Goal: Task Accomplishment & Management: Complete application form

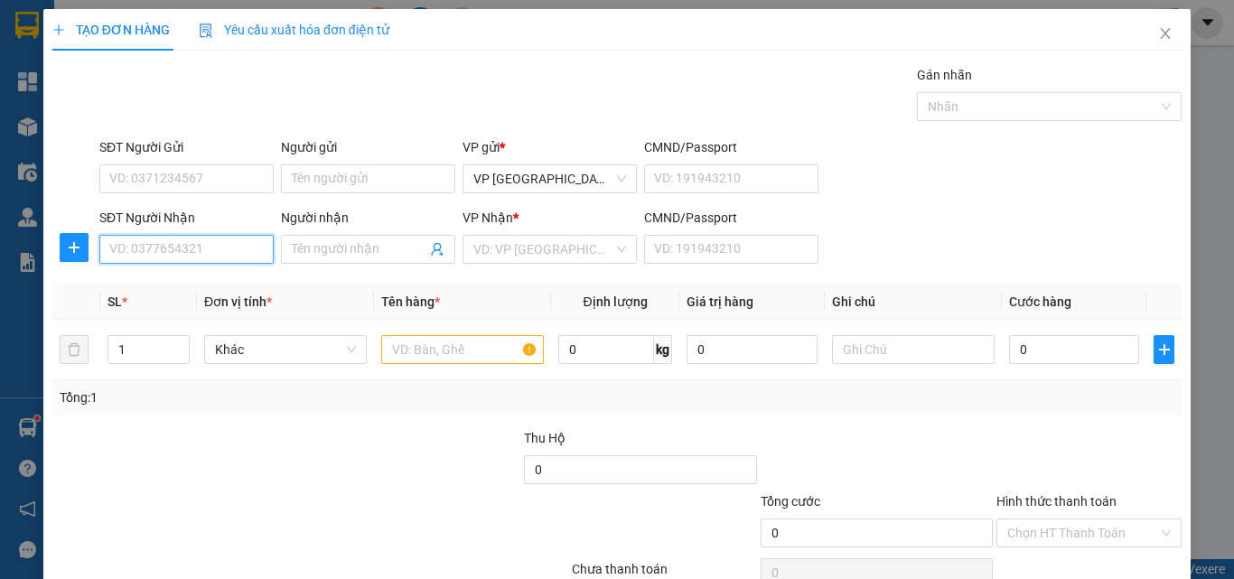
click at [254, 250] on input "SĐT Người Nhận" at bounding box center [186, 249] width 174 height 29
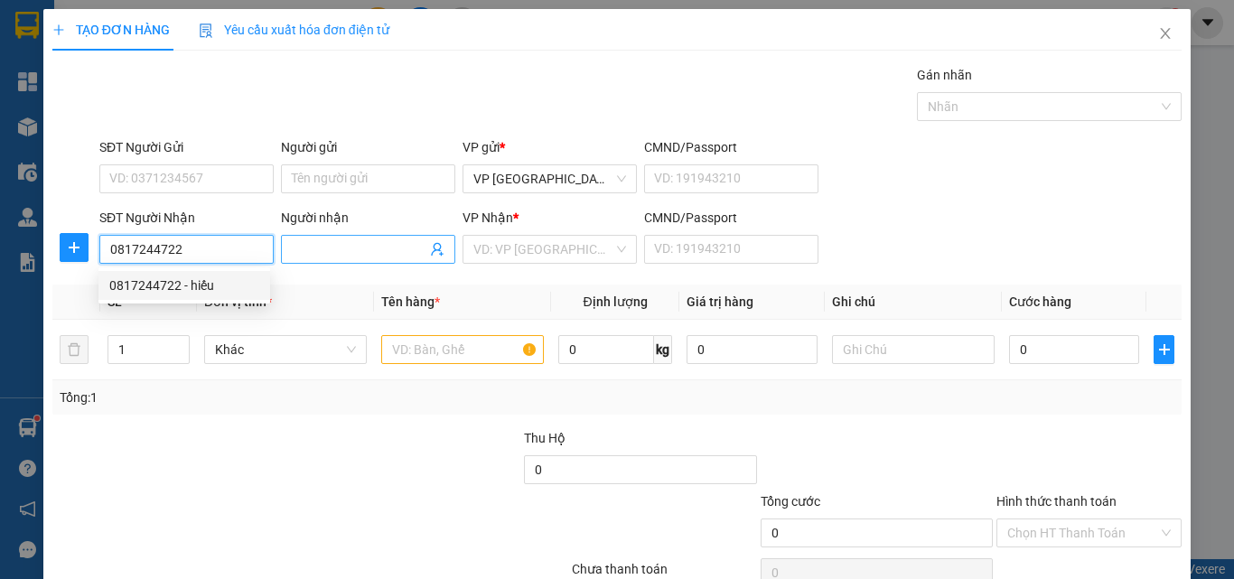
type input "0817244722"
click at [338, 250] on input "Người nhận" at bounding box center [359, 249] width 135 height 20
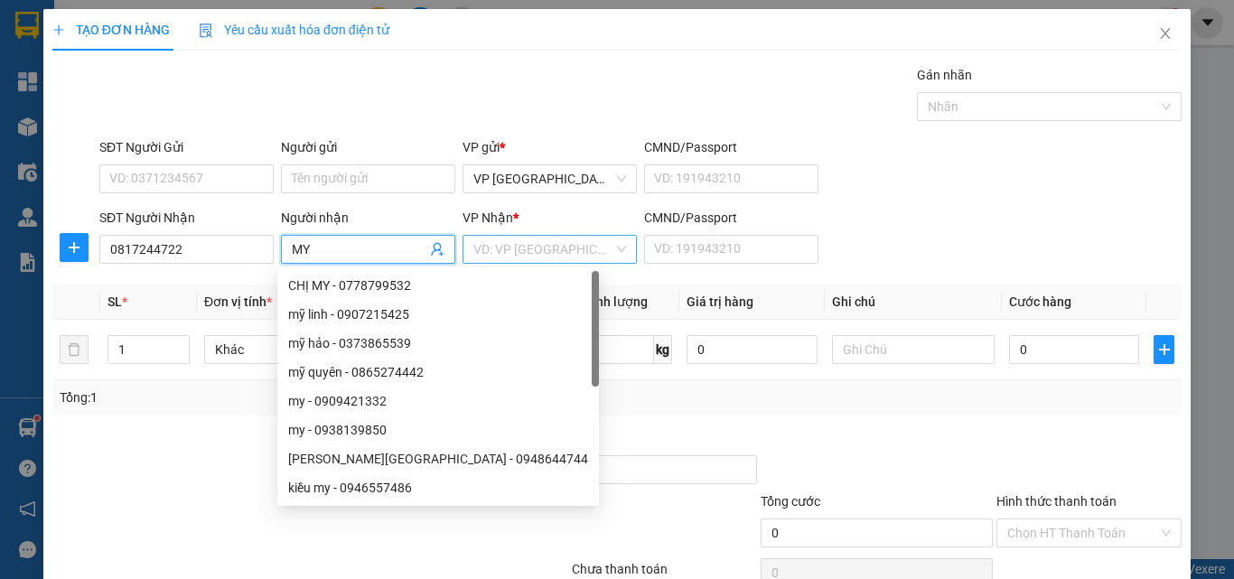
type input "MY"
click at [502, 246] on input "search" at bounding box center [543, 249] width 140 height 27
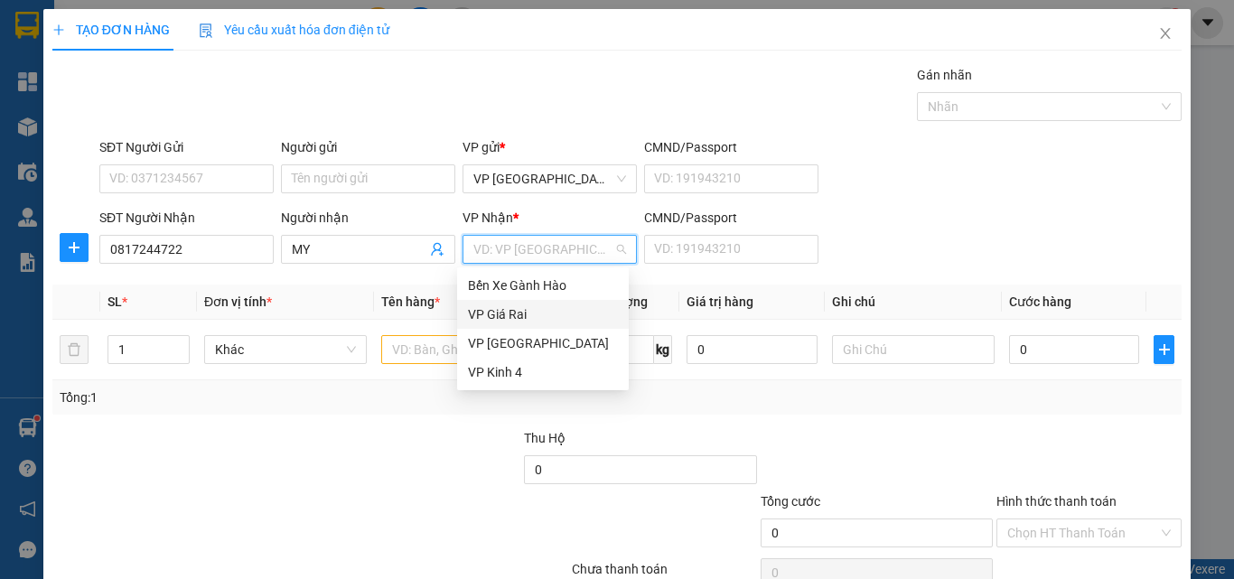
click at [512, 313] on div "VP Giá Rai" at bounding box center [543, 314] width 150 height 20
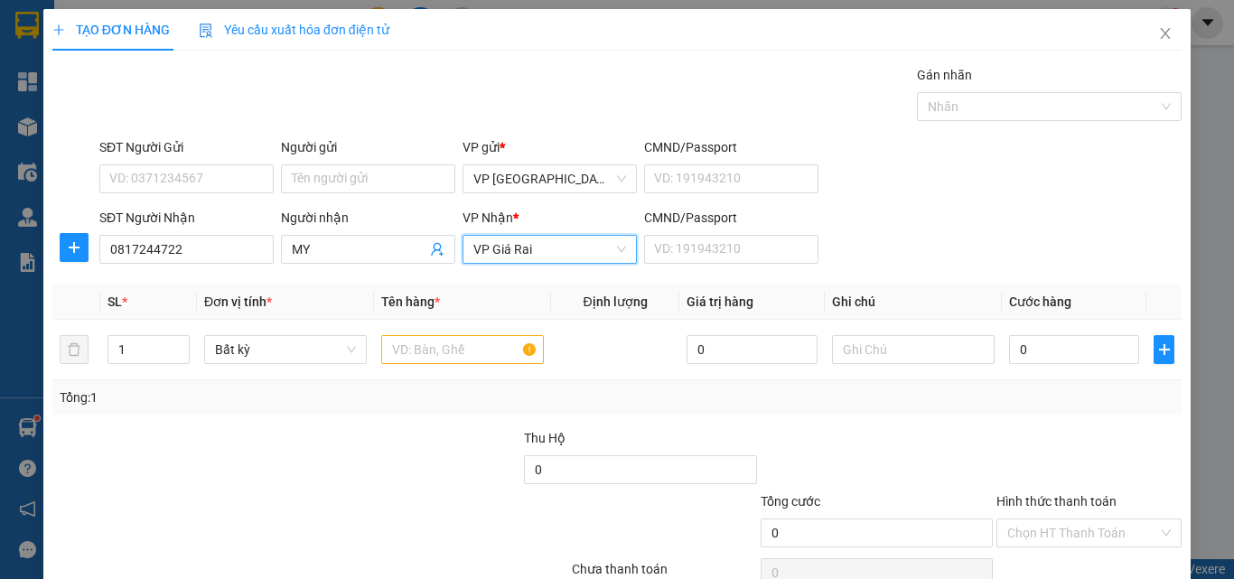
click at [538, 257] on span "VP Giá Rai" at bounding box center [549, 249] width 153 height 27
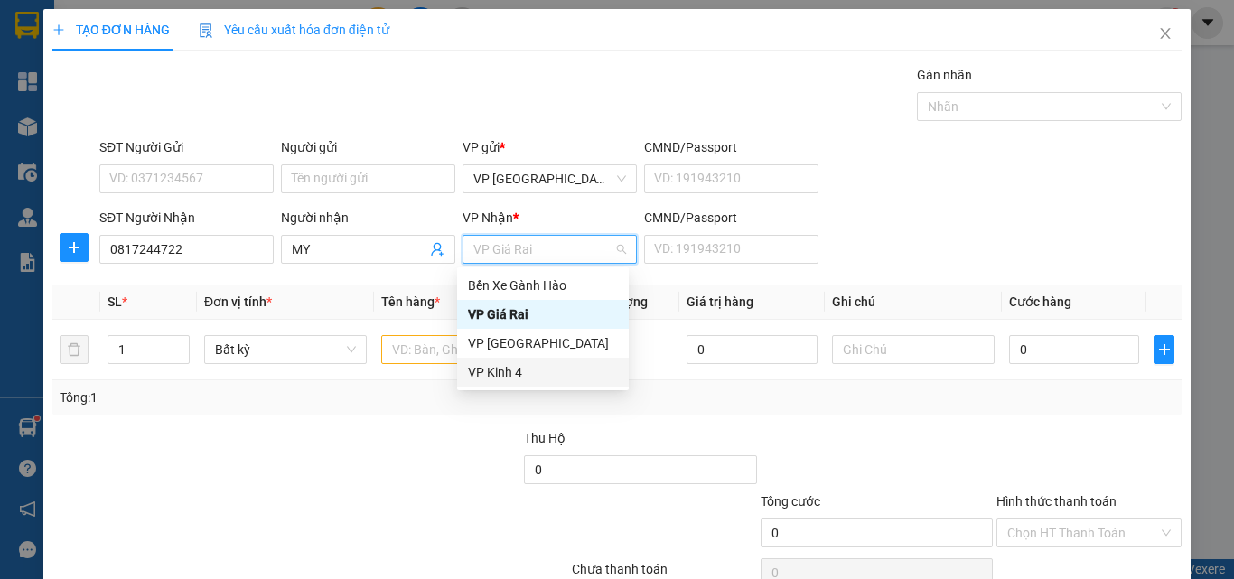
click at [517, 364] on div "VP Kinh 4" at bounding box center [543, 372] width 150 height 20
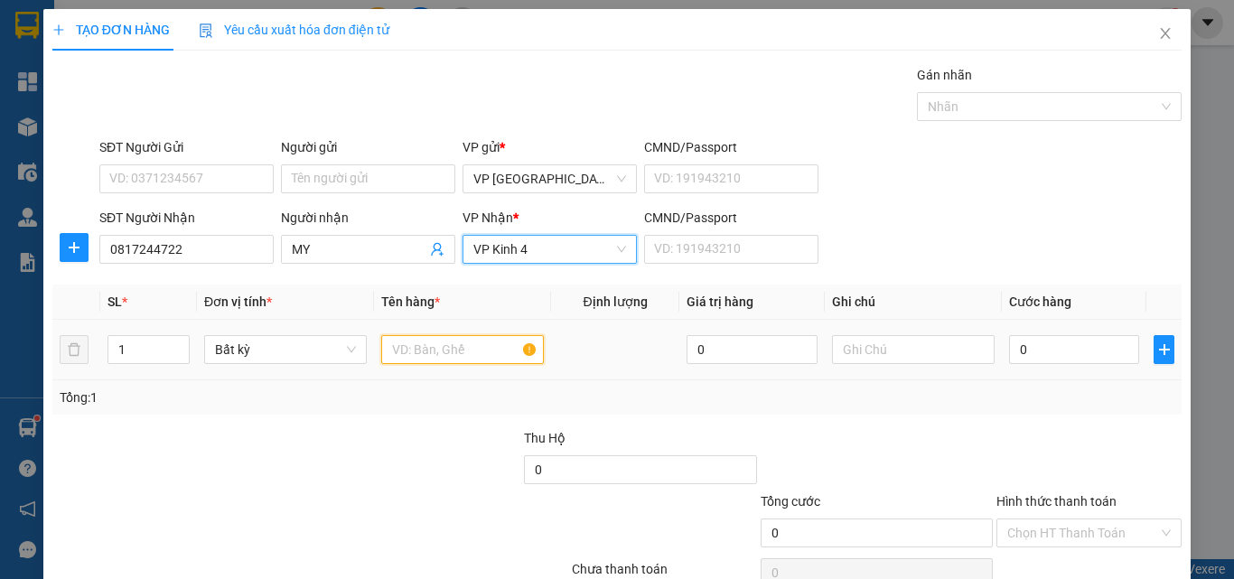
click at [493, 350] on input "text" at bounding box center [462, 349] width 163 height 29
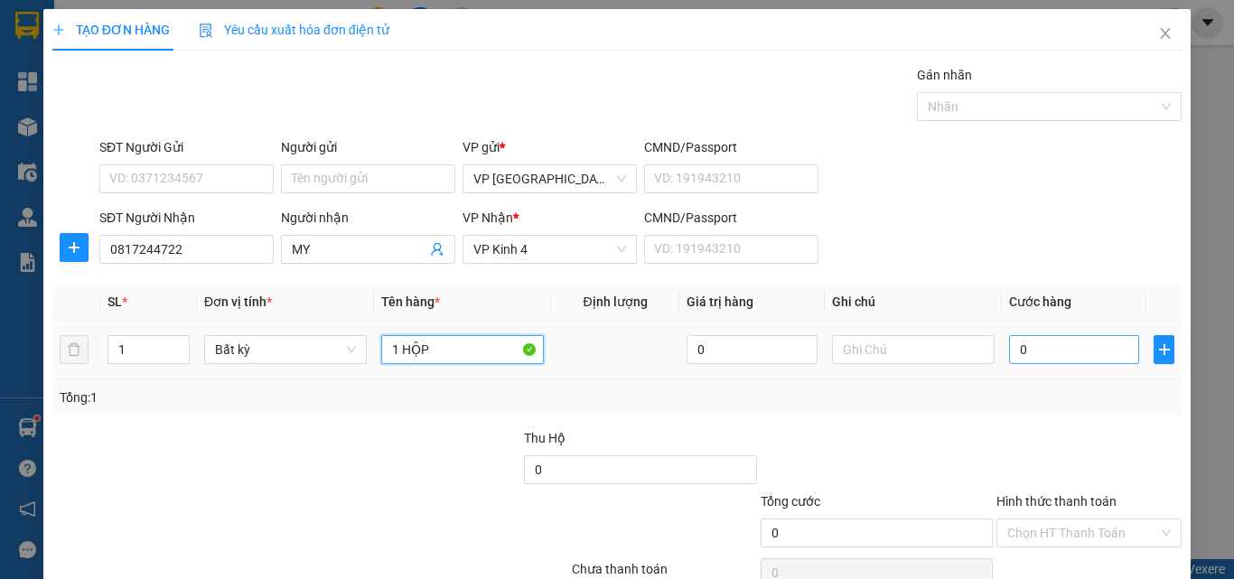
type input "1 HỘP"
click at [1009, 342] on input "0" at bounding box center [1074, 349] width 130 height 29
type input "3"
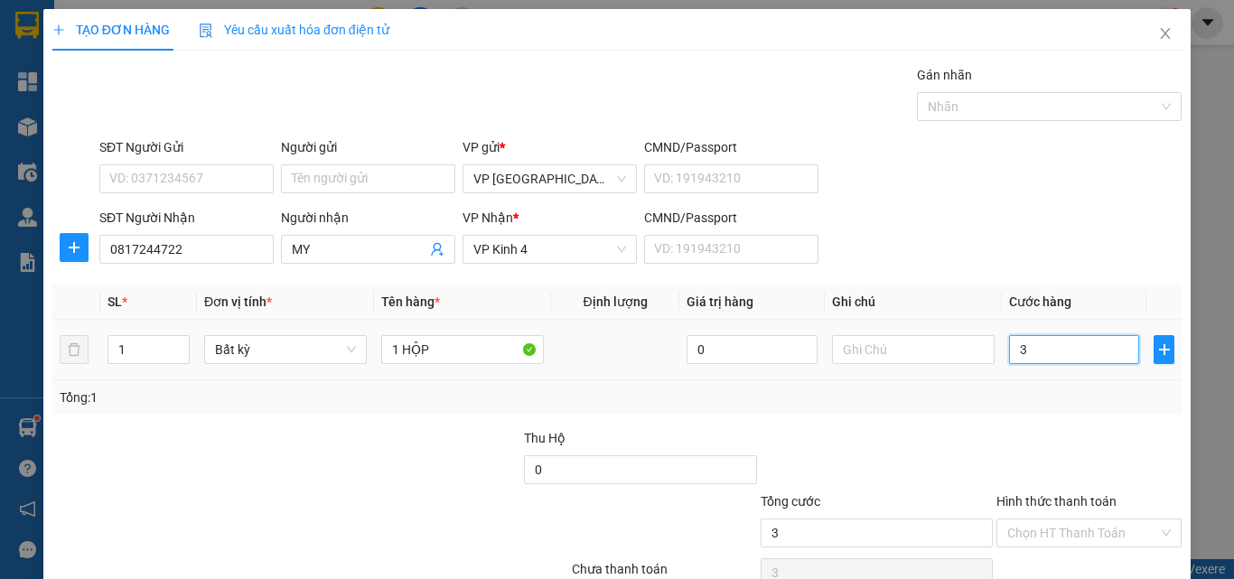
type input "30"
type input "300"
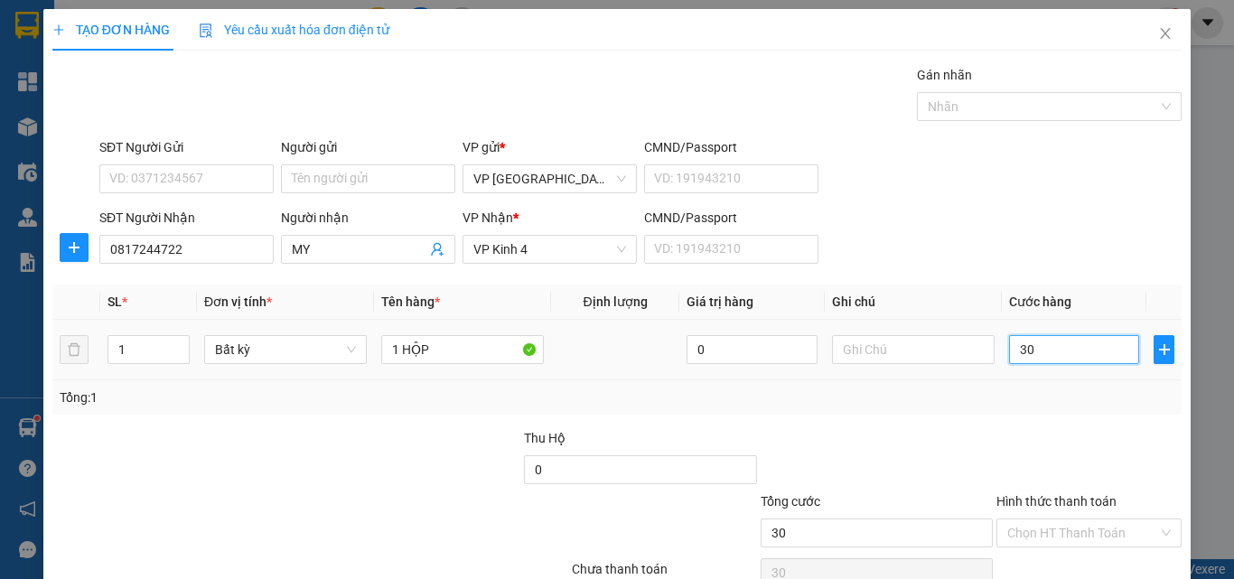
type input "300"
type input "3.000"
type input "30.000"
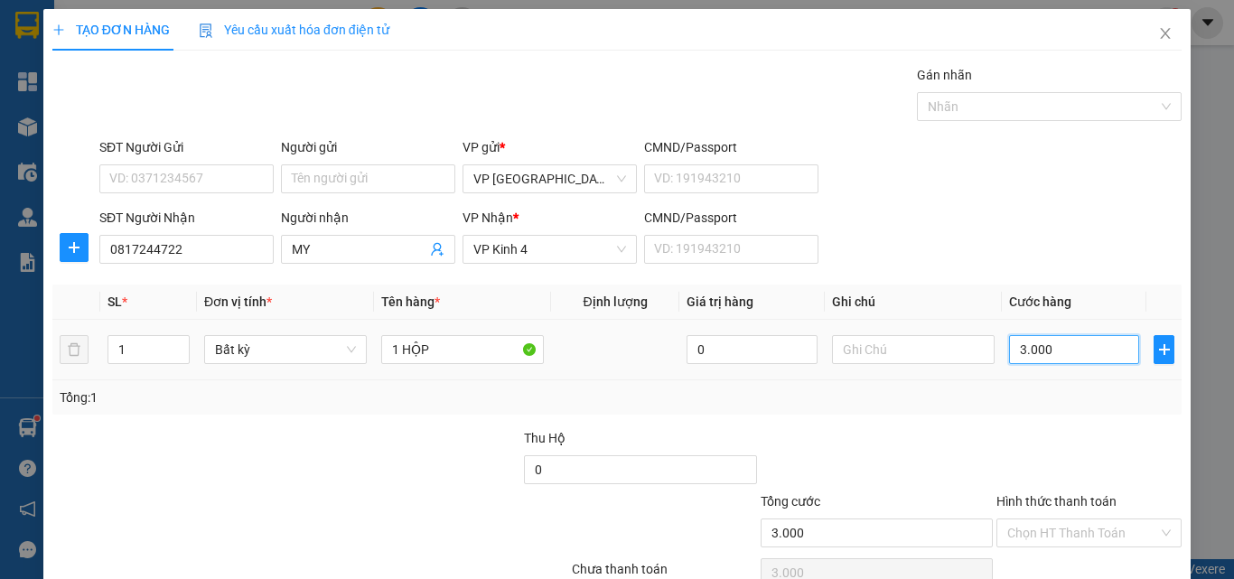
type input "30.000"
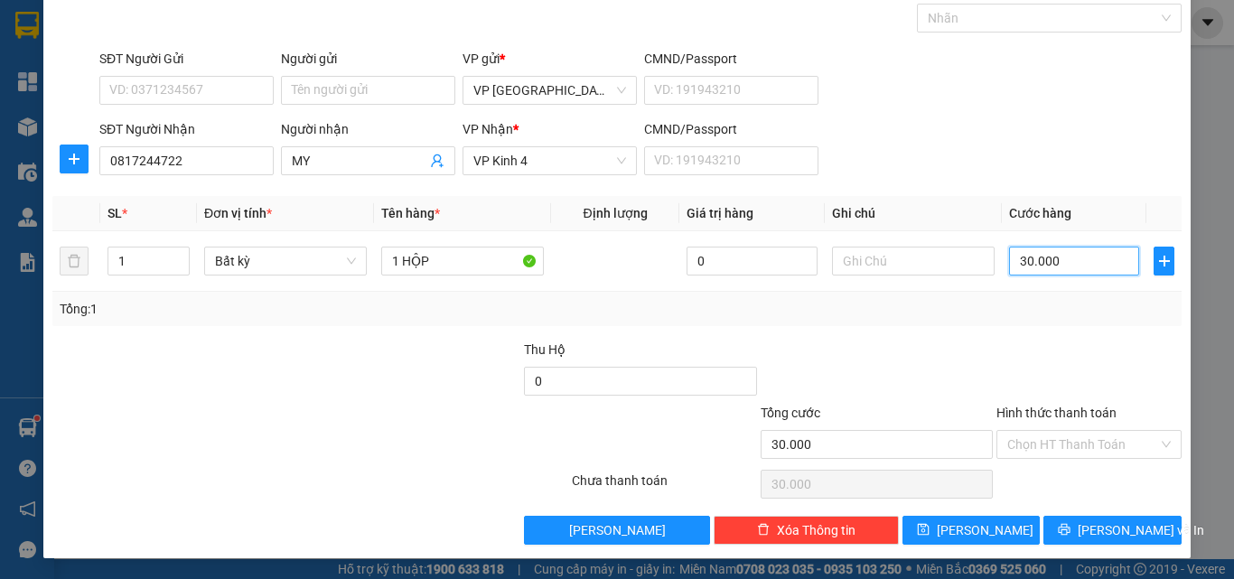
scroll to position [89, 0]
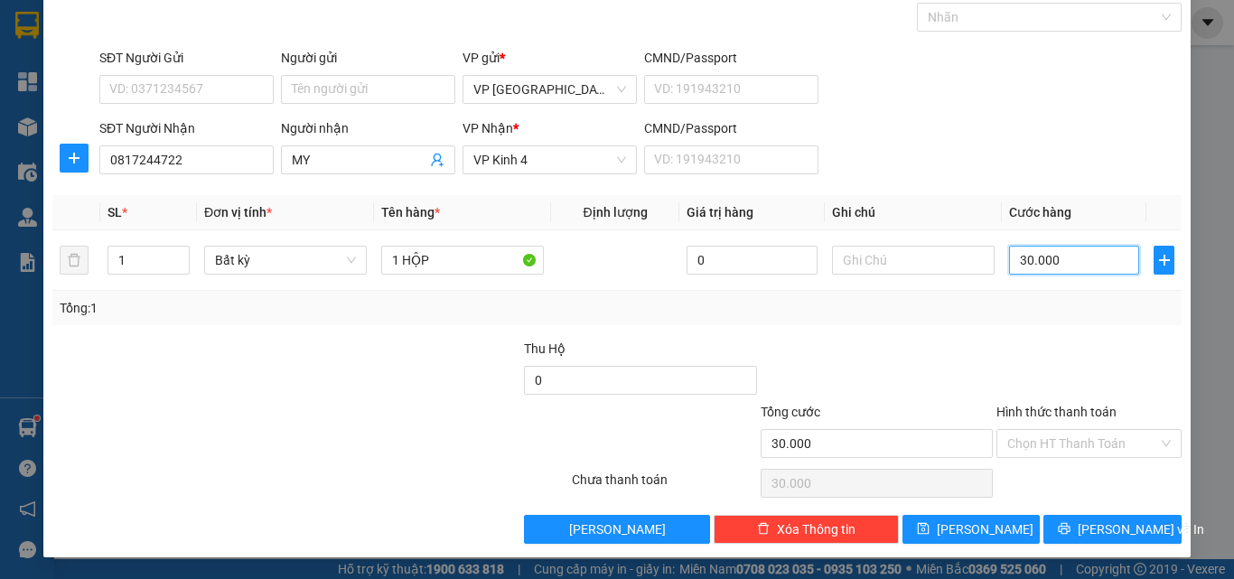
type input "30.000"
click at [1011, 400] on div at bounding box center [1088, 370] width 189 height 63
click at [1049, 411] on label "Hình thức thanh toán" at bounding box center [1056, 412] width 120 height 14
click at [1049, 430] on input "Hình thức thanh toán" at bounding box center [1082, 443] width 151 height 27
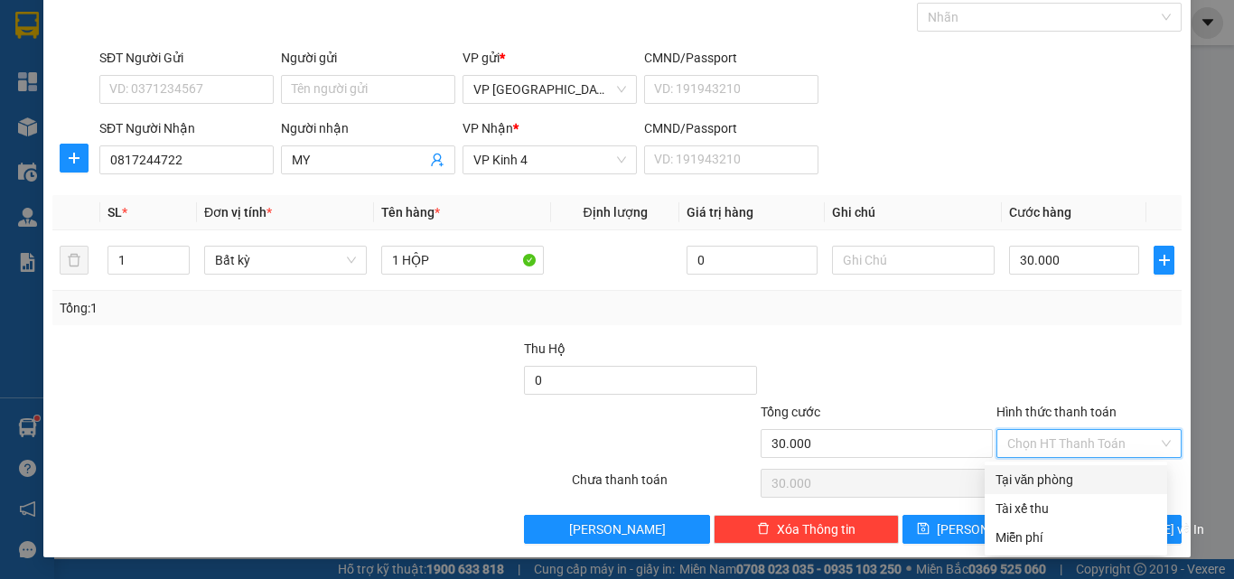
click at [1033, 480] on div "Tại văn phòng" at bounding box center [1075, 480] width 161 height 20
type input "0"
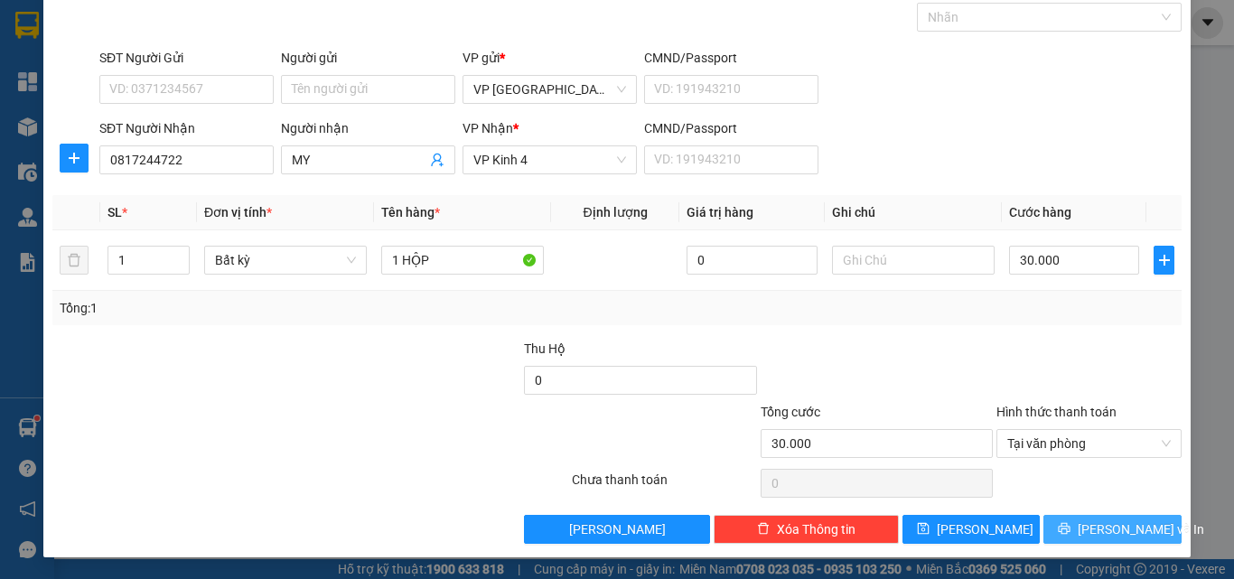
click at [1052, 525] on button "[PERSON_NAME] và In" at bounding box center [1112, 529] width 138 height 29
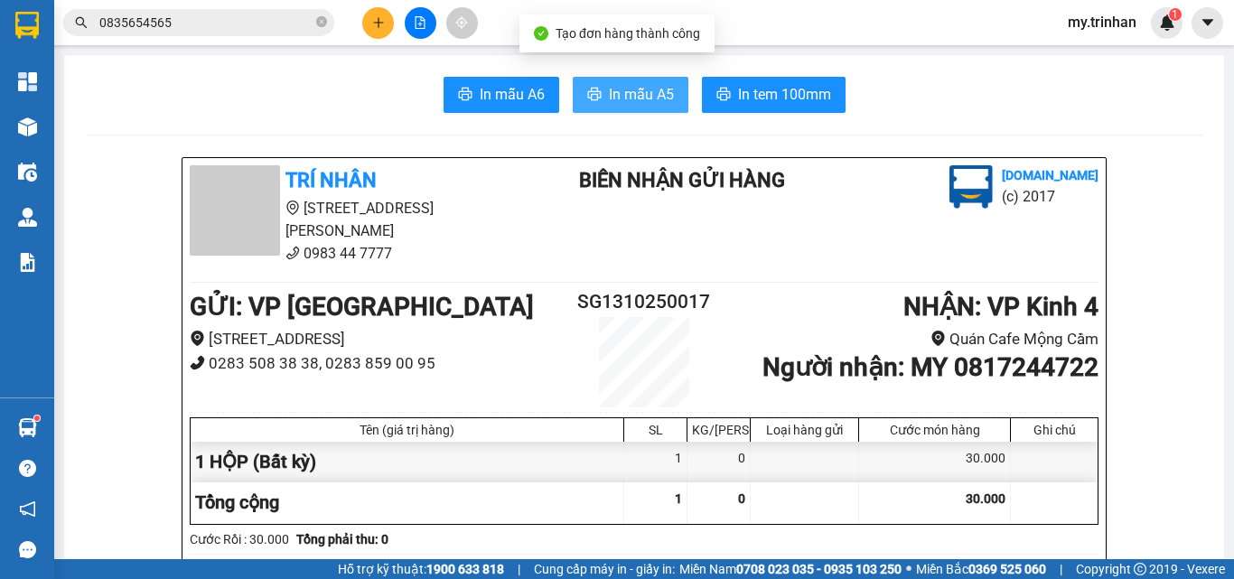
click at [652, 94] on span "In mẫu A5" at bounding box center [641, 94] width 65 height 23
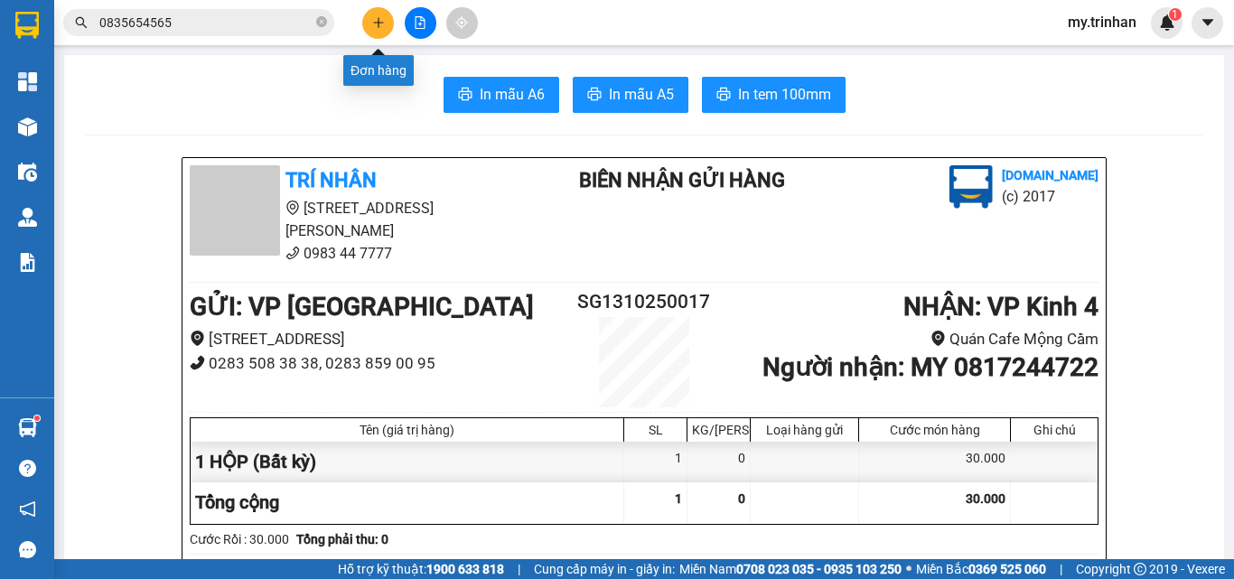
click at [374, 20] on icon "plus" at bounding box center [378, 22] width 13 height 13
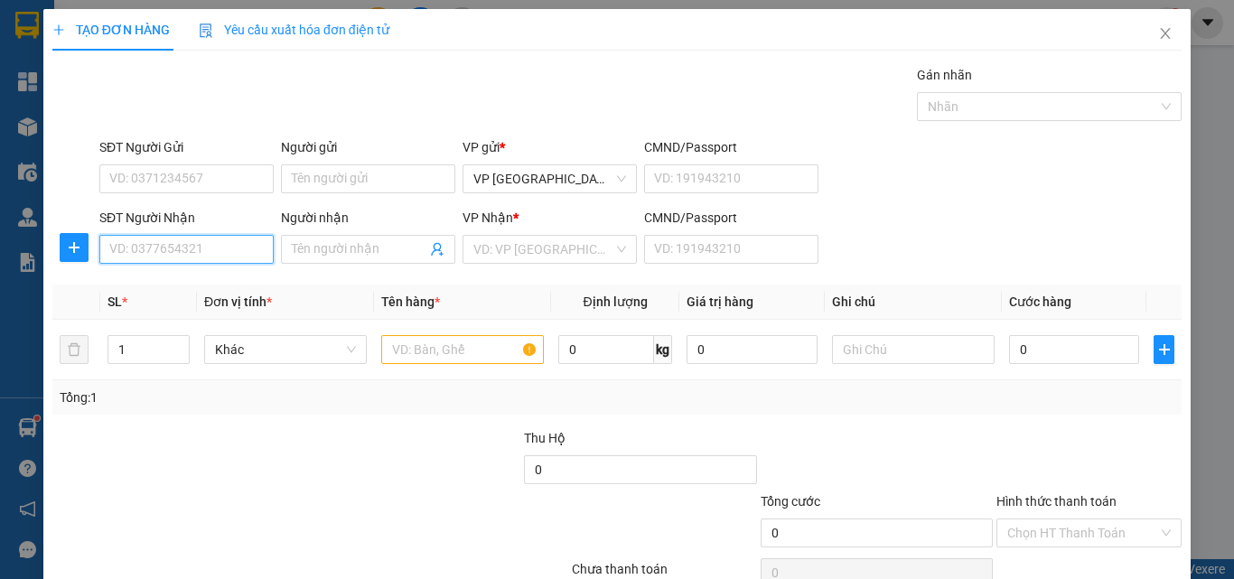
click at [223, 256] on input "SĐT Người Nhận" at bounding box center [186, 249] width 174 height 29
click at [204, 286] on div "0947198980 - trọng tín" at bounding box center [184, 285] width 150 height 20
type input "0947198980"
type input "trọng tín"
type input "140.000"
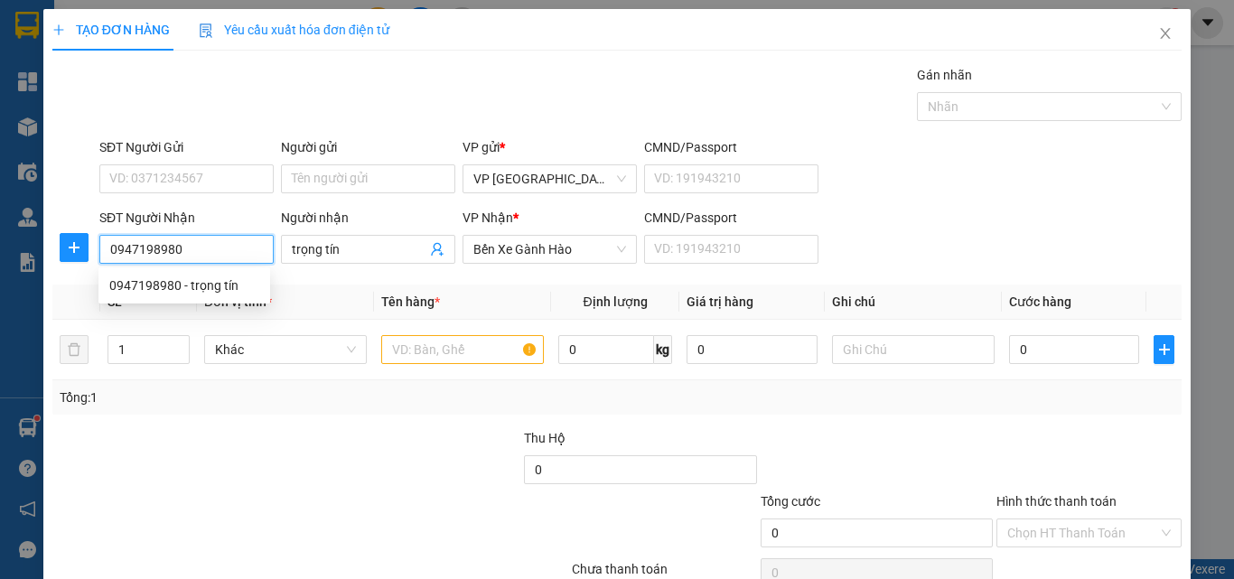
type input "140.000"
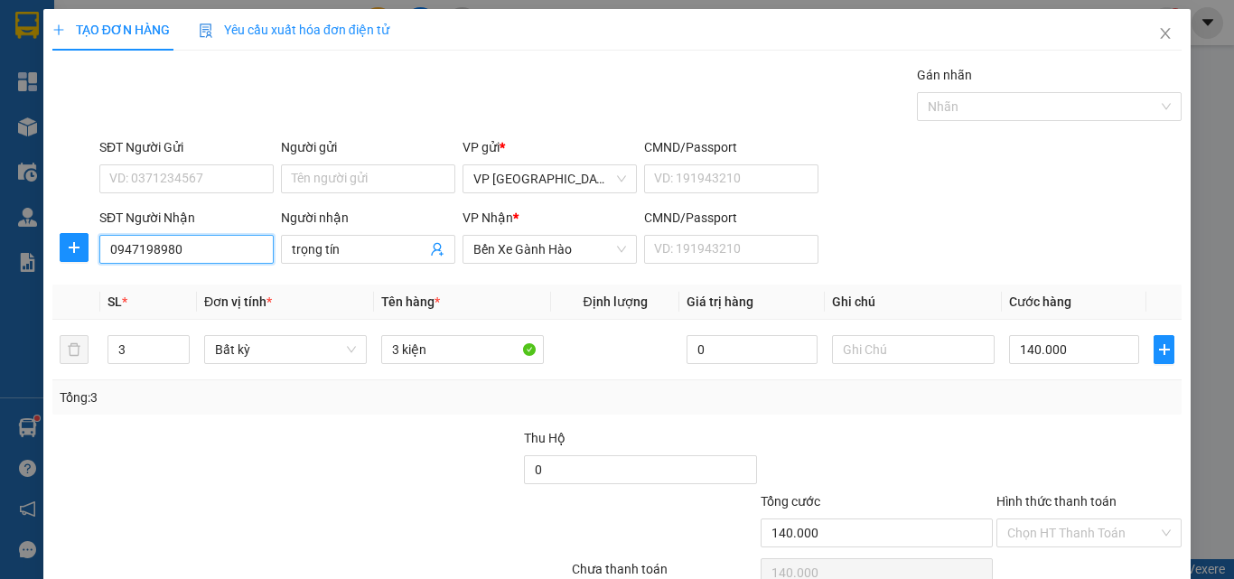
type input "0947198980"
drag, startPoint x: 204, startPoint y: 286, endPoint x: 191, endPoint y: 290, distance: 13.2
drag, startPoint x: 69, startPoint y: 583, endPoint x: 950, endPoint y: 201, distance: 960.8
click at [950, 201] on form "SĐT Người Gửi VD: 0371234567 Người gửi Tên người gửi VP gửi * VP [GEOGRAPHIC_DA…" at bounding box center [616, 204] width 1129 height 134
click at [139, 353] on input "3" at bounding box center [148, 349] width 80 height 27
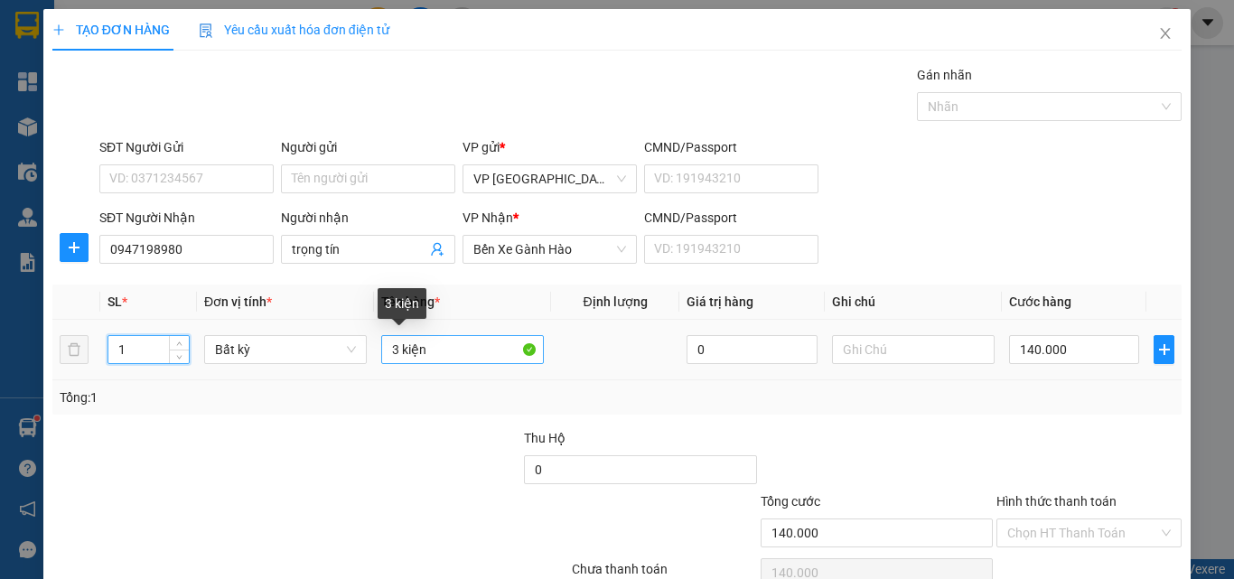
type input "1"
click at [397, 348] on input "3 kiện" at bounding box center [462, 349] width 163 height 29
type input "31kiện"
type input "0"
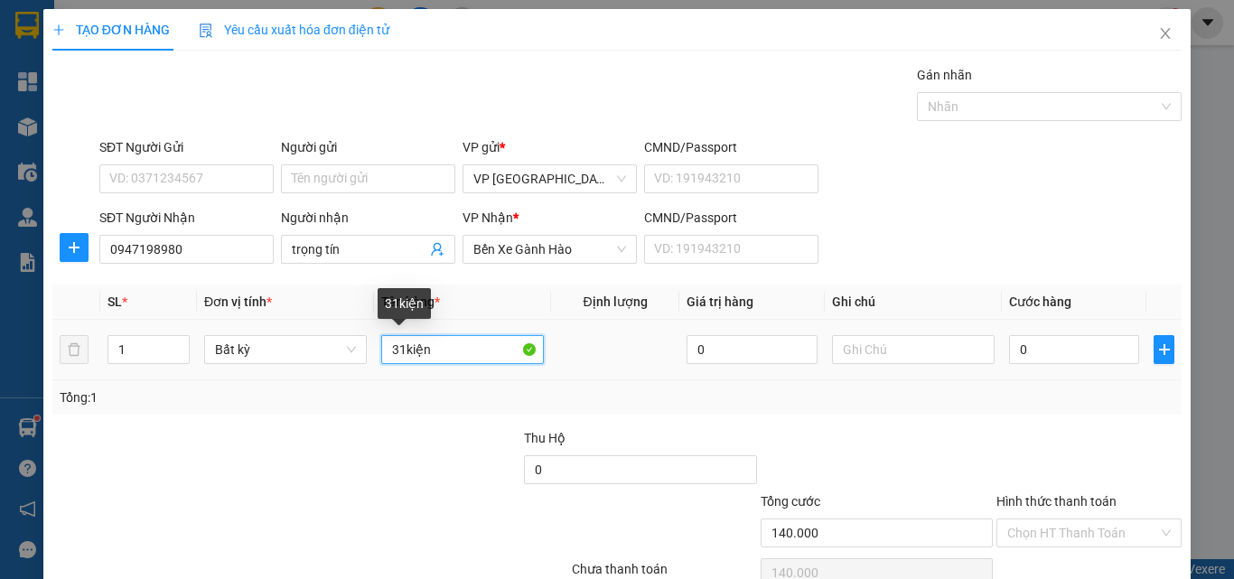
type input "0"
type input "1kiện"
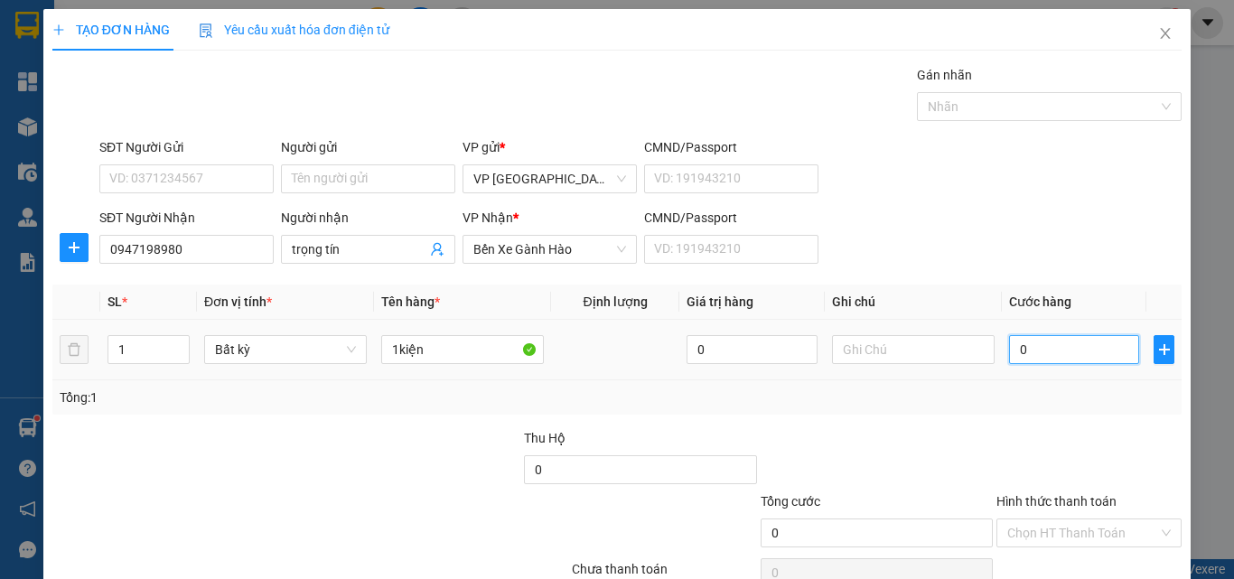
click at [1009, 352] on input "0" at bounding box center [1074, 349] width 130 height 29
type input "5"
type input "50"
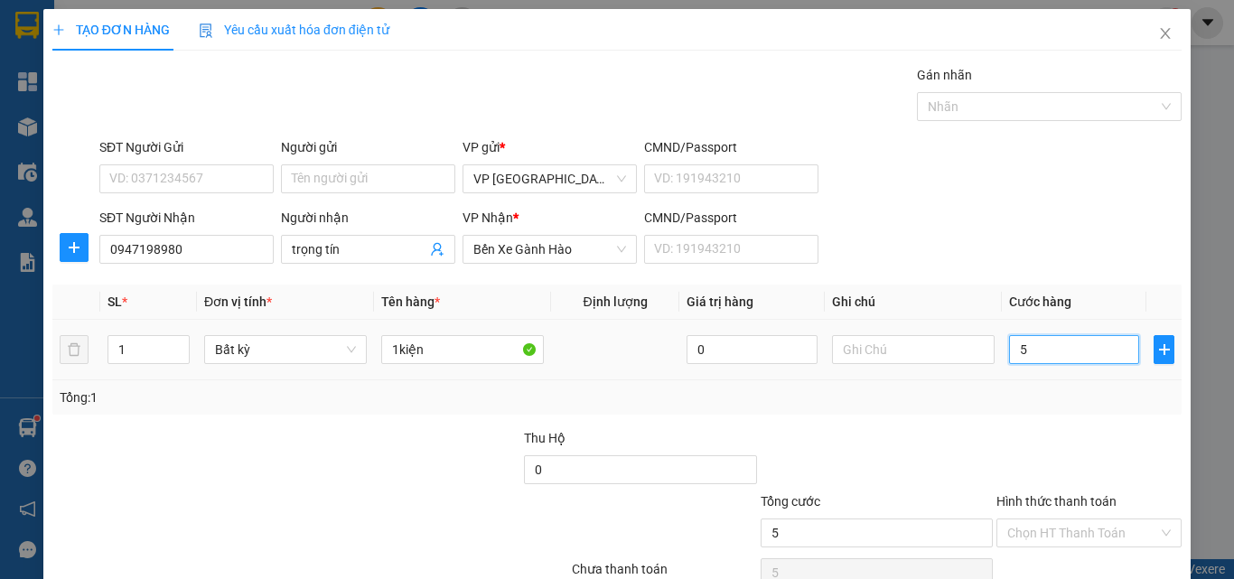
type input "50"
type input "500"
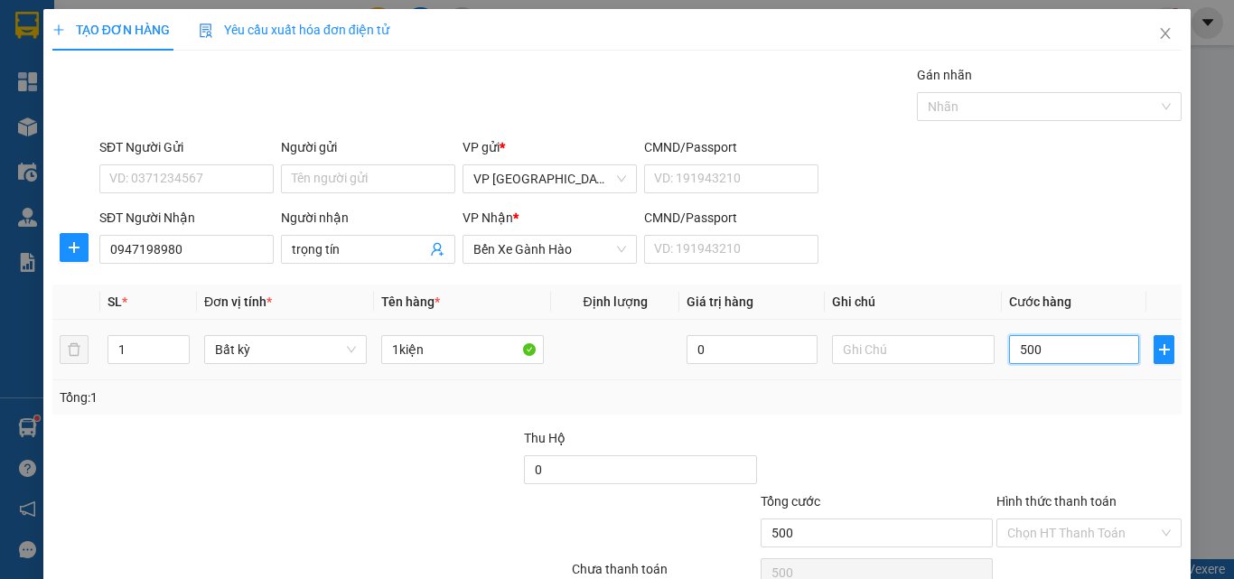
type input "5.000"
type input "50.000"
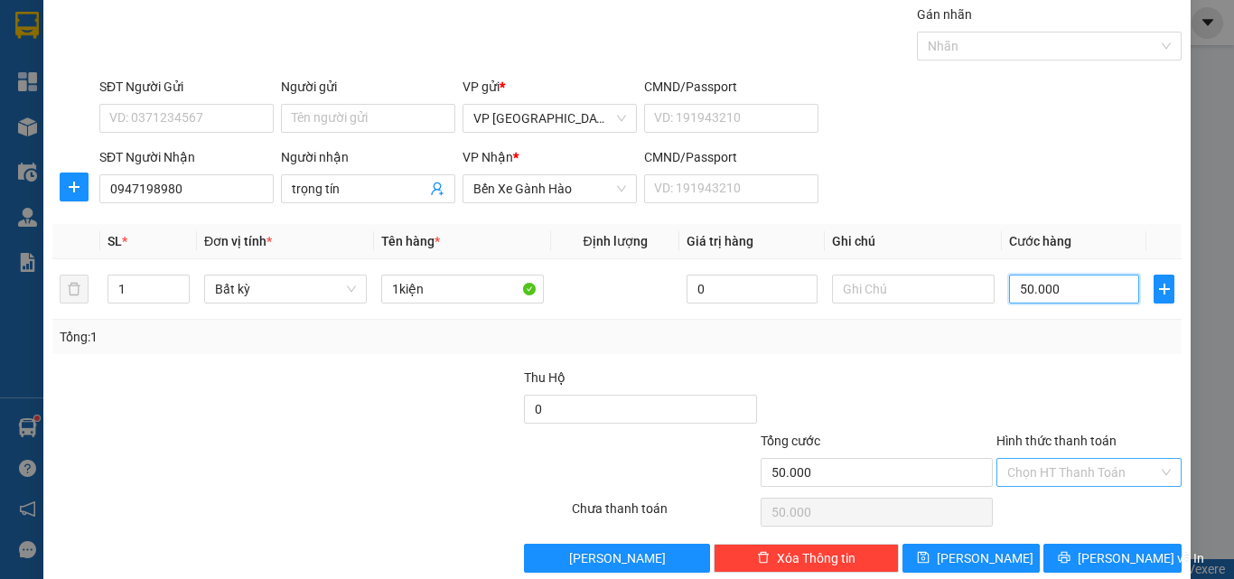
scroll to position [89, 0]
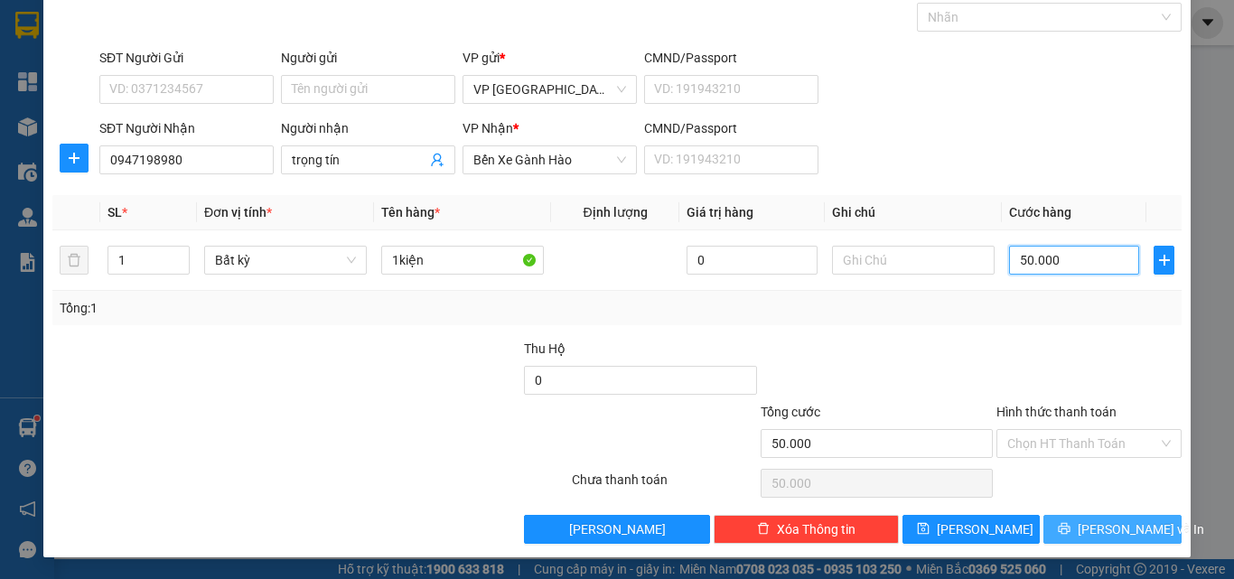
type input "50.000"
click at [1051, 527] on button "[PERSON_NAME] và In" at bounding box center [1112, 529] width 138 height 29
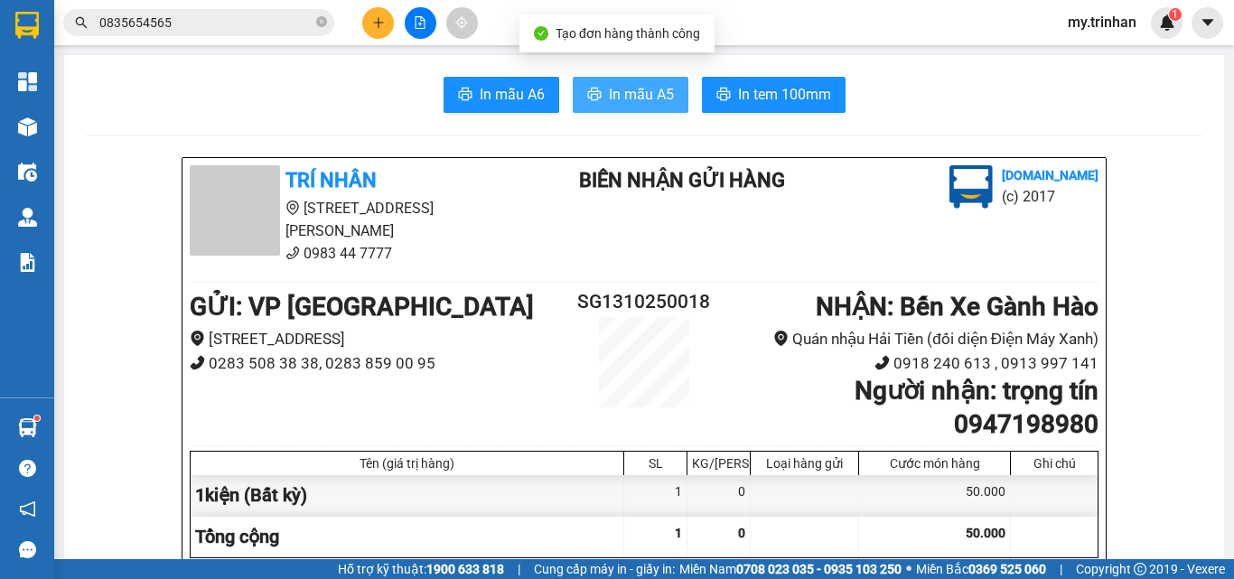
click at [658, 99] on span "In mẫu A5" at bounding box center [641, 94] width 65 height 23
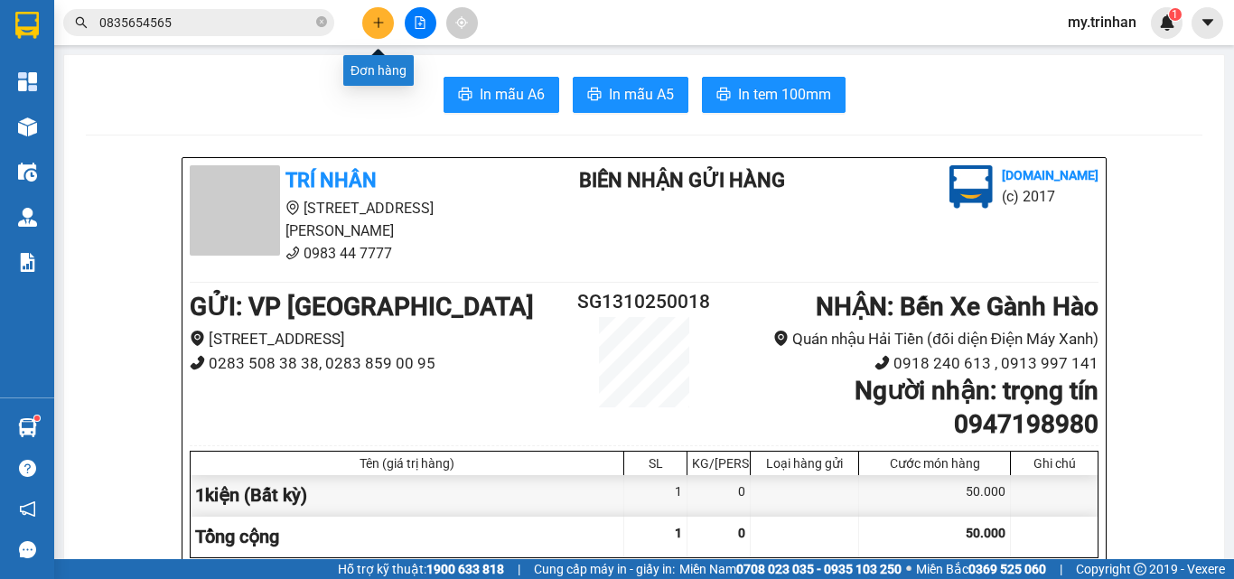
click at [377, 17] on icon "plus" at bounding box center [378, 22] width 13 height 13
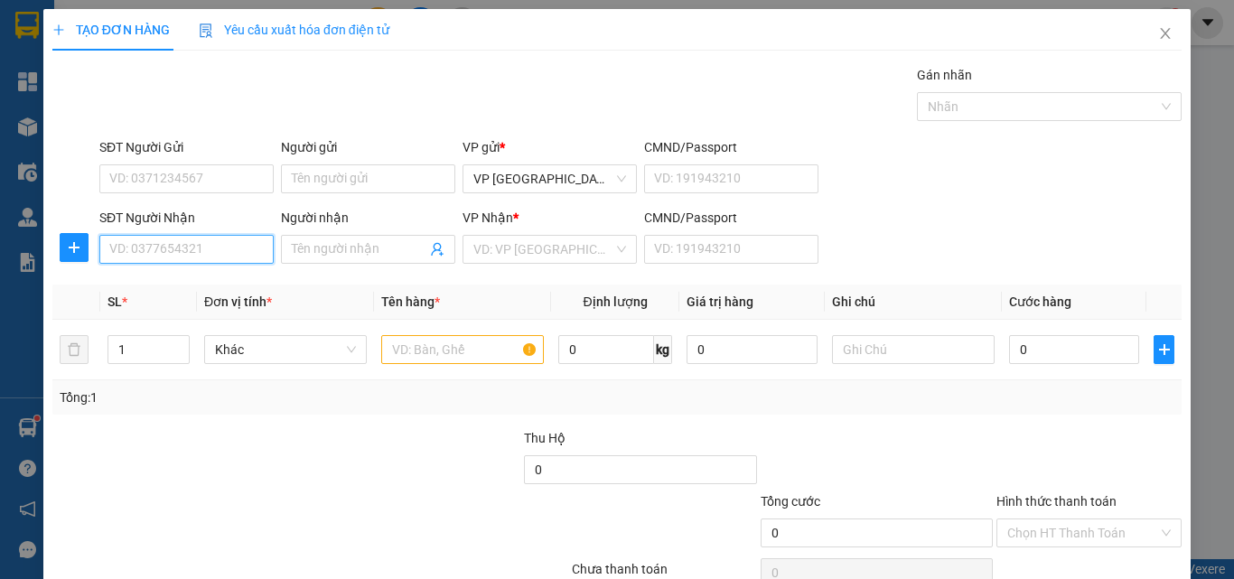
click at [221, 256] on input "SĐT Người Nhận" at bounding box center [186, 249] width 174 height 29
type input "0943360252"
click at [335, 252] on input "Người nhận" at bounding box center [359, 249] width 135 height 20
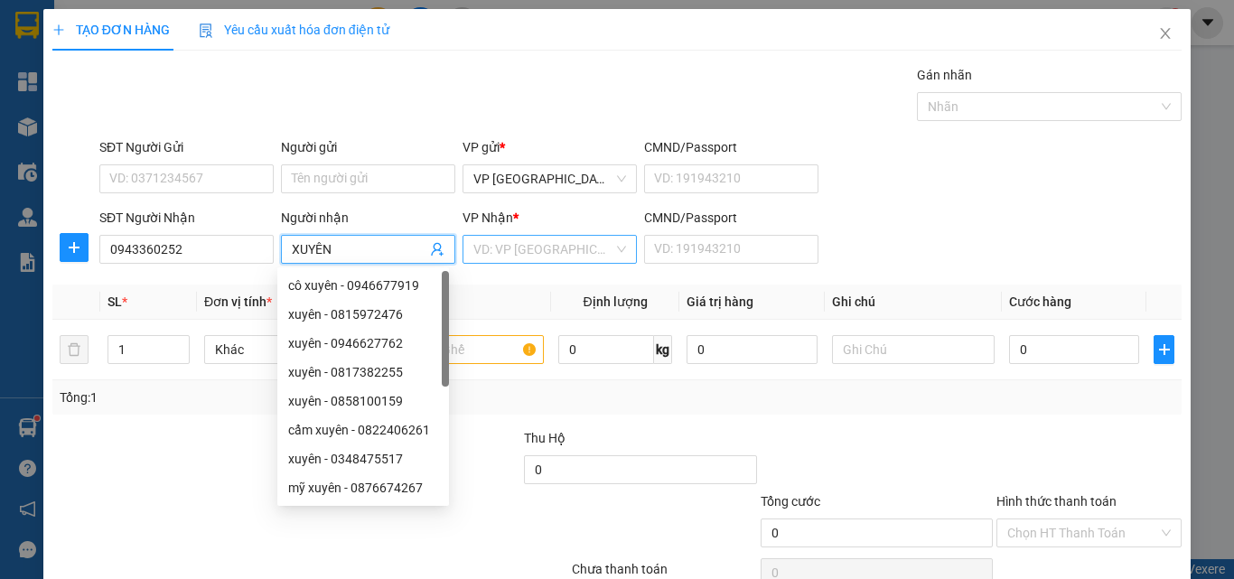
type input "XUYÊN"
click at [505, 249] on input "search" at bounding box center [543, 249] width 140 height 27
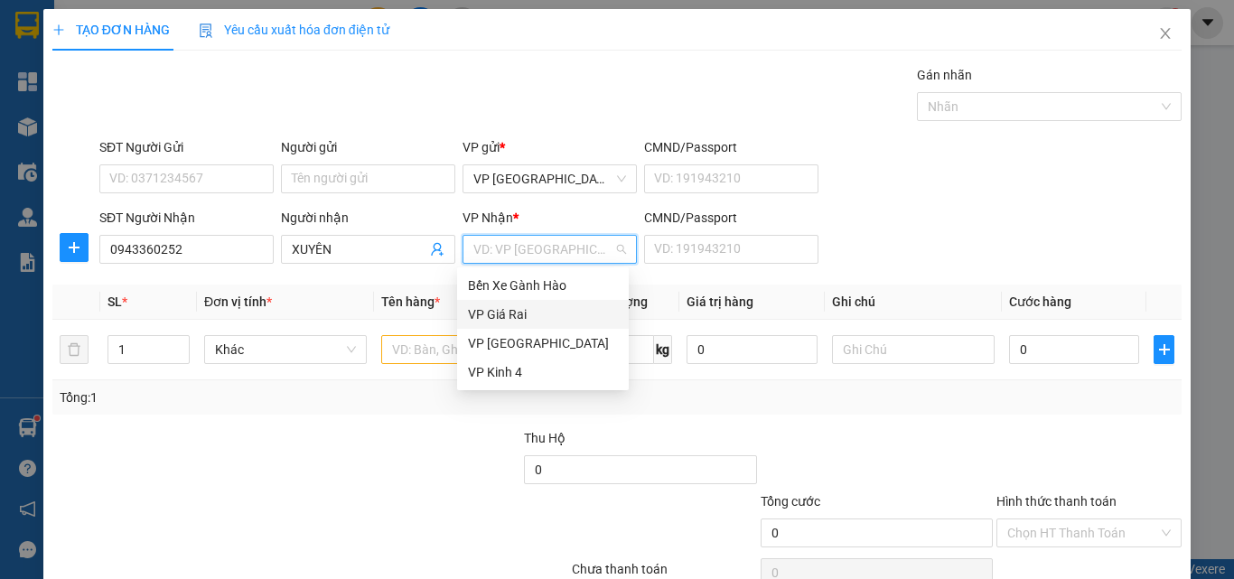
click at [509, 304] on div "VP Giá Rai" at bounding box center [543, 314] width 150 height 20
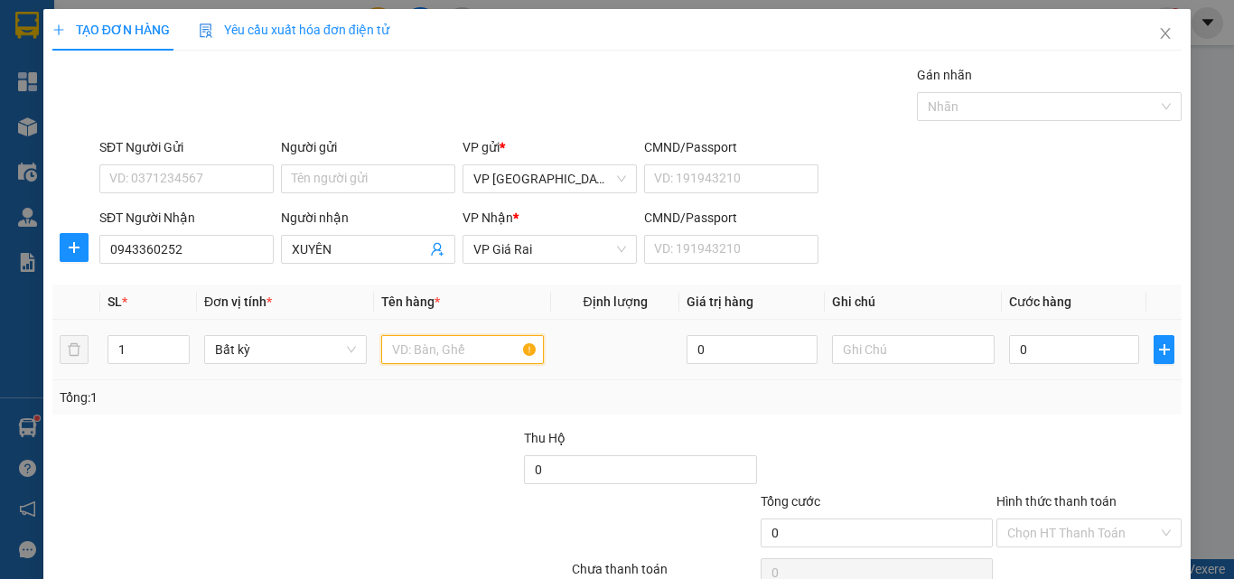
click at [426, 341] on input "text" at bounding box center [462, 349] width 163 height 29
type input "1 BỌC"
click at [1009, 346] on input "0" at bounding box center [1074, 349] width 130 height 29
type input "2"
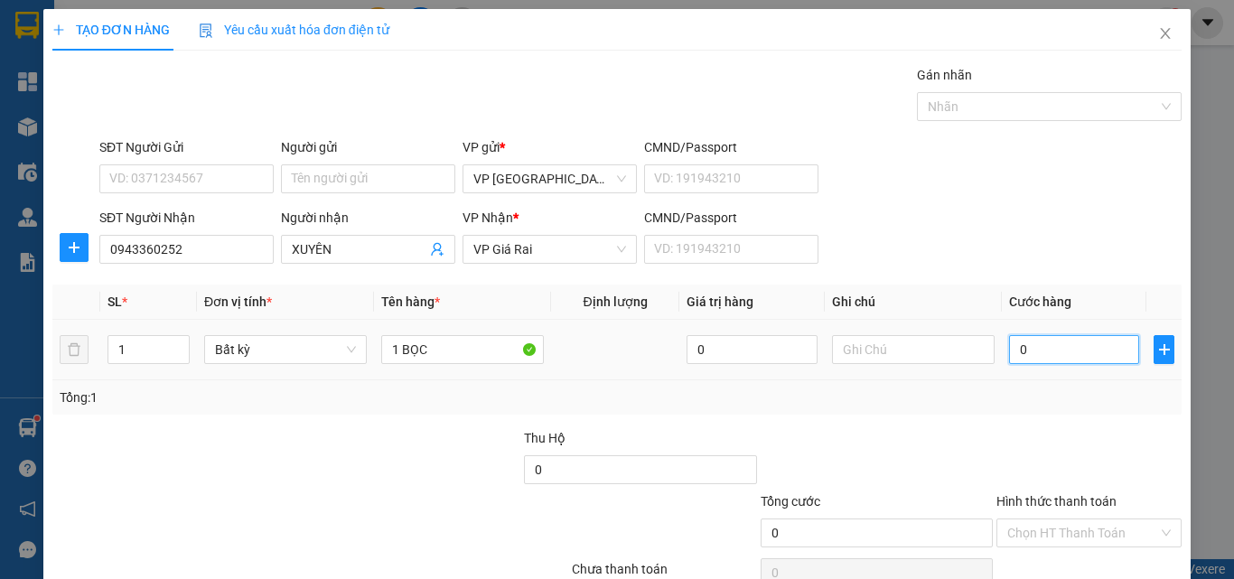
type input "2"
type input "20"
type input "200"
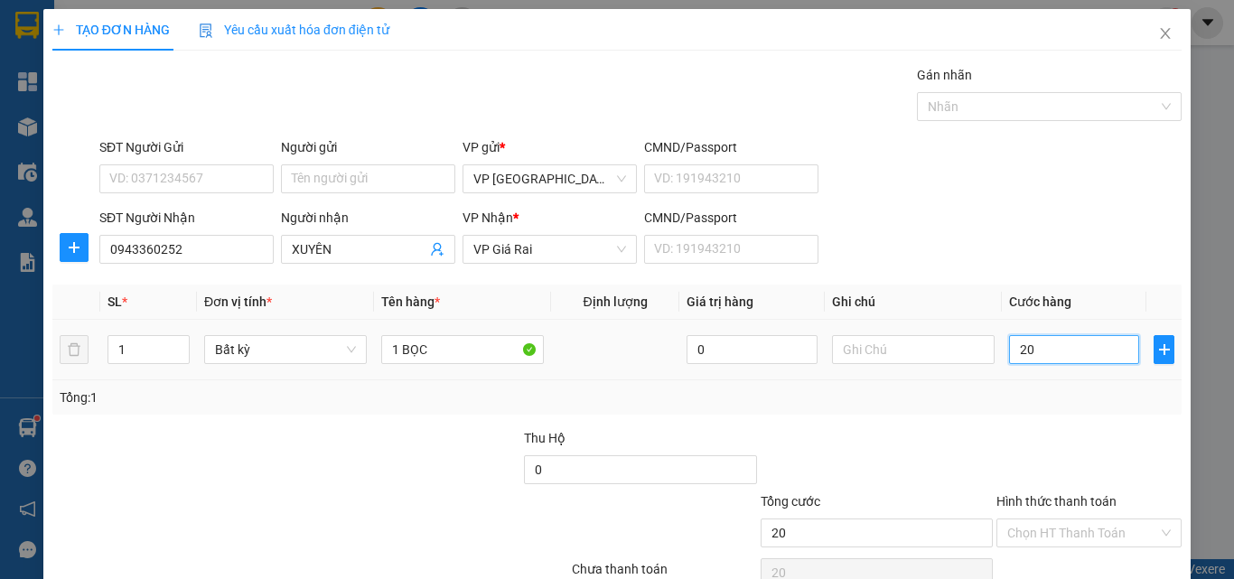
type input "200"
type input "2.000"
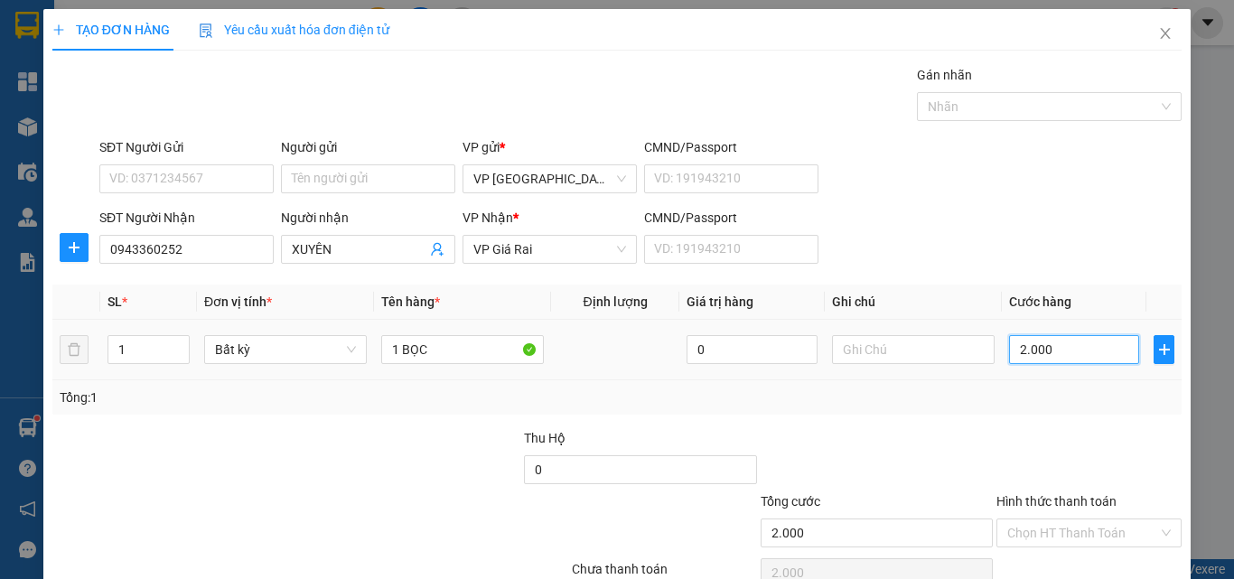
type input "20.000"
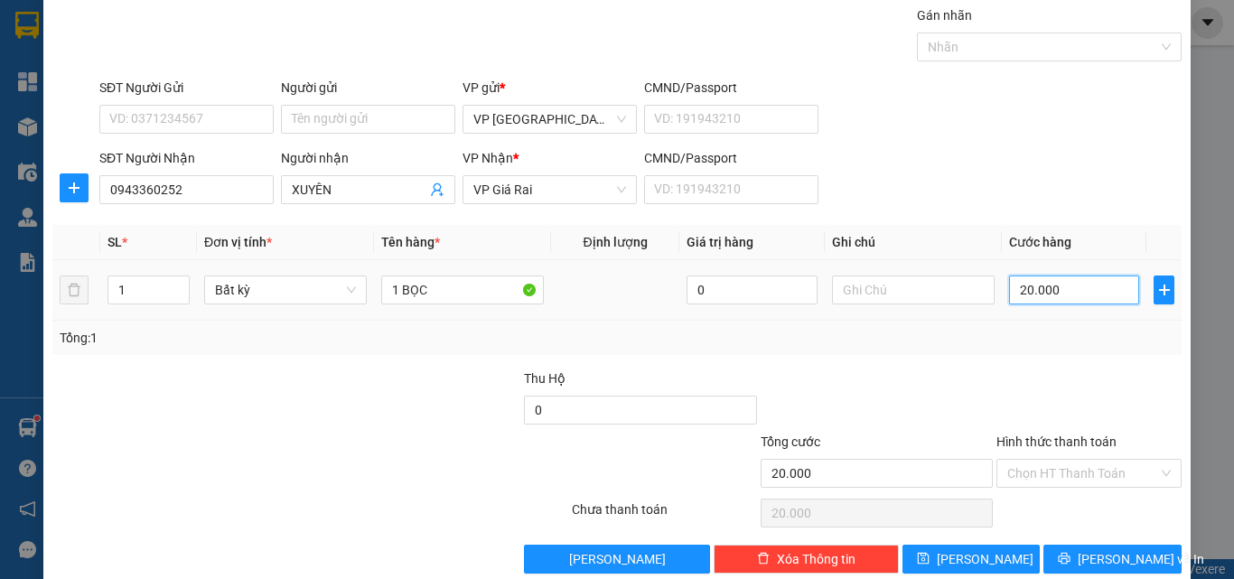
scroll to position [89, 0]
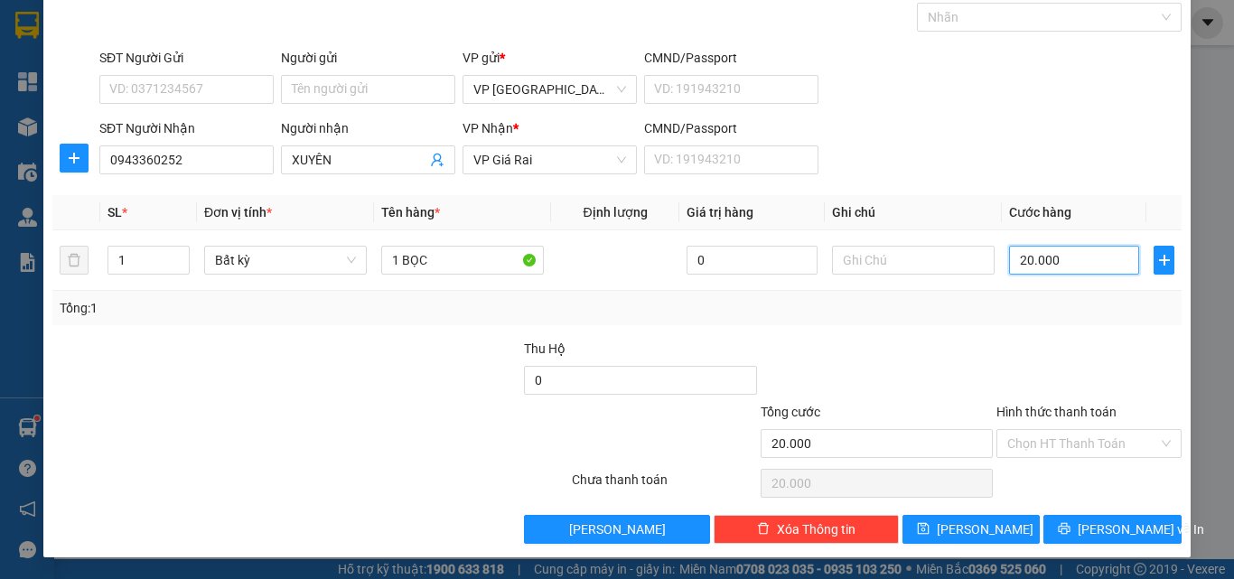
type input "20.000"
click at [1029, 406] on label "Hình thức thanh toán" at bounding box center [1056, 412] width 120 height 14
click at [1029, 430] on input "Hình thức thanh toán" at bounding box center [1082, 443] width 151 height 27
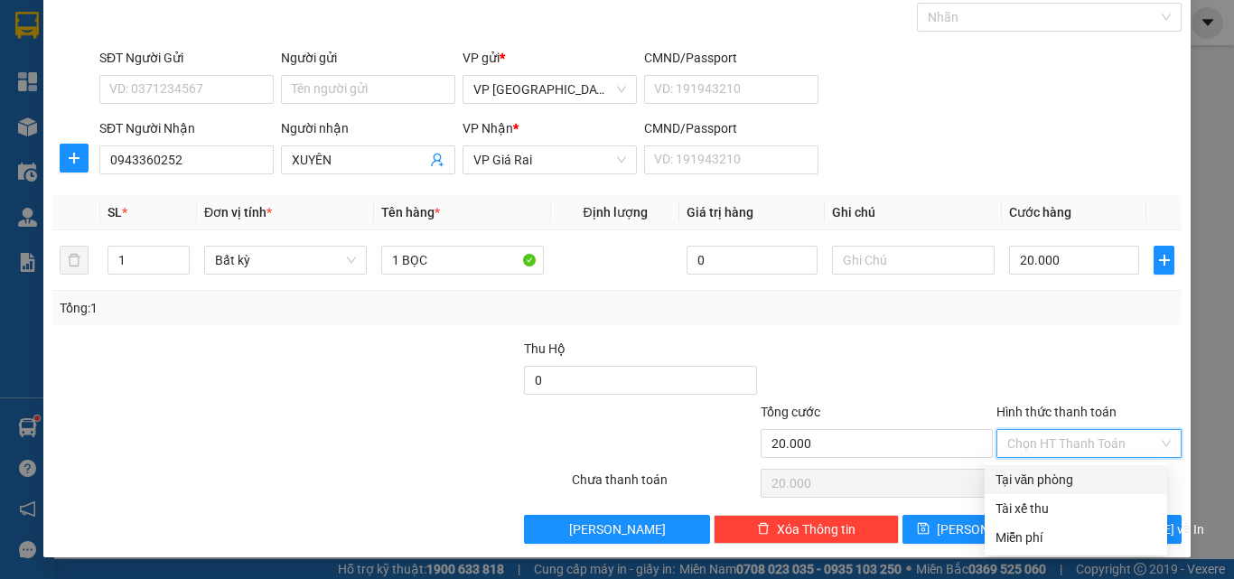
click at [1018, 479] on div "Tại văn phòng" at bounding box center [1075, 480] width 161 height 20
type input "0"
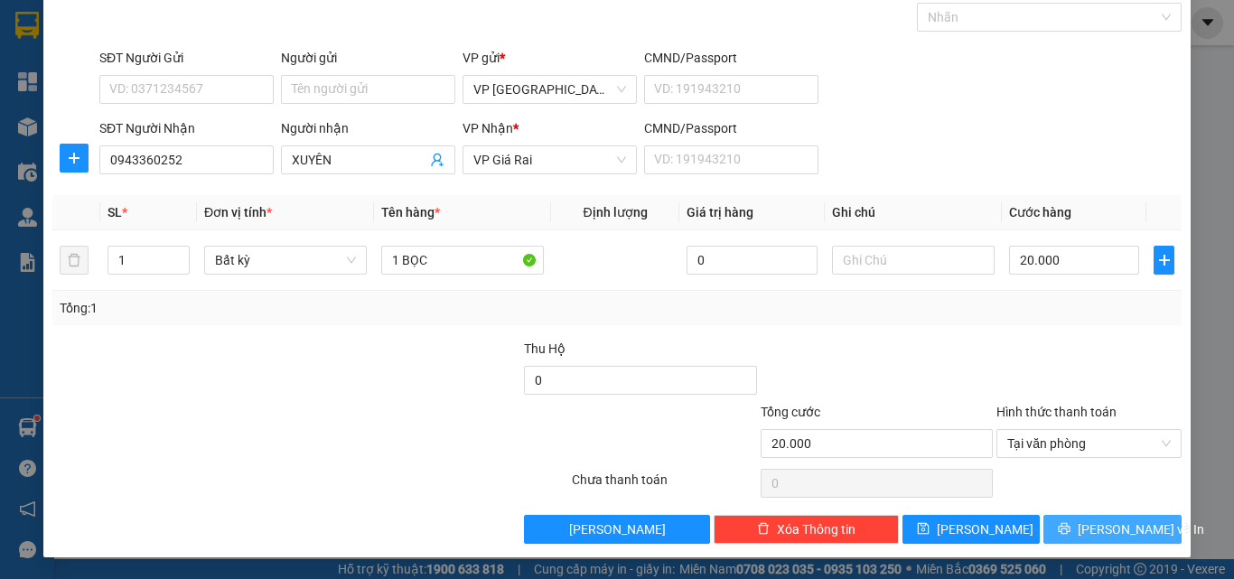
click at [1045, 522] on button "[PERSON_NAME] và In" at bounding box center [1112, 529] width 138 height 29
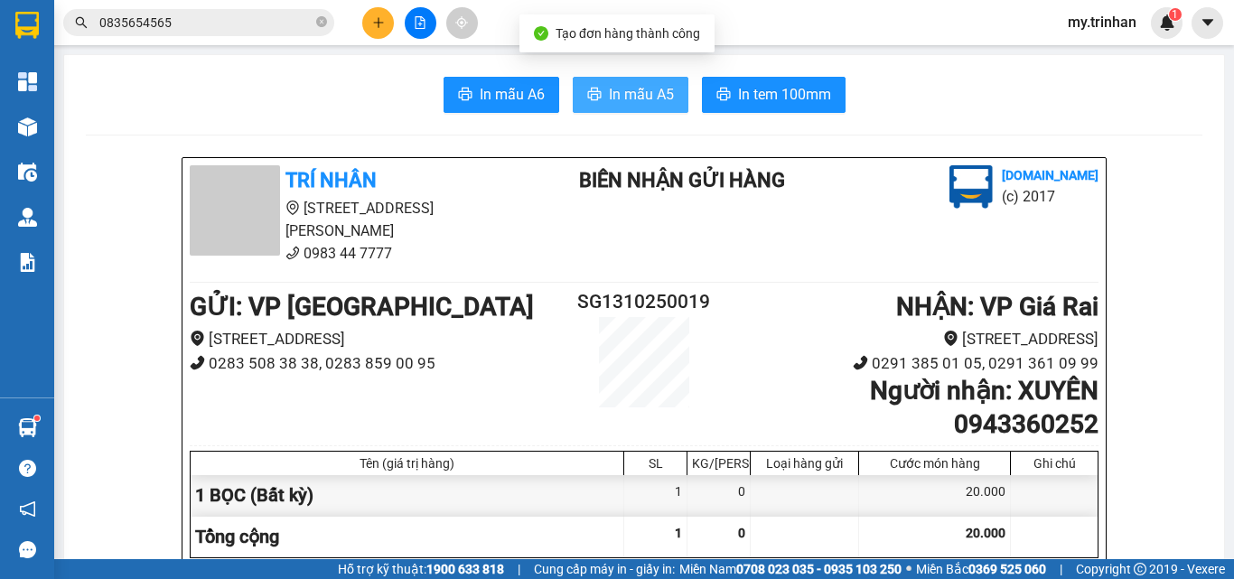
click at [633, 83] on span "In mẫu A5" at bounding box center [641, 94] width 65 height 23
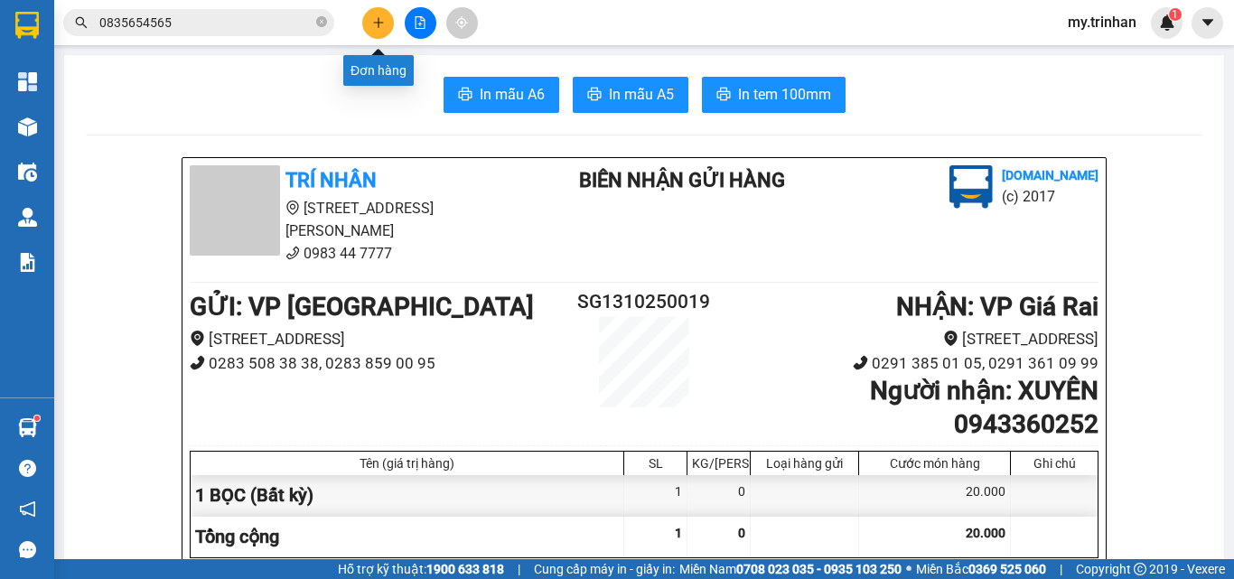
click at [379, 27] on icon "plus" at bounding box center [378, 22] width 13 height 13
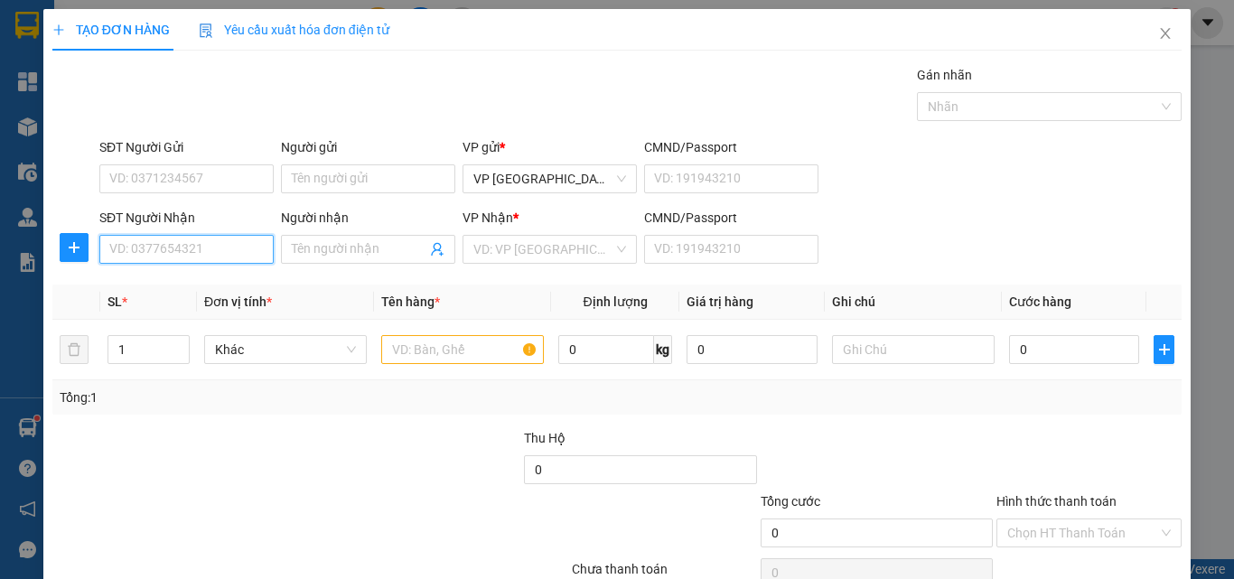
click at [250, 254] on input "SĐT Người Nhận" at bounding box center [186, 249] width 174 height 29
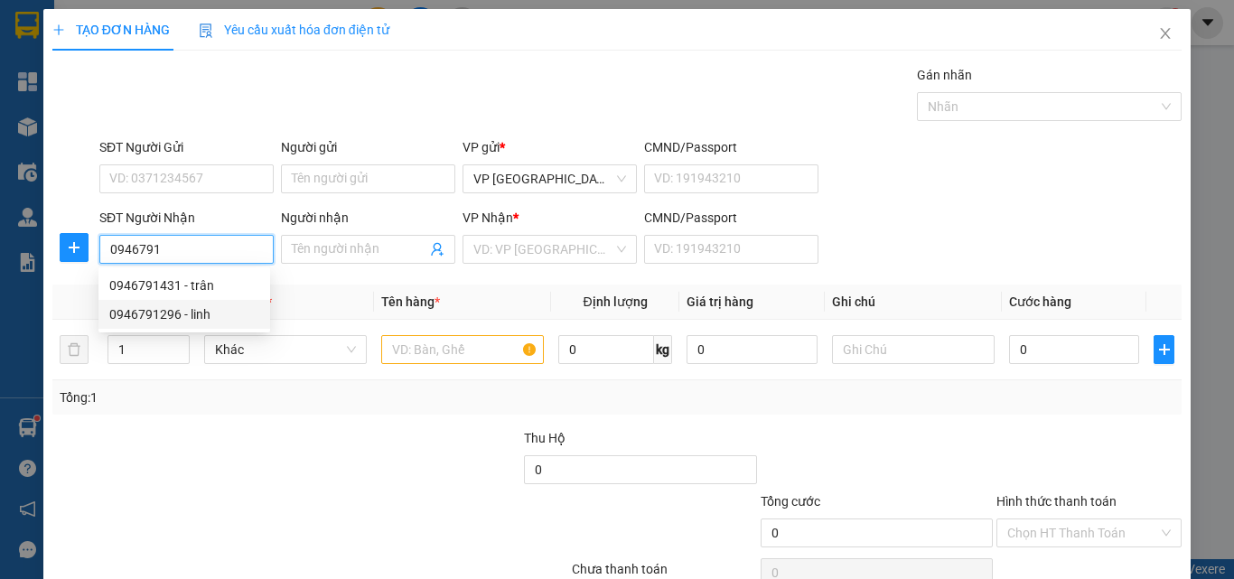
click at [217, 308] on div "0946791296 - linh" at bounding box center [184, 314] width 150 height 20
type input "0946791296"
type input "linh"
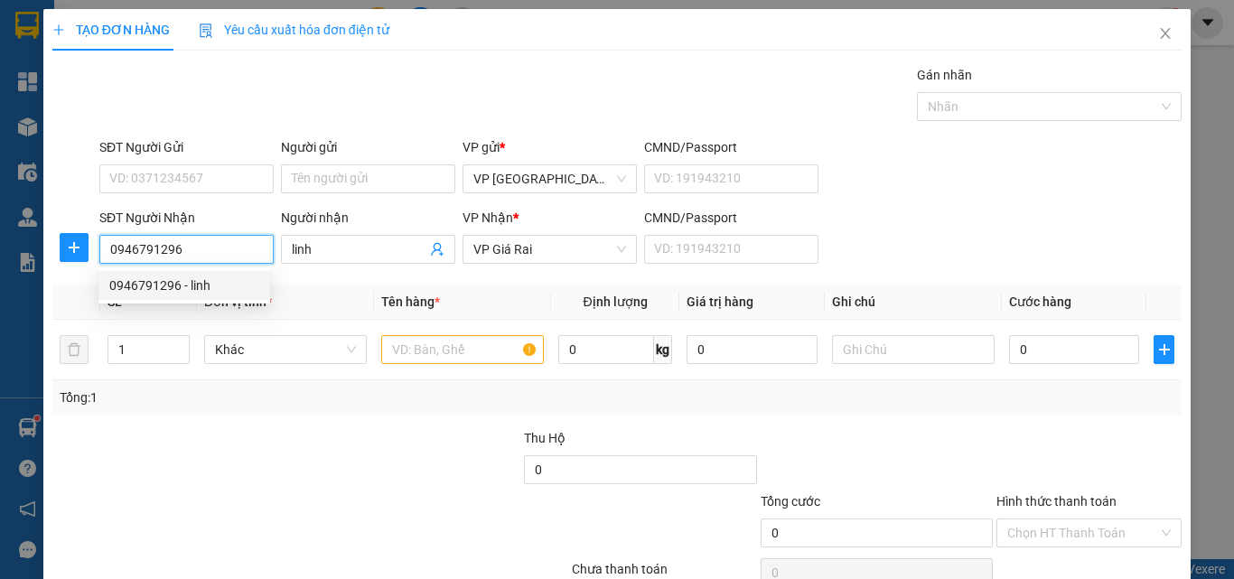
type input "50.000"
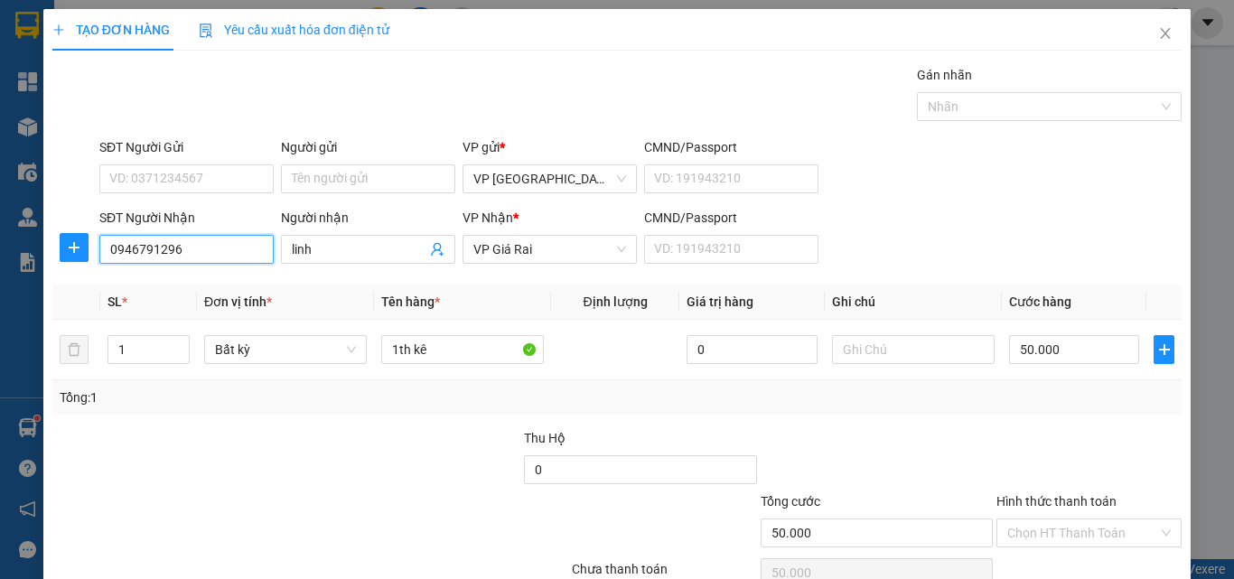
type input "0946791296"
click at [1054, 501] on label "Hình thức thanh toán" at bounding box center [1056, 501] width 120 height 14
click at [1054, 519] on input "Hình thức thanh toán" at bounding box center [1082, 532] width 151 height 27
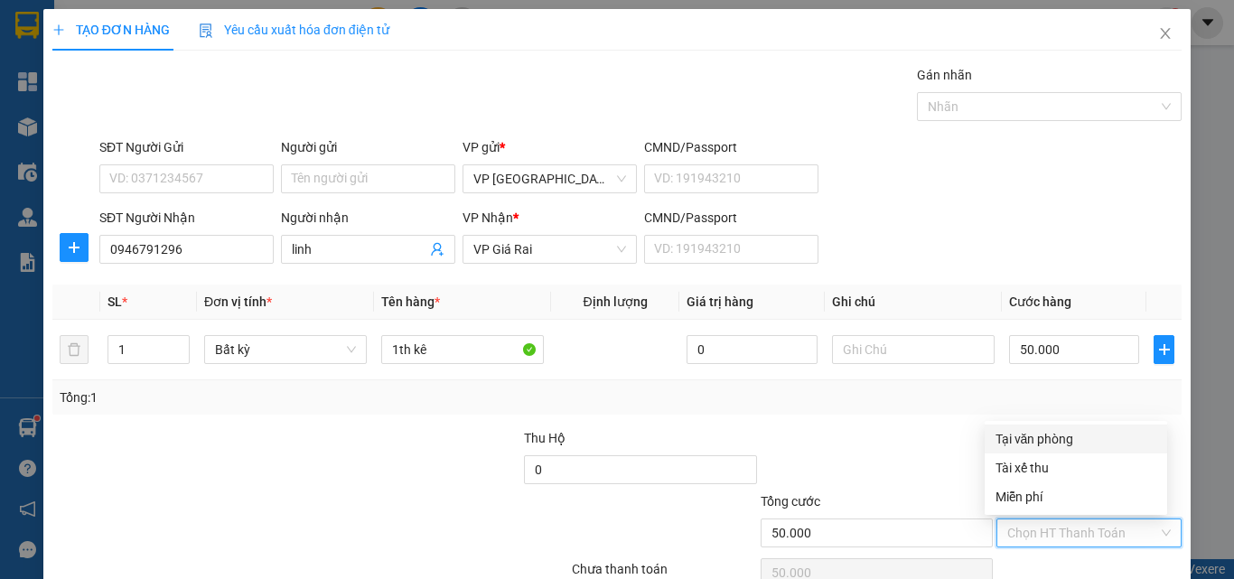
click at [1056, 436] on div "Tại văn phòng" at bounding box center [1075, 439] width 161 height 20
type input "0"
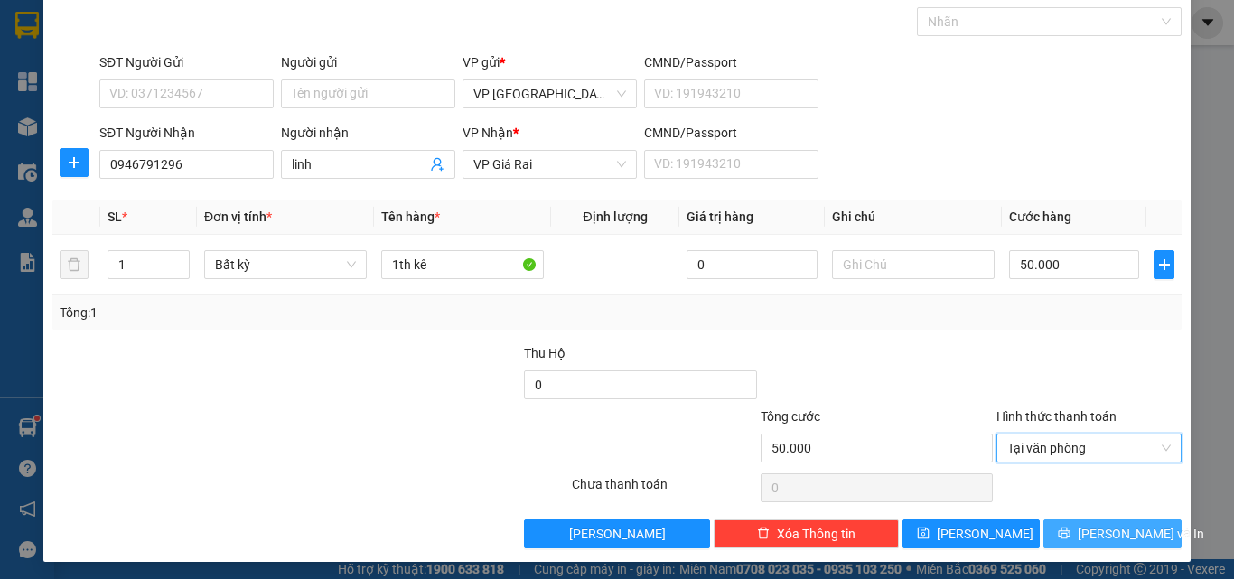
scroll to position [89, 0]
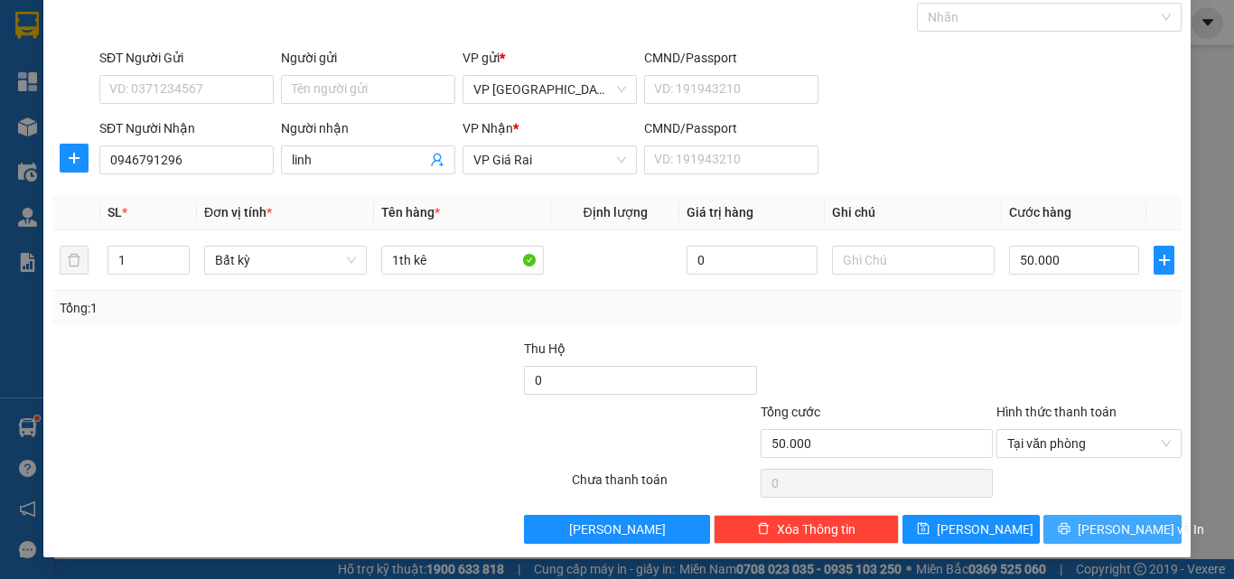
click at [1048, 531] on button "[PERSON_NAME] và In" at bounding box center [1112, 529] width 138 height 29
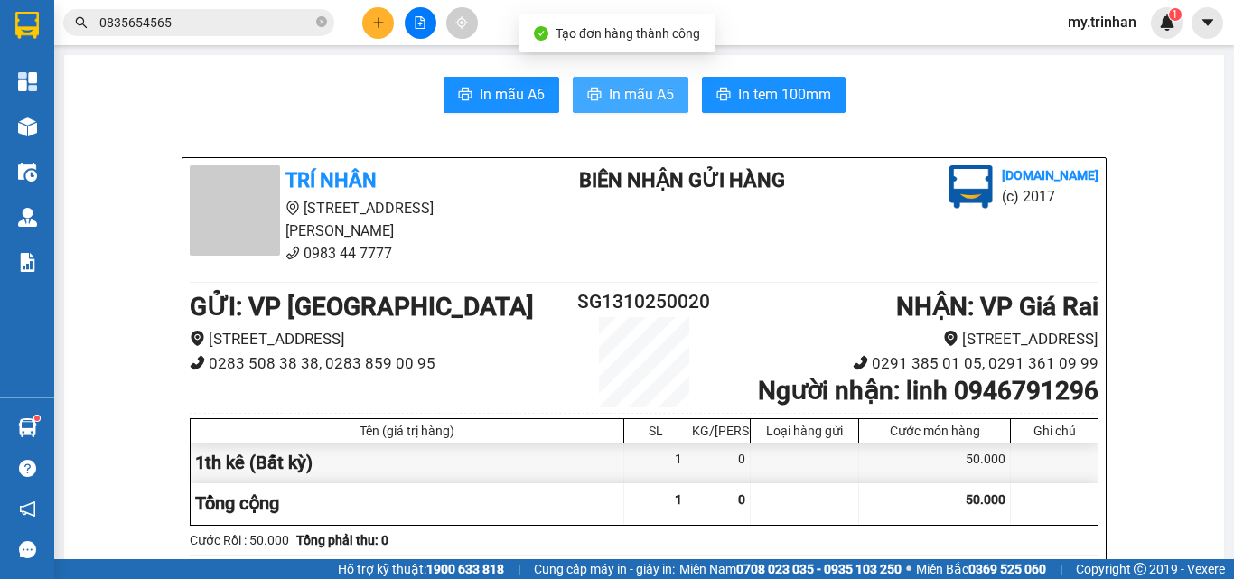
click at [654, 93] on span "In mẫu A5" at bounding box center [641, 94] width 65 height 23
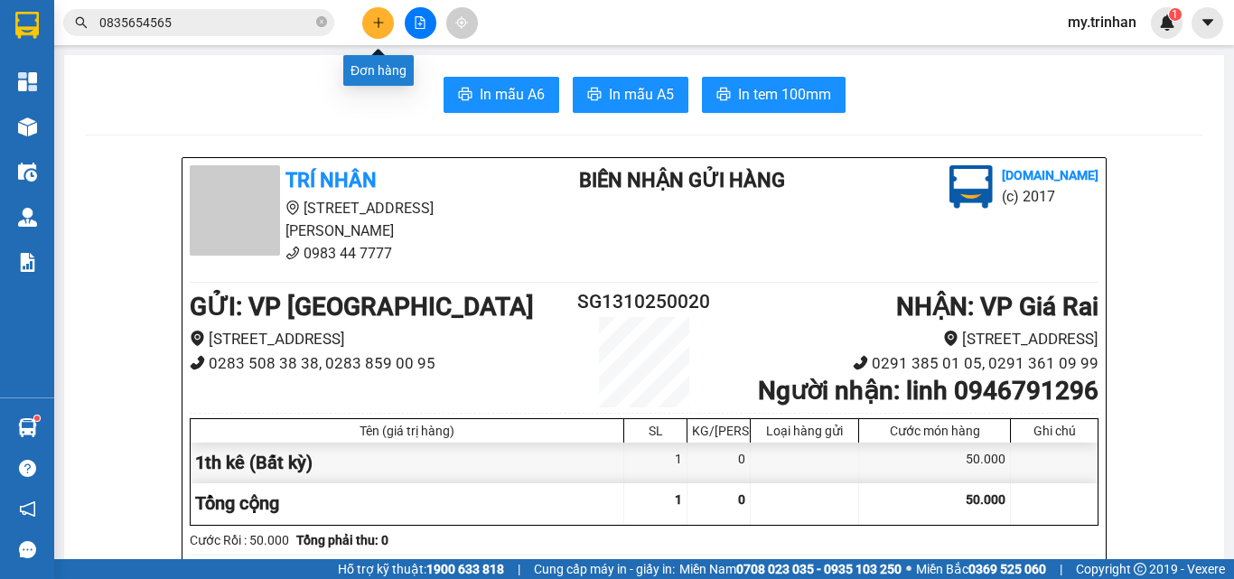
click at [384, 25] on icon "plus" at bounding box center [378, 22] width 13 height 13
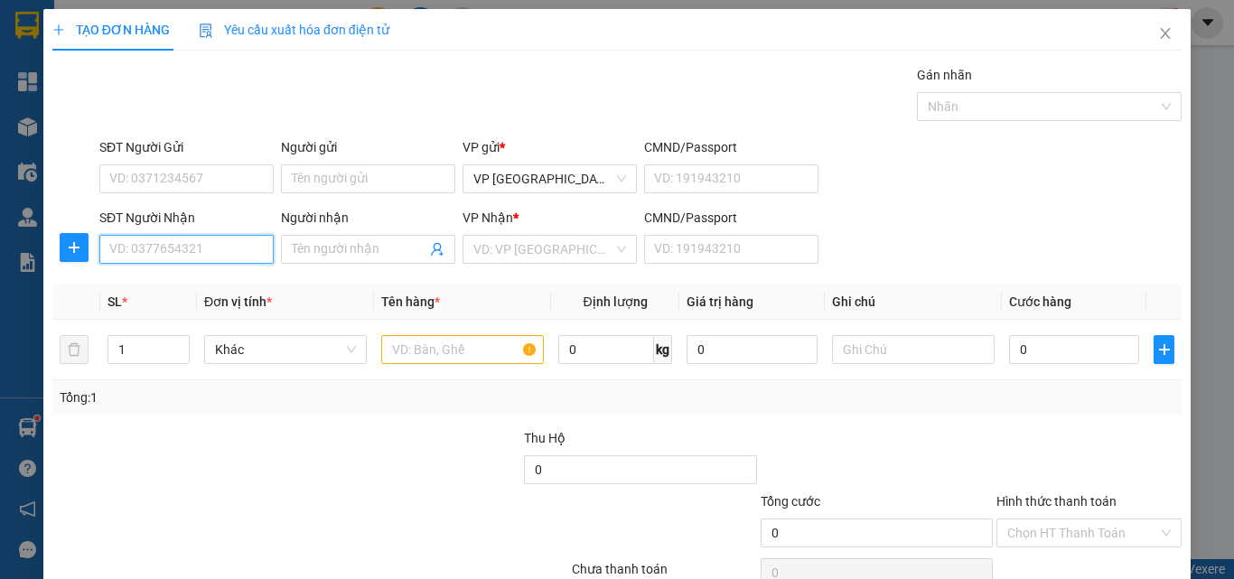
click at [229, 240] on input "SĐT Người Nhận" at bounding box center [186, 249] width 174 height 29
click at [226, 284] on div "0913088145 - nhung" at bounding box center [184, 285] width 150 height 20
type input "0913088145"
type input "nhung"
type input "40.000"
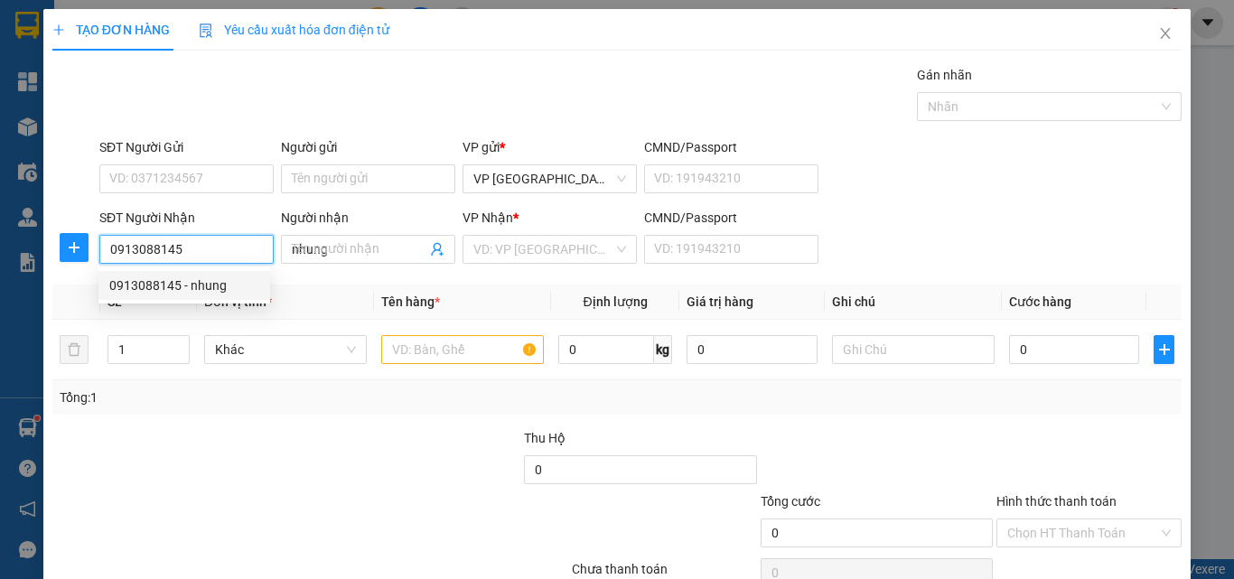
type input "40.000"
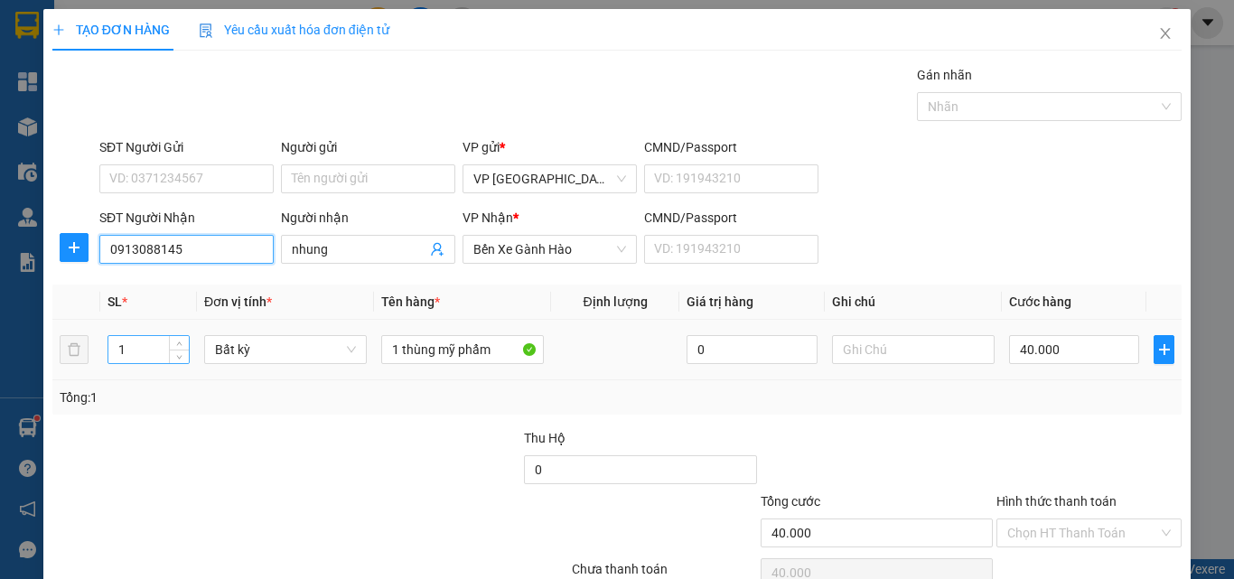
type input "0913088145"
click at [130, 348] on input "1" at bounding box center [148, 349] width 80 height 27
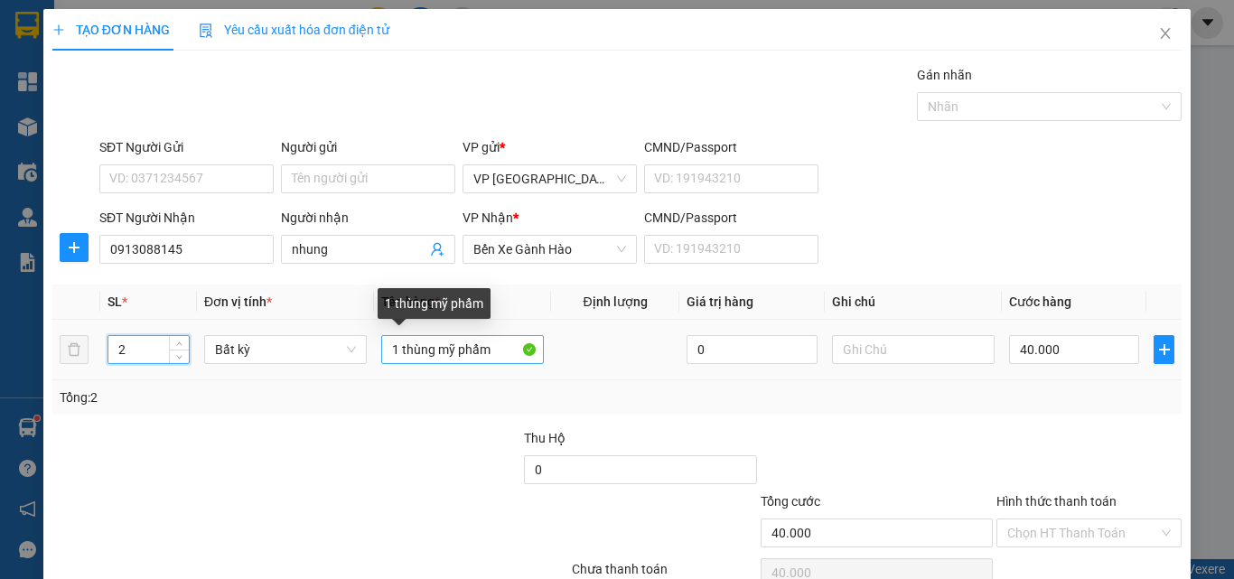
type input "2"
click at [394, 348] on input "1 thùng mỹ phẩm" at bounding box center [462, 349] width 163 height 29
type input "0"
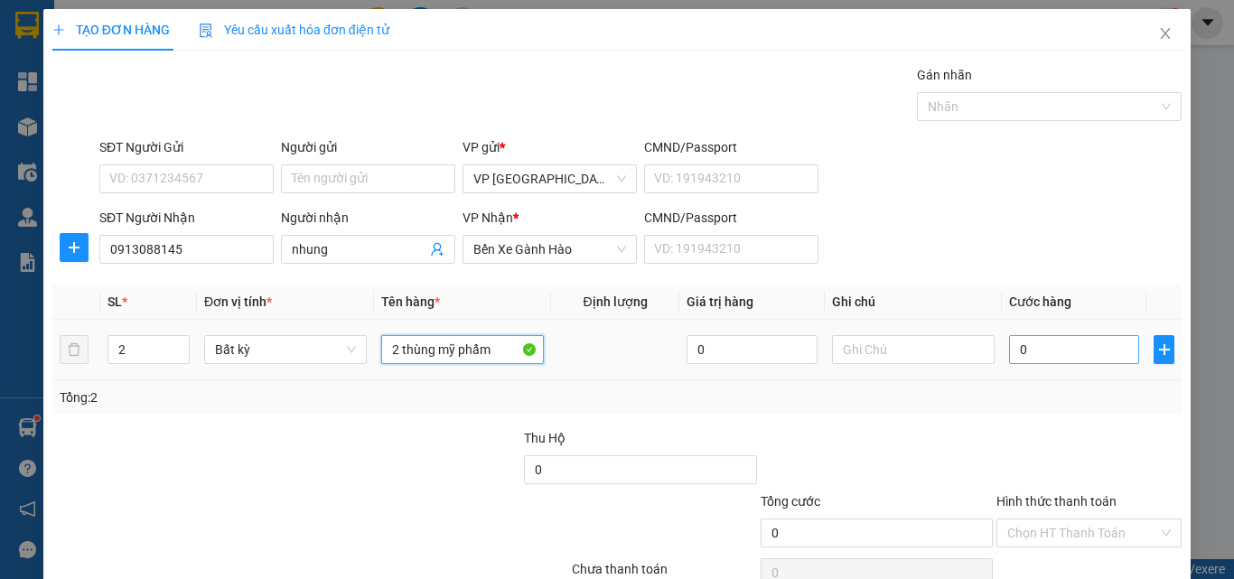
type input "2 thùng mỹ phẩm"
click at [1009, 348] on input "0" at bounding box center [1074, 349] width 130 height 29
click at [1009, 343] on input "0" at bounding box center [1074, 349] width 130 height 29
type input "10"
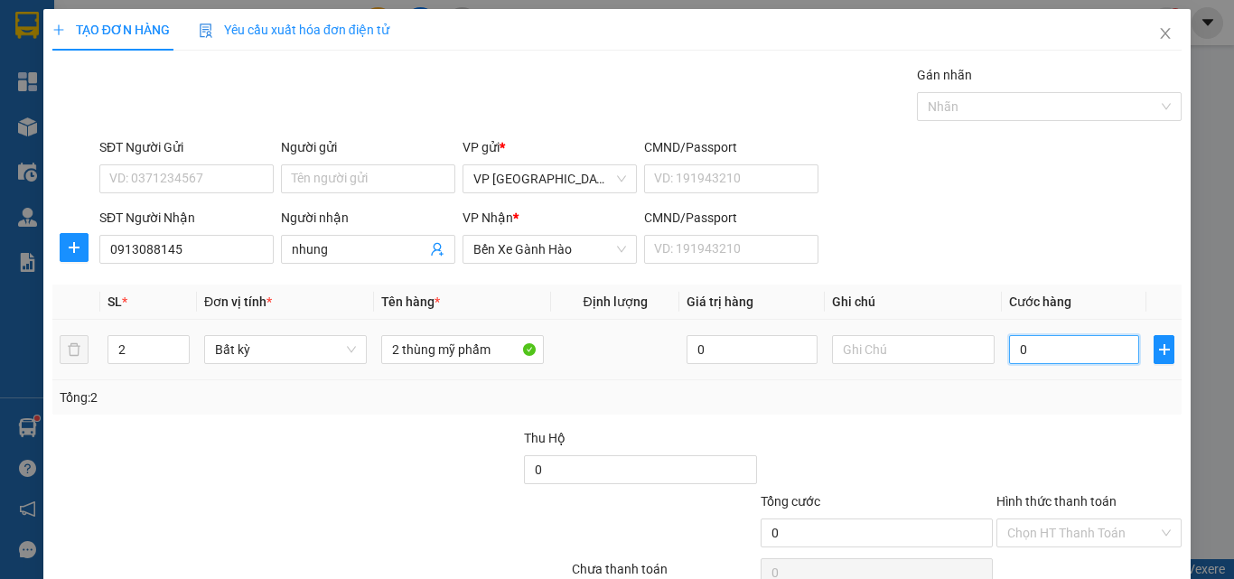
type input "10"
type input "100"
type input "1.000"
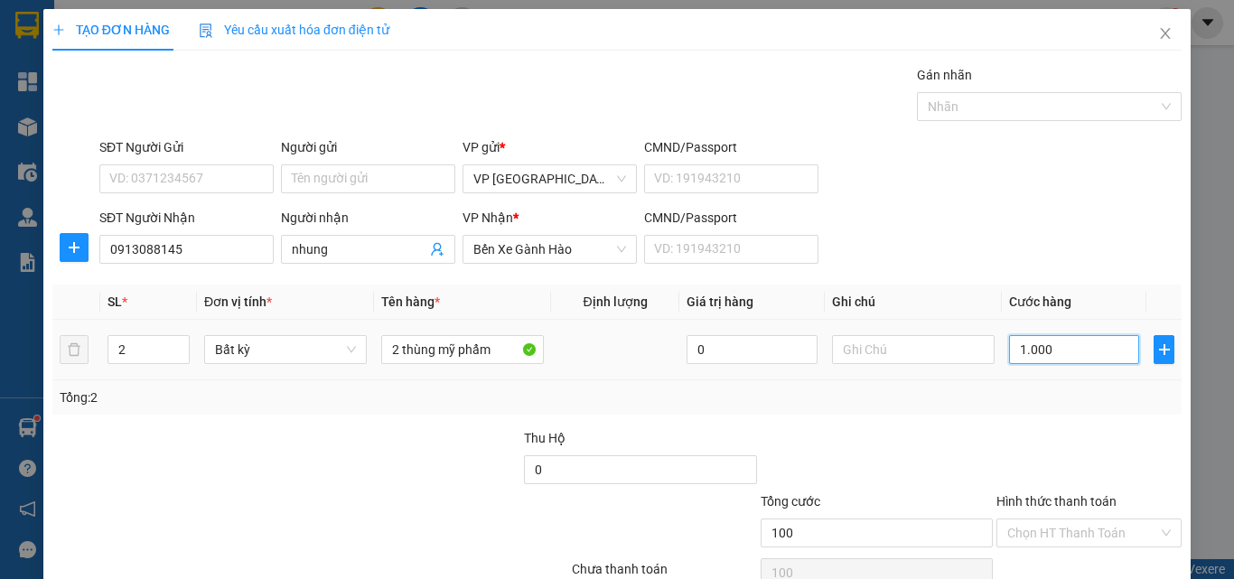
type input "1.000"
type input "10.000"
type input "100.000"
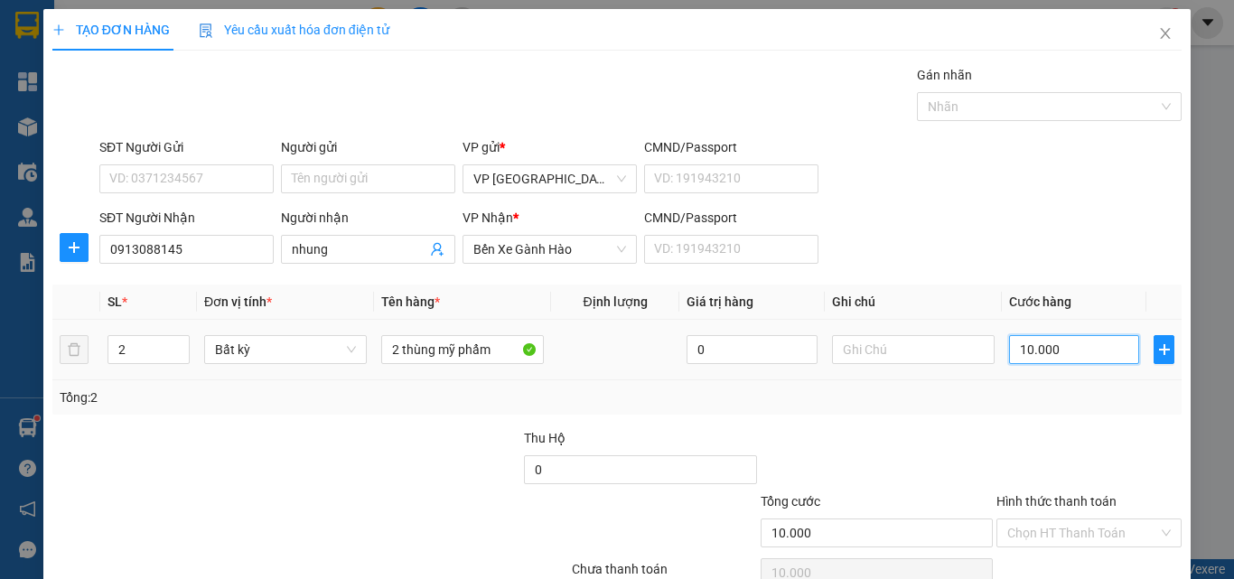
type input "100.000"
click at [1049, 494] on label "Hình thức thanh toán" at bounding box center [1056, 501] width 120 height 14
click at [1049, 519] on input "Hình thức thanh toán" at bounding box center [1082, 532] width 151 height 27
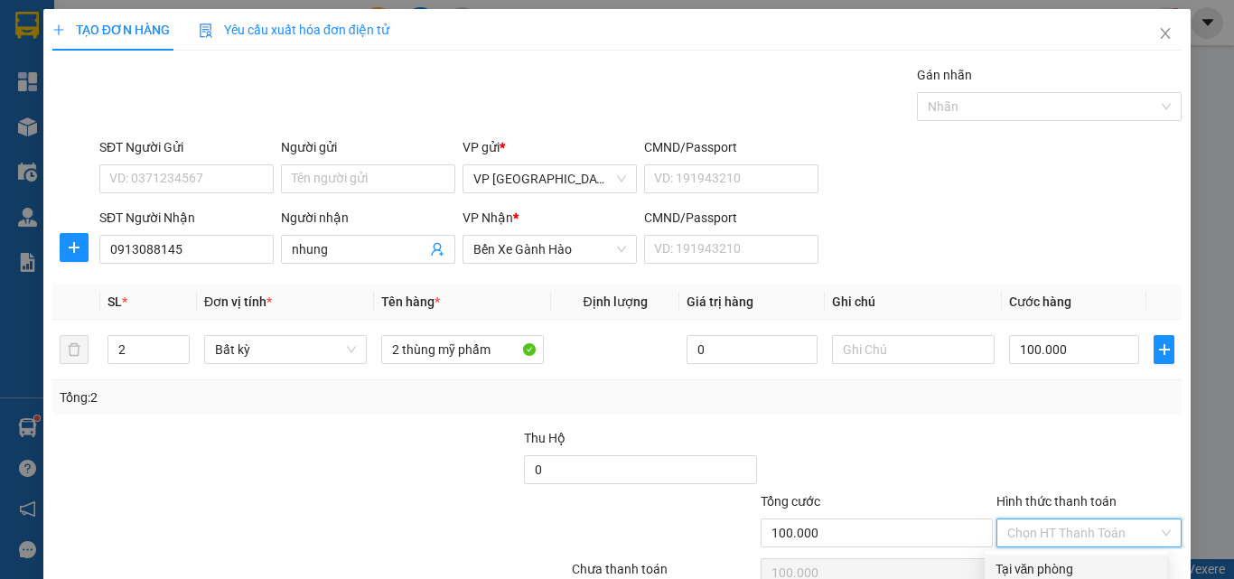
click at [1032, 559] on div "Tại văn phòng" at bounding box center [1075, 569] width 161 height 20
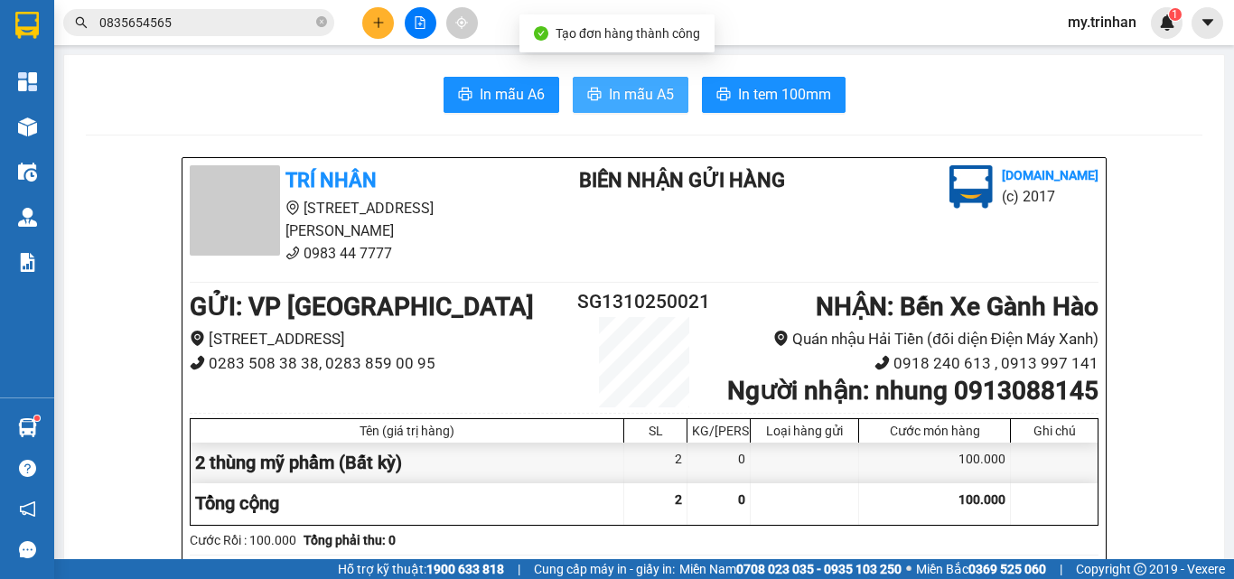
click at [658, 93] on span "In mẫu A5" at bounding box center [641, 94] width 65 height 23
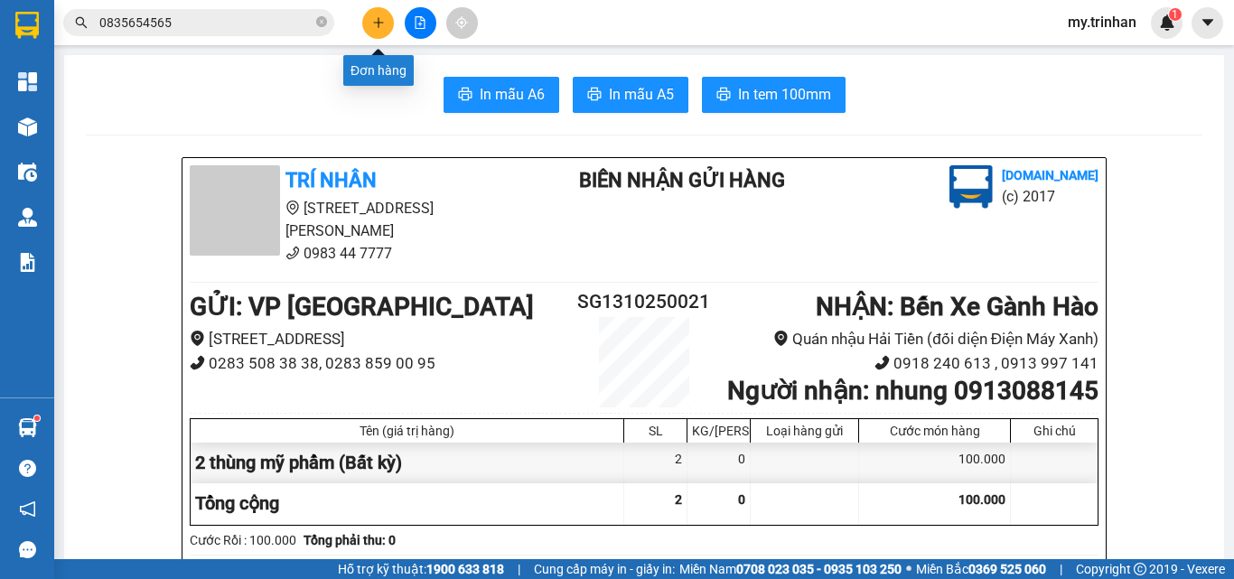
click at [369, 35] on button at bounding box center [378, 23] width 32 height 32
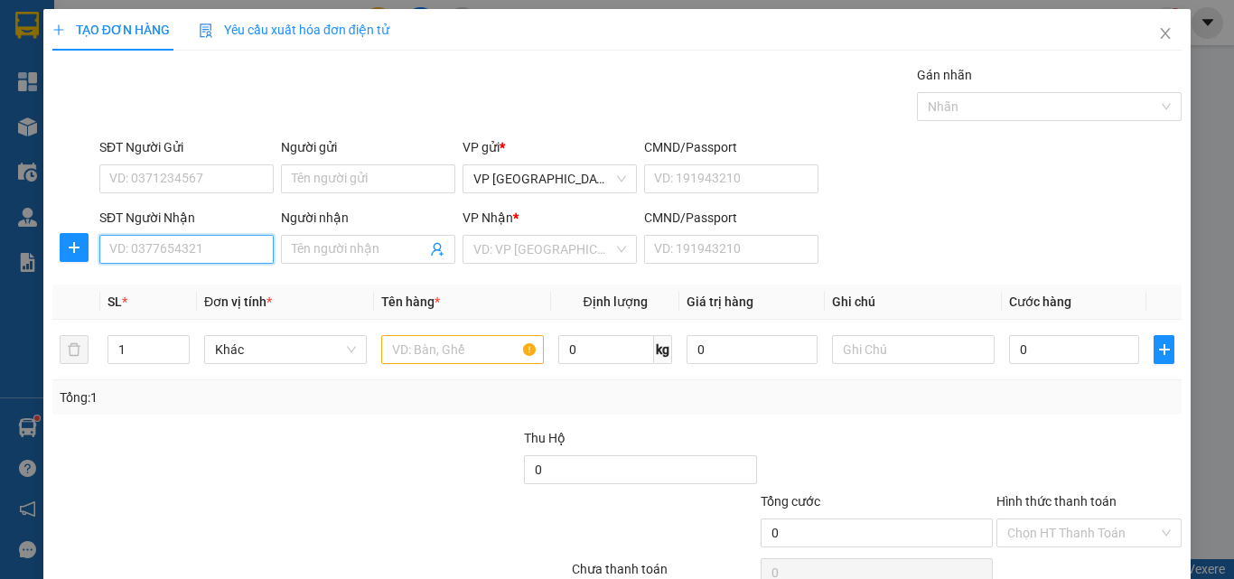
click at [219, 236] on input "SĐT Người Nhận" at bounding box center [186, 249] width 174 height 29
type input "0919153043"
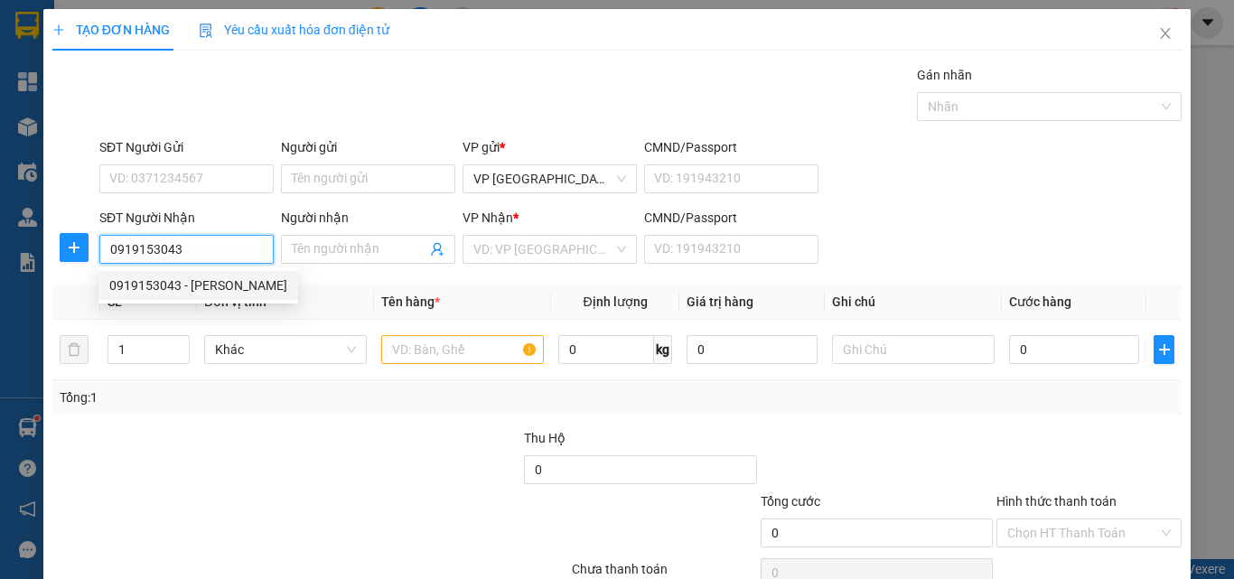
click at [194, 290] on div "0919153043 - [PERSON_NAME]" at bounding box center [198, 285] width 178 height 20
type input "[PERSON_NAME]"
type input "350.000"
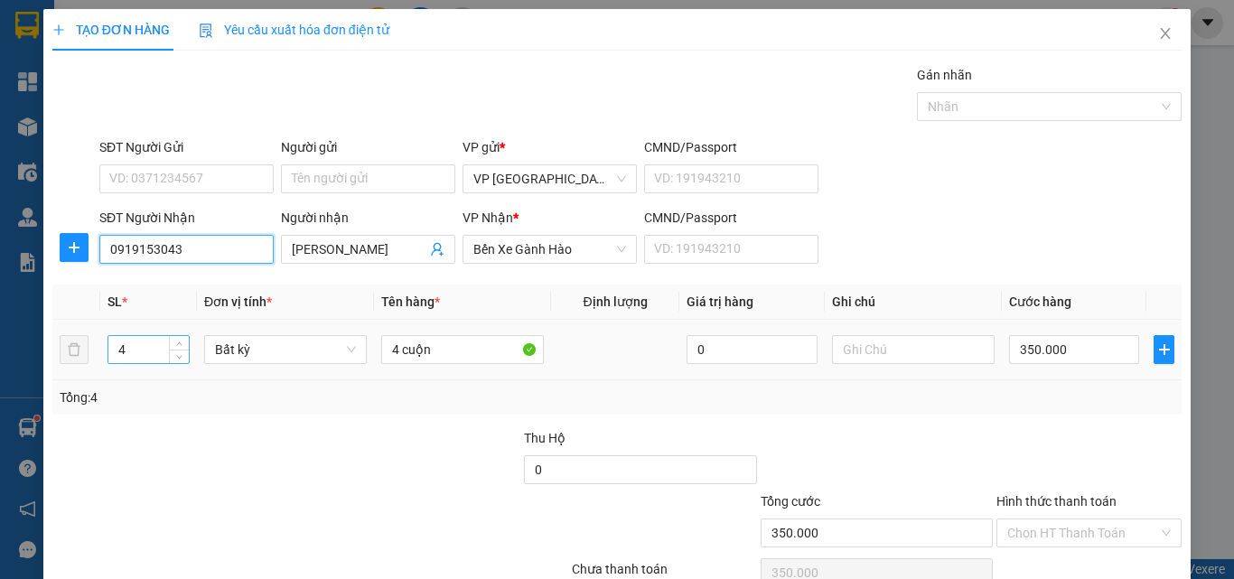
type input "0919153043"
click at [140, 346] on input "4" at bounding box center [148, 349] width 80 height 27
type input "1"
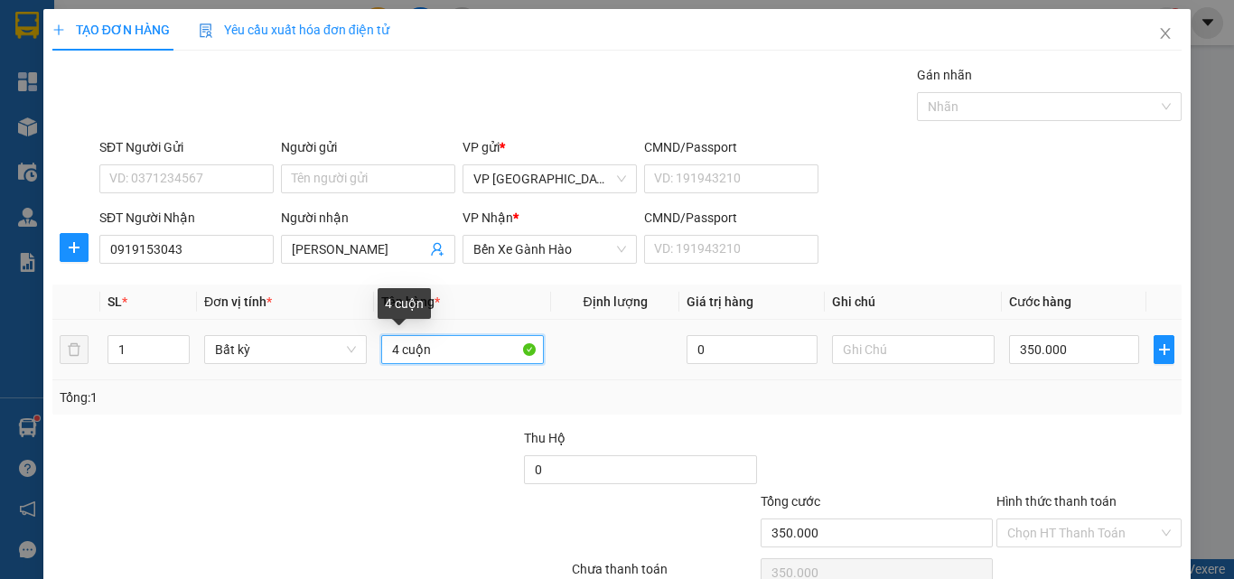
click at [439, 349] on input "4 cuộn" at bounding box center [462, 349] width 163 height 29
type input "0"
type input "4"
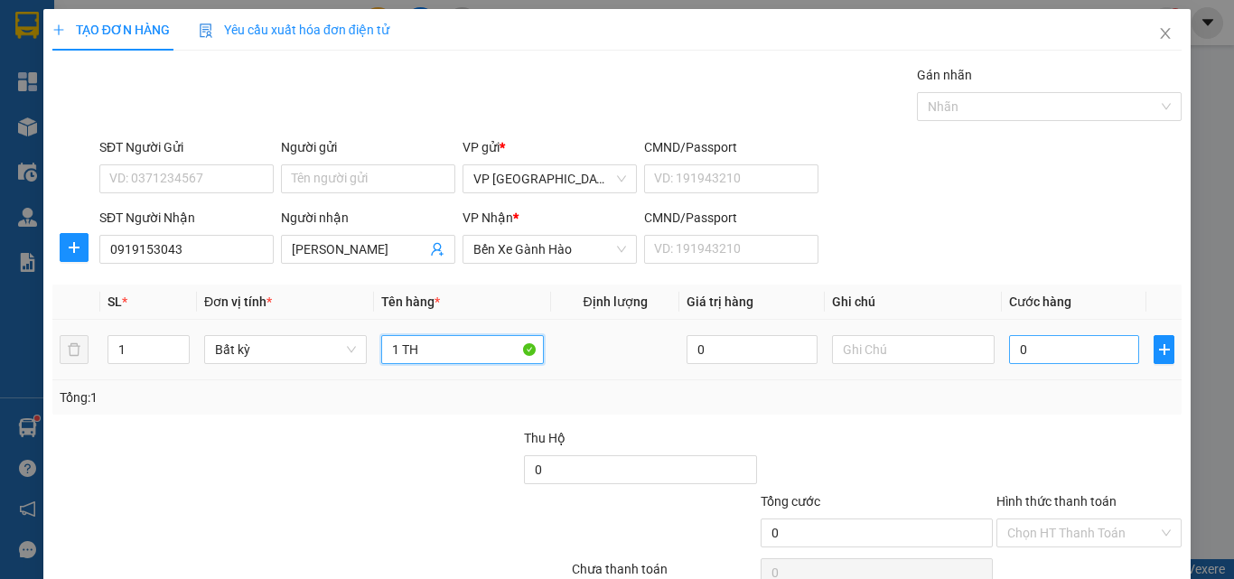
type input "1 TH"
click at [1009, 350] on input "0" at bounding box center [1074, 349] width 130 height 29
type input "3"
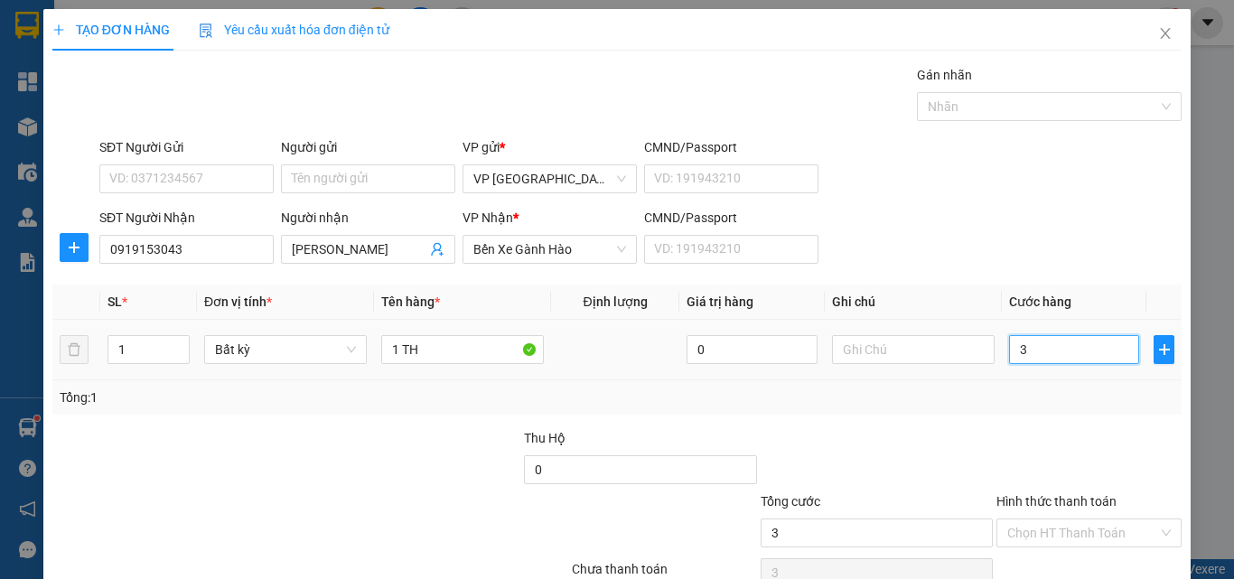
type input "30"
type input "300"
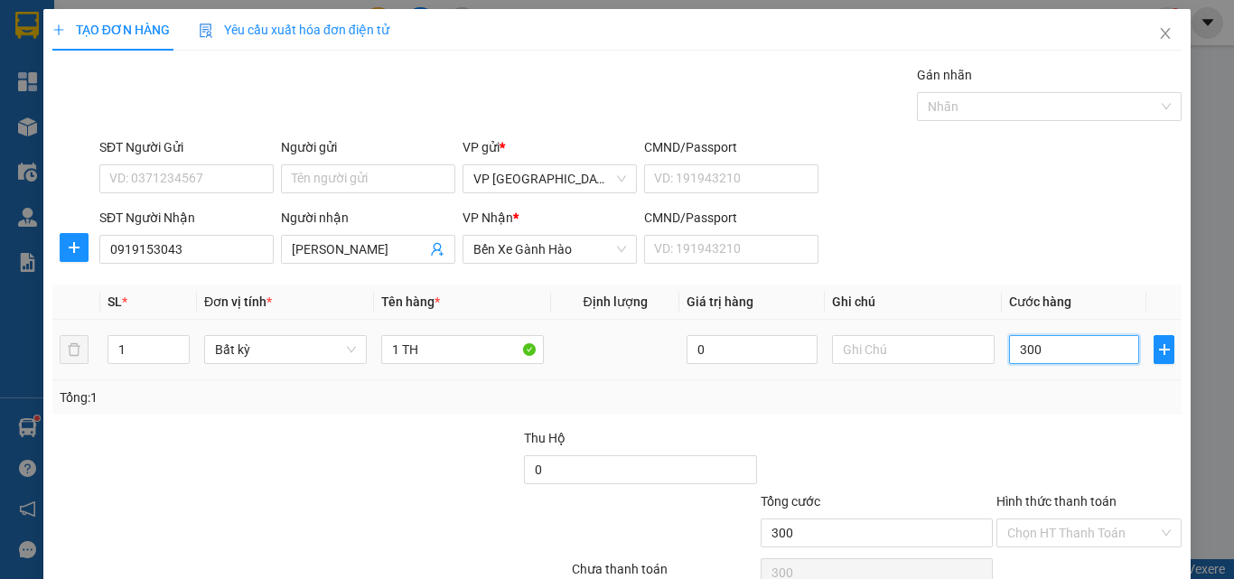
type input "3.000"
type input "30.000"
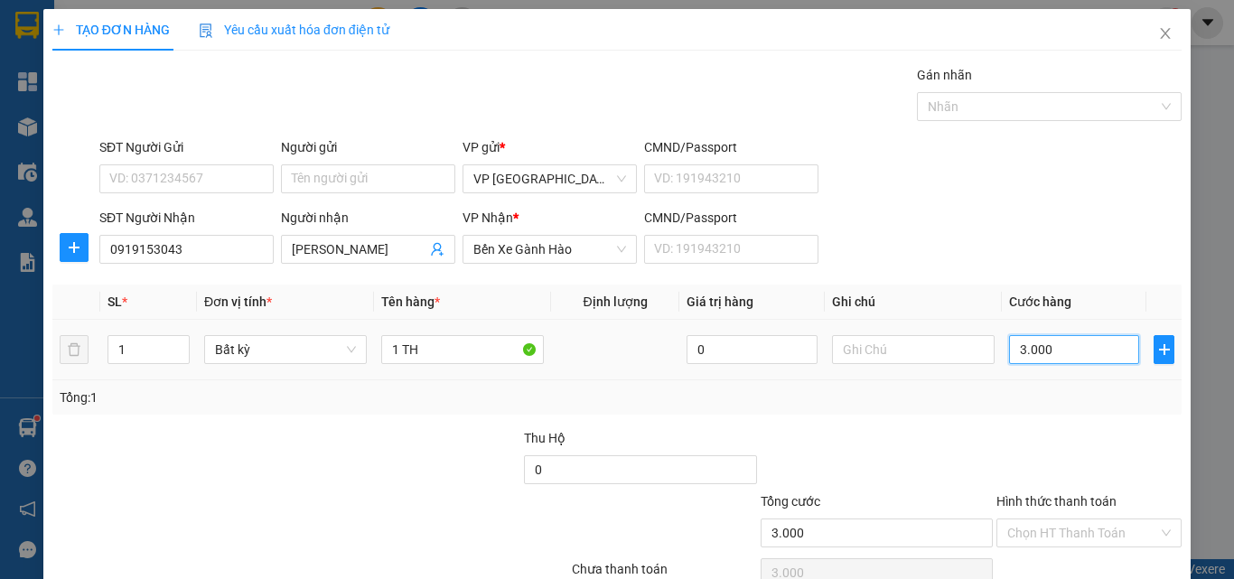
type input "30.000"
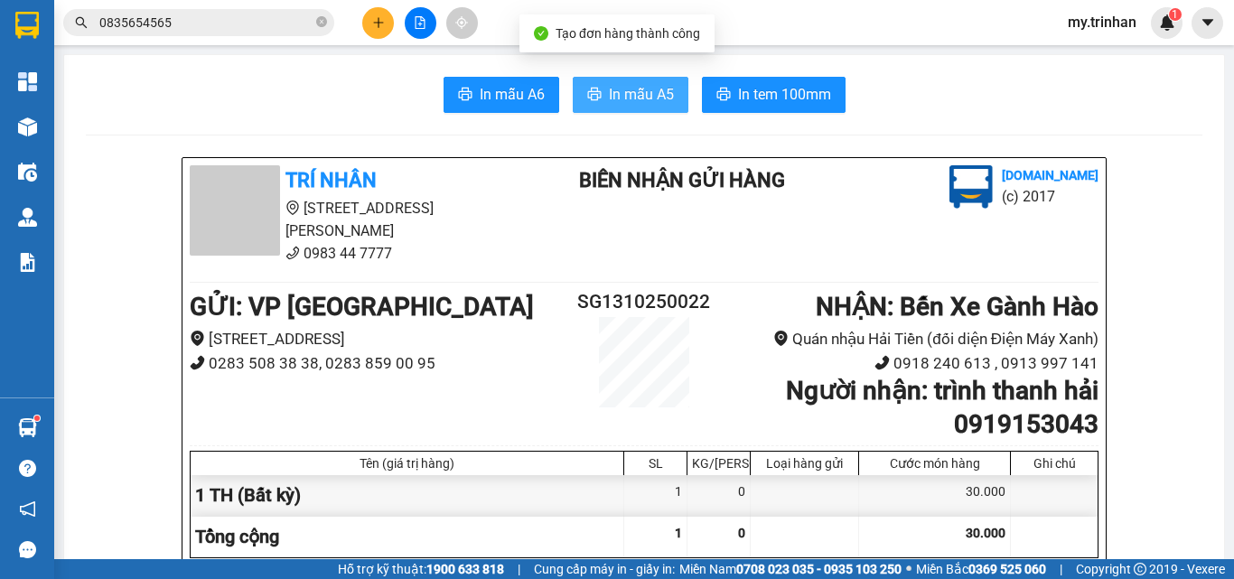
click at [664, 97] on span "In mẫu A5" at bounding box center [641, 94] width 65 height 23
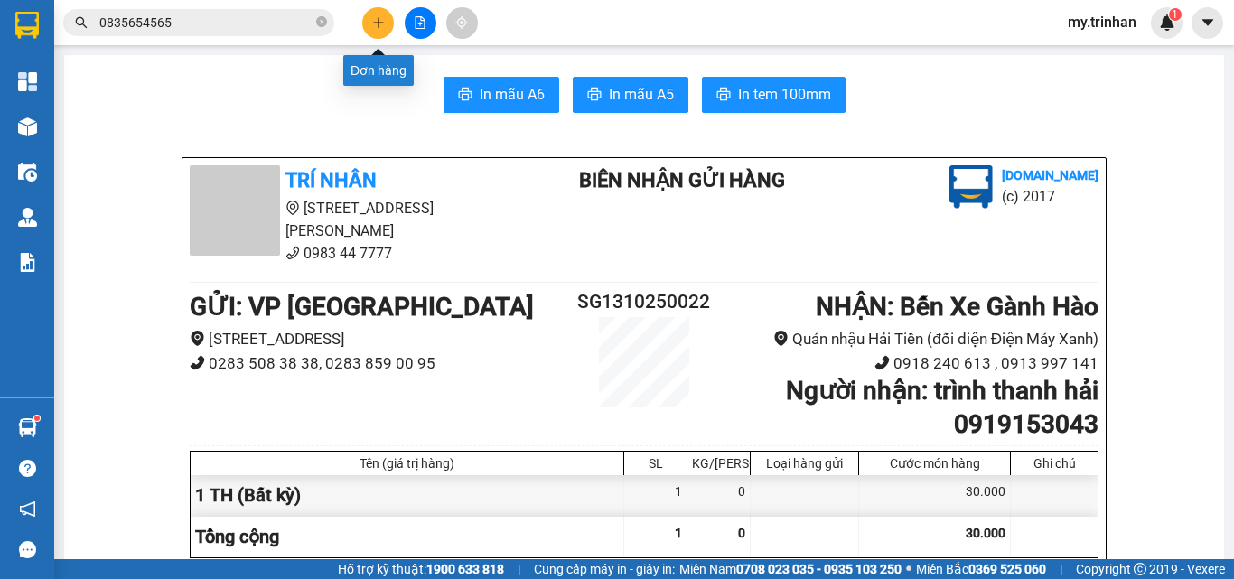
click at [378, 30] on button at bounding box center [378, 23] width 32 height 32
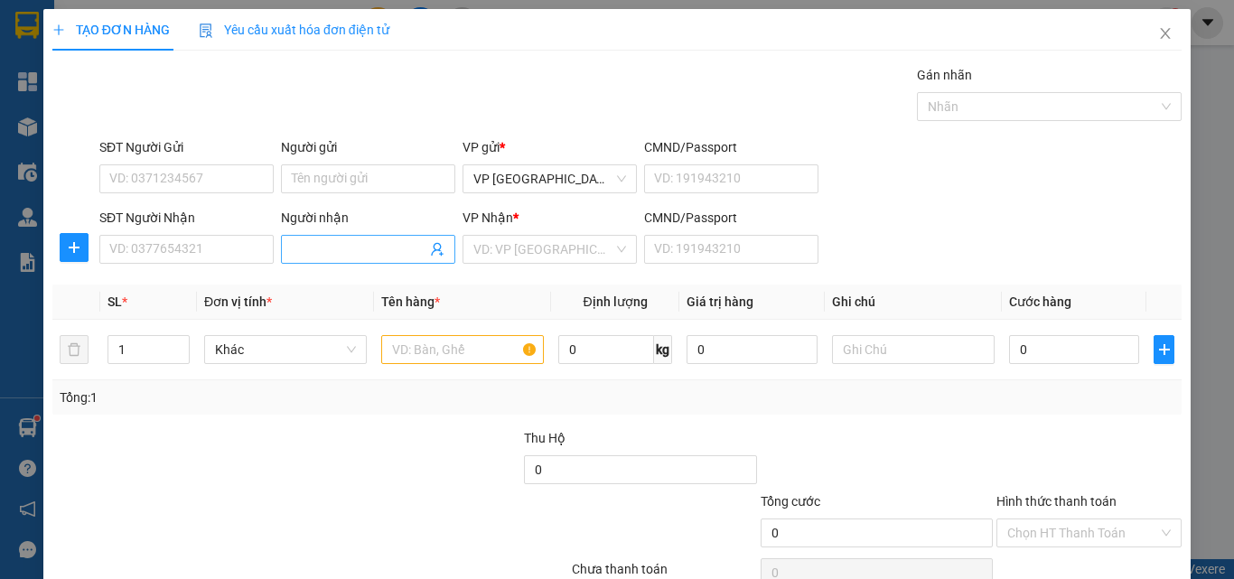
click at [346, 243] on input "Người nhận" at bounding box center [359, 249] width 135 height 20
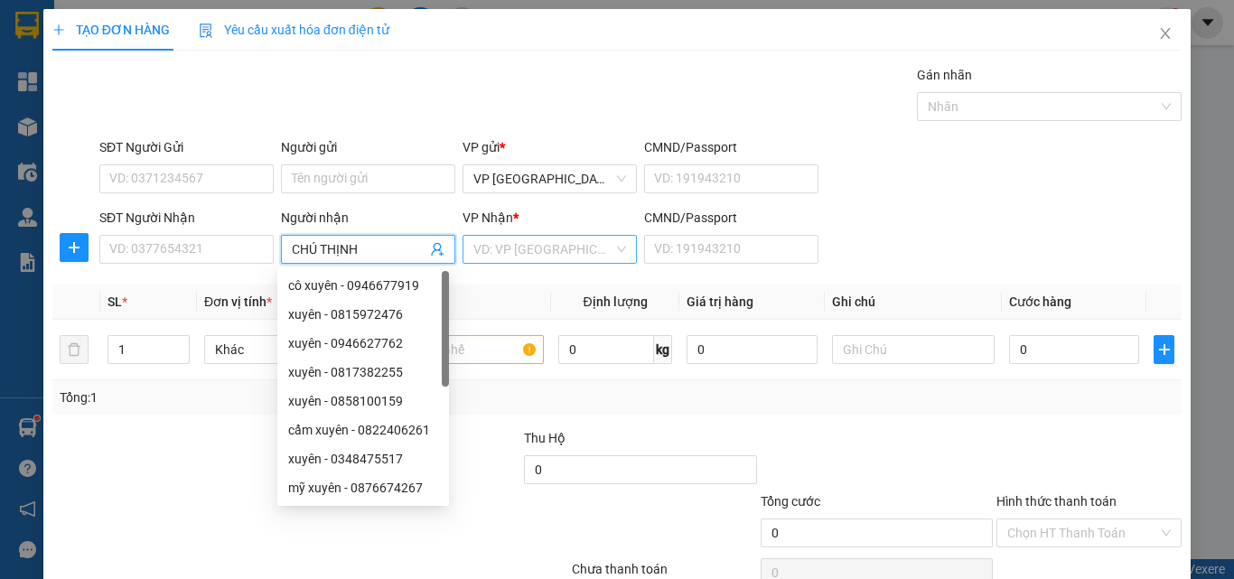
type input "CHÚ THỊNH"
click at [525, 247] on input "search" at bounding box center [543, 249] width 140 height 27
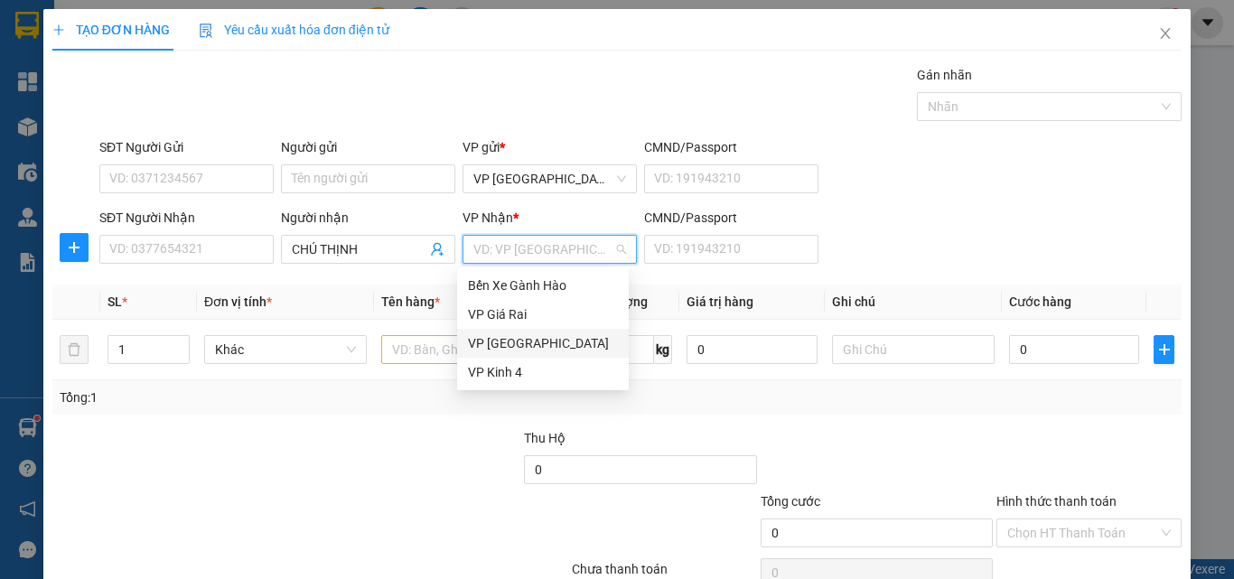
click at [504, 341] on div "VP [GEOGRAPHIC_DATA]" at bounding box center [543, 343] width 150 height 20
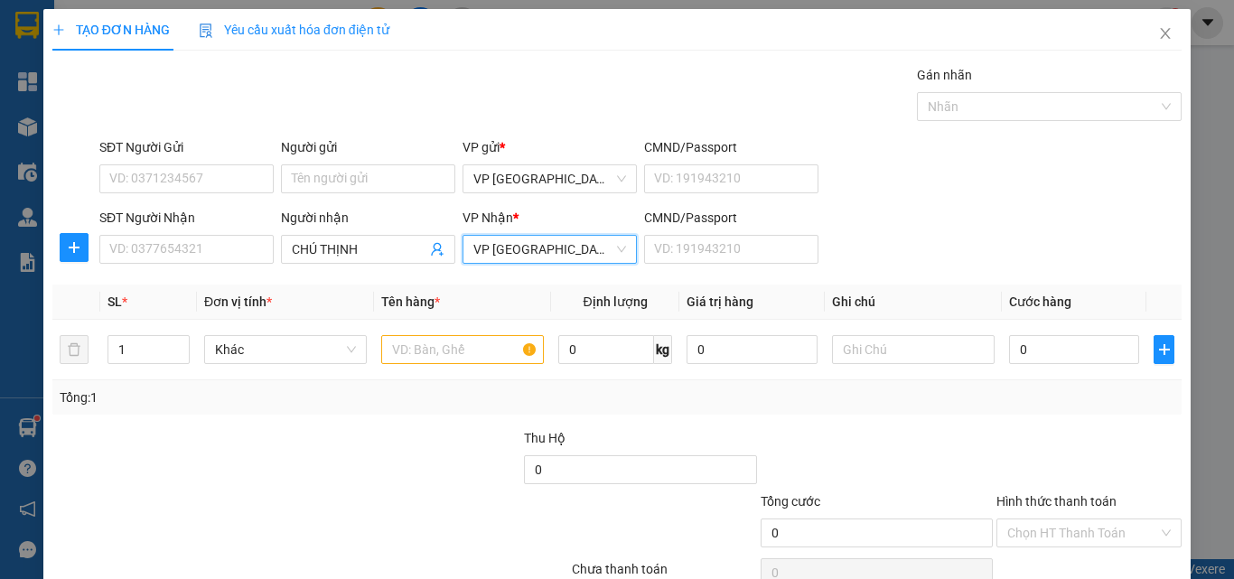
click at [527, 255] on span "VP [GEOGRAPHIC_DATA]" at bounding box center [549, 249] width 153 height 27
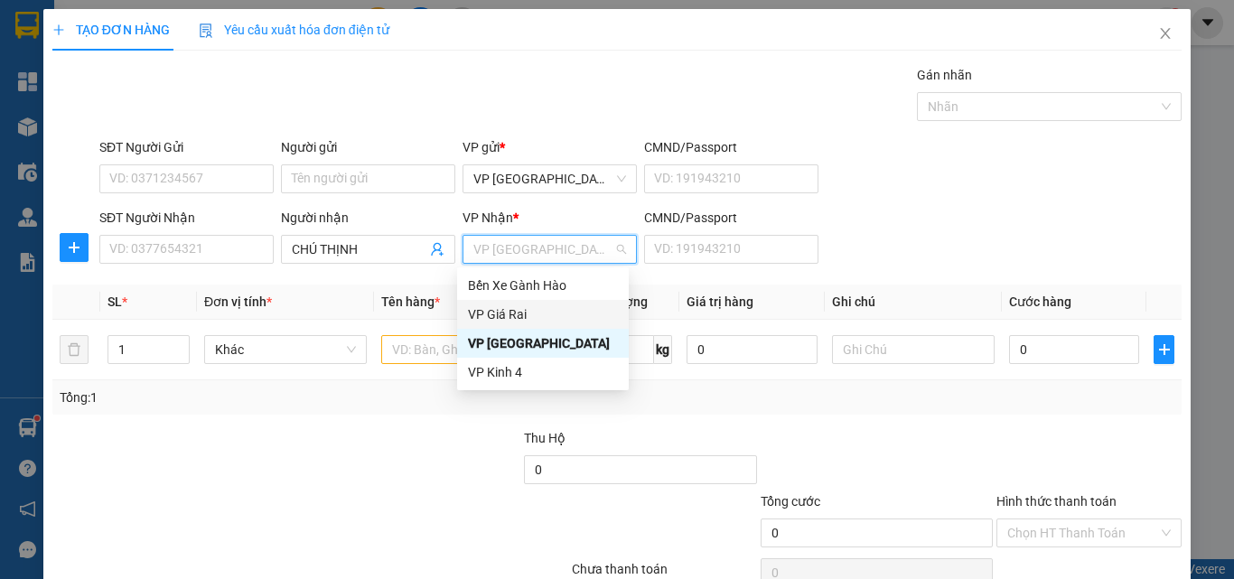
click at [505, 316] on div "VP Giá Rai" at bounding box center [543, 314] width 150 height 20
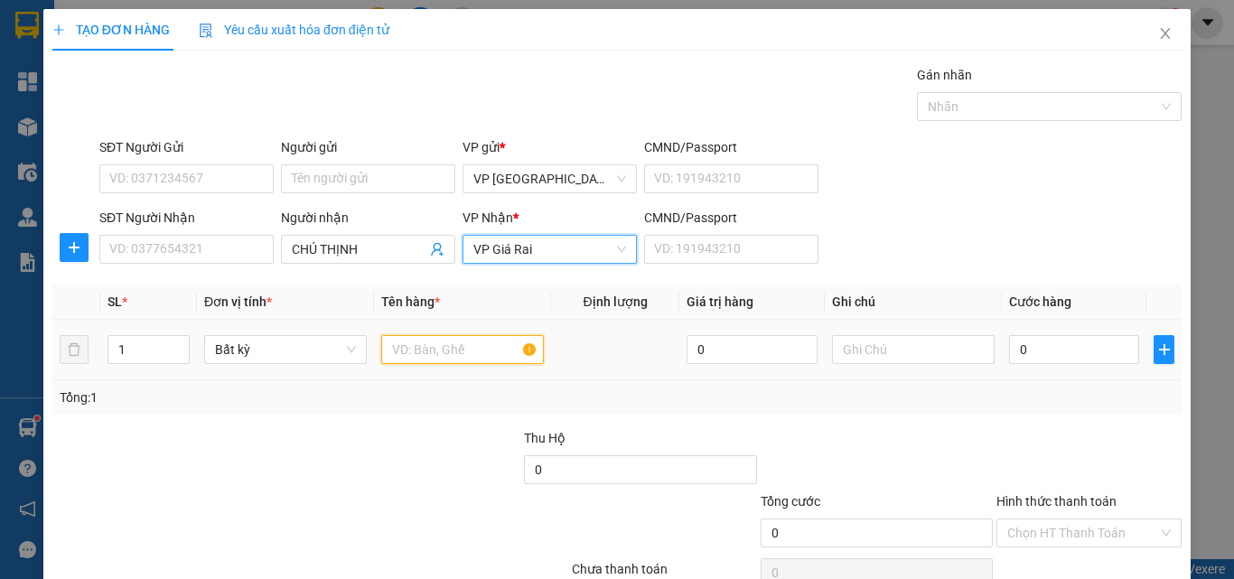
click at [418, 340] on input "text" at bounding box center [462, 349] width 163 height 29
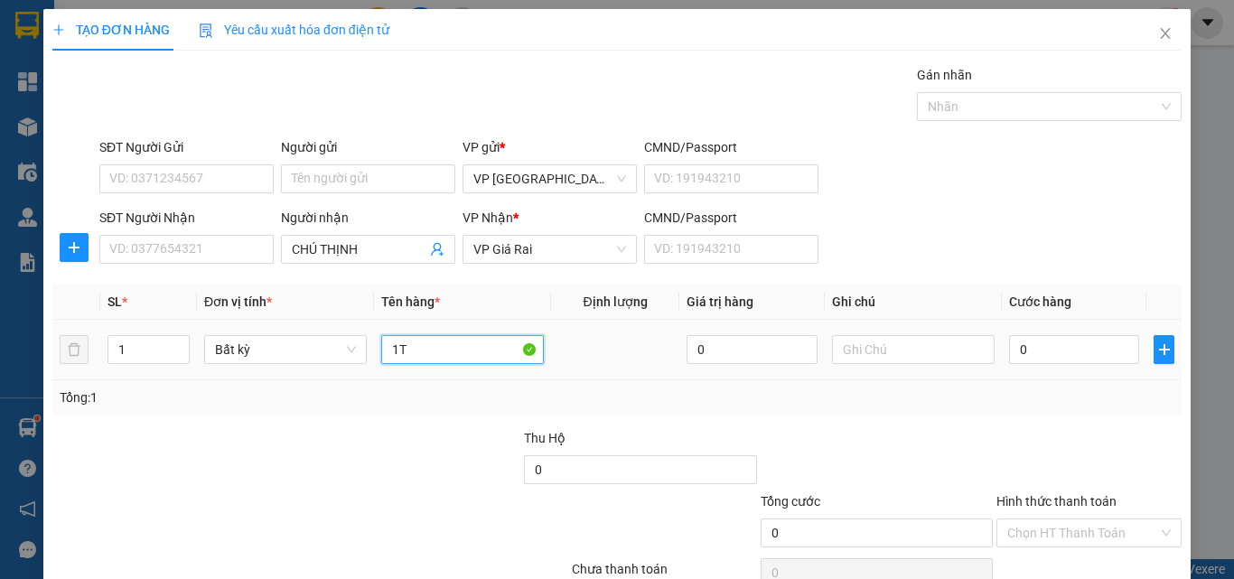
type input "1TH"
click at [1054, 346] on input "0" at bounding box center [1074, 349] width 130 height 29
drag, startPoint x: 1093, startPoint y: 514, endPoint x: 1094, endPoint y: 527, distance: 12.7
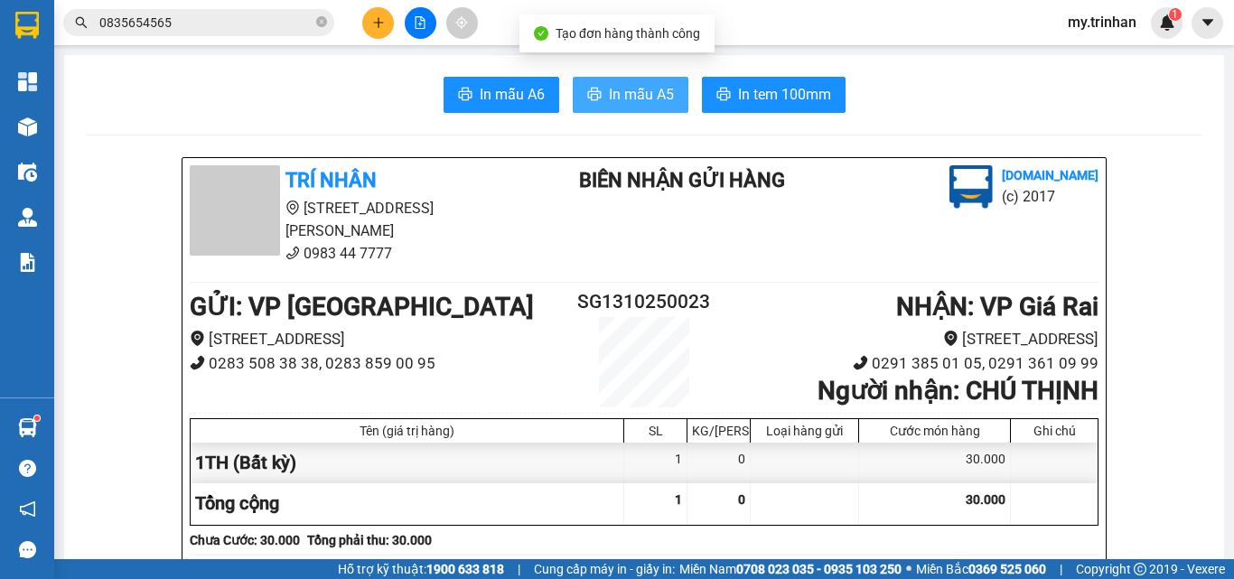
click at [661, 88] on span "In mẫu A5" at bounding box center [641, 94] width 65 height 23
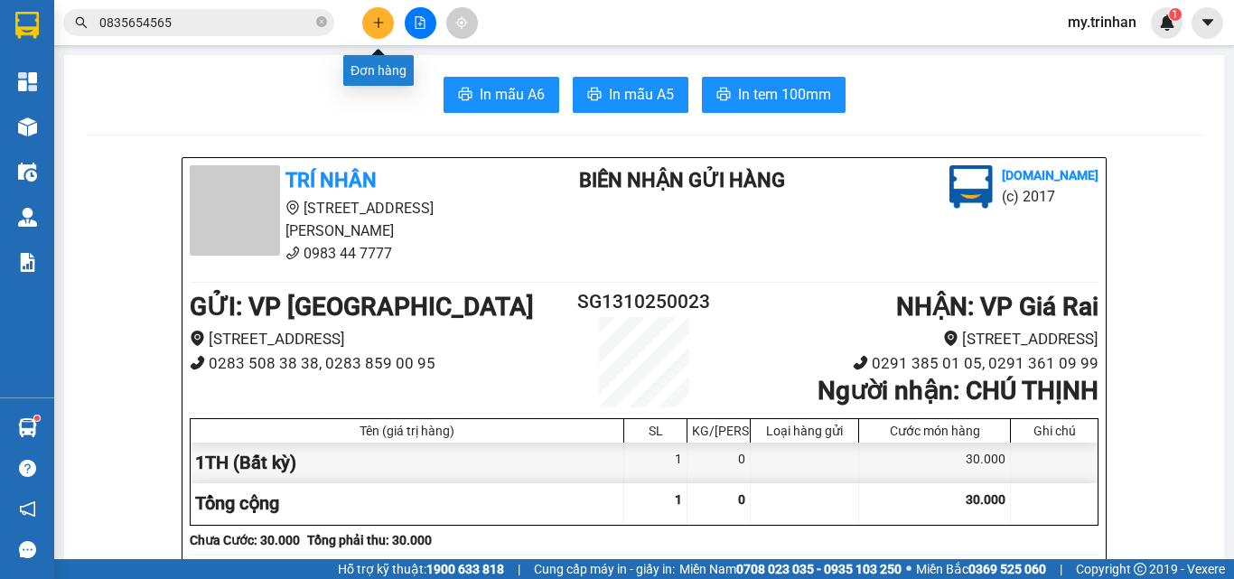
click at [392, 26] on button at bounding box center [378, 23] width 32 height 32
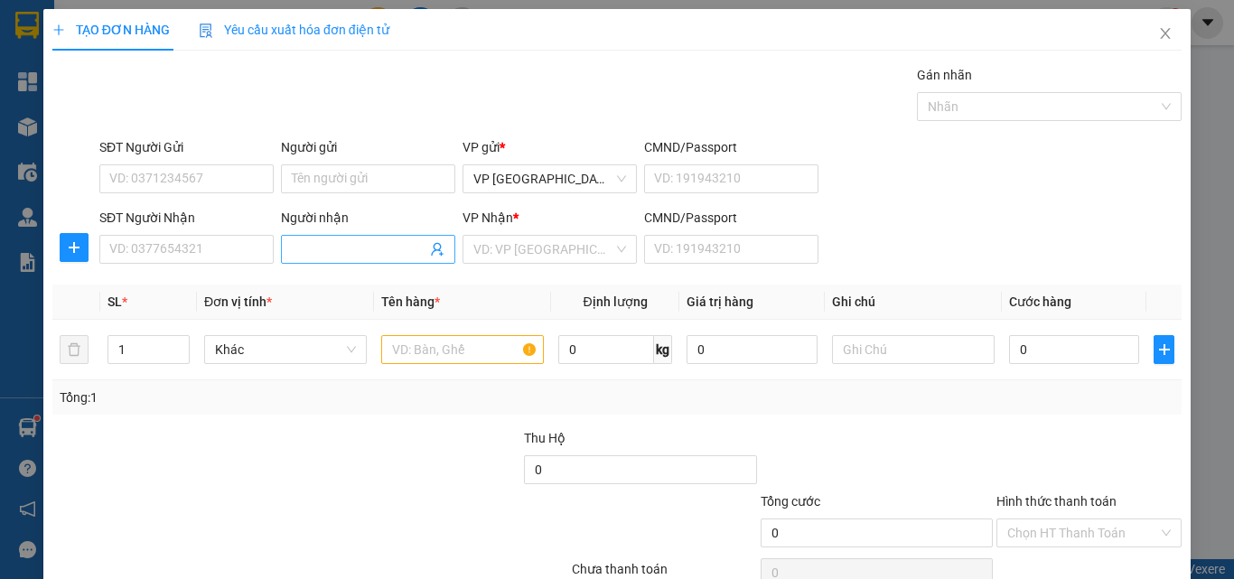
click at [379, 245] on input "Người nhận" at bounding box center [359, 249] width 135 height 20
click at [325, 241] on input "Người nhận" at bounding box center [359, 249] width 135 height 20
type input "D"
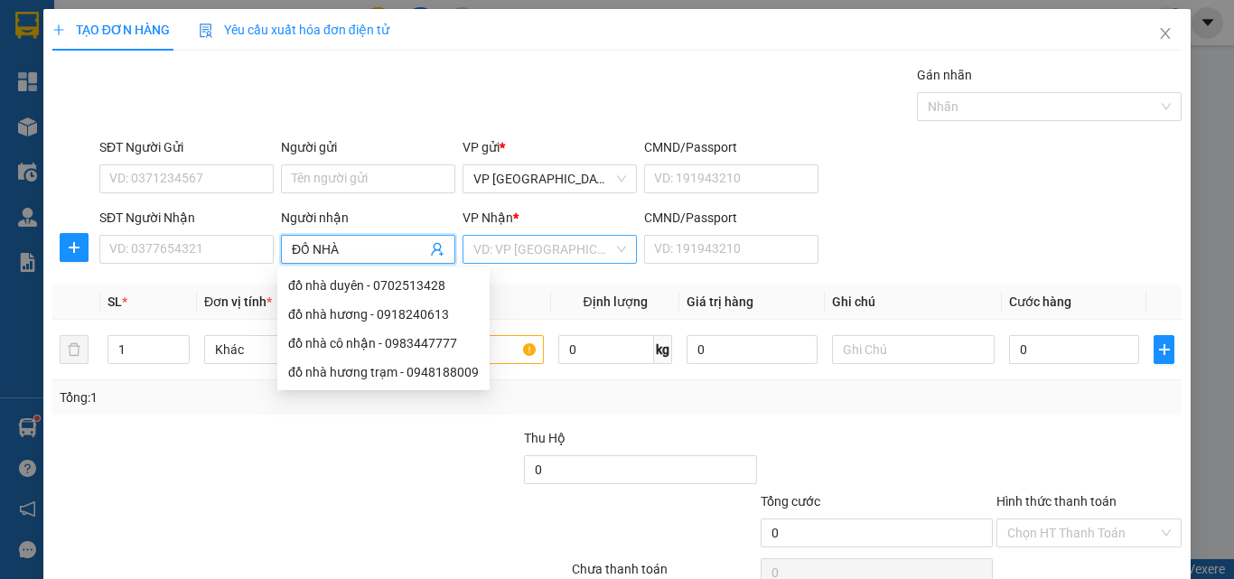
type input "ĐỒ NHÀ"
click at [536, 247] on input "search" at bounding box center [543, 249] width 140 height 27
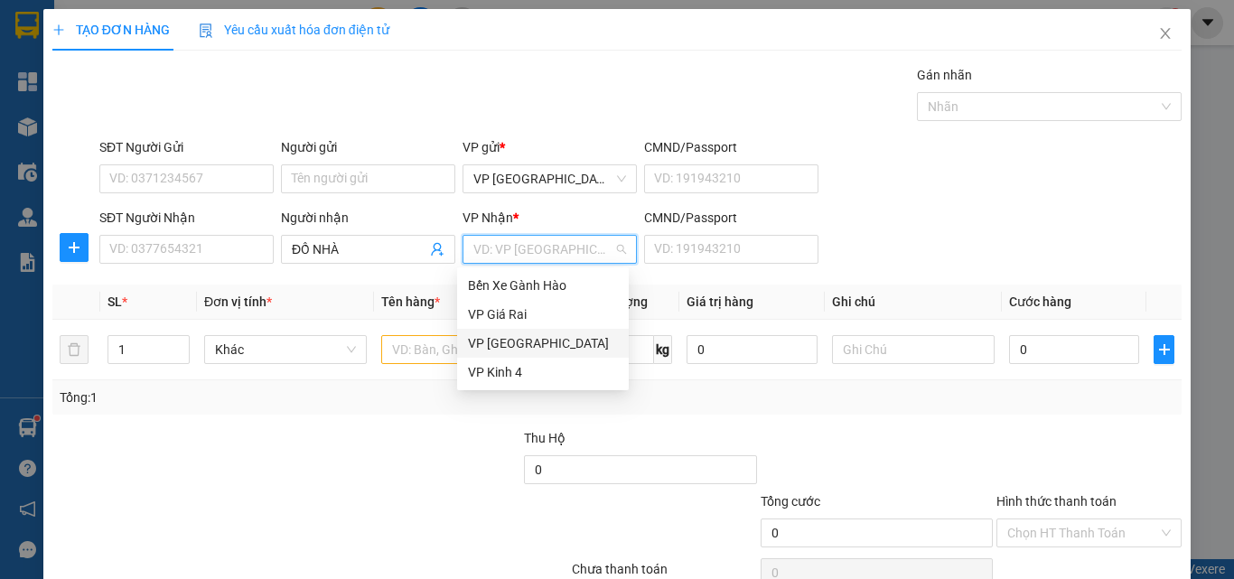
click at [494, 340] on div "VP [GEOGRAPHIC_DATA]" at bounding box center [543, 343] width 150 height 20
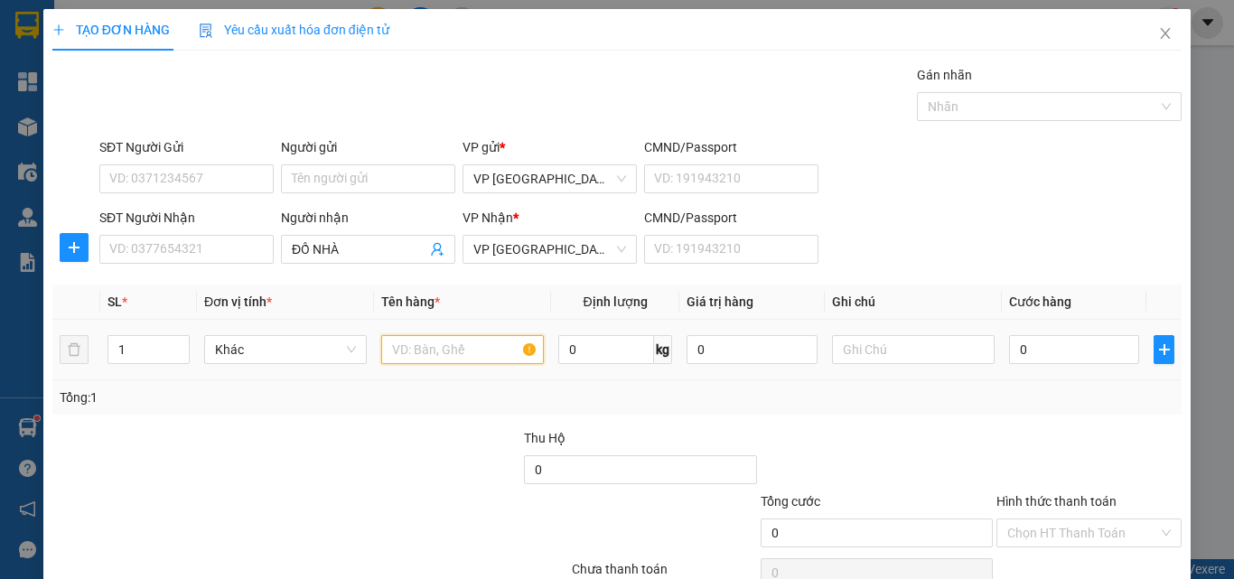
click at [406, 355] on input "text" at bounding box center [462, 349] width 163 height 29
type input "1 BỌC XANH"
click at [1044, 360] on input "0" at bounding box center [1074, 349] width 130 height 29
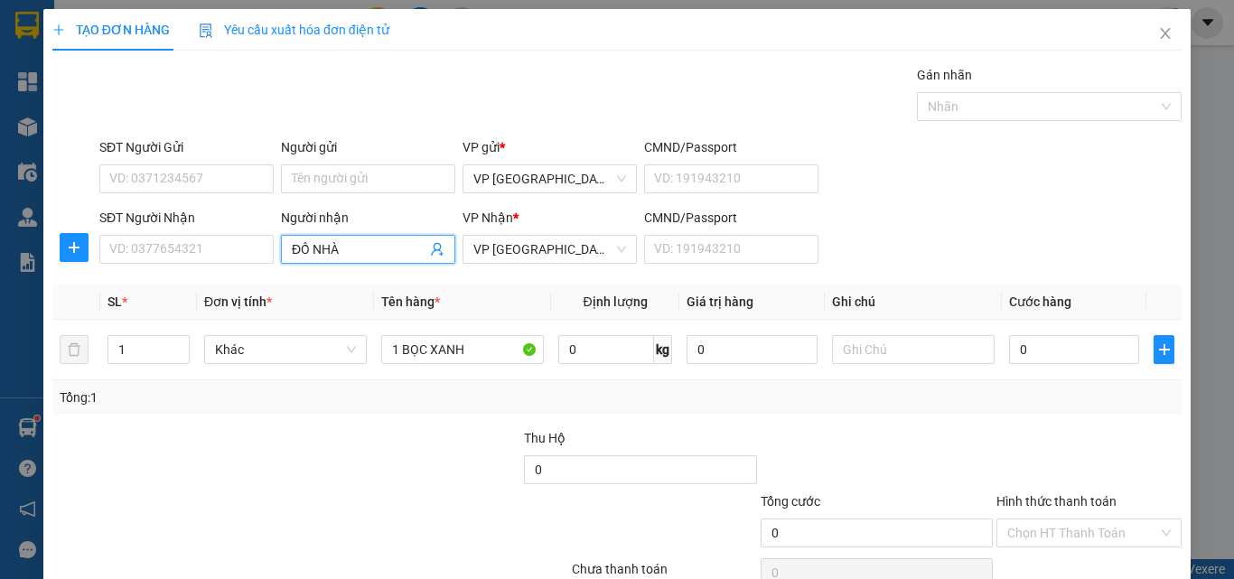
click at [355, 239] on input "ĐỒ NHÀ" at bounding box center [359, 249] width 135 height 20
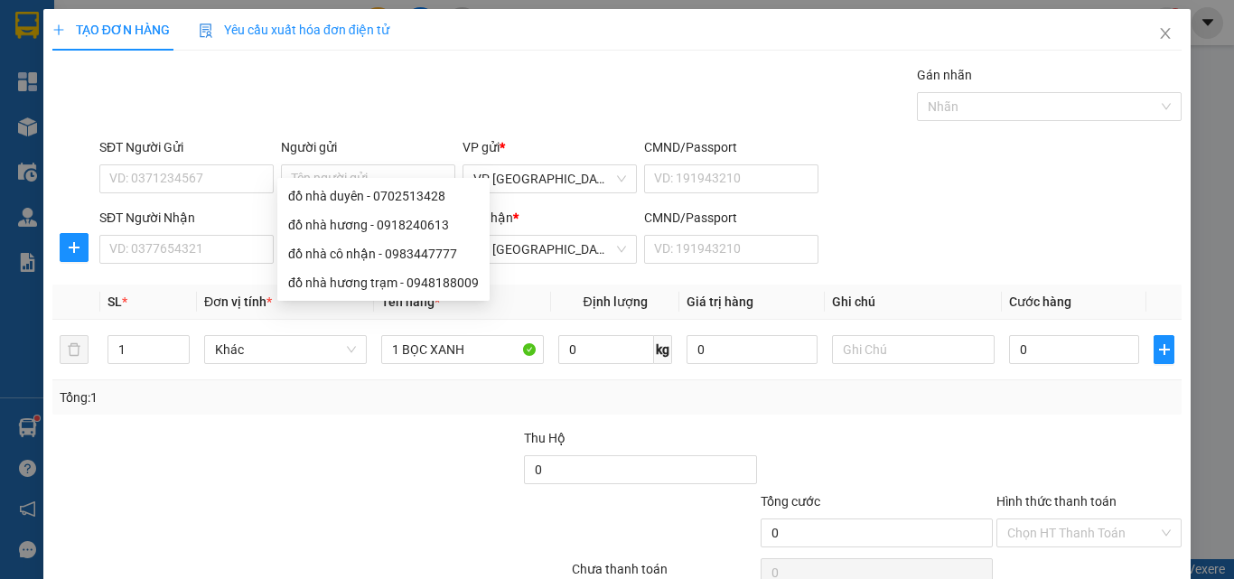
type input "ĐỒ NHÀ YỀU"
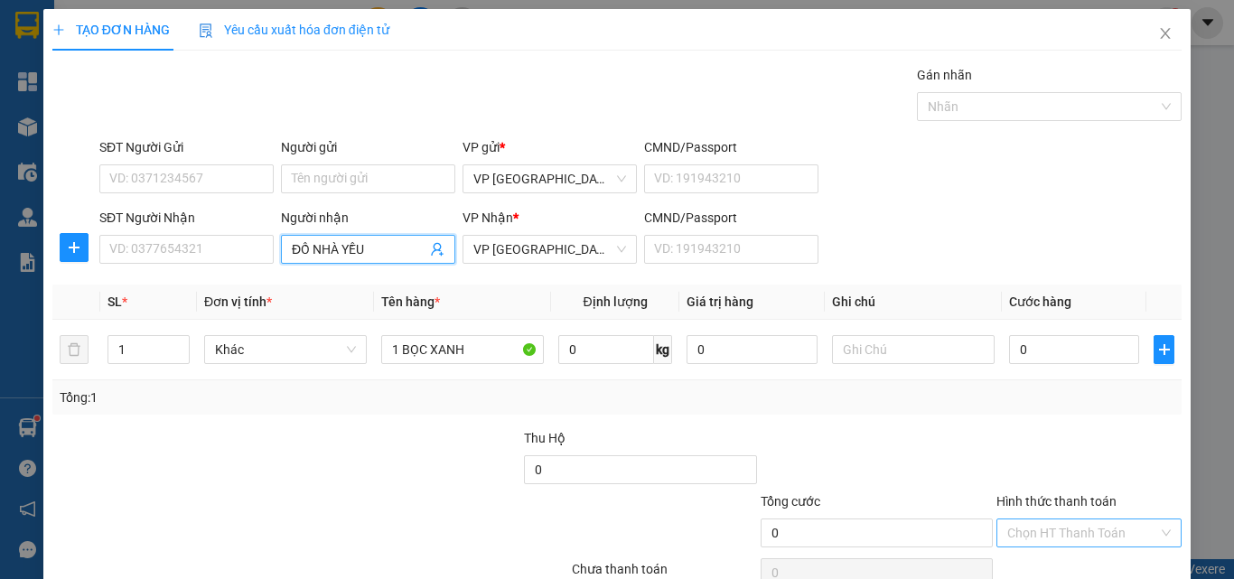
click at [1069, 519] on input "Hình thức thanh toán" at bounding box center [1082, 532] width 151 height 27
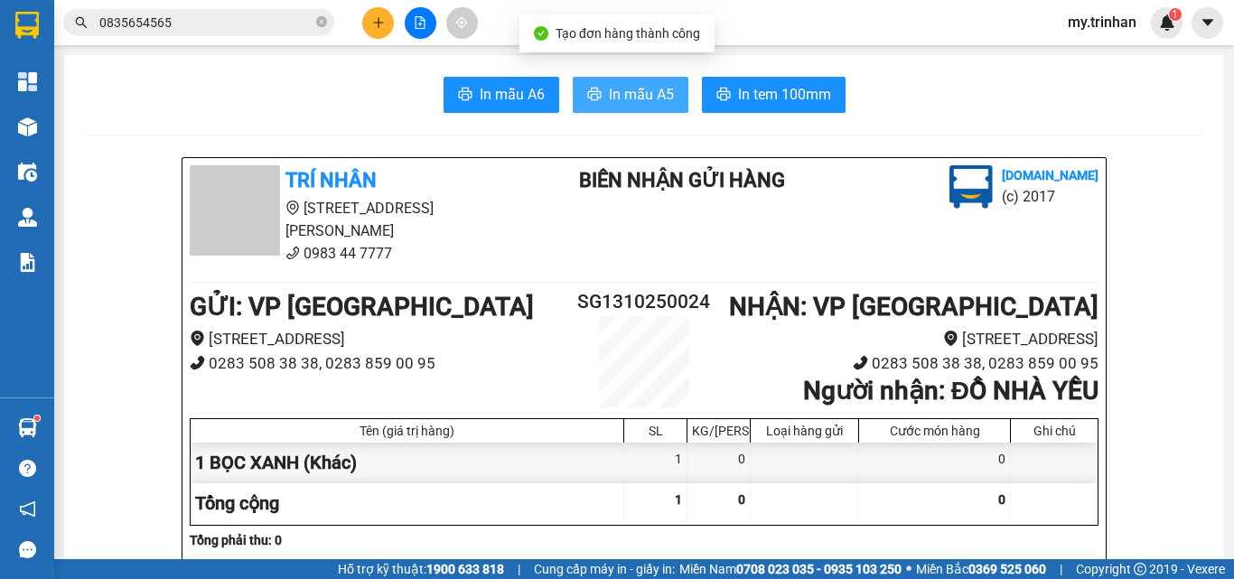
click at [629, 107] on button "In mẫu A5" at bounding box center [631, 95] width 116 height 36
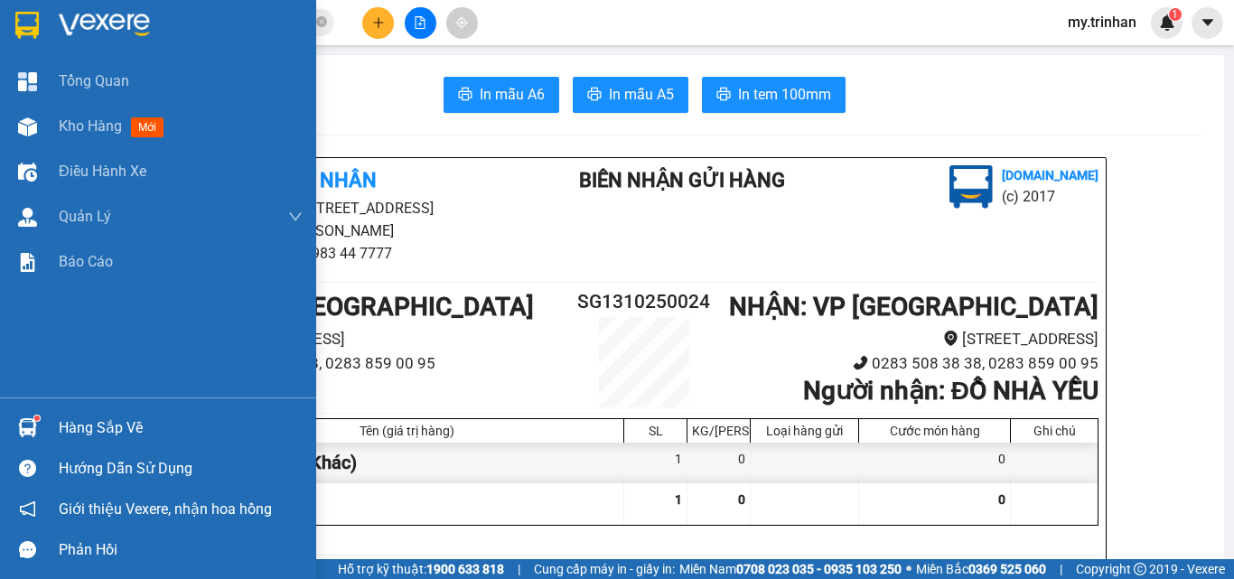
click at [36, 25] on img at bounding box center [26, 25] width 23 height 27
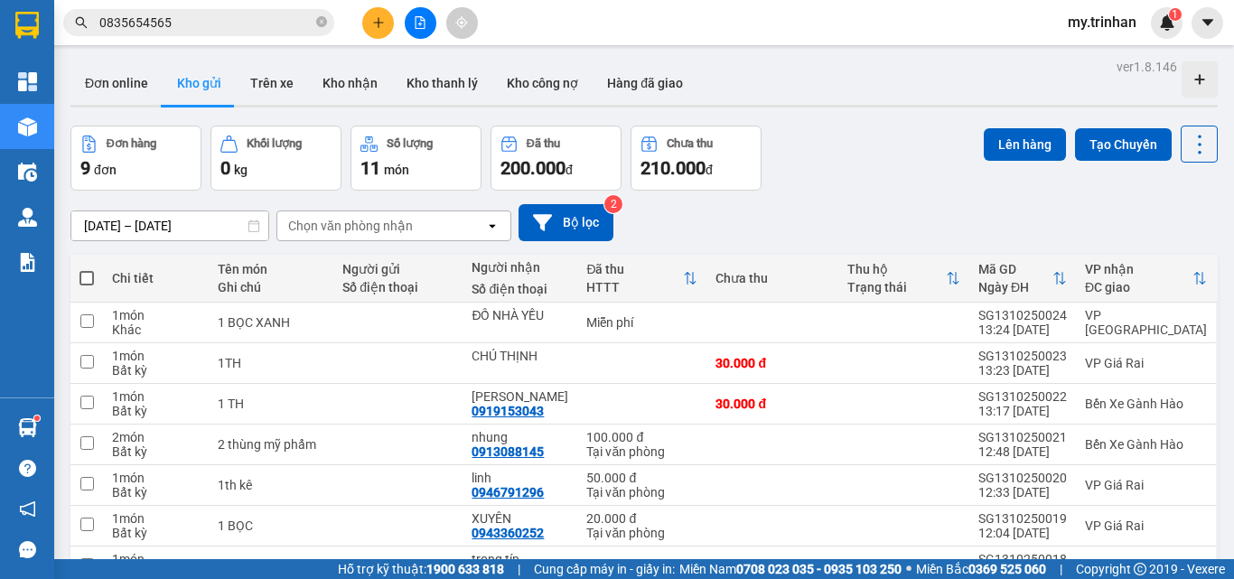
click at [92, 274] on span at bounding box center [86, 278] width 14 height 14
click at [87, 269] on input "checkbox" at bounding box center [87, 269] width 0 height 0
checkbox input "true"
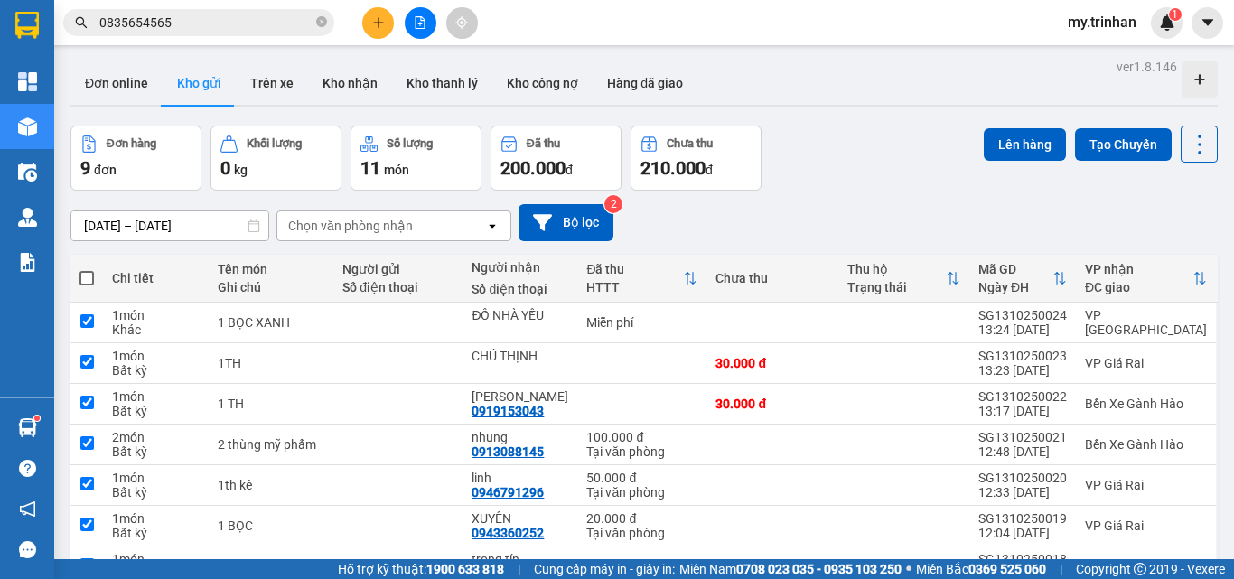
checkbox input "true"
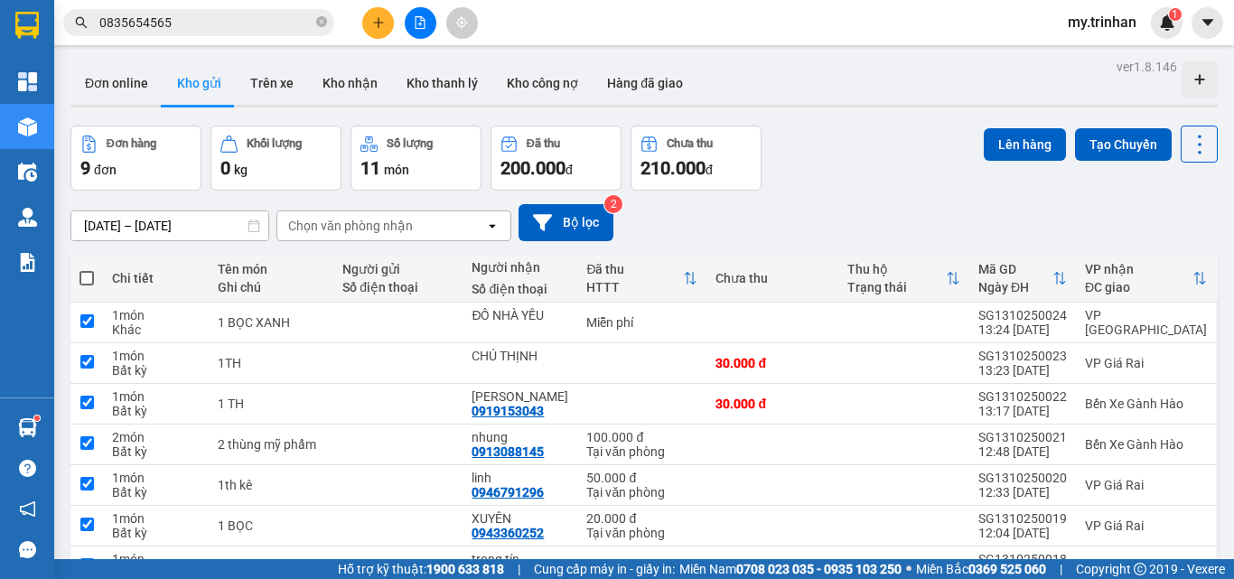
checkbox input "true"
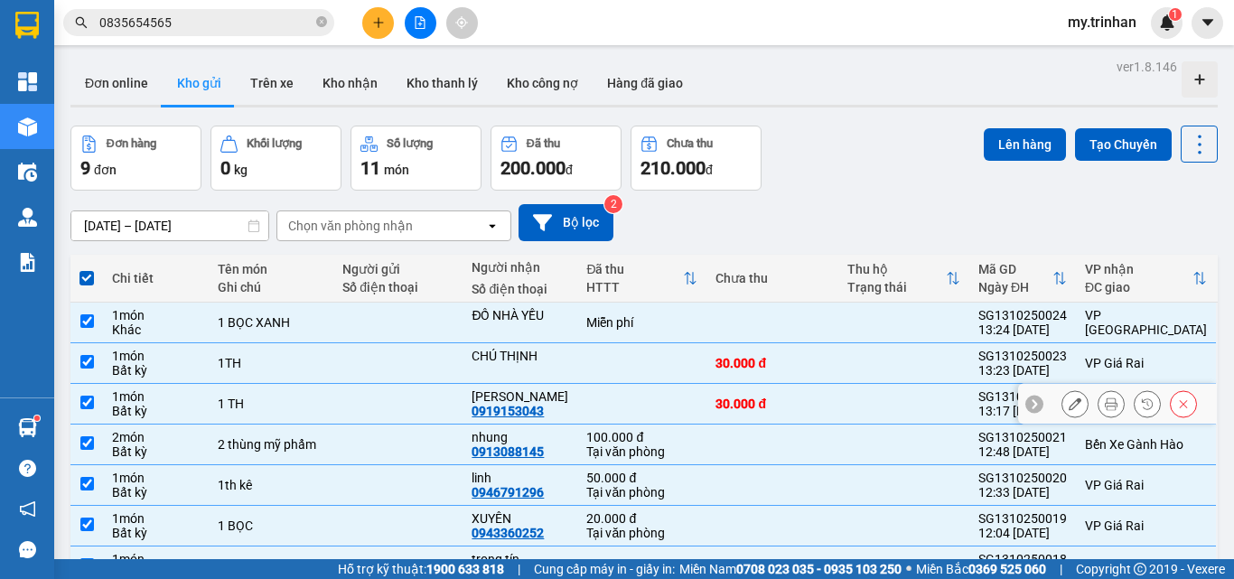
click at [91, 396] on input "checkbox" at bounding box center [87, 403] width 14 height 14
checkbox input "false"
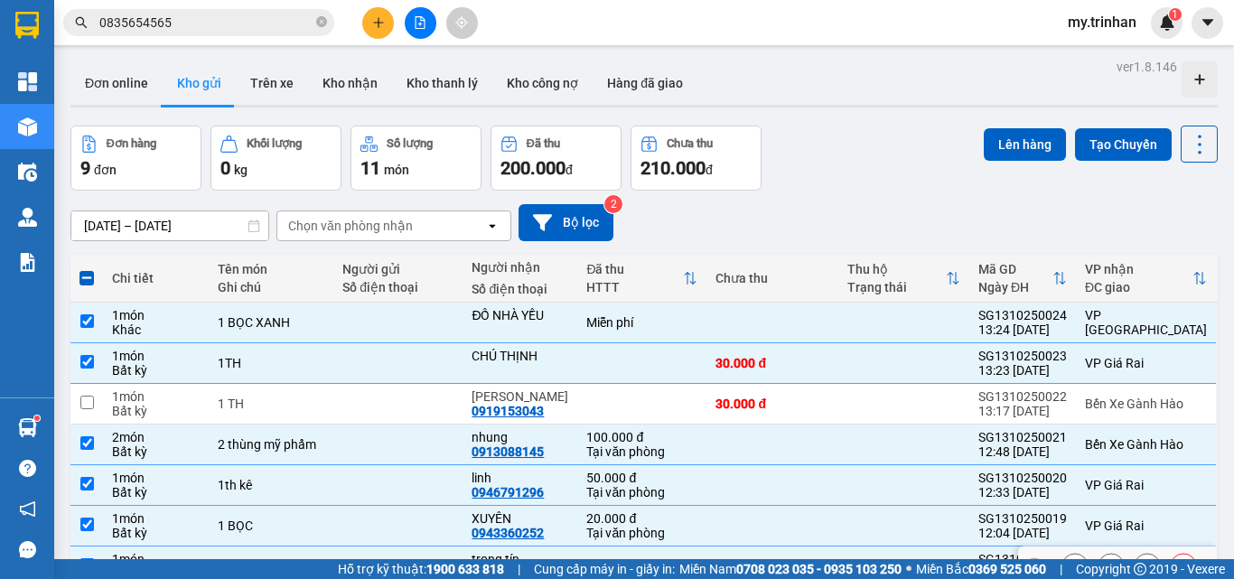
click at [83, 558] on input "checkbox" at bounding box center [87, 565] width 14 height 14
checkbox input "false"
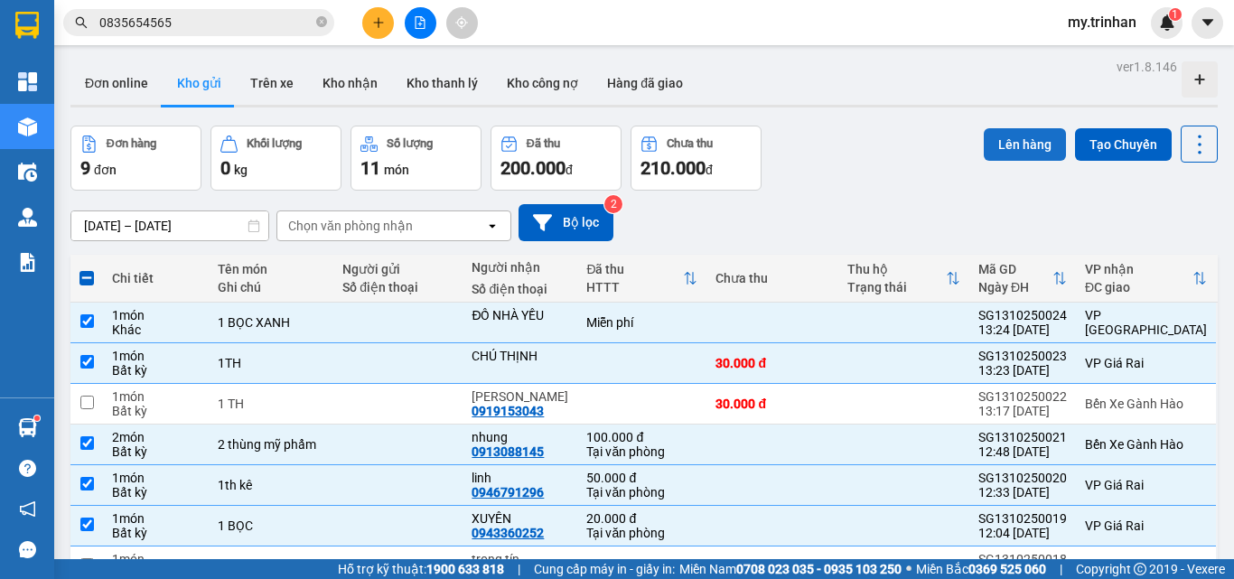
click at [1024, 128] on button "Lên hàng" at bounding box center [1025, 144] width 82 height 33
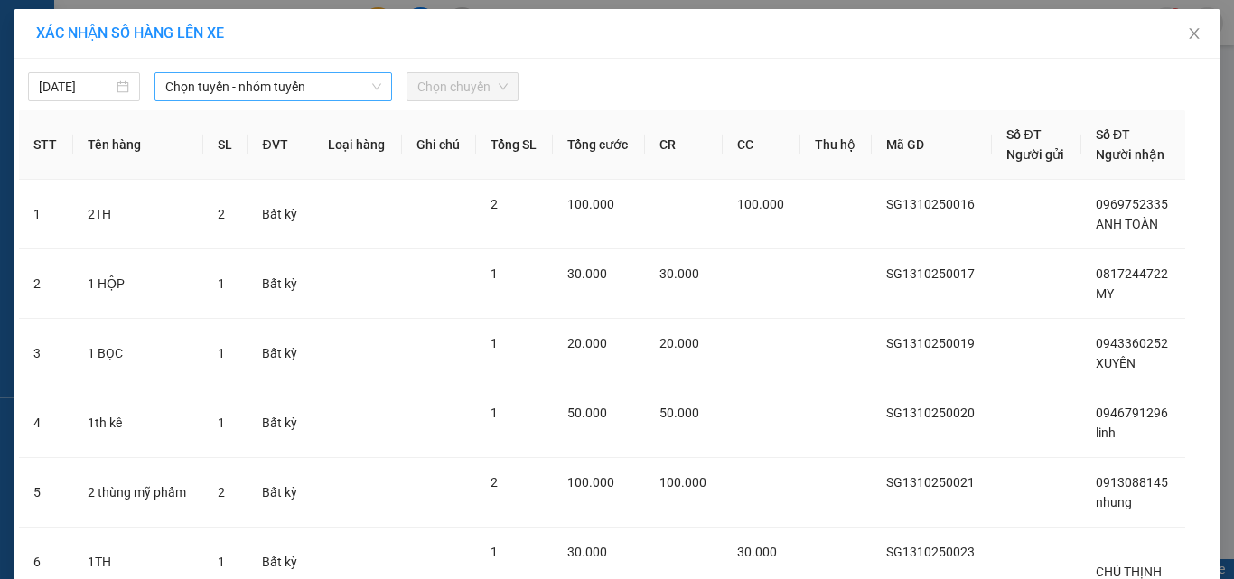
click at [221, 88] on span "Chọn tuyến - nhóm tuyến" at bounding box center [273, 86] width 216 height 27
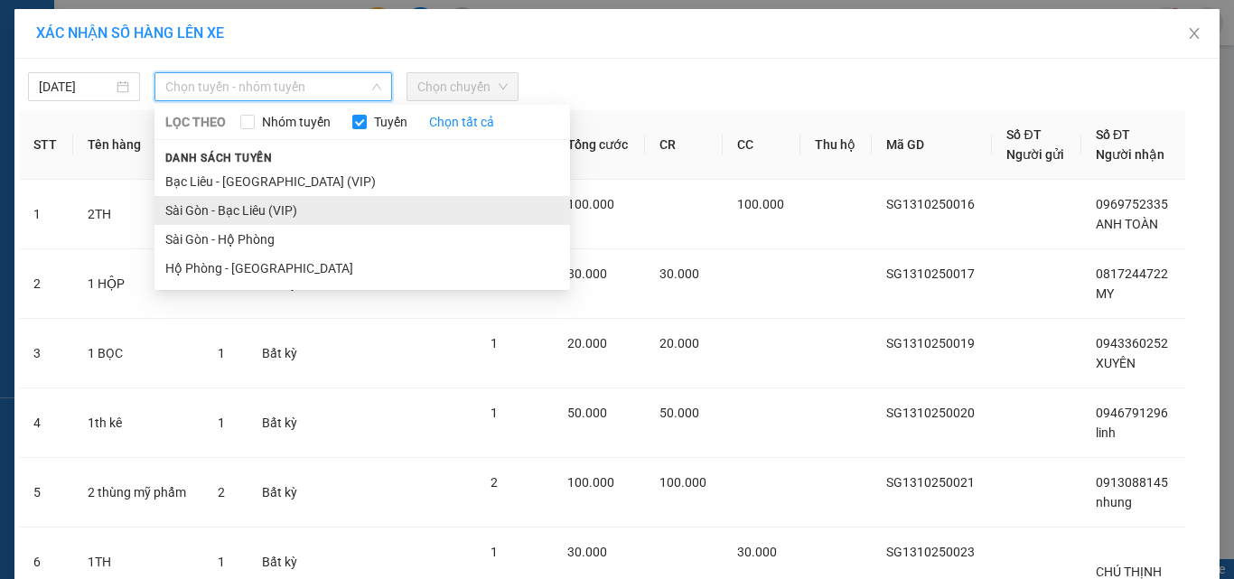
click at [203, 211] on li "Sài Gòn - Bạc Liêu (VIP)" at bounding box center [362, 210] width 416 height 29
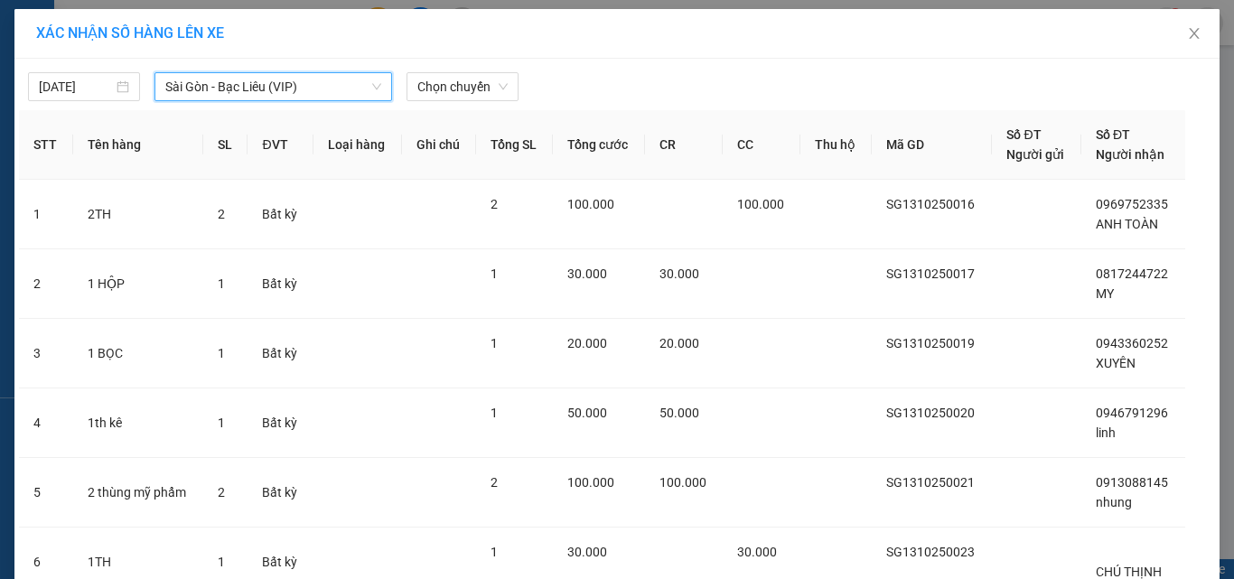
click at [292, 94] on span "Sài Gòn - Bạc Liêu (VIP)" at bounding box center [273, 86] width 216 height 27
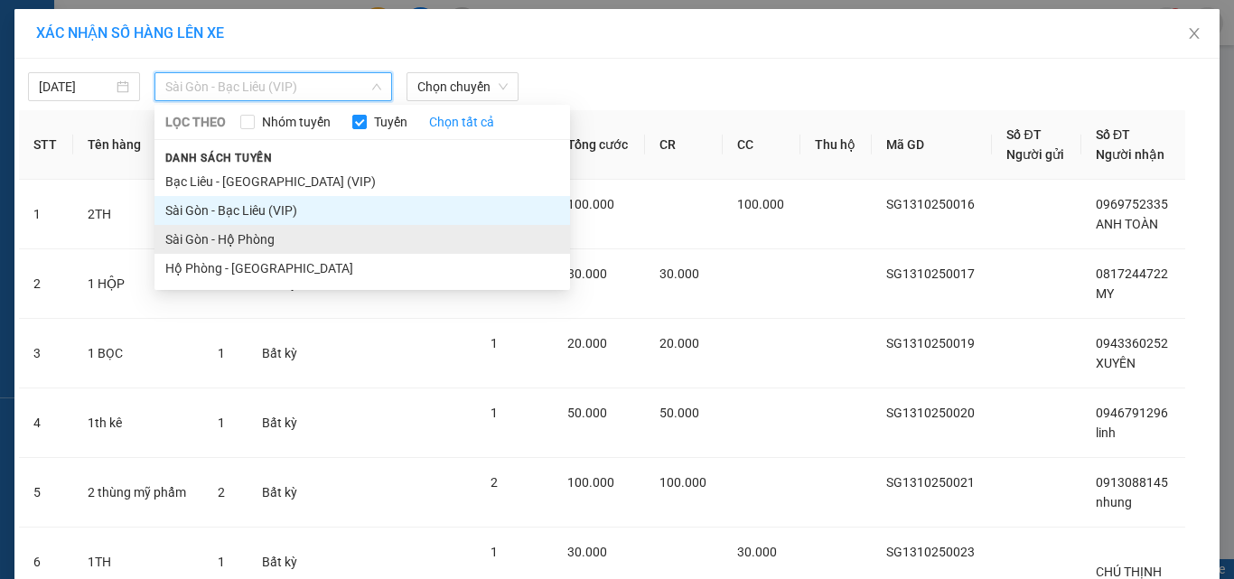
click at [210, 231] on li "Sài Gòn - Hộ Phòng" at bounding box center [362, 239] width 416 height 29
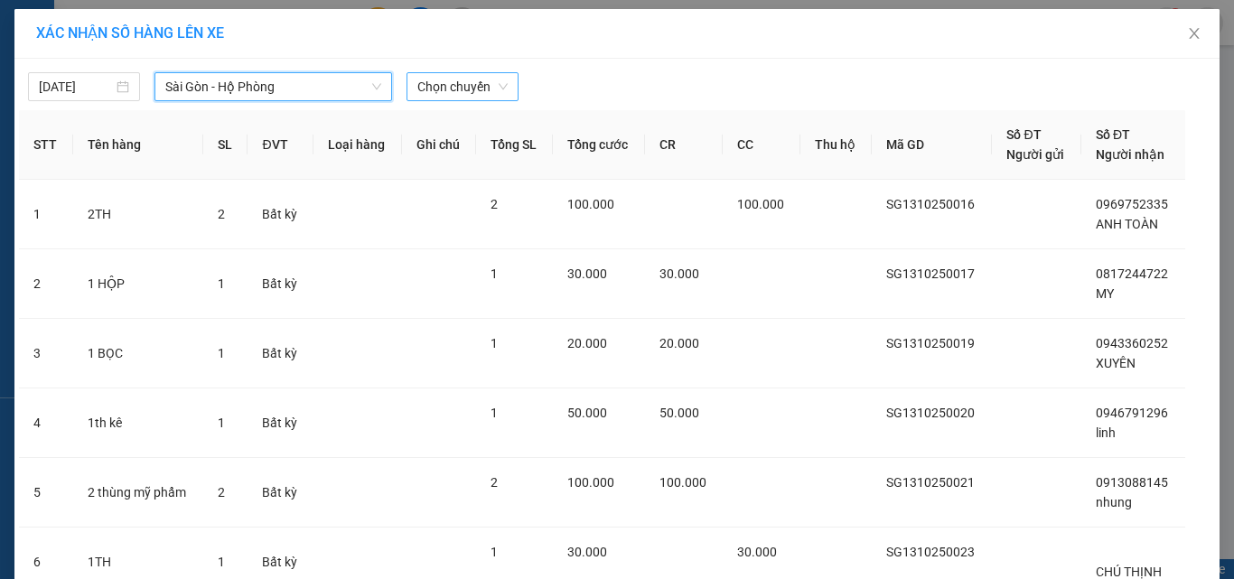
click at [445, 77] on span "Chọn chuyến" at bounding box center [462, 86] width 90 height 27
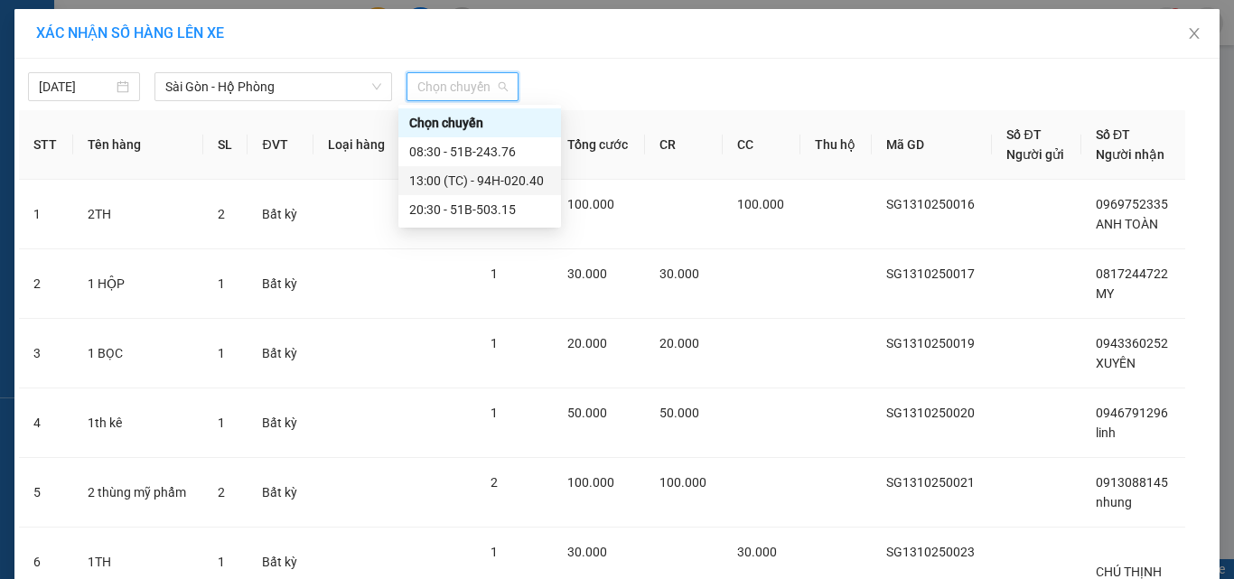
click at [447, 189] on div "13:00 (TC) - 94H-020.40" at bounding box center [479, 181] width 141 height 20
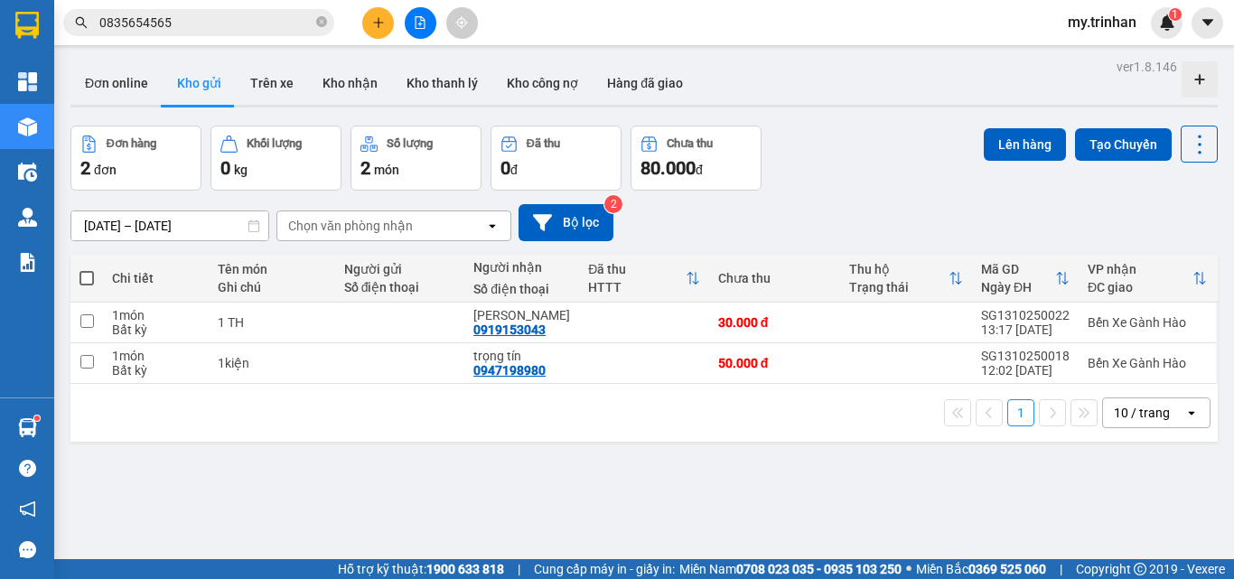
click at [416, 23] on icon "file-add" at bounding box center [421, 22] width 10 height 13
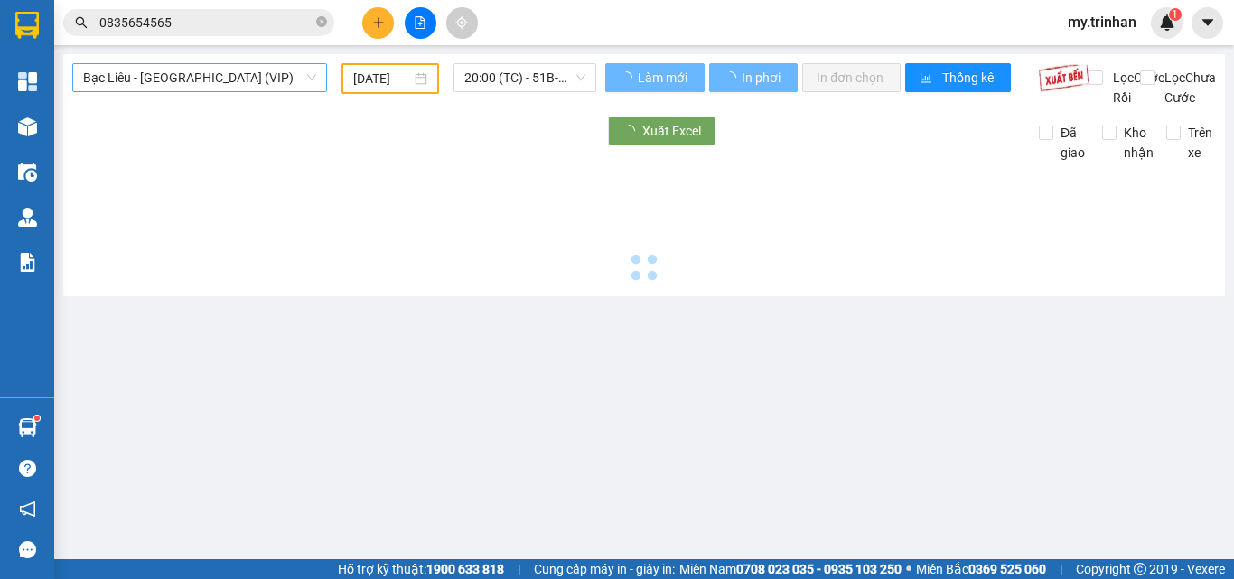
click at [188, 81] on span "Bạc Liêu - [GEOGRAPHIC_DATA] (VIP)" at bounding box center [199, 77] width 233 height 27
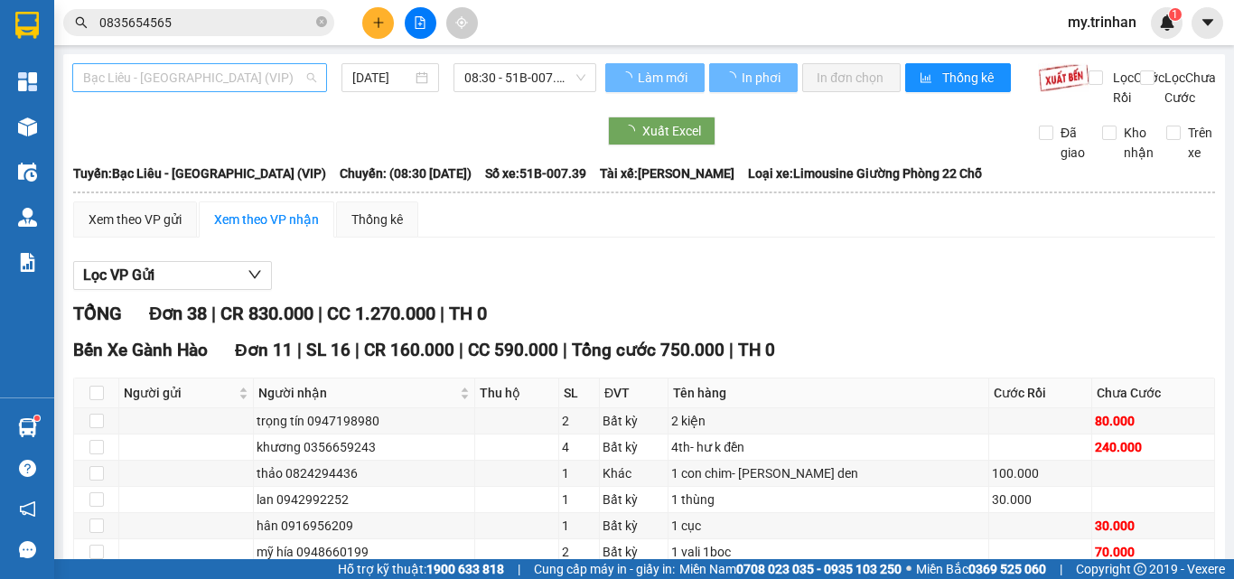
type input "[DATE]"
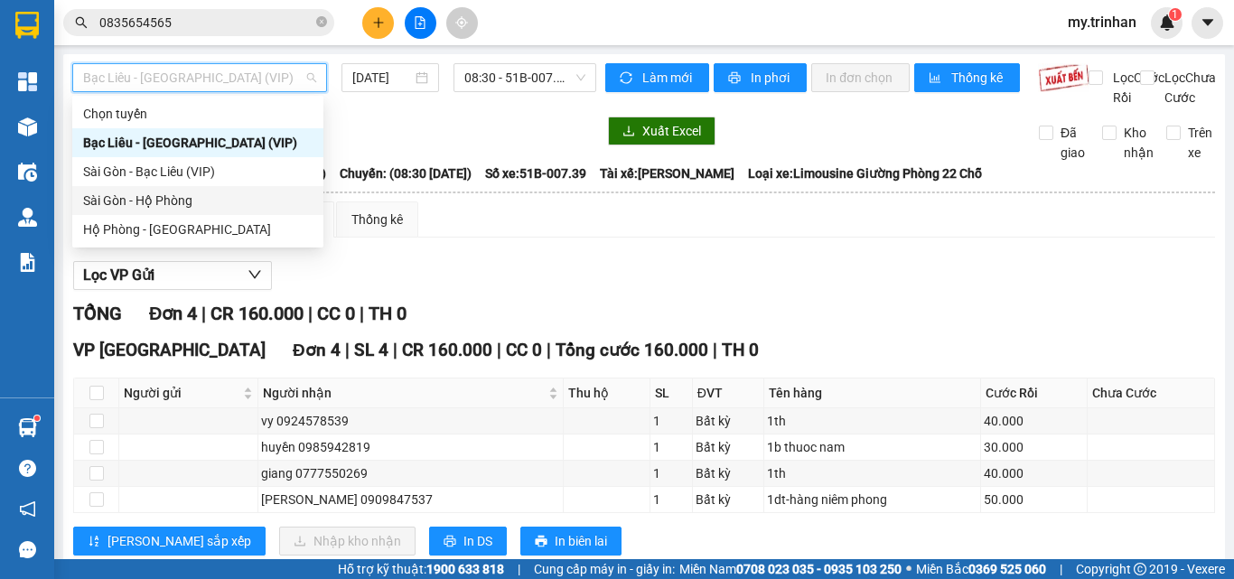
click at [143, 203] on div "Sài Gòn - Hộ Phòng" at bounding box center [197, 201] width 229 height 20
type input "[DATE]"
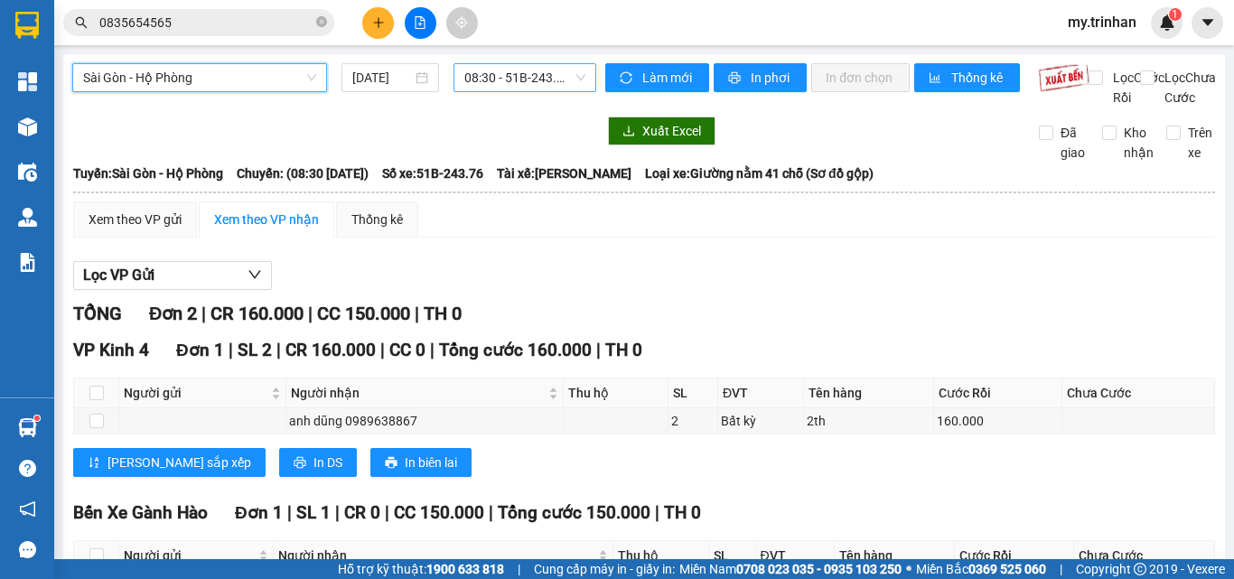
click at [533, 68] on span "08:30 - 51B-243.76" at bounding box center [524, 77] width 121 height 27
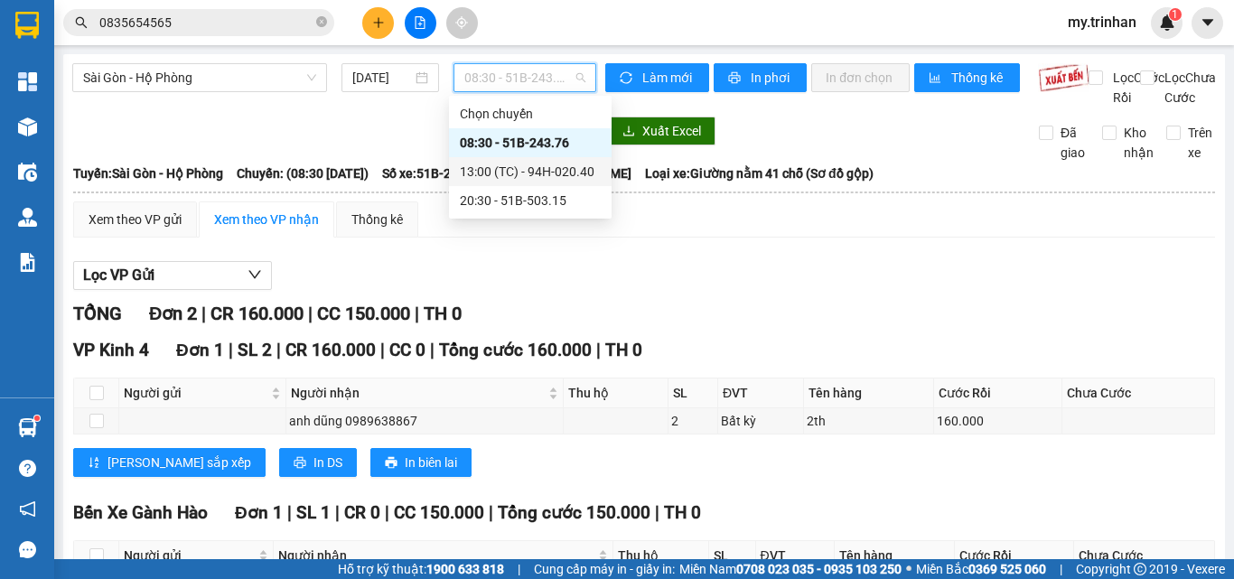
click at [487, 171] on div "13:00 (TC) - 94H-020.40" at bounding box center [530, 172] width 141 height 20
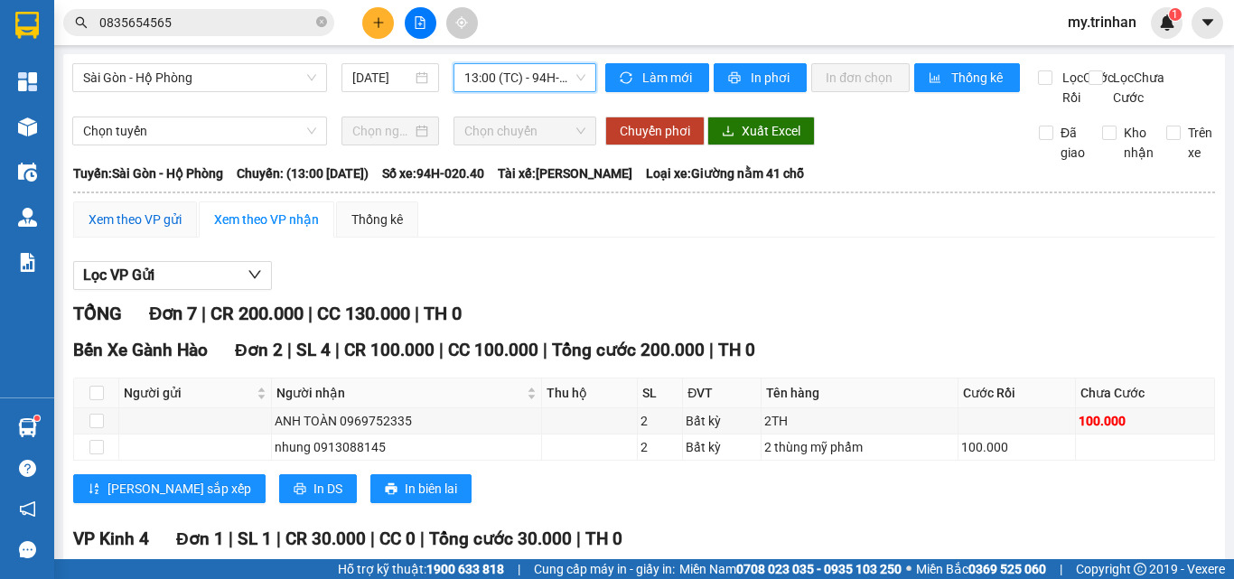
click at [135, 229] on div "Xem theo VP gửi" at bounding box center [135, 220] width 93 height 20
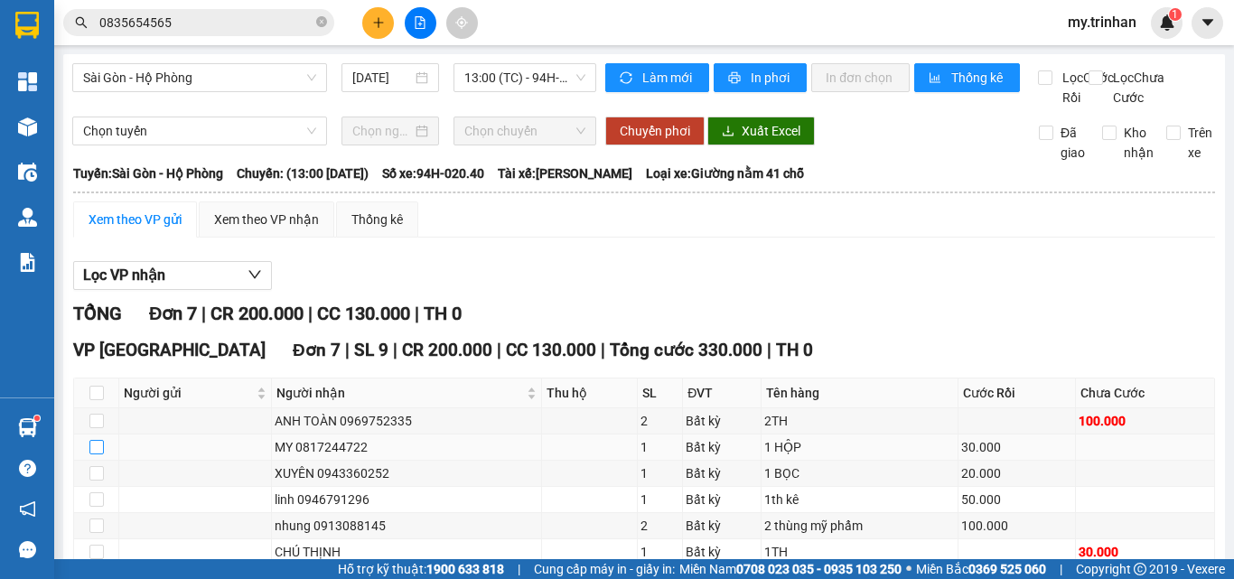
click at [93, 440] on input "checkbox" at bounding box center [96, 447] width 14 height 14
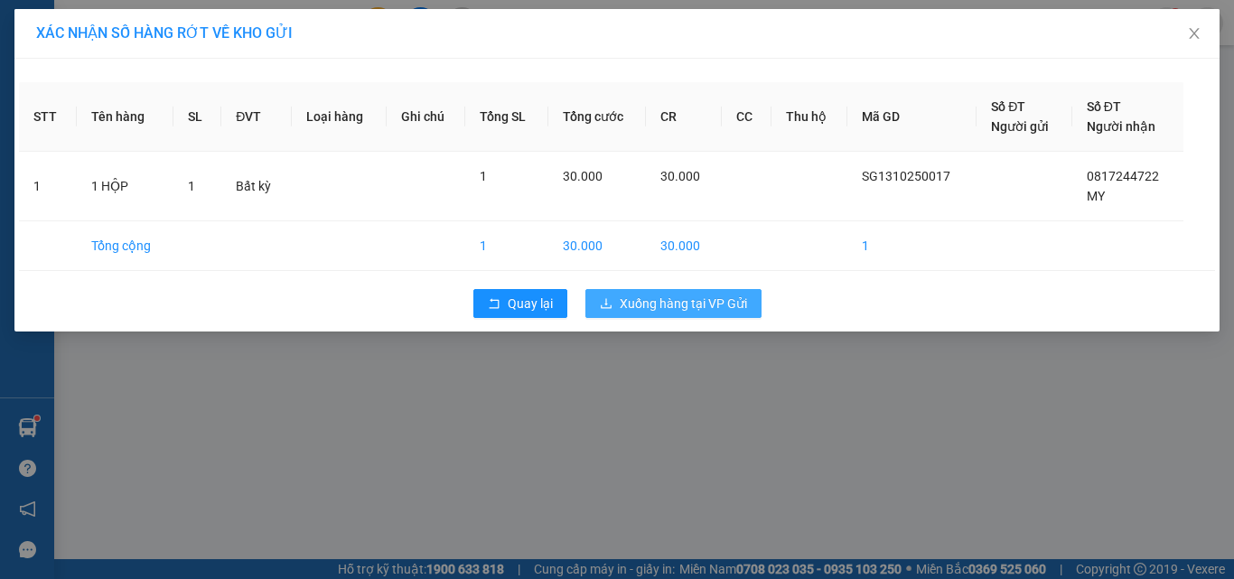
click at [693, 302] on span "Xuống hàng tại VP Gửi" at bounding box center [683, 304] width 127 height 20
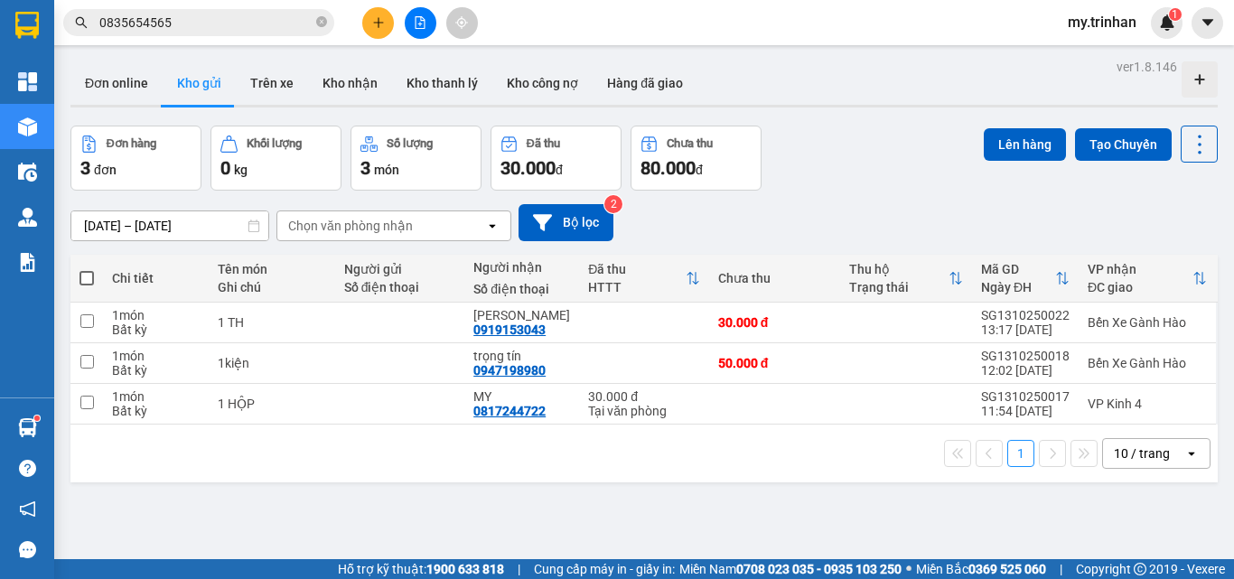
click at [372, 24] on icon "plus" at bounding box center [378, 22] width 13 height 13
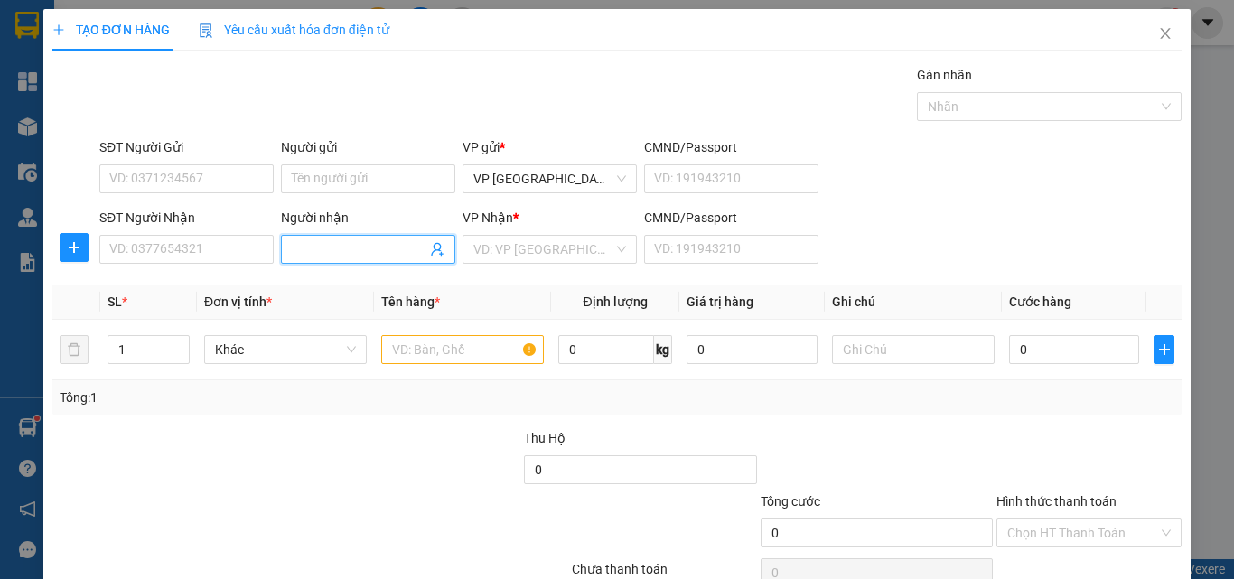
click at [353, 258] on input "Người nhận" at bounding box center [359, 249] width 135 height 20
type input "PHI HẰNG"
click at [543, 245] on input "search" at bounding box center [543, 249] width 140 height 27
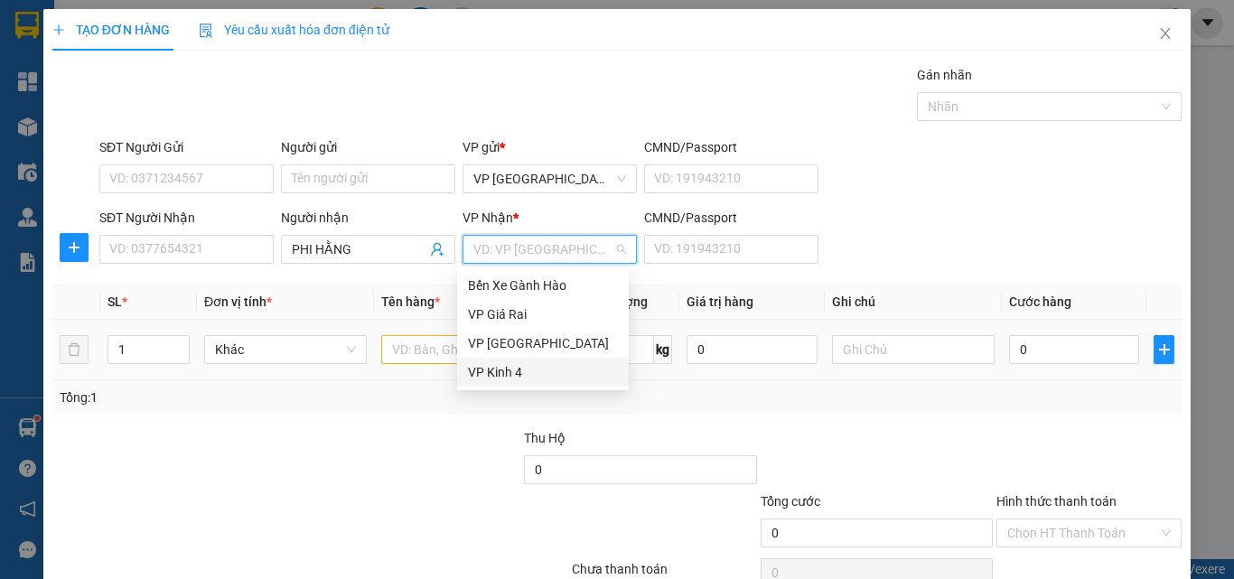
drag, startPoint x: 481, startPoint y: 365, endPoint x: 418, endPoint y: 337, distance: 68.3
click at [480, 365] on div "VP Kinh 4" at bounding box center [543, 372] width 150 height 20
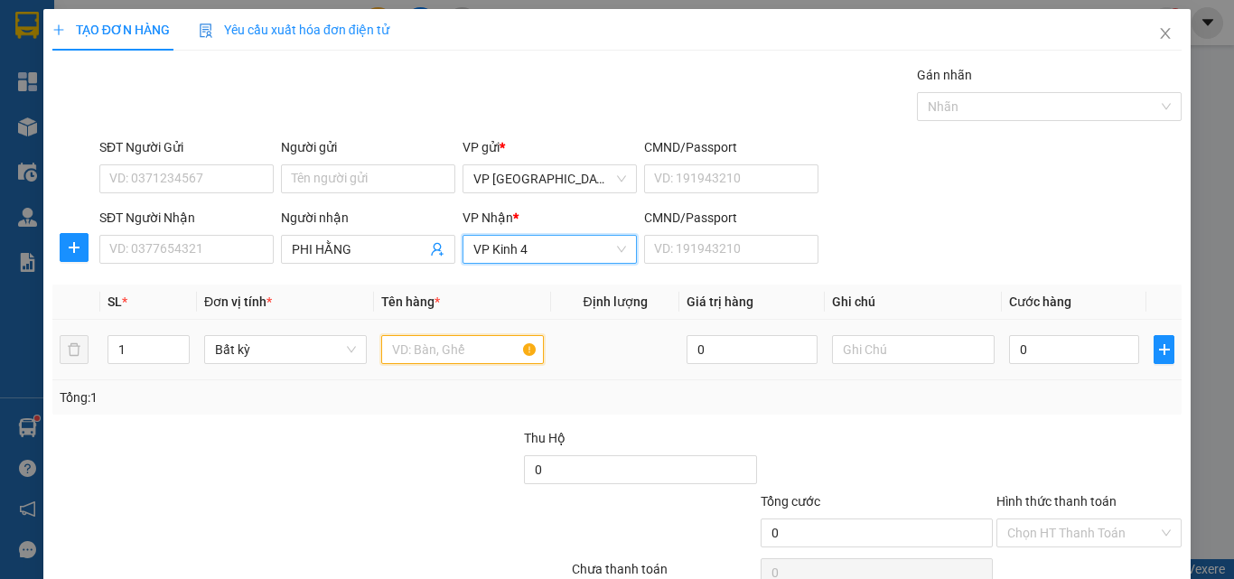
click at [401, 351] on input "text" at bounding box center [462, 349] width 163 height 29
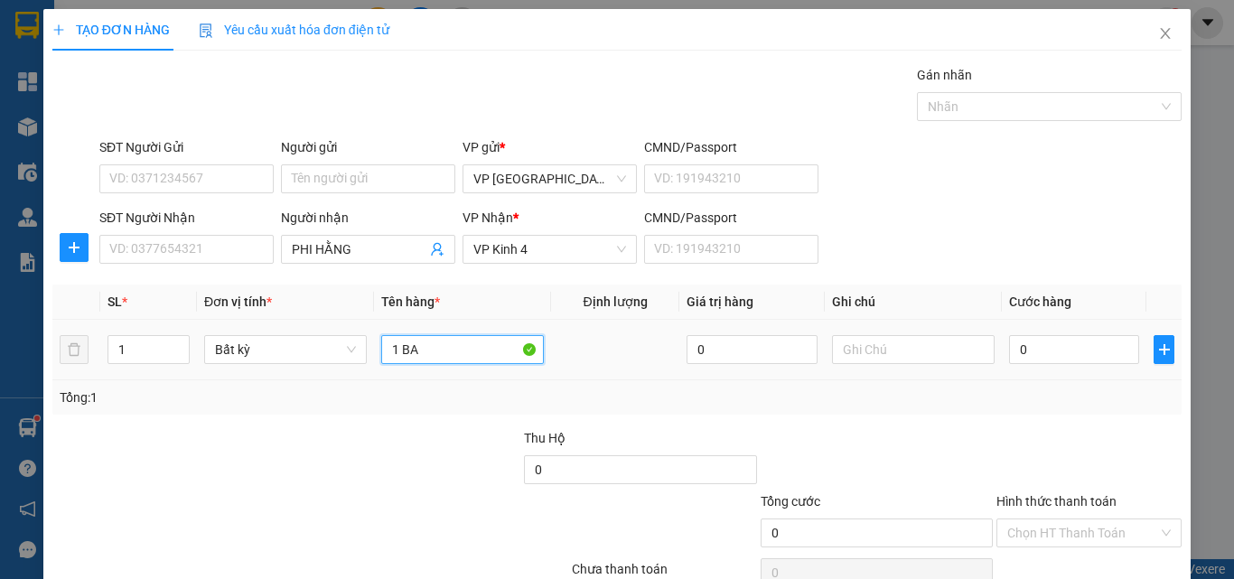
type input "1 BAO"
click at [1044, 346] on input "0" at bounding box center [1074, 349] width 130 height 29
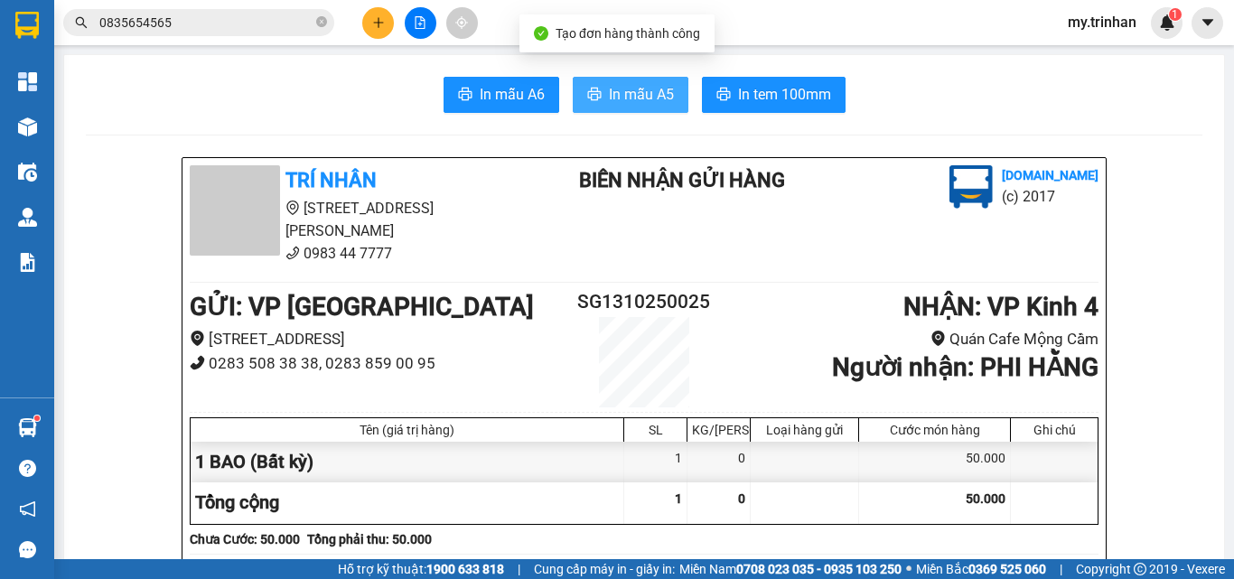
click at [630, 96] on span "In mẫu A5" at bounding box center [641, 94] width 65 height 23
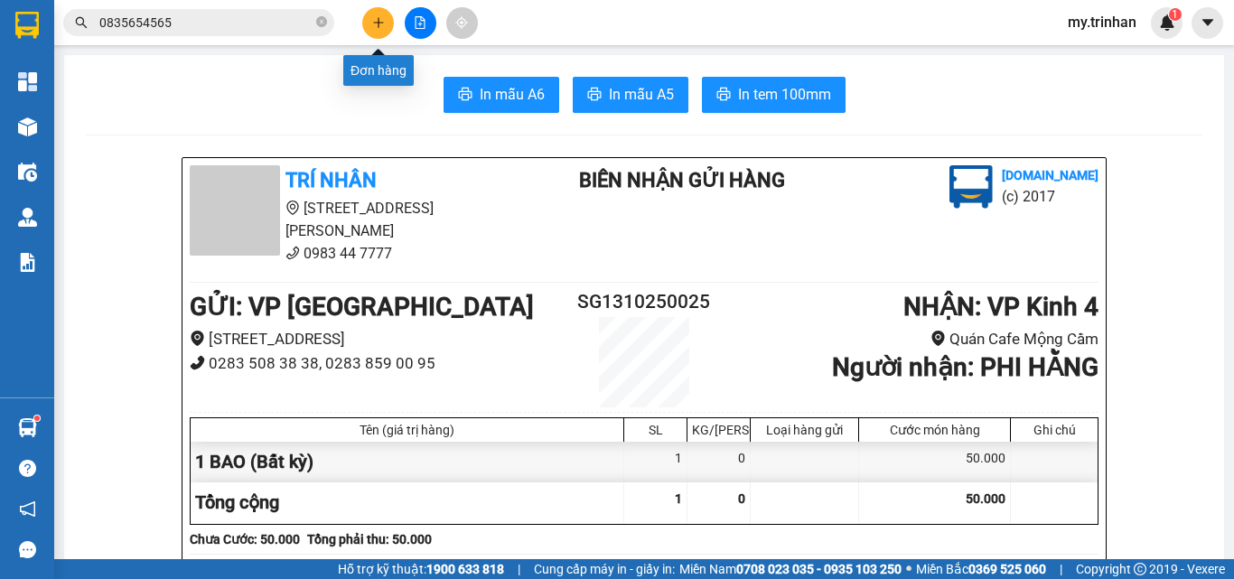
click at [382, 24] on icon "plus" at bounding box center [378, 22] width 13 height 13
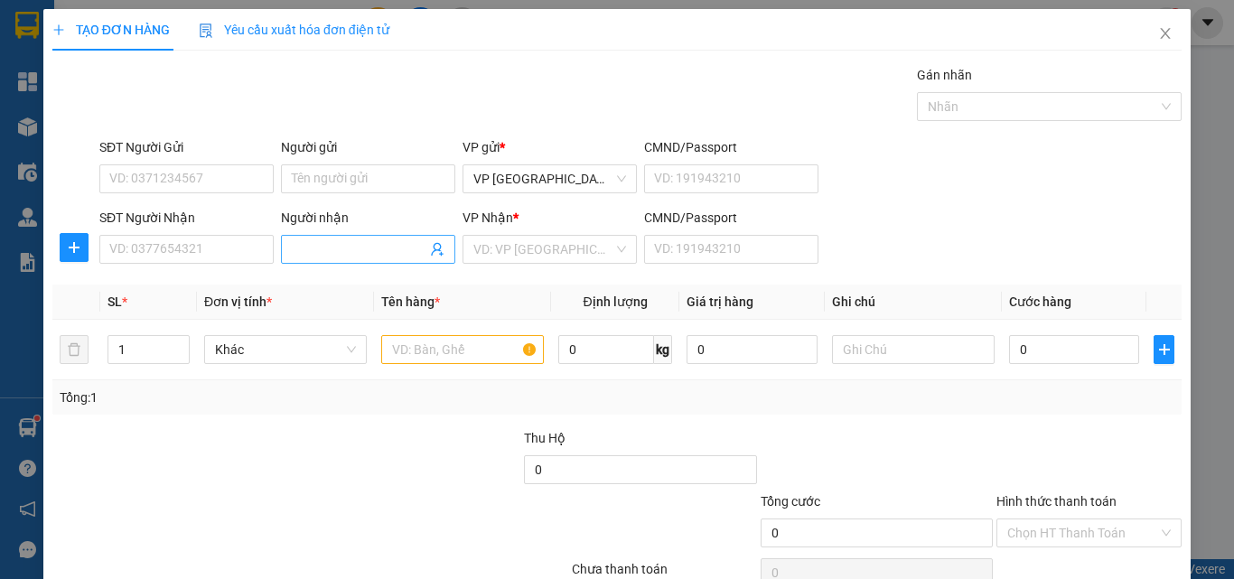
click at [368, 247] on input "Người nhận" at bounding box center [359, 249] width 135 height 20
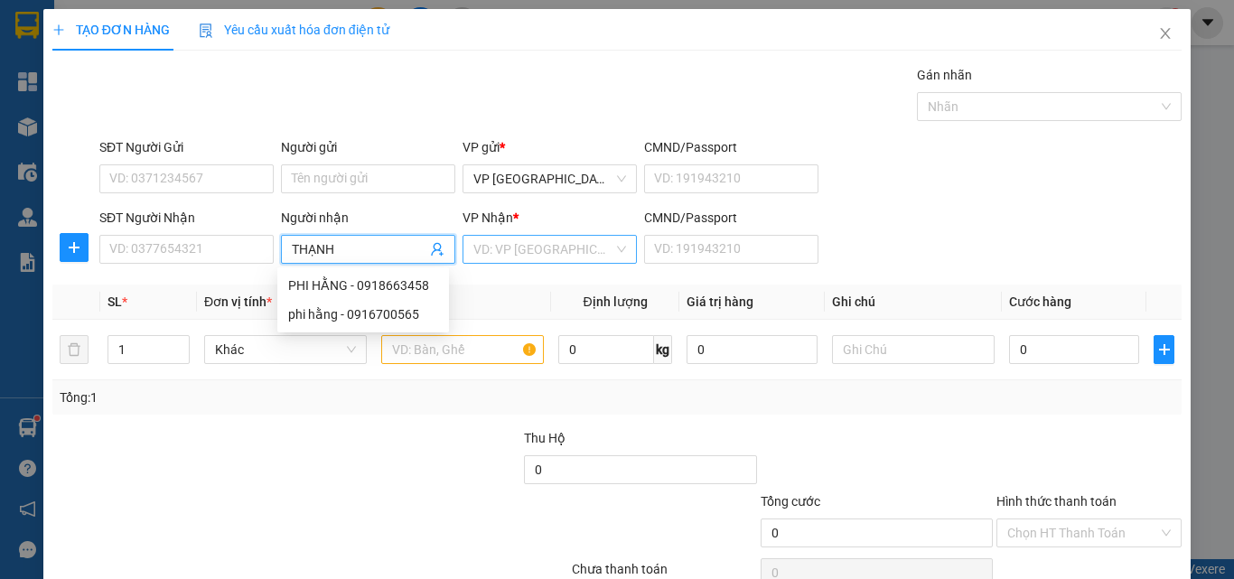
type input "THẠNH"
click at [537, 239] on input "search" at bounding box center [543, 249] width 140 height 27
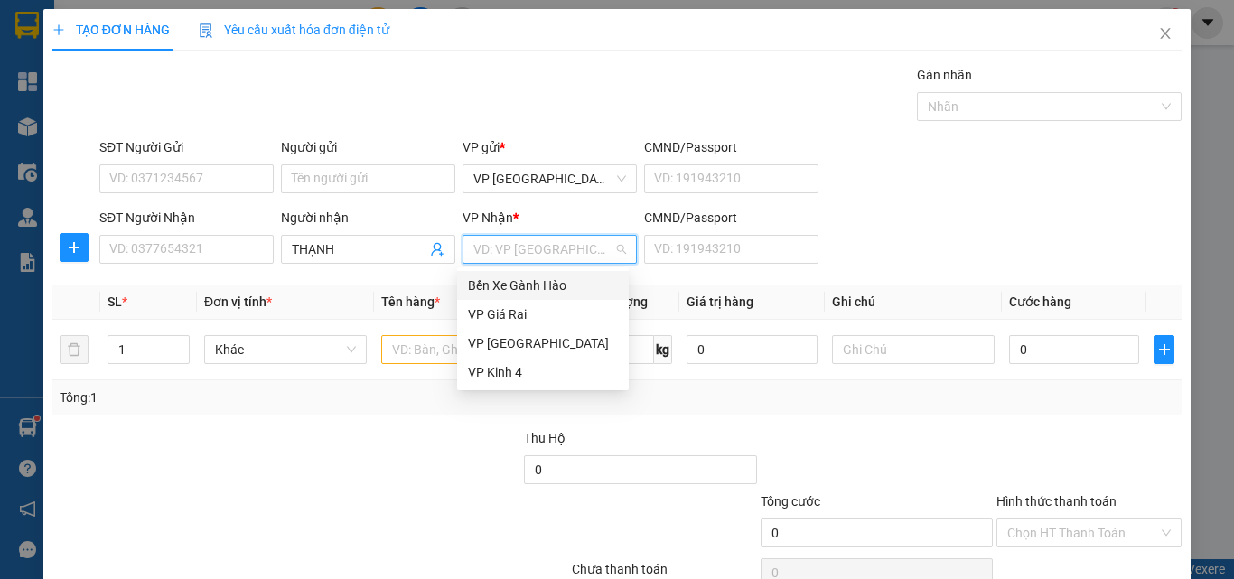
click at [534, 278] on div "Bến Xe Gành Hào" at bounding box center [543, 285] width 150 height 20
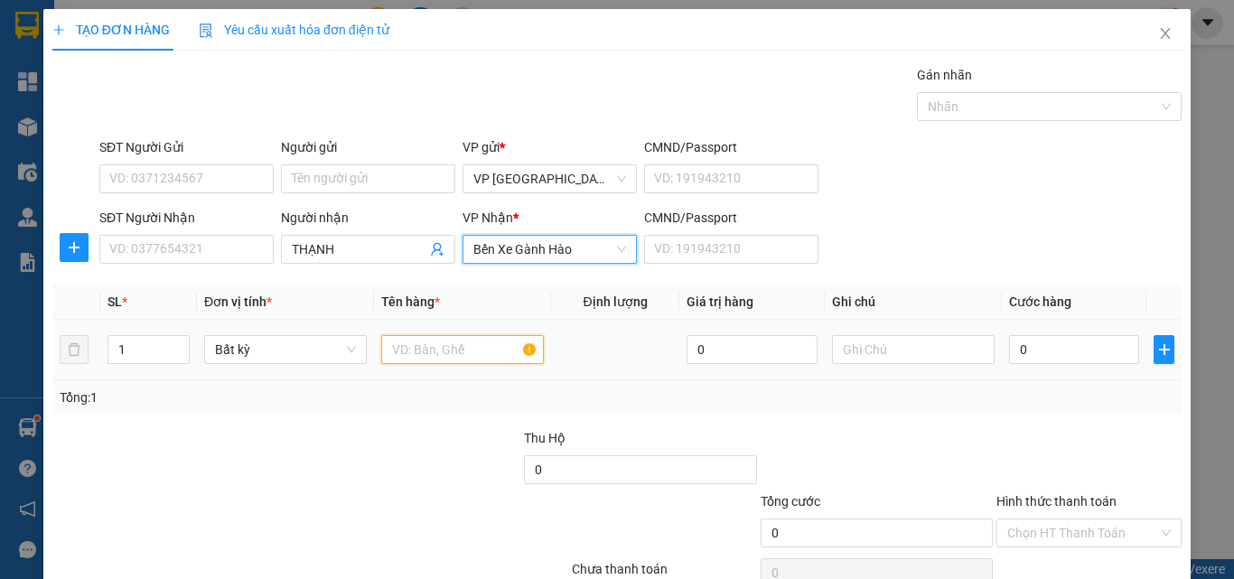
click at [418, 348] on input "text" at bounding box center [462, 349] width 163 height 29
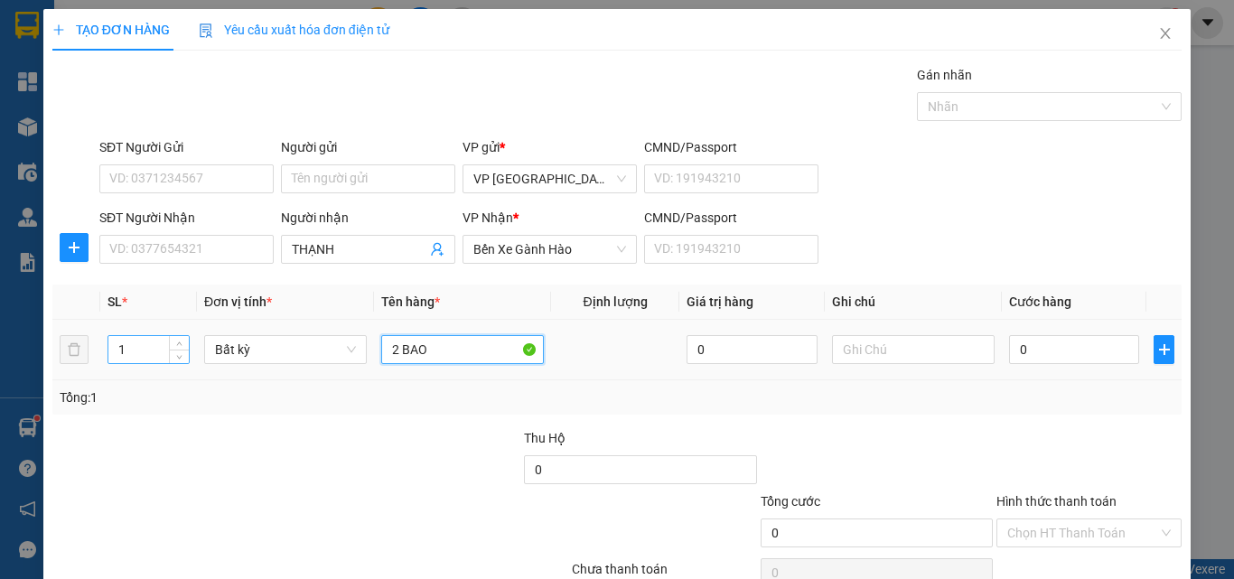
type input "2 BAO"
click at [81, 351] on tr "1 Bất kỳ 2 BAO 0 0" at bounding box center [616, 350] width 1129 height 61
type input "2"
click at [1053, 353] on input "0" at bounding box center [1074, 349] width 130 height 29
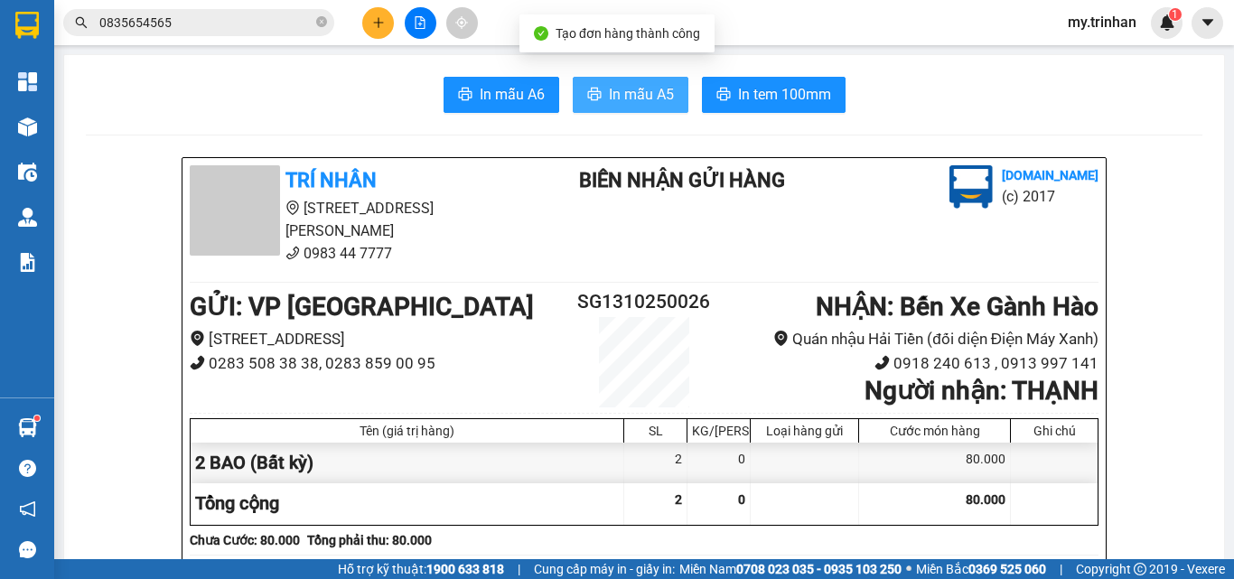
click at [609, 106] on span "In mẫu A5" at bounding box center [641, 94] width 65 height 23
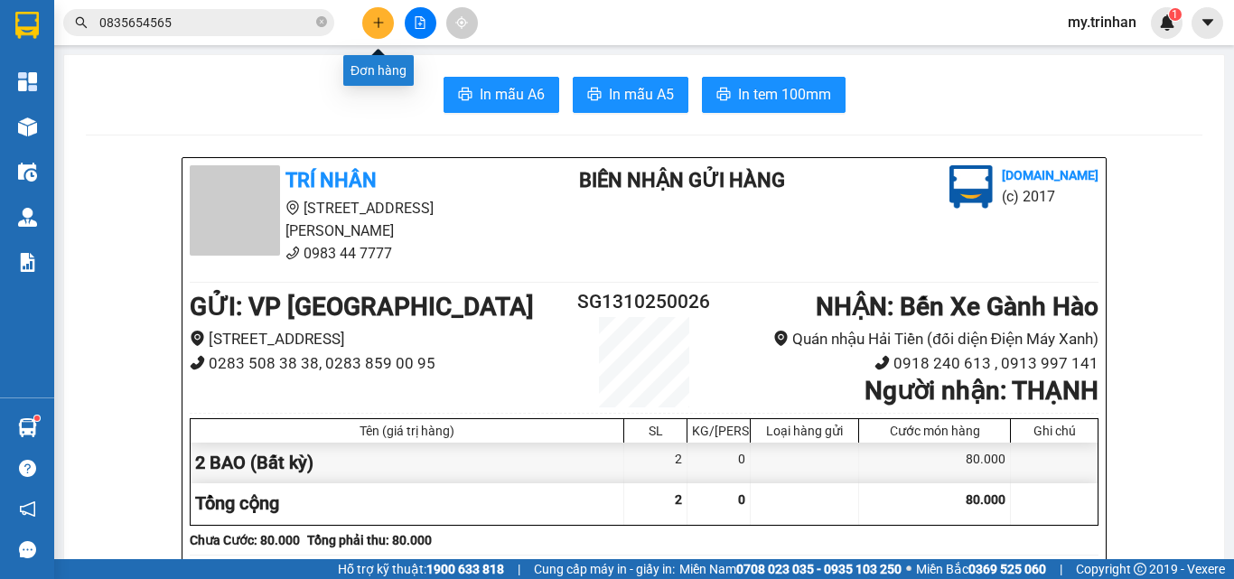
click at [379, 17] on icon "plus" at bounding box center [378, 22] width 13 height 13
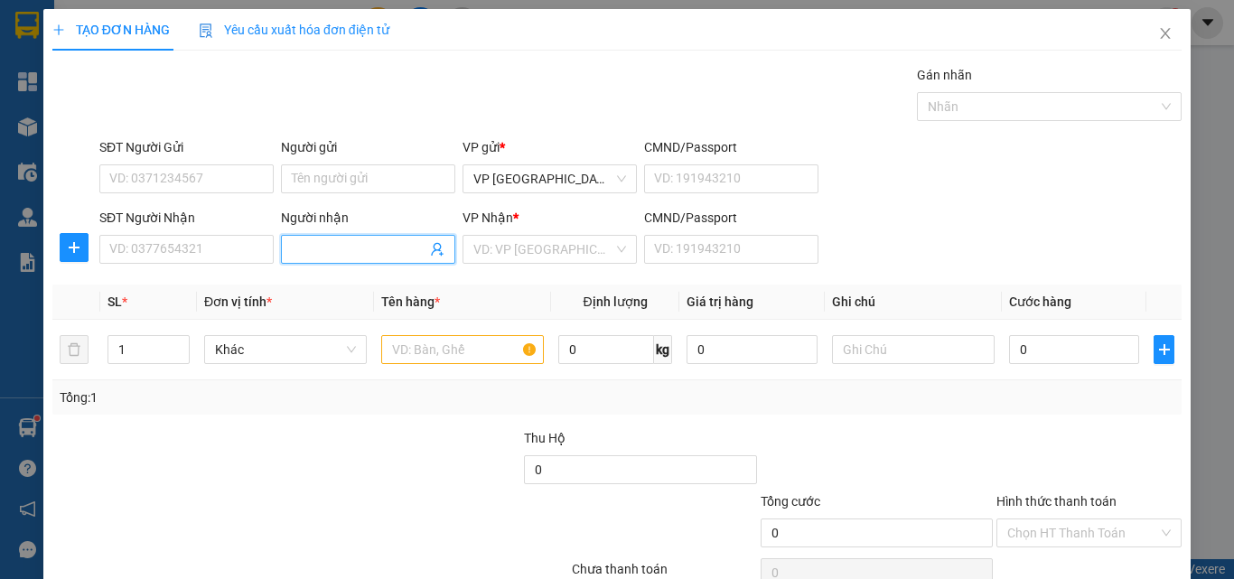
click at [336, 249] on input "Người nhận" at bounding box center [359, 249] width 135 height 20
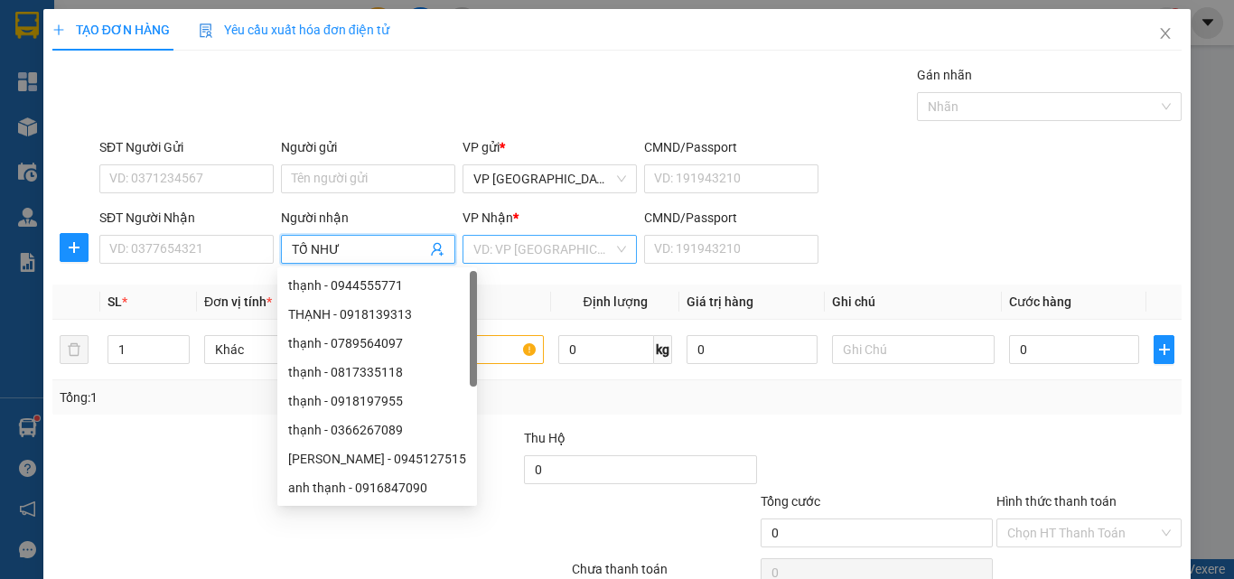
type input "TỐ NHƯ"
click at [562, 251] on input "search" at bounding box center [543, 249] width 140 height 27
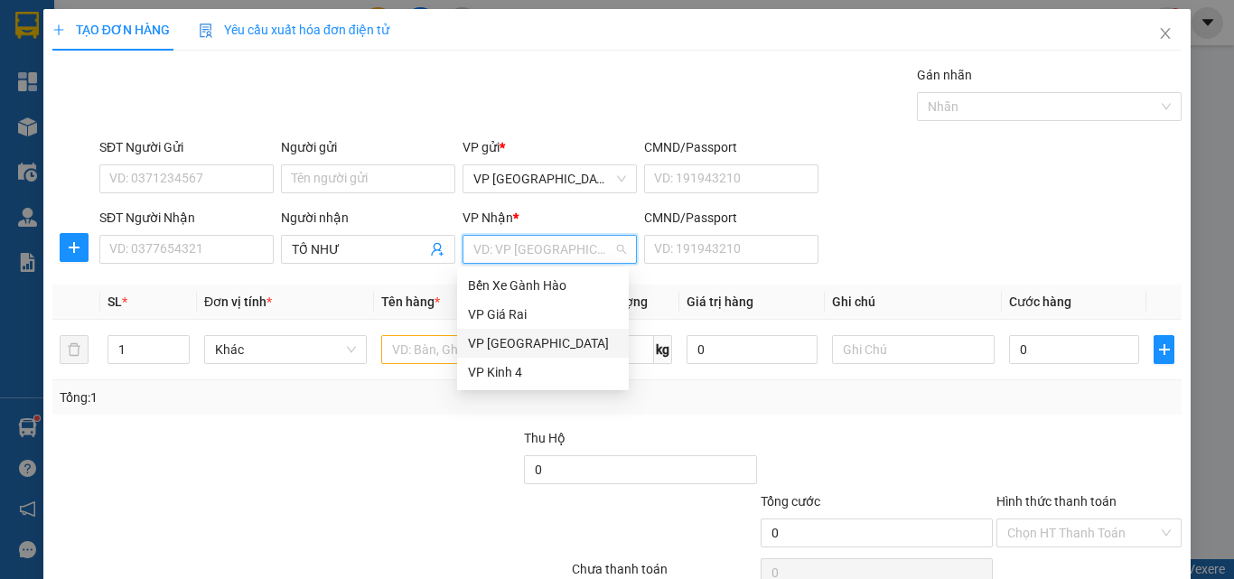
click at [490, 345] on div "VP [GEOGRAPHIC_DATA]" at bounding box center [543, 343] width 150 height 20
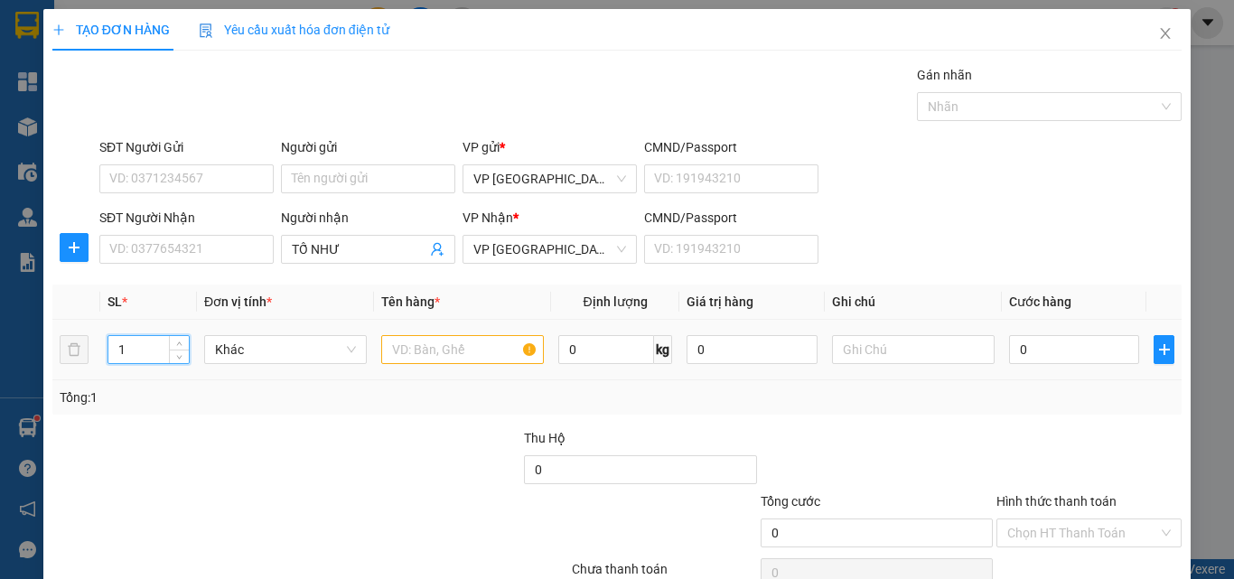
drag, startPoint x: 128, startPoint y: 348, endPoint x: 114, endPoint y: 341, distance: 15.8
click at [114, 341] on input "1" at bounding box center [148, 349] width 80 height 27
click at [88, 345] on tr "2 Khác 0 kg 0 0" at bounding box center [616, 350] width 1129 height 61
type input "3"
click at [400, 356] on input "text" at bounding box center [462, 349] width 163 height 29
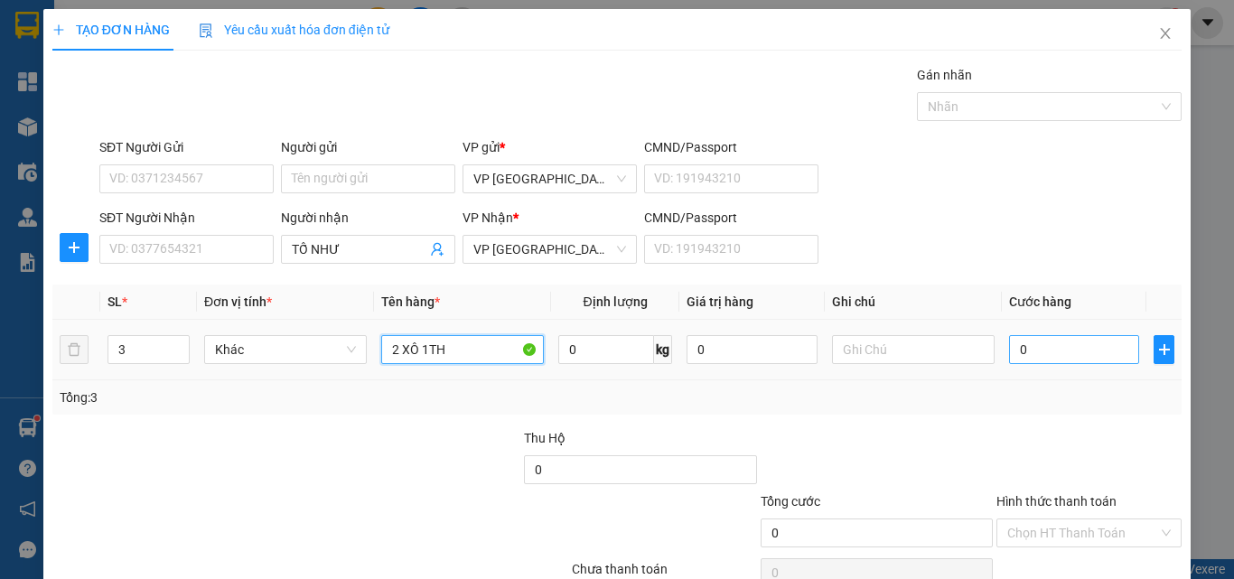
type input "2 XÔ 1TH"
click at [1048, 336] on input "0" at bounding box center [1074, 349] width 130 height 29
type input "1"
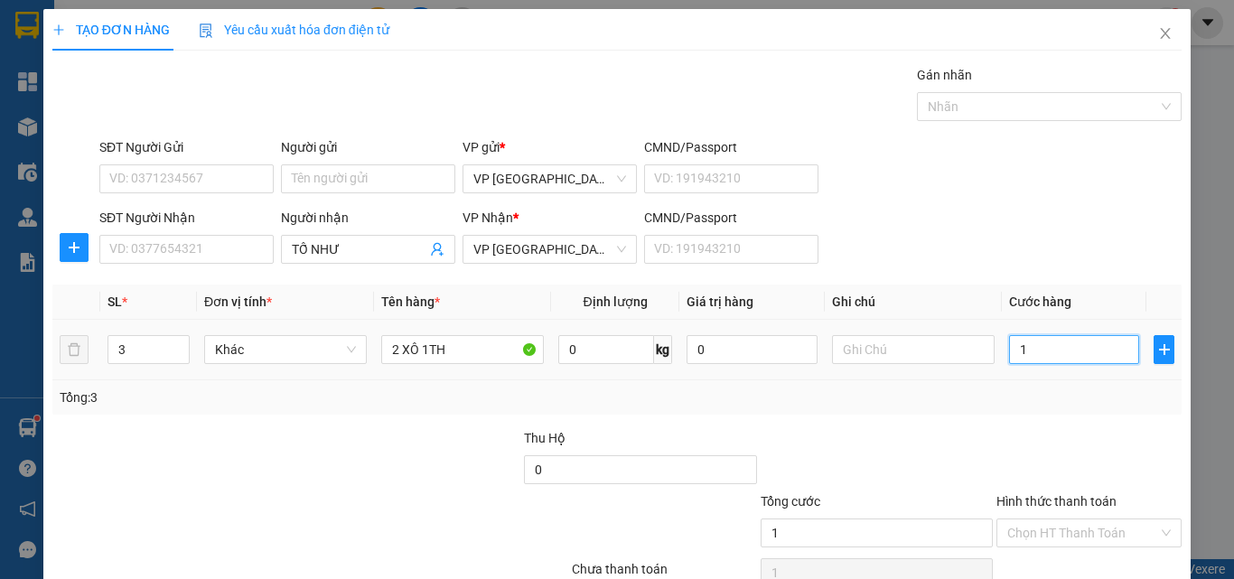
type input "10"
type input "100"
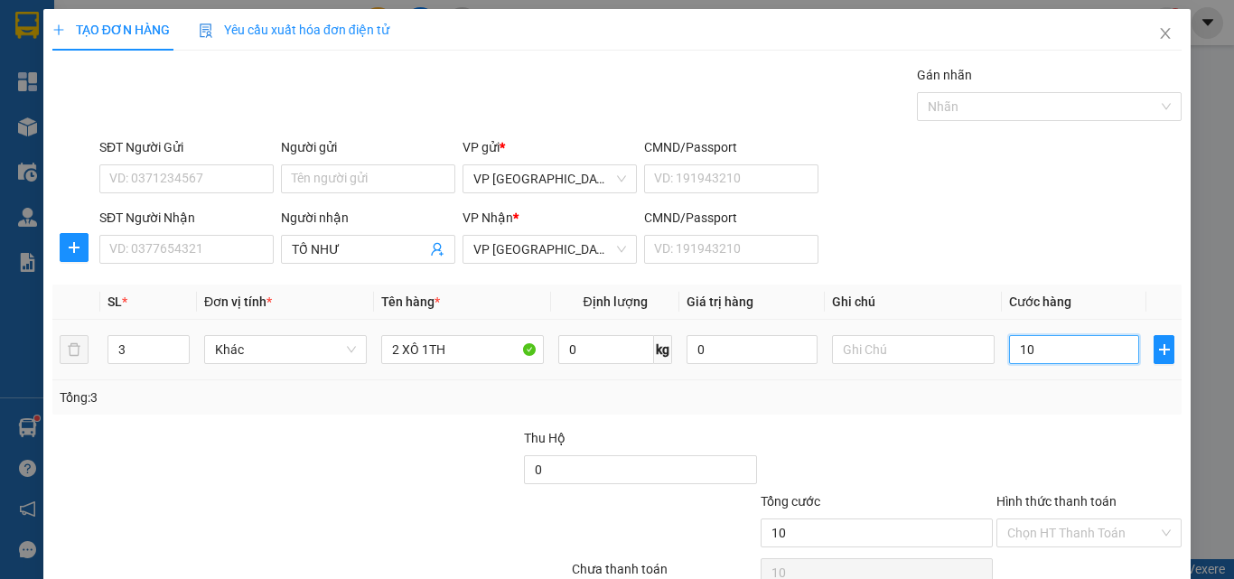
type input "100"
click at [1120, 417] on div "Transit Pickup Surcharge Ids Transit Deliver Surcharge Ids Transit Deliver Surc…" at bounding box center [616, 349] width 1129 height 568
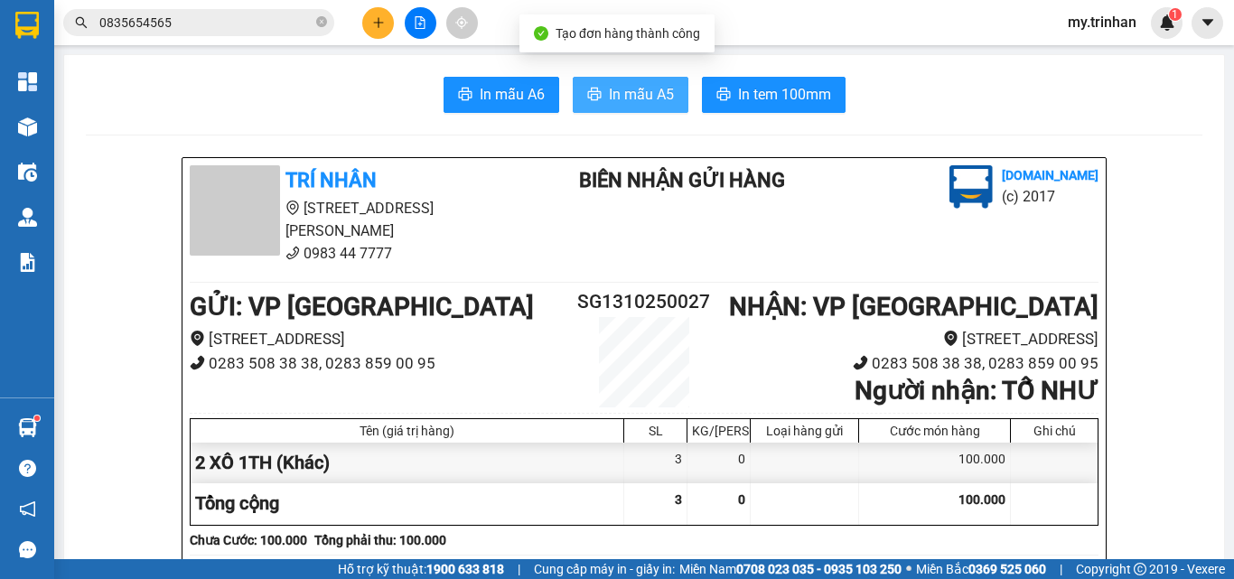
click at [677, 86] on button "In mẫu A5" at bounding box center [631, 95] width 116 height 36
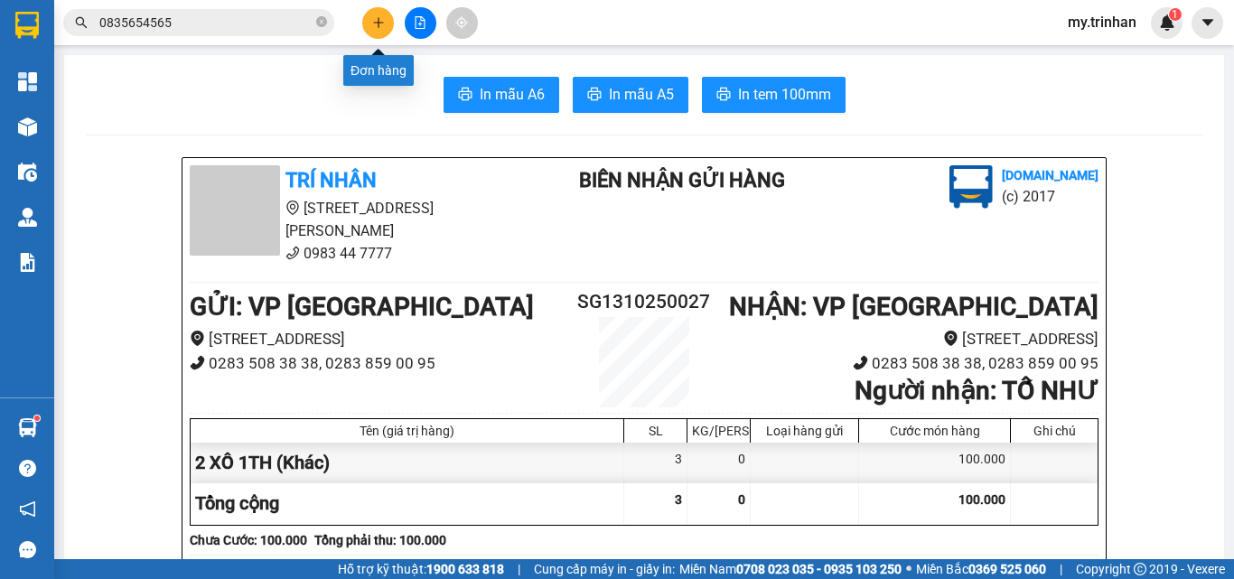
click at [382, 17] on icon "plus" at bounding box center [378, 22] width 13 height 13
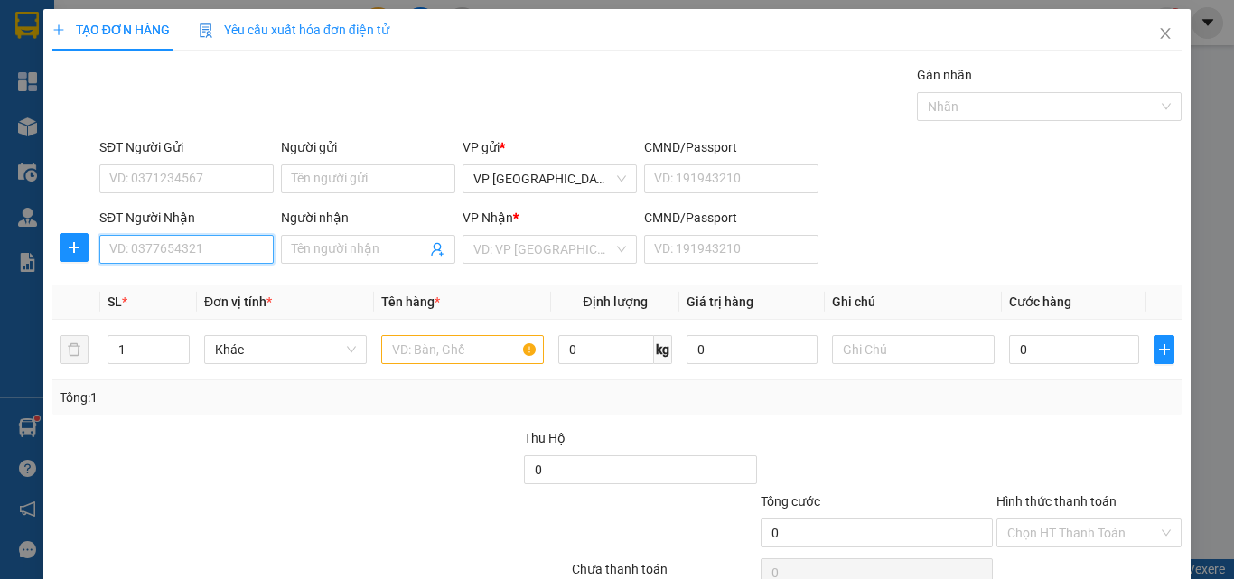
click at [257, 248] on input "SĐT Người Nhận" at bounding box center [186, 249] width 174 height 29
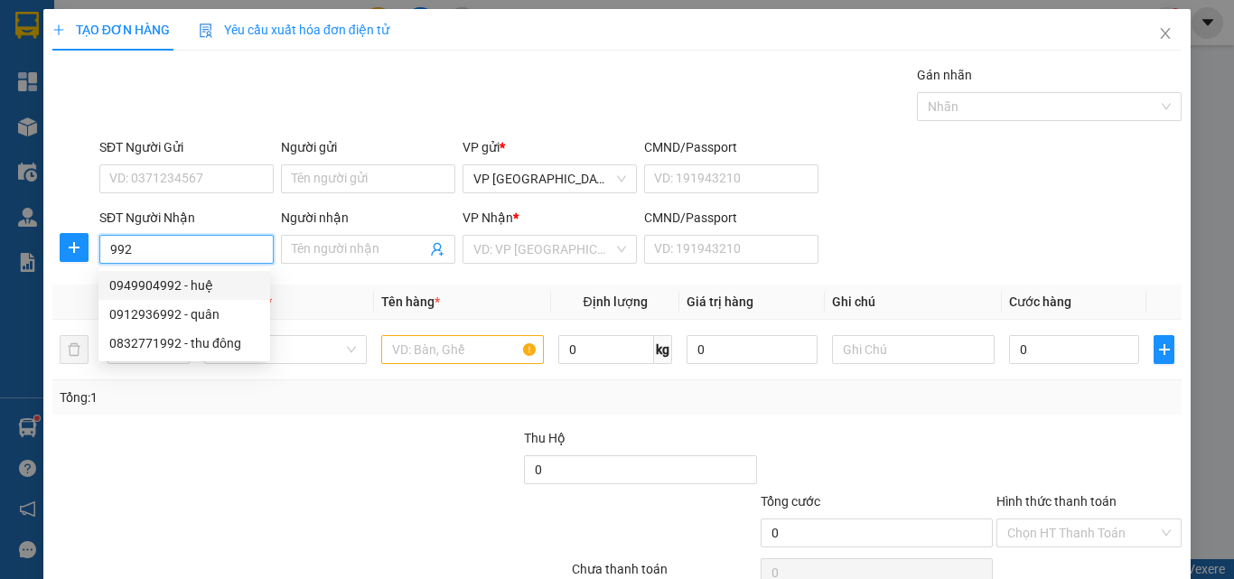
click at [224, 282] on div "0949904992 - huệ" at bounding box center [184, 285] width 150 height 20
type input "0949904992"
type input "huệ"
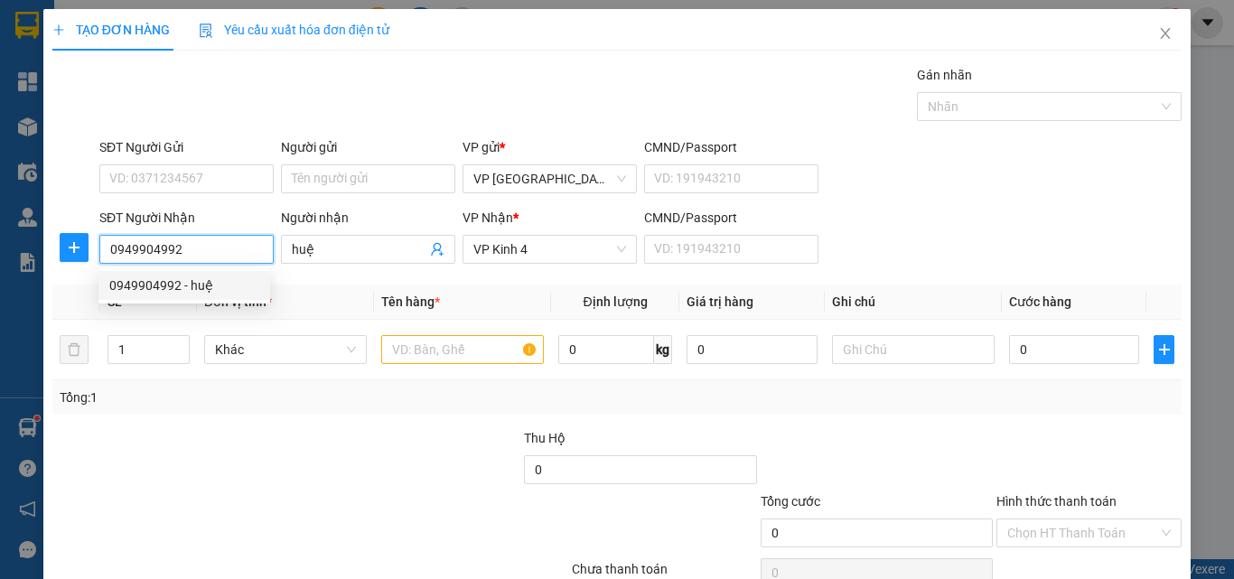
type input "50.000"
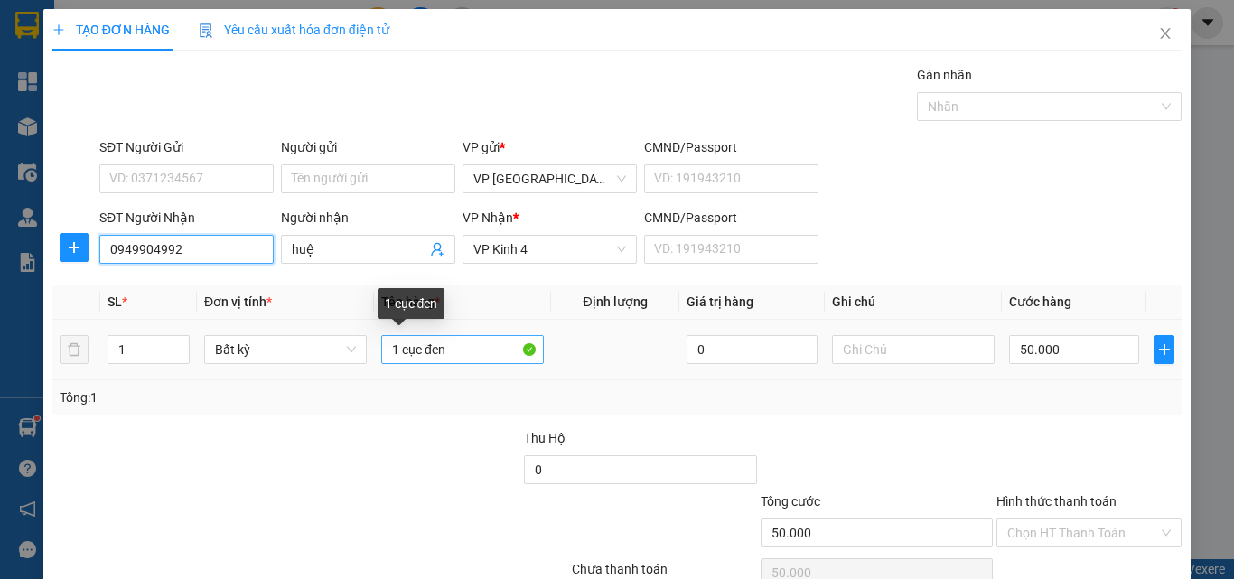
type input "0949904992"
click at [444, 356] on input "1 cục đen" at bounding box center [462, 349] width 163 height 29
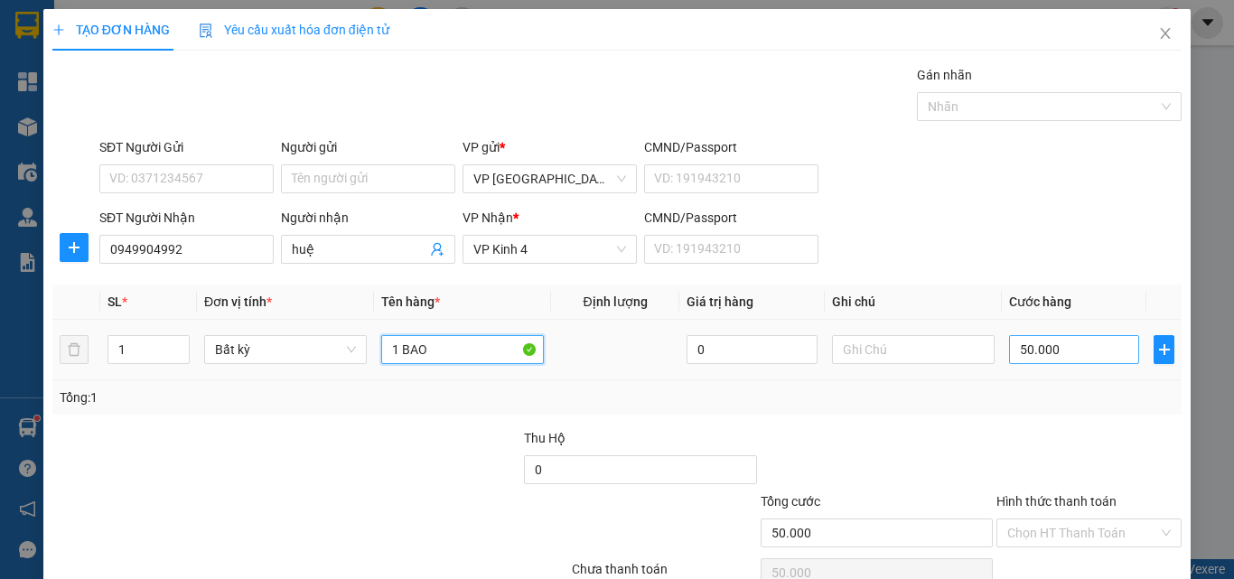
type input "1 BAO"
click at [1009, 355] on input "50.000" at bounding box center [1074, 349] width 130 height 29
type input "8"
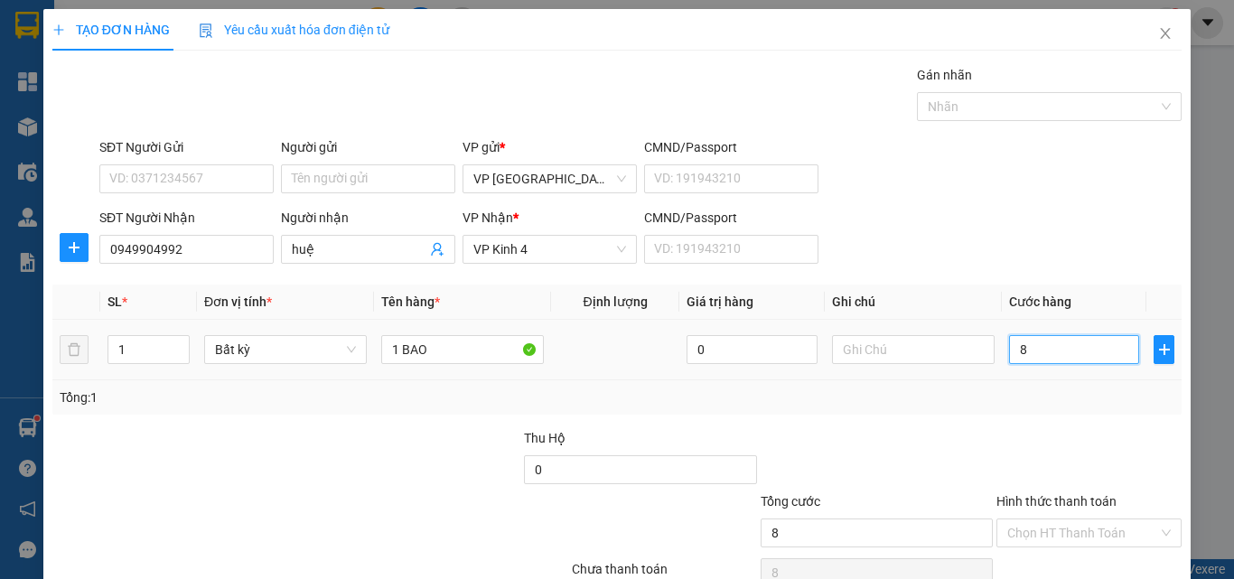
type input "80"
type input "800"
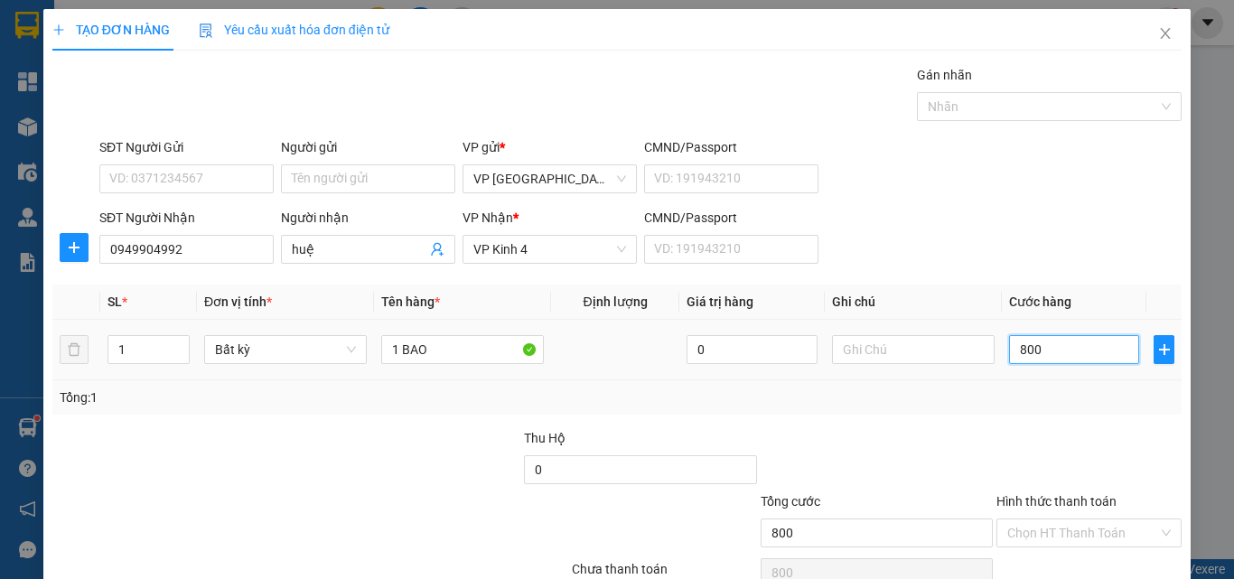
type input "8.000"
type input "80.000"
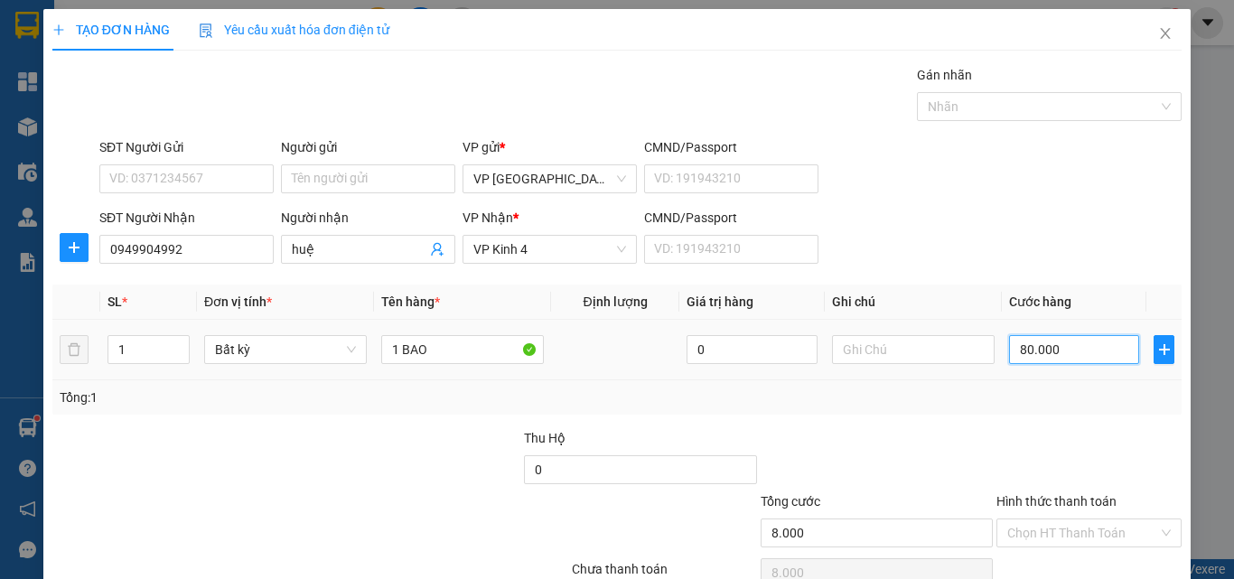
type input "80.000"
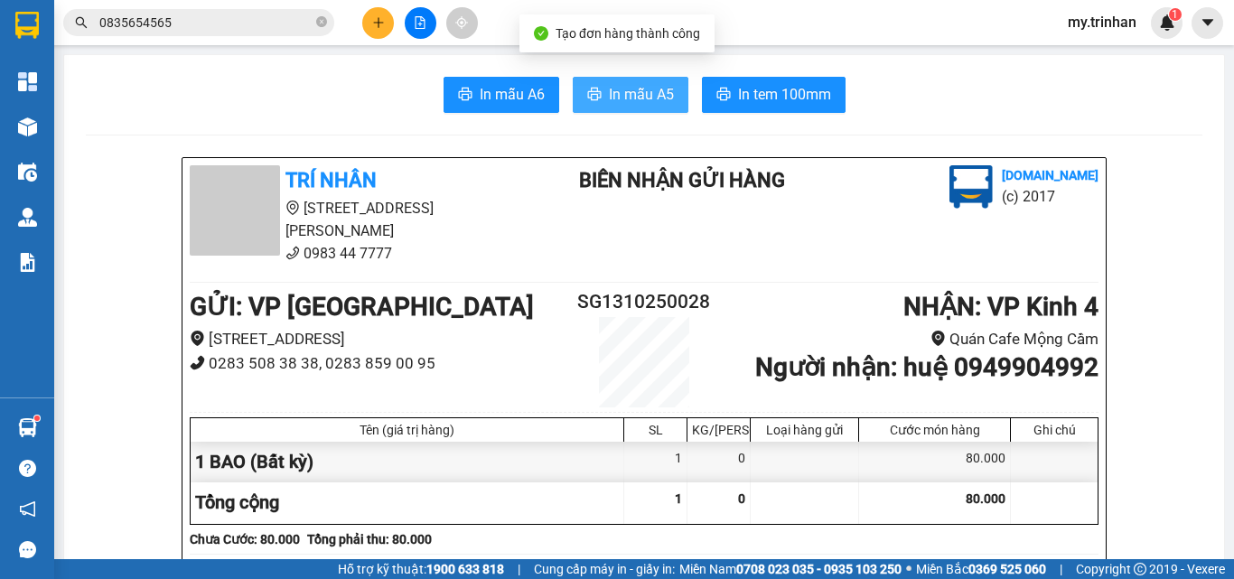
click at [623, 93] on span "In mẫu A5" at bounding box center [641, 94] width 65 height 23
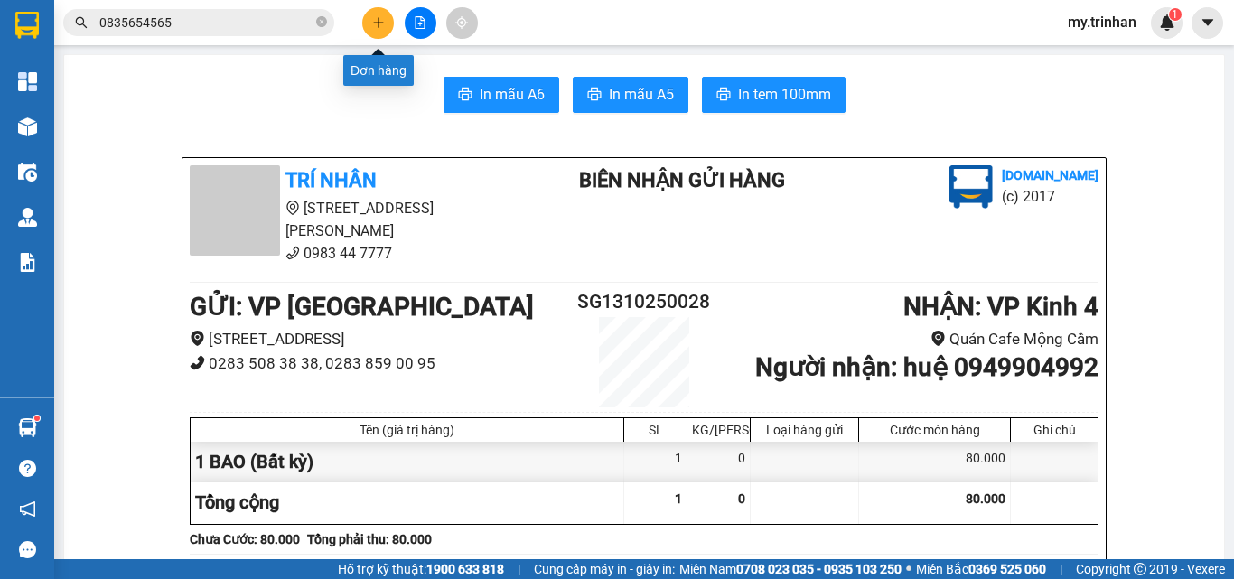
click at [367, 13] on button at bounding box center [378, 23] width 32 height 32
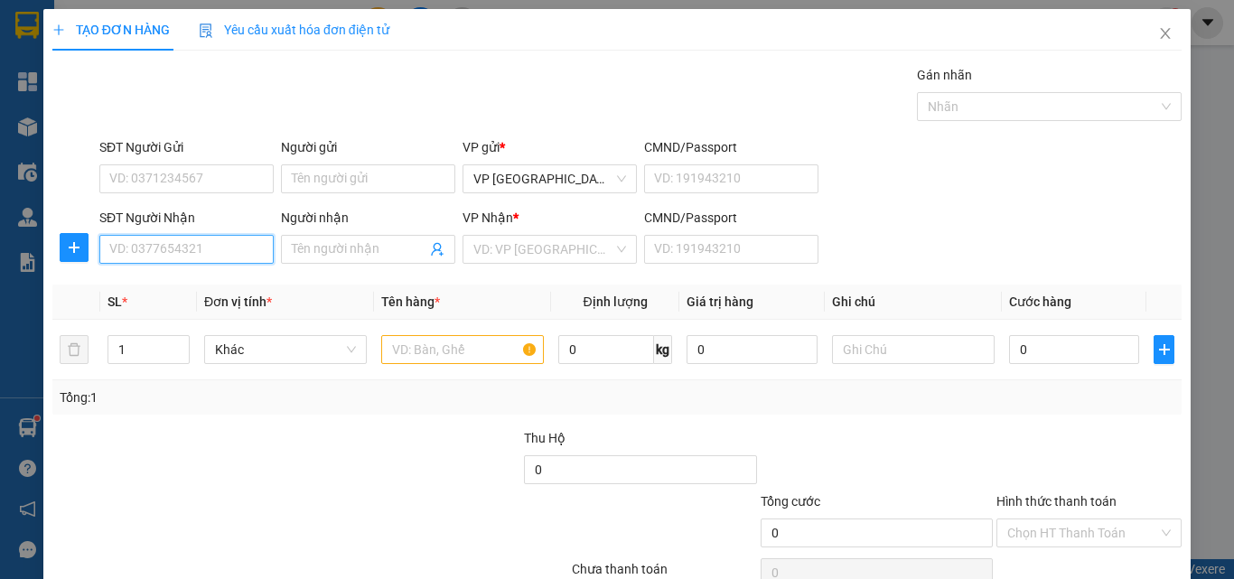
click at [213, 262] on input "SĐT Người Nhận" at bounding box center [186, 249] width 174 height 29
type input "0767936"
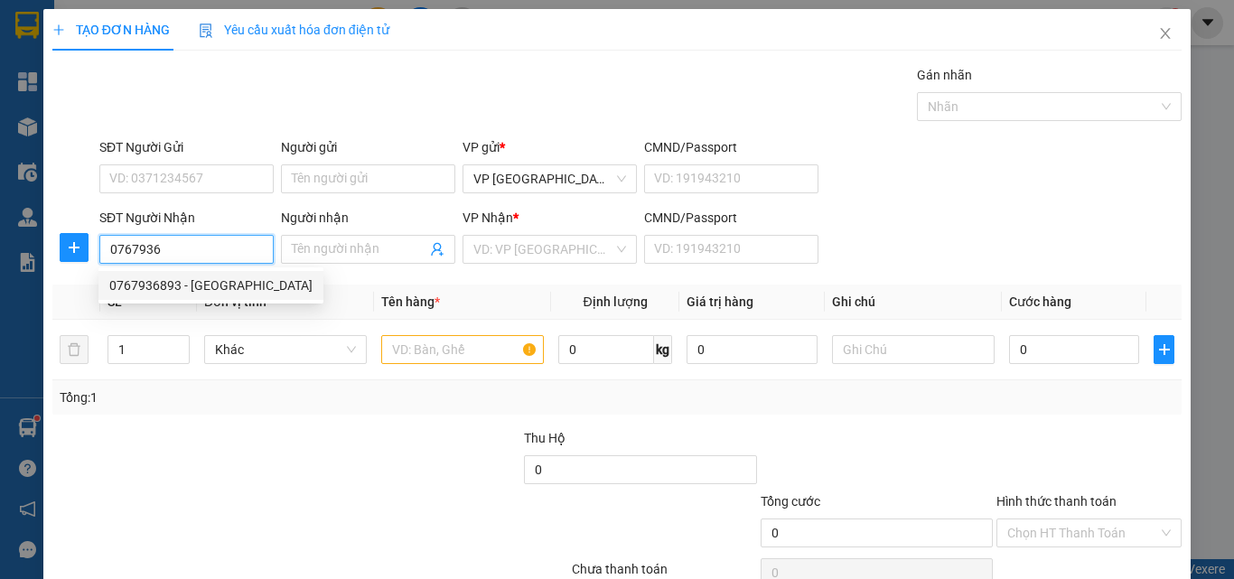
click at [201, 281] on div "0767936893 - [GEOGRAPHIC_DATA]" at bounding box center [210, 285] width 203 height 20
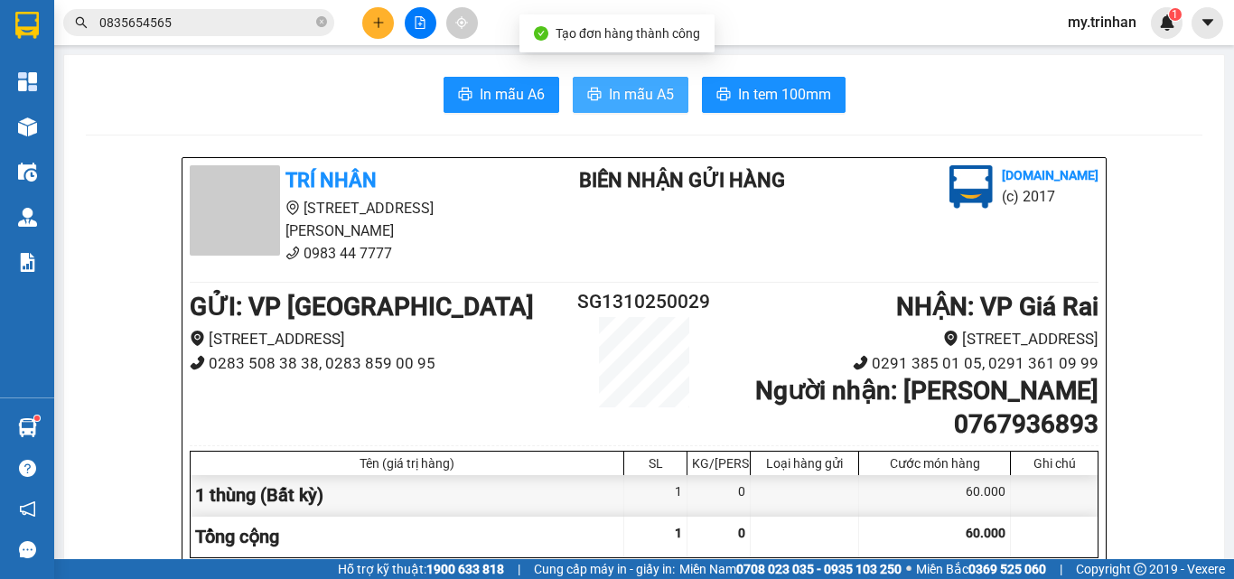
click at [649, 97] on span "In mẫu A5" at bounding box center [641, 94] width 65 height 23
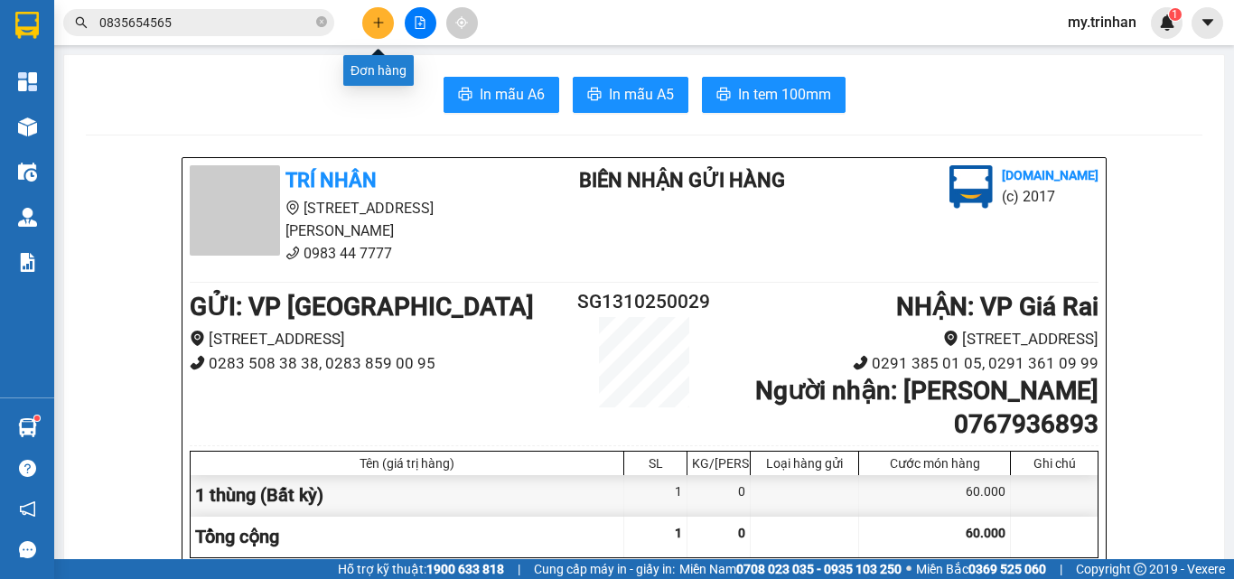
click at [385, 24] on button at bounding box center [378, 23] width 32 height 32
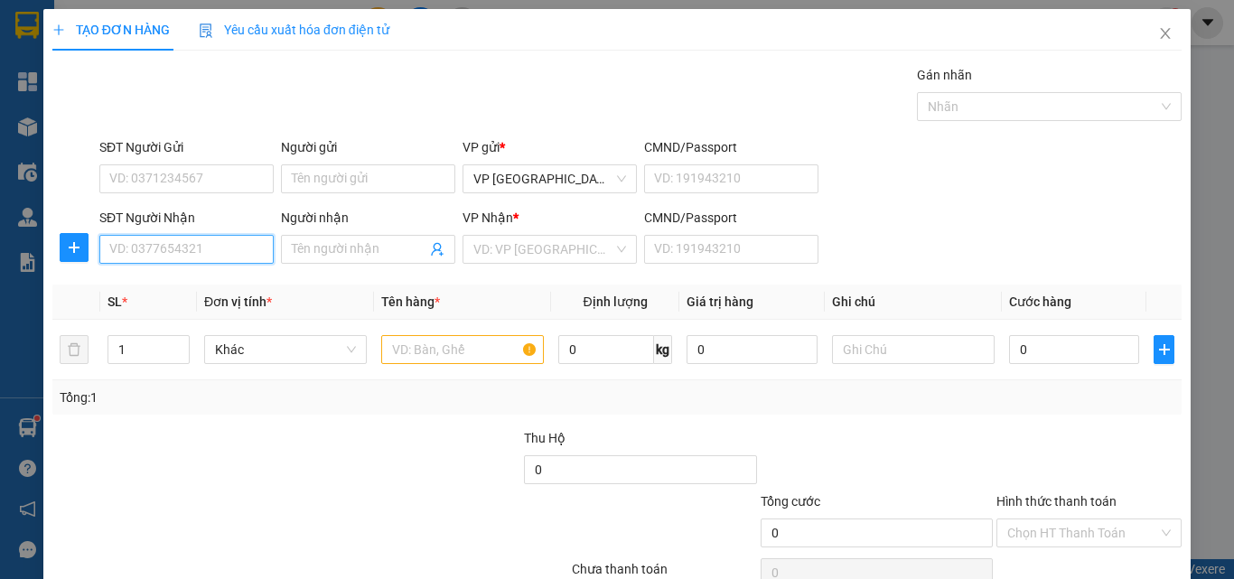
click at [147, 239] on input "SĐT Người Nhận" at bounding box center [186, 249] width 174 height 29
type input "0942744744"
click at [180, 279] on div "0942744744 - bé nhi" at bounding box center [184, 285] width 150 height 20
type input "bé nhi"
type input "50.000"
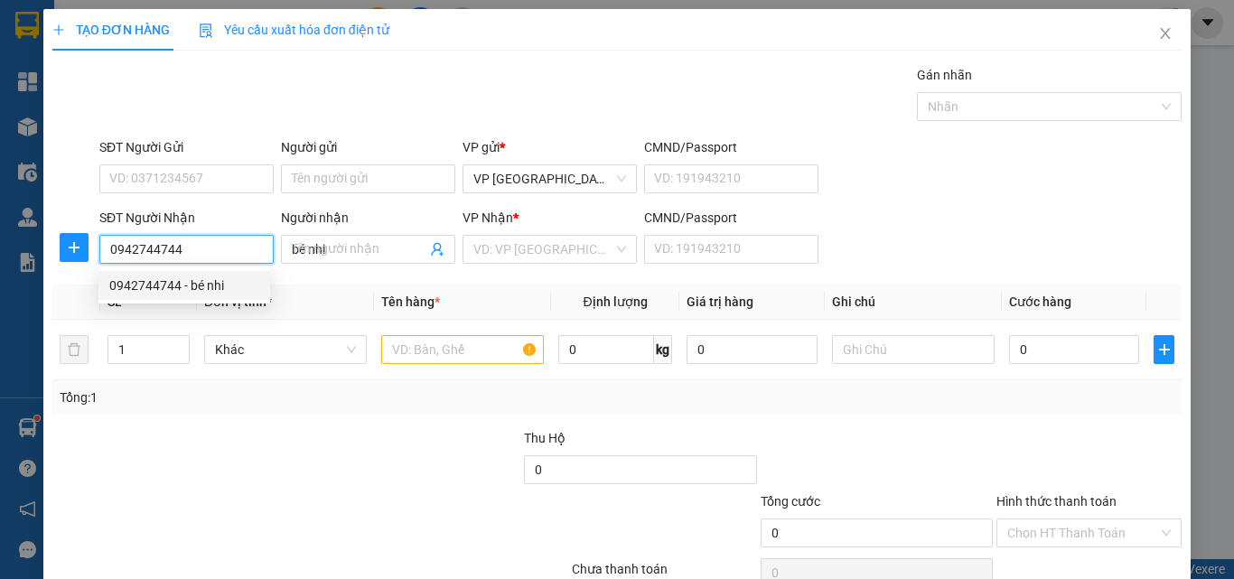
type input "50.000"
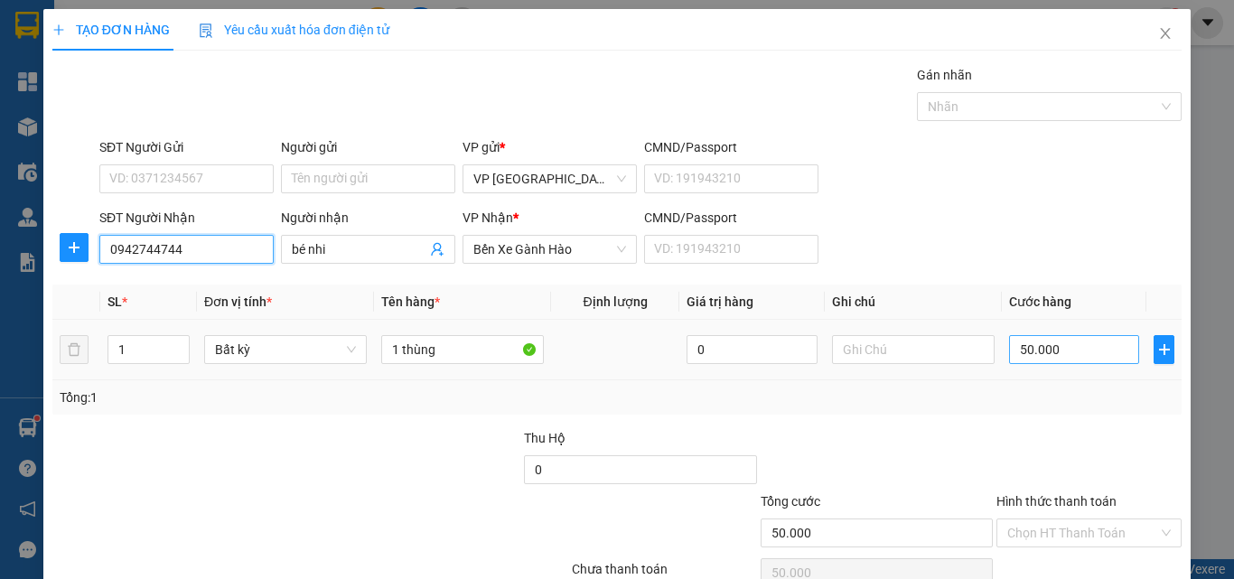
type input "0942744744"
click at [1080, 345] on input "50.000" at bounding box center [1074, 349] width 130 height 29
type input "1"
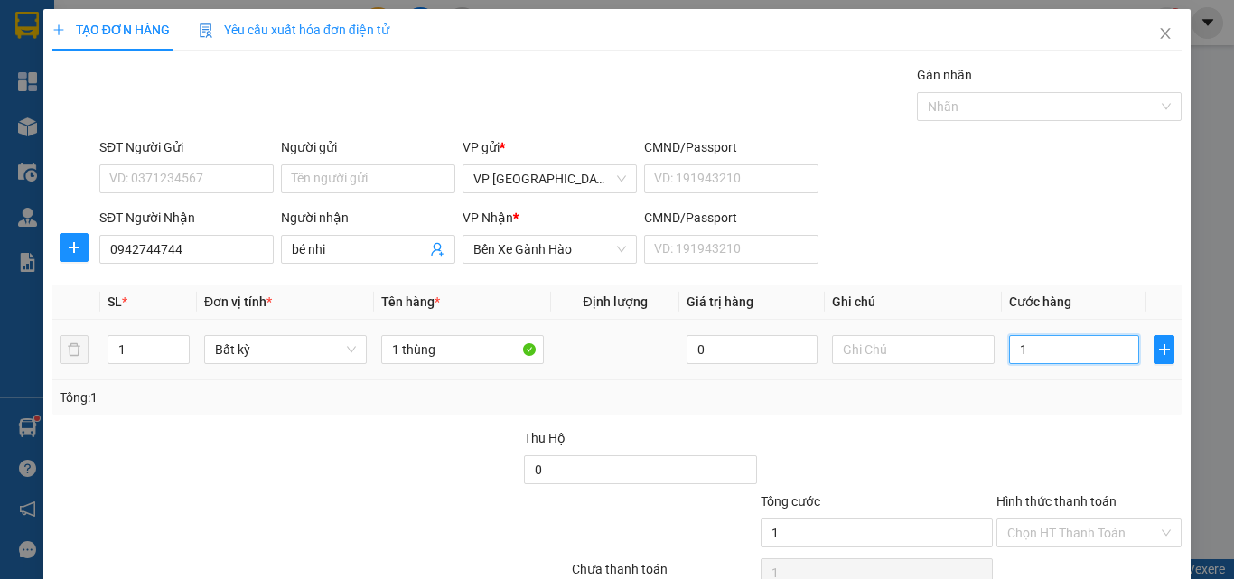
type input "10"
type input "100"
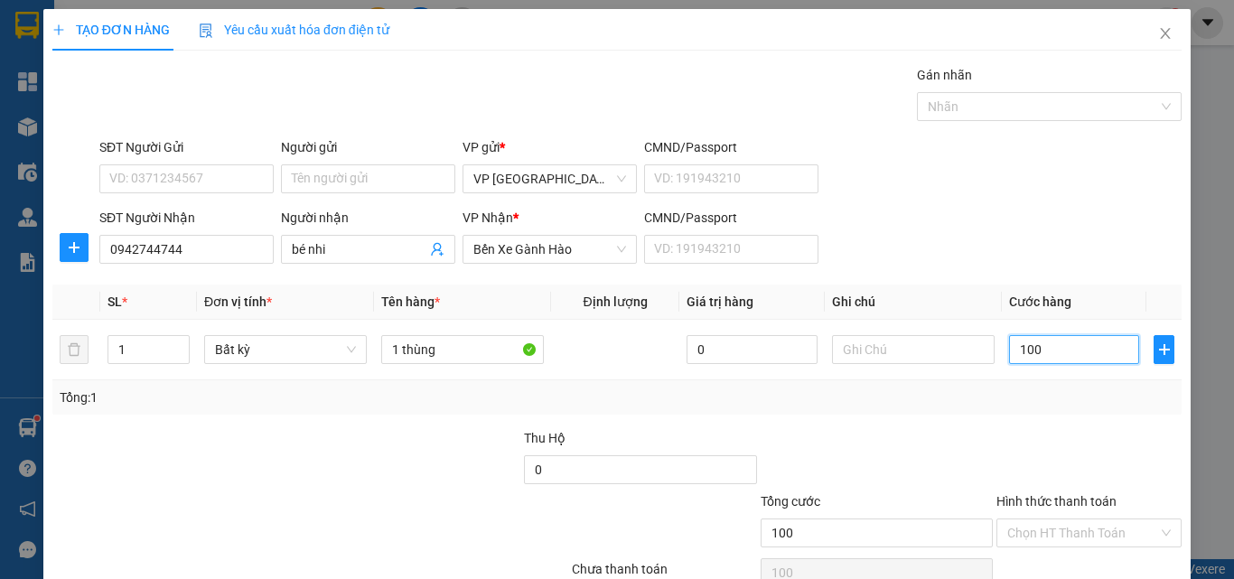
type input "100"
type input "100.000"
click at [1084, 519] on input "Hình thức thanh toán" at bounding box center [1082, 532] width 151 height 27
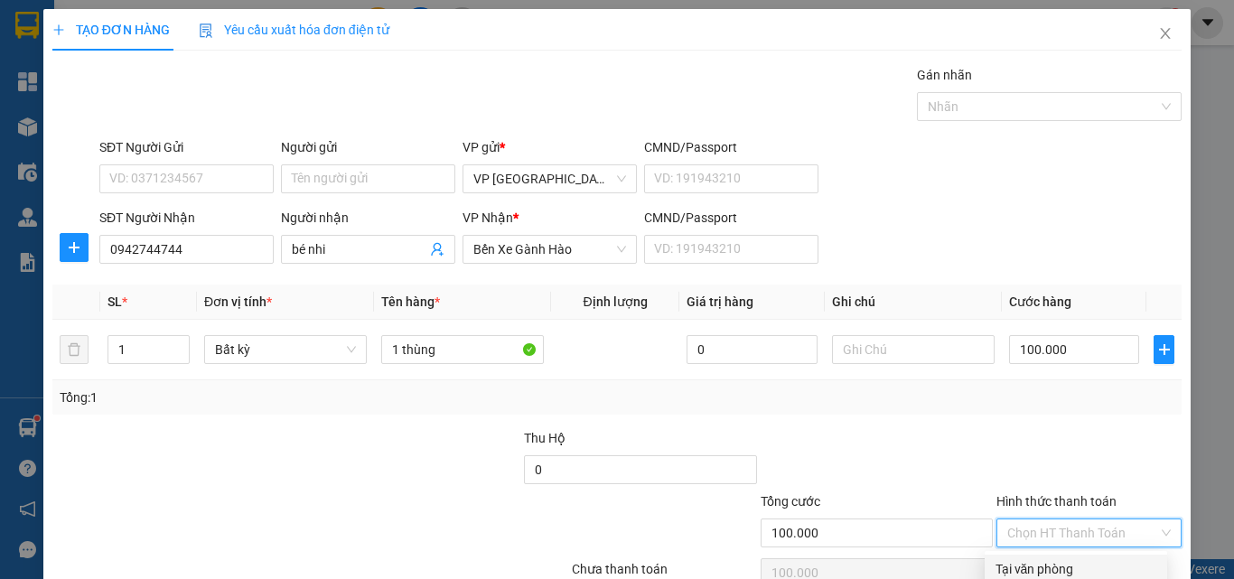
click at [1066, 559] on div "Tại văn phòng" at bounding box center [1075, 569] width 161 height 20
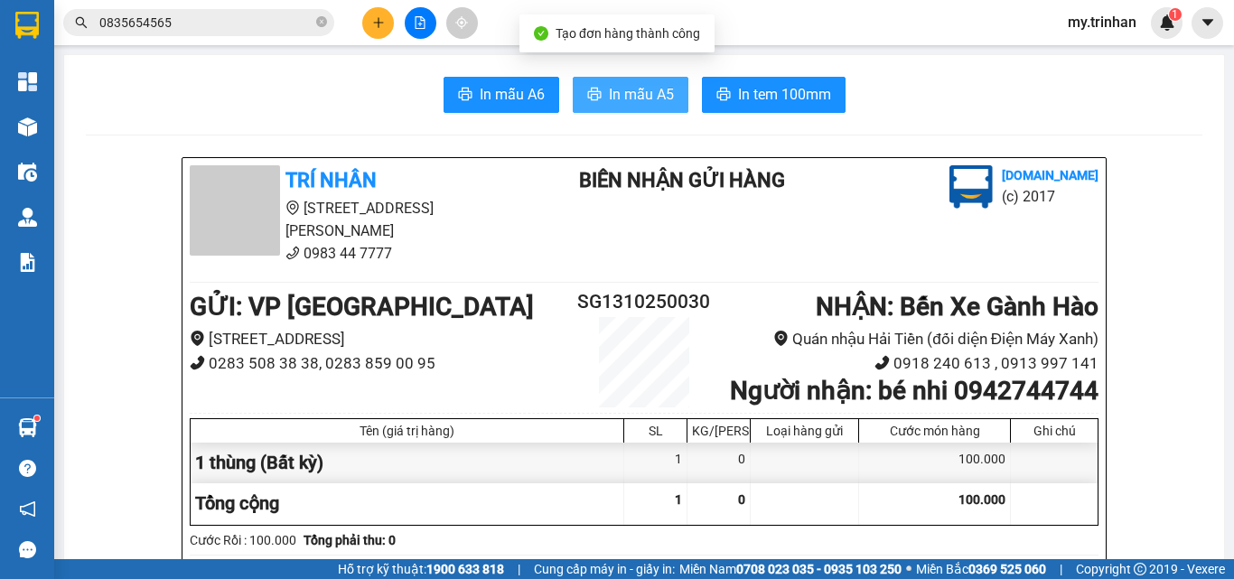
click at [625, 88] on span "In mẫu A5" at bounding box center [641, 94] width 65 height 23
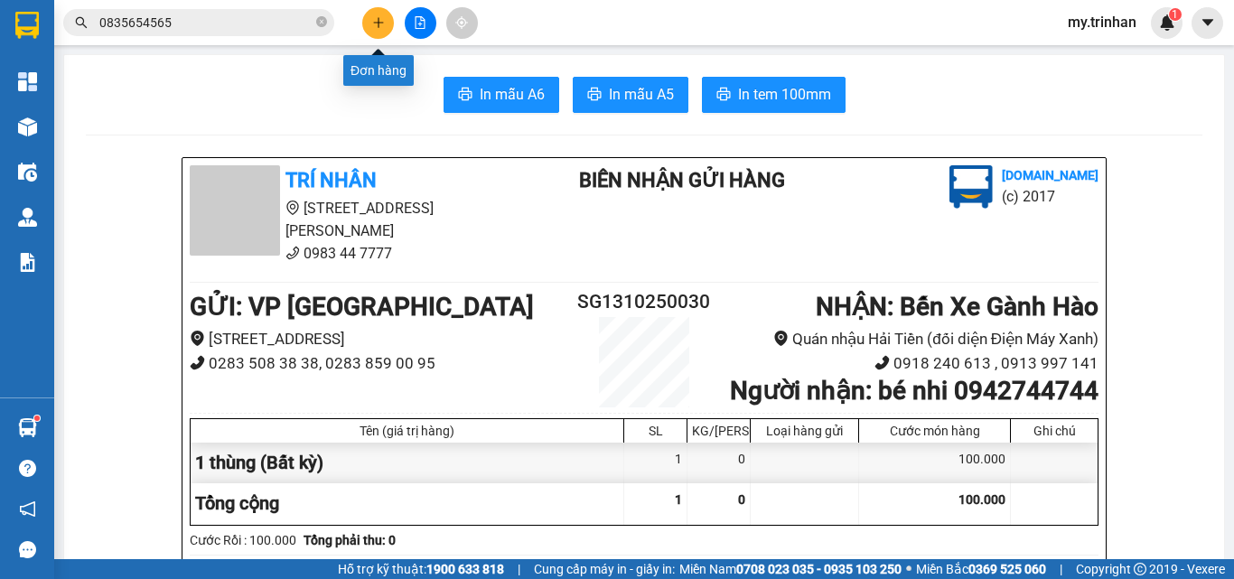
click at [370, 17] on button at bounding box center [378, 23] width 32 height 32
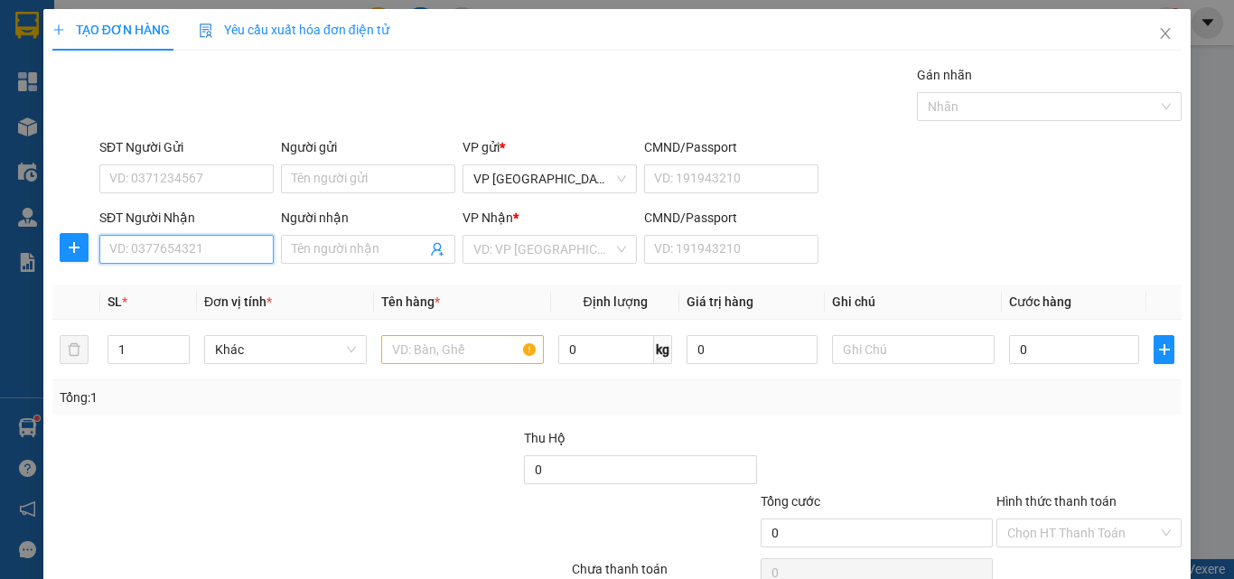
click at [208, 246] on input "SĐT Người Nhận" at bounding box center [186, 249] width 174 height 29
type input "0819383707"
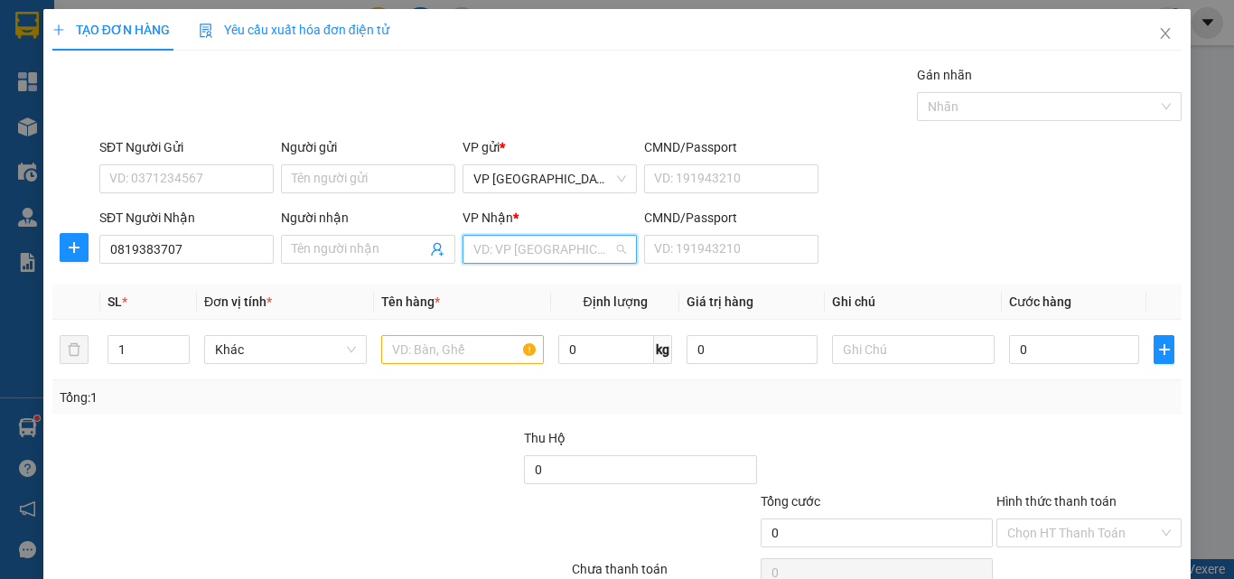
click at [515, 247] on input "search" at bounding box center [543, 249] width 140 height 27
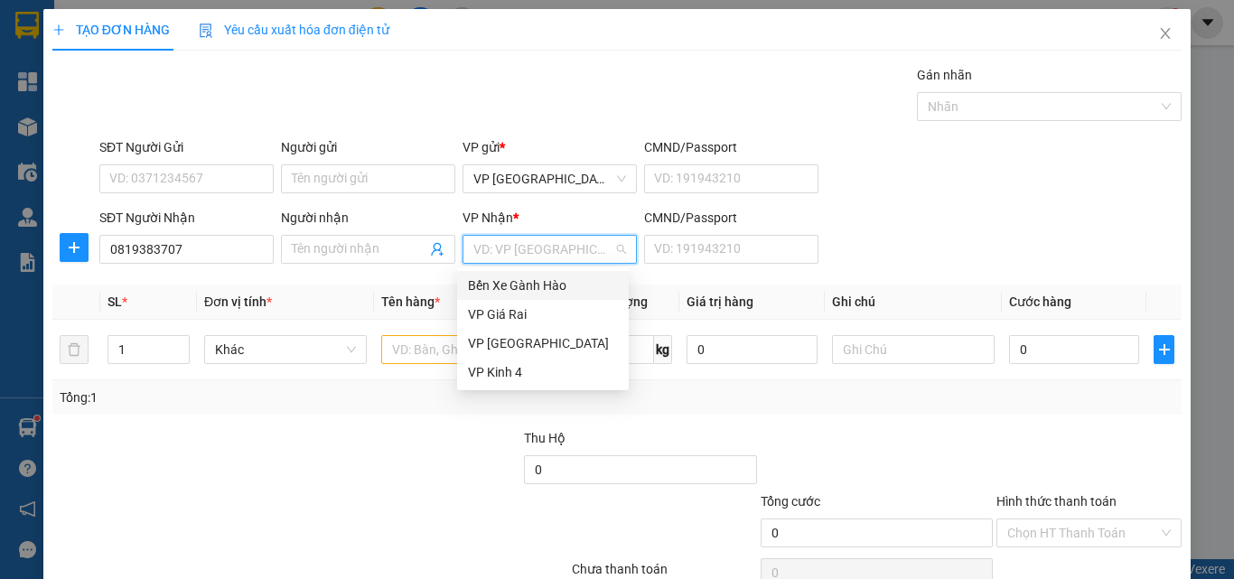
click at [535, 274] on div "Bến Xe Gành Hào" at bounding box center [543, 285] width 172 height 29
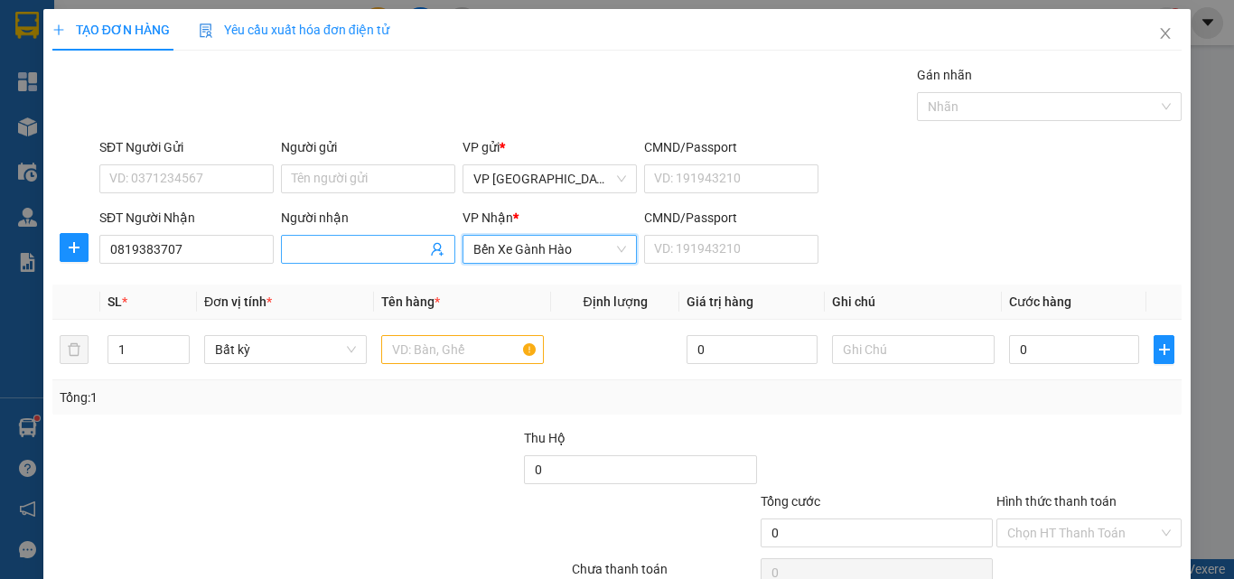
click at [389, 253] on input "Người nhận" at bounding box center [359, 249] width 135 height 20
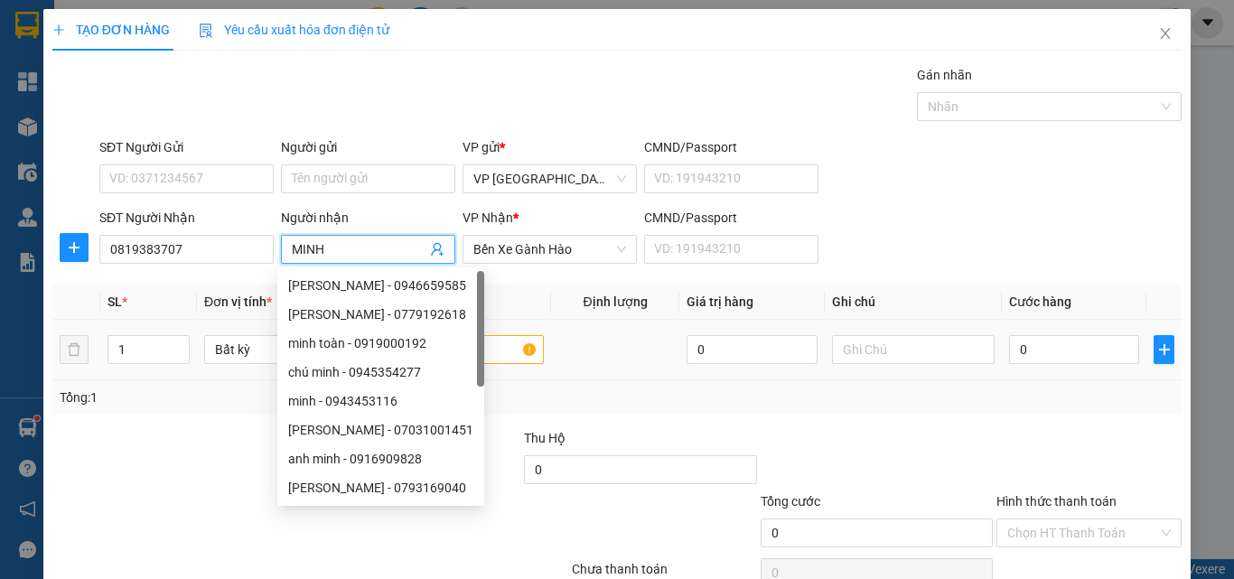
type input "MINH"
click at [512, 293] on th "Tên hàng *" at bounding box center [462, 302] width 177 height 35
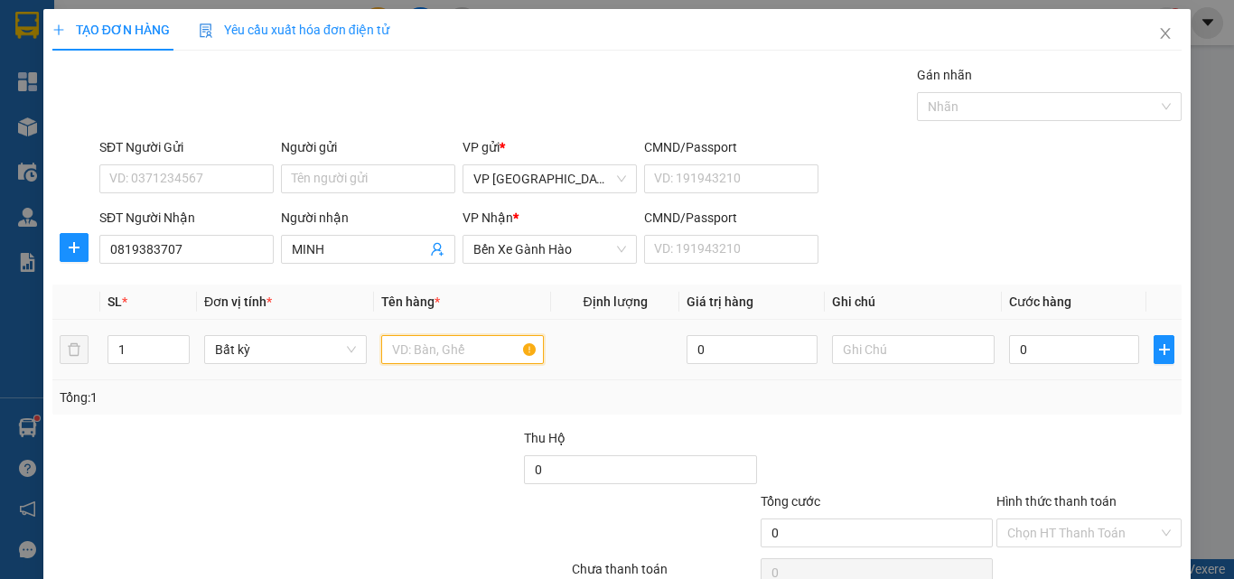
click at [493, 350] on input "text" at bounding box center [462, 349] width 163 height 29
type input "1 LONG CHIM KHÔNG"
click at [1054, 347] on input "0" at bounding box center [1074, 349] width 130 height 29
type input "3"
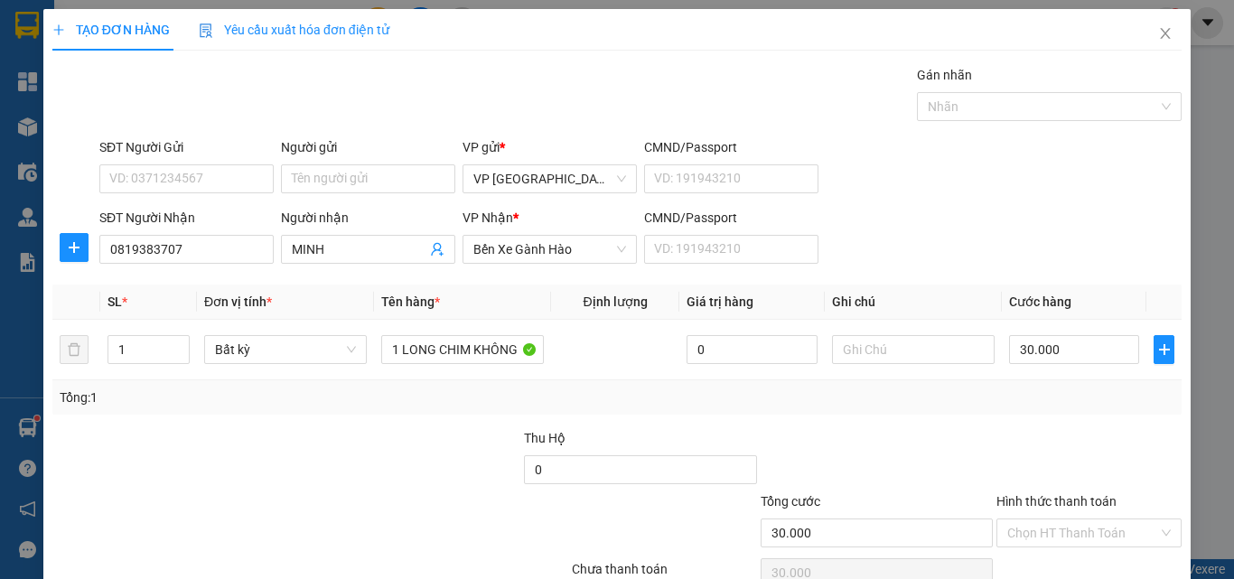
click at [1119, 512] on div "Transit Pickup Surcharge Ids Transit Deliver Surcharge Ids Transit Deliver Surc…" at bounding box center [616, 349] width 1129 height 568
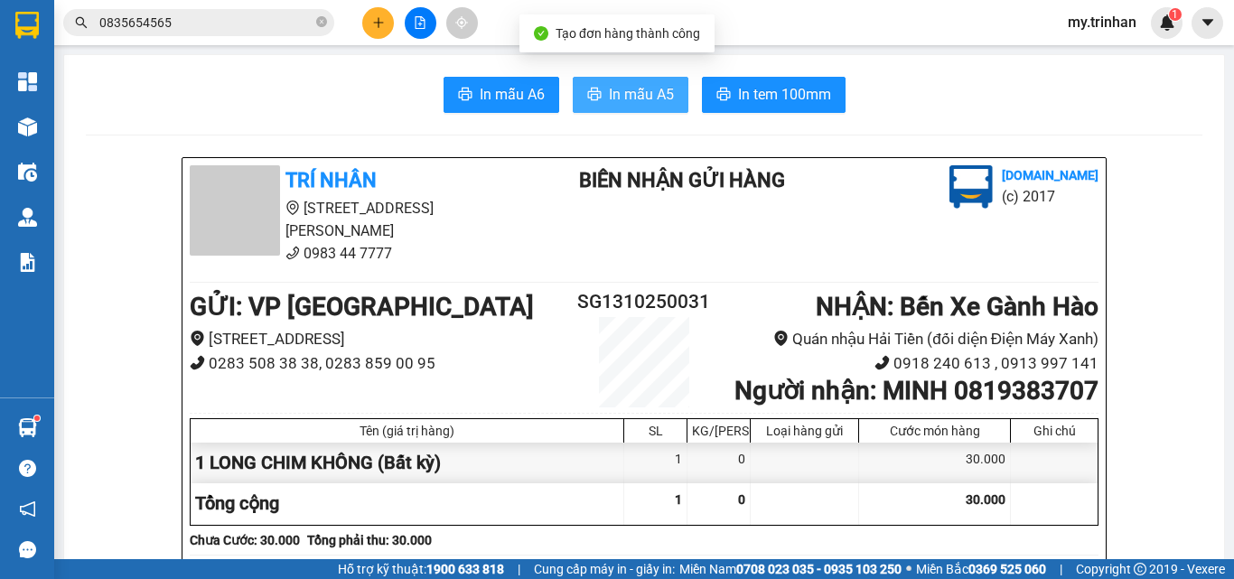
click at [623, 101] on span "In mẫu A5" at bounding box center [641, 94] width 65 height 23
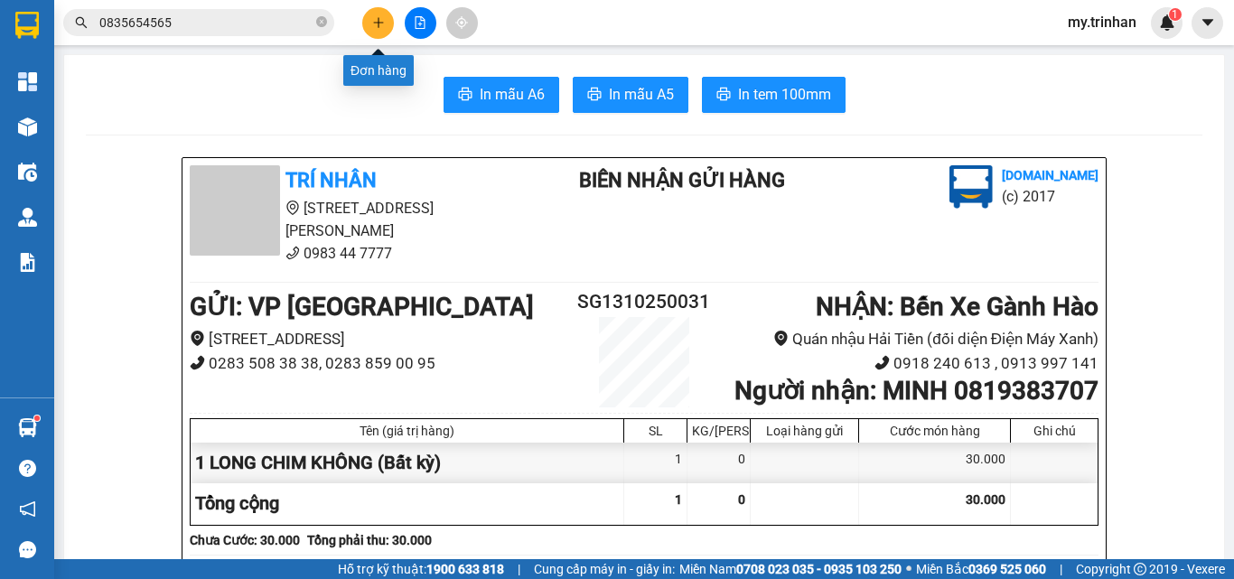
click at [372, 27] on icon "plus" at bounding box center [378, 22] width 13 height 13
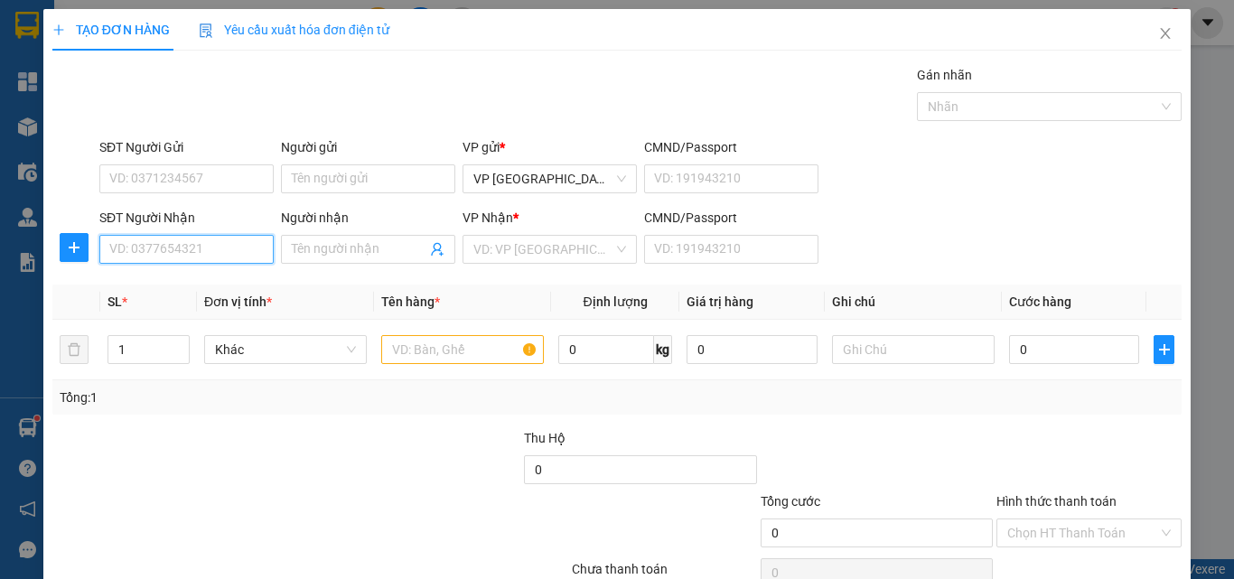
click at [236, 250] on input "SĐT Người Nhận" at bounding box center [186, 249] width 174 height 29
click at [328, 251] on input "Người nhận" at bounding box center [359, 249] width 135 height 20
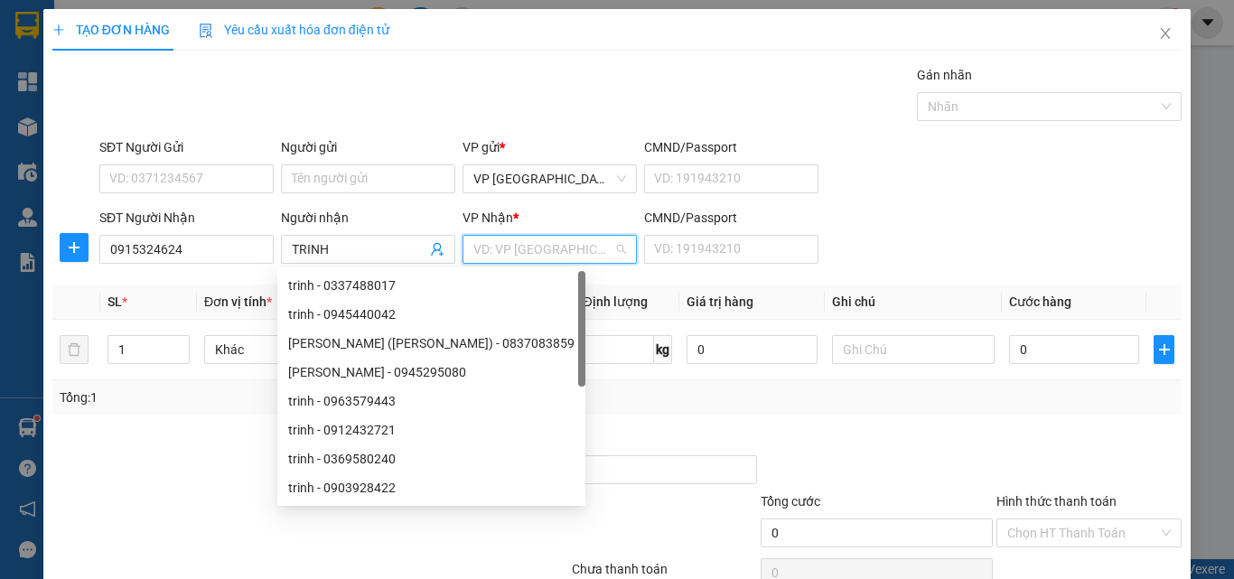
click at [541, 257] on input "search" at bounding box center [543, 249] width 140 height 27
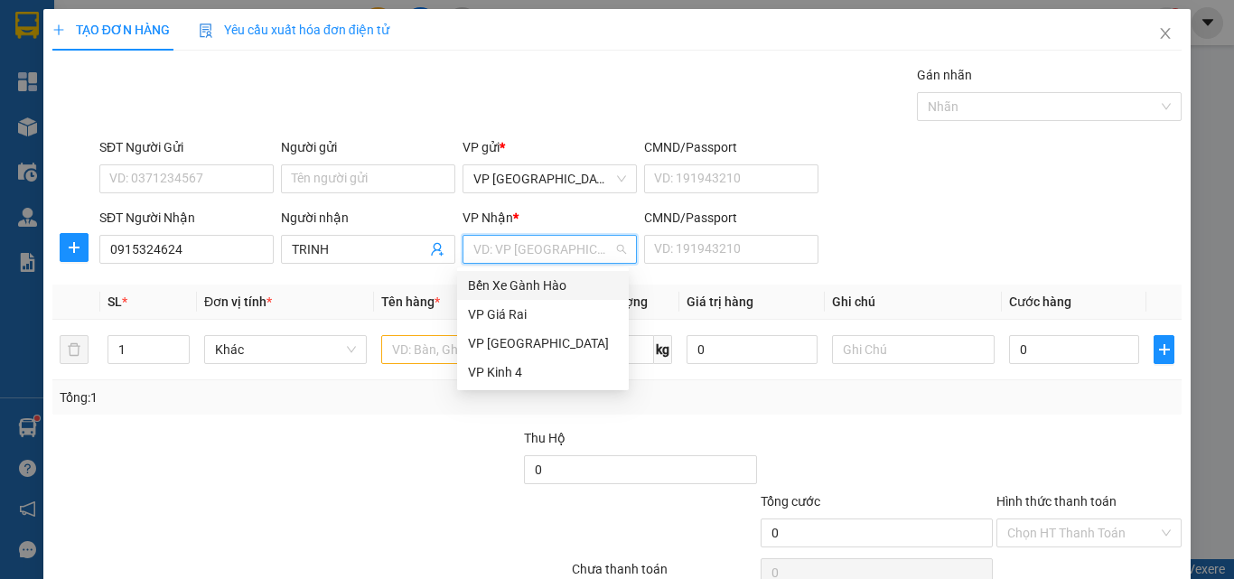
click at [520, 281] on div "Bến Xe Gành Hào" at bounding box center [543, 285] width 150 height 20
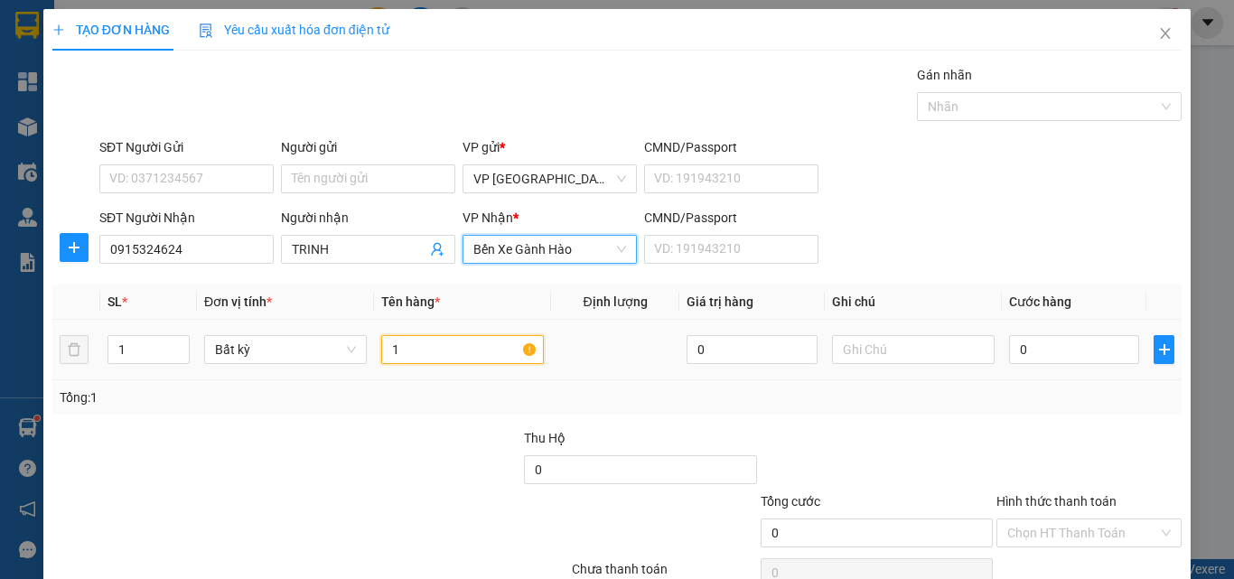
click at [416, 347] on input "1" at bounding box center [462, 349] width 163 height 29
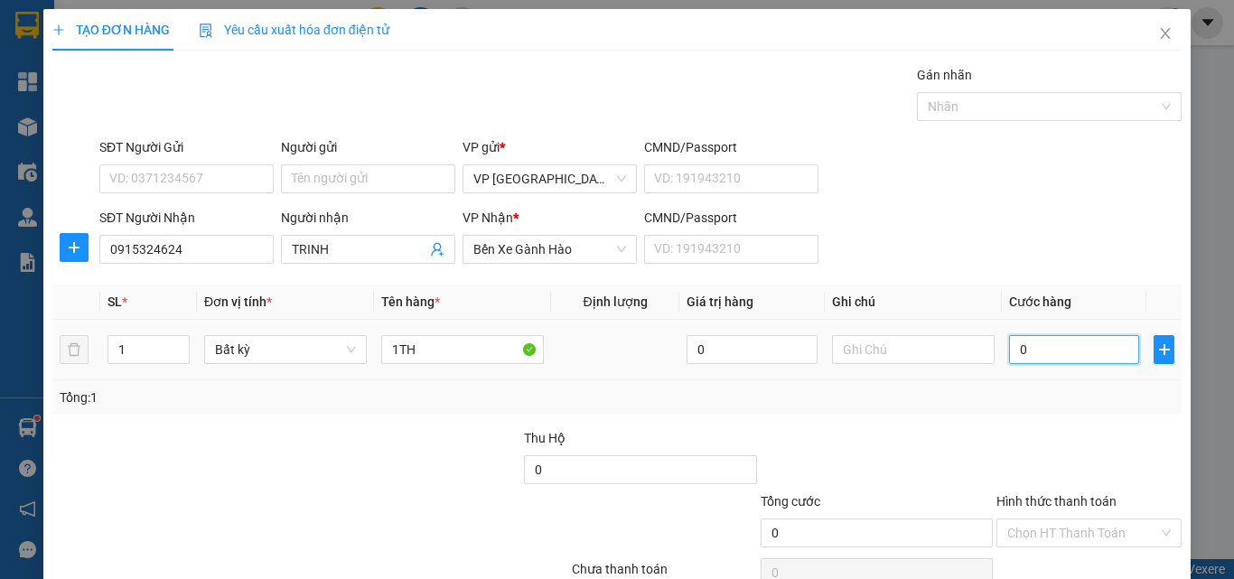
click at [1057, 344] on input "0" at bounding box center [1074, 349] width 130 height 29
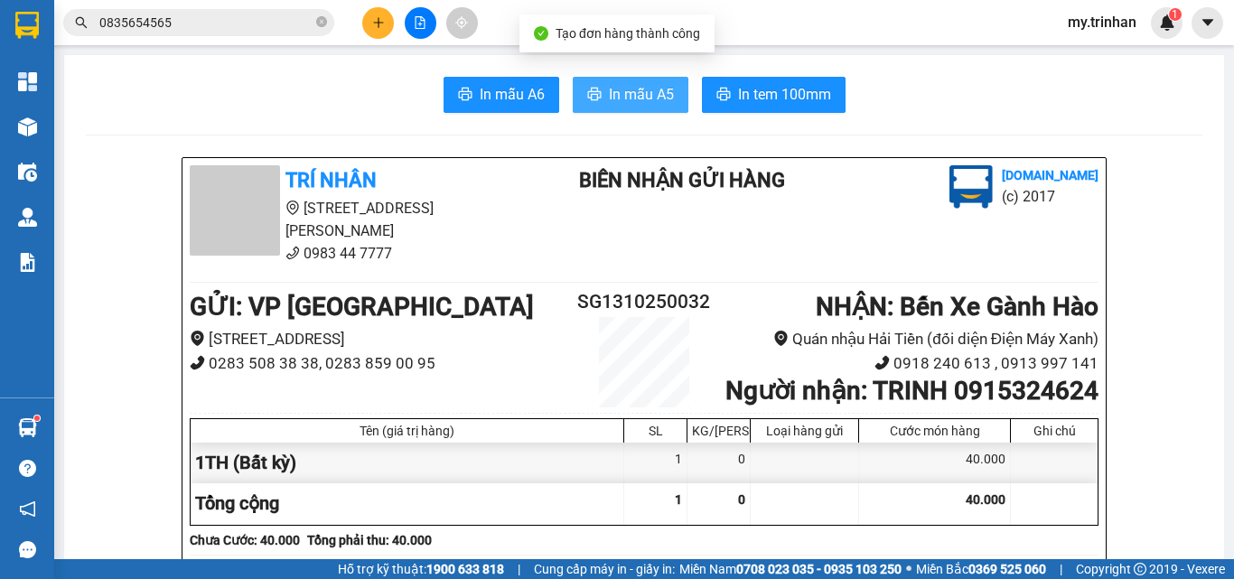
click at [632, 92] on span "In mẫu A5" at bounding box center [641, 94] width 65 height 23
click at [384, 23] on icon "plus" at bounding box center [378, 22] width 13 height 13
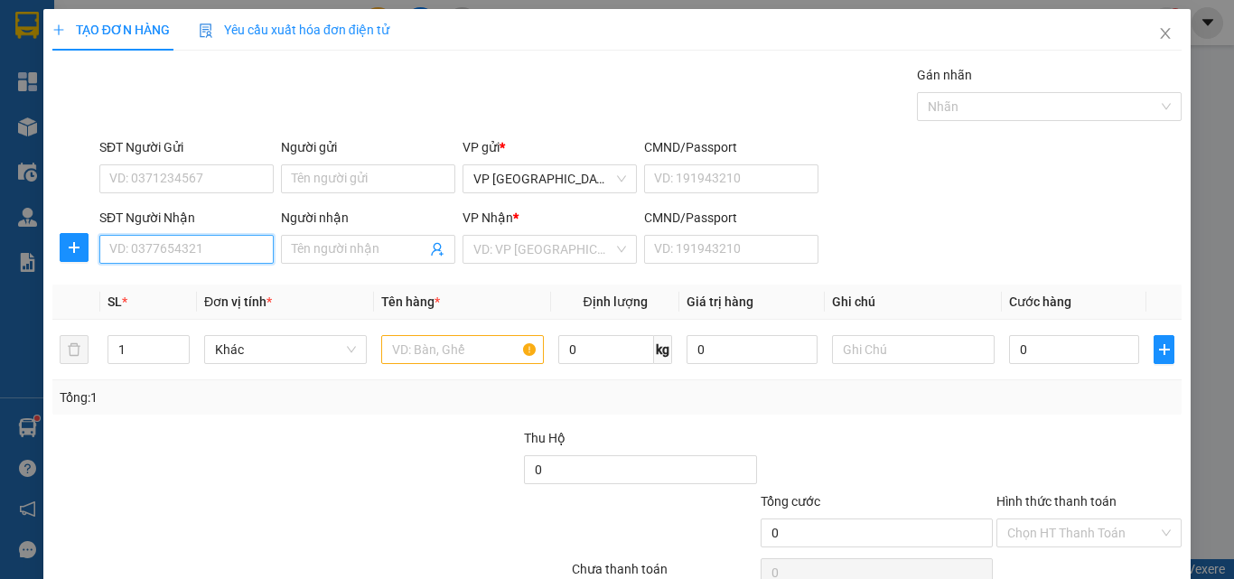
click at [236, 250] on input "SĐT Người Nhận" at bounding box center [186, 249] width 174 height 29
click at [370, 255] on input "Người nhận" at bounding box center [359, 249] width 135 height 20
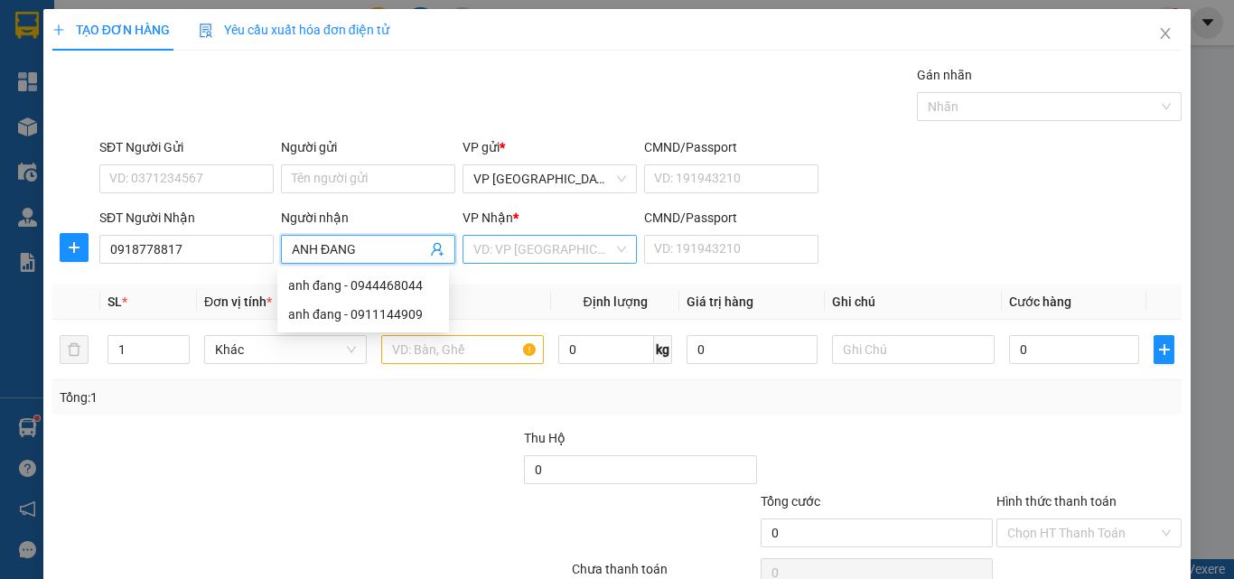
click at [529, 238] on input "search" at bounding box center [543, 249] width 140 height 27
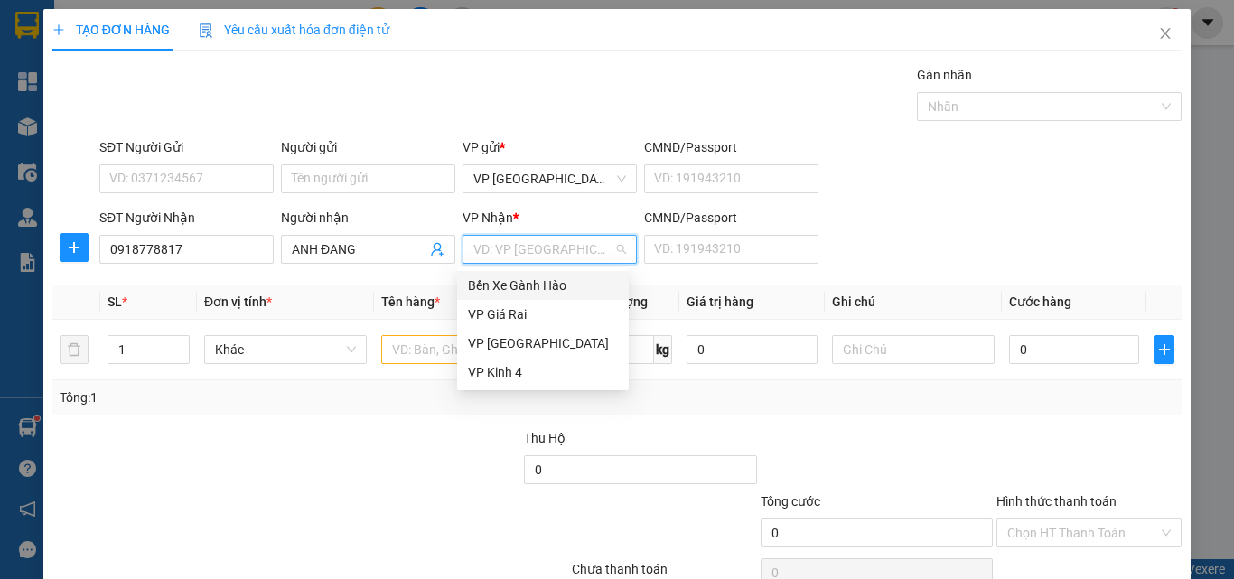
click at [520, 285] on div "Bến Xe Gành Hào" at bounding box center [543, 285] width 150 height 20
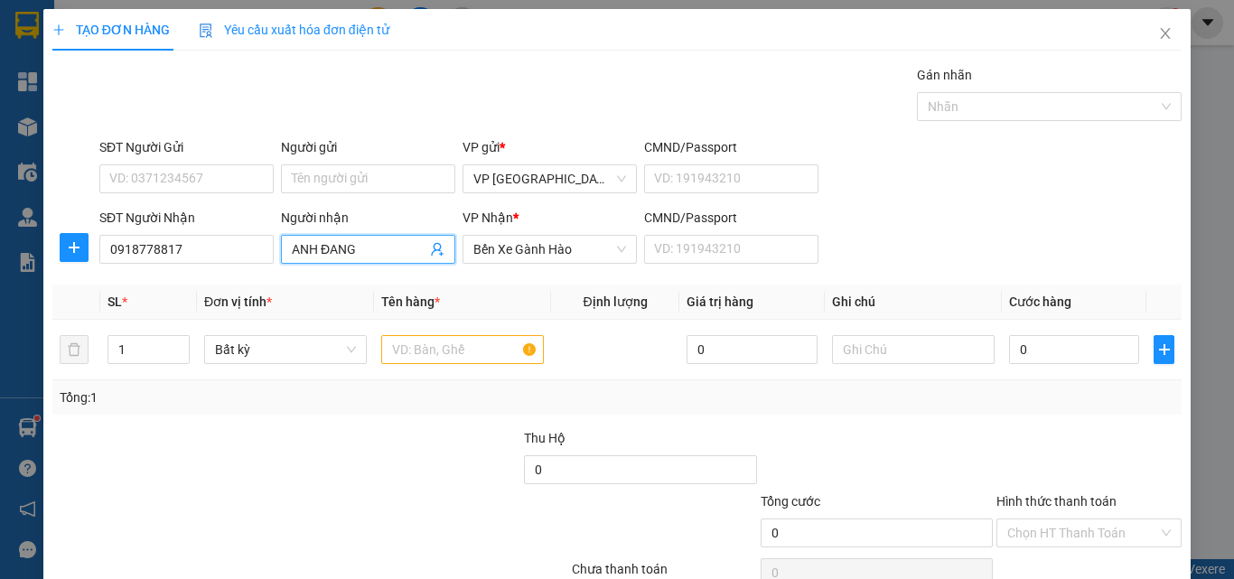
click at [368, 259] on span "ANH ĐANG" at bounding box center [368, 249] width 174 height 29
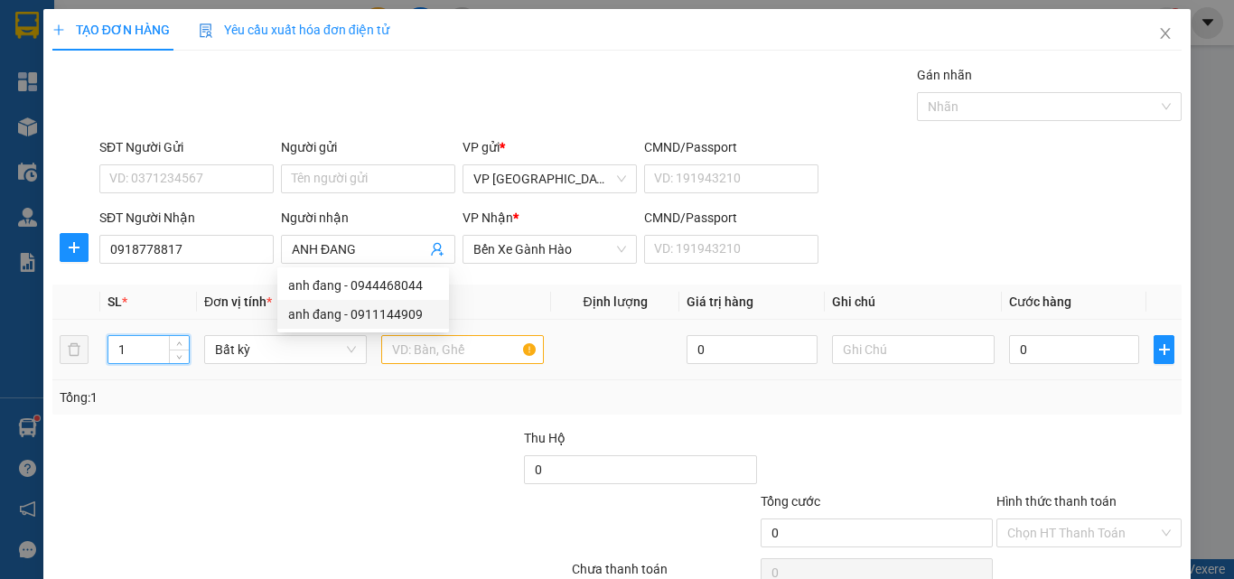
drag, startPoint x: 126, startPoint y: 356, endPoint x: 105, endPoint y: 356, distance: 21.7
click at [105, 356] on td "1" at bounding box center [148, 350] width 97 height 61
click at [484, 348] on input "text" at bounding box center [462, 349] width 163 height 29
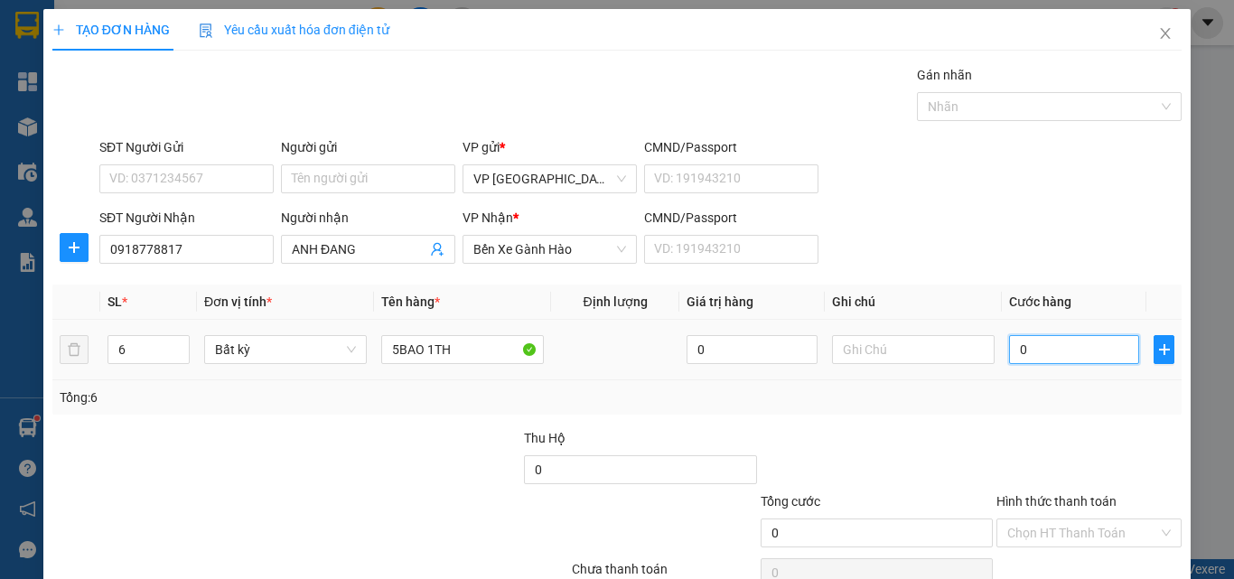
click at [1069, 360] on input "0" at bounding box center [1074, 349] width 130 height 29
click at [1096, 415] on div "Transit Pickup Surcharge Ids Transit Deliver Surcharge Ids Transit Deliver Surc…" at bounding box center [616, 349] width 1129 height 568
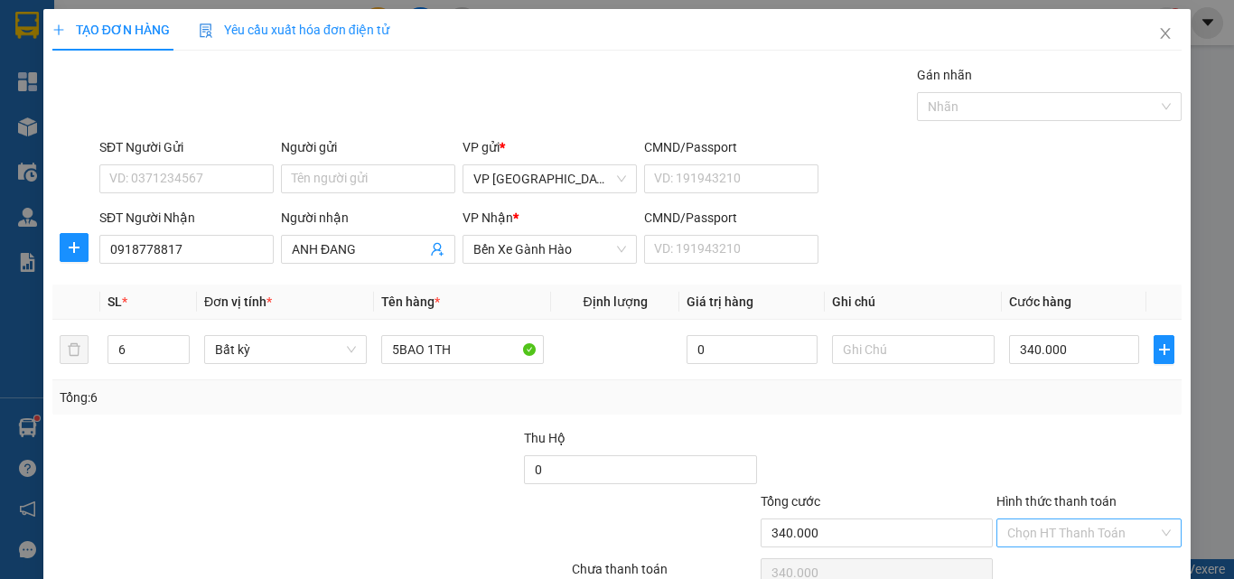
click at [1073, 519] on input "Hình thức thanh toán" at bounding box center [1082, 532] width 151 height 27
click at [1056, 559] on div "Tại văn phòng" at bounding box center [1075, 569] width 161 height 20
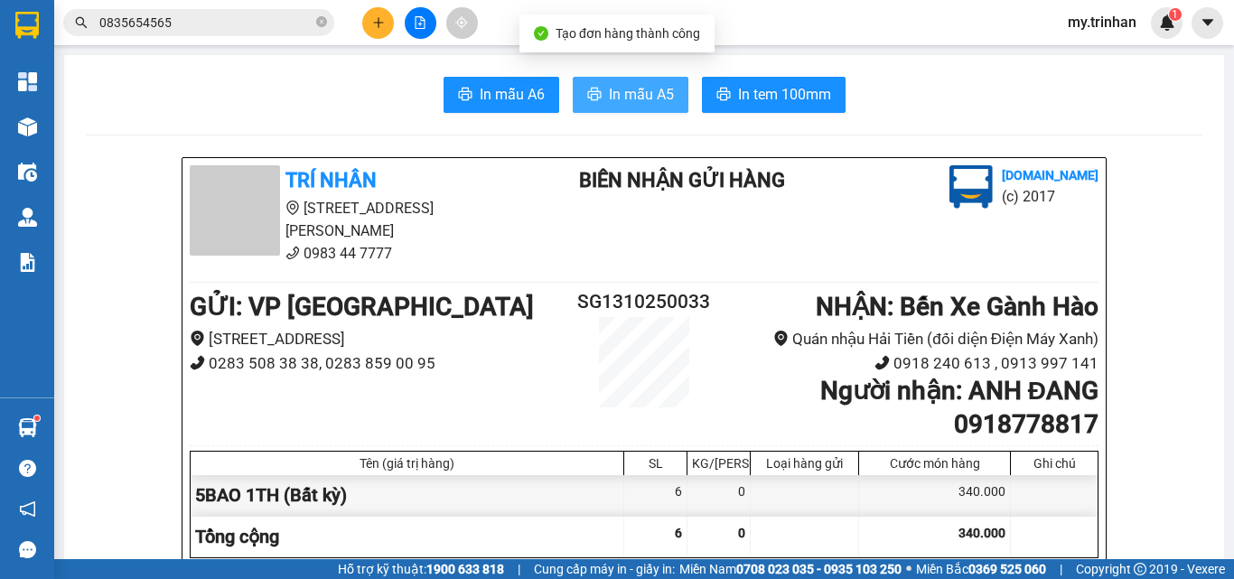
click at [661, 112] on button "In mẫu A5" at bounding box center [631, 95] width 116 height 36
click at [376, 21] on icon "plus" at bounding box center [378, 22] width 13 height 13
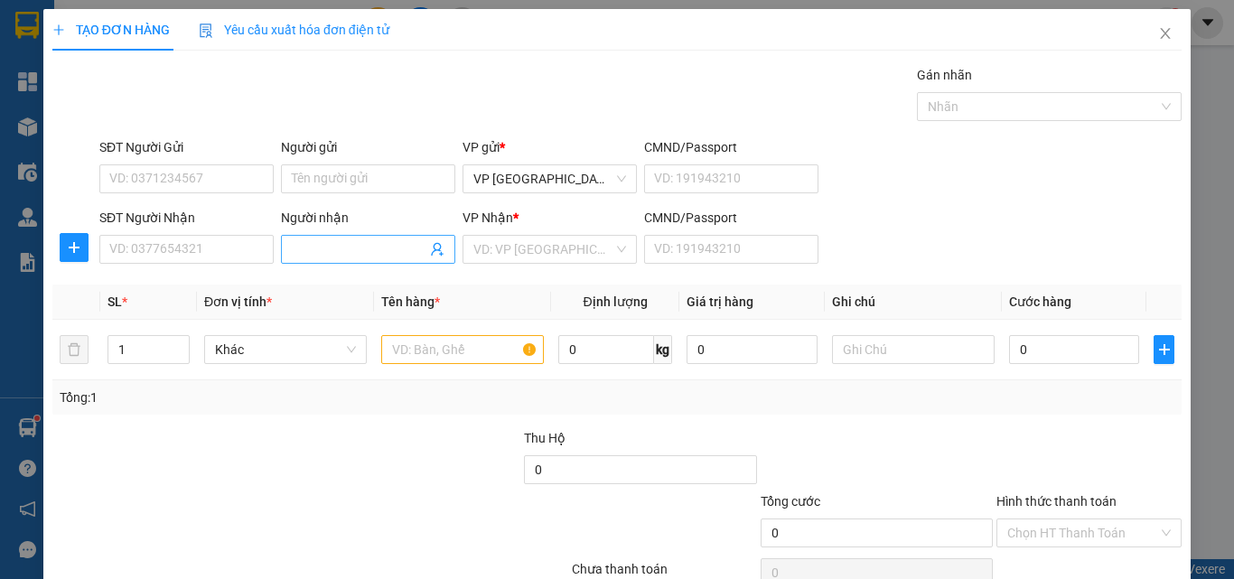
click at [308, 246] on input "Người nhận" at bounding box center [359, 249] width 135 height 20
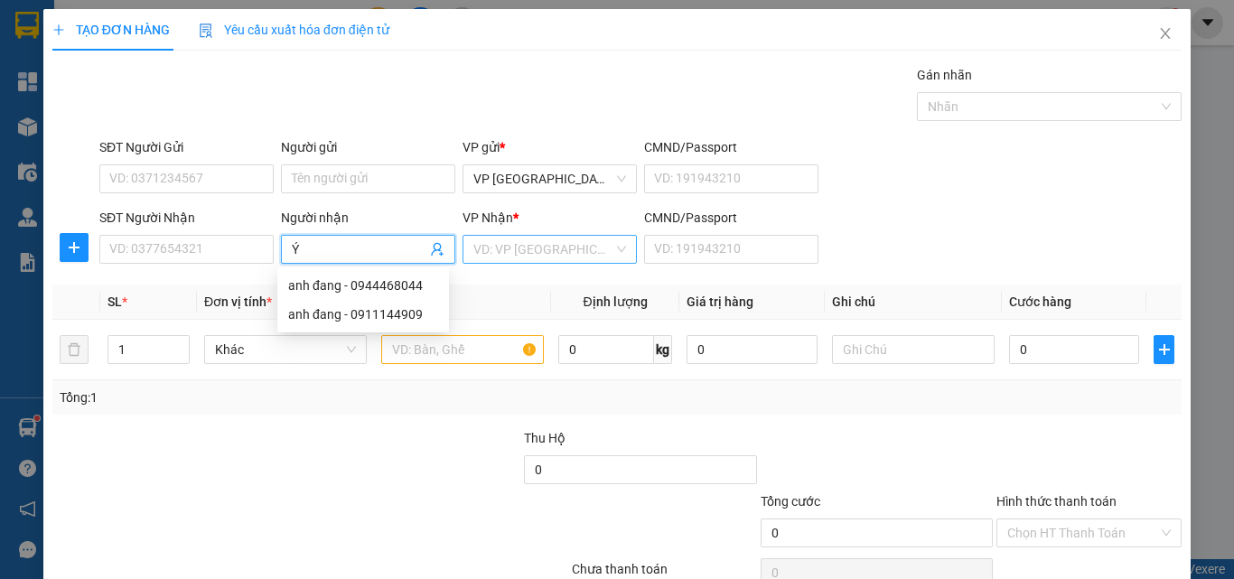
click at [536, 255] on input "search" at bounding box center [543, 249] width 140 height 27
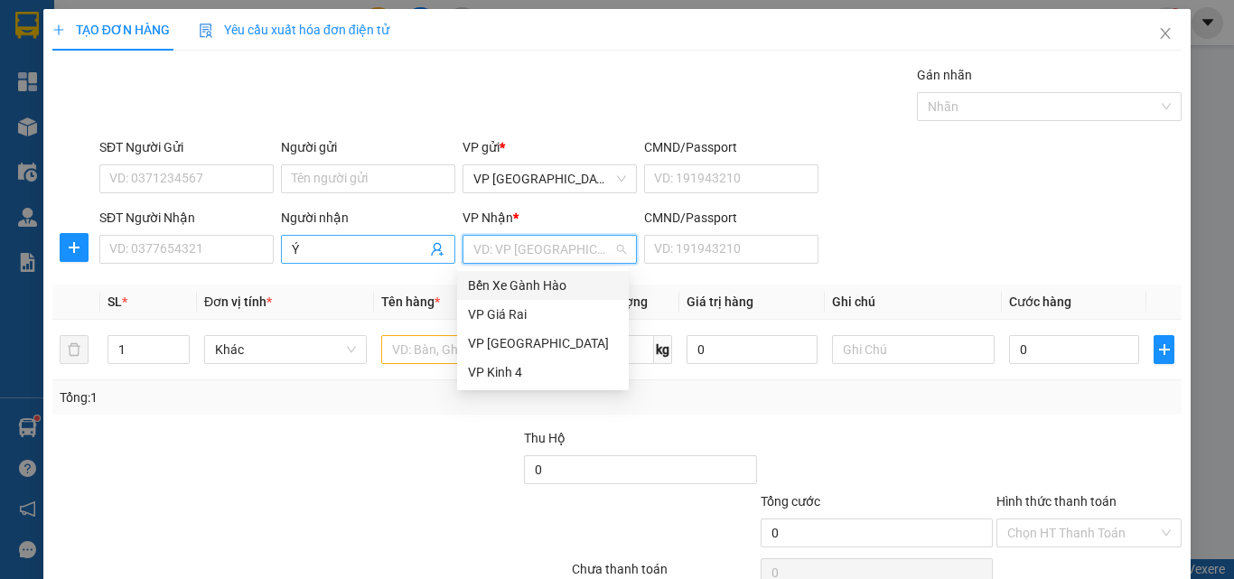
click at [374, 260] on span "Ý" at bounding box center [368, 249] width 174 height 29
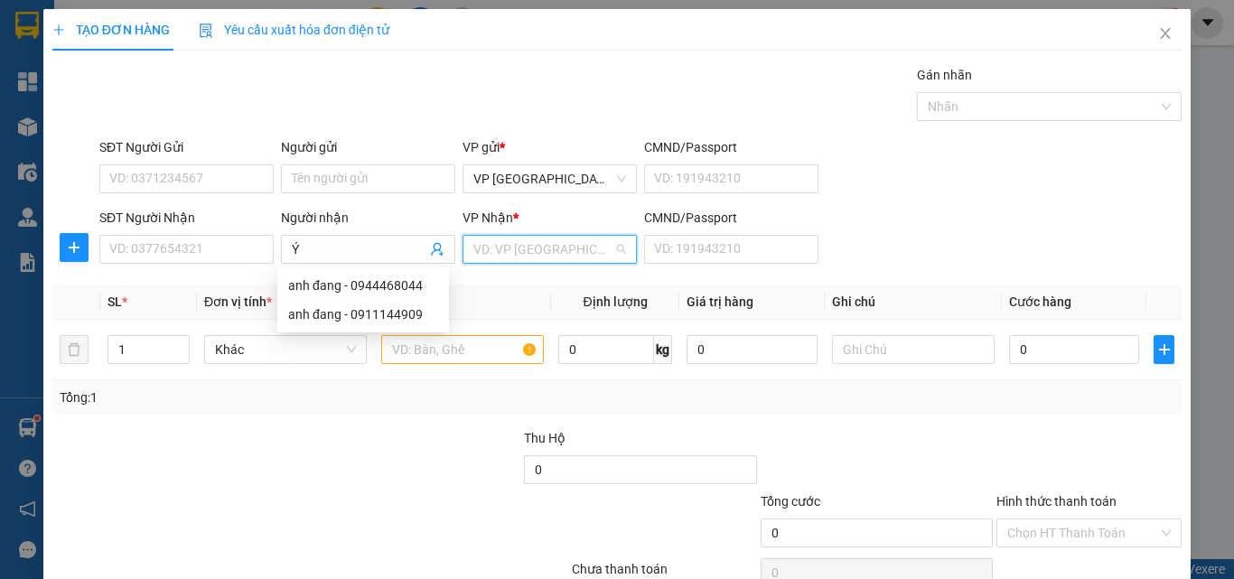
click at [502, 250] on input "search" at bounding box center [543, 249] width 140 height 27
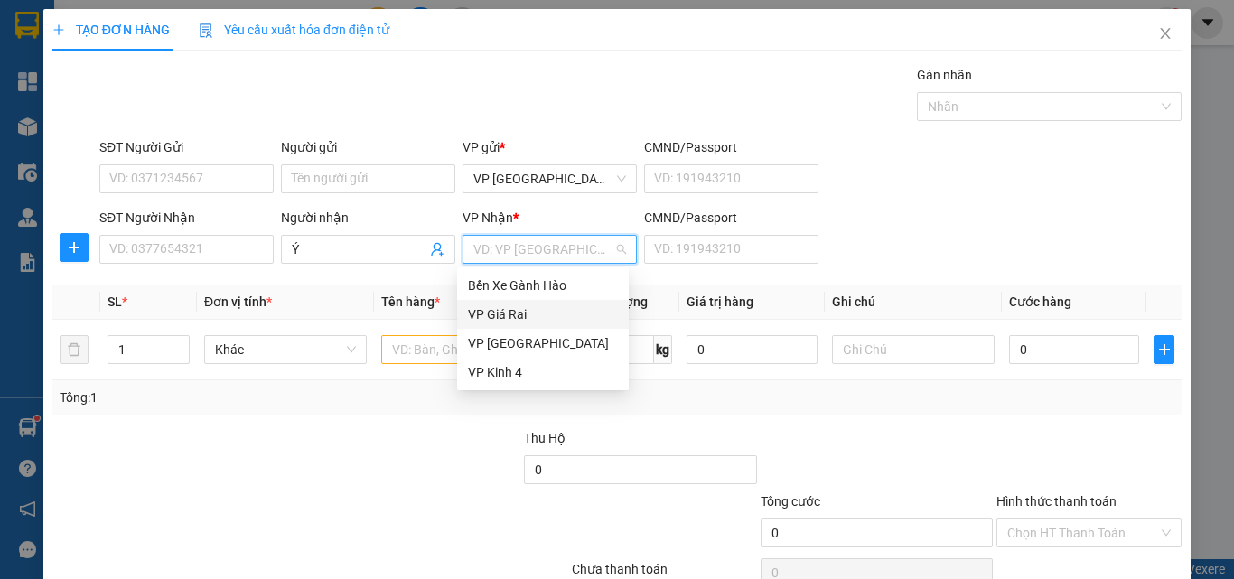
click at [510, 303] on div "VP Giá Rai" at bounding box center [543, 314] width 172 height 29
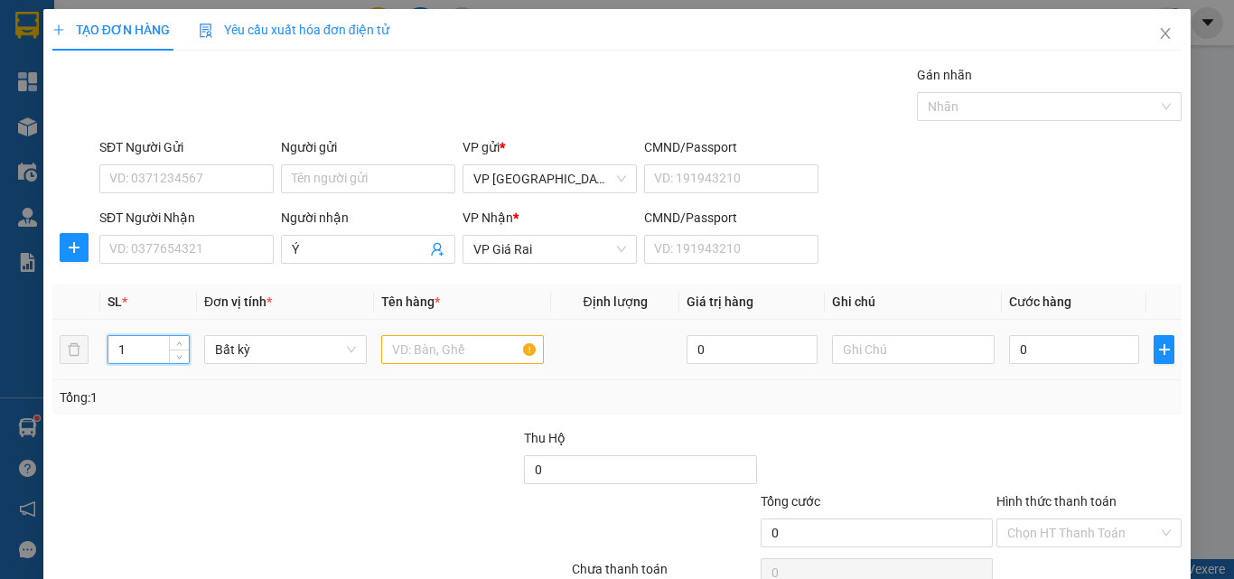
drag, startPoint x: 130, startPoint y: 344, endPoint x: 105, endPoint y: 354, distance: 27.2
click at [105, 354] on td "1" at bounding box center [148, 350] width 97 height 61
click at [429, 353] on input "text" at bounding box center [462, 349] width 163 height 29
click at [228, 259] on input "SĐT Người Nhận" at bounding box center [186, 249] width 174 height 29
click at [419, 341] on input "text" at bounding box center [462, 349] width 163 height 29
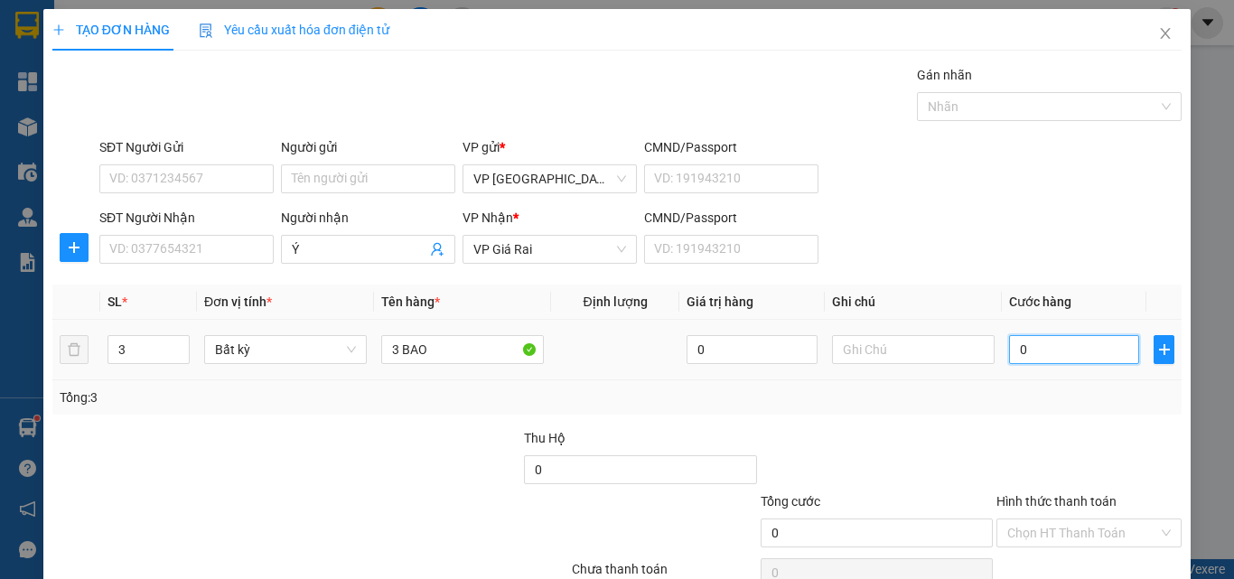
click at [1043, 348] on input "0" at bounding box center [1074, 349] width 130 height 29
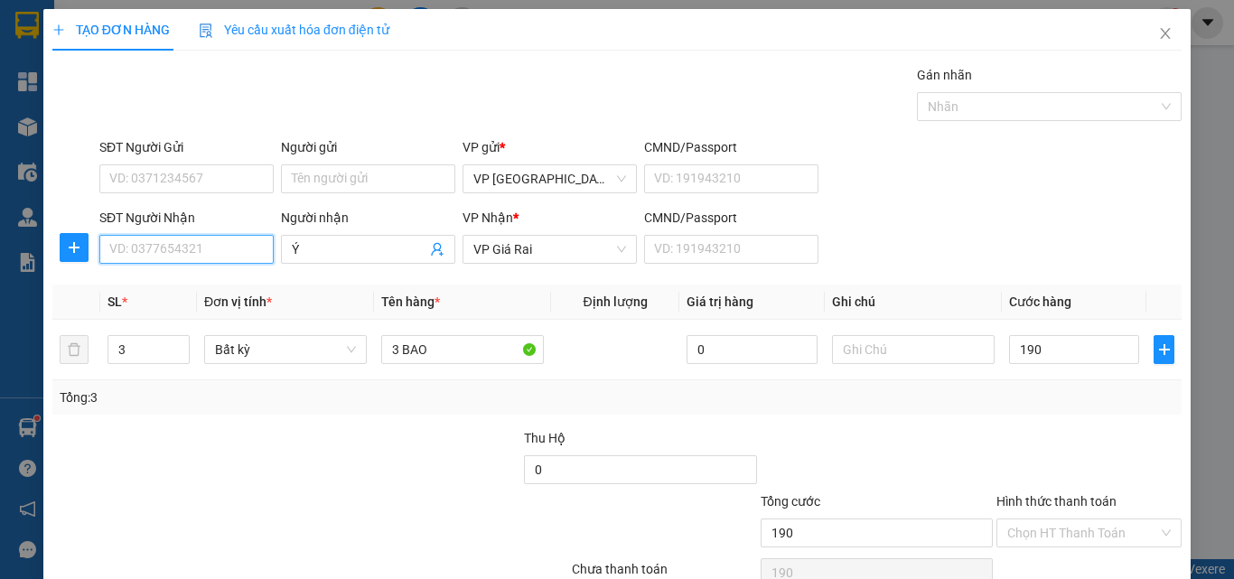
click at [179, 256] on input "SĐT Người Nhận" at bounding box center [186, 249] width 174 height 29
click at [159, 278] on div "0919877225 - ý" at bounding box center [184, 285] width 150 height 20
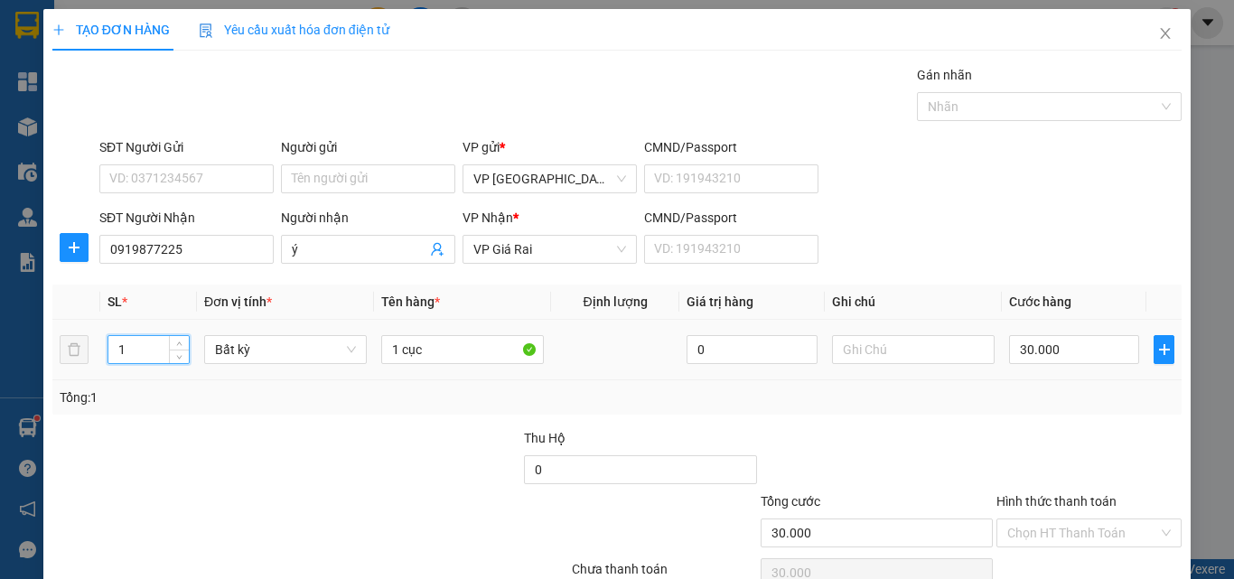
drag, startPoint x: 138, startPoint y: 343, endPoint x: 94, endPoint y: 352, distance: 45.2
click at [94, 352] on tr "1 Bất kỳ 1 cục 0 30.000" at bounding box center [616, 350] width 1129 height 61
click at [331, 367] on tr "3 Bất kỳ 1 cục 0 30.000" at bounding box center [616, 350] width 1129 height 61
click at [1017, 350] on input "0" at bounding box center [1074, 349] width 130 height 29
drag, startPoint x: 1224, startPoint y: 531, endPoint x: 1230, endPoint y: 578, distance: 47.4
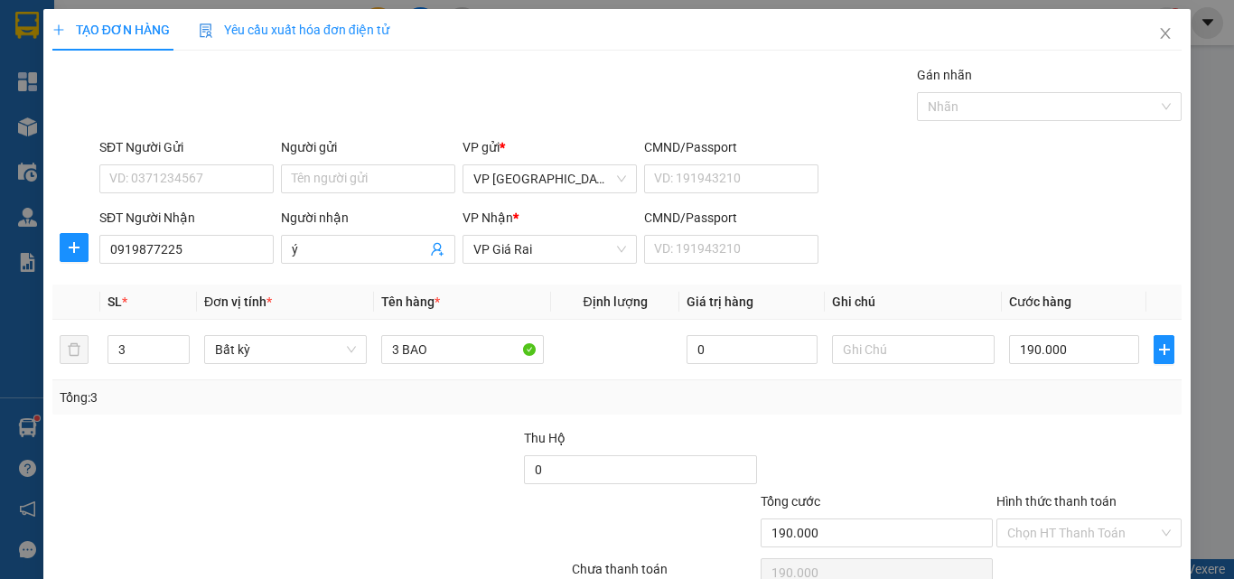
click at [1230, 578] on div "TẠO ĐƠN HÀNG Yêu cầu xuất hóa đơn điện tử Transit Pickup Surcharge Ids Transit …" at bounding box center [617, 289] width 1234 height 579
click at [1058, 555] on div "Chọn HT Thanh Toán" at bounding box center [1088, 573] width 189 height 36
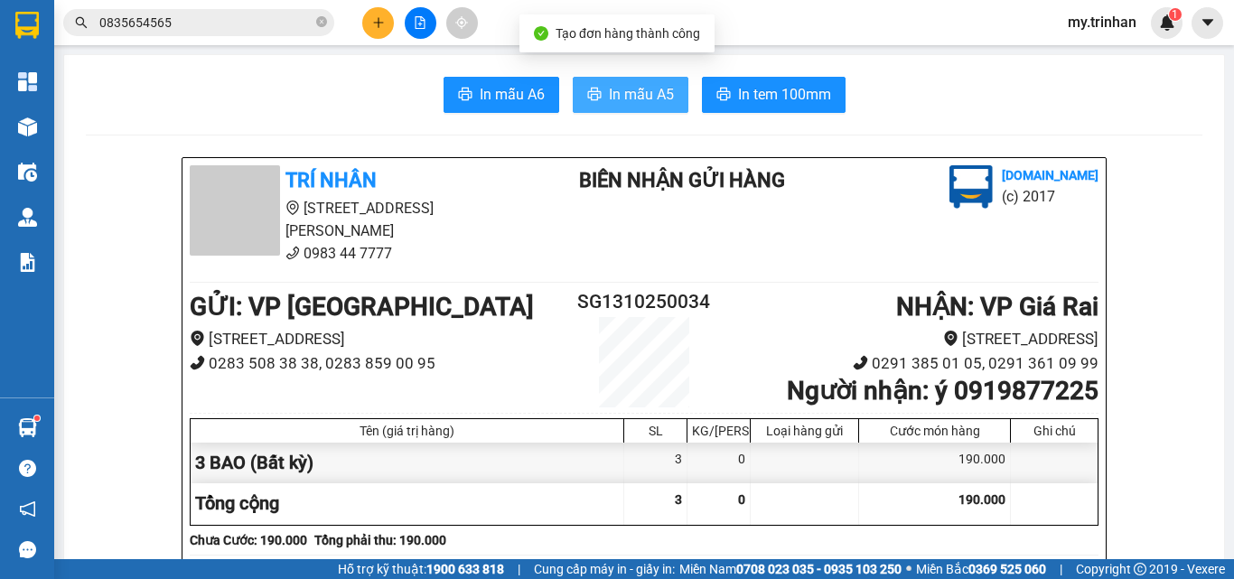
click at [604, 110] on button "In mẫu A5" at bounding box center [631, 95] width 116 height 36
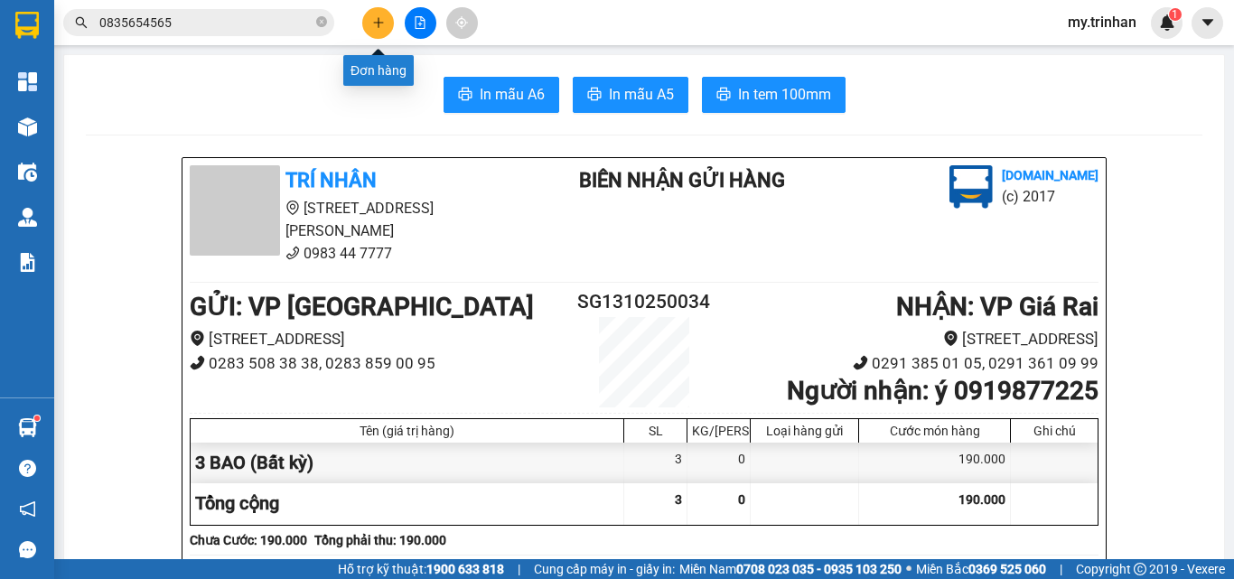
click at [379, 21] on icon "plus" at bounding box center [378, 22] width 13 height 13
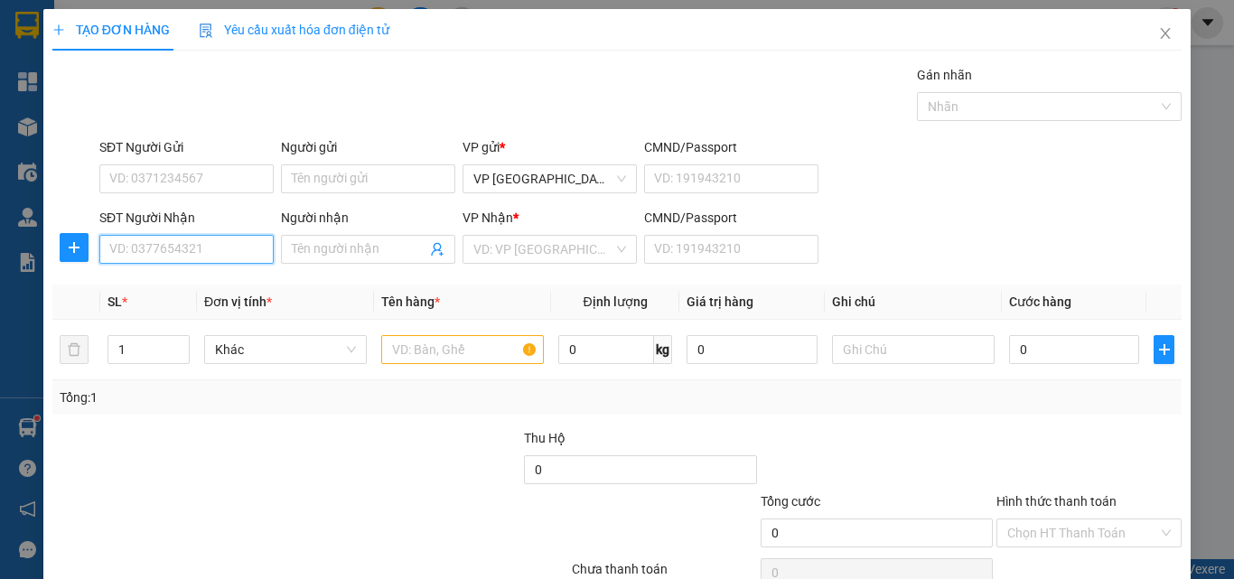
click at [203, 245] on input "SĐT Người Nhận" at bounding box center [186, 249] width 174 height 29
click at [458, 355] on input "text" at bounding box center [462, 349] width 163 height 29
click at [194, 248] on input "SĐT Người Nhận" at bounding box center [186, 249] width 174 height 29
click at [317, 250] on input "Người nhận" at bounding box center [359, 249] width 135 height 20
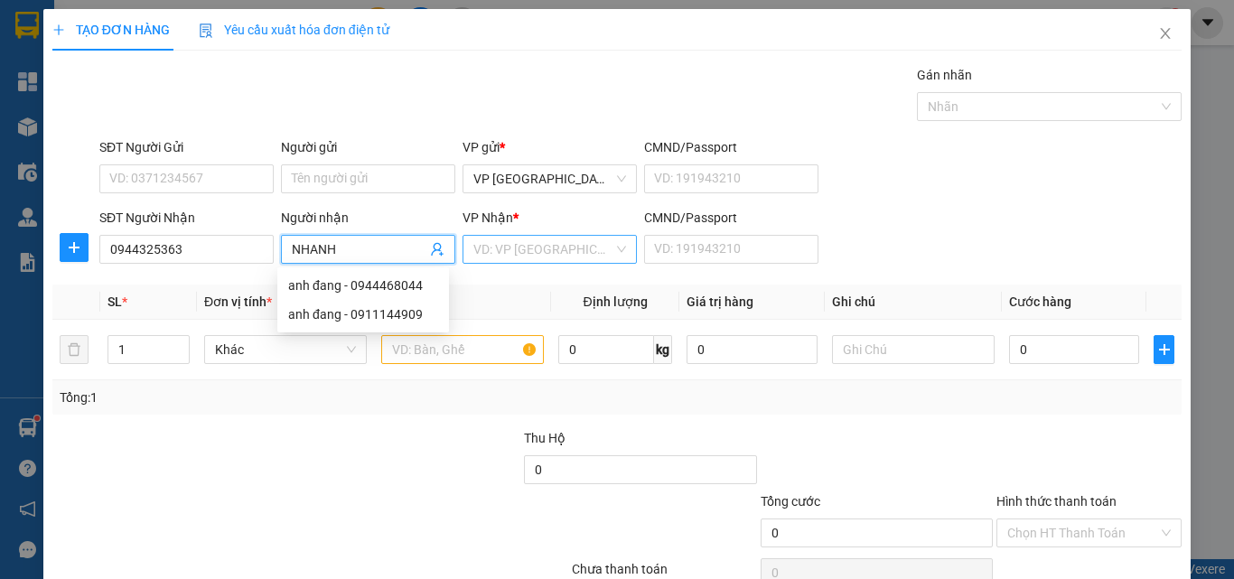
click at [570, 253] on input "search" at bounding box center [543, 249] width 140 height 27
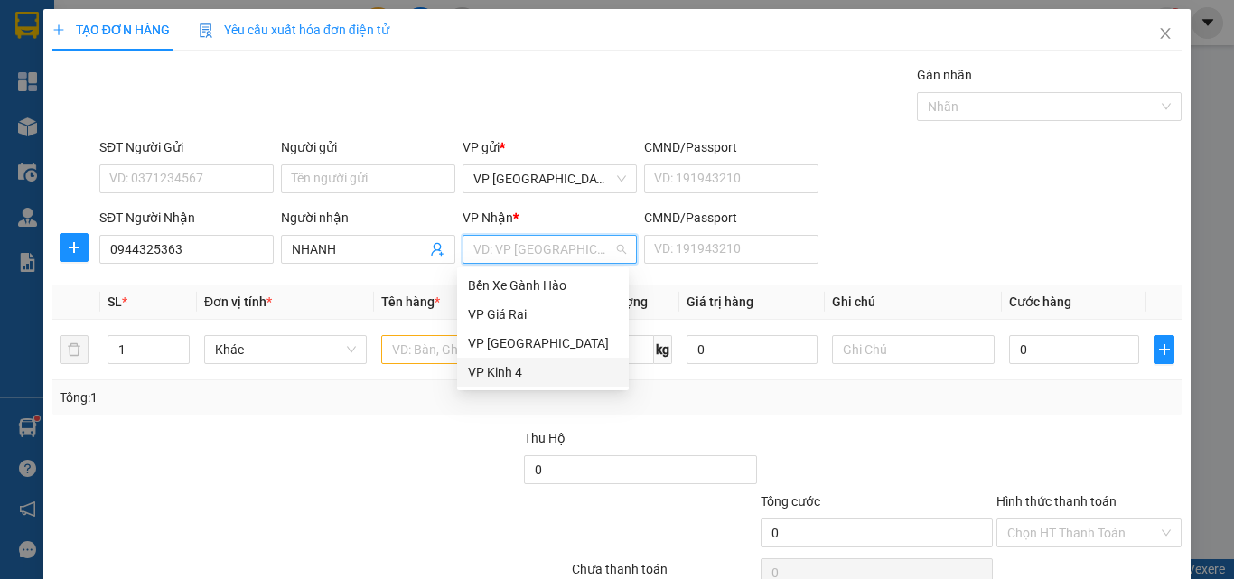
click at [491, 368] on div "VP Kinh 4" at bounding box center [543, 372] width 150 height 20
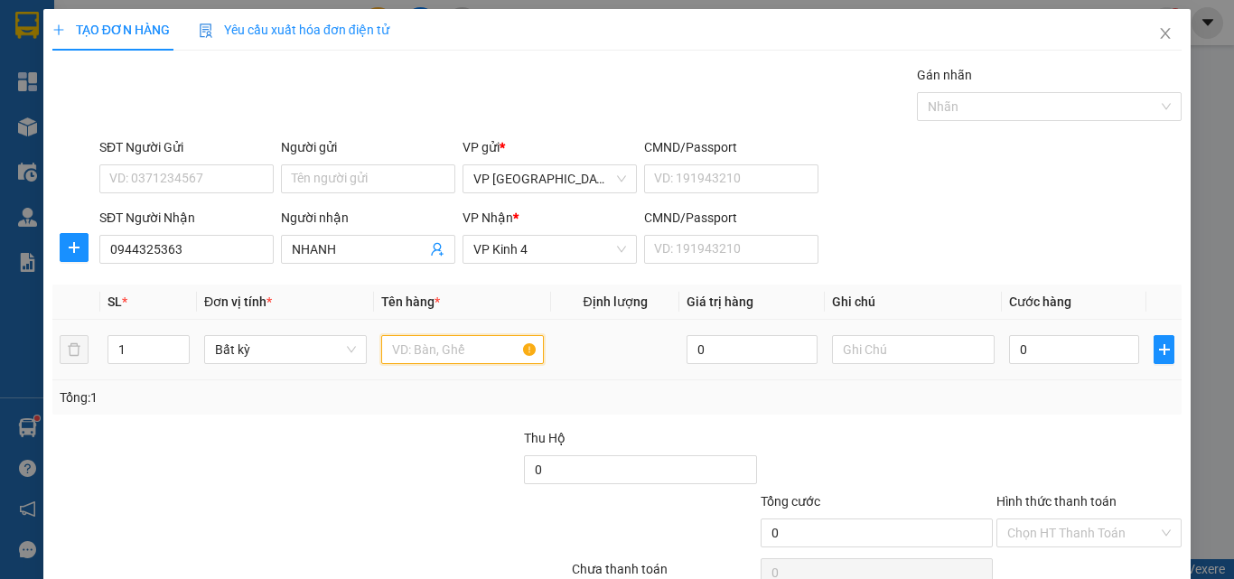
click at [417, 350] on input "text" at bounding box center [462, 349] width 163 height 29
click at [1023, 346] on input "0" at bounding box center [1074, 349] width 130 height 29
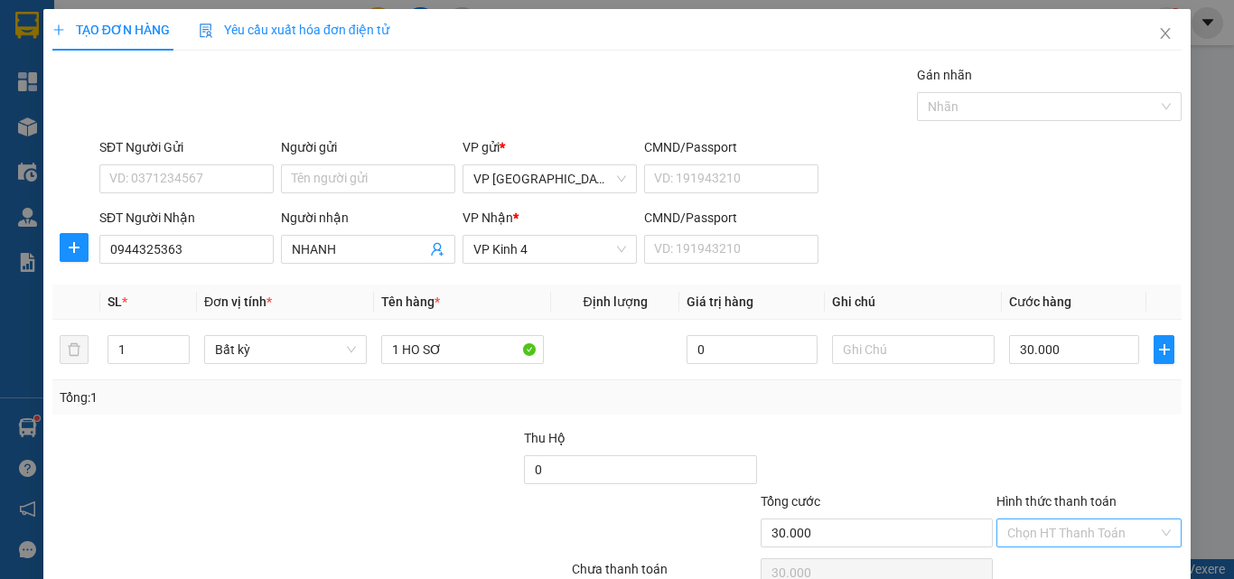
click at [1079, 519] on input "Hình thức thanh toán" at bounding box center [1082, 532] width 151 height 27
click at [1059, 519] on span "Tài xế thu" at bounding box center [1088, 532] width 163 height 27
click at [1058, 559] on div "Tại văn phòng" at bounding box center [1075, 569] width 161 height 20
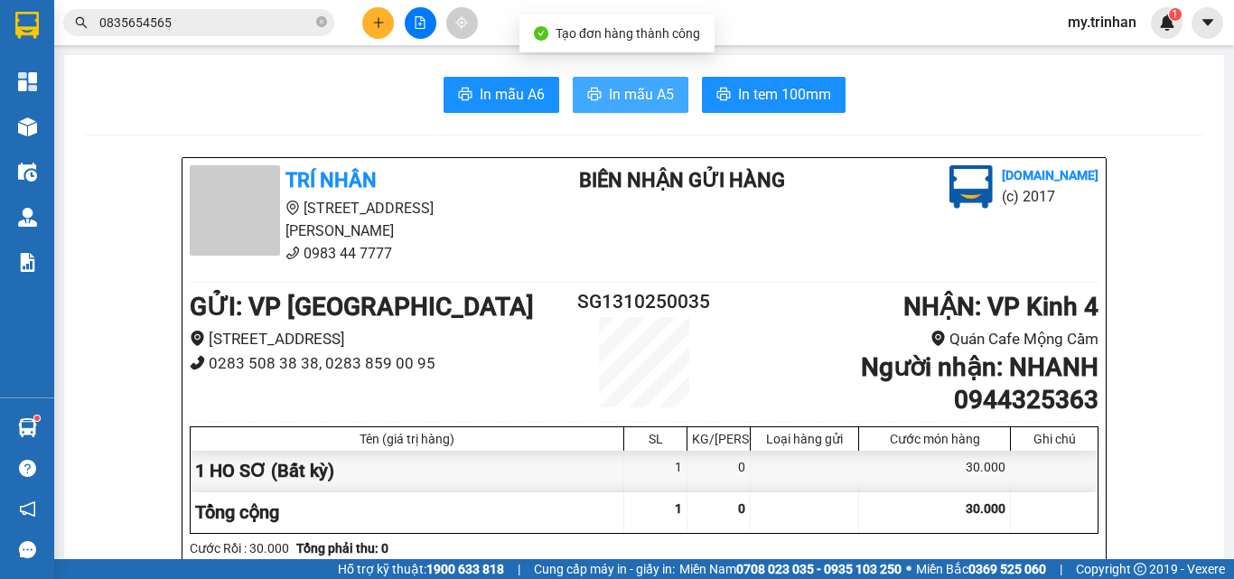
click at [651, 101] on span "In mẫu A5" at bounding box center [641, 94] width 65 height 23
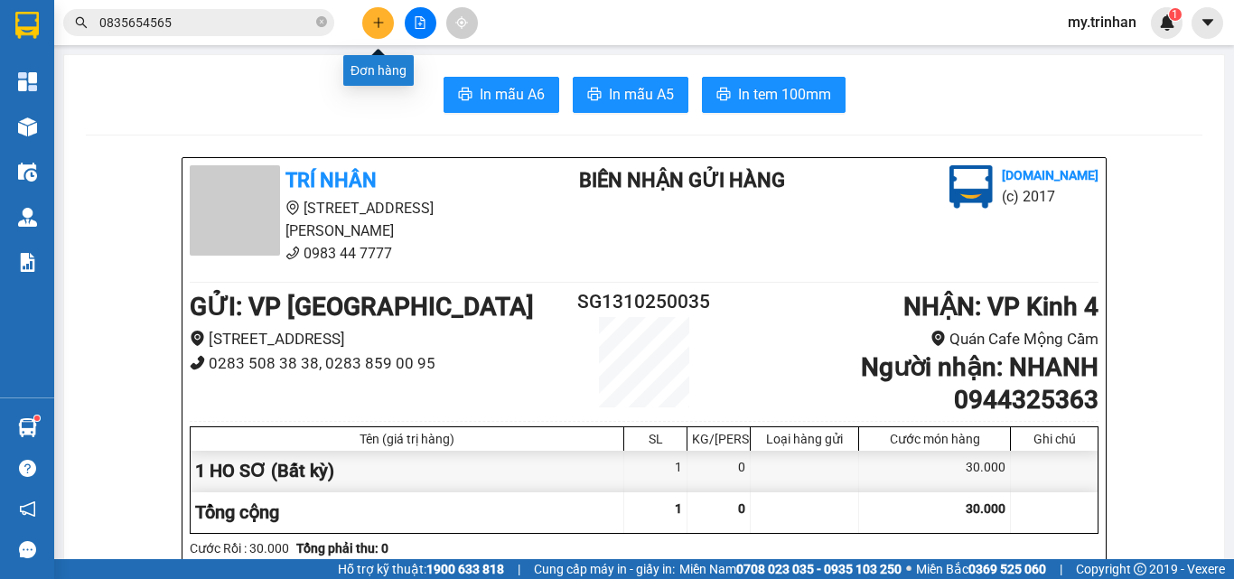
click at [378, 24] on icon "plus" at bounding box center [378, 22] width 13 height 13
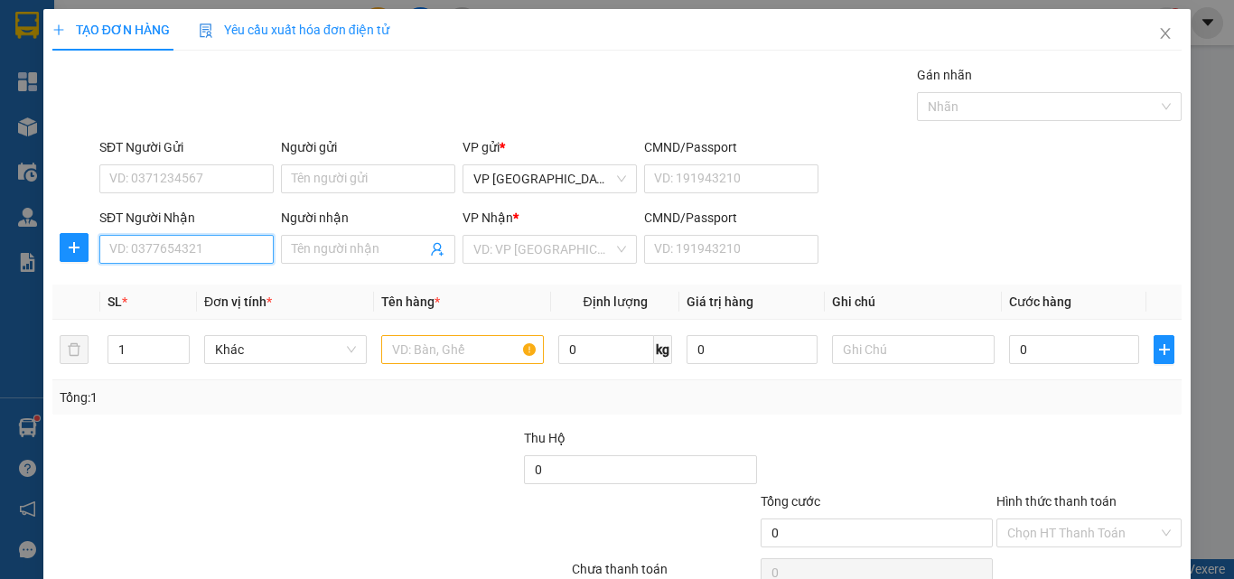
click at [219, 238] on input "SĐT Người Nhận" at bounding box center [186, 249] width 174 height 29
click at [177, 283] on div "0918190015 - công" at bounding box center [184, 285] width 150 height 20
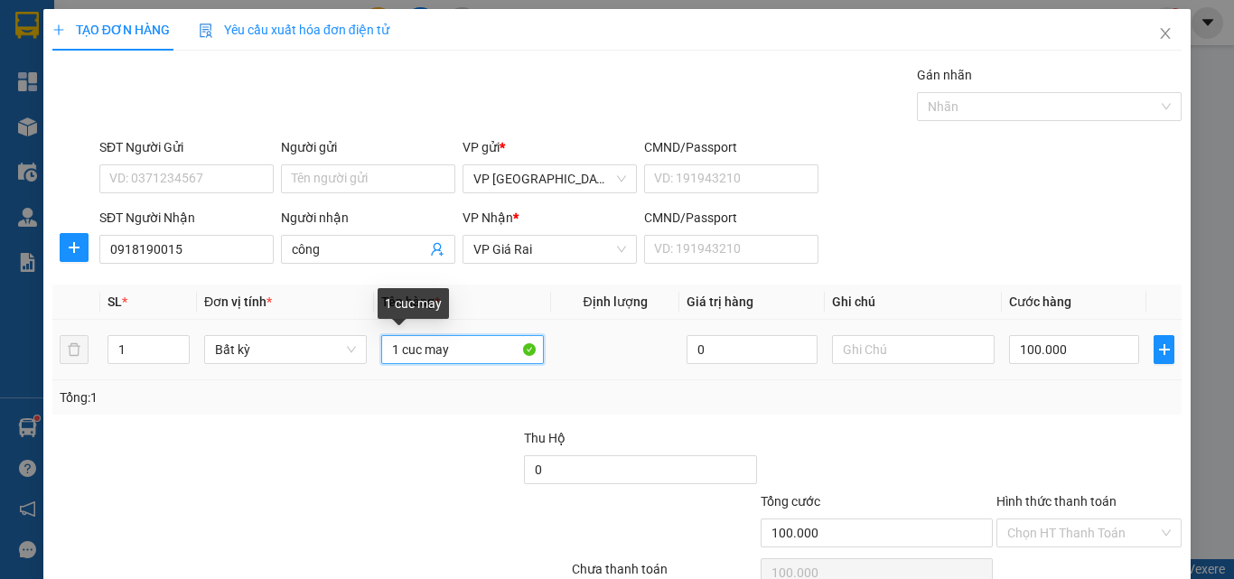
click at [450, 344] on input "1 cuc may" at bounding box center [462, 349] width 163 height 29
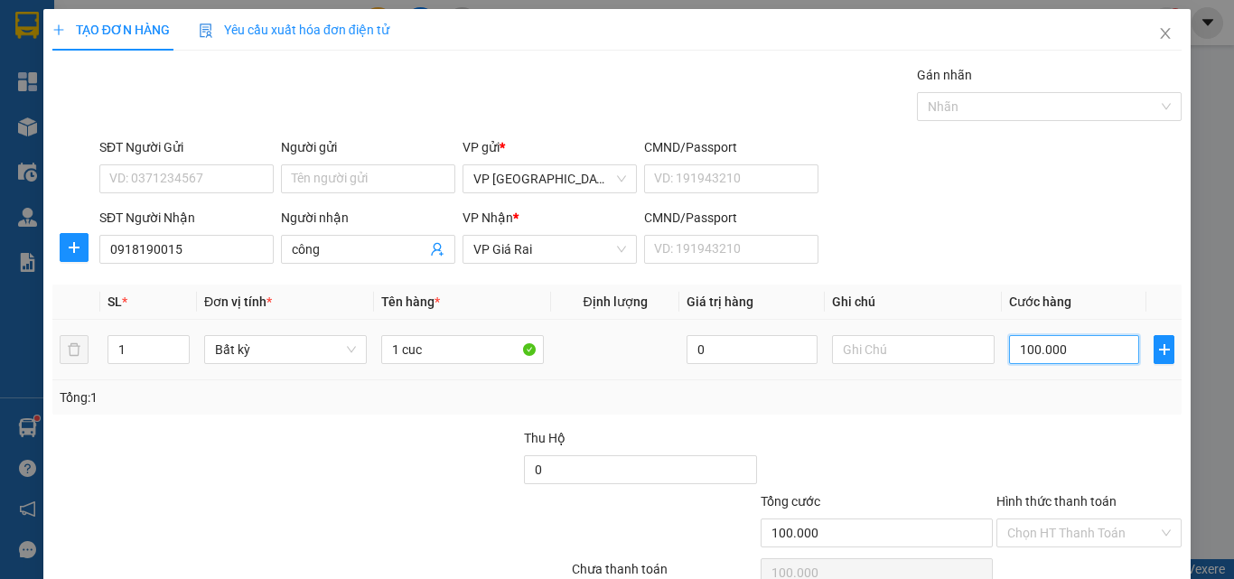
click at [1009, 341] on input "100.000" at bounding box center [1074, 349] width 130 height 29
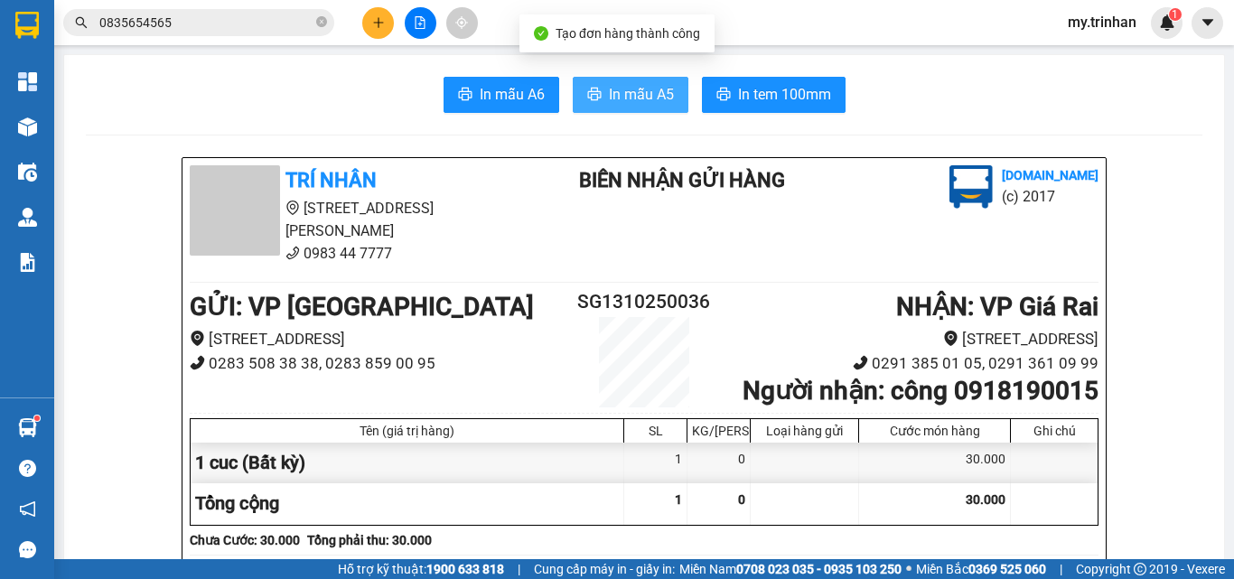
click at [646, 95] on span "In mẫu A5" at bounding box center [641, 94] width 65 height 23
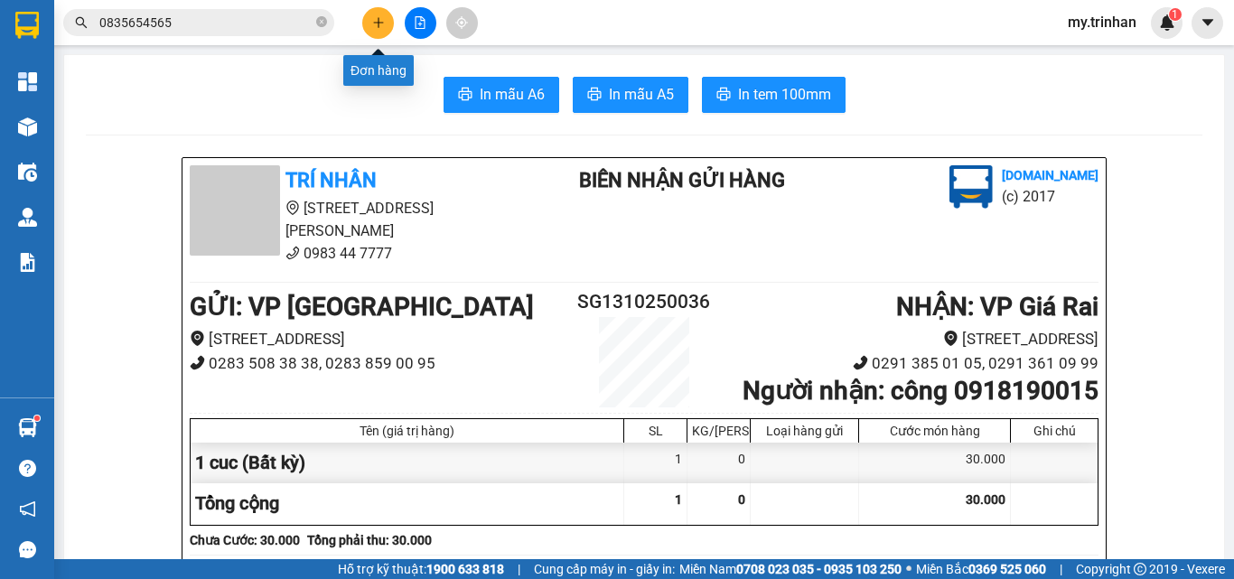
click at [378, 19] on icon "plus" at bounding box center [378, 22] width 1 height 10
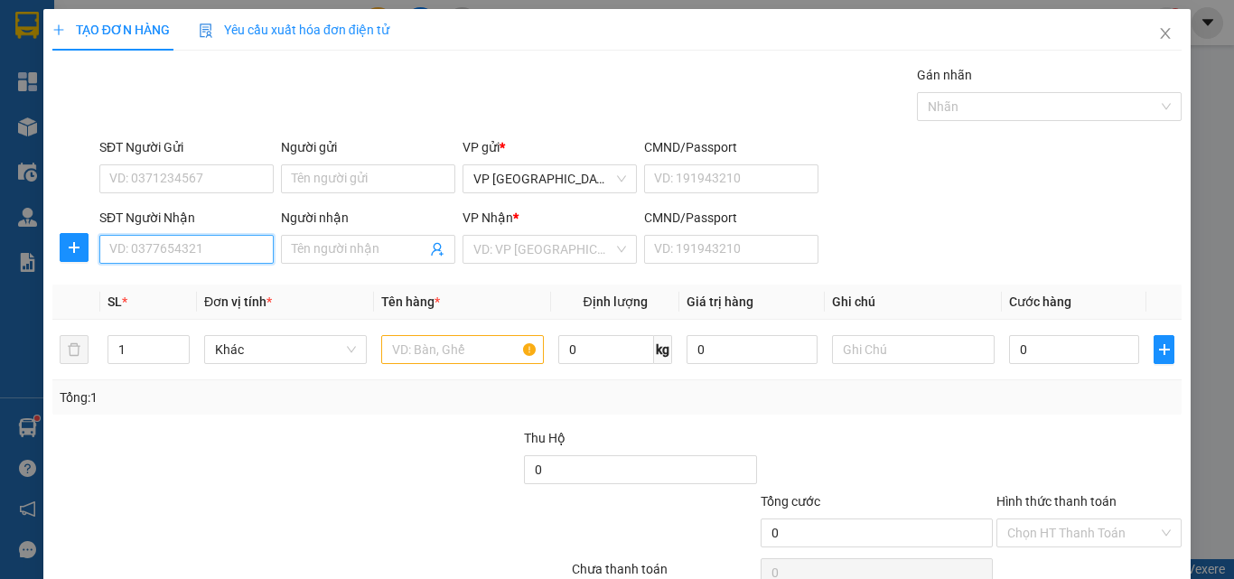
click at [237, 251] on input "SĐT Người Nhận" at bounding box center [186, 249] width 174 height 29
click at [211, 278] on div "0949494892 - nên" at bounding box center [184, 285] width 150 height 20
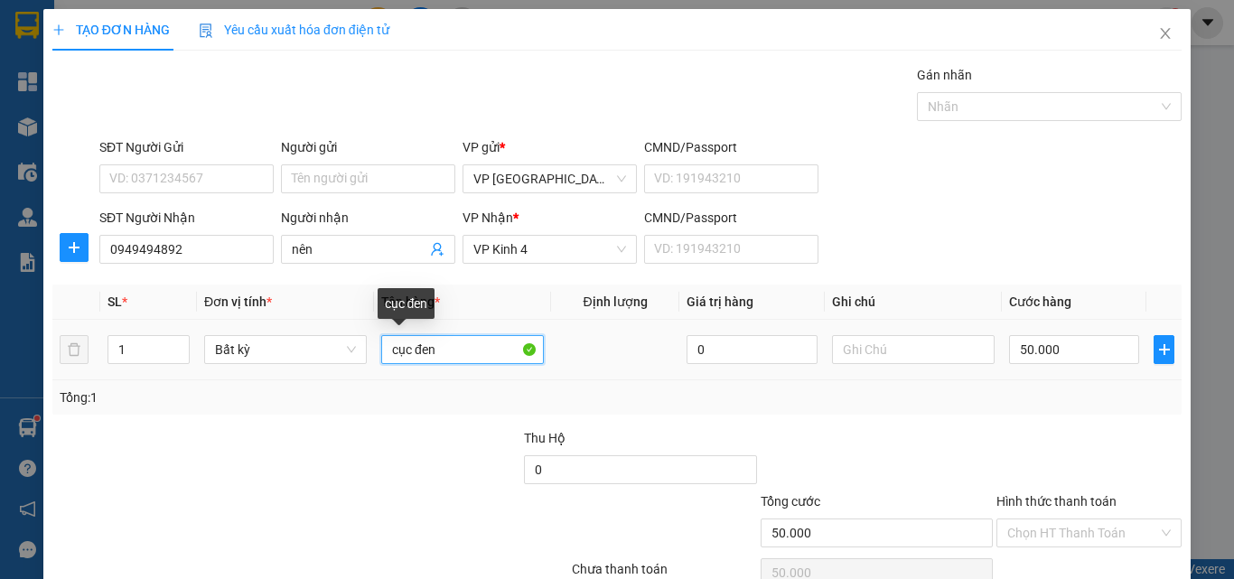
click at [463, 353] on input "cục đen" at bounding box center [462, 349] width 163 height 29
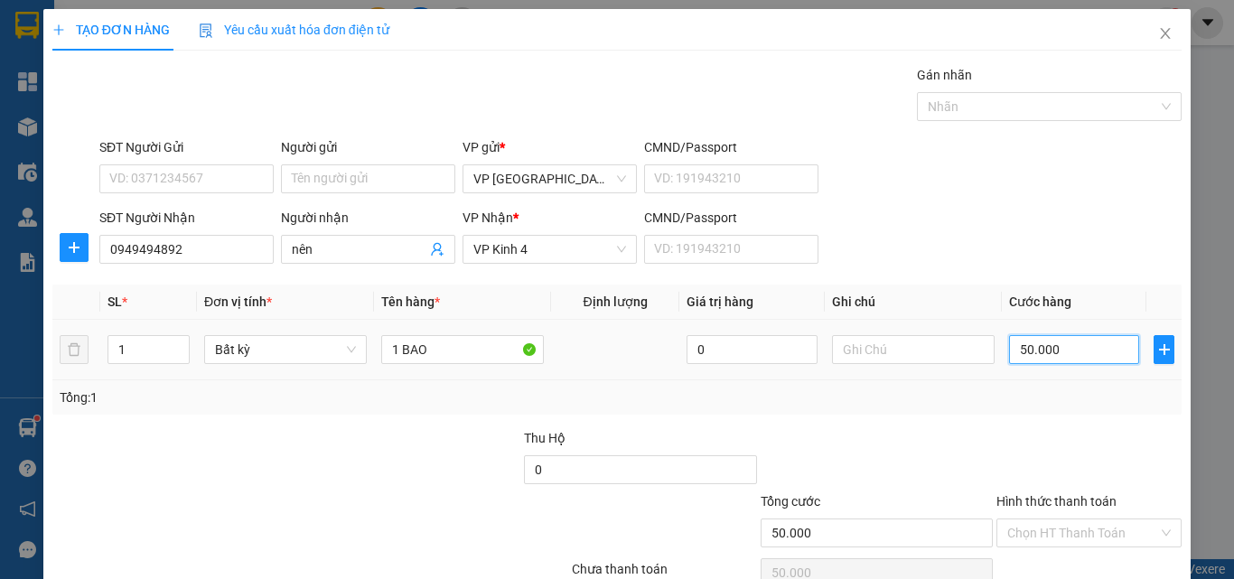
click at [1009, 350] on input "50.000" at bounding box center [1074, 349] width 130 height 29
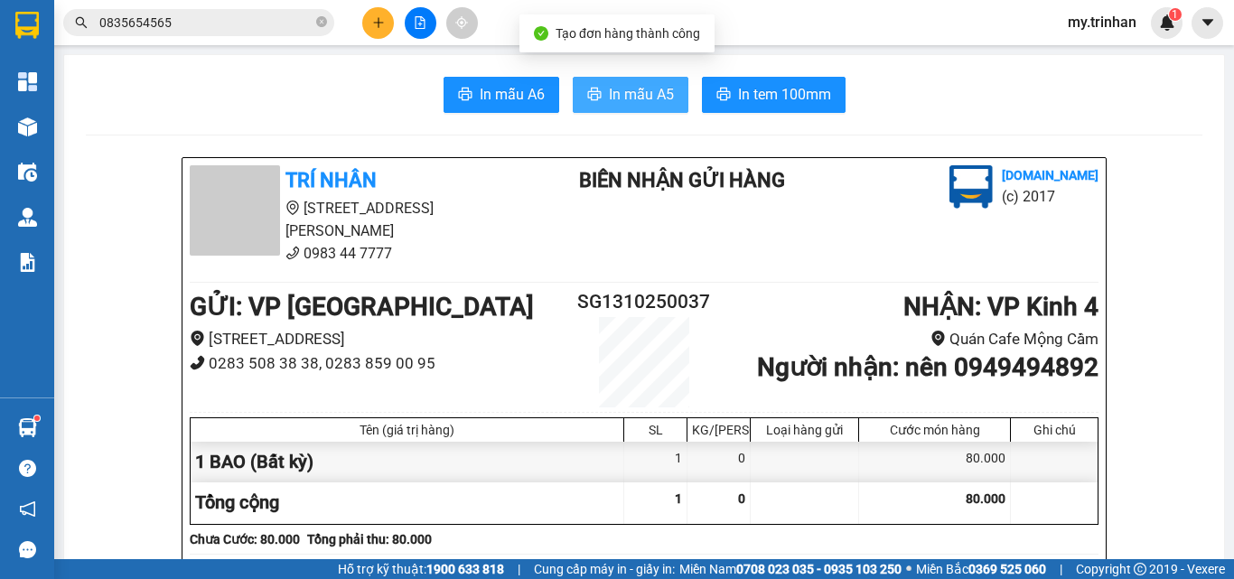
click at [630, 81] on button "In mẫu A5" at bounding box center [631, 95] width 116 height 36
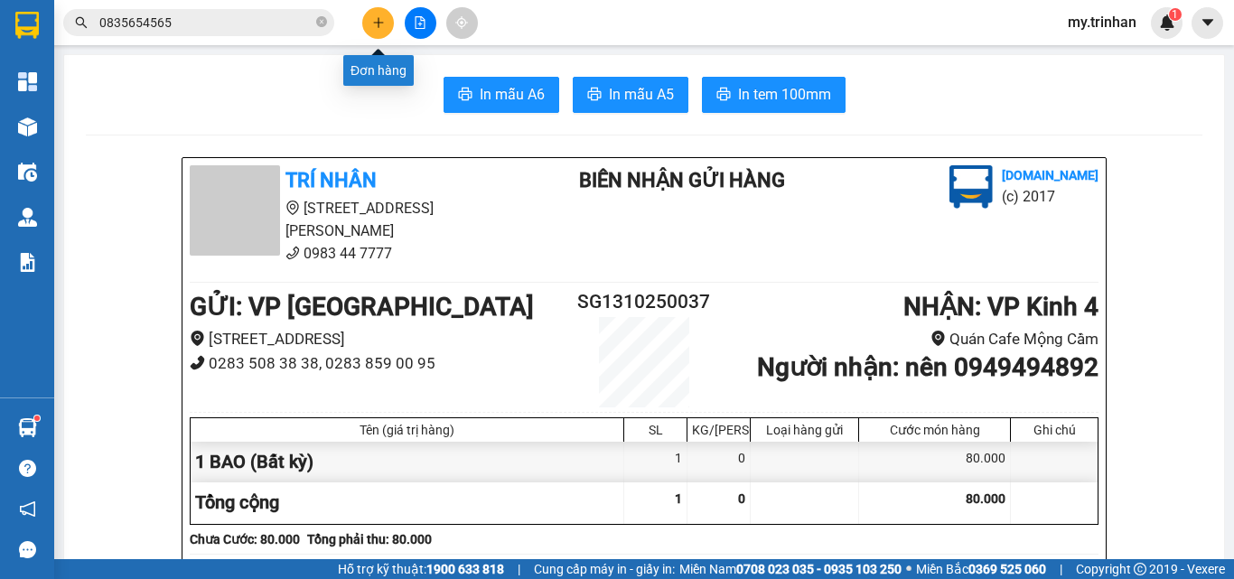
click at [383, 26] on icon "plus" at bounding box center [378, 22] width 13 height 13
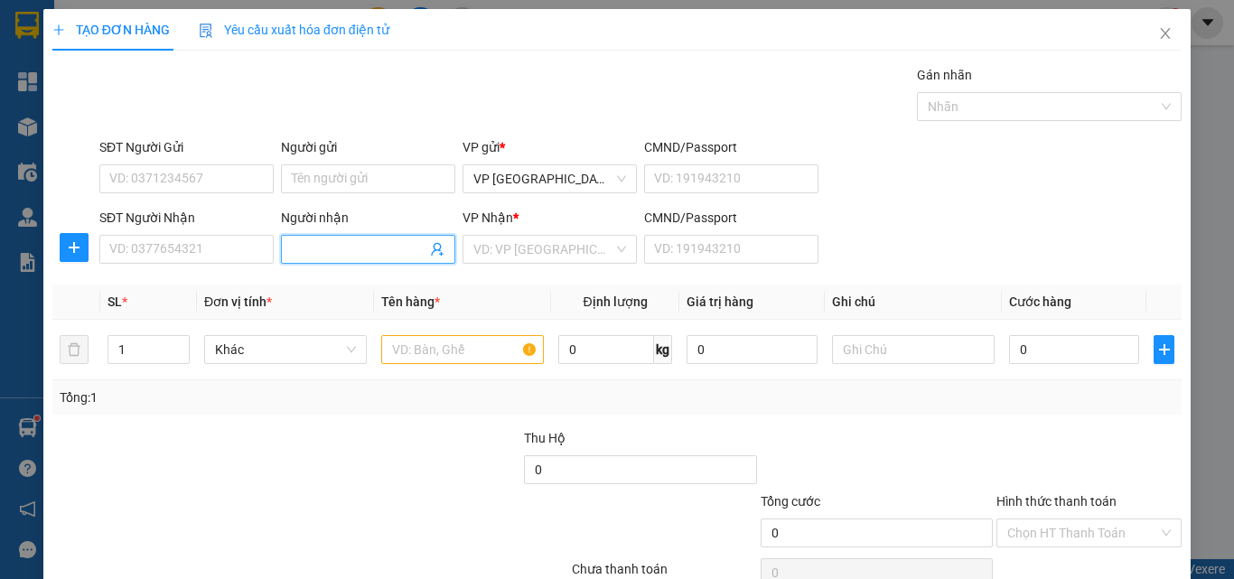
click at [384, 239] on input "Người nhận" at bounding box center [359, 249] width 135 height 20
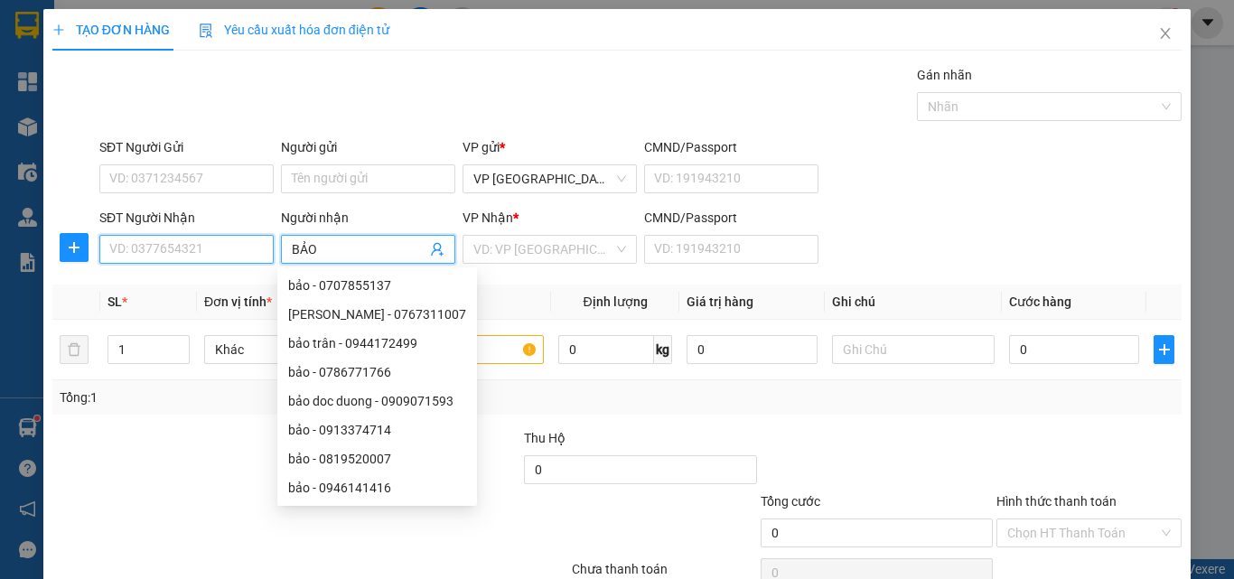
click at [151, 247] on input "SĐT Người Nhận" at bounding box center [186, 249] width 174 height 29
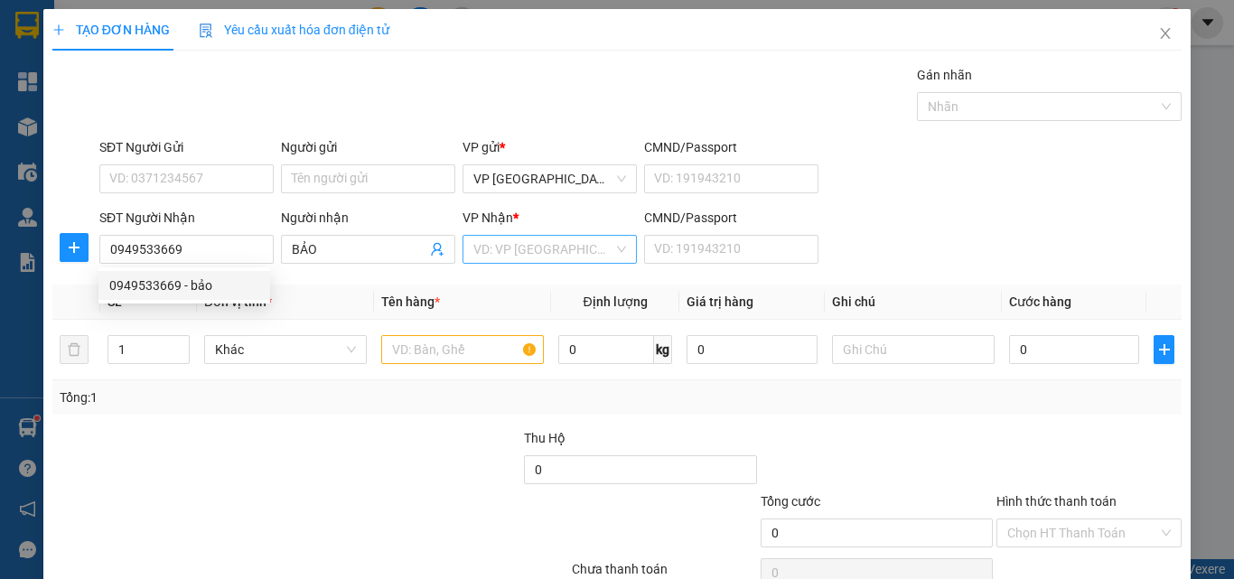
click at [525, 251] on input "search" at bounding box center [543, 249] width 140 height 27
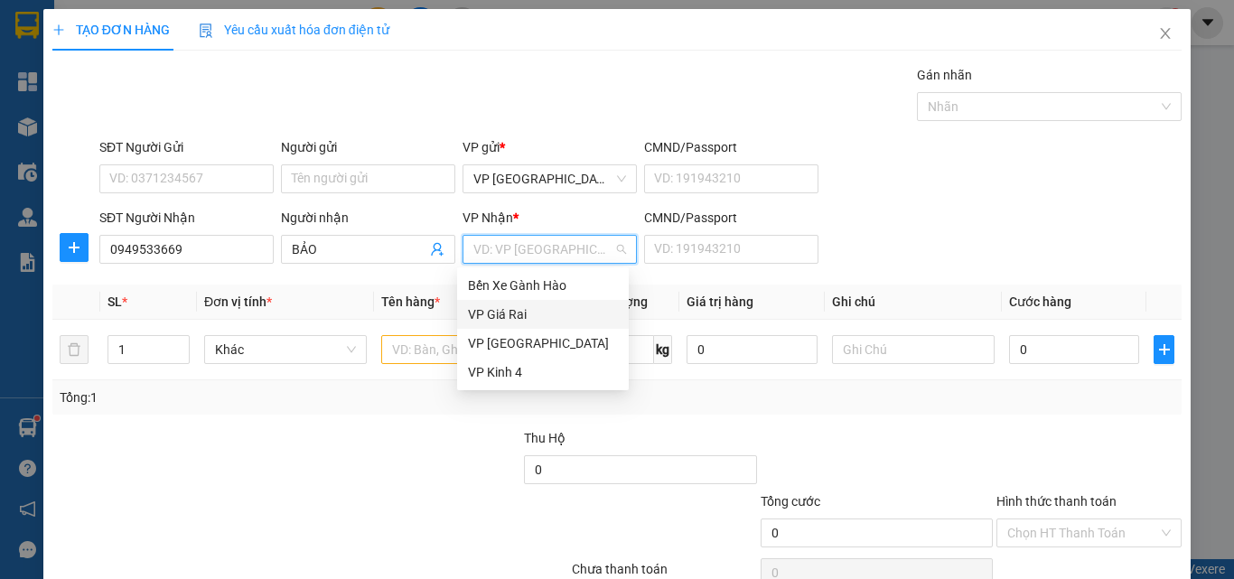
click at [504, 316] on div "VP Giá Rai" at bounding box center [543, 314] width 150 height 20
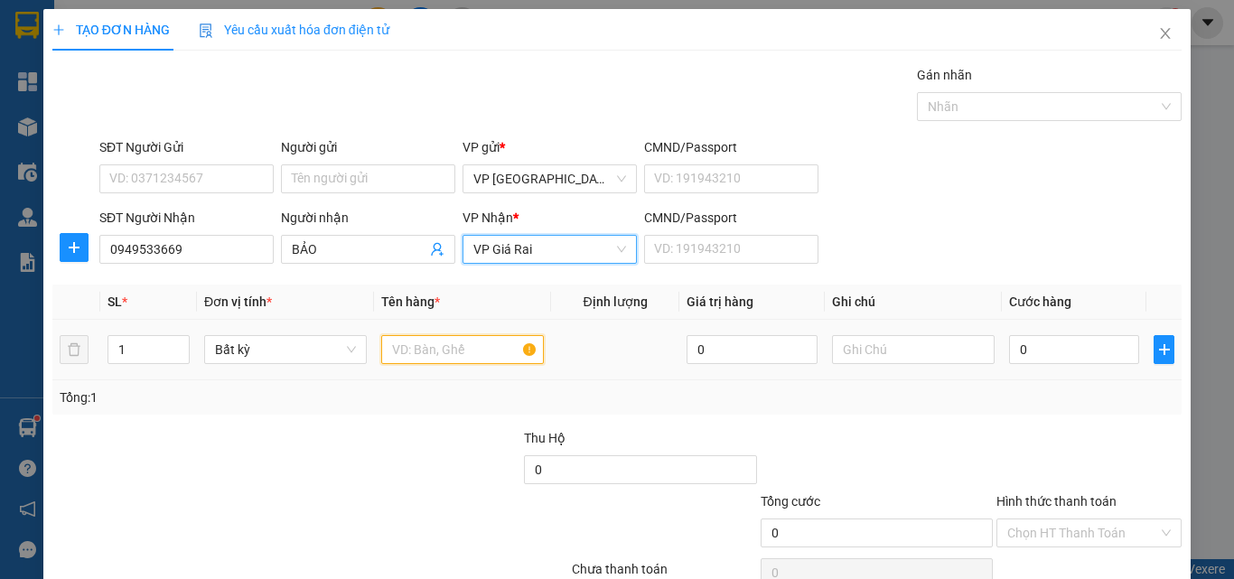
click at [419, 345] on input "text" at bounding box center [462, 349] width 163 height 29
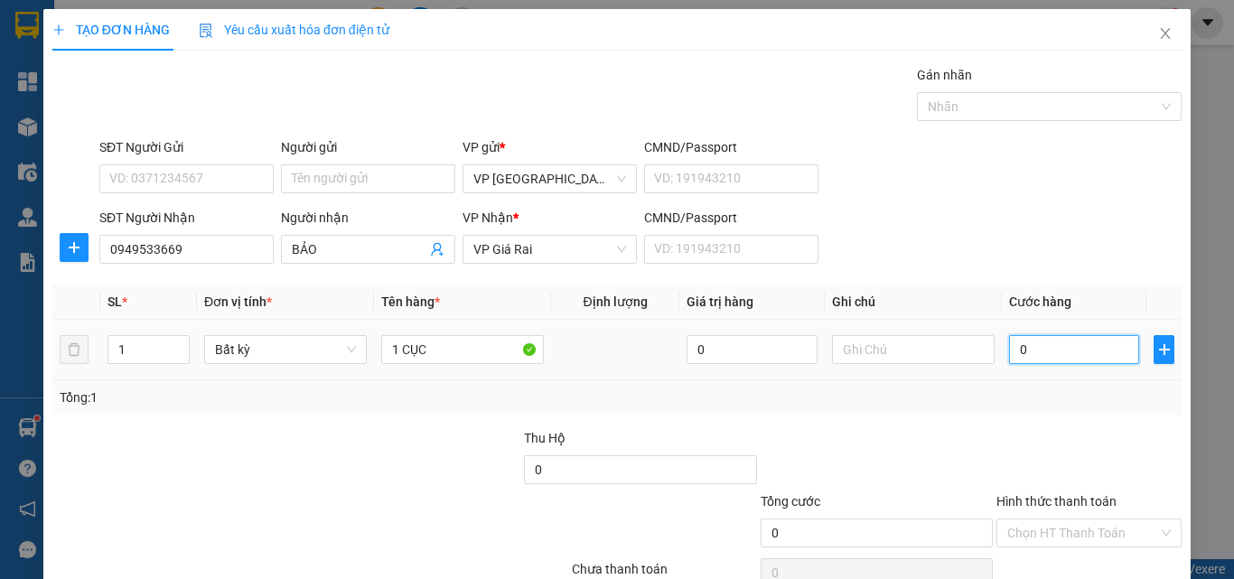
click at [1067, 335] on input "0" at bounding box center [1074, 349] width 130 height 29
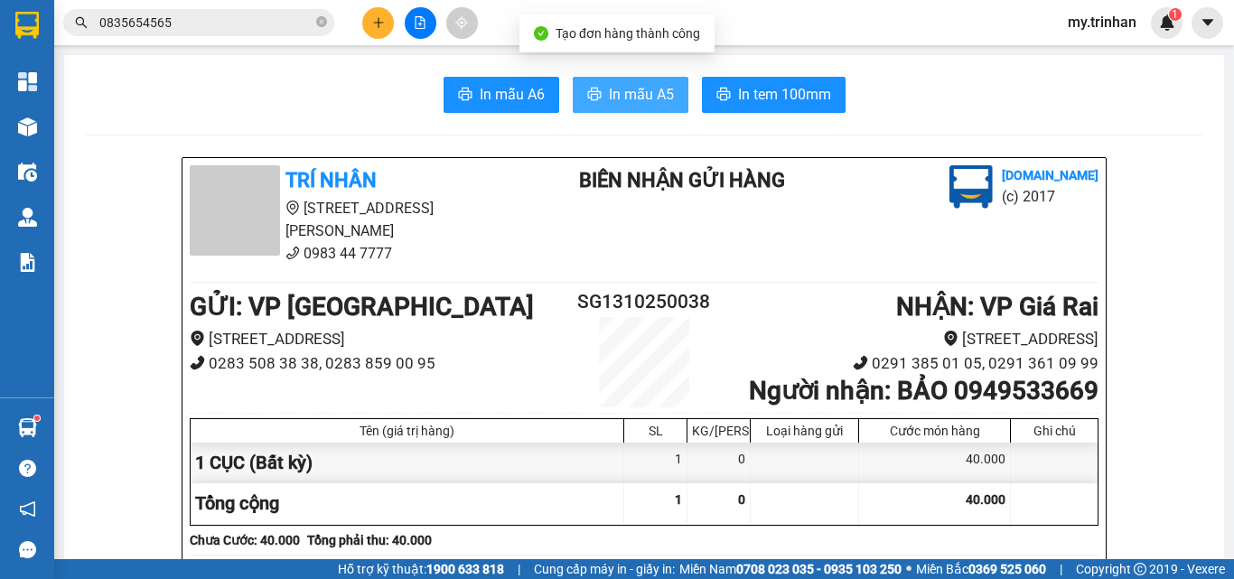
click at [643, 94] on span "In mẫu A5" at bounding box center [641, 94] width 65 height 23
click at [376, 23] on icon "plus" at bounding box center [378, 22] width 13 height 13
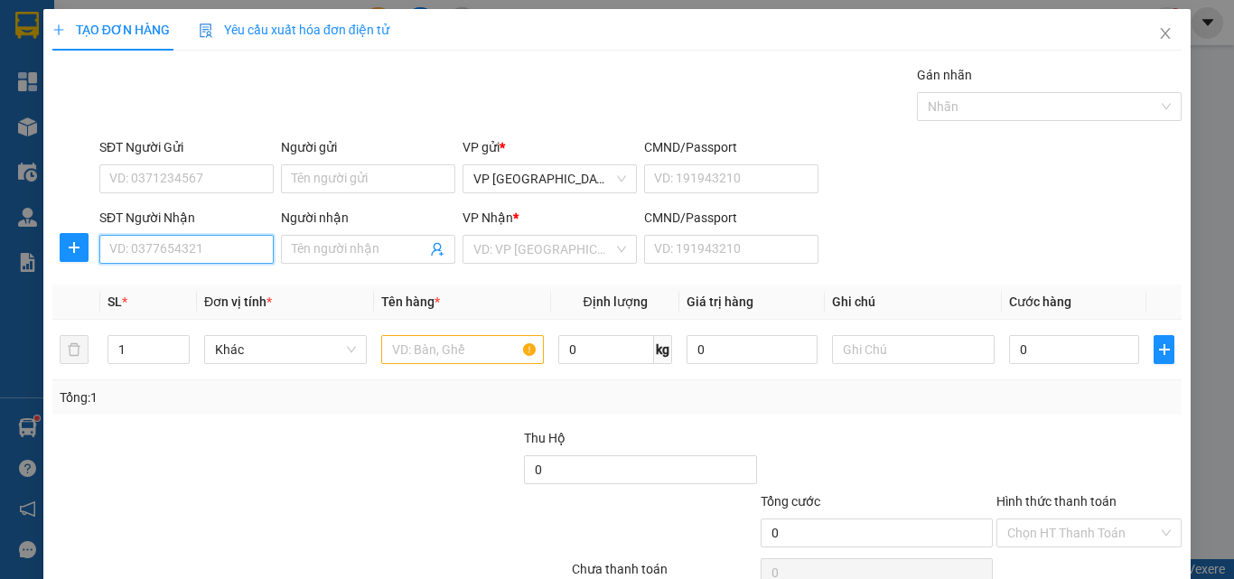
click at [194, 242] on input "SĐT Người Nhận" at bounding box center [186, 249] width 174 height 29
click at [367, 239] on input "Người nhận" at bounding box center [359, 249] width 135 height 20
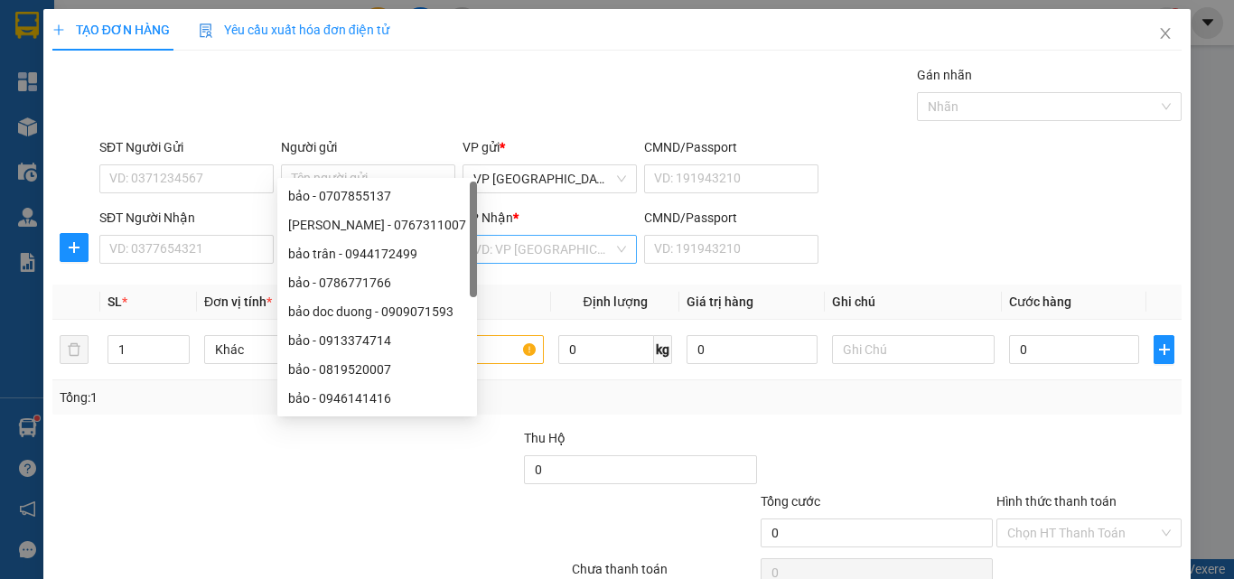
click at [540, 236] on input "search" at bounding box center [543, 249] width 140 height 27
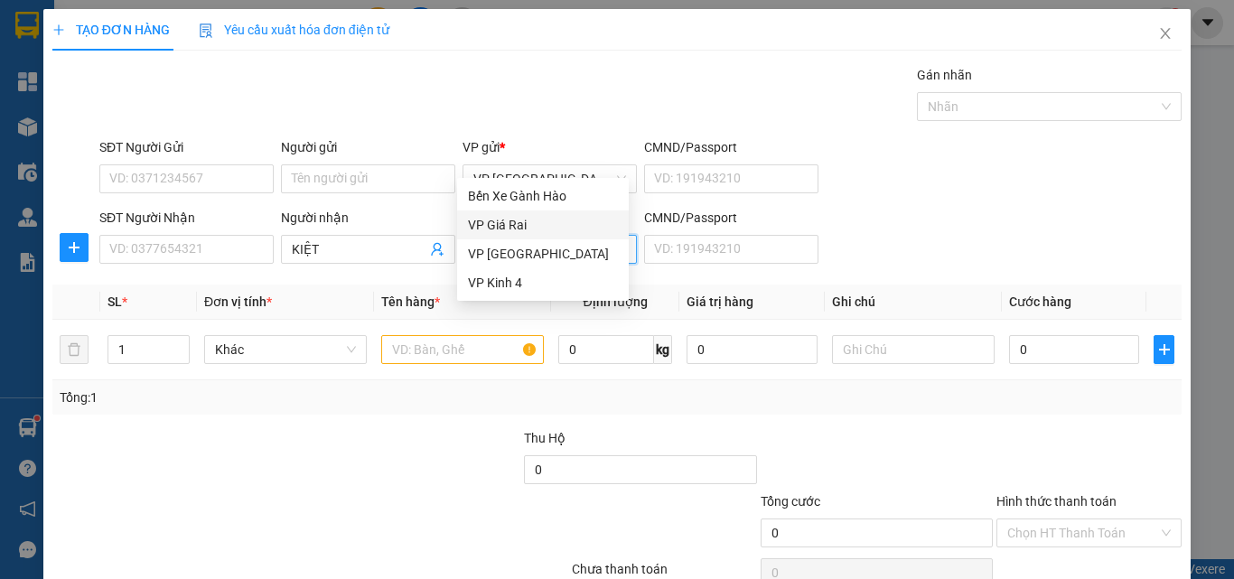
click at [503, 224] on div "VP Giá Rai" at bounding box center [543, 225] width 150 height 20
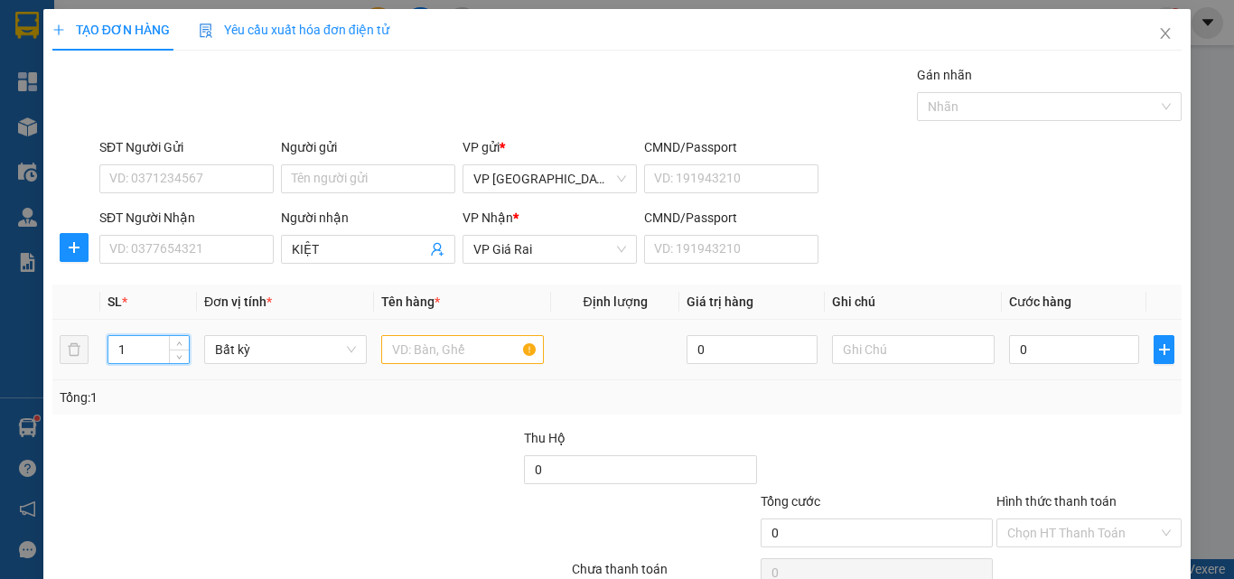
drag, startPoint x: 126, startPoint y: 260, endPoint x: 114, endPoint y: 260, distance: 11.7
click at [114, 336] on input "1" at bounding box center [148, 349] width 80 height 27
click at [426, 335] on input "text" at bounding box center [462, 349] width 163 height 29
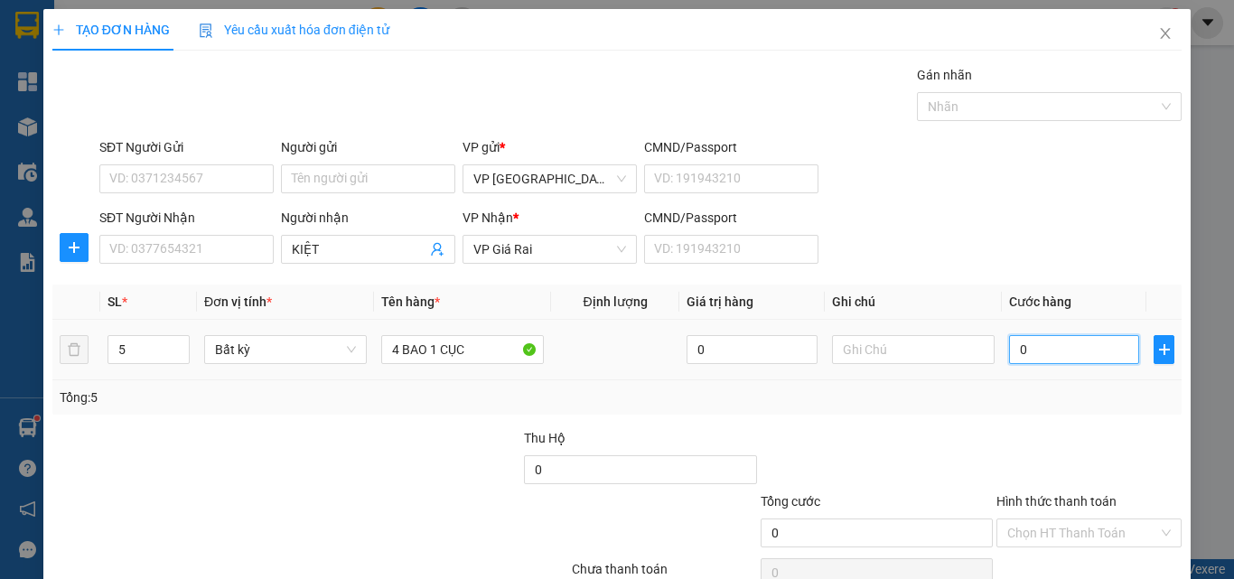
click at [1035, 356] on input "0" at bounding box center [1074, 349] width 130 height 29
click at [1060, 398] on div "Tổng: 5" at bounding box center [617, 398] width 1115 height 20
click at [1070, 348] on input "280.000" at bounding box center [1074, 349] width 130 height 29
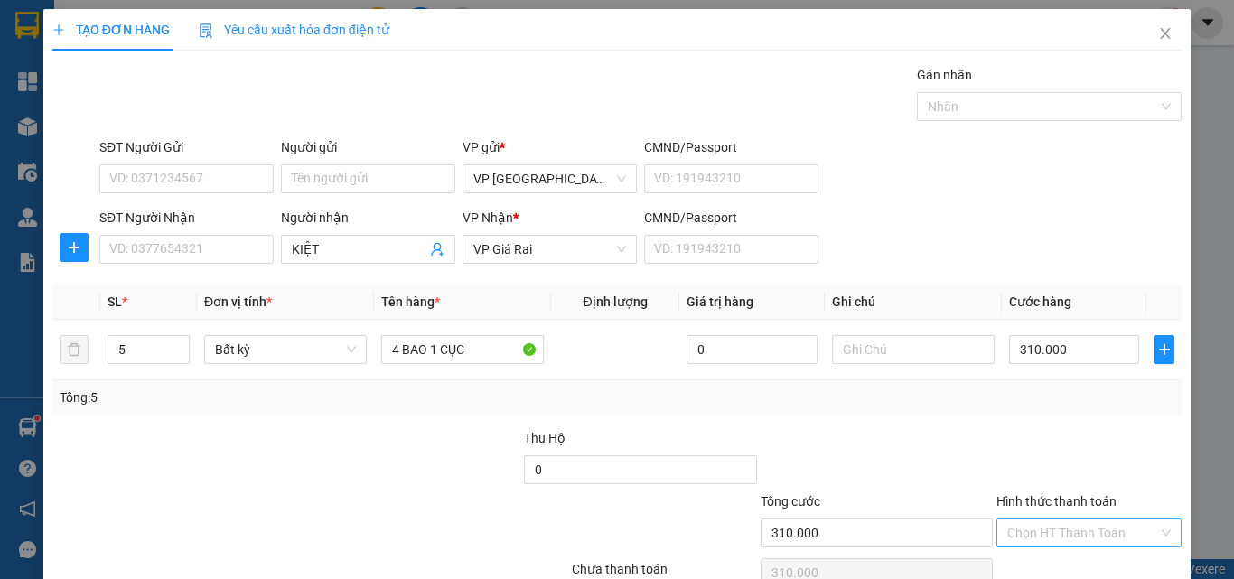
click at [1086, 519] on input "Hình thức thanh toán" at bounding box center [1082, 532] width 151 height 27
click at [1116, 428] on div at bounding box center [1088, 459] width 189 height 63
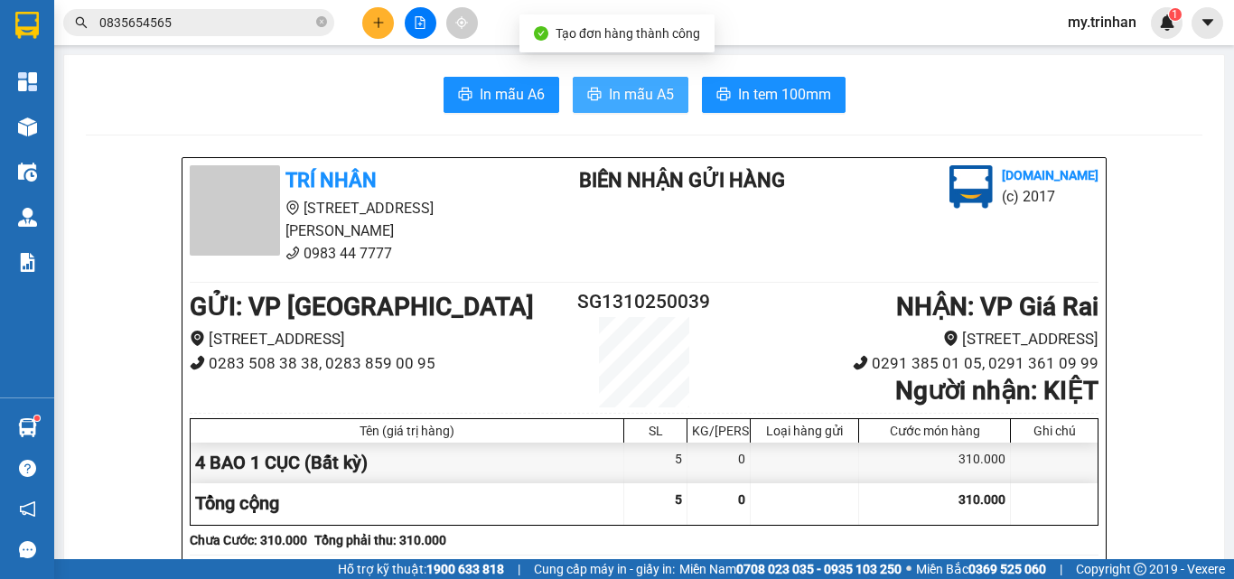
click at [618, 98] on span "In mẫu A5" at bounding box center [641, 94] width 65 height 23
click at [380, 26] on icon "plus" at bounding box center [378, 22] width 13 height 13
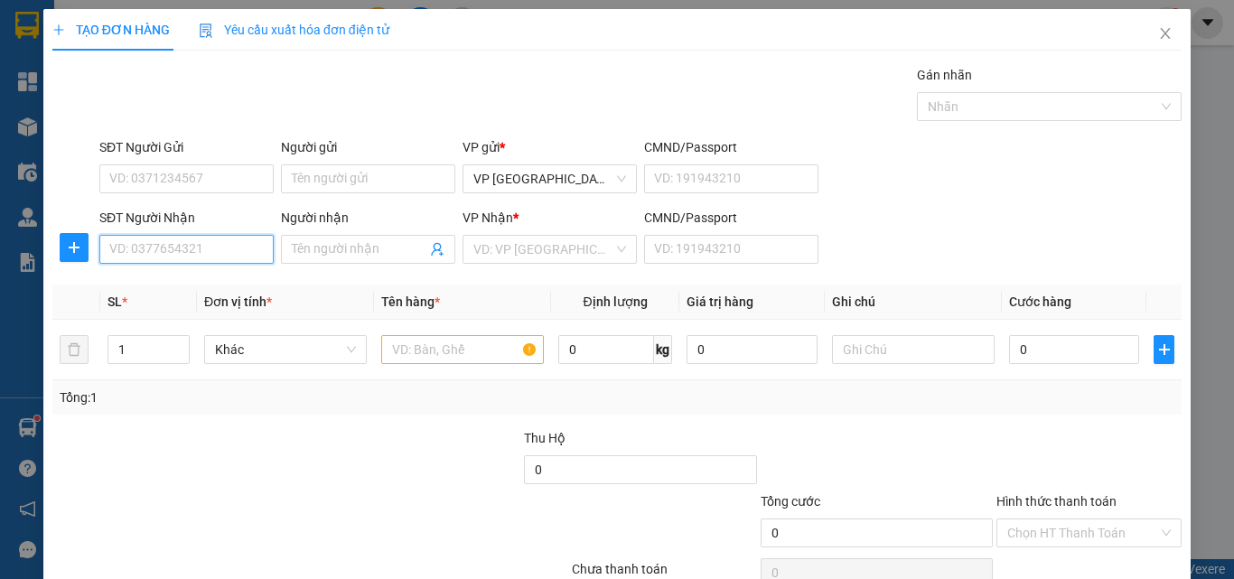
click at [191, 249] on input "SĐT Người Nhận" at bounding box center [186, 249] width 174 height 29
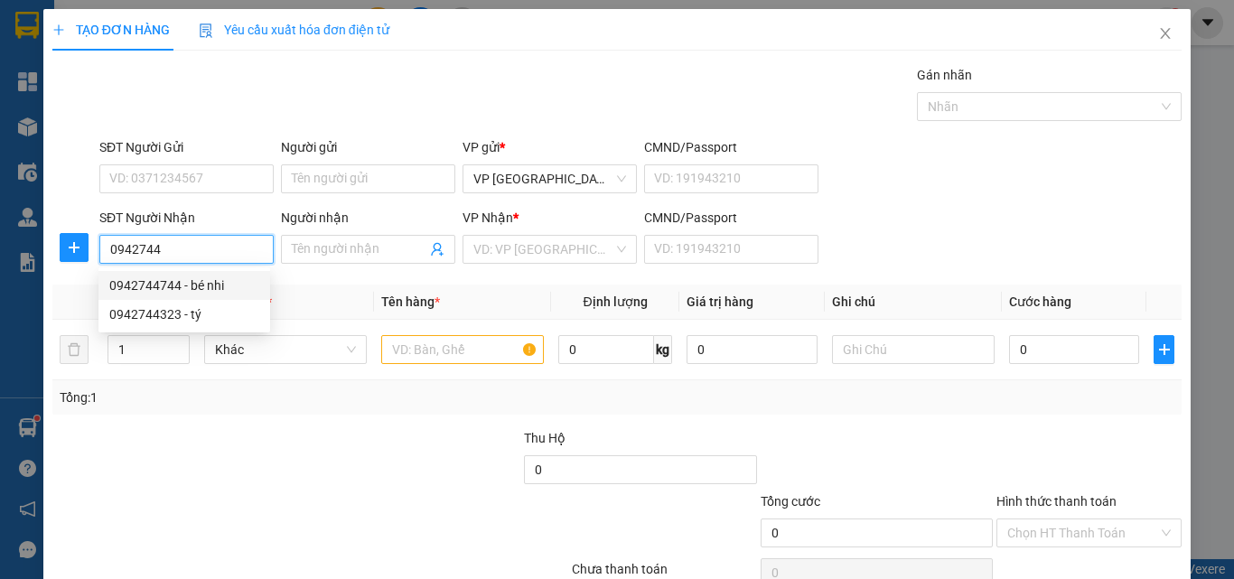
click at [173, 279] on div "0942744744 - bé nhi" at bounding box center [184, 285] width 150 height 20
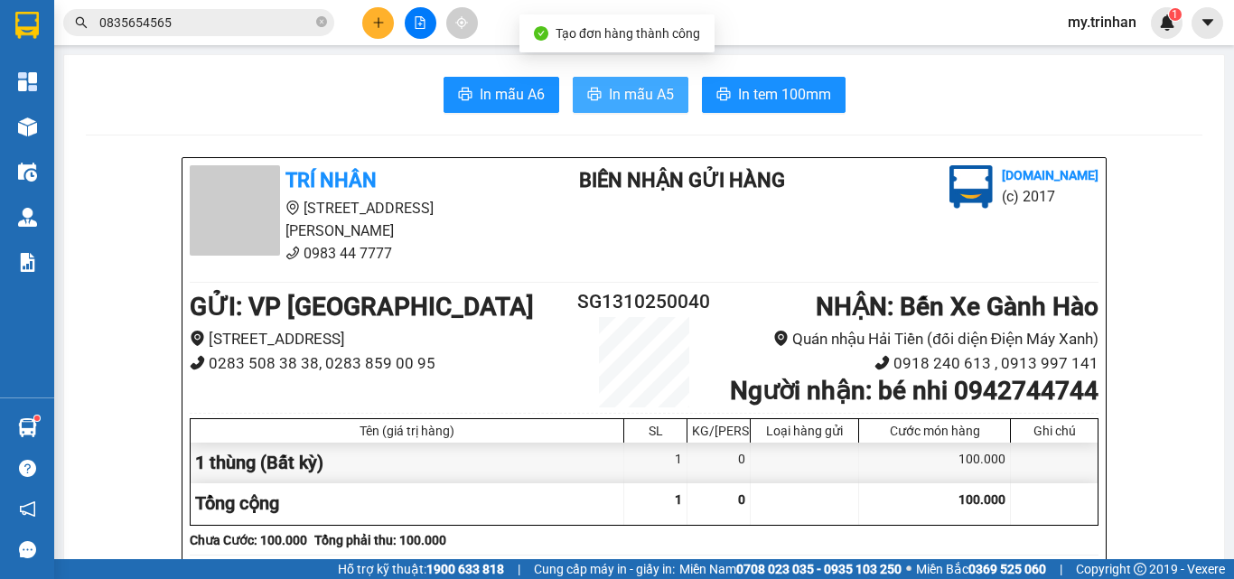
click at [609, 97] on span "In mẫu A5" at bounding box center [641, 94] width 65 height 23
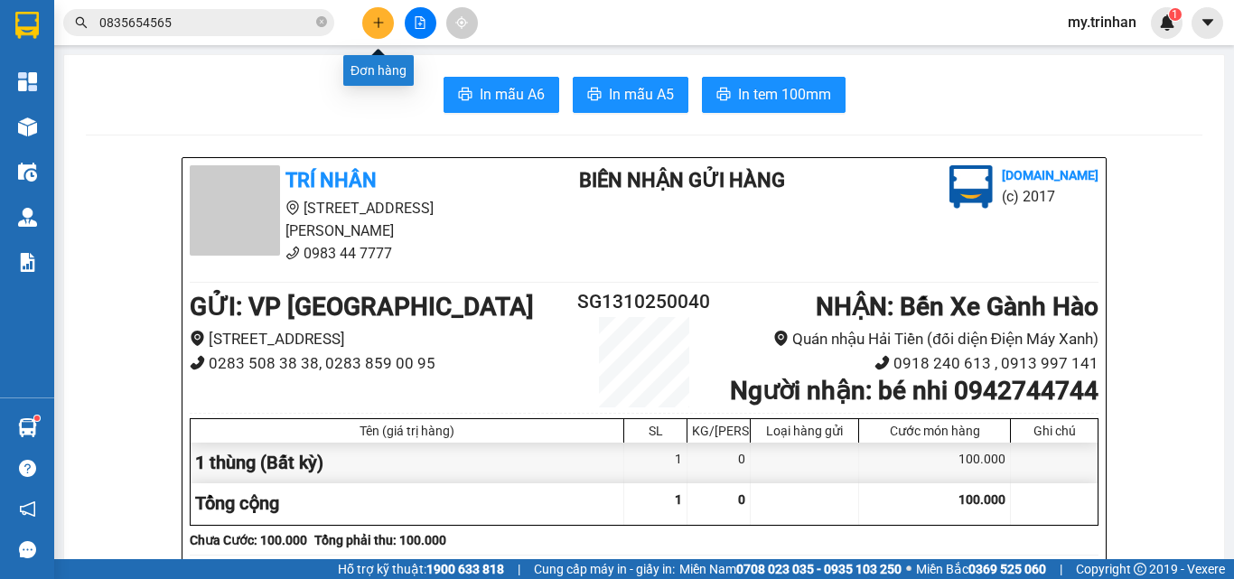
click at [377, 29] on button at bounding box center [378, 23] width 32 height 32
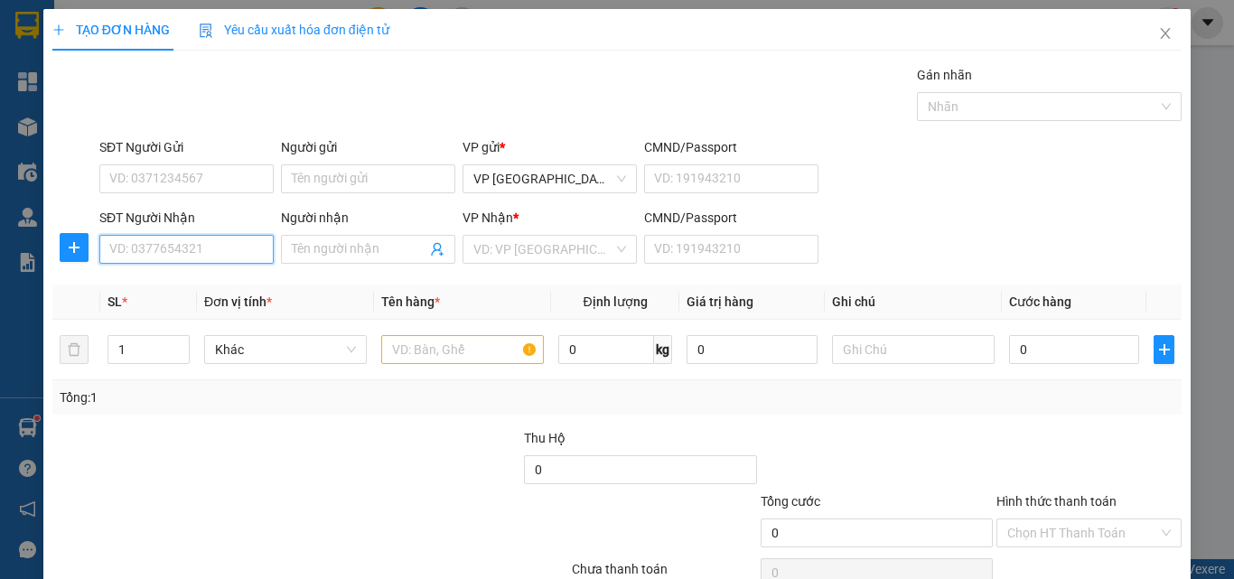
click at [224, 260] on input "SĐT Người Nhận" at bounding box center [186, 249] width 174 height 29
click at [201, 281] on div "0328768727 - bách" at bounding box center [184, 285] width 150 height 20
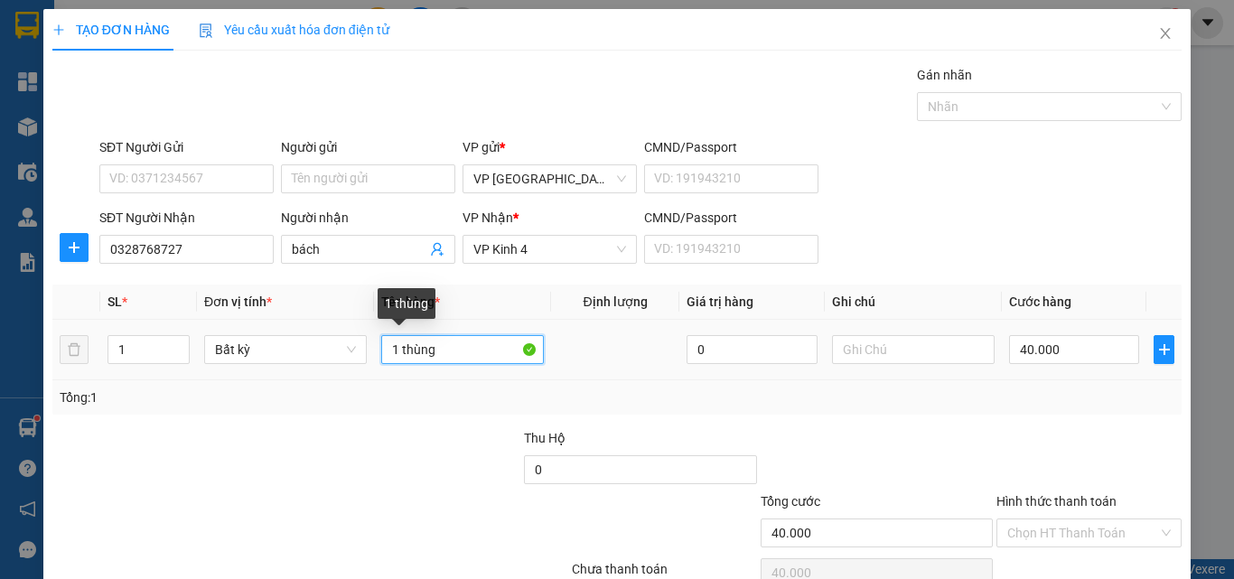
drag, startPoint x: 478, startPoint y: 349, endPoint x: 350, endPoint y: 372, distance: 129.5
click at [350, 372] on tr "1 Bất kỳ 1 thùng 0 40.000" at bounding box center [616, 350] width 1129 height 61
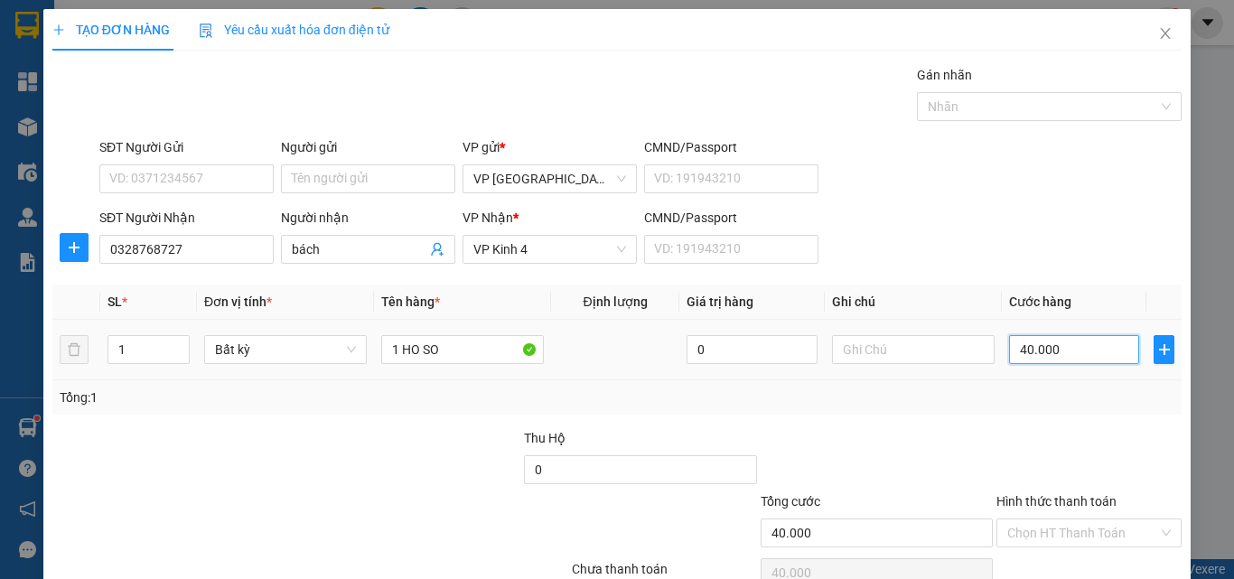
click at [1030, 335] on input "40.000" at bounding box center [1074, 349] width 130 height 29
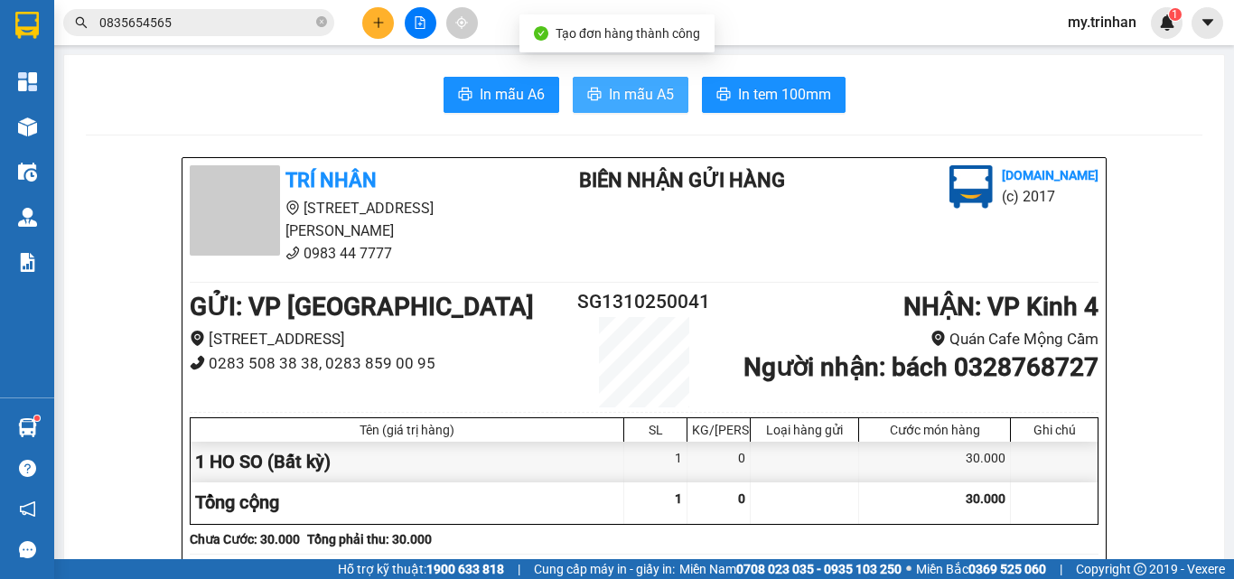
click at [618, 97] on span "In mẫu A5" at bounding box center [641, 94] width 65 height 23
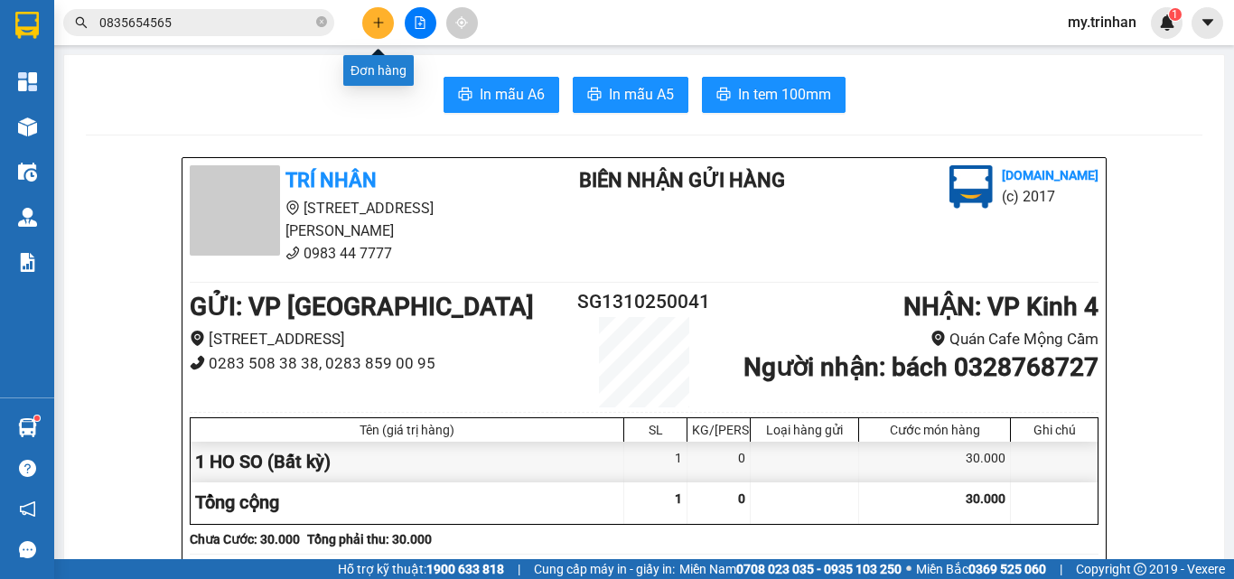
click at [372, 22] on icon "plus" at bounding box center [378, 22] width 13 height 13
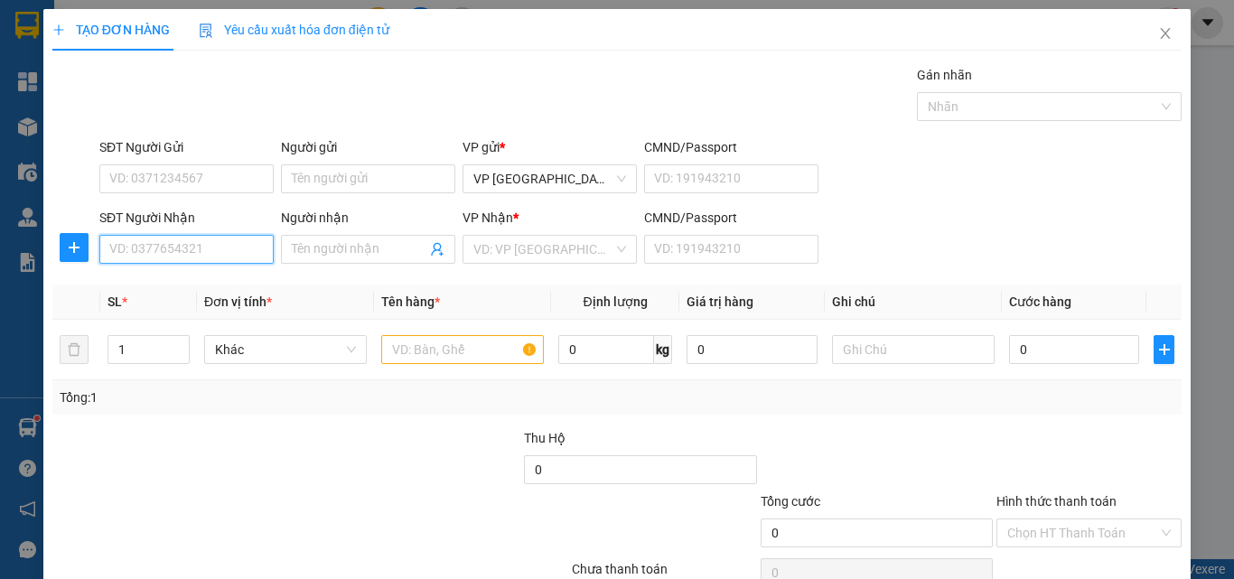
click at [208, 250] on input "SĐT Người Nhận" at bounding box center [186, 249] width 174 height 29
click at [341, 256] on input "Người nhận" at bounding box center [359, 249] width 135 height 20
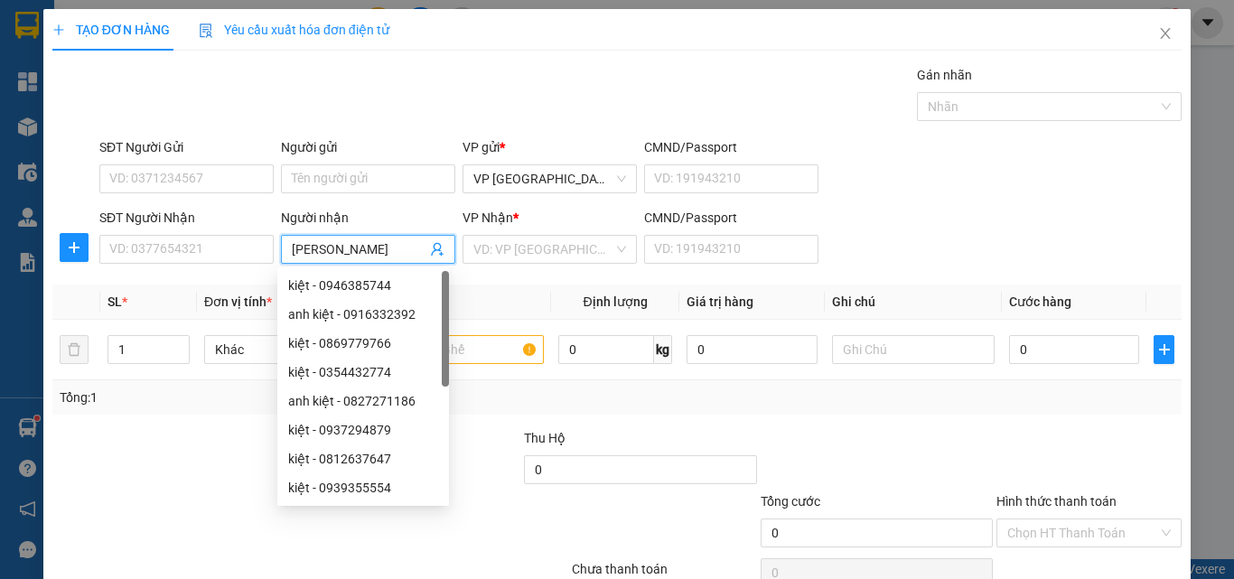
click at [509, 233] on div "VP Nhận *" at bounding box center [549, 221] width 174 height 27
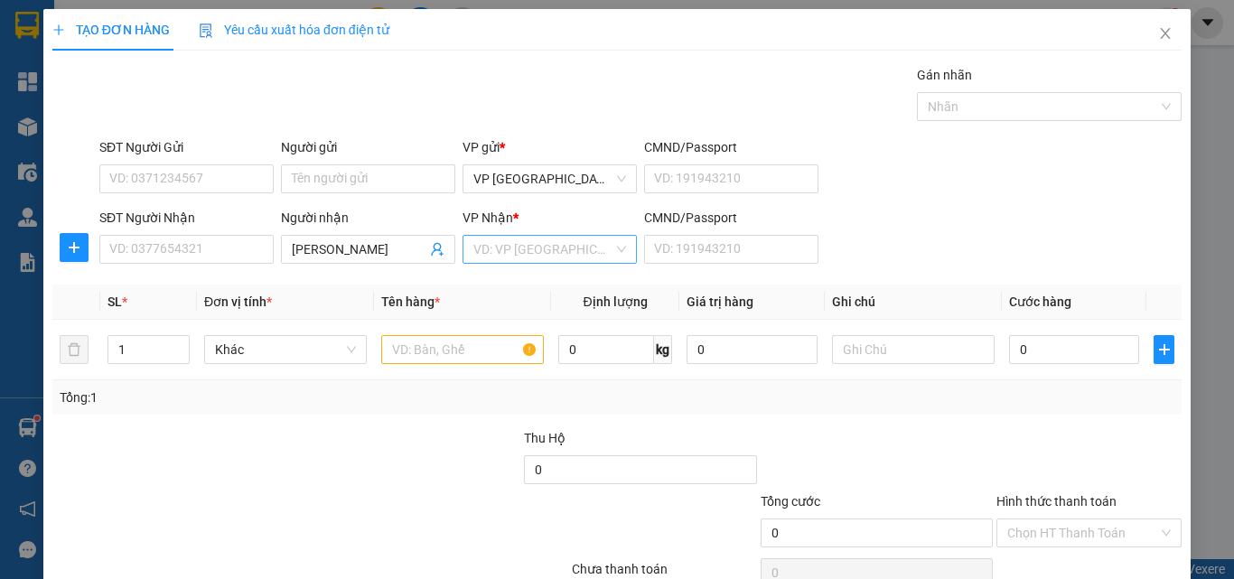
click at [536, 247] on input "search" at bounding box center [543, 249] width 140 height 27
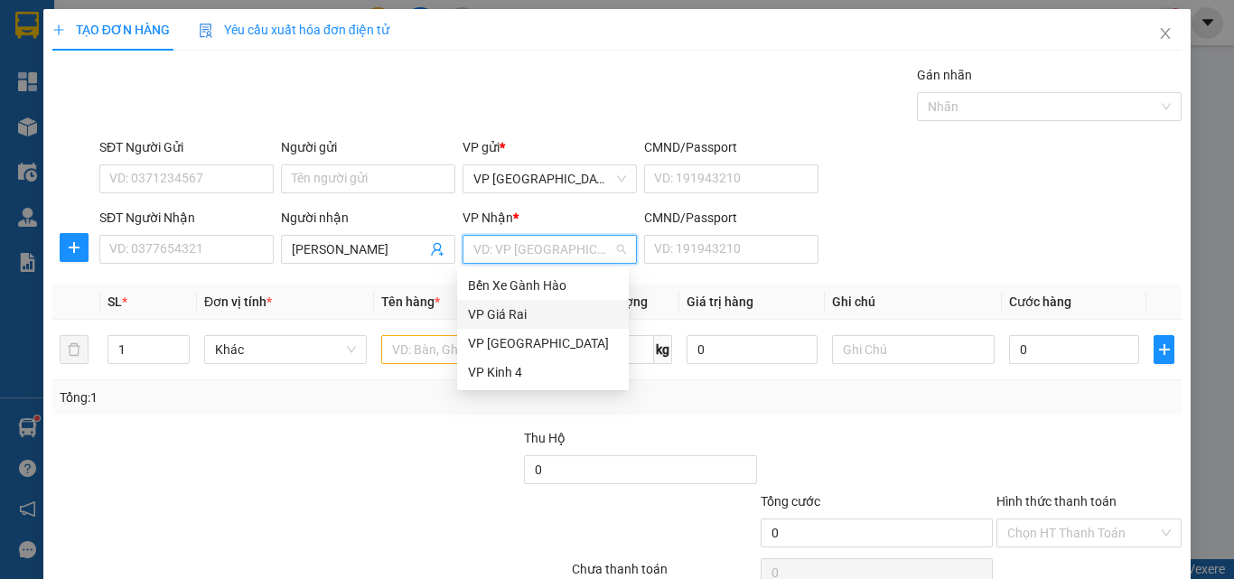
click at [500, 313] on div "VP Giá Rai" at bounding box center [543, 314] width 150 height 20
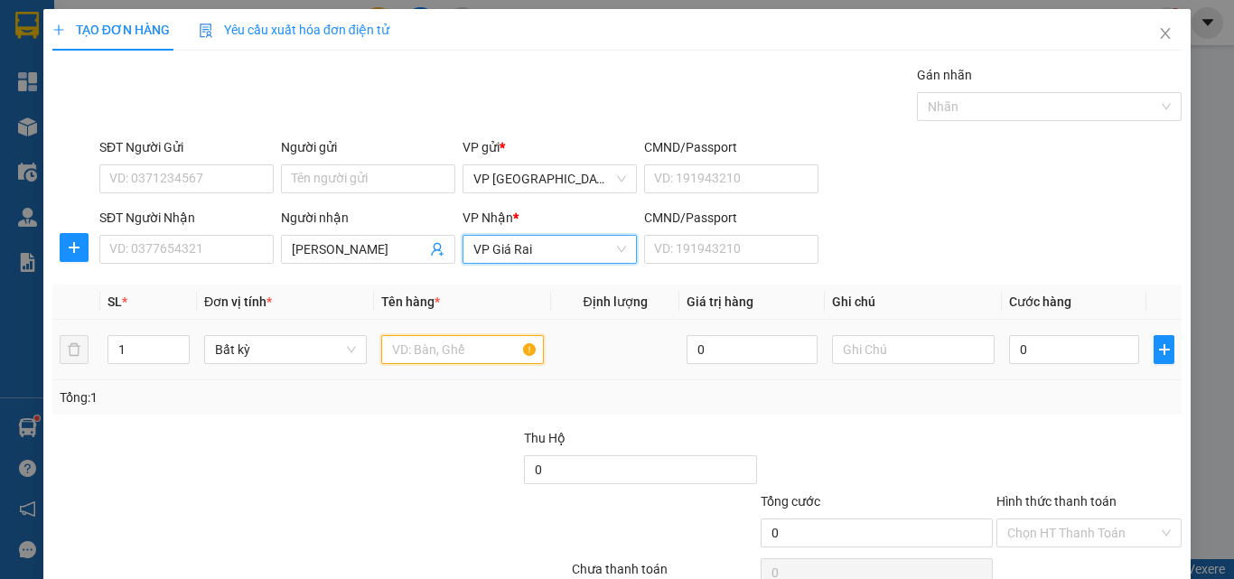
click at [410, 344] on input "text" at bounding box center [462, 349] width 163 height 29
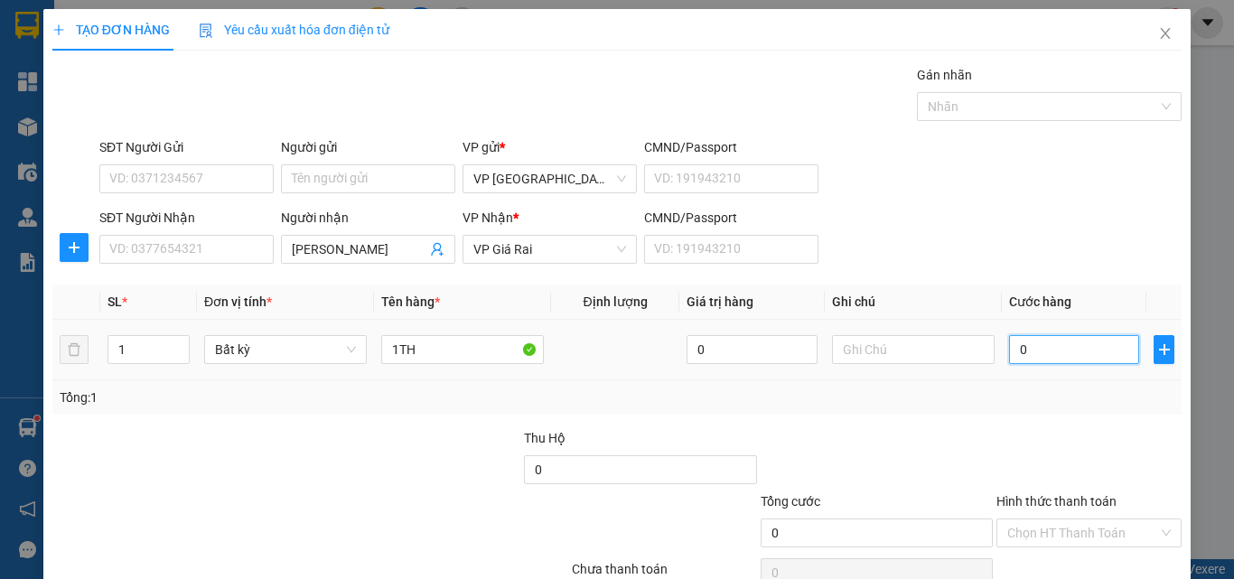
click at [1013, 346] on input "0" at bounding box center [1074, 349] width 130 height 29
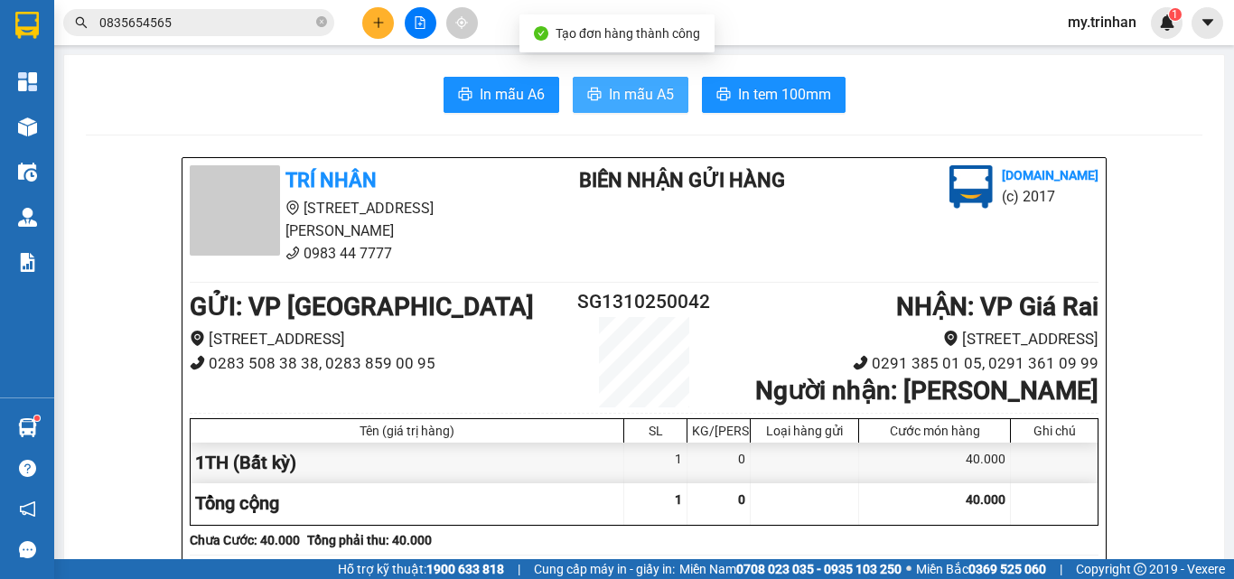
click at [586, 111] on button "In mẫu A5" at bounding box center [631, 95] width 116 height 36
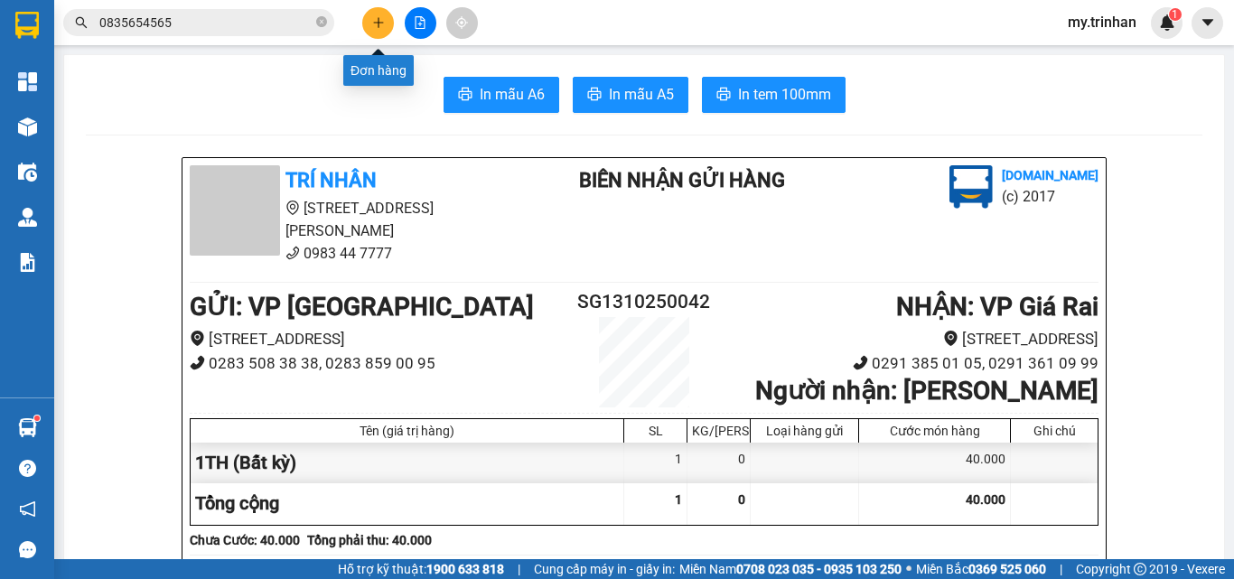
click at [381, 20] on icon "plus" at bounding box center [378, 22] width 13 height 13
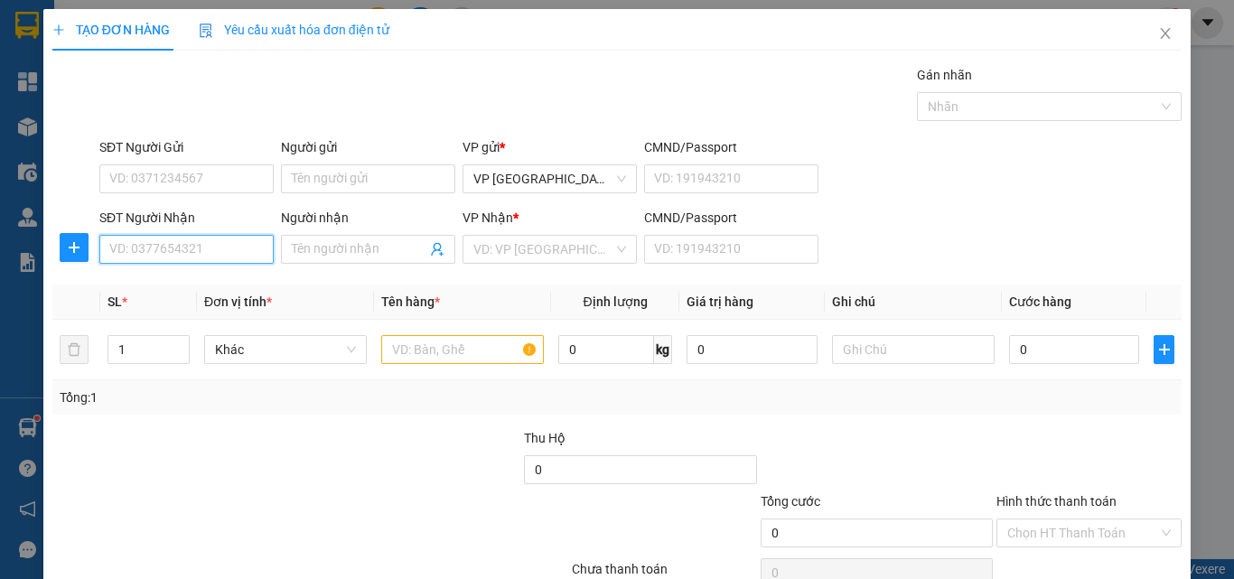
click at [216, 259] on input "SĐT Người Nhận" at bounding box center [186, 249] width 174 height 29
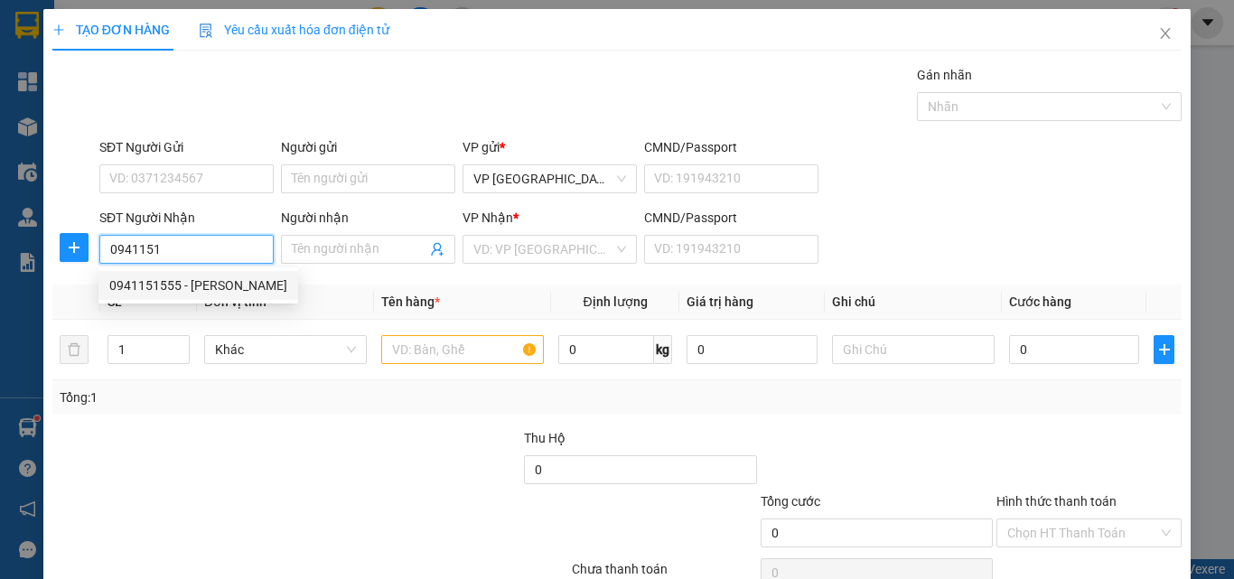
click at [163, 287] on div "0941151555 - [PERSON_NAME]" at bounding box center [198, 285] width 178 height 20
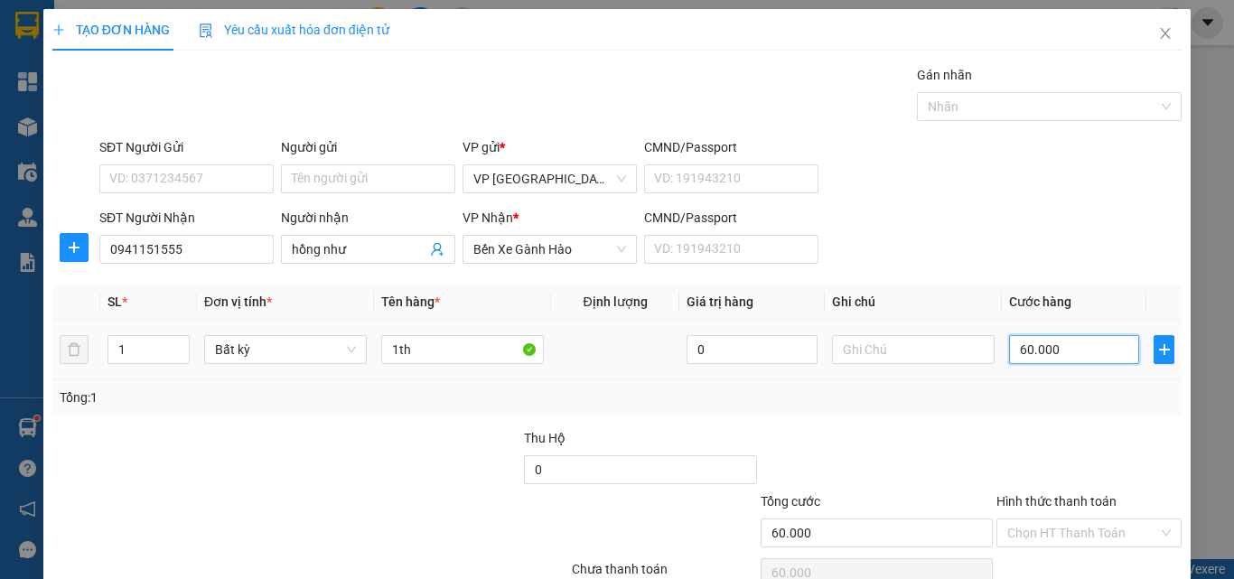
click at [1075, 362] on input "60.000" at bounding box center [1074, 349] width 130 height 29
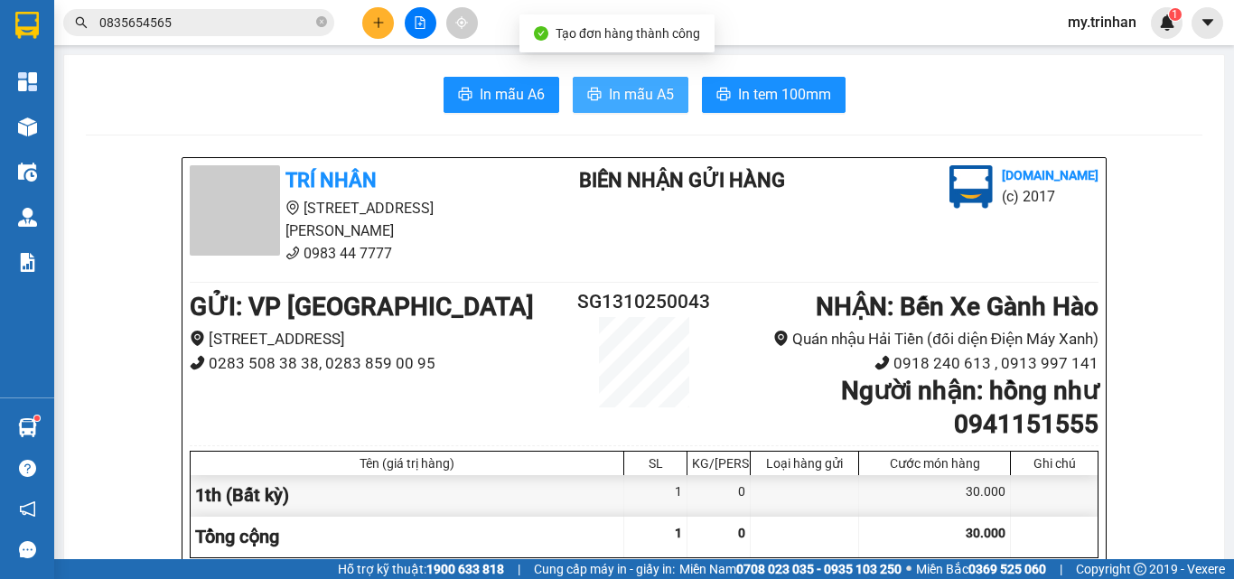
click at [609, 94] on span "In mẫu A5" at bounding box center [641, 94] width 65 height 23
click at [389, 31] on button at bounding box center [378, 23] width 32 height 32
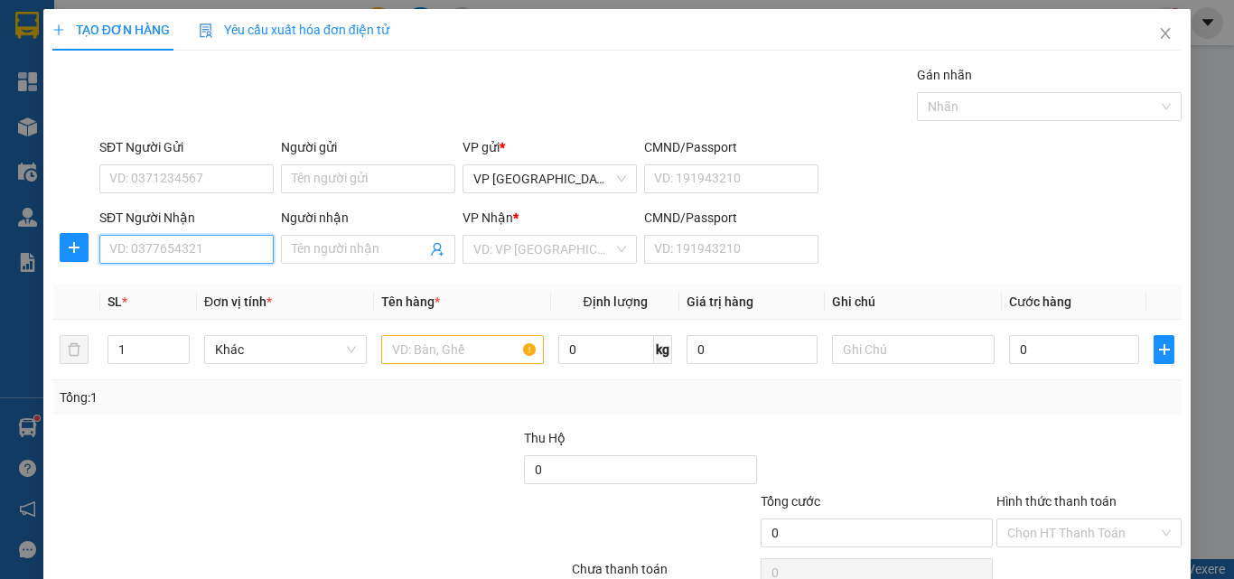
click at [207, 250] on input "SĐT Người Nhận" at bounding box center [186, 249] width 174 height 29
click at [232, 287] on div "0849863411 - THIỆN THẠNH" at bounding box center [190, 285] width 163 height 20
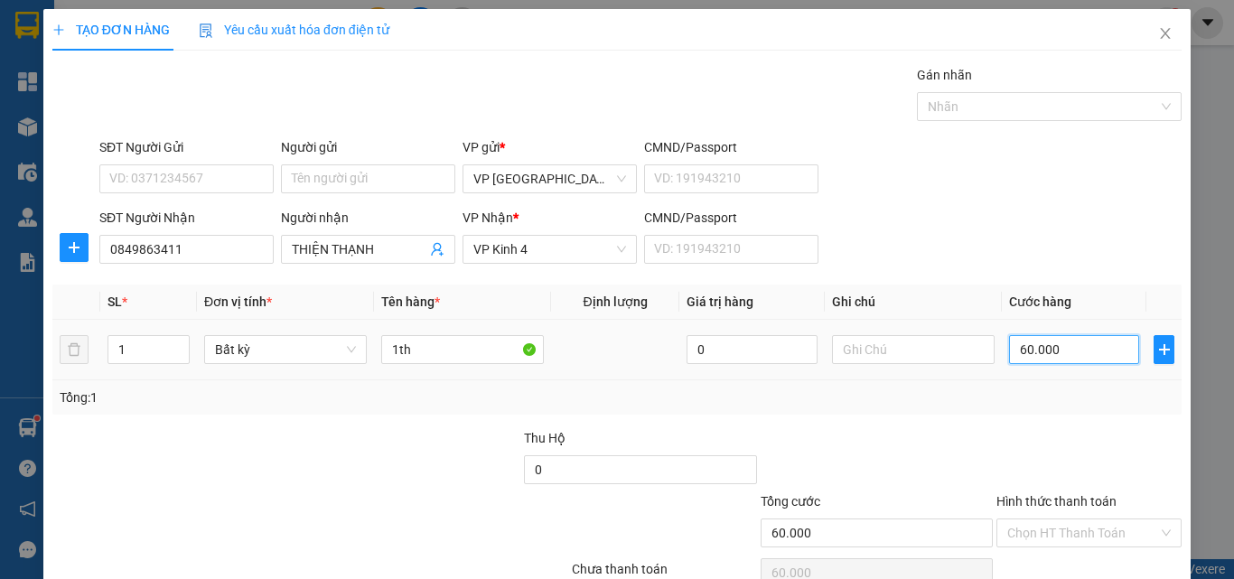
click at [1042, 352] on input "60.000" at bounding box center [1074, 349] width 130 height 29
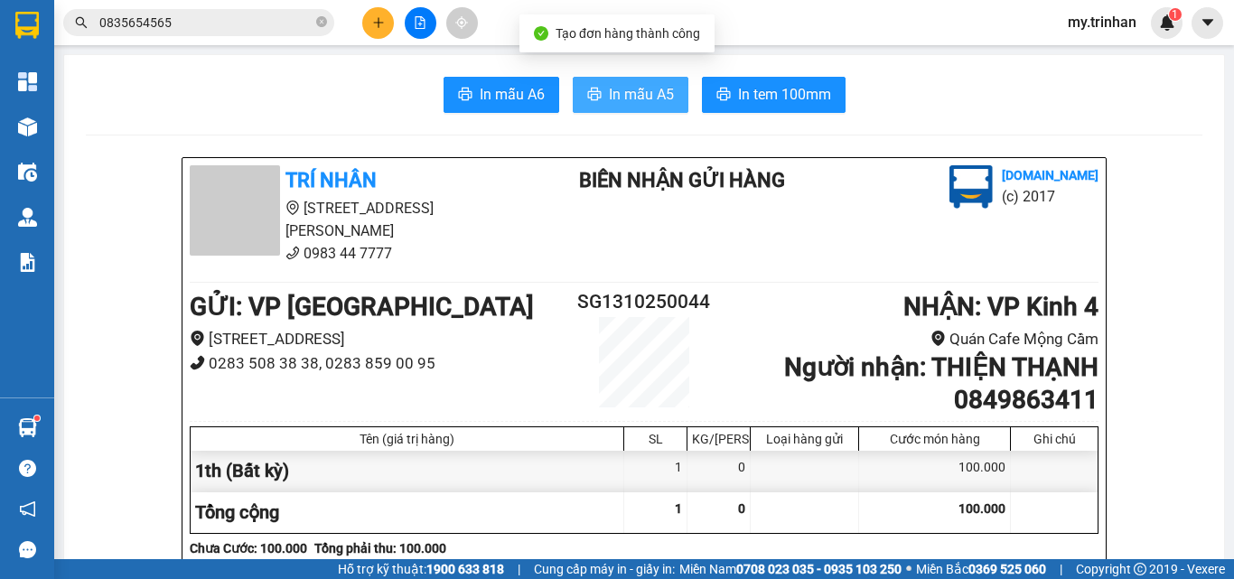
click at [613, 91] on span "In mẫu A5" at bounding box center [641, 94] width 65 height 23
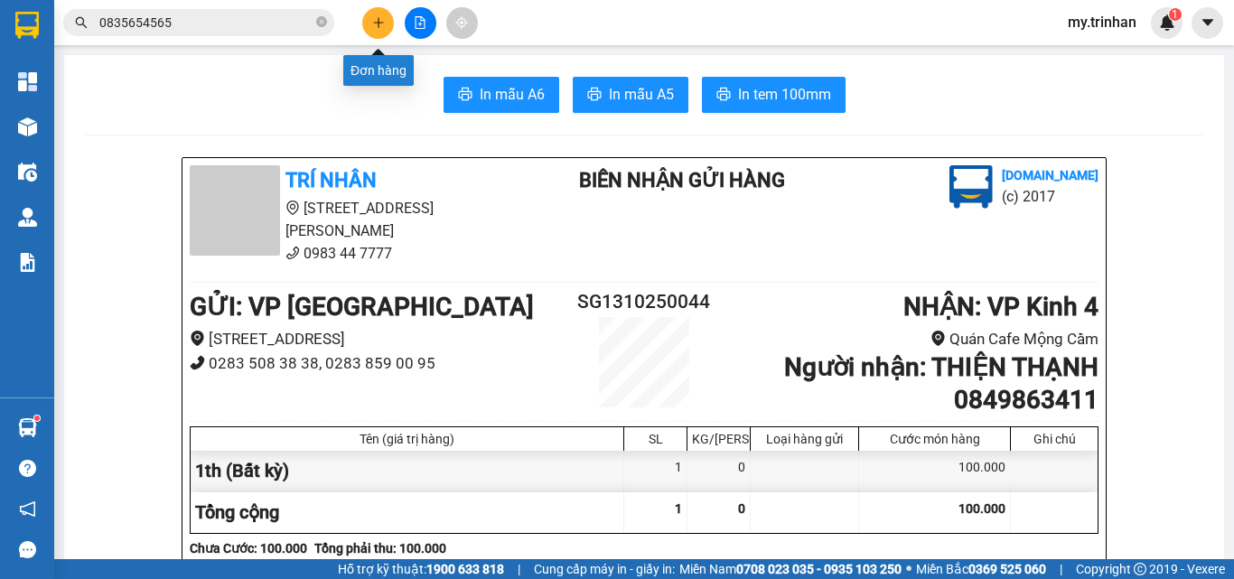
click at [378, 24] on icon "plus" at bounding box center [378, 22] width 1 height 10
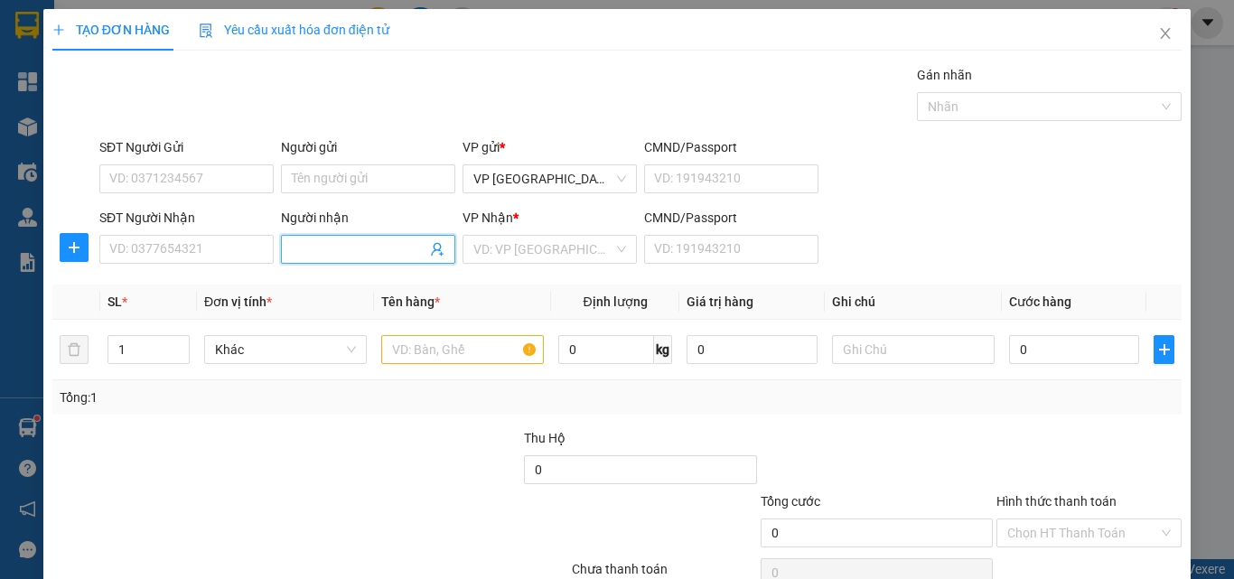
click at [357, 246] on input "Người nhận" at bounding box center [359, 249] width 135 height 20
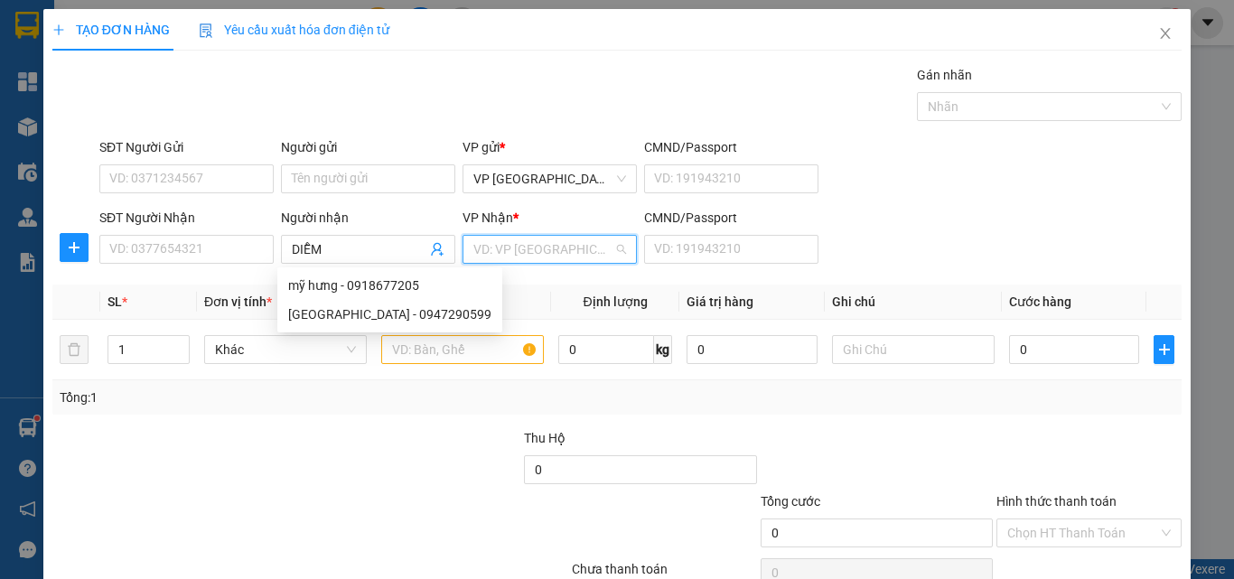
click at [569, 249] on input "search" at bounding box center [543, 249] width 140 height 27
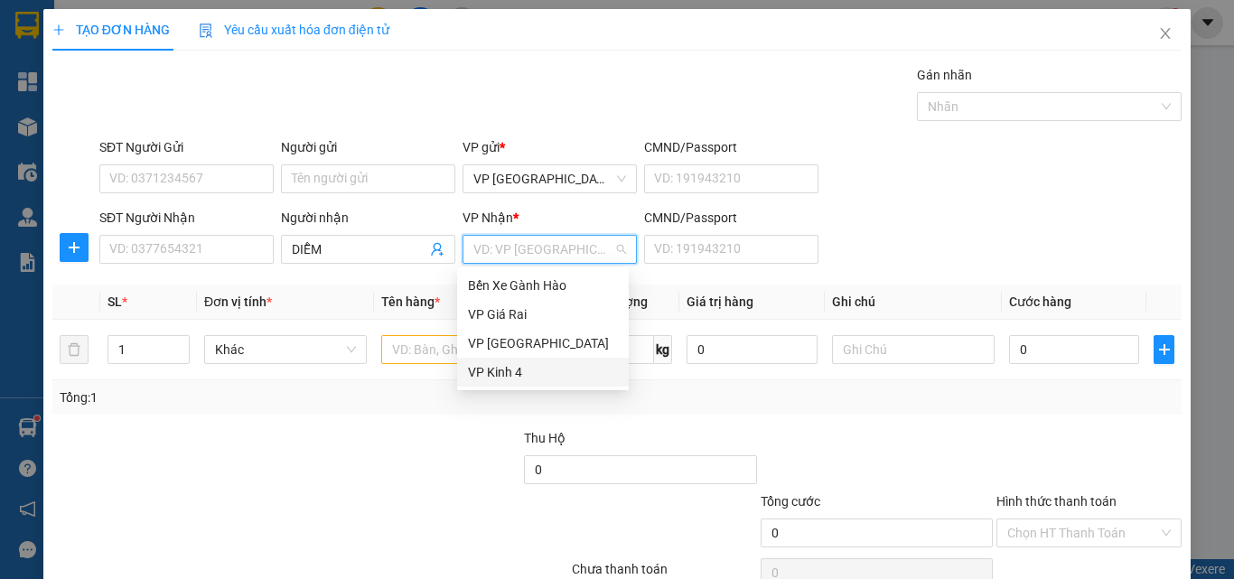
click at [484, 374] on div "VP Kinh 4" at bounding box center [543, 372] width 150 height 20
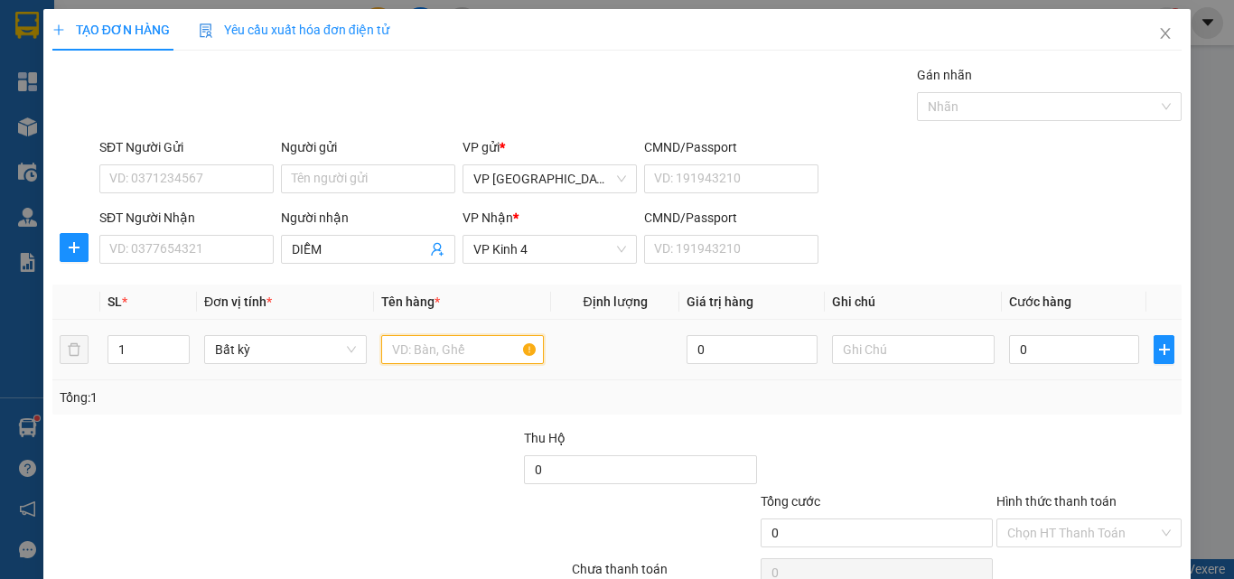
click at [420, 349] on input "text" at bounding box center [462, 349] width 163 height 29
click at [1045, 339] on input "0" at bounding box center [1074, 349] width 130 height 29
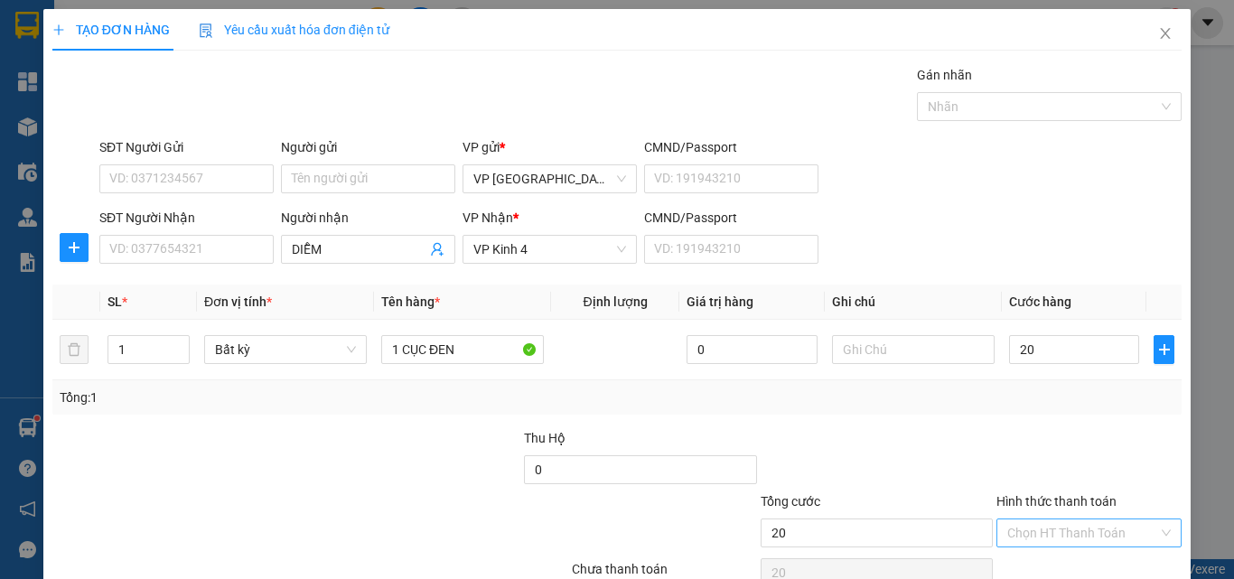
click at [1096, 519] on input "Hình thức thanh toán" at bounding box center [1082, 532] width 151 height 27
click at [1091, 428] on div at bounding box center [1088, 459] width 189 height 63
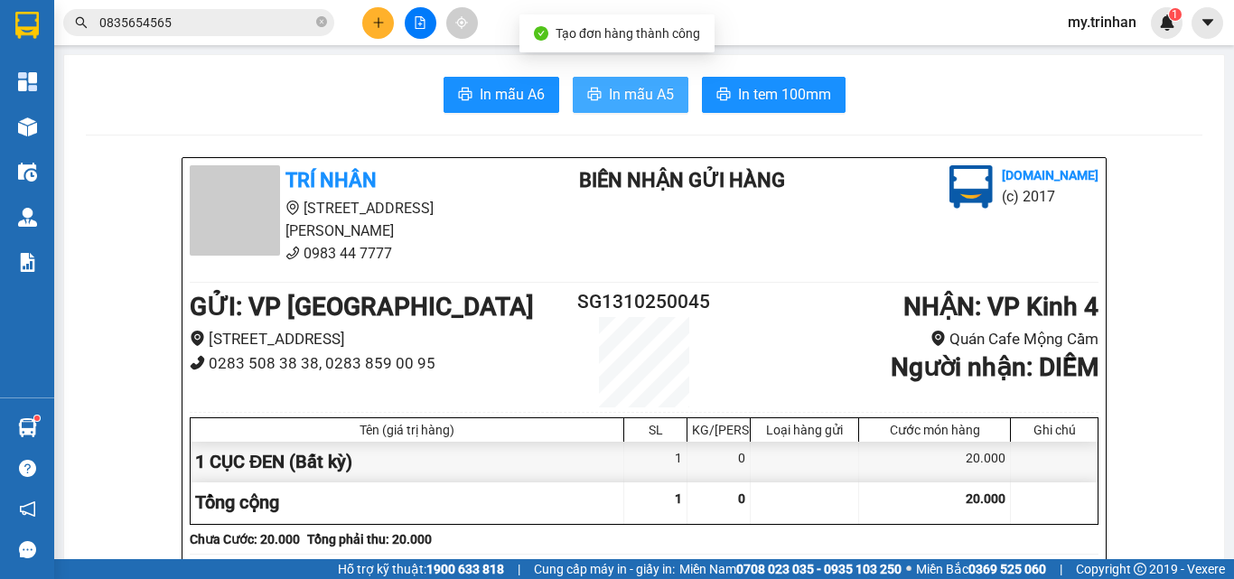
click at [632, 81] on button "In mẫu A5" at bounding box center [631, 95] width 116 height 36
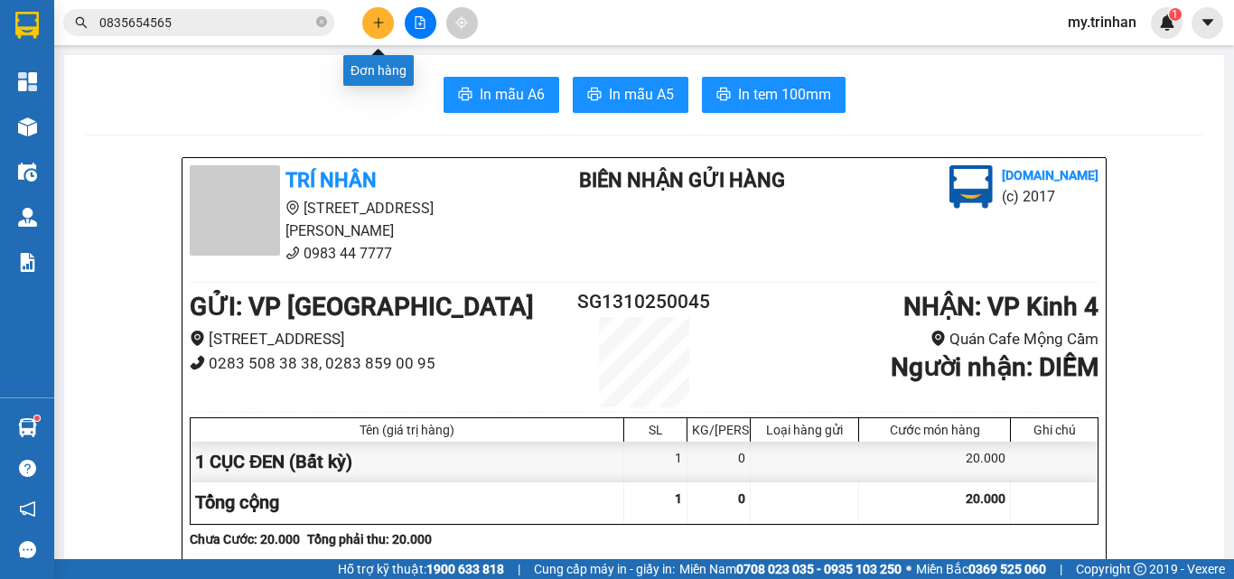
click at [388, 30] on button at bounding box center [378, 23] width 32 height 32
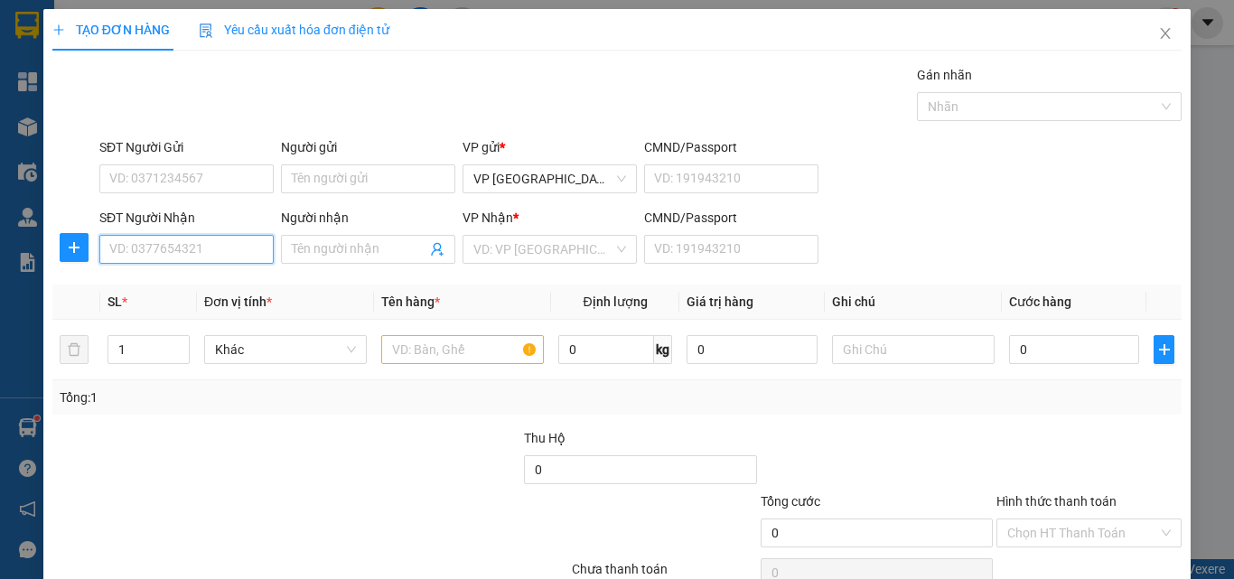
click at [168, 254] on input "SĐT Người Nhận" at bounding box center [186, 249] width 174 height 29
click at [123, 235] on input "00919000155" at bounding box center [186, 249] width 174 height 29
click at [201, 195] on div "0919000155 - [PERSON_NAME]" at bounding box center [198, 196] width 178 height 20
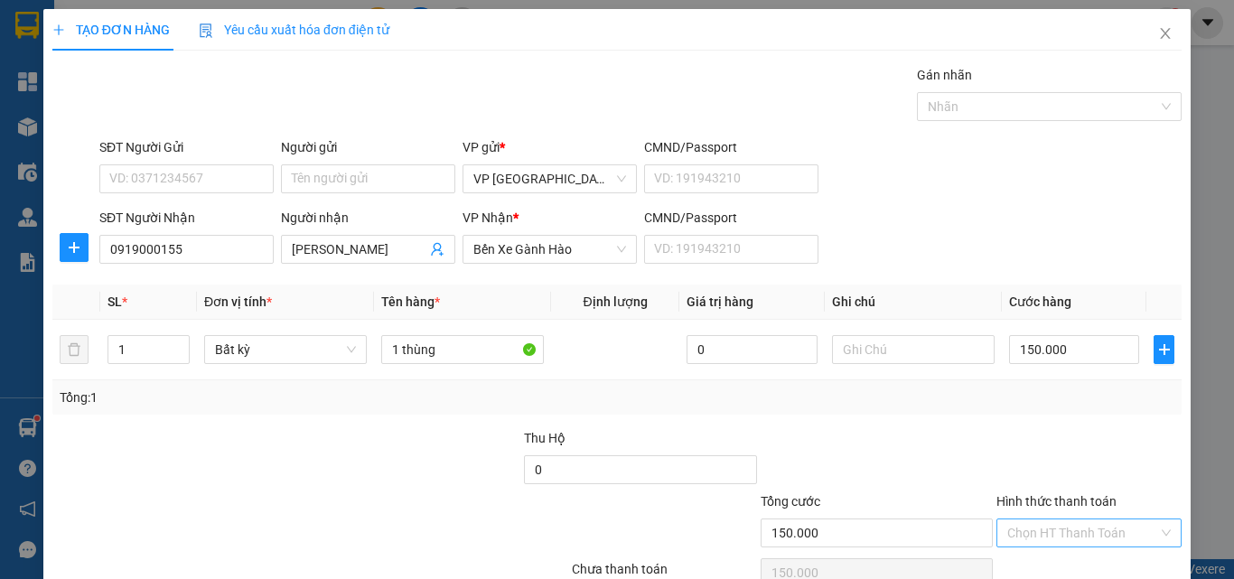
click at [1075, 519] on input "Hình thức thanh toán" at bounding box center [1082, 532] width 151 height 27
click at [1057, 559] on div "Tại văn phòng" at bounding box center [1075, 569] width 161 height 20
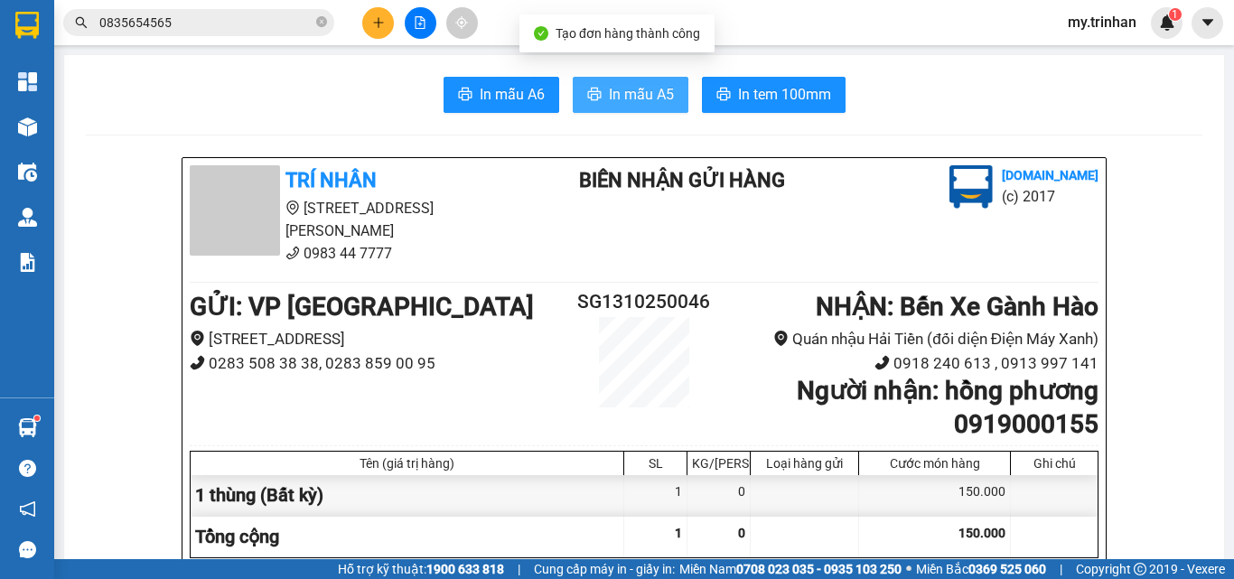
click at [657, 101] on span "In mẫu A5" at bounding box center [641, 94] width 65 height 23
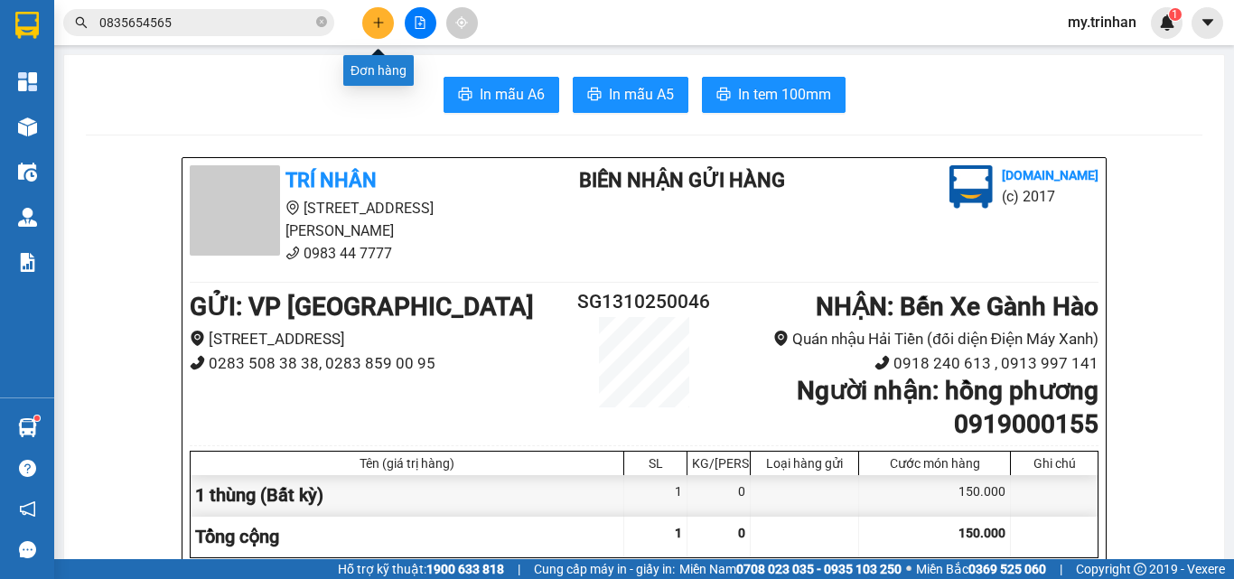
click at [376, 29] on button at bounding box center [378, 23] width 32 height 32
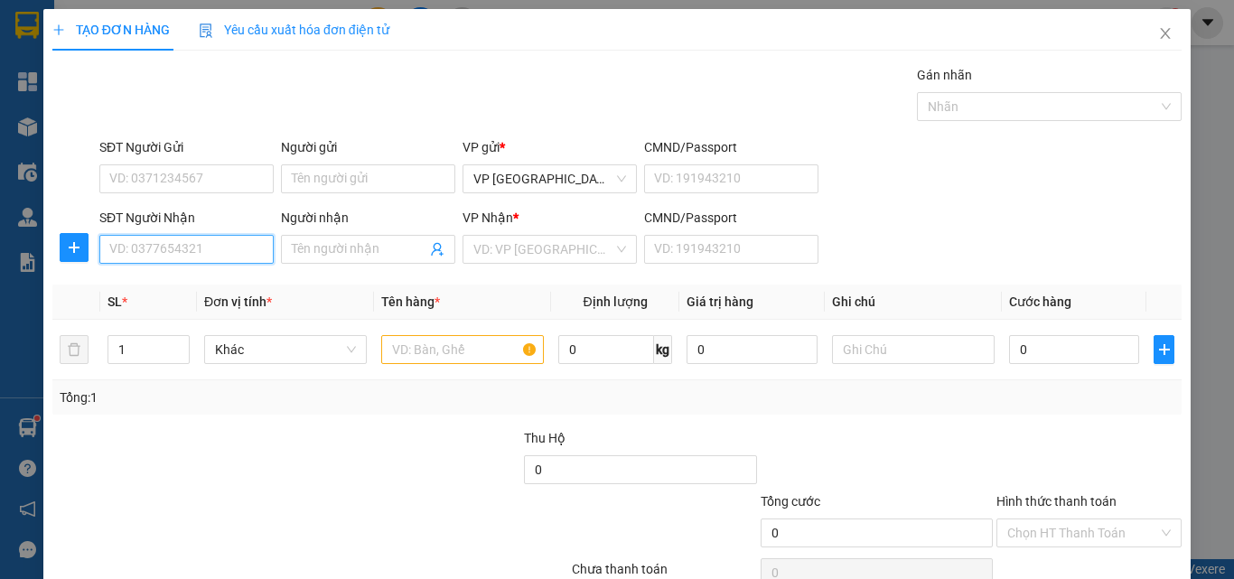
click at [191, 251] on input "SĐT Người Nhận" at bounding box center [186, 249] width 174 height 29
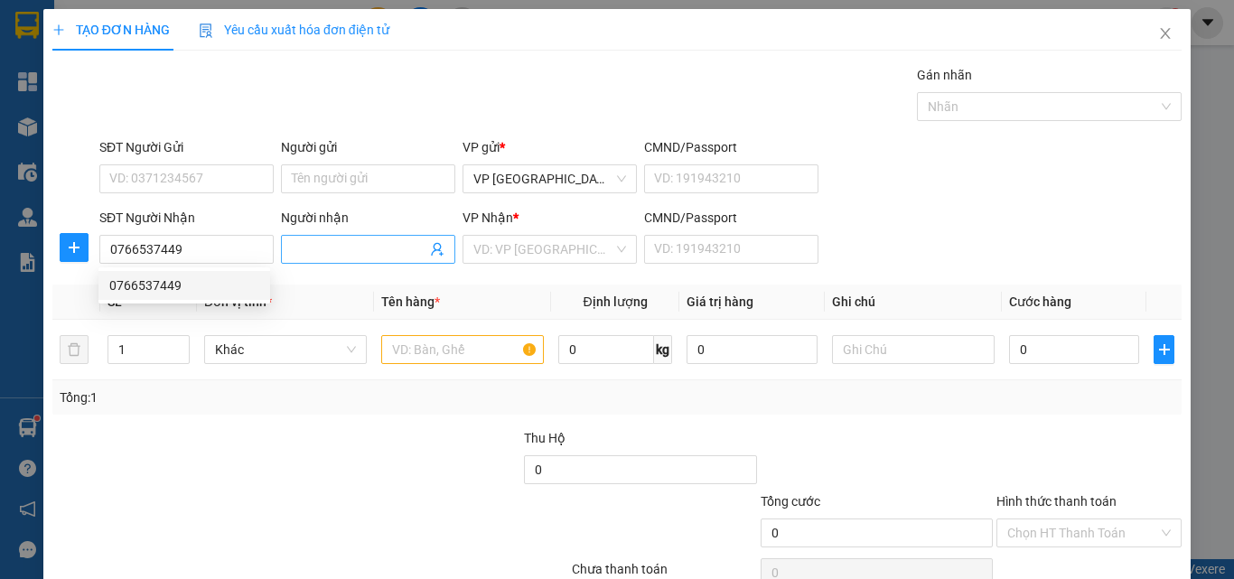
click at [360, 247] on input "Người nhận" at bounding box center [359, 249] width 135 height 20
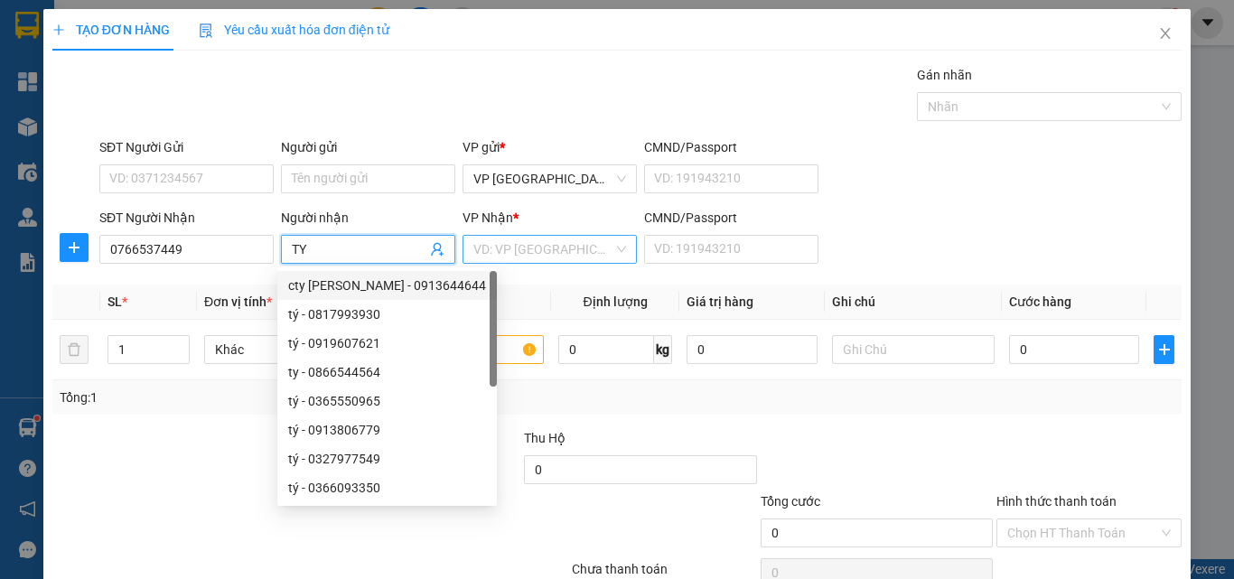
click at [518, 248] on input "search" at bounding box center [543, 249] width 140 height 27
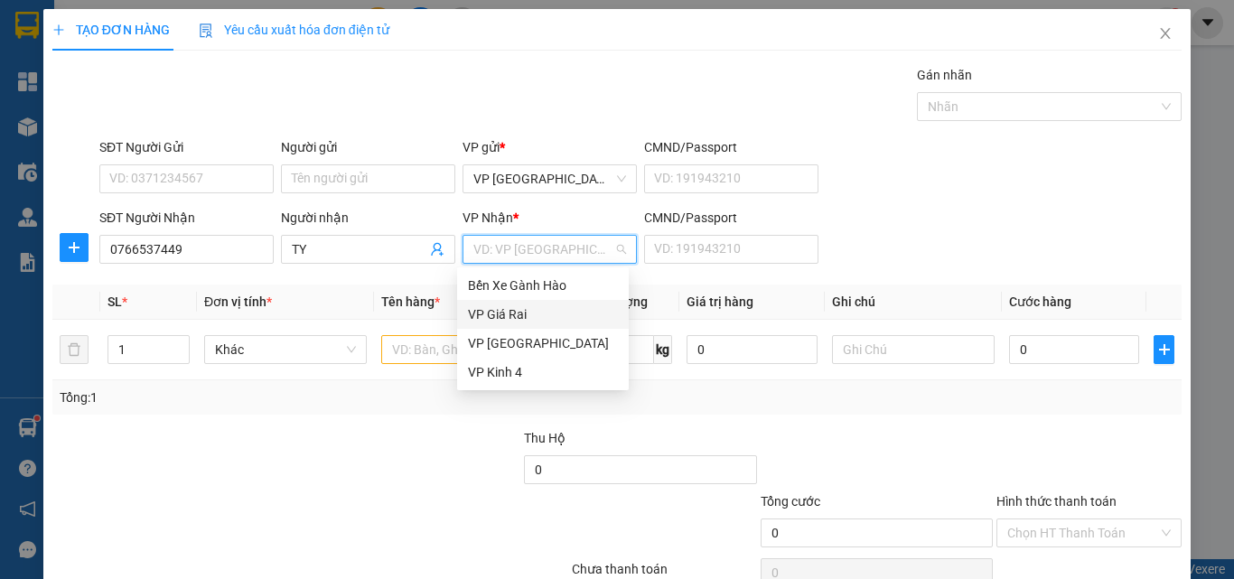
click at [537, 313] on div "VP Giá Rai" at bounding box center [543, 314] width 150 height 20
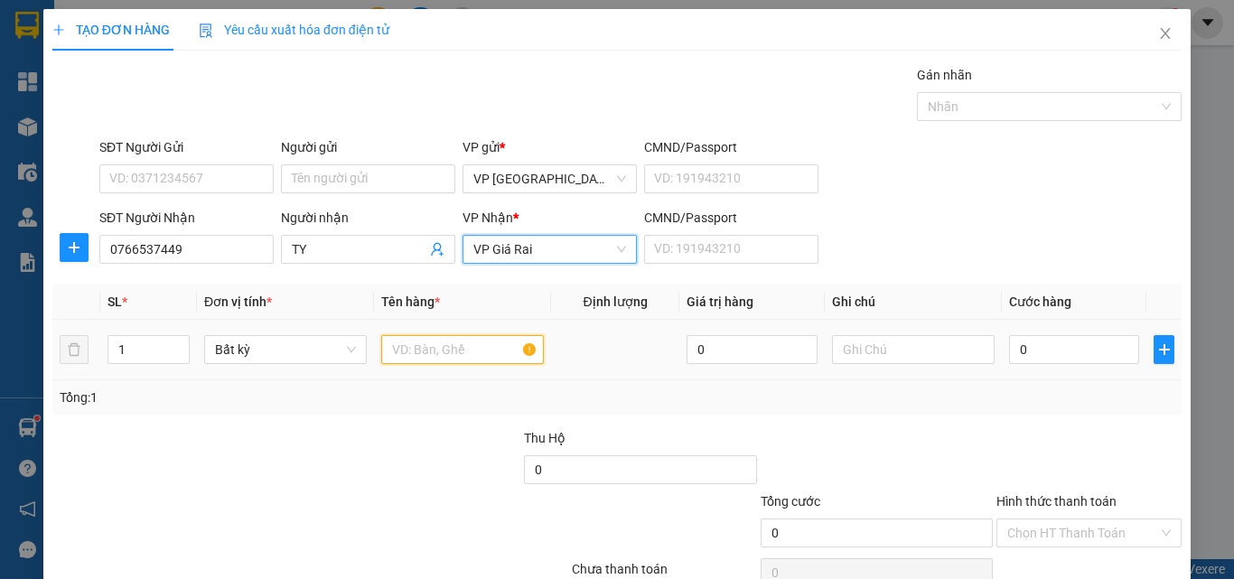
click at [429, 351] on input "text" at bounding box center [462, 349] width 163 height 29
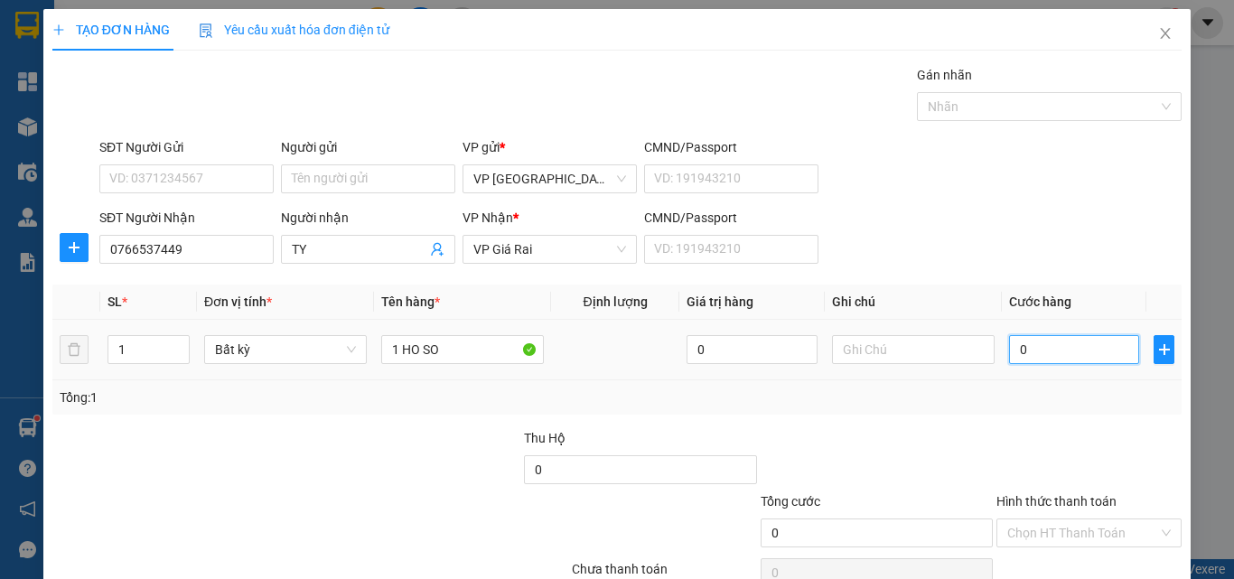
click at [1060, 350] on input "0" at bounding box center [1074, 349] width 130 height 29
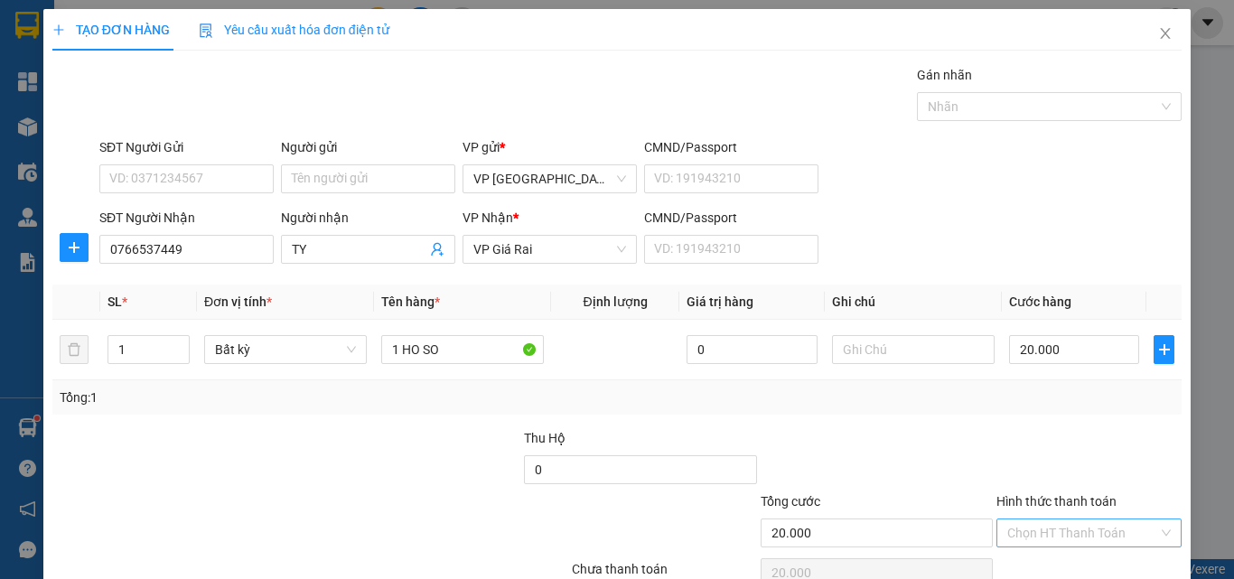
click at [1065, 519] on input "Hình thức thanh toán" at bounding box center [1082, 532] width 151 height 27
click at [1065, 559] on div "Tại văn phòng" at bounding box center [1075, 569] width 161 height 20
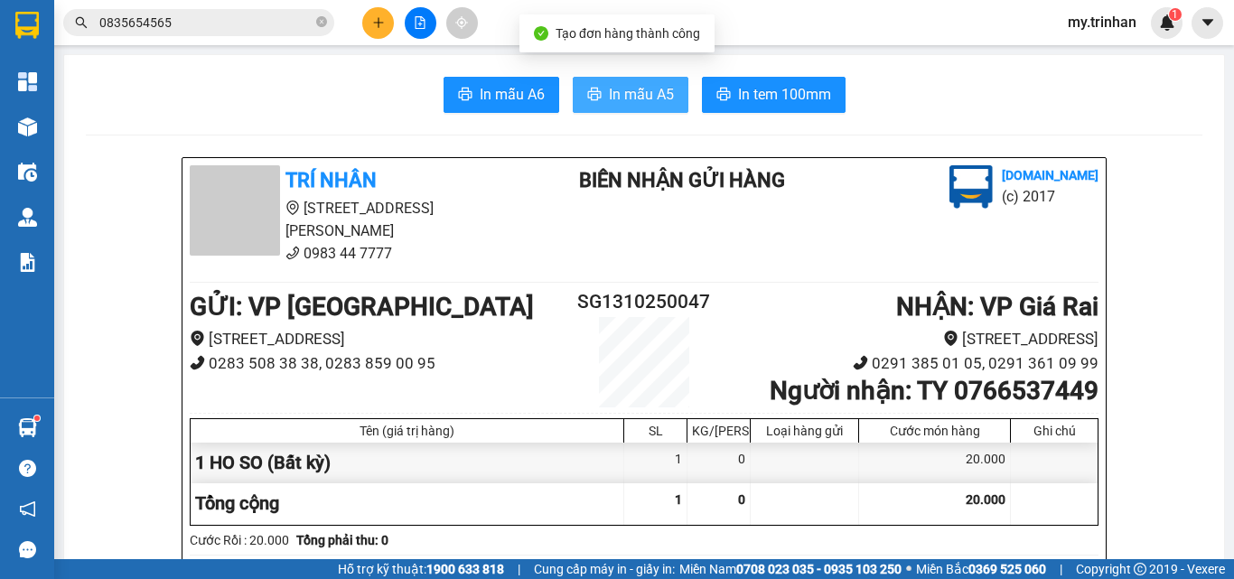
click at [630, 97] on span "In mẫu A5" at bounding box center [641, 94] width 65 height 23
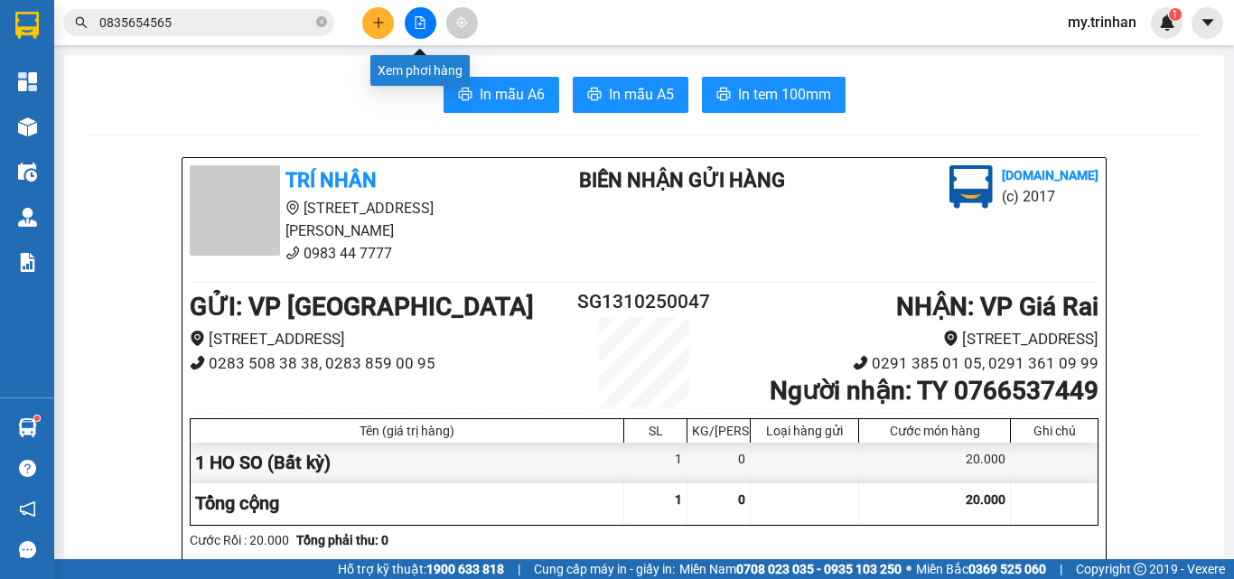
click at [372, 19] on icon "plus" at bounding box center [378, 22] width 13 height 13
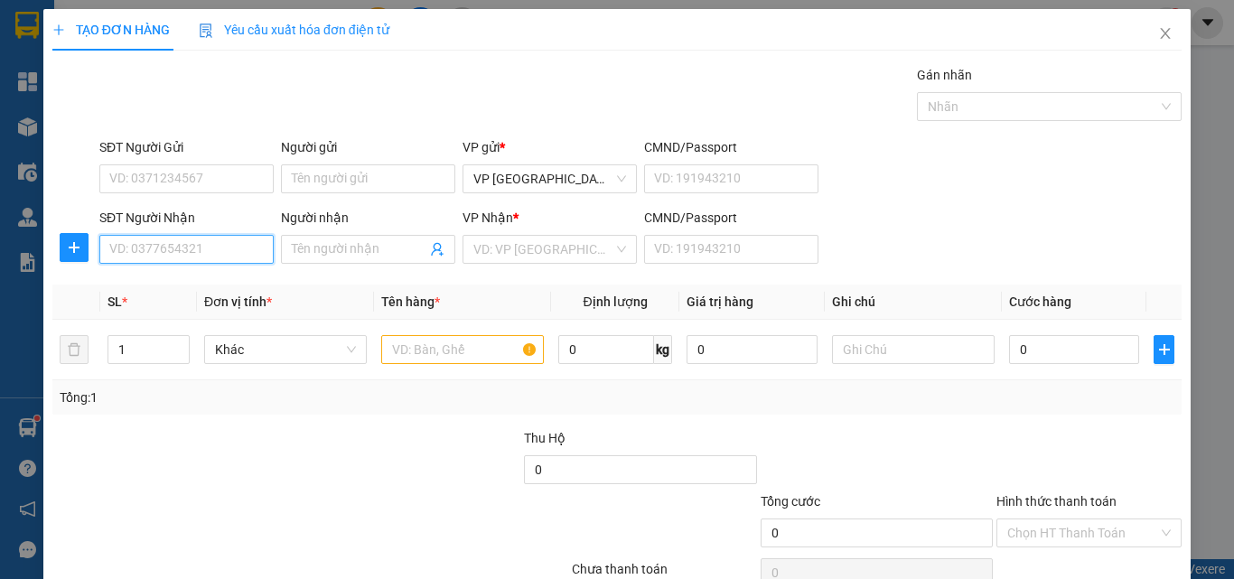
click at [217, 249] on input "SĐT Người Nhận" at bounding box center [186, 249] width 174 height 29
click at [322, 264] on div "Người nhận Tên người nhận" at bounding box center [368, 239] width 174 height 63
click at [325, 257] on input "Người nhận" at bounding box center [359, 249] width 135 height 20
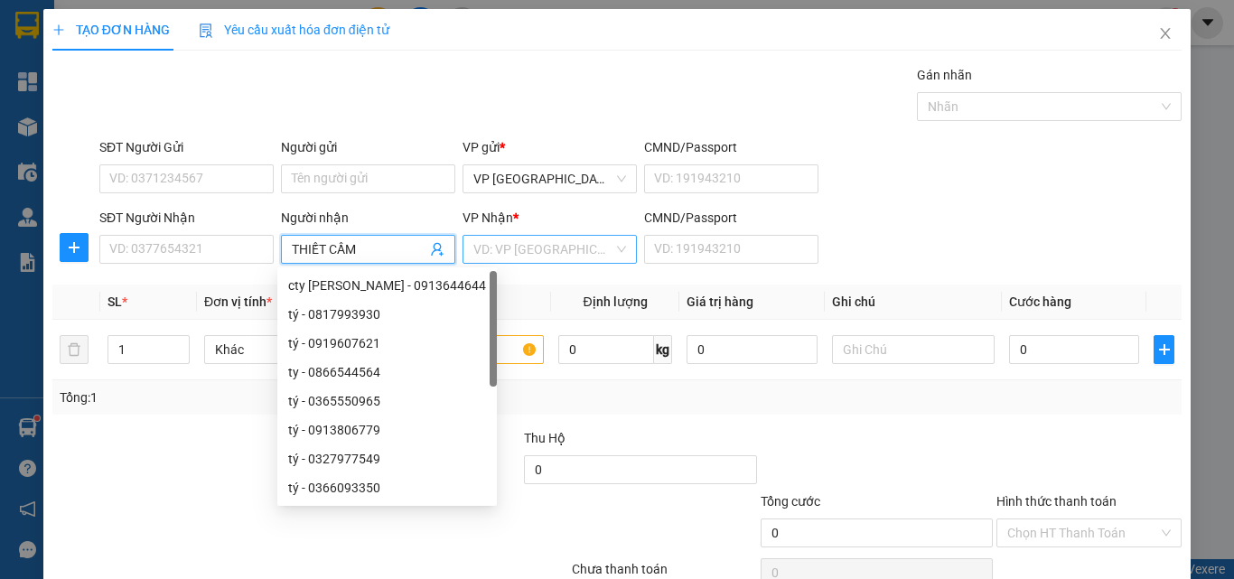
click at [528, 247] on input "search" at bounding box center [543, 249] width 140 height 27
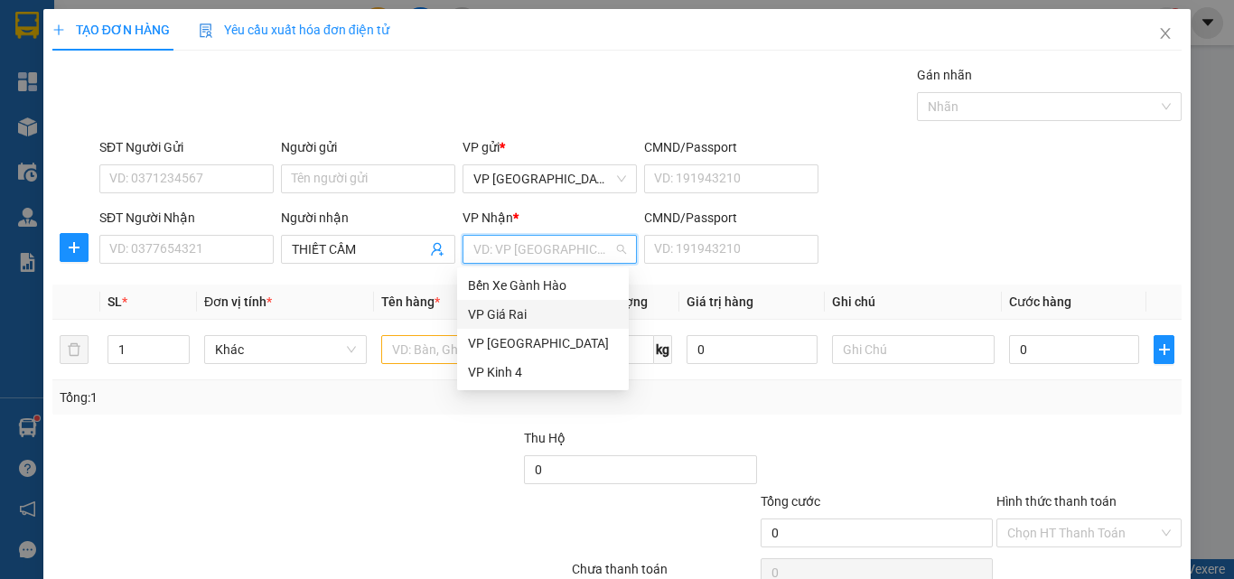
drag, startPoint x: 504, startPoint y: 341, endPoint x: 500, endPoint y: 310, distance: 31.8
click at [500, 310] on div "Bến Xe Gành Hào VP Giá Rai VP [GEOGRAPHIC_DATA] VP Kinh 4" at bounding box center [543, 329] width 172 height 116
click at [500, 310] on div "VP Giá Rai" at bounding box center [543, 314] width 150 height 20
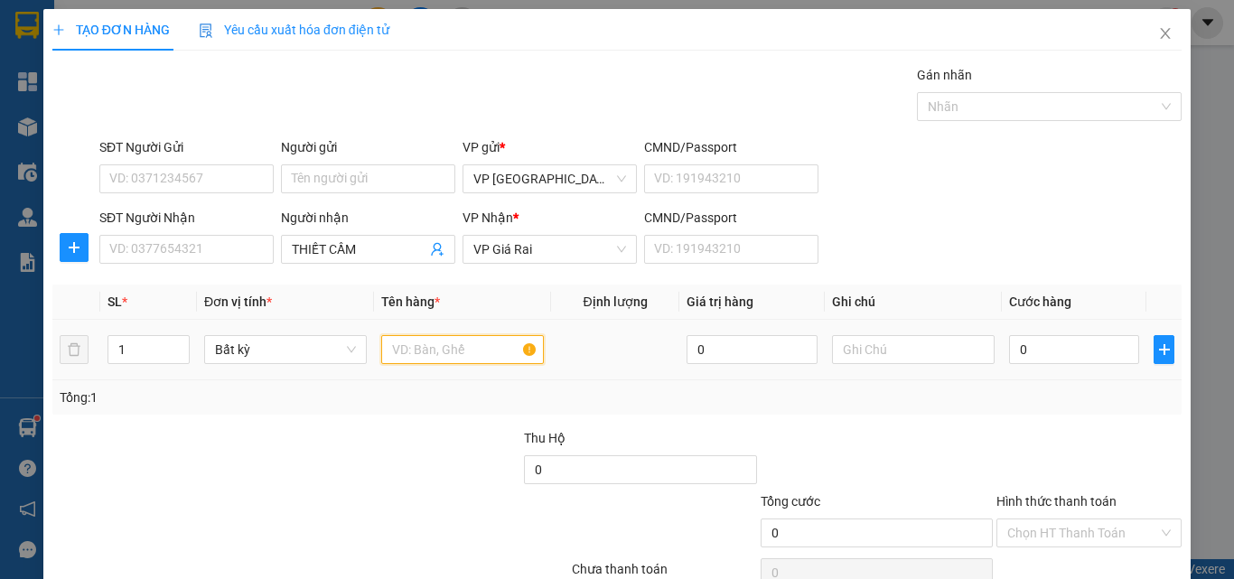
click at [449, 340] on input "text" at bounding box center [462, 349] width 163 height 29
click at [1055, 353] on input "0" at bounding box center [1074, 349] width 130 height 29
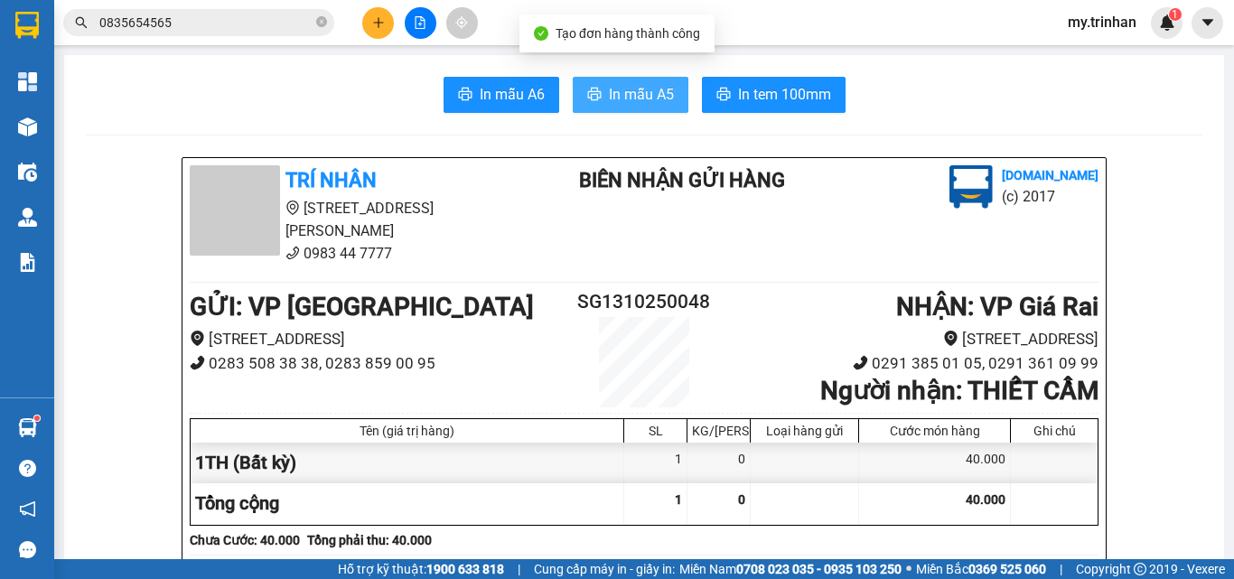
click at [648, 101] on span "In mẫu A5" at bounding box center [641, 94] width 65 height 23
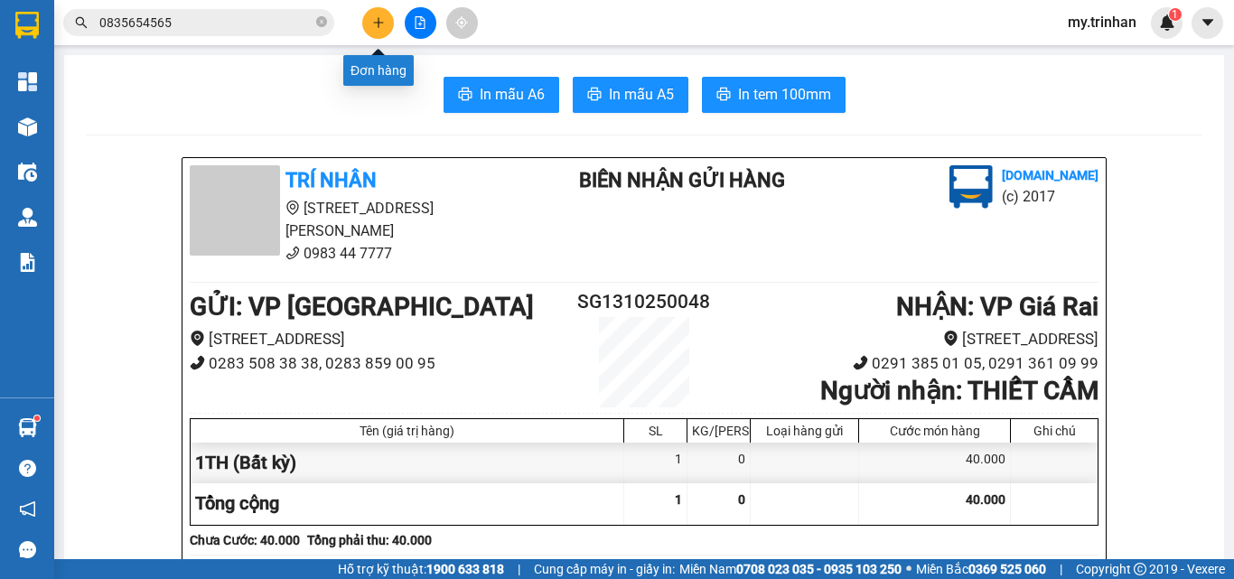
click at [378, 28] on icon "plus" at bounding box center [378, 22] width 13 height 13
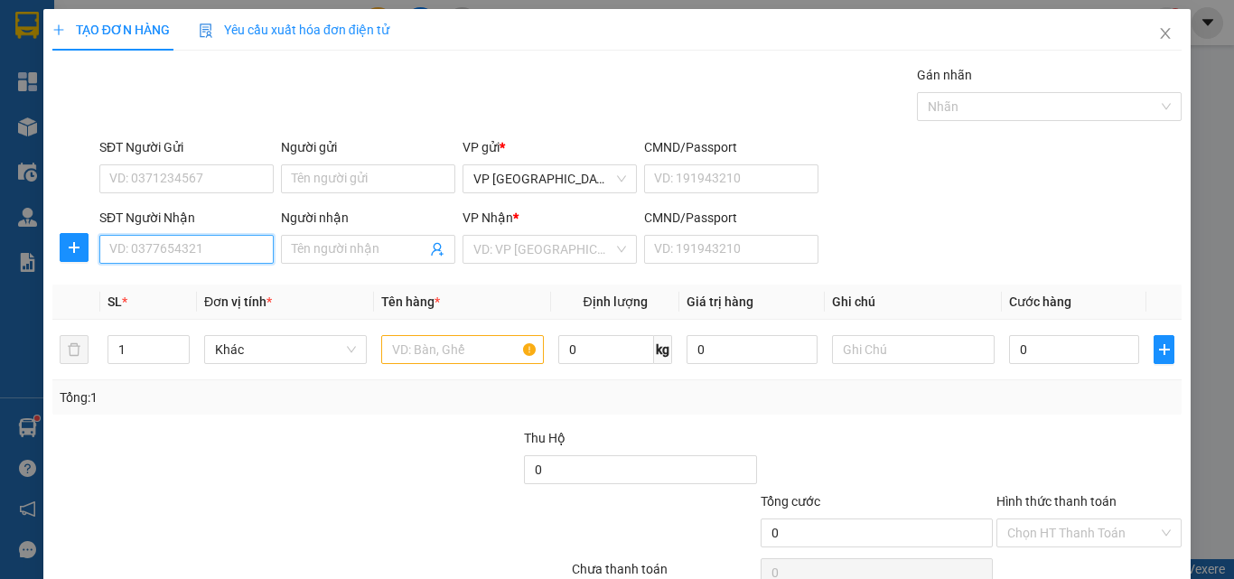
click at [207, 252] on input "SĐT Người Nhận" at bounding box center [186, 249] width 174 height 29
click at [103, 334] on td "1" at bounding box center [148, 350] width 97 height 61
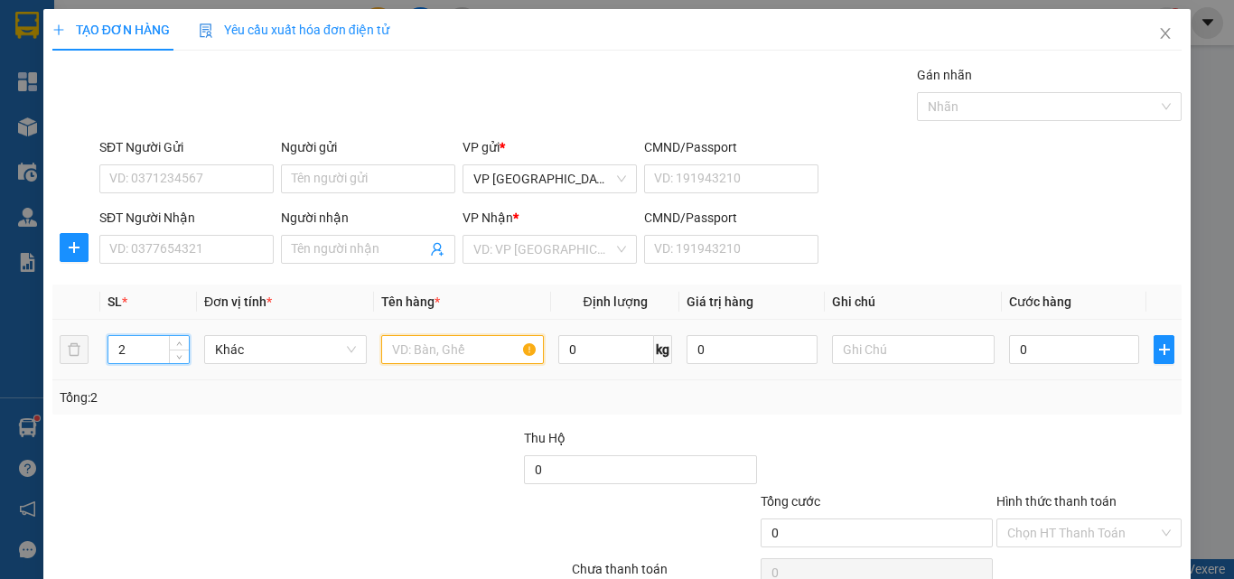
click at [425, 357] on input "text" at bounding box center [462, 349] width 163 height 29
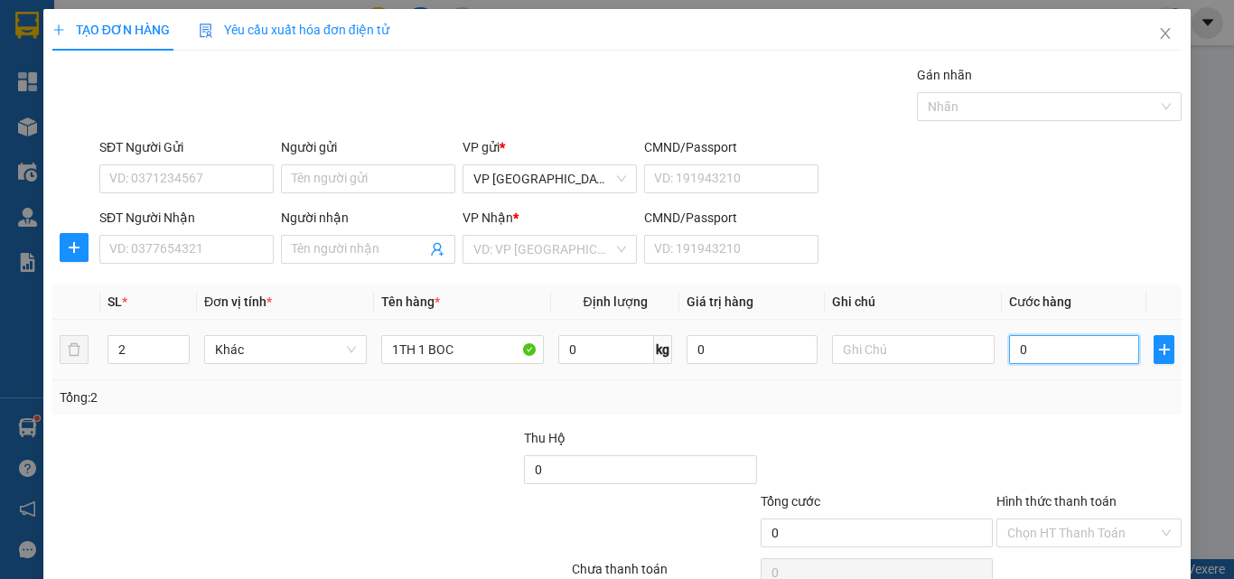
click at [1045, 344] on input "0" at bounding box center [1074, 349] width 130 height 29
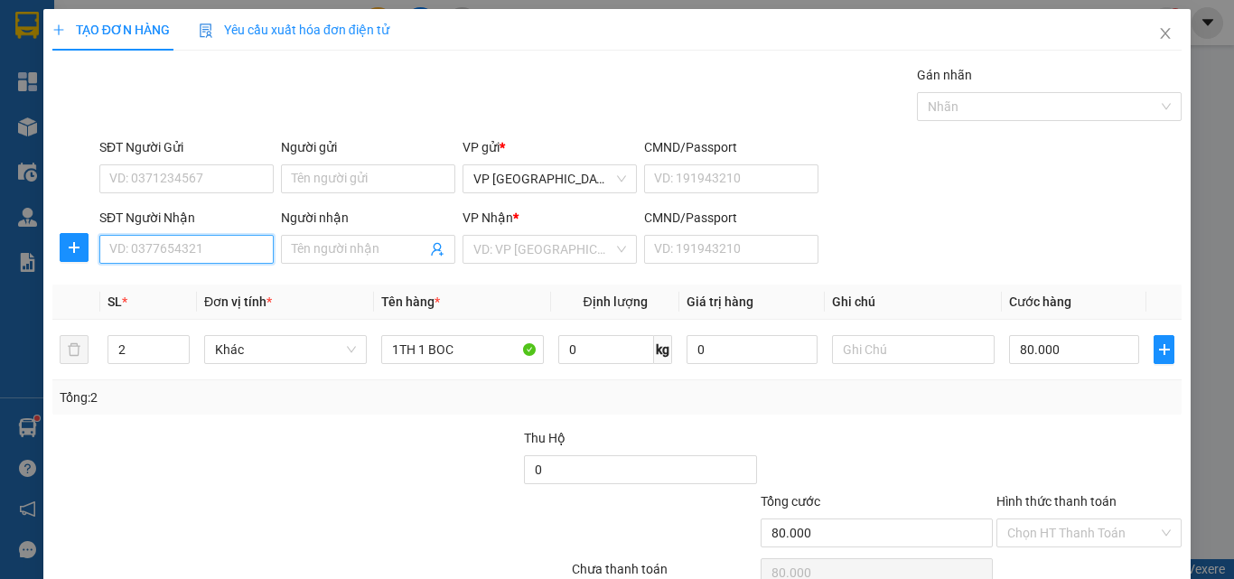
click at [236, 239] on input "SĐT Người Nhận" at bounding box center [186, 249] width 174 height 29
click at [175, 257] on input "SĐT Người Nhận" at bounding box center [186, 249] width 174 height 29
click at [212, 192] on div "0941570224 - chương" at bounding box center [184, 196] width 150 height 20
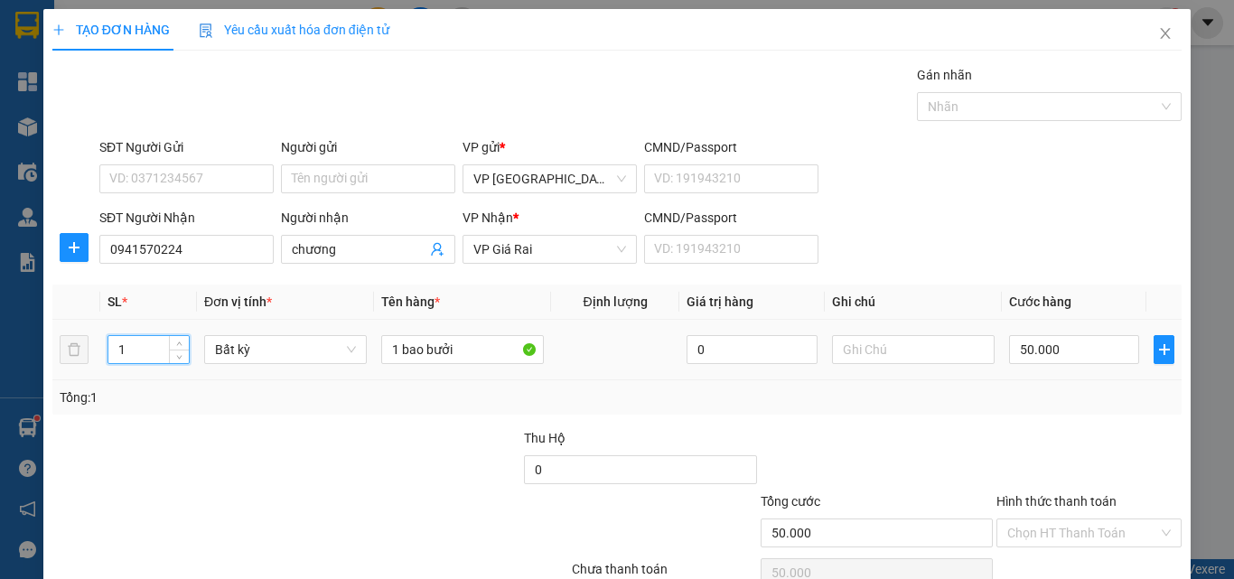
drag, startPoint x: 117, startPoint y: 256, endPoint x: 103, endPoint y: 257, distance: 14.6
click at [103, 320] on td "1" at bounding box center [148, 350] width 97 height 61
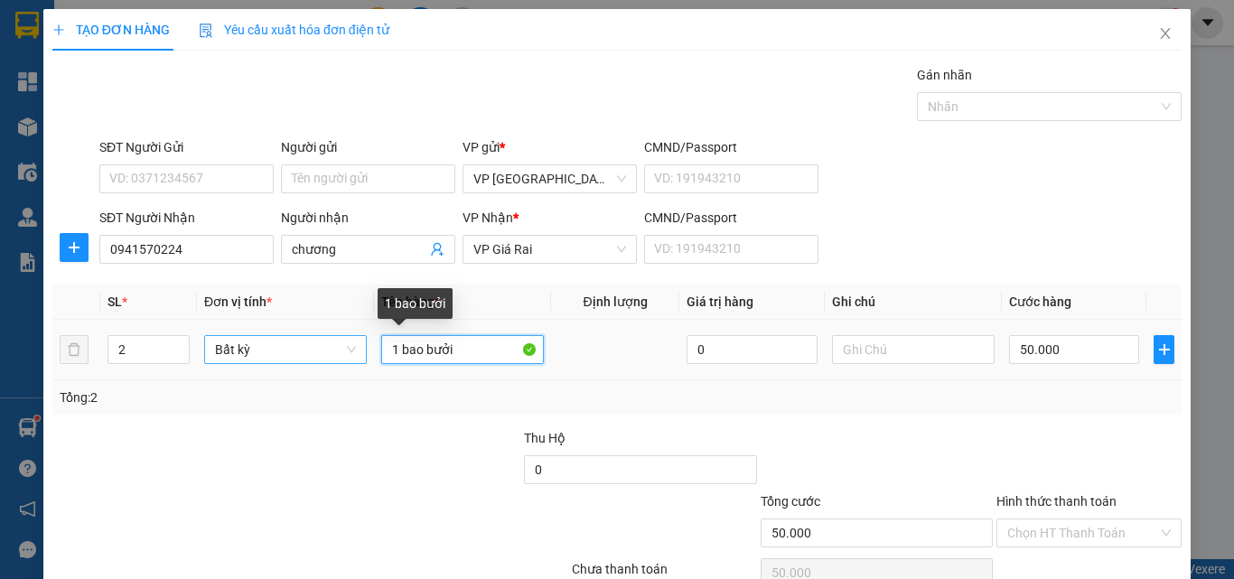
drag, startPoint x: 449, startPoint y: 258, endPoint x: 347, endPoint y: 257, distance: 102.1
click at [347, 320] on tr "2 Bất kỳ 1 bao bưởi 0 50.000" at bounding box center [616, 350] width 1129 height 61
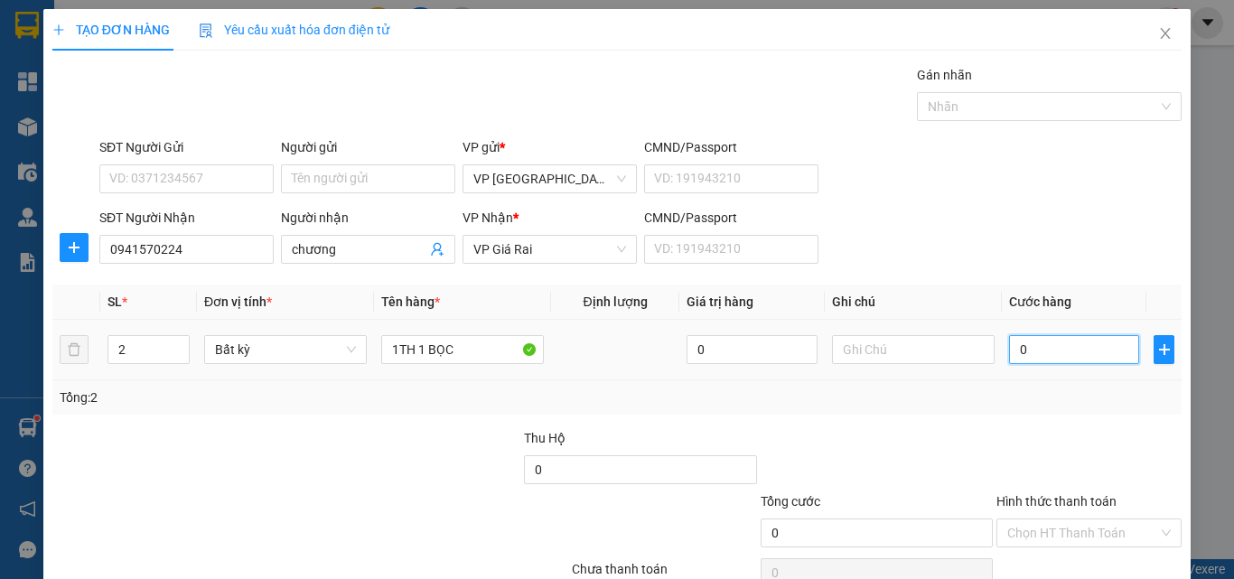
click at [1040, 335] on input "0" at bounding box center [1074, 349] width 130 height 29
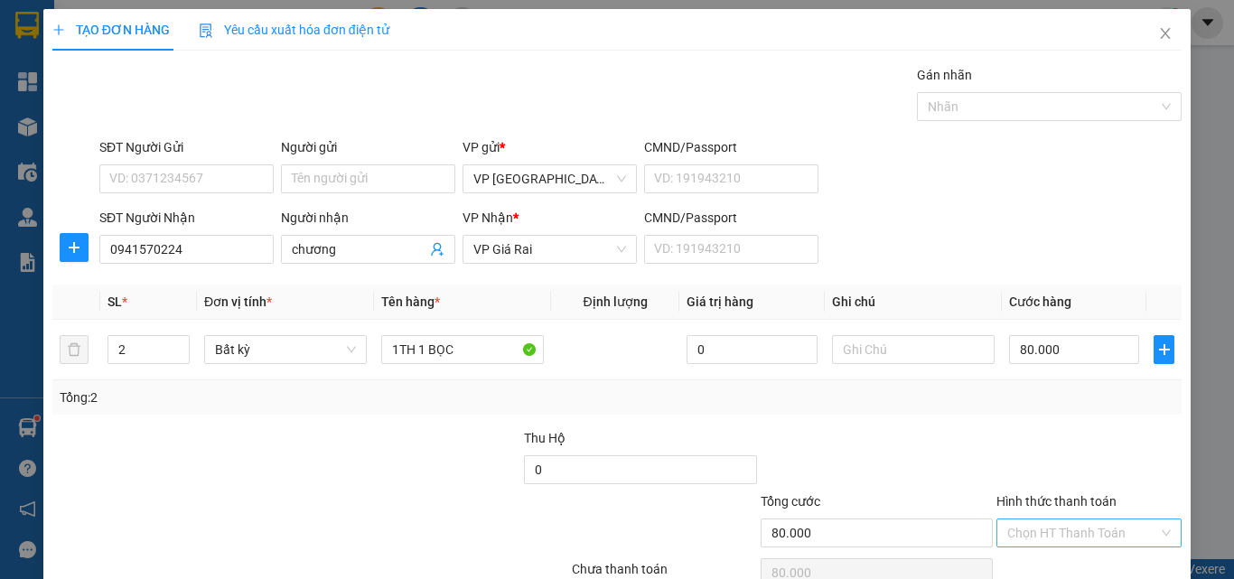
click at [1065, 519] on input "Hình thức thanh toán" at bounding box center [1082, 532] width 151 height 27
click at [1061, 559] on div "Tại văn phòng" at bounding box center [1075, 569] width 161 height 20
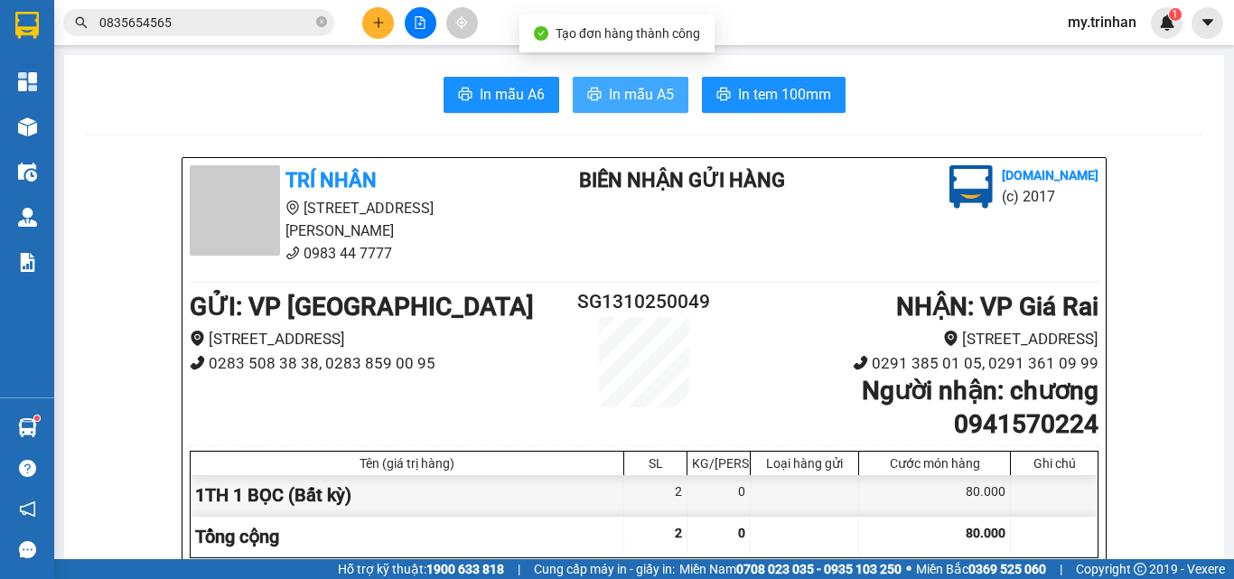
click at [626, 108] on button "In mẫu A5" at bounding box center [631, 95] width 116 height 36
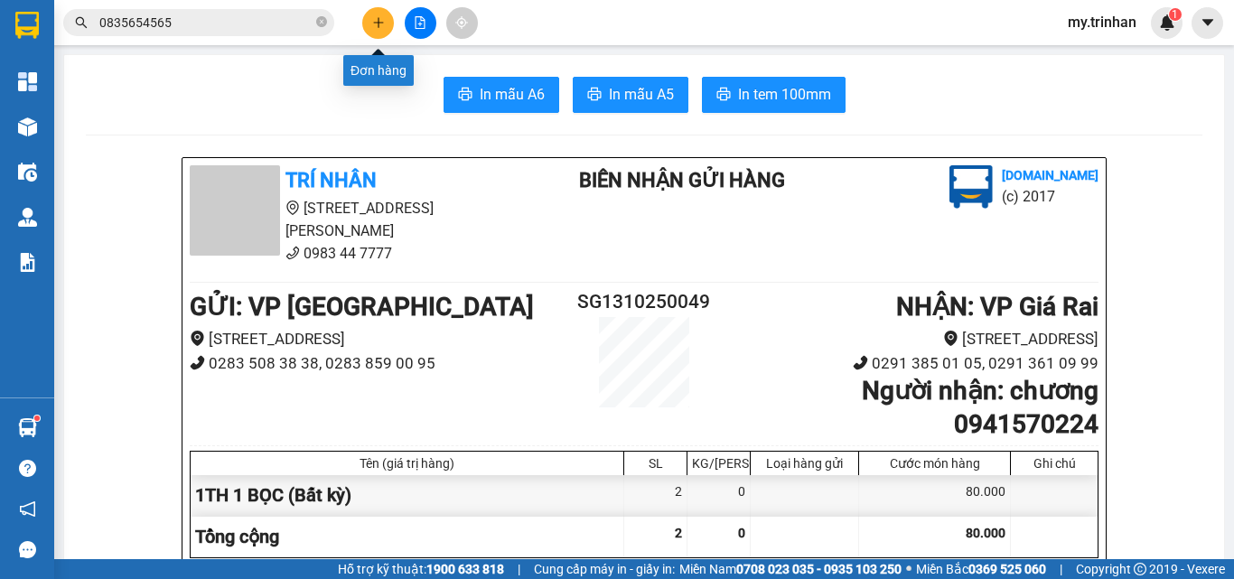
click at [378, 27] on icon "plus" at bounding box center [378, 22] width 1 height 10
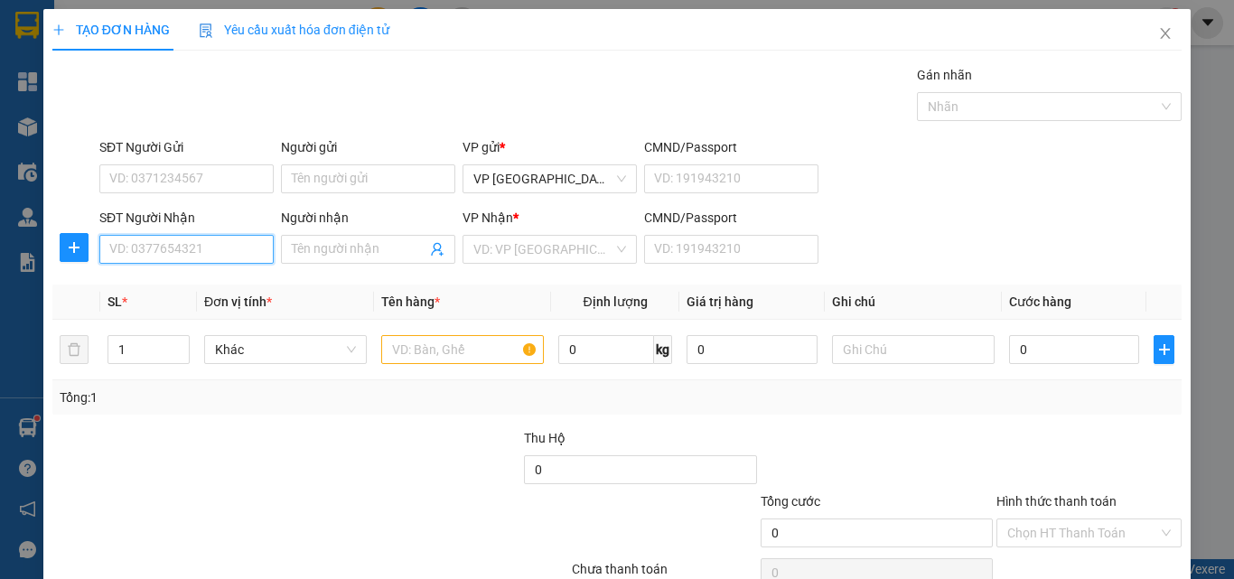
click at [245, 247] on input "SĐT Người Nhận" at bounding box center [186, 249] width 174 height 29
click at [231, 249] on input "SĐT Người Nhận" at bounding box center [186, 249] width 174 height 29
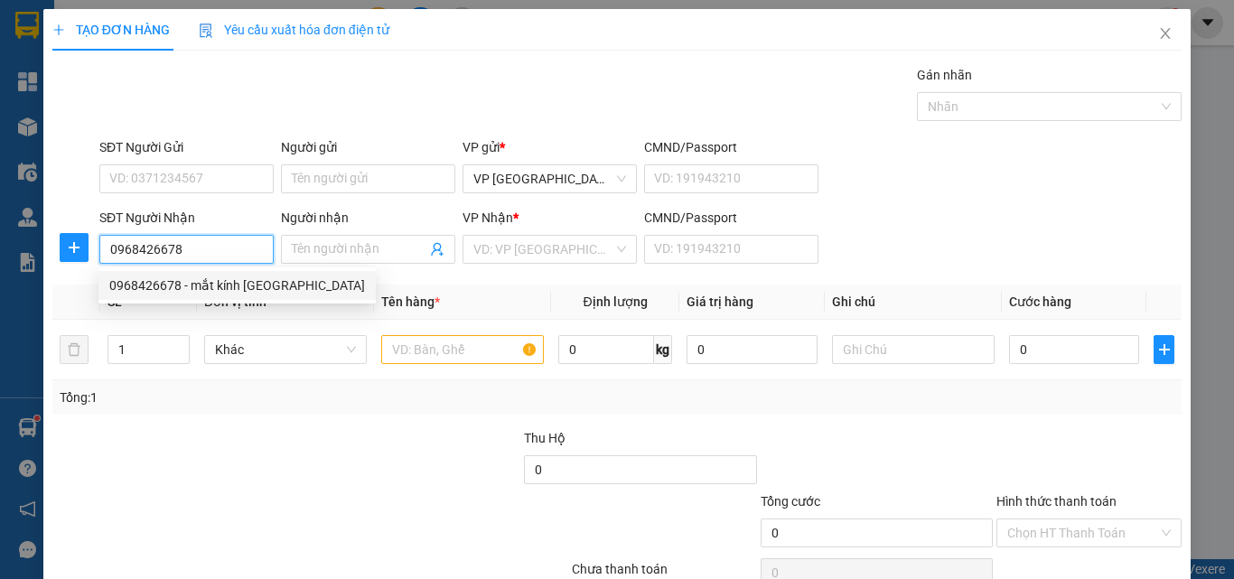
click at [207, 286] on div "0968426678 - mắt kính [GEOGRAPHIC_DATA]" at bounding box center [237, 285] width 256 height 20
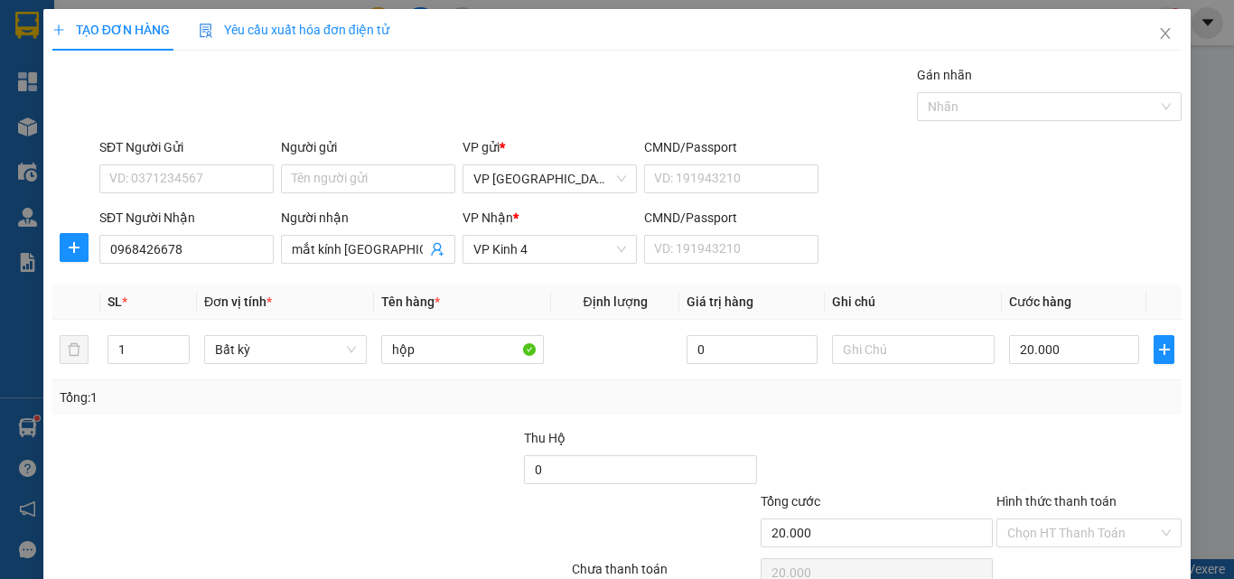
click at [1041, 555] on div "Chọn HT Thanh Toán" at bounding box center [1088, 573] width 189 height 36
click at [1059, 519] on input "Hình thức thanh toán" at bounding box center [1082, 532] width 151 height 27
click at [1049, 559] on div "Tại văn phòng" at bounding box center [1075, 569] width 161 height 20
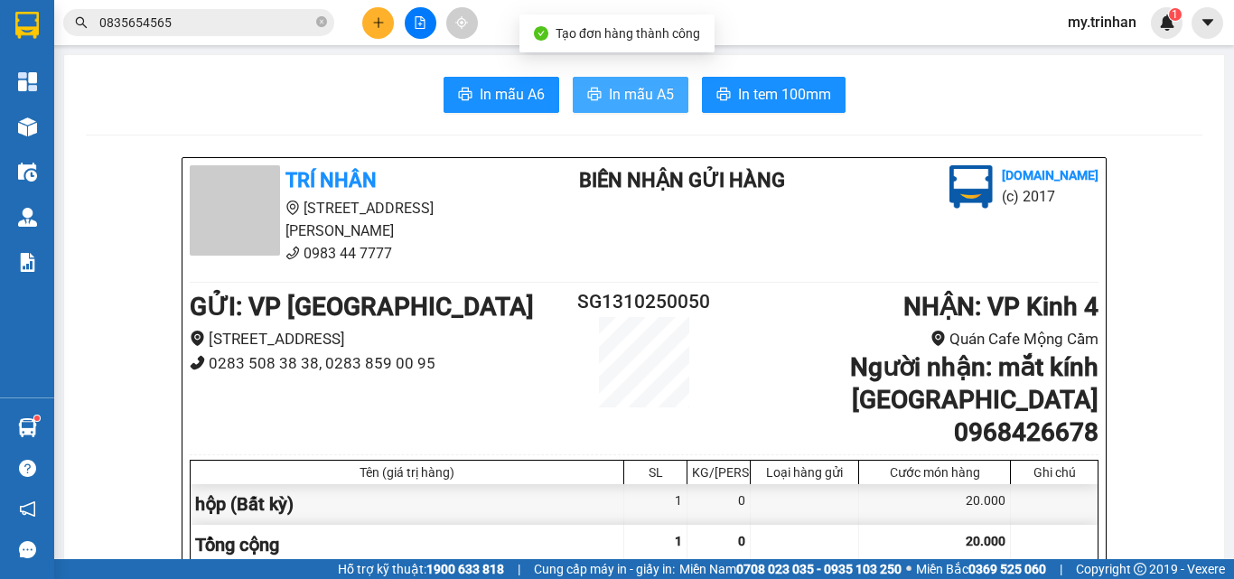
click at [609, 98] on span "In mẫu A5" at bounding box center [641, 94] width 65 height 23
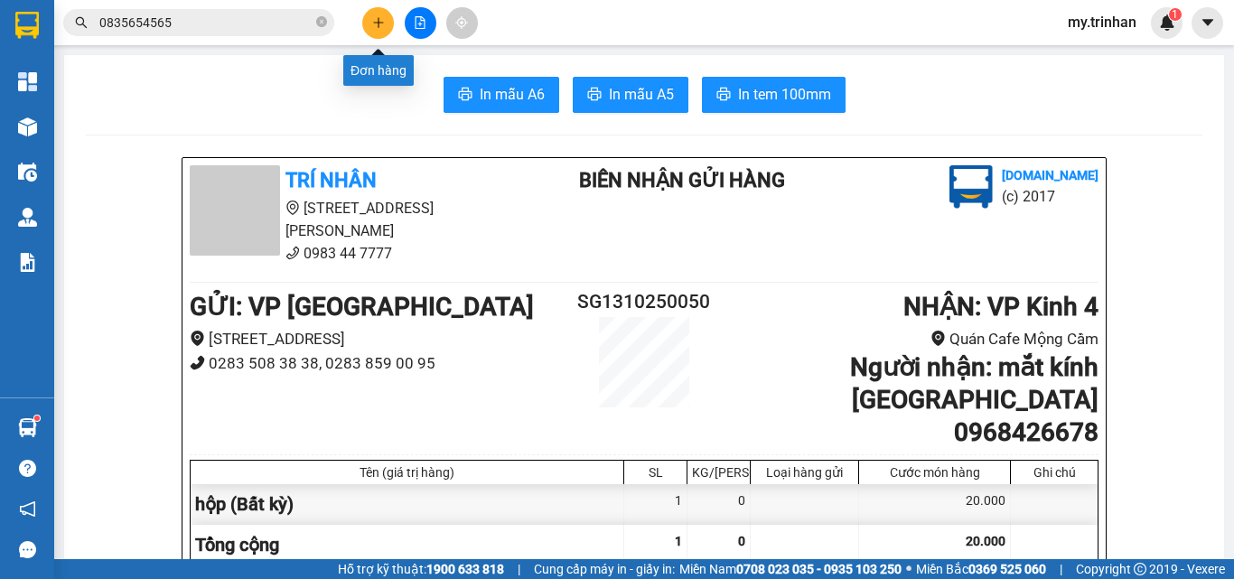
click at [391, 20] on button at bounding box center [378, 23] width 32 height 32
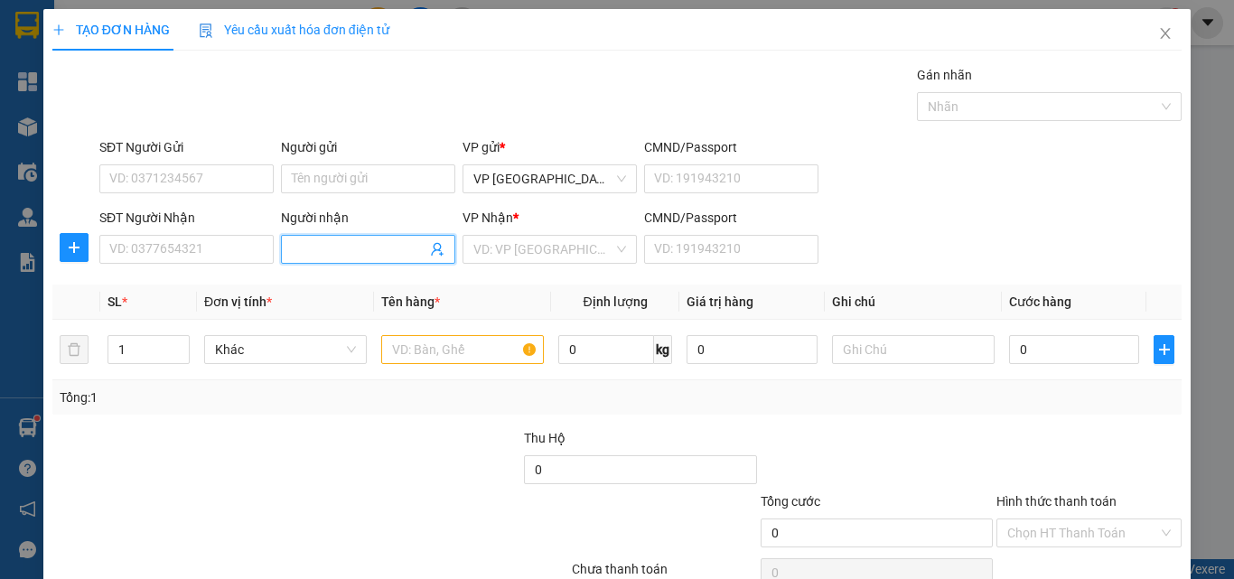
click at [306, 250] on input "Người nhận" at bounding box center [359, 249] width 135 height 20
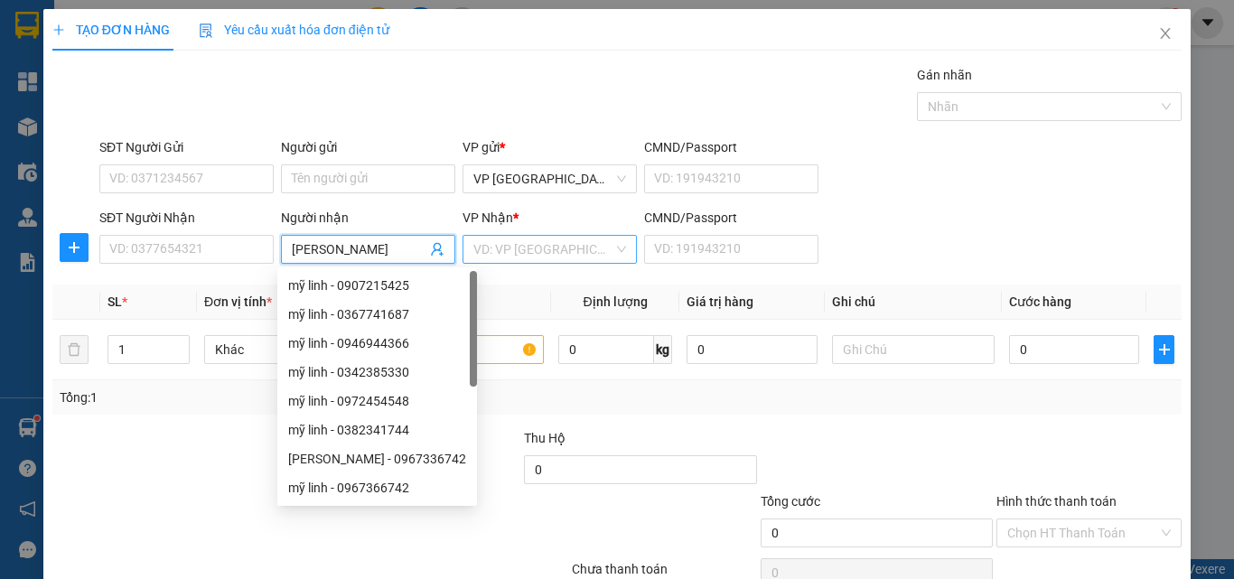
click at [525, 247] on input "search" at bounding box center [543, 249] width 140 height 27
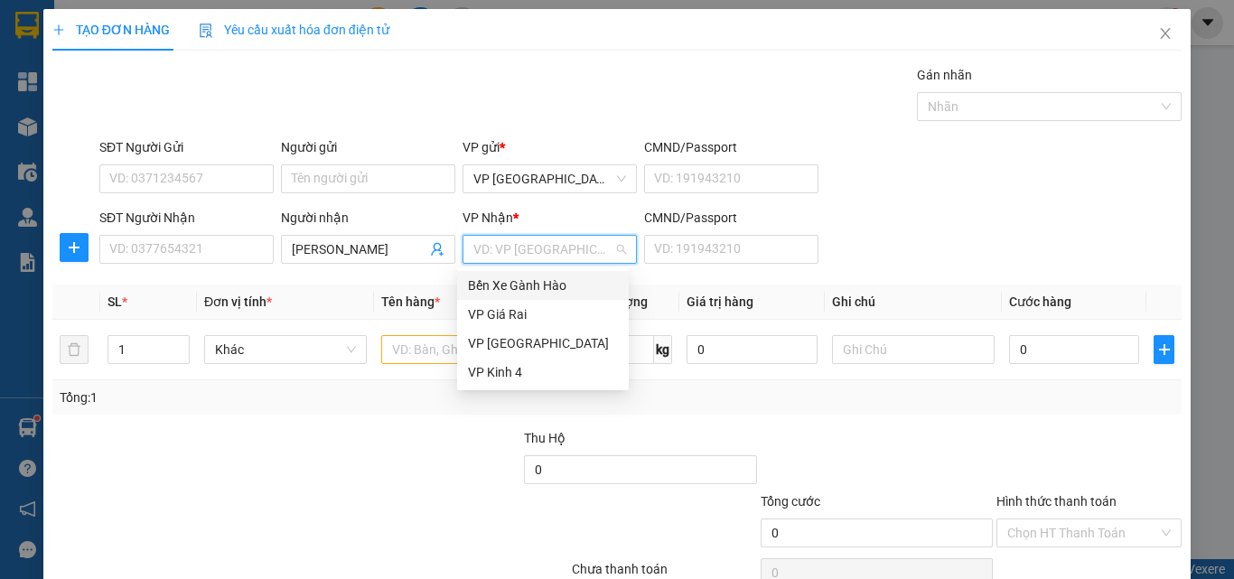
click at [505, 278] on div "Bến Xe Gành Hào" at bounding box center [543, 285] width 150 height 20
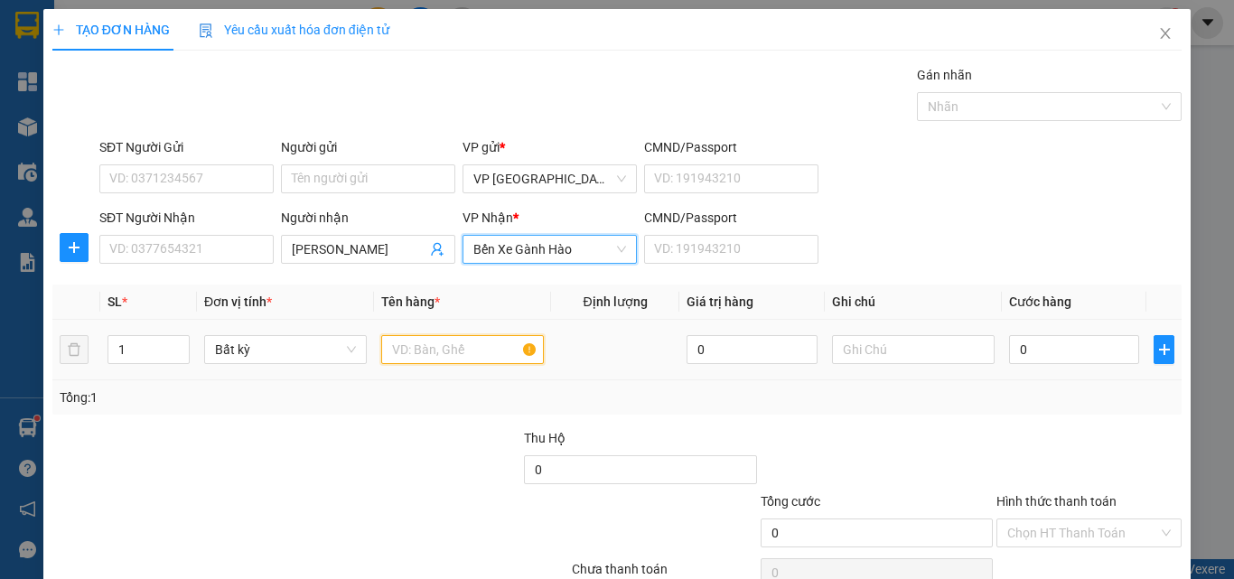
click at [424, 344] on input "text" at bounding box center [462, 349] width 163 height 29
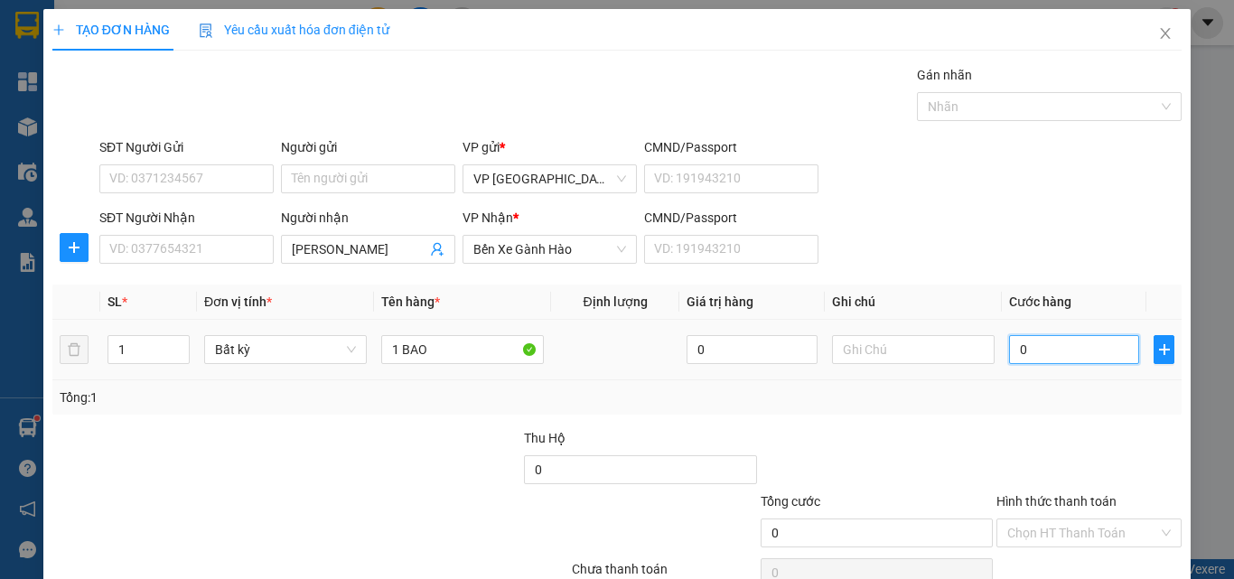
click at [1072, 350] on input "0" at bounding box center [1074, 349] width 130 height 29
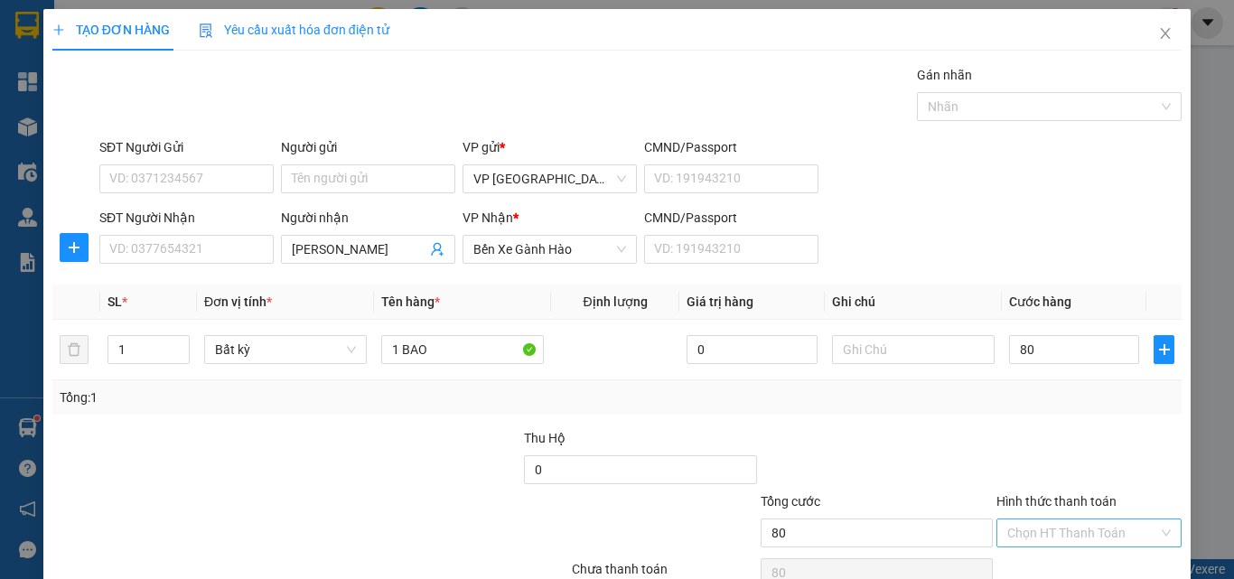
click at [1072, 519] on input "Hình thức thanh toán" at bounding box center [1082, 532] width 151 height 27
click at [1096, 428] on div at bounding box center [1088, 459] width 189 height 63
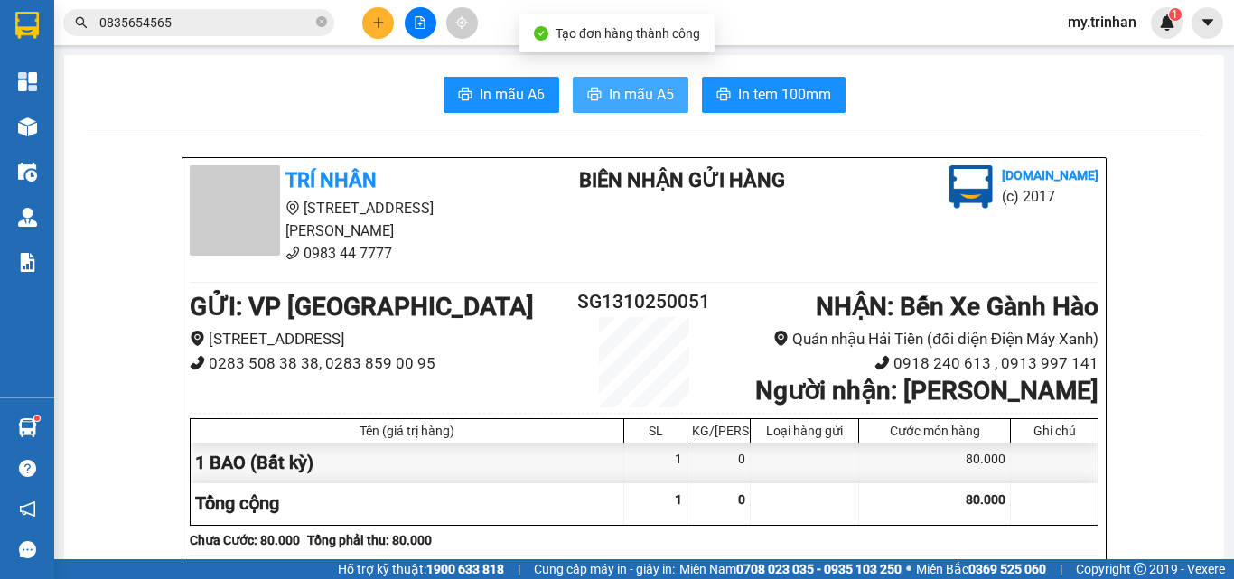
click at [584, 77] on button "In mẫu A5" at bounding box center [631, 95] width 116 height 36
click at [368, 13] on button at bounding box center [378, 23] width 32 height 32
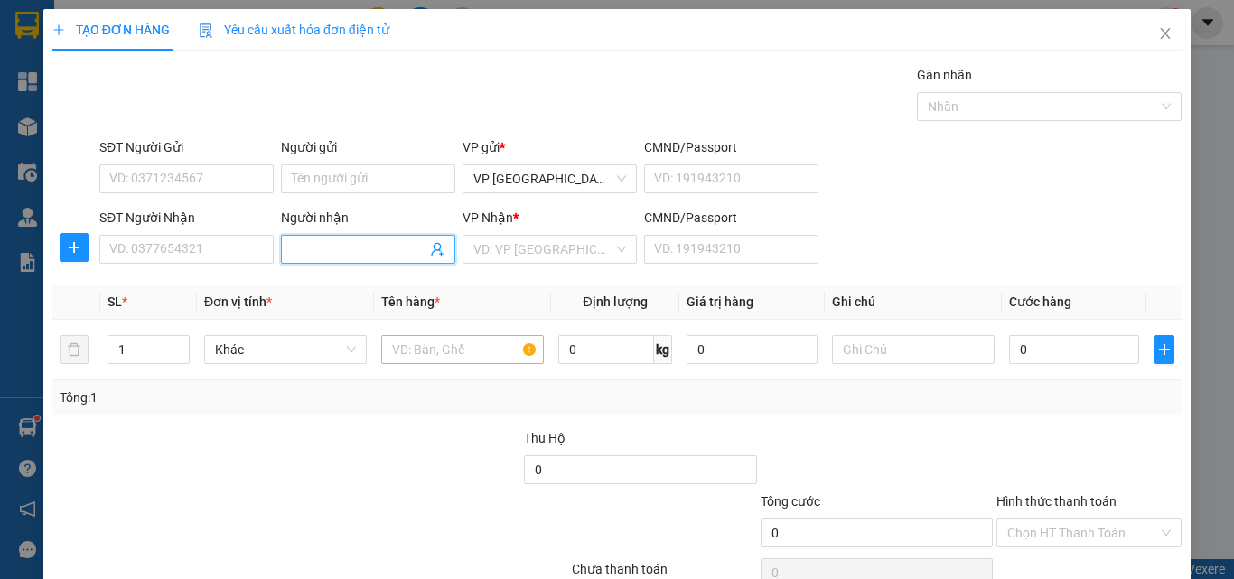
click at [336, 254] on input "Người nhận" at bounding box center [359, 249] width 135 height 20
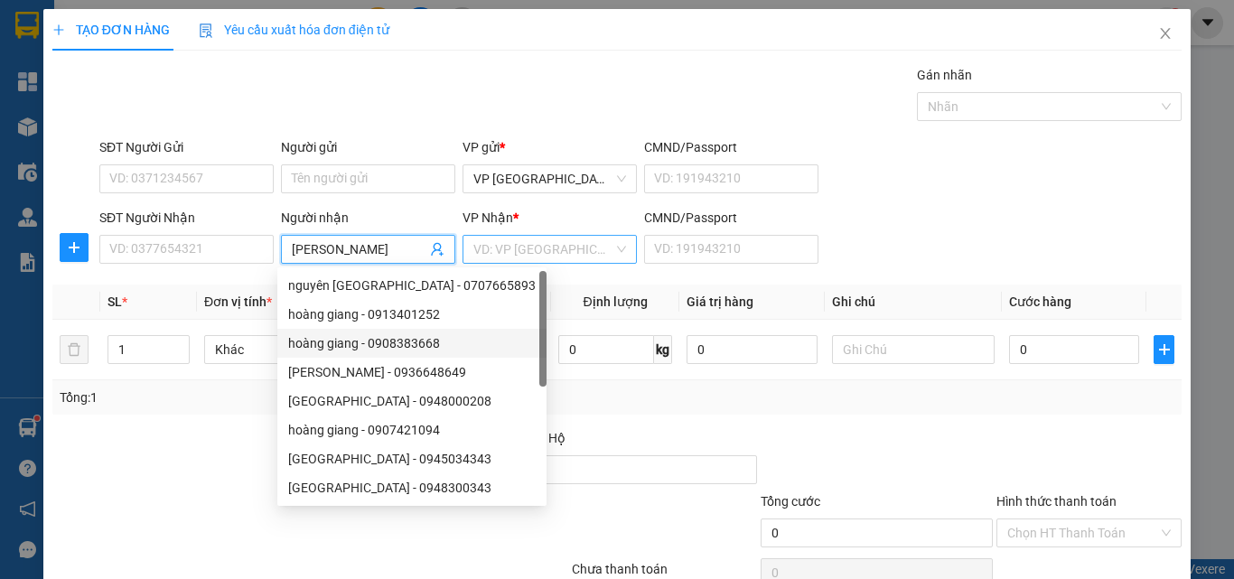
click at [526, 257] on input "search" at bounding box center [543, 249] width 140 height 27
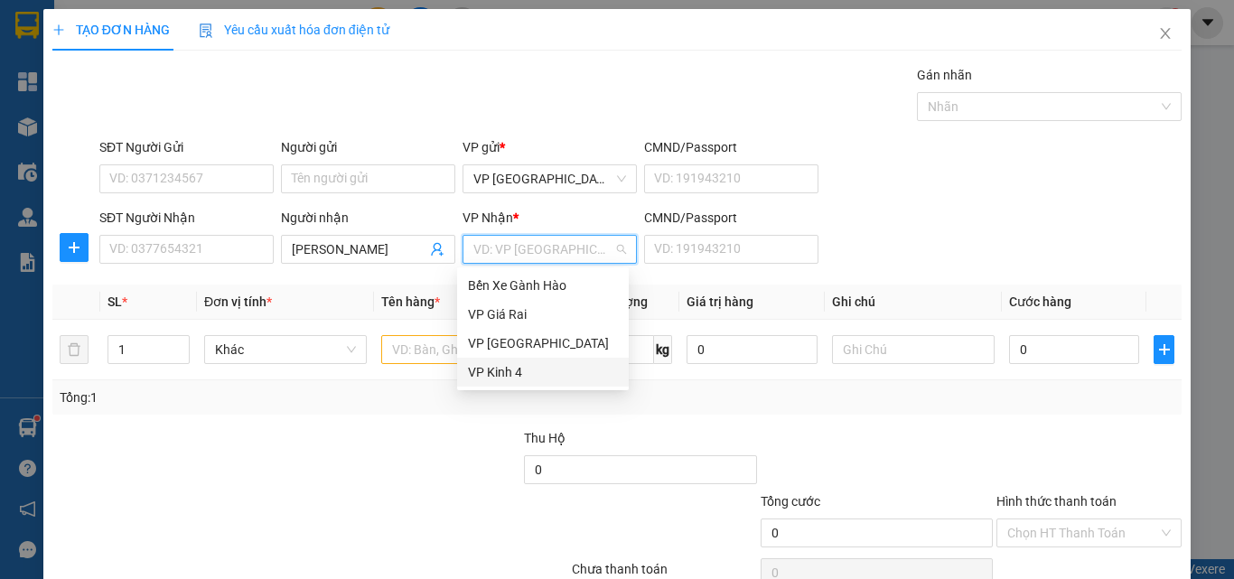
click at [484, 375] on div "VP Kinh 4" at bounding box center [543, 372] width 150 height 20
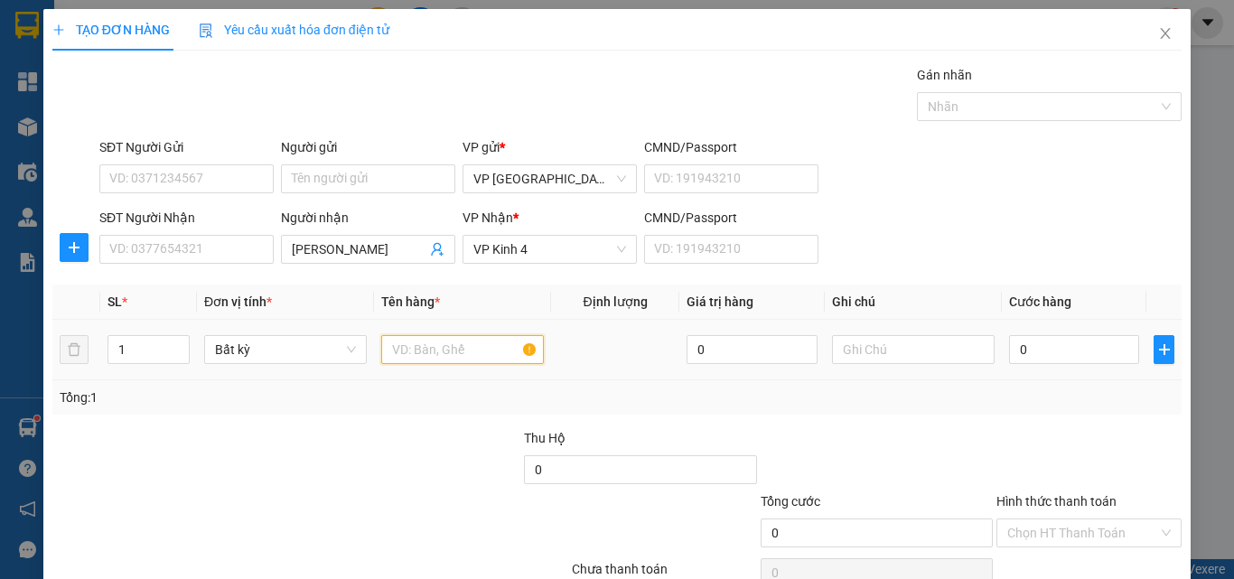
click at [434, 345] on input "text" at bounding box center [462, 349] width 163 height 29
click at [1029, 358] on input "0" at bounding box center [1074, 349] width 130 height 29
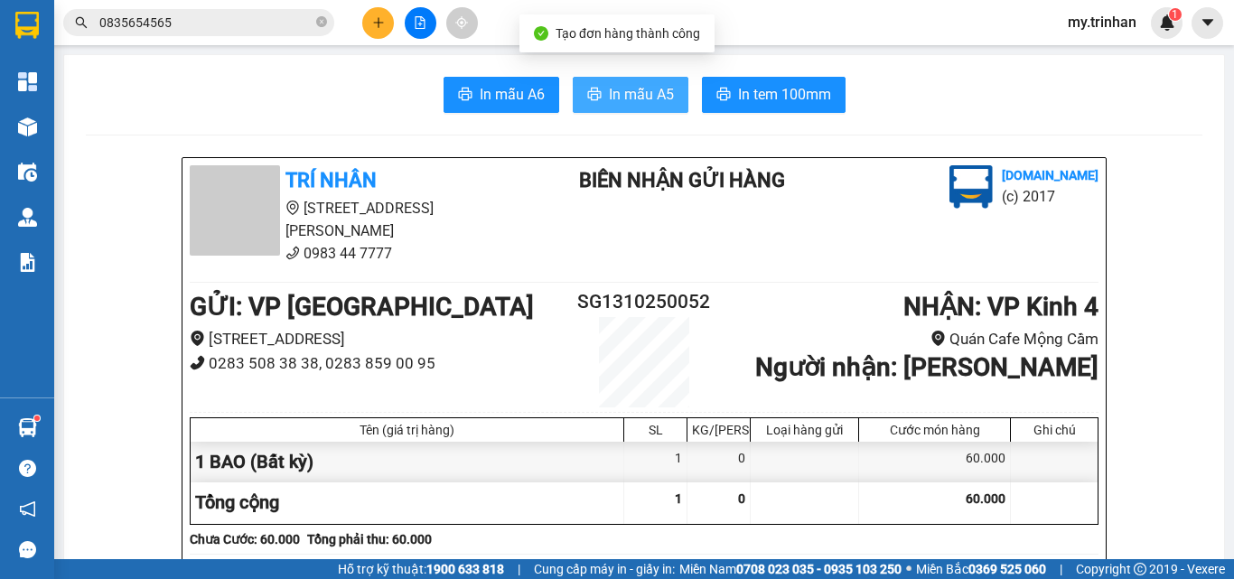
click at [621, 92] on span "In mẫu A5" at bounding box center [641, 94] width 65 height 23
click at [625, 96] on span "In mẫu A5" at bounding box center [641, 94] width 65 height 23
click at [695, 310] on div "SG1310250052" at bounding box center [644, 347] width 152 height 120
click at [638, 87] on span "In mẫu A5" at bounding box center [641, 94] width 65 height 23
click at [644, 91] on span "In mẫu A5" at bounding box center [641, 94] width 65 height 23
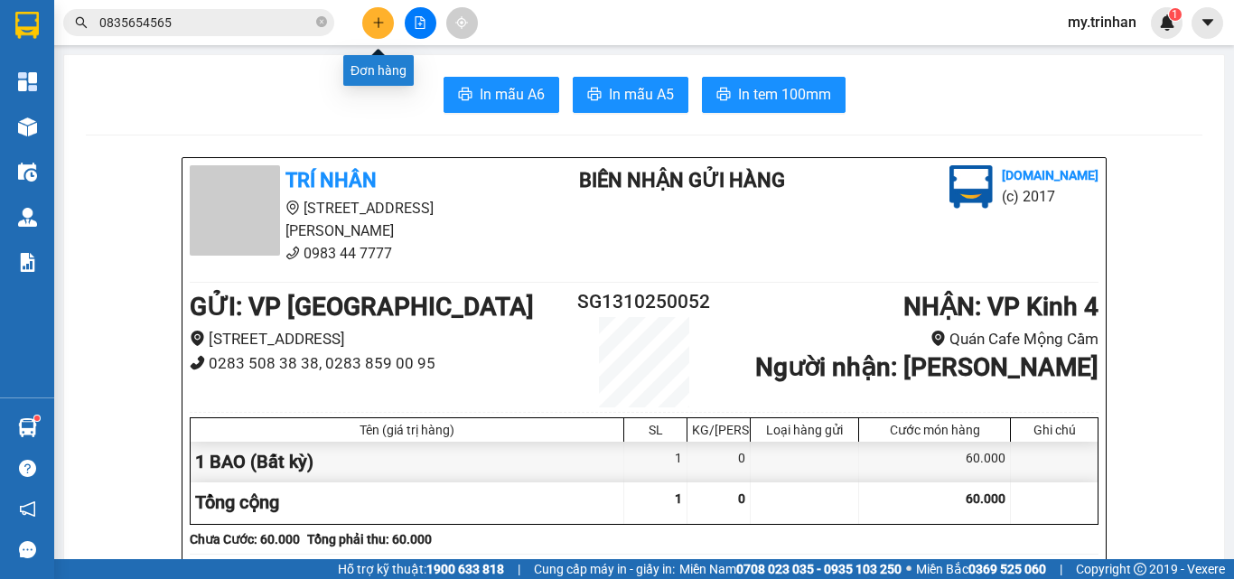
click at [371, 15] on button at bounding box center [378, 23] width 32 height 32
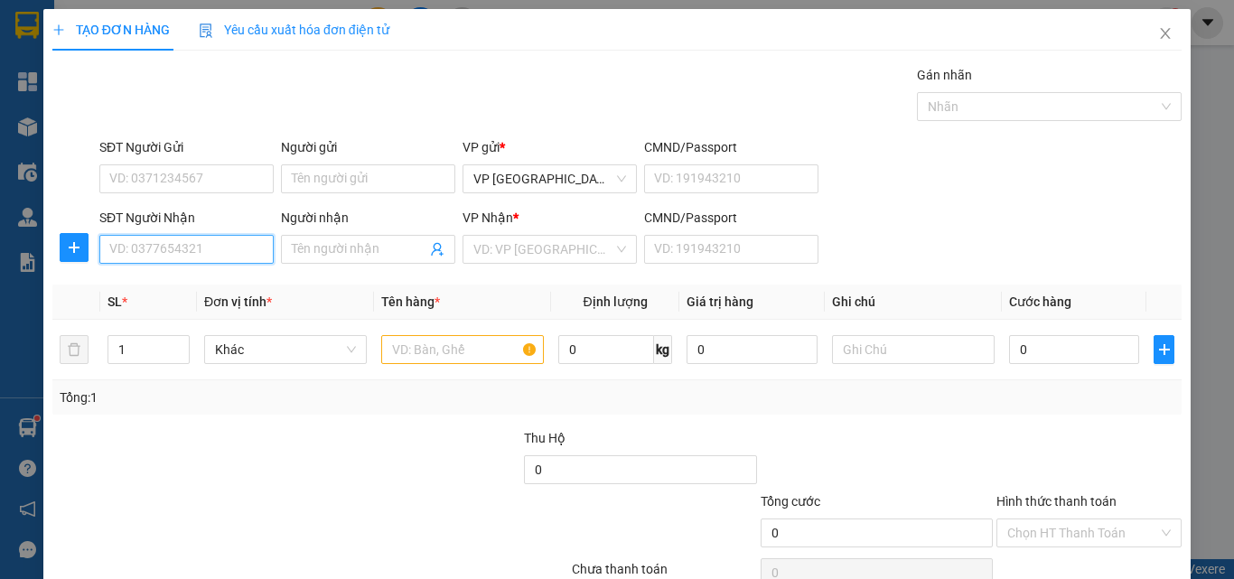
click at [229, 255] on input "SĐT Người Nhận" at bounding box center [186, 249] width 174 height 29
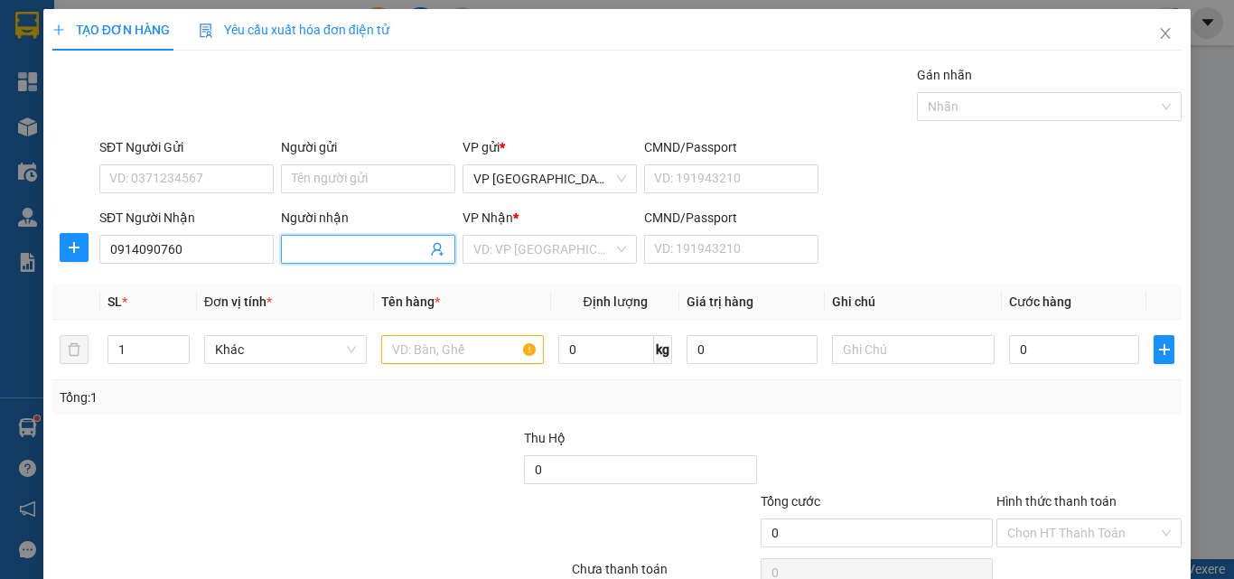
click at [358, 247] on input "Người nhận" at bounding box center [359, 249] width 135 height 20
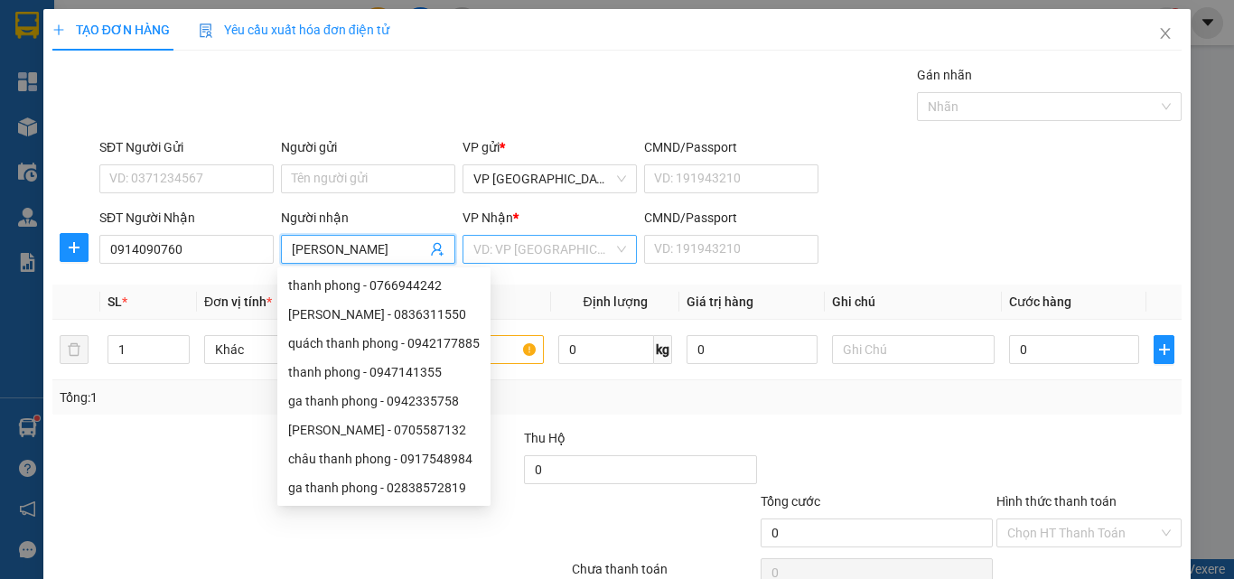
click at [541, 250] on input "search" at bounding box center [543, 249] width 140 height 27
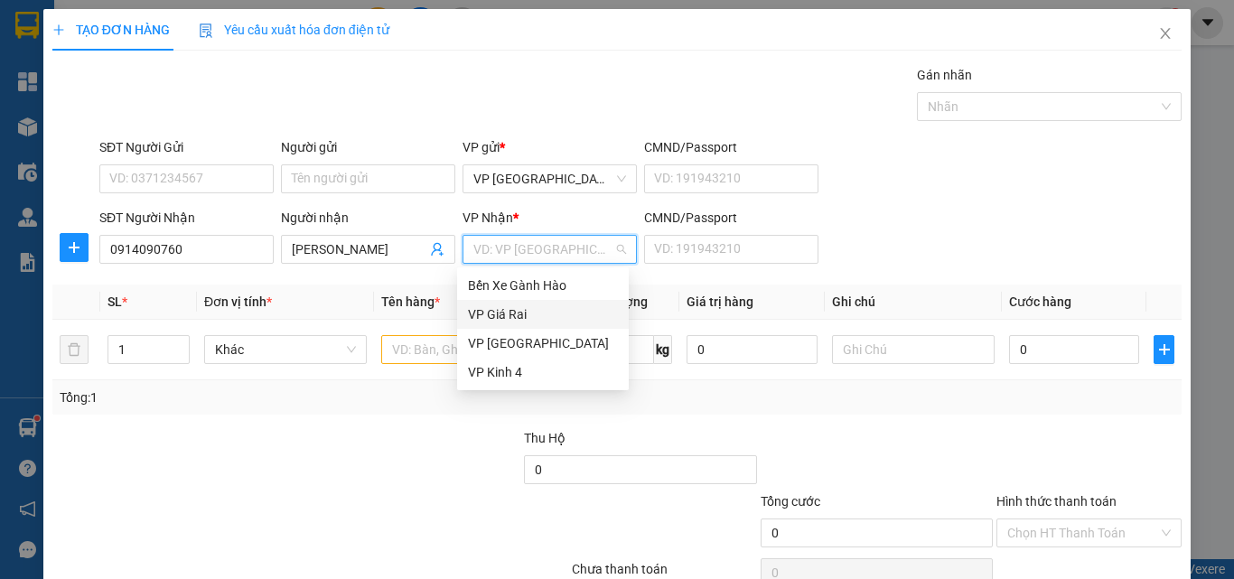
click at [511, 309] on div "VP Giá Rai" at bounding box center [543, 314] width 150 height 20
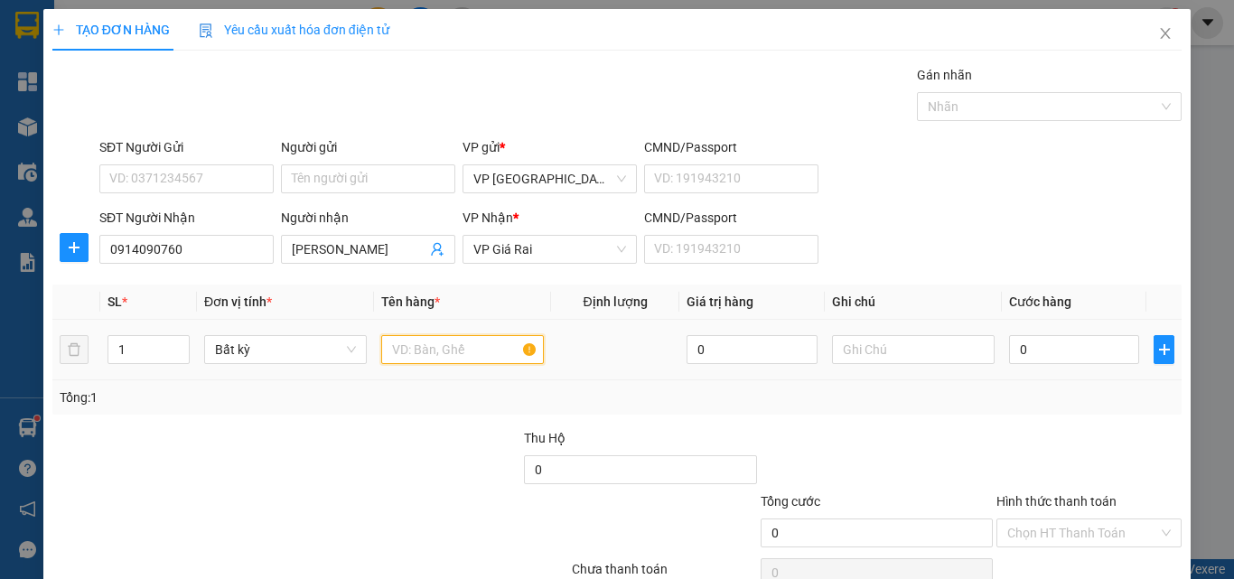
click at [468, 347] on input "text" at bounding box center [462, 349] width 163 height 29
click at [1009, 348] on input "0" at bounding box center [1074, 349] width 130 height 29
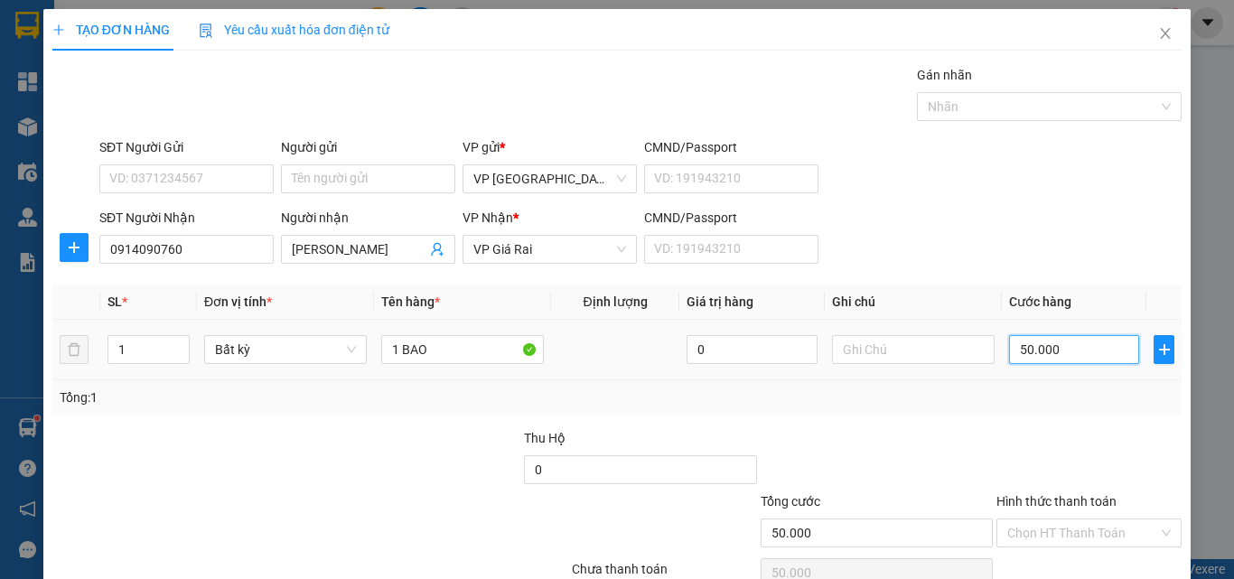
scroll to position [89, 0]
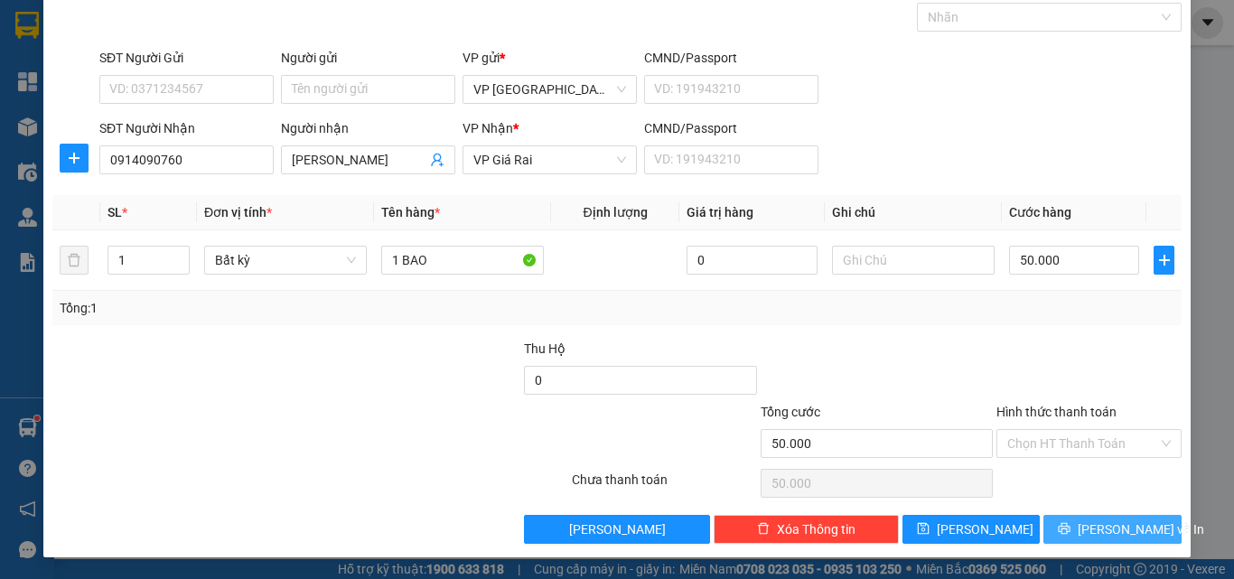
click at [1051, 528] on button "[PERSON_NAME] và In" at bounding box center [1112, 529] width 138 height 29
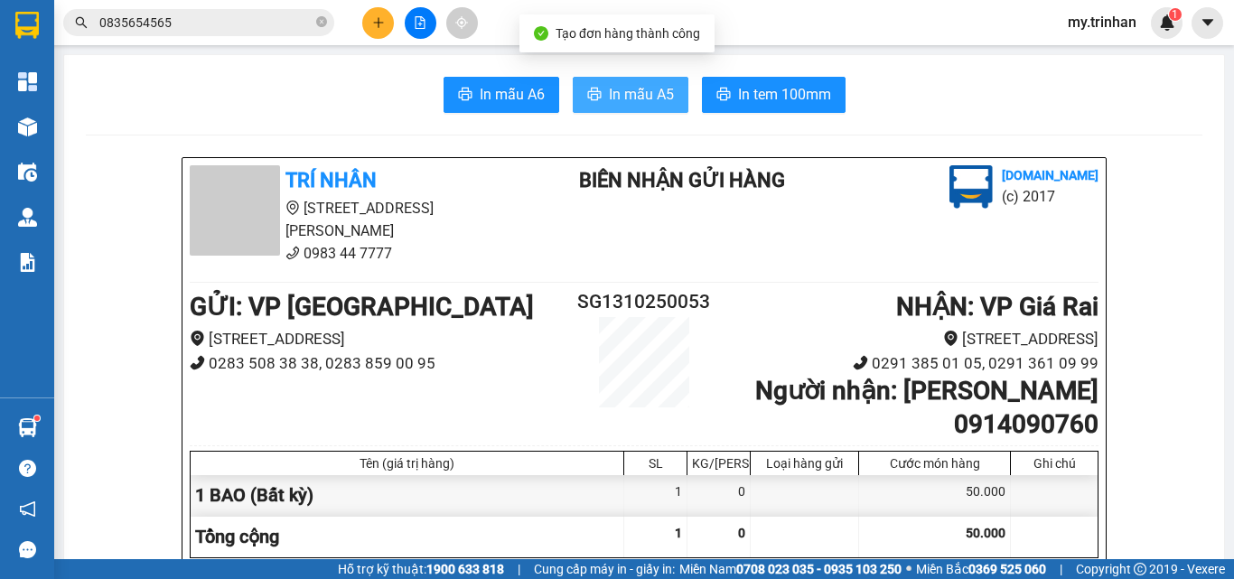
click at [637, 86] on span "In mẫu A5" at bounding box center [641, 94] width 65 height 23
drag, startPoint x: 752, startPoint y: 295, endPoint x: 350, endPoint y: 122, distance: 437.8
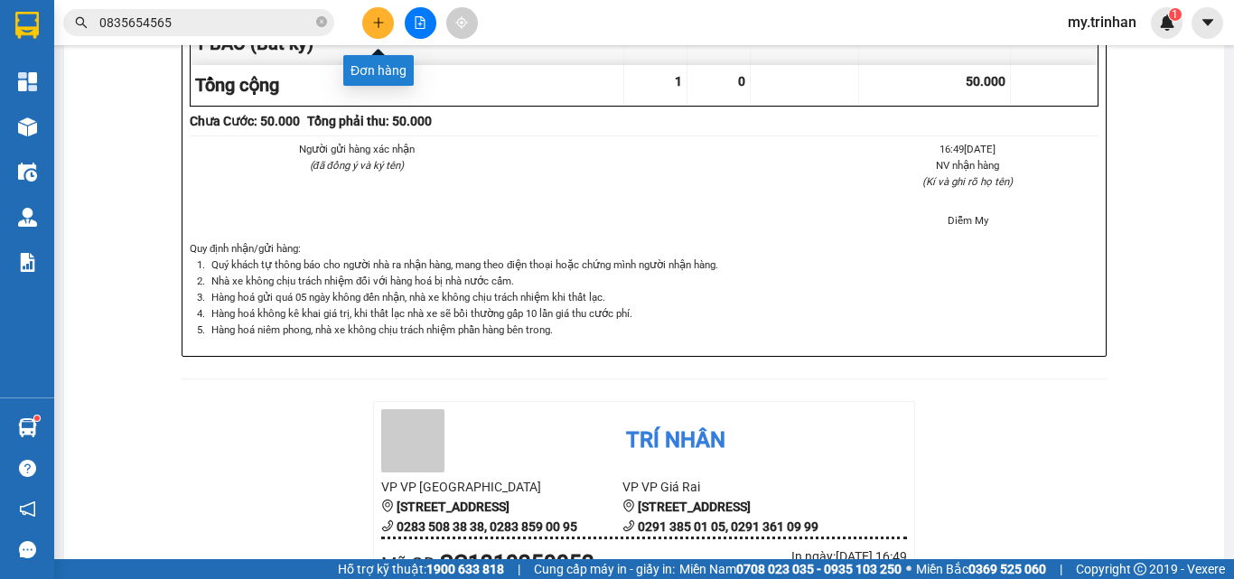
click at [379, 25] on icon "plus" at bounding box center [378, 22] width 13 height 13
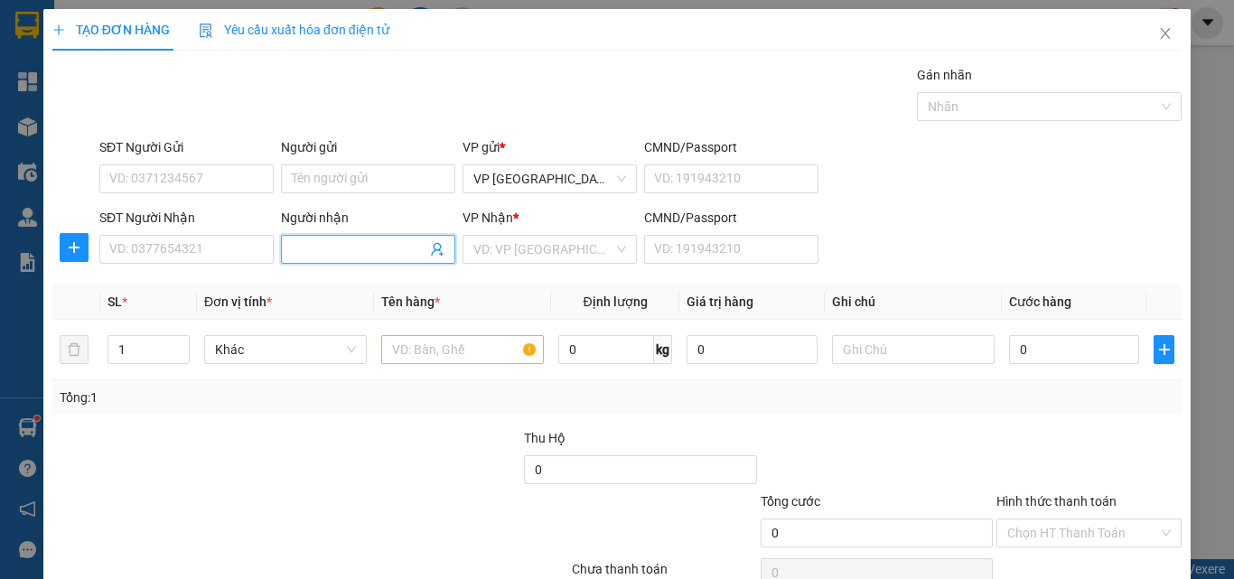
click at [346, 254] on input "Người nhận" at bounding box center [359, 249] width 135 height 20
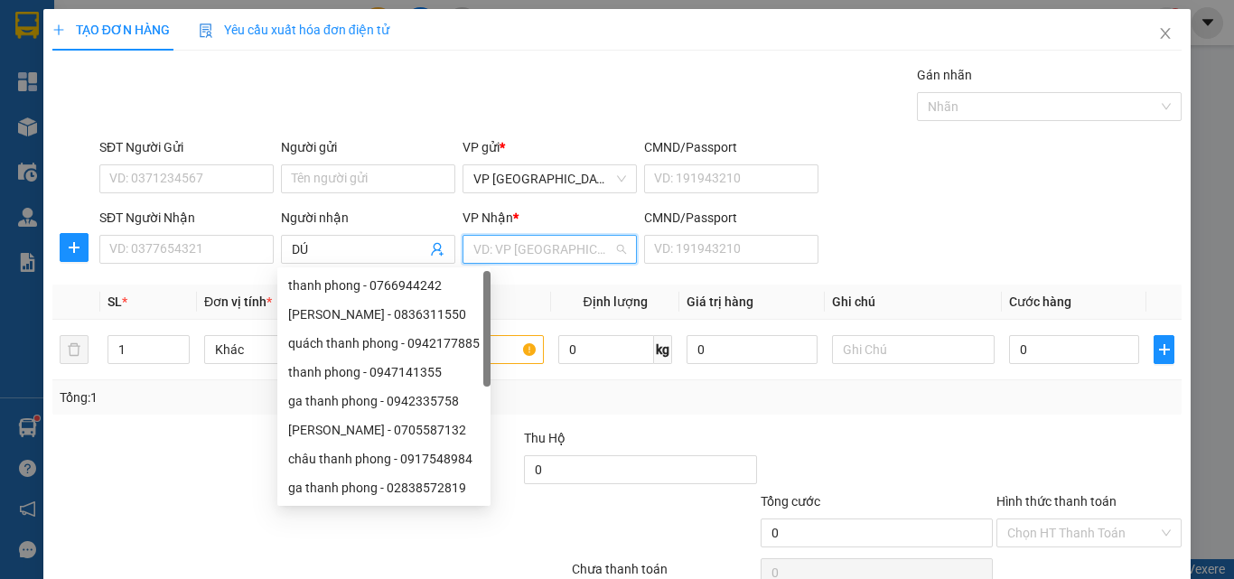
click at [587, 244] on input "search" at bounding box center [543, 249] width 140 height 27
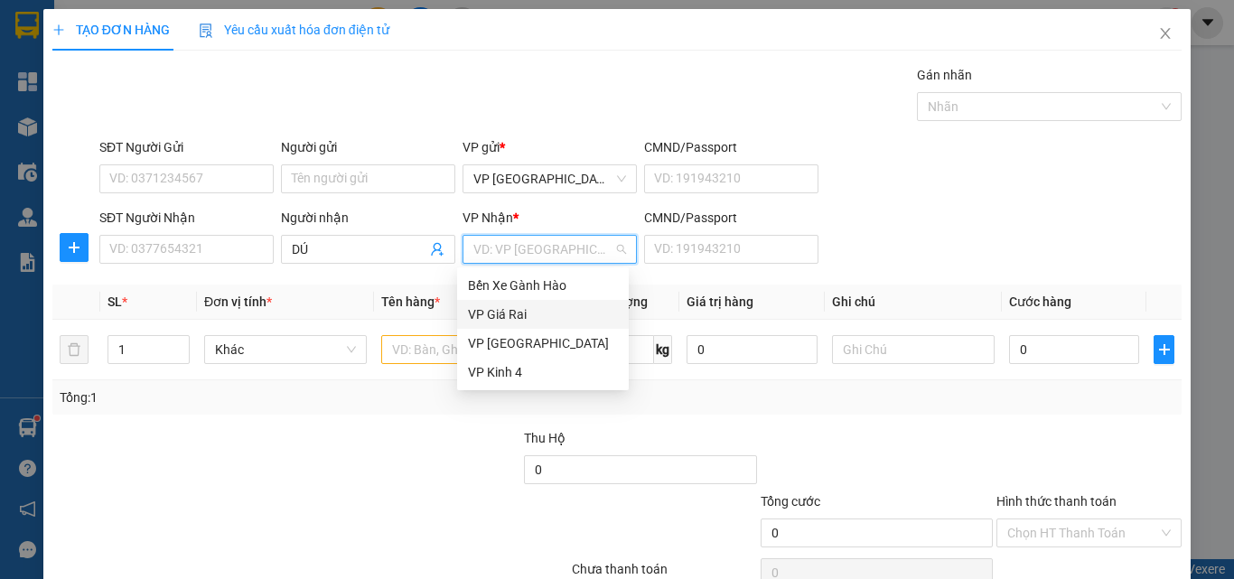
click at [499, 309] on div "VP Giá Rai" at bounding box center [543, 314] width 150 height 20
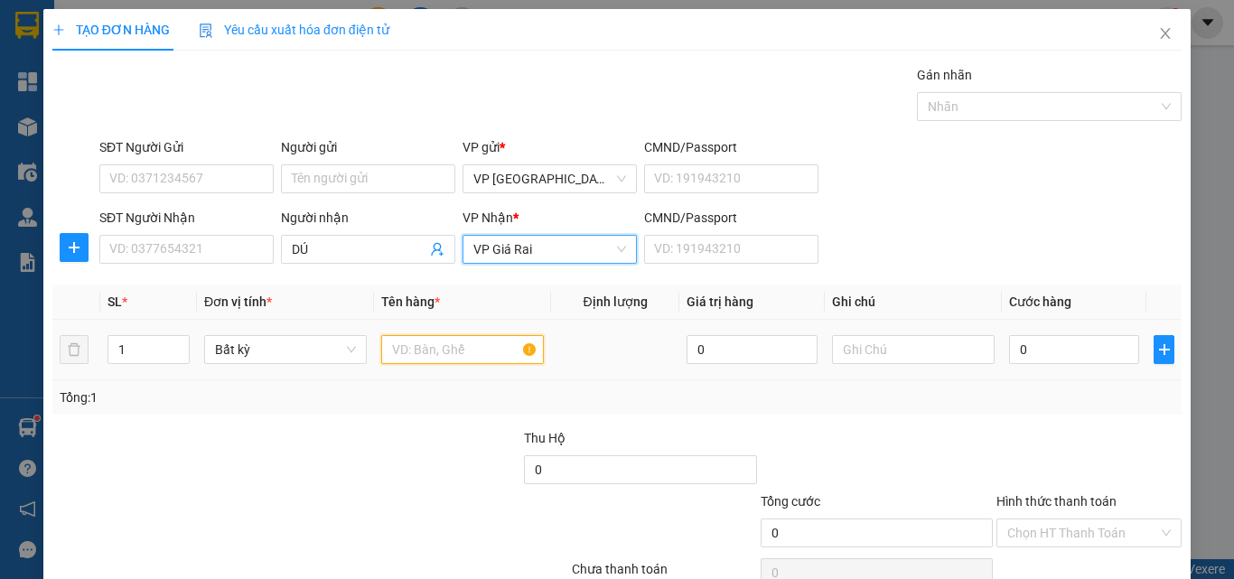
click at [426, 353] on input "text" at bounding box center [462, 349] width 163 height 29
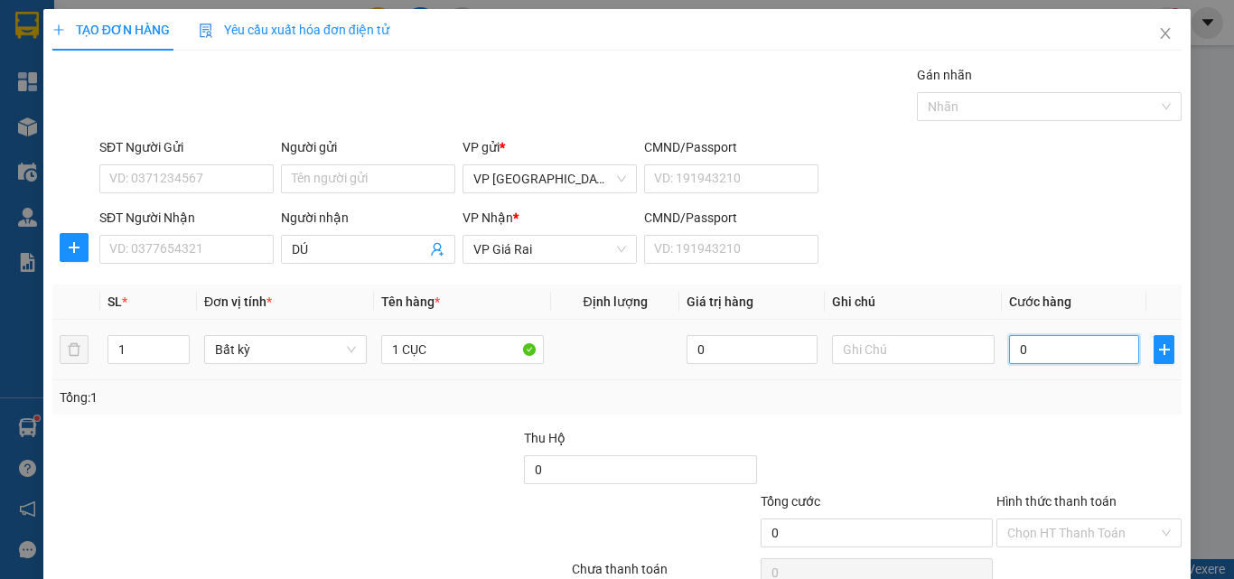
click at [1018, 350] on input "0" at bounding box center [1074, 349] width 130 height 29
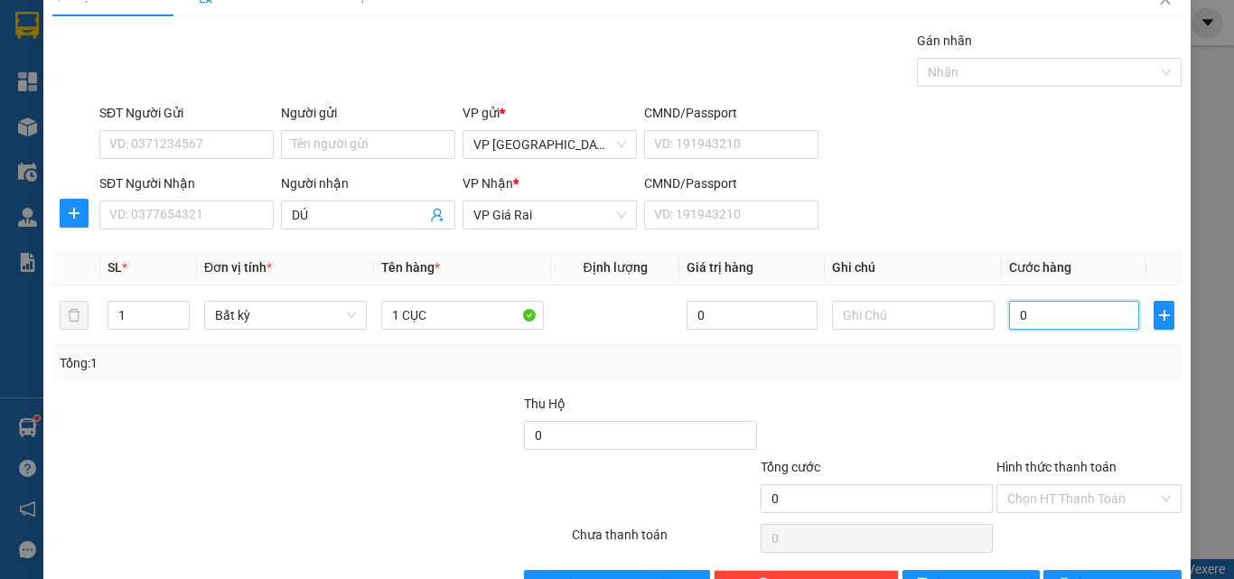
scroll to position [89, 0]
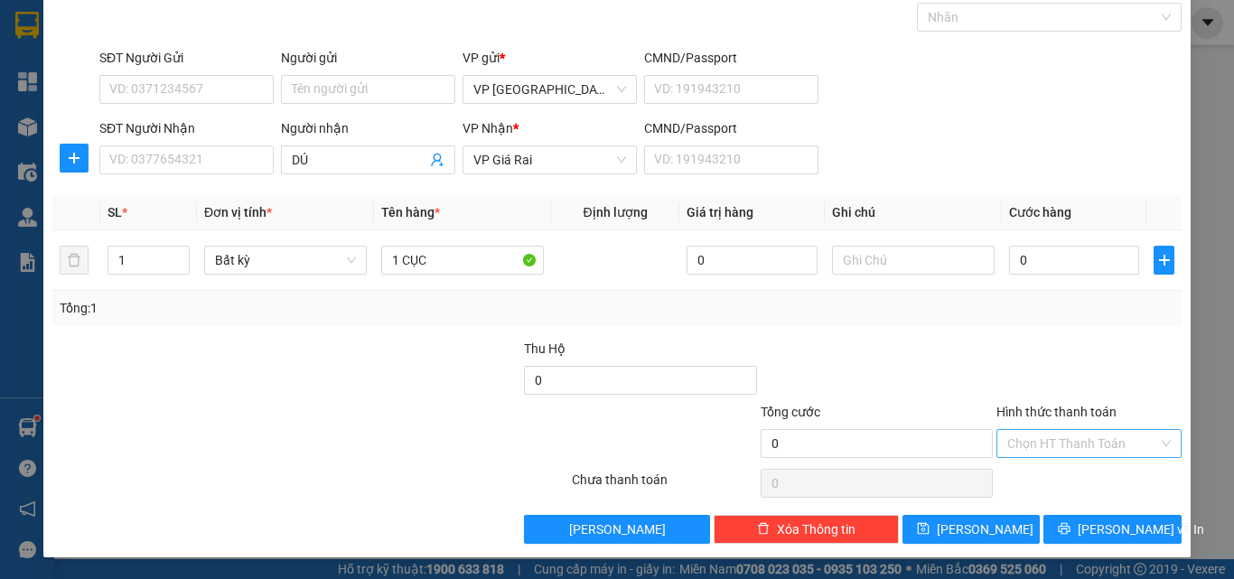
click at [1081, 448] on input "Hình thức thanh toán" at bounding box center [1082, 443] width 151 height 27
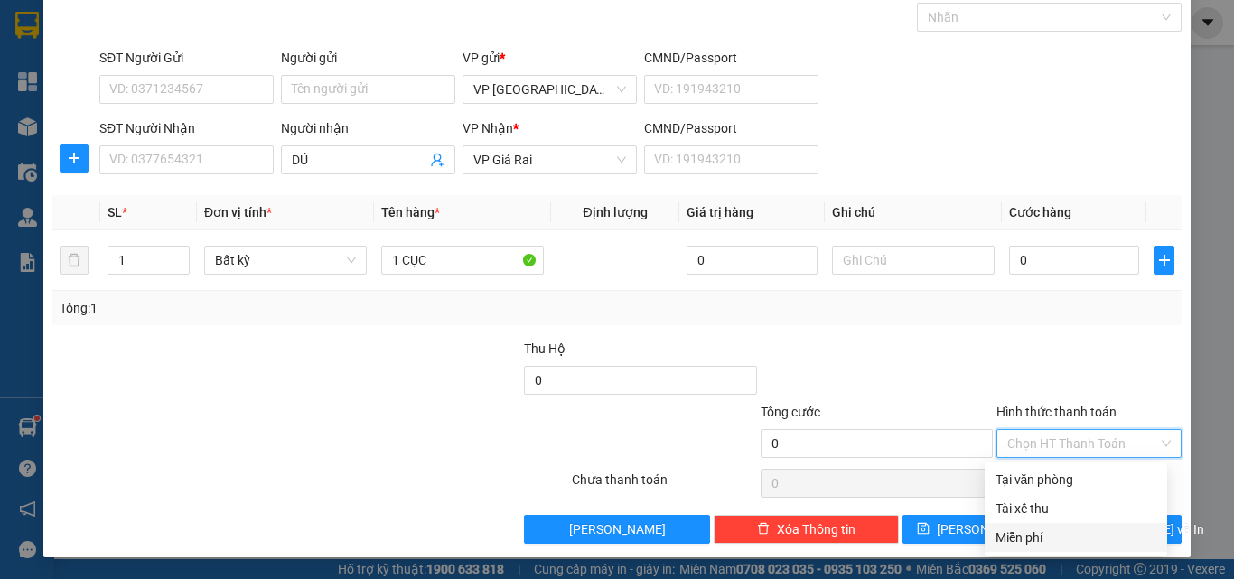
click at [1042, 530] on div "Miễn phí" at bounding box center [1075, 538] width 161 height 20
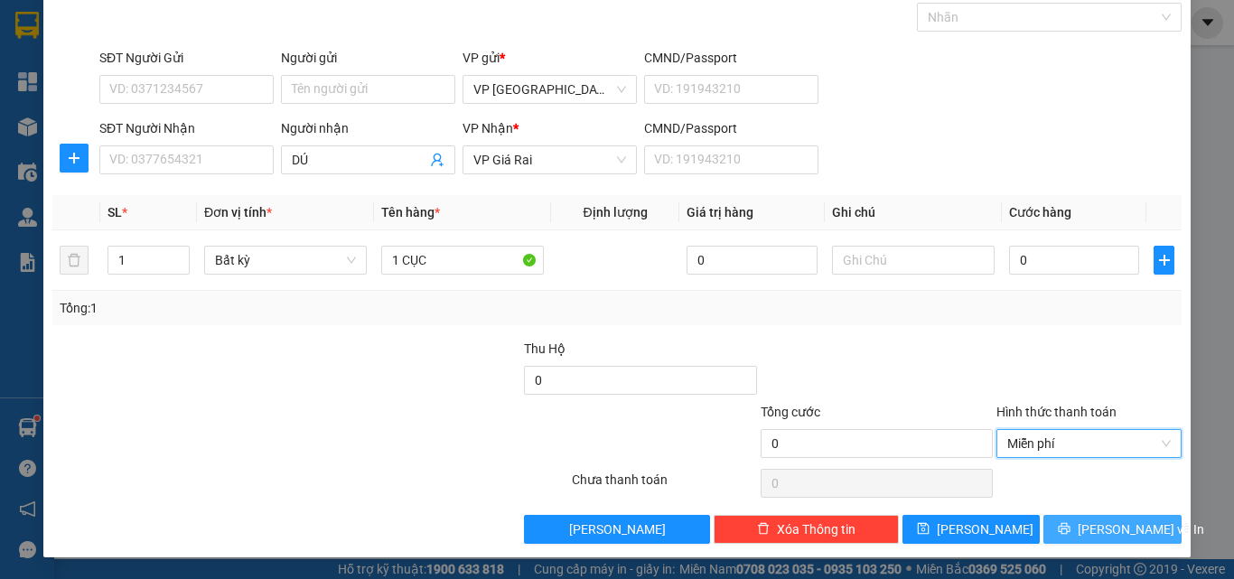
click at [1092, 535] on span "[PERSON_NAME] và In" at bounding box center [1141, 529] width 126 height 20
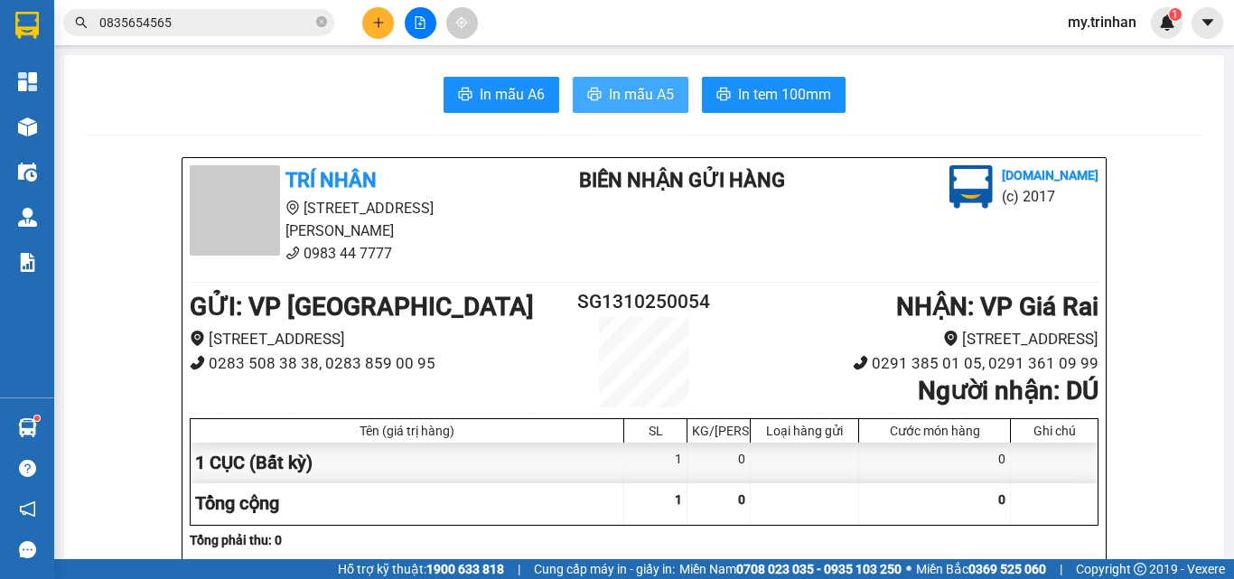
click at [626, 102] on span "In mẫu A5" at bounding box center [641, 94] width 65 height 23
click at [382, 19] on icon "plus" at bounding box center [378, 22] width 13 height 13
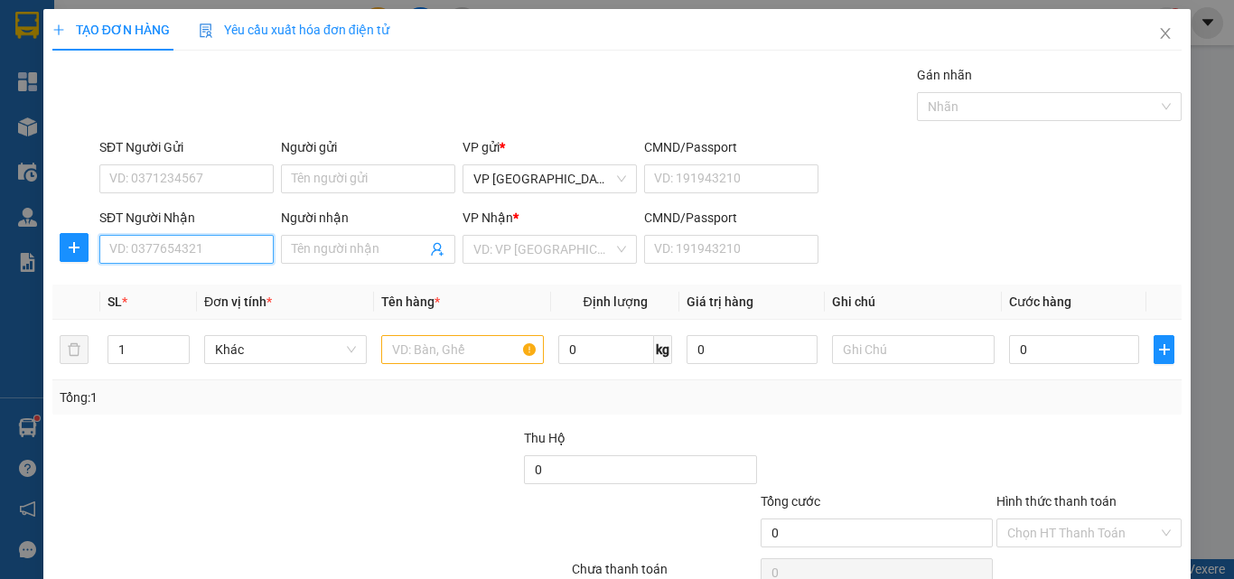
click at [208, 257] on input "SĐT Người Nhận" at bounding box center [186, 249] width 174 height 29
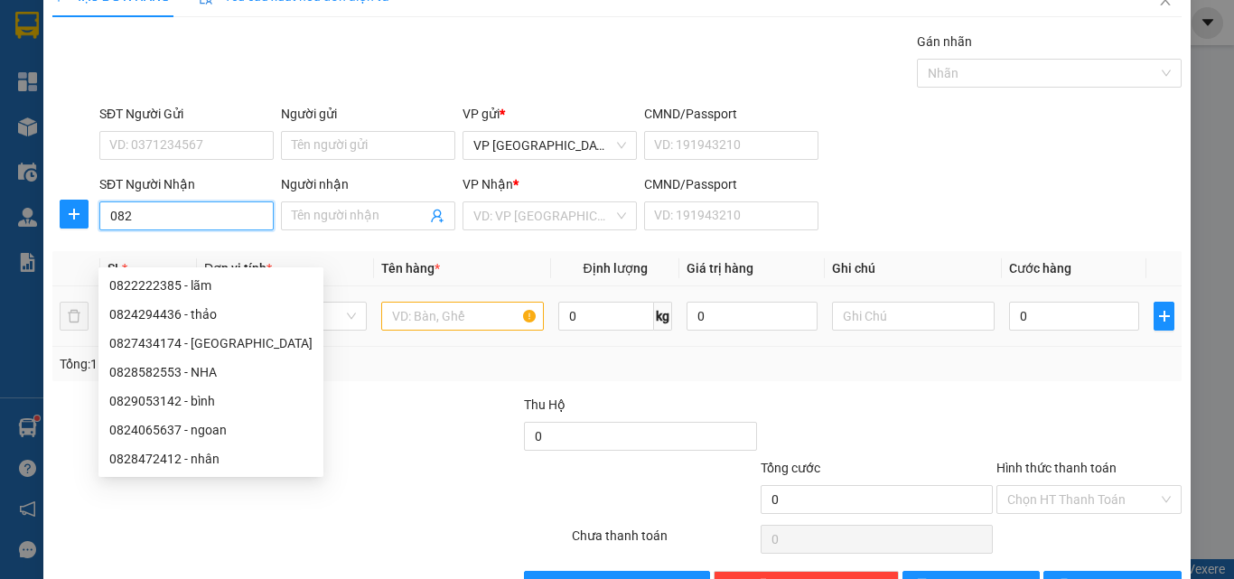
scroll to position [89, 0]
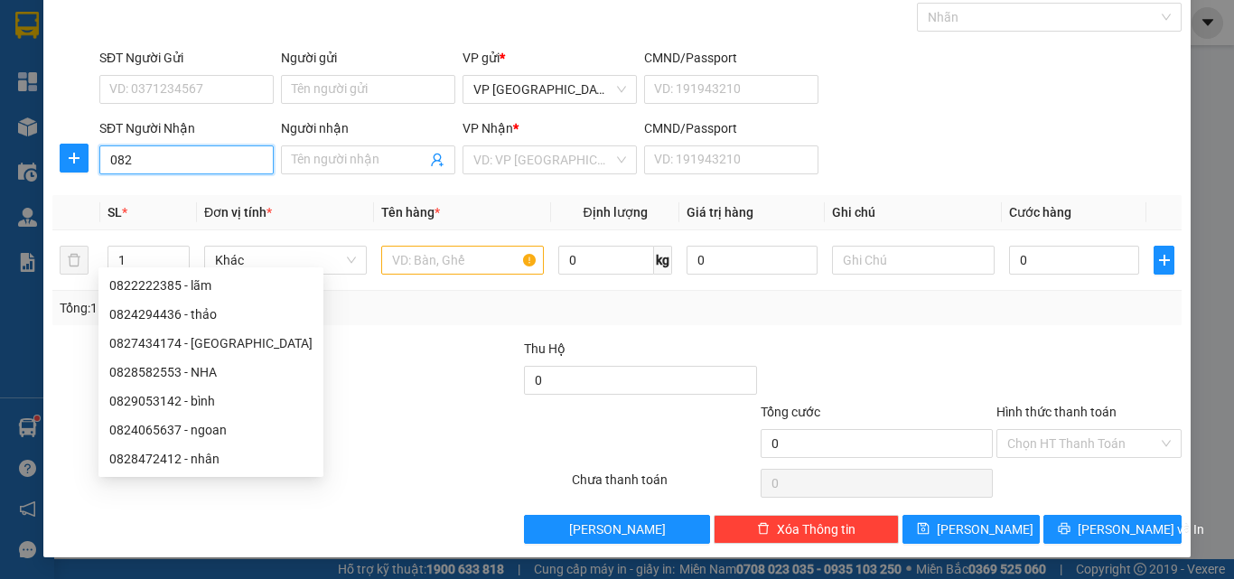
click at [167, 155] on input "082" at bounding box center [186, 159] width 174 height 29
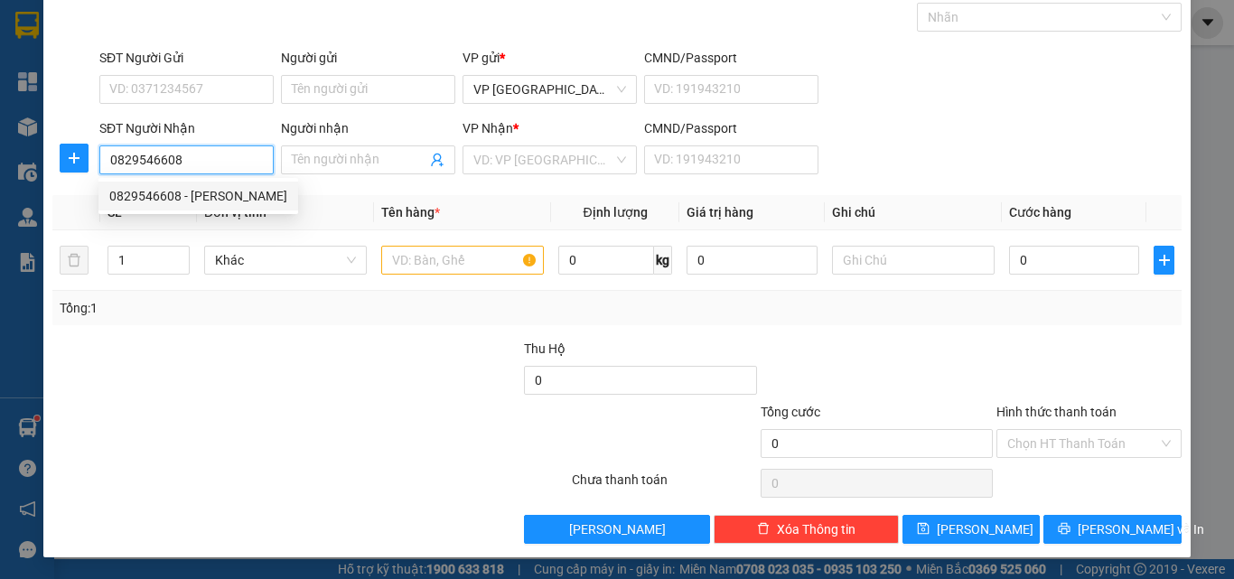
click at [199, 195] on div "0829546608 - [PERSON_NAME]" at bounding box center [198, 196] width 178 height 20
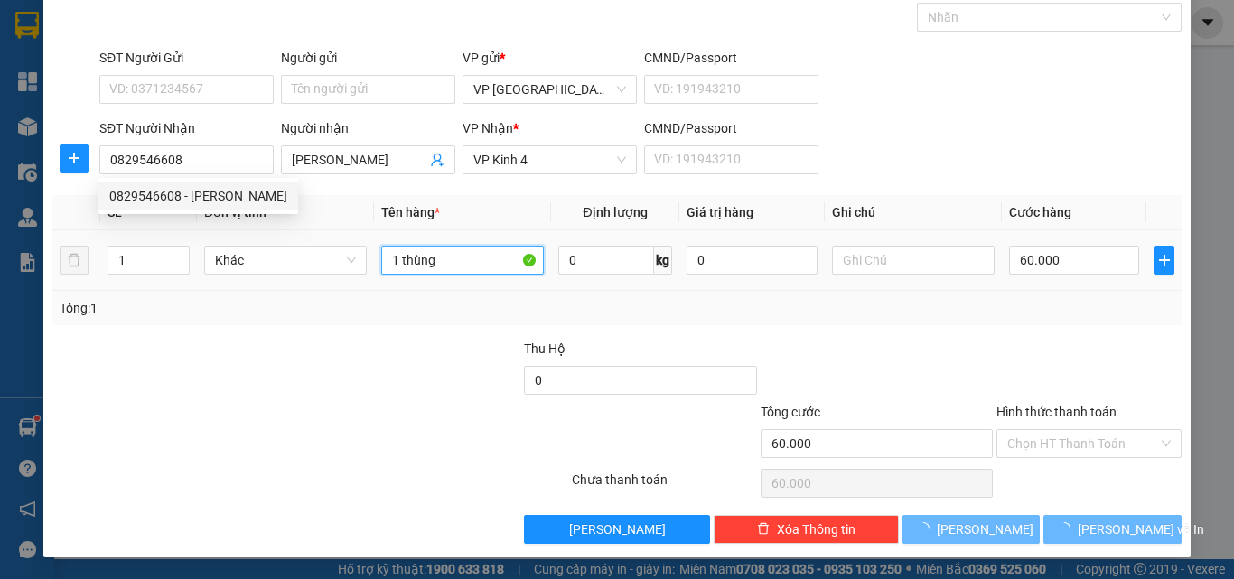
click at [462, 263] on input "1 thùng" at bounding box center [462, 260] width 163 height 29
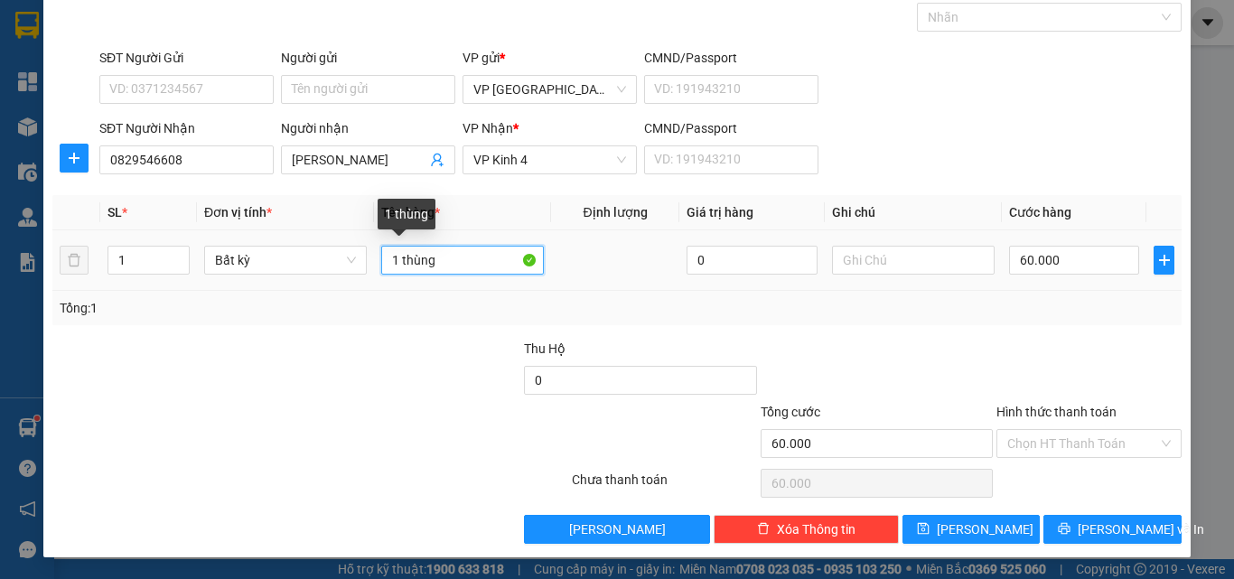
drag, startPoint x: 444, startPoint y: 257, endPoint x: 397, endPoint y: 262, distance: 48.1
click at [397, 262] on input "1 thùng" at bounding box center [462, 260] width 163 height 29
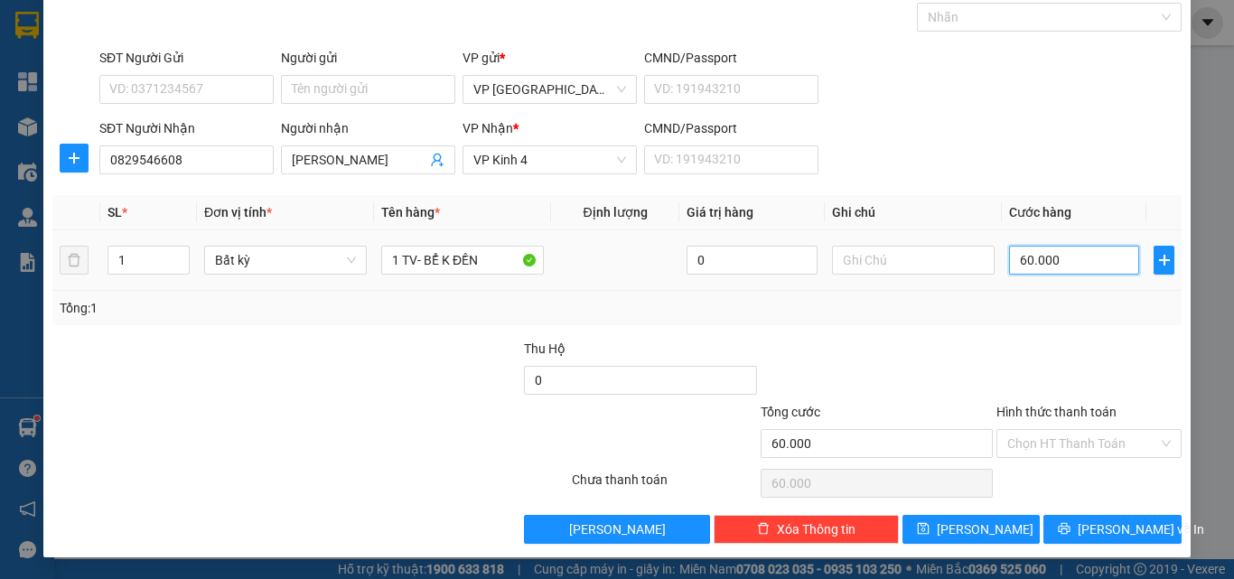
click at [1040, 262] on input "60.000" at bounding box center [1074, 260] width 130 height 29
click at [1039, 313] on div "Tổng: 1" at bounding box center [617, 308] width 1115 height 20
click at [1079, 450] on input "Hình thức thanh toán" at bounding box center [1082, 443] width 151 height 27
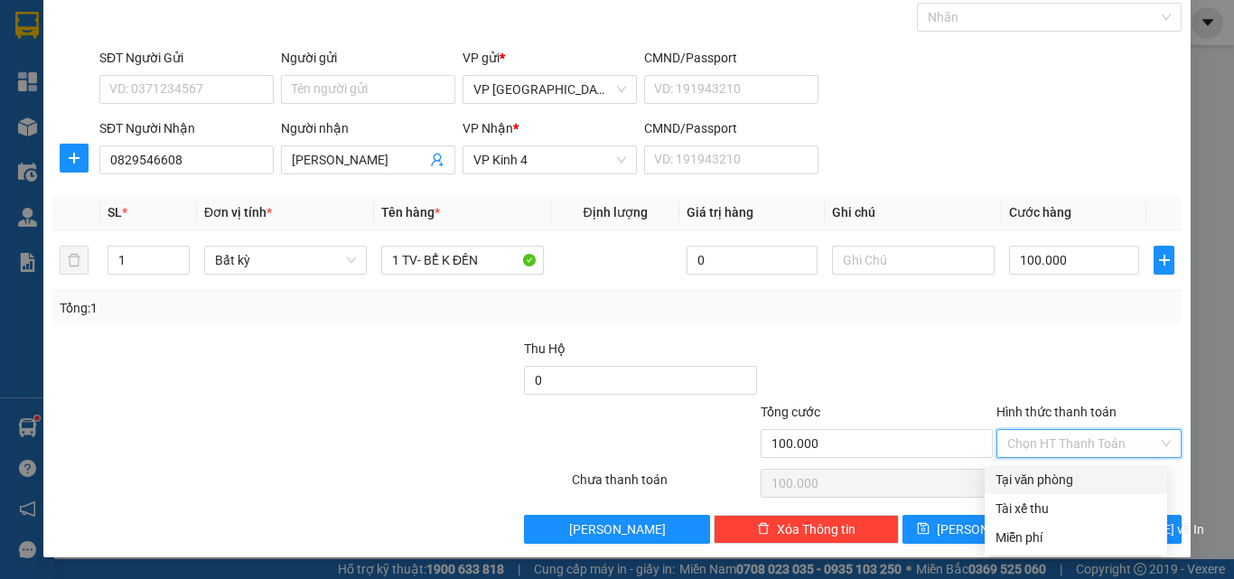
click at [1066, 479] on div "Tại văn phòng" at bounding box center [1075, 480] width 161 height 20
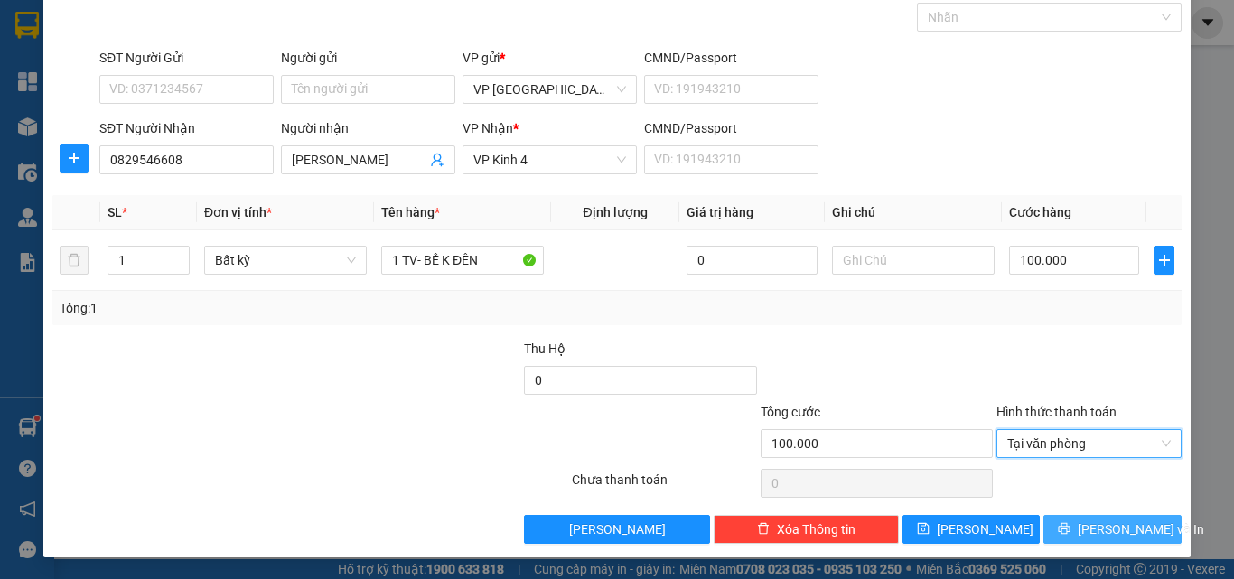
click at [1093, 530] on span "[PERSON_NAME] và In" at bounding box center [1141, 529] width 126 height 20
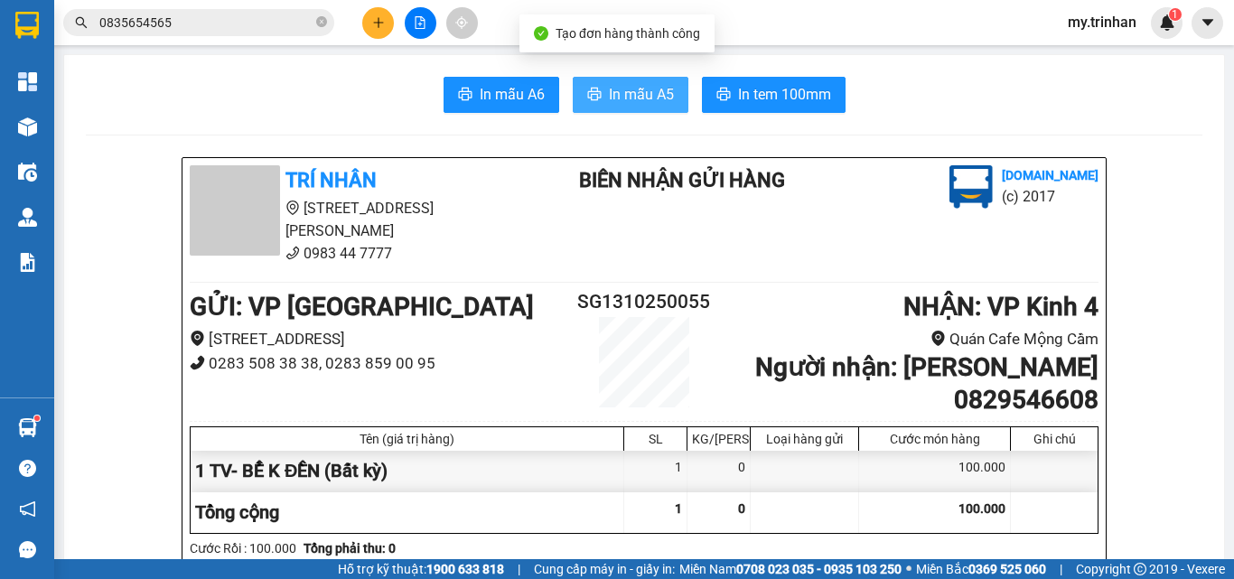
click at [609, 98] on span "In mẫu A5" at bounding box center [641, 94] width 65 height 23
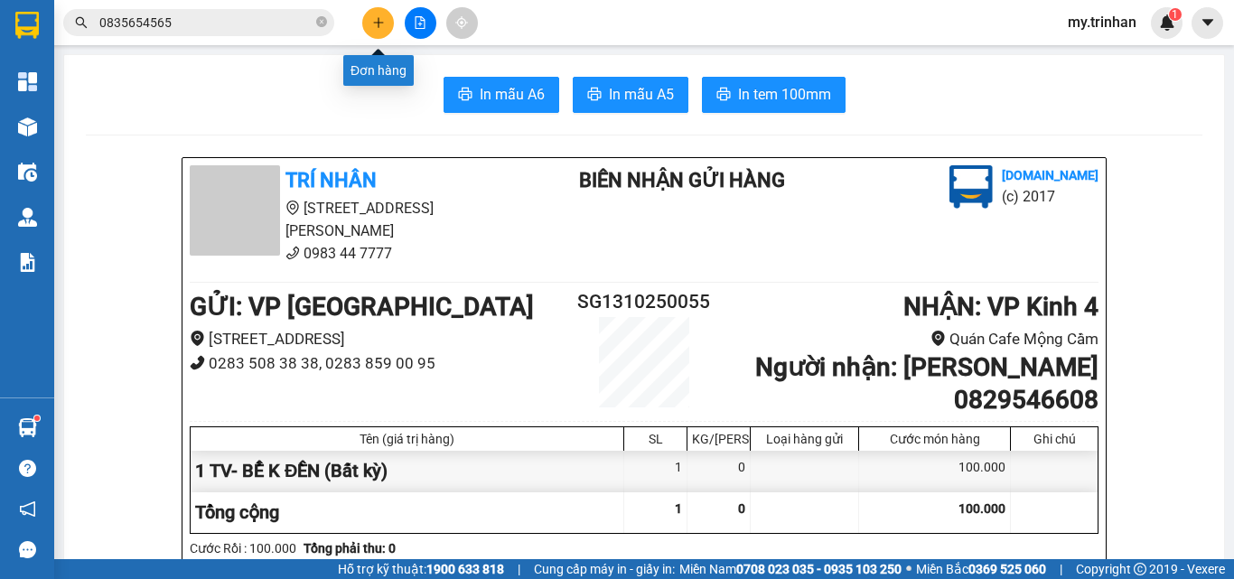
click at [376, 17] on icon "plus" at bounding box center [378, 22] width 13 height 13
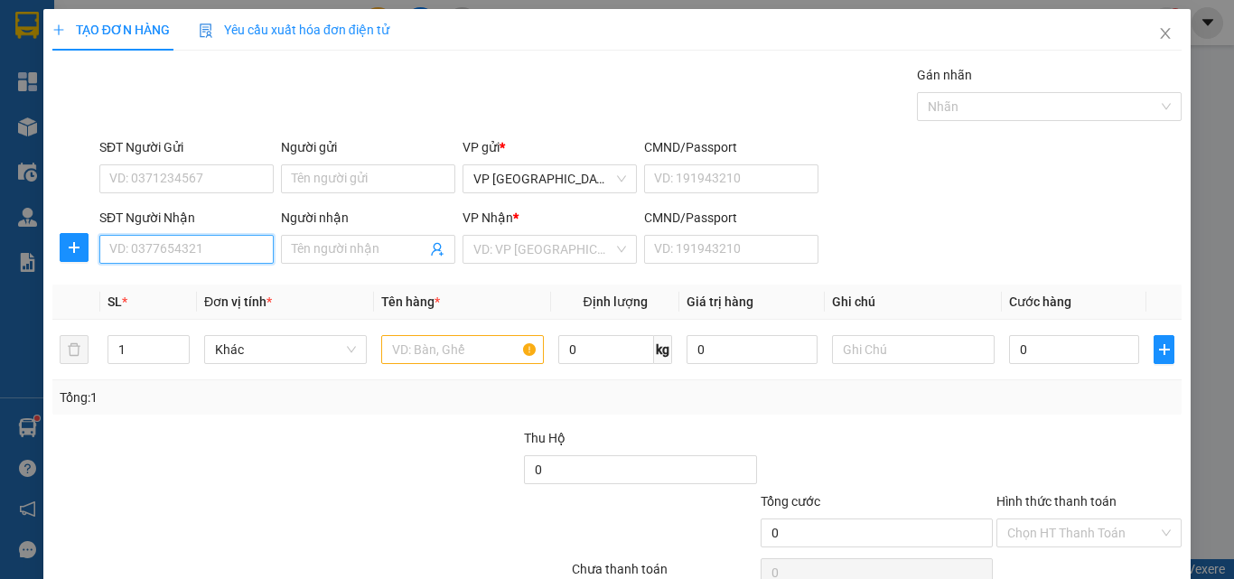
click at [187, 257] on input "SĐT Người Nhận" at bounding box center [186, 249] width 174 height 29
click at [334, 248] on input "Người nhận" at bounding box center [359, 249] width 135 height 20
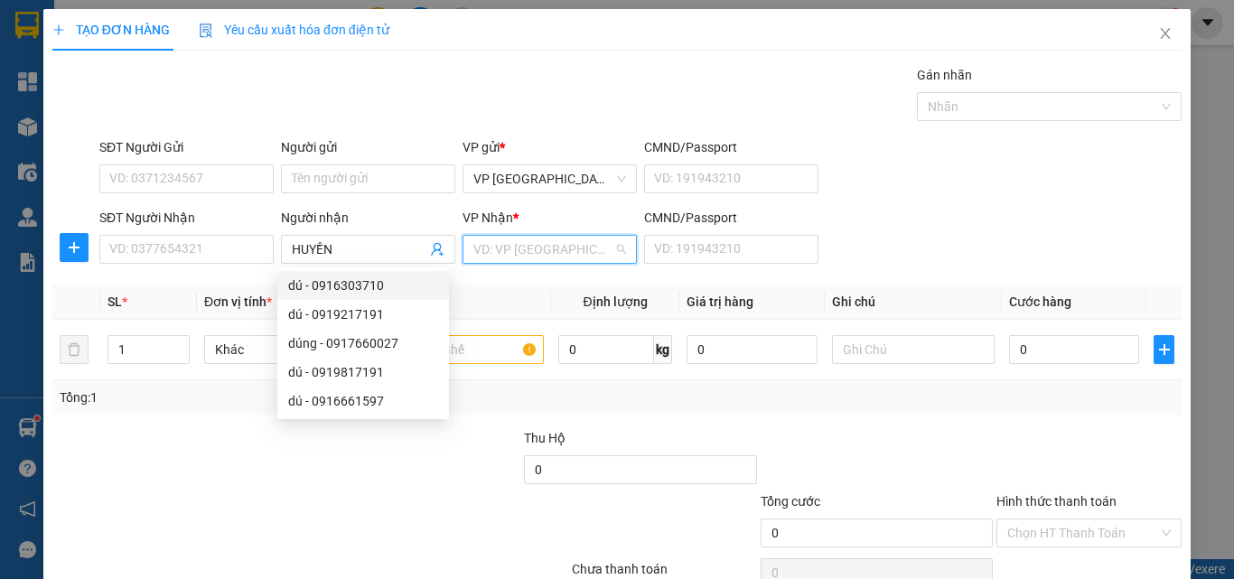
click at [529, 243] on input "search" at bounding box center [543, 249] width 140 height 27
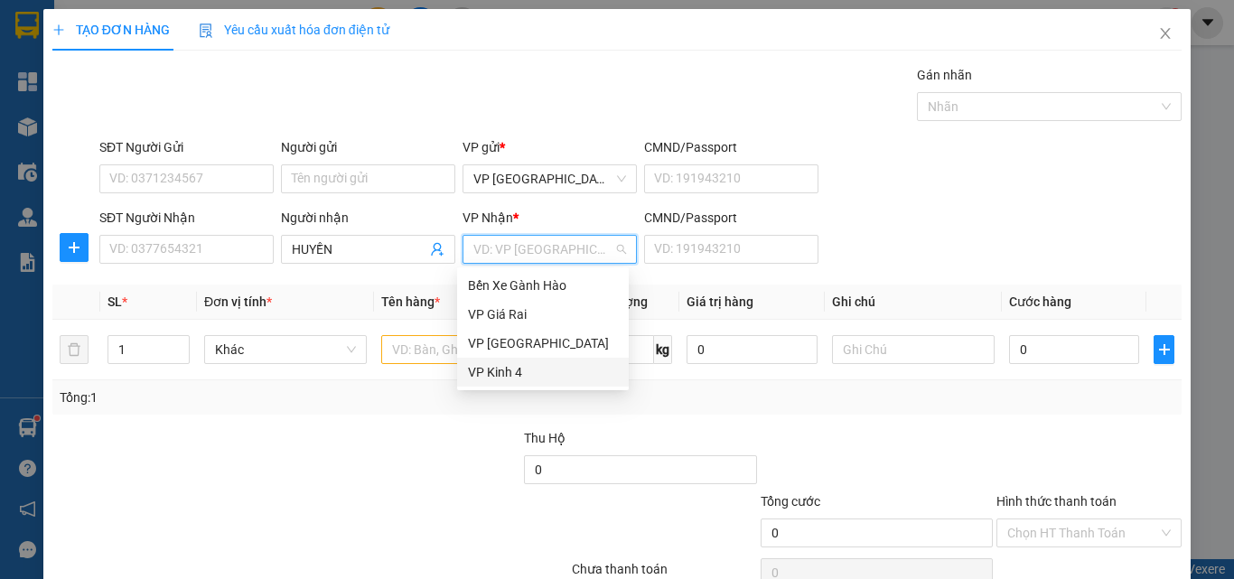
click at [504, 377] on div "VP Kinh 4" at bounding box center [543, 372] width 150 height 20
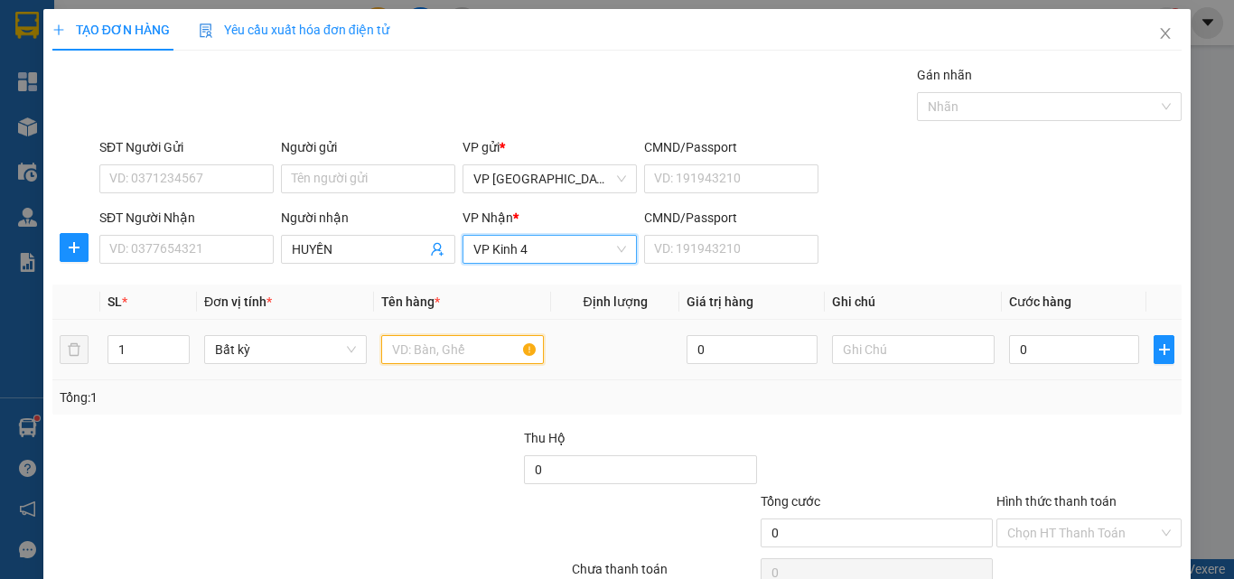
click at [407, 345] on input "text" at bounding box center [462, 349] width 163 height 29
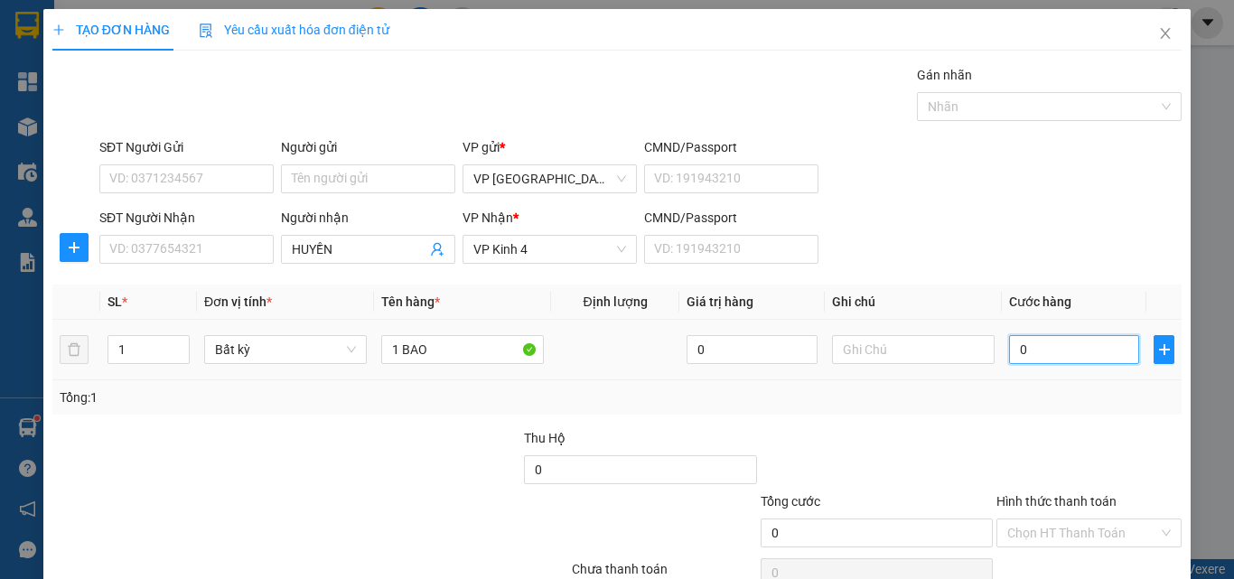
click at [1015, 362] on input "0" at bounding box center [1074, 349] width 130 height 29
click at [1096, 406] on div "Tổng: 1" at bounding box center [617, 398] width 1115 height 20
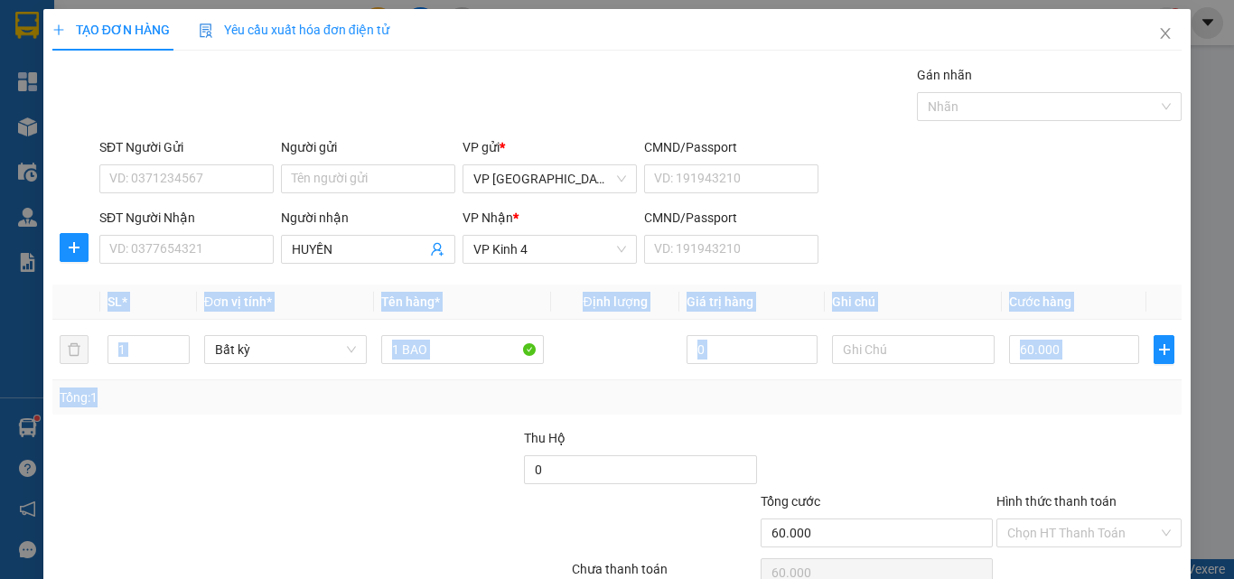
drag, startPoint x: 1213, startPoint y: 341, endPoint x: 1228, endPoint y: 406, distance: 65.9
click at [1228, 406] on div "TẠO ĐƠN HÀNG Yêu cầu xuất hóa đơn điện tử Transit Pickup Surcharge Ids Transit …" at bounding box center [617, 289] width 1234 height 579
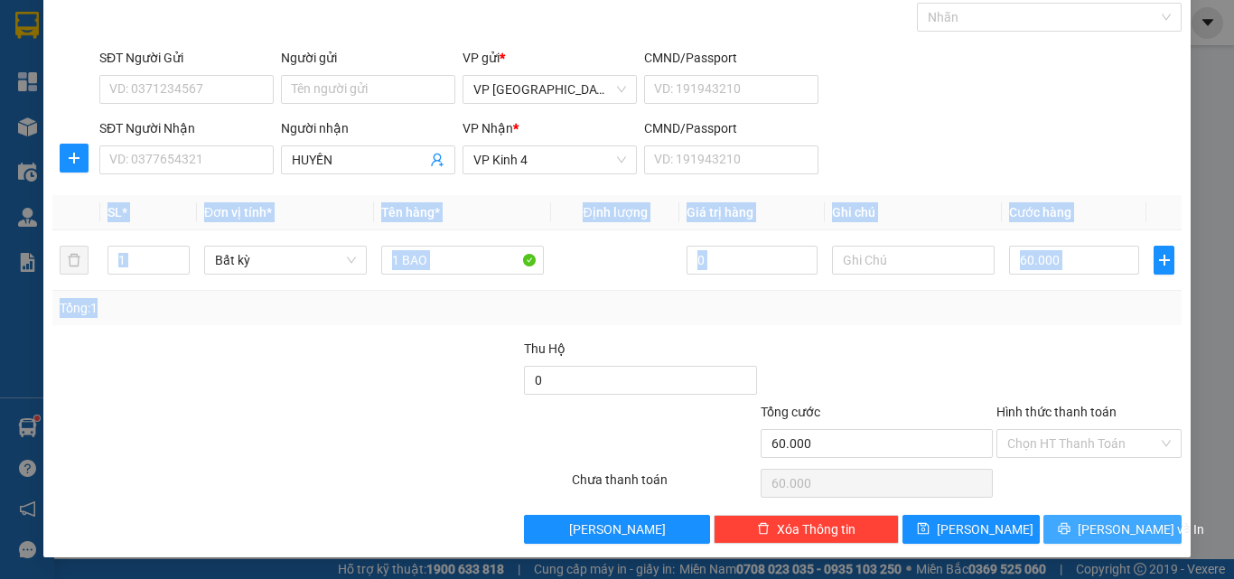
click at [1090, 521] on span "[PERSON_NAME] và In" at bounding box center [1141, 529] width 126 height 20
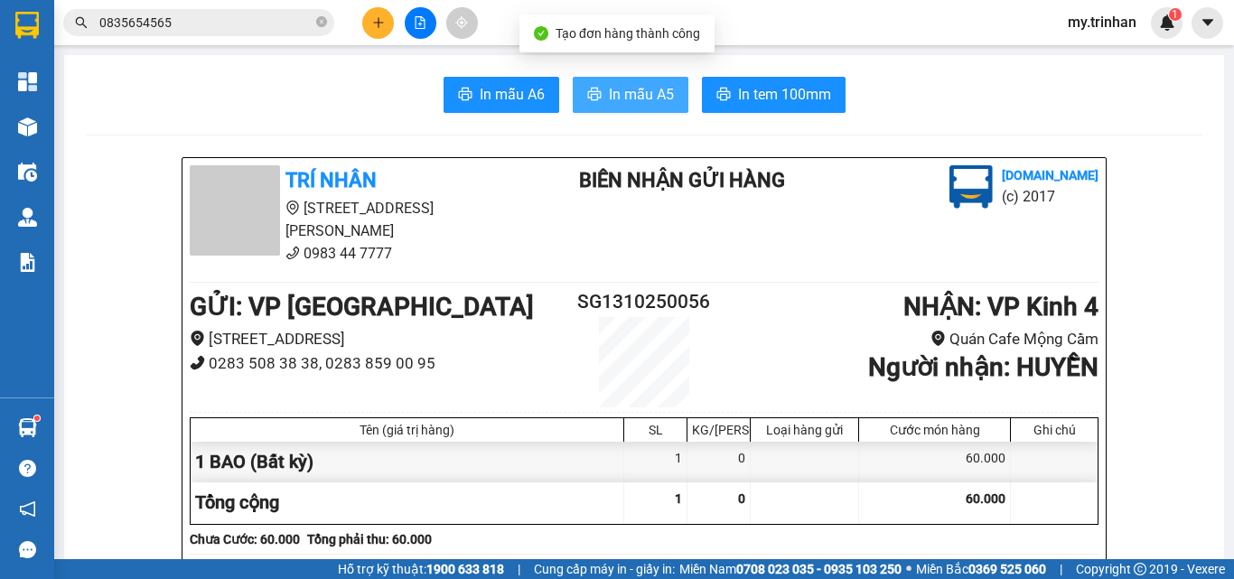
click at [609, 94] on span "In mẫu A5" at bounding box center [641, 94] width 65 height 23
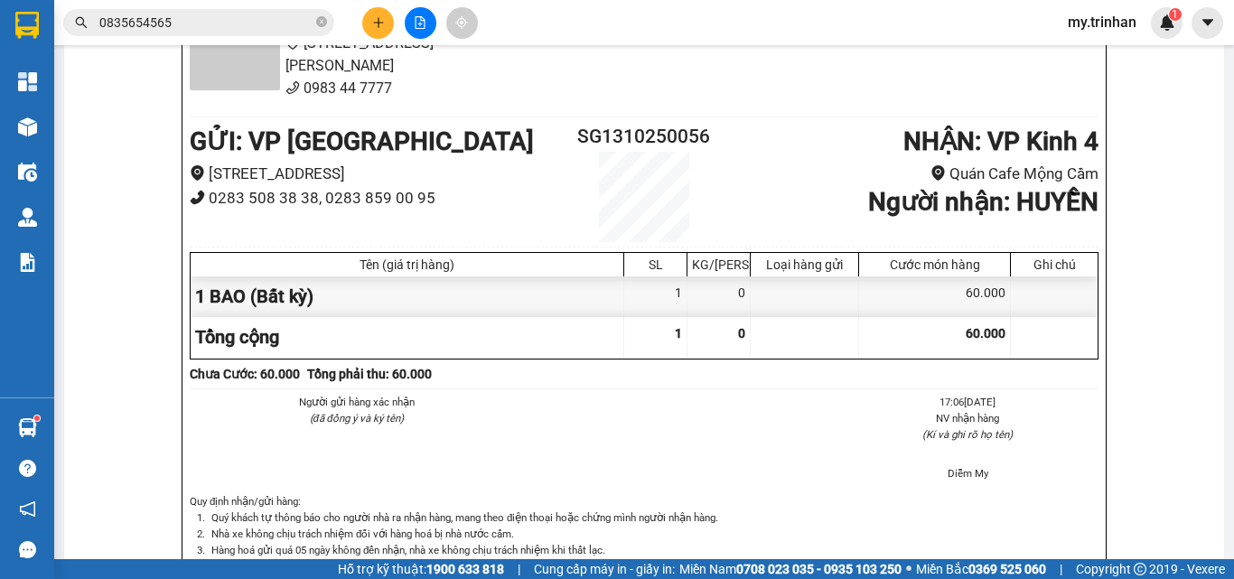
scroll to position [271, 0]
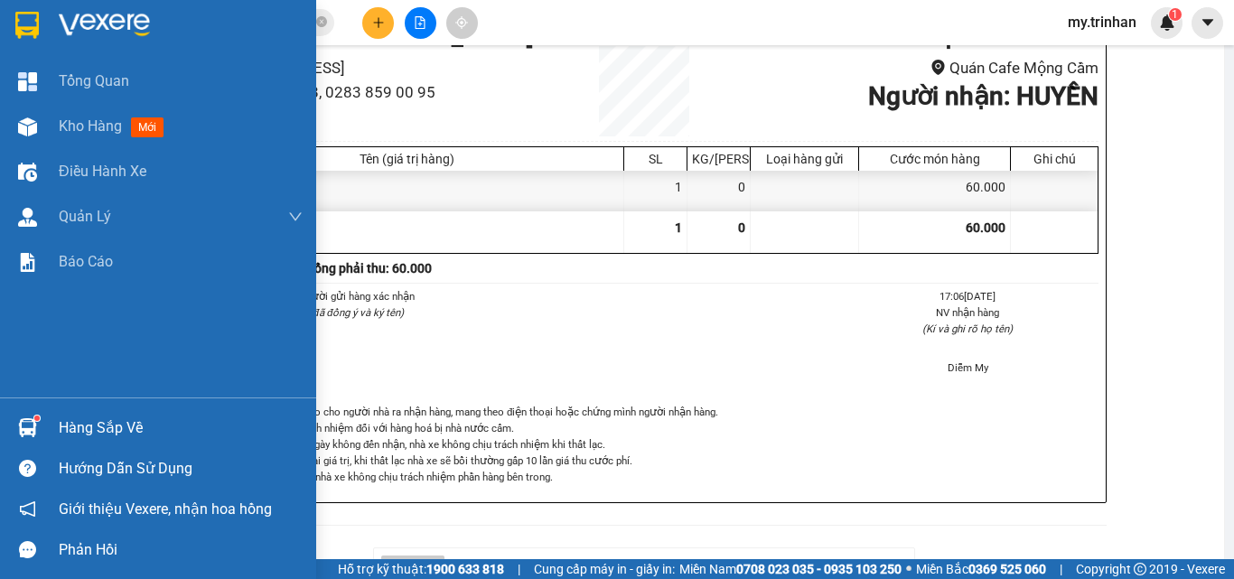
click at [27, 32] on img at bounding box center [26, 25] width 23 height 27
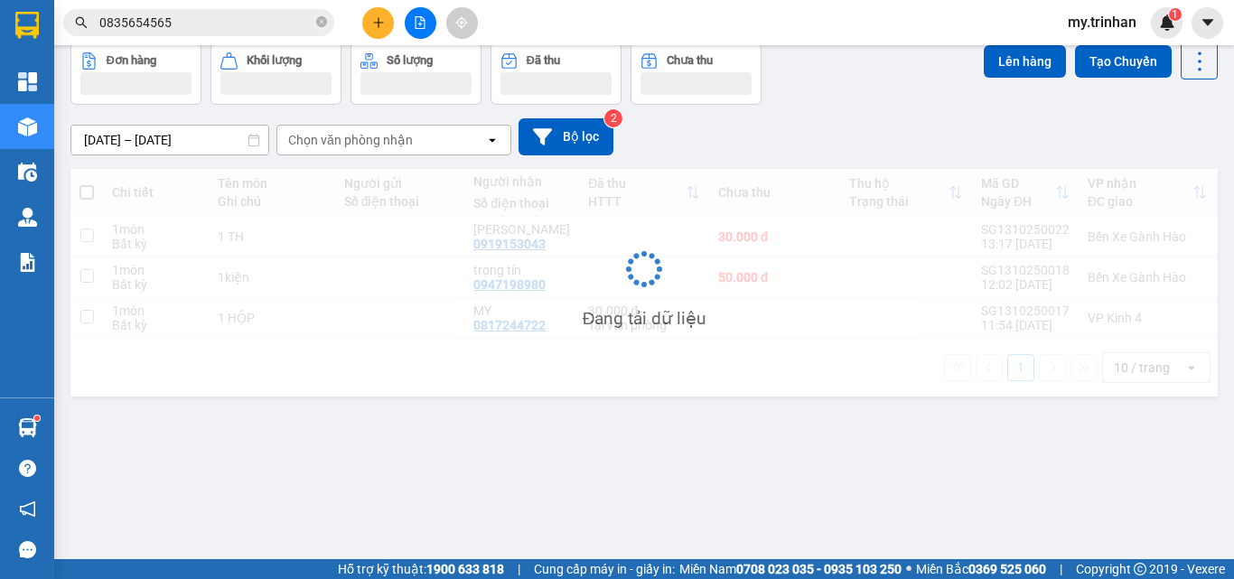
scroll to position [83, 0]
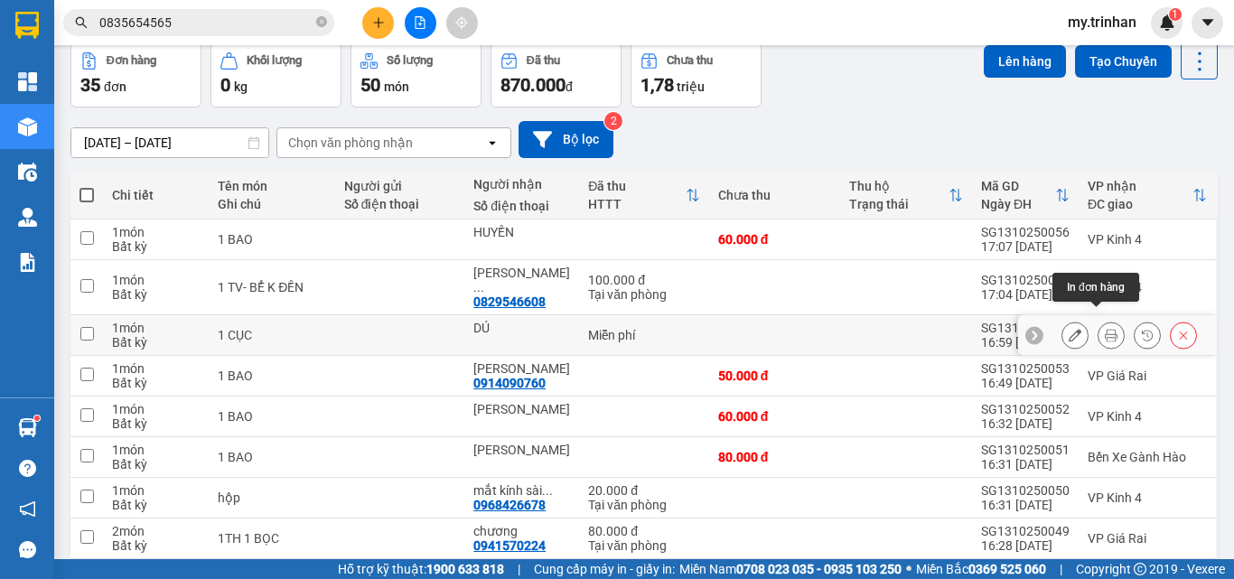
click at [1105, 329] on icon at bounding box center [1111, 335] width 13 height 13
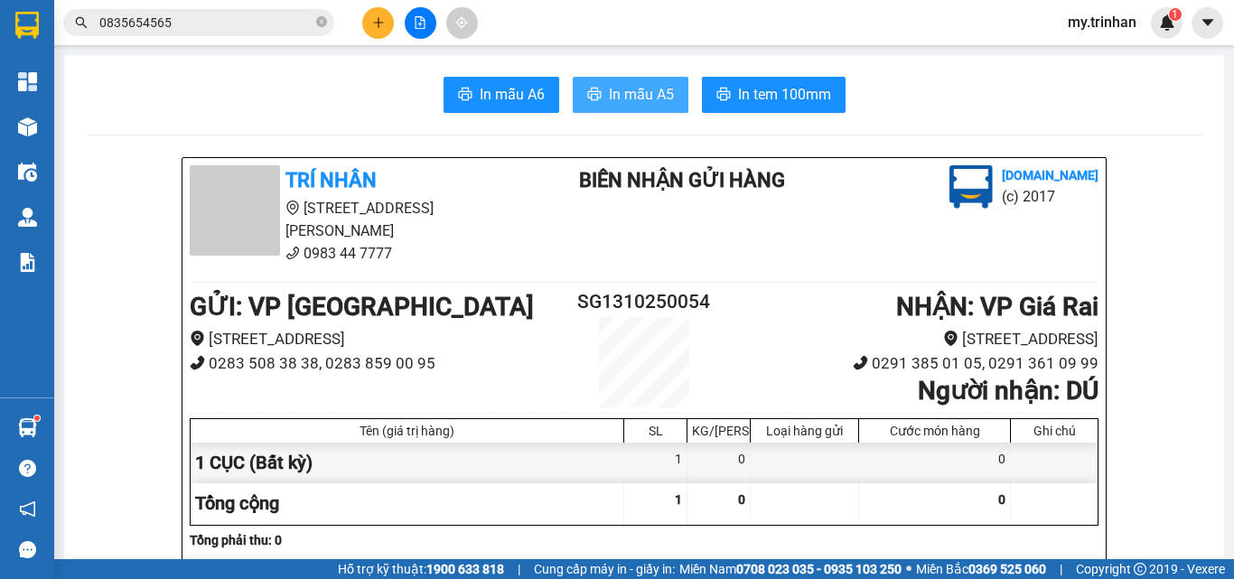
click at [643, 96] on span "In mẫu A5" at bounding box center [641, 94] width 65 height 23
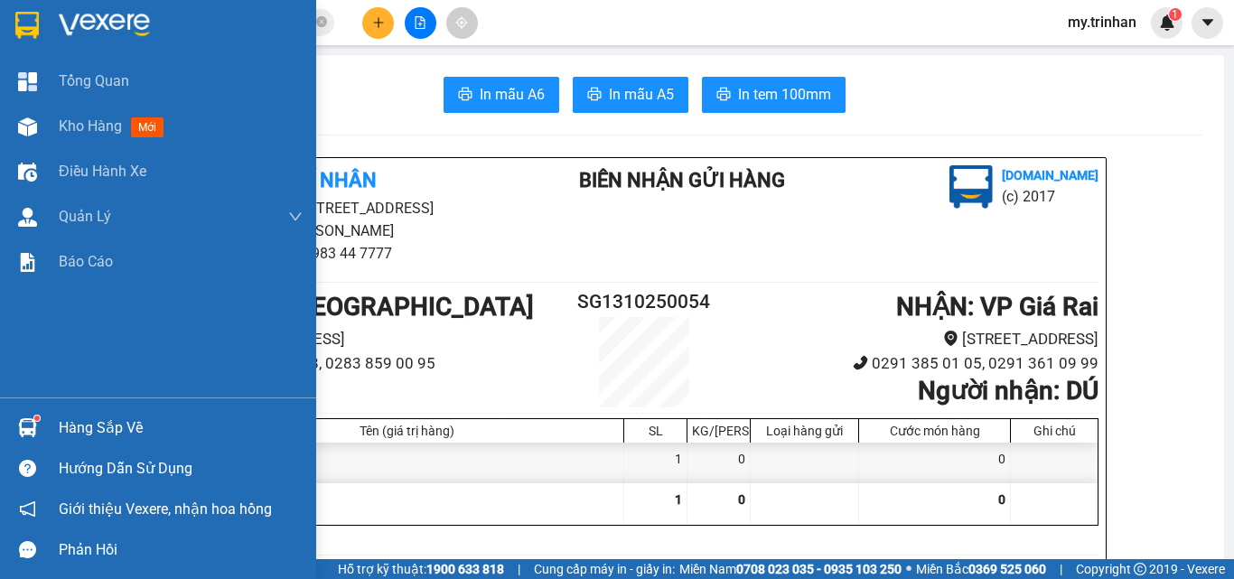
click at [32, 19] on img at bounding box center [26, 25] width 23 height 27
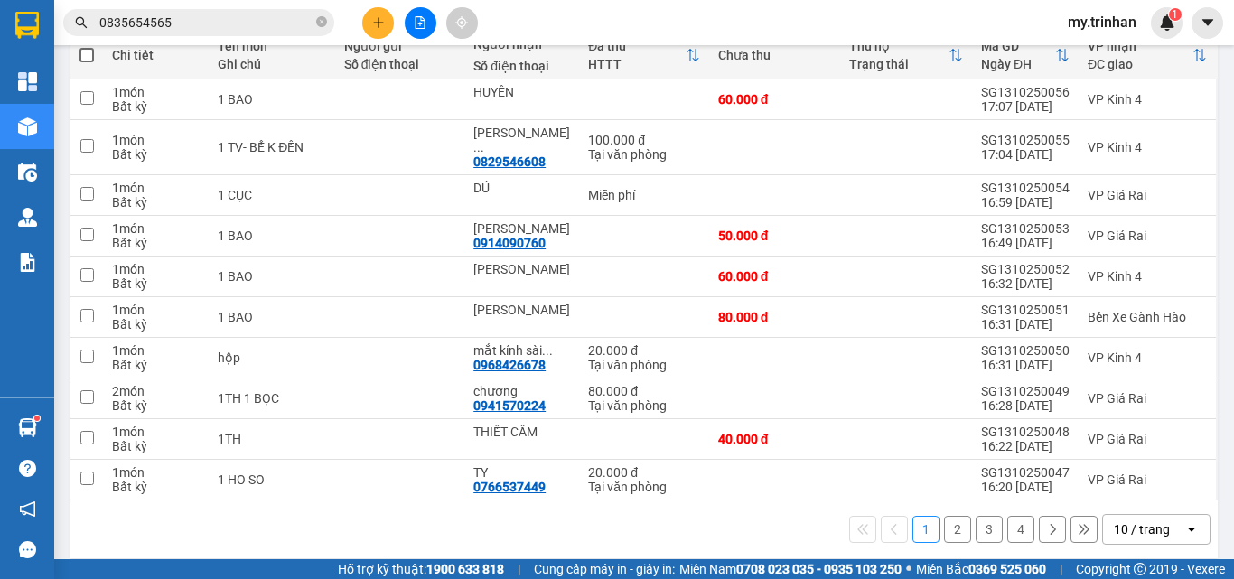
scroll to position [224, 0]
click at [1105, 432] on icon at bounding box center [1111, 438] width 13 height 13
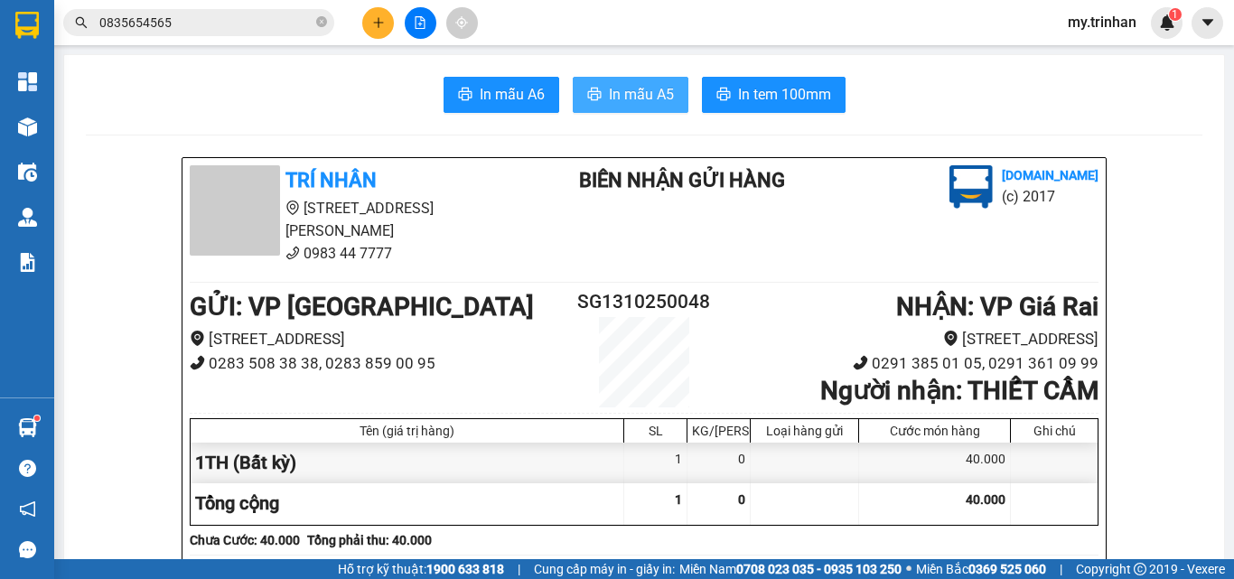
click at [649, 99] on span "In mẫu A5" at bounding box center [641, 94] width 65 height 23
click at [383, 26] on icon "plus" at bounding box center [378, 22] width 13 height 13
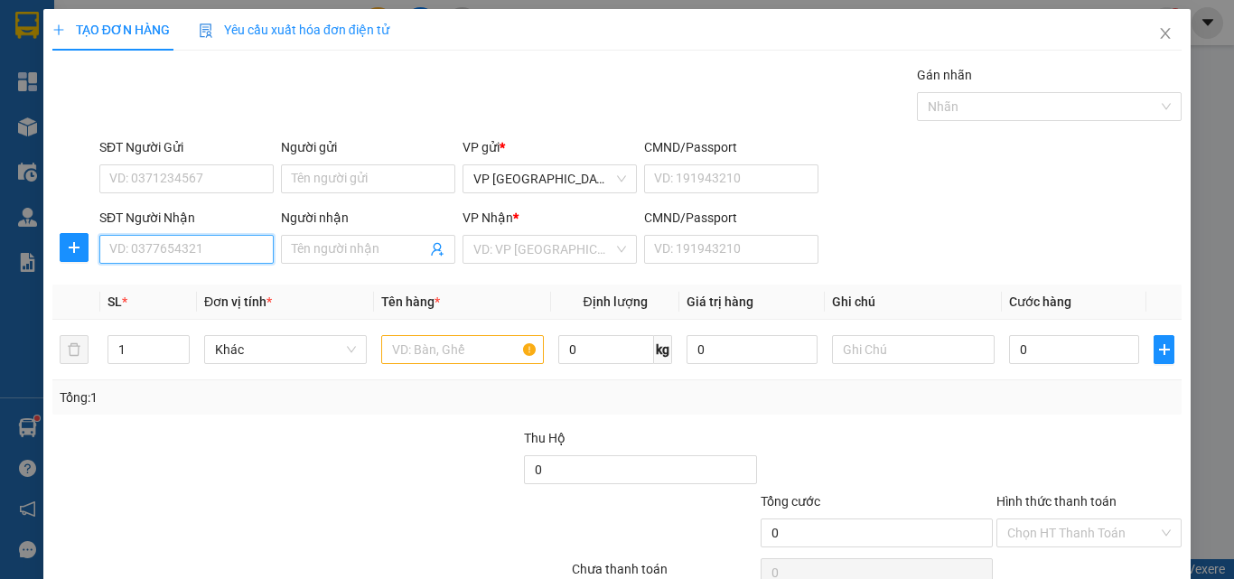
click at [167, 247] on input "SĐT Người Nhận" at bounding box center [186, 249] width 174 height 29
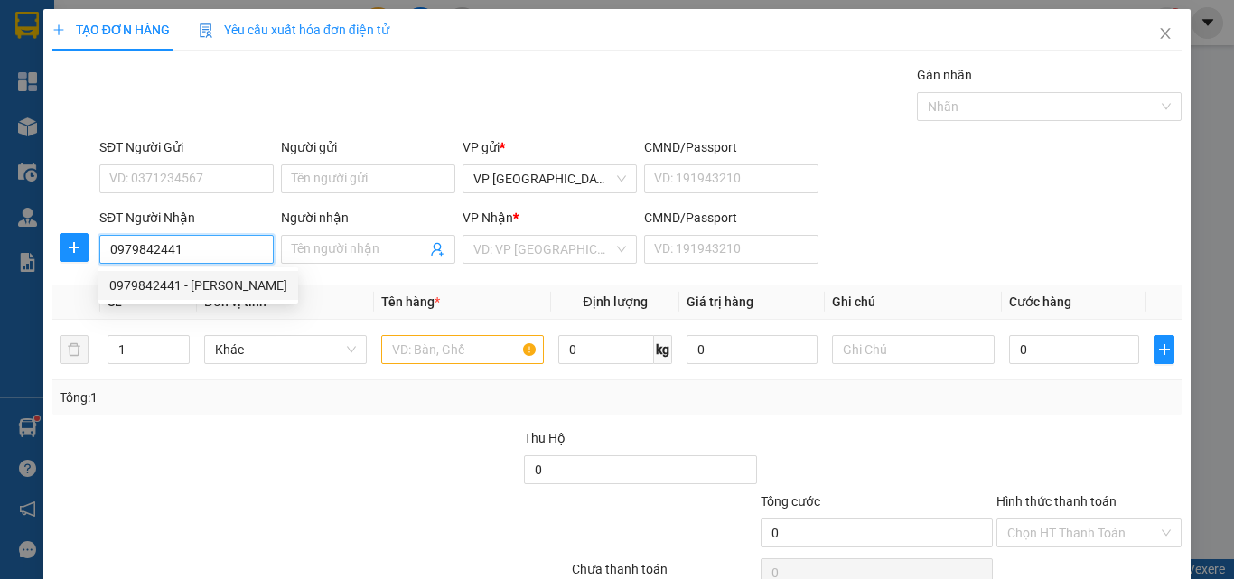
click at [207, 275] on div "0979842441 - [PERSON_NAME]" at bounding box center [198, 285] width 200 height 29
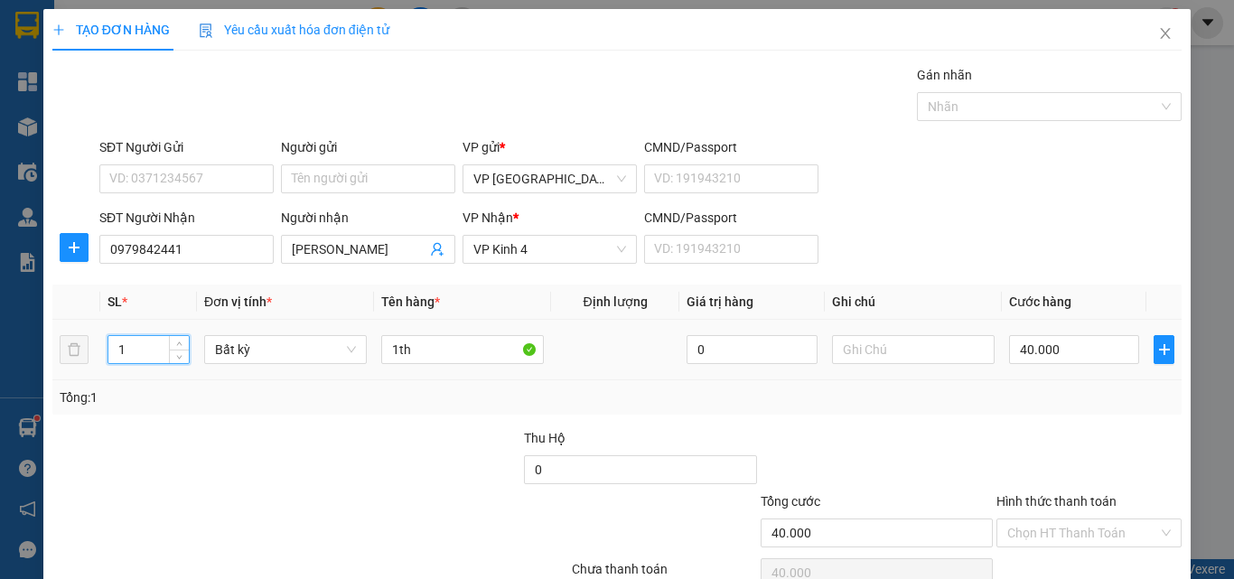
click at [82, 344] on tr "1 Bất kỳ 1th 0 40.000" at bounding box center [616, 350] width 1129 height 61
drag, startPoint x: 401, startPoint y: 360, endPoint x: 350, endPoint y: 364, distance: 51.7
click at [350, 364] on tr "2 Bất kỳ 1th 0 40.000" at bounding box center [616, 350] width 1129 height 61
click at [1078, 342] on input "0" at bounding box center [1074, 349] width 130 height 29
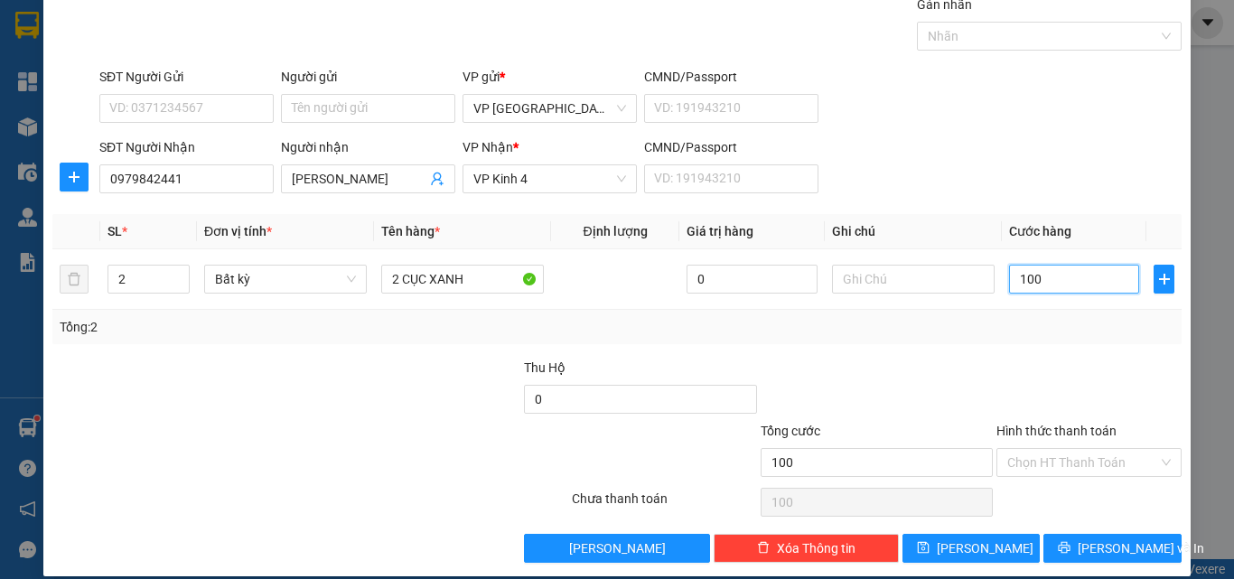
scroll to position [89, 0]
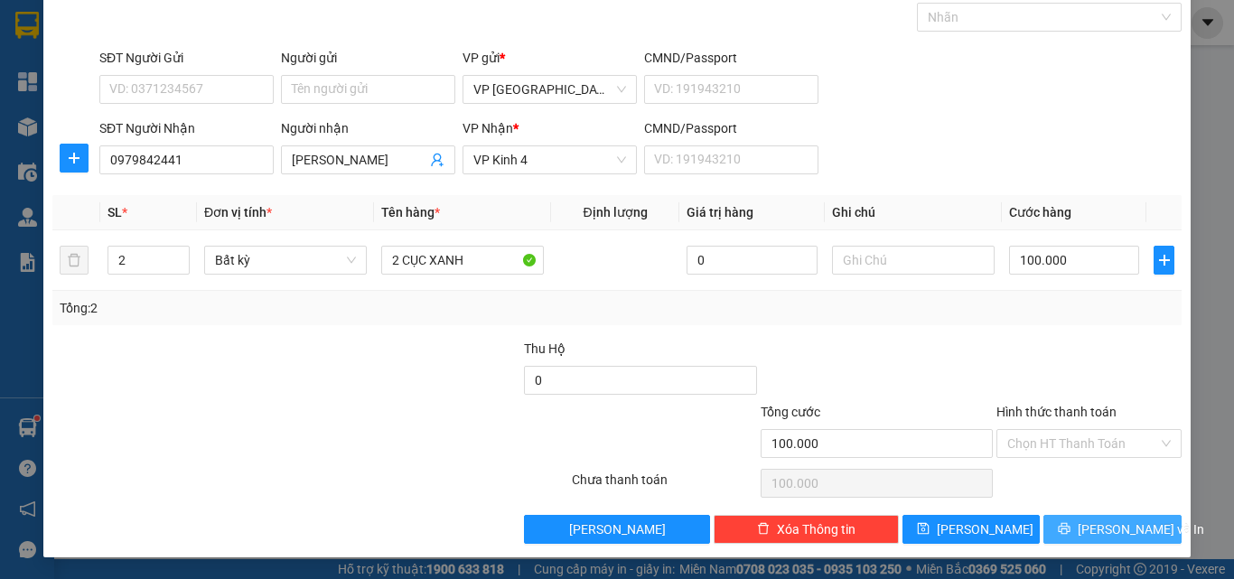
click at [1117, 533] on span "[PERSON_NAME] và In" at bounding box center [1141, 529] width 126 height 20
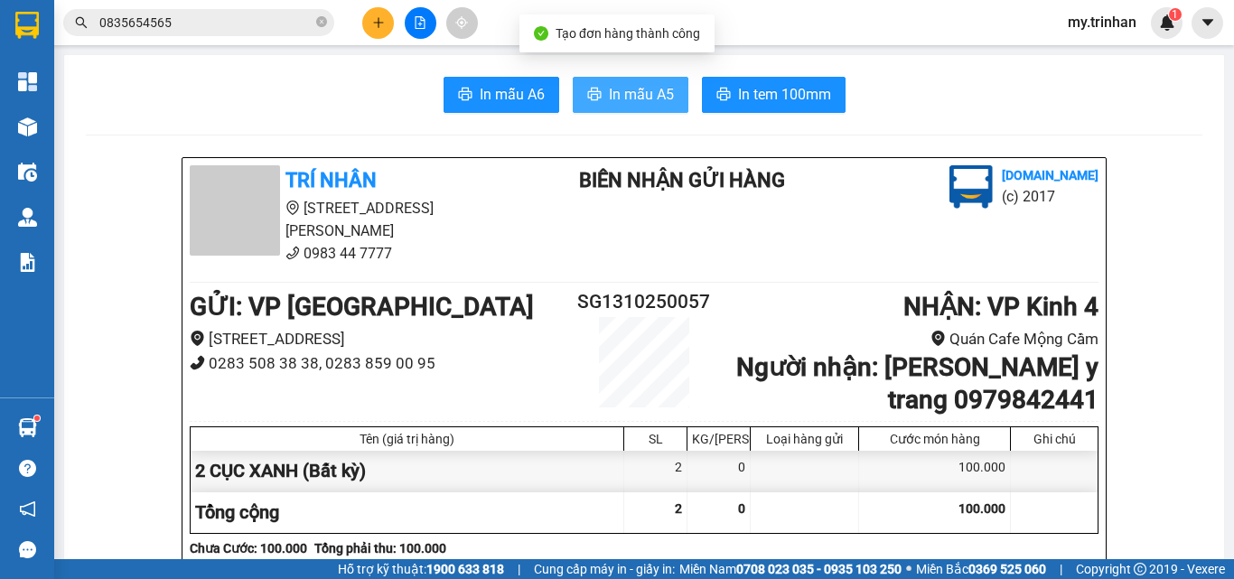
click at [609, 86] on span "In mẫu A5" at bounding box center [641, 94] width 65 height 23
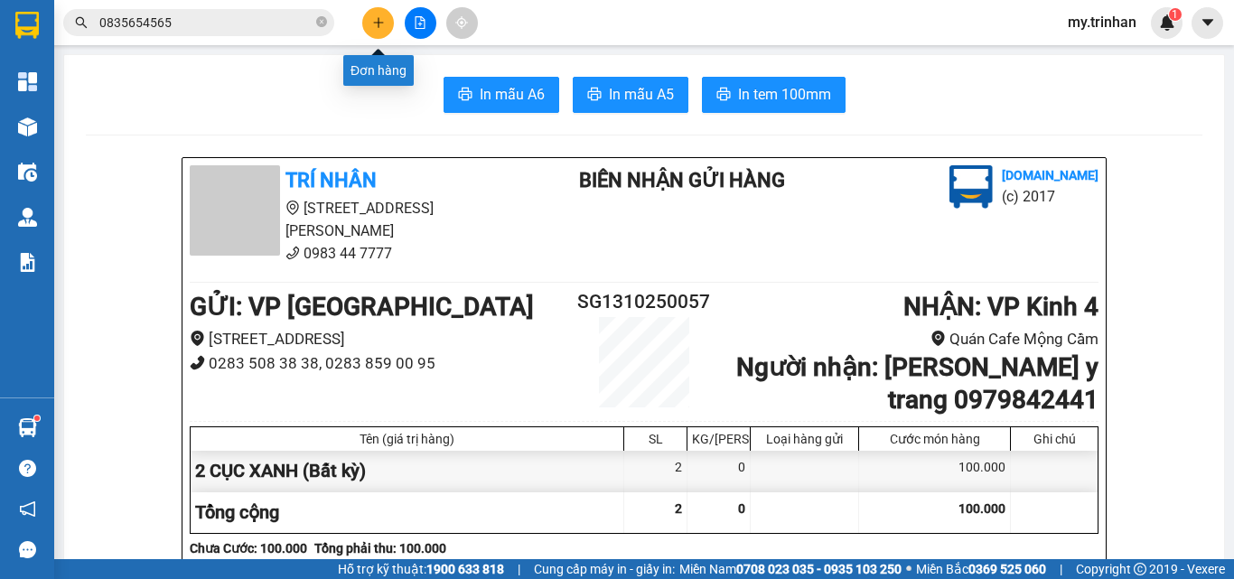
click at [384, 23] on icon "plus" at bounding box center [378, 22] width 13 height 13
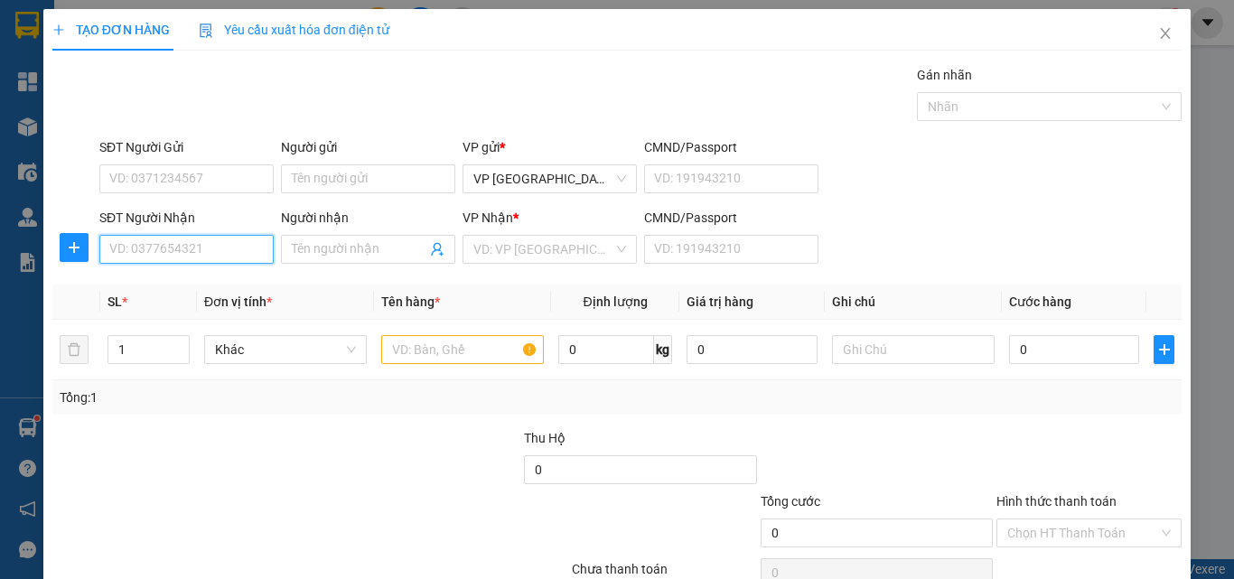
click at [219, 238] on input "SĐT Người Nhận" at bounding box center [186, 249] width 174 height 29
click at [209, 283] on div "0944269606 - quốc anh" at bounding box center [184, 285] width 150 height 20
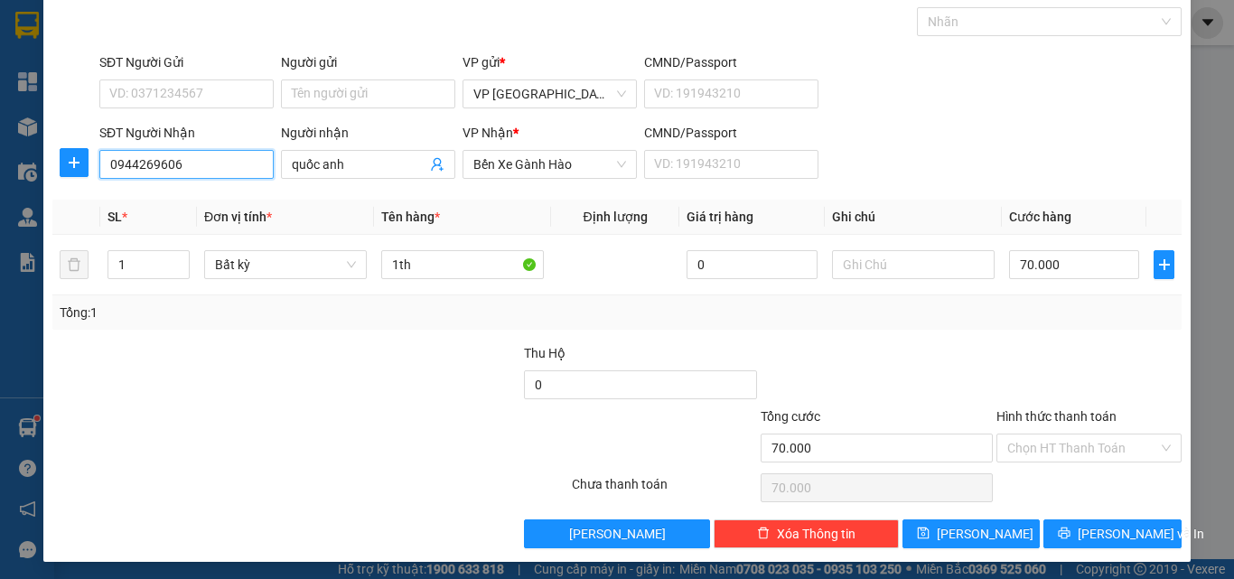
scroll to position [89, 0]
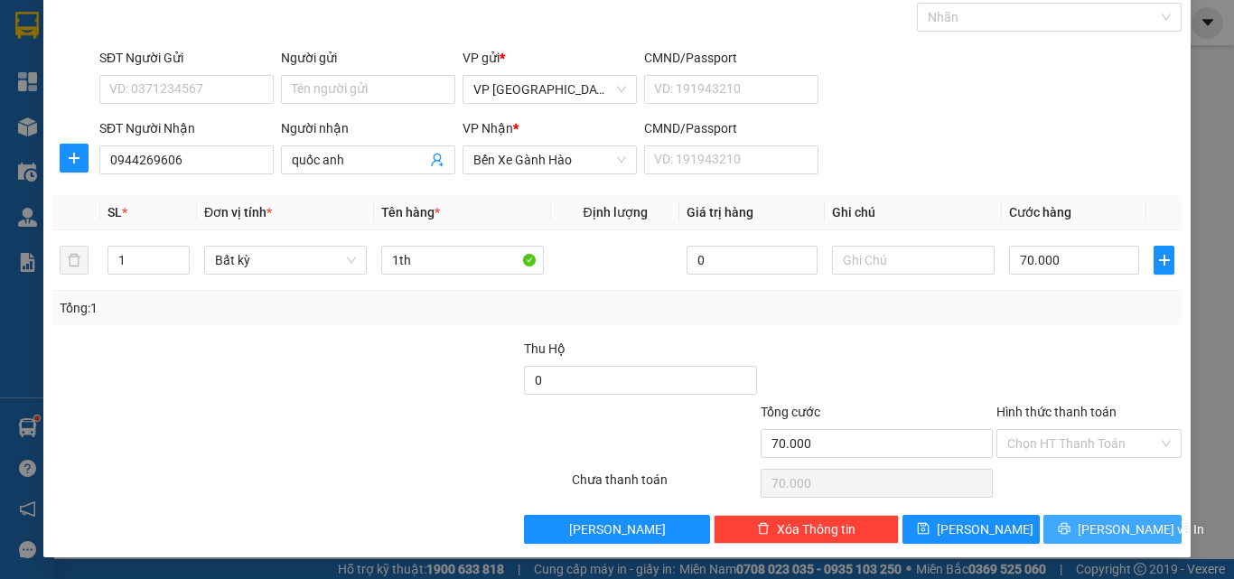
click at [1050, 529] on button "[PERSON_NAME] và In" at bounding box center [1112, 529] width 138 height 29
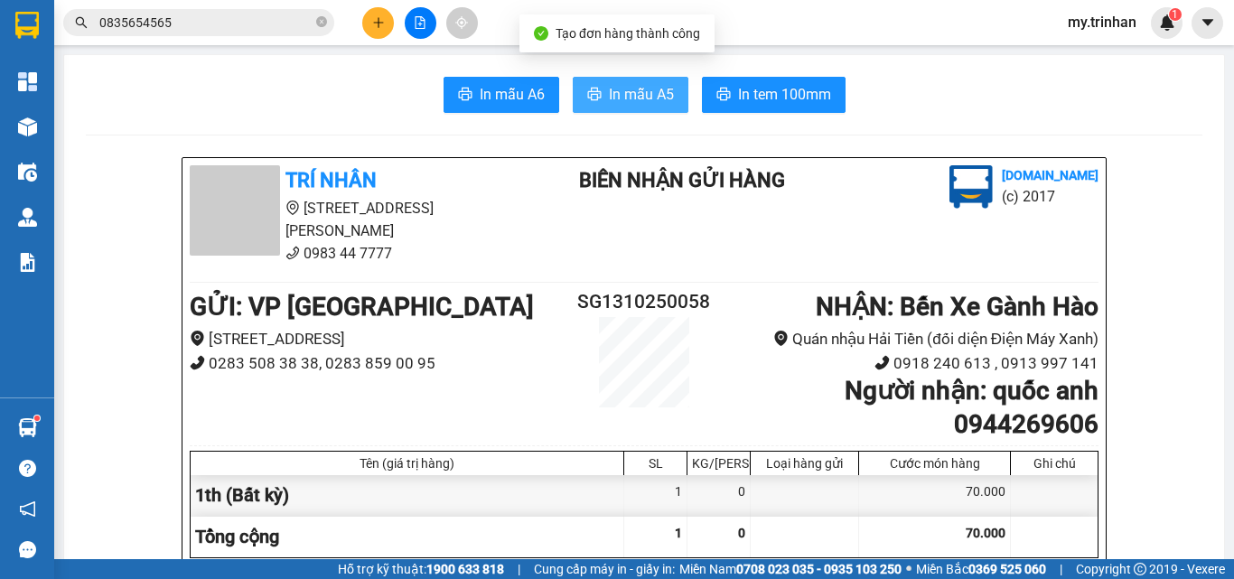
click at [641, 99] on span "In mẫu A5" at bounding box center [641, 94] width 65 height 23
click at [562, 22] on div "Kết quả tìm kiếm ( 2 ) Bộ lọc Mã ĐH Trạng thái Món hàng Thu hộ Tổng cước Chưa c…" at bounding box center [617, 22] width 1234 height 45
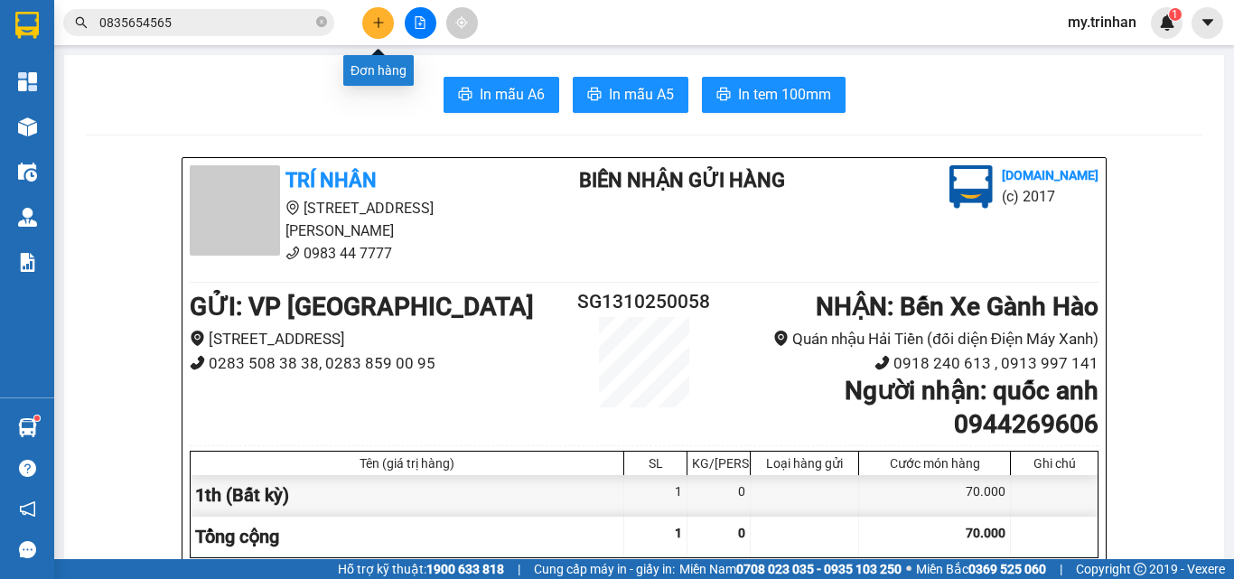
click at [384, 32] on button at bounding box center [378, 23] width 32 height 32
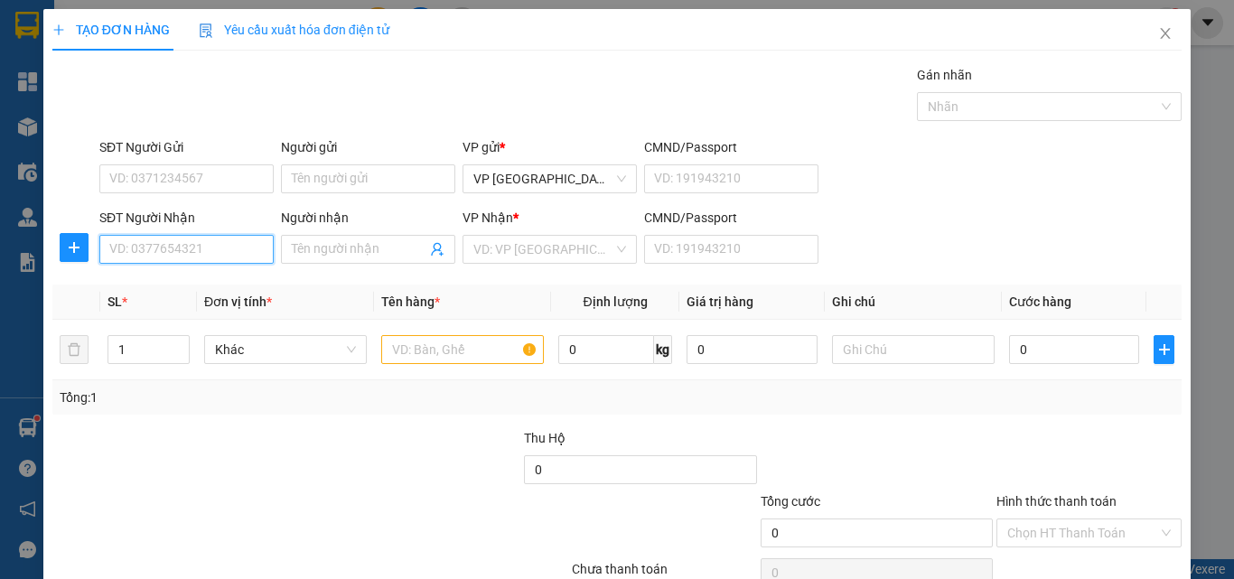
click at [199, 240] on input "SĐT Người Nhận" at bounding box center [186, 249] width 174 height 29
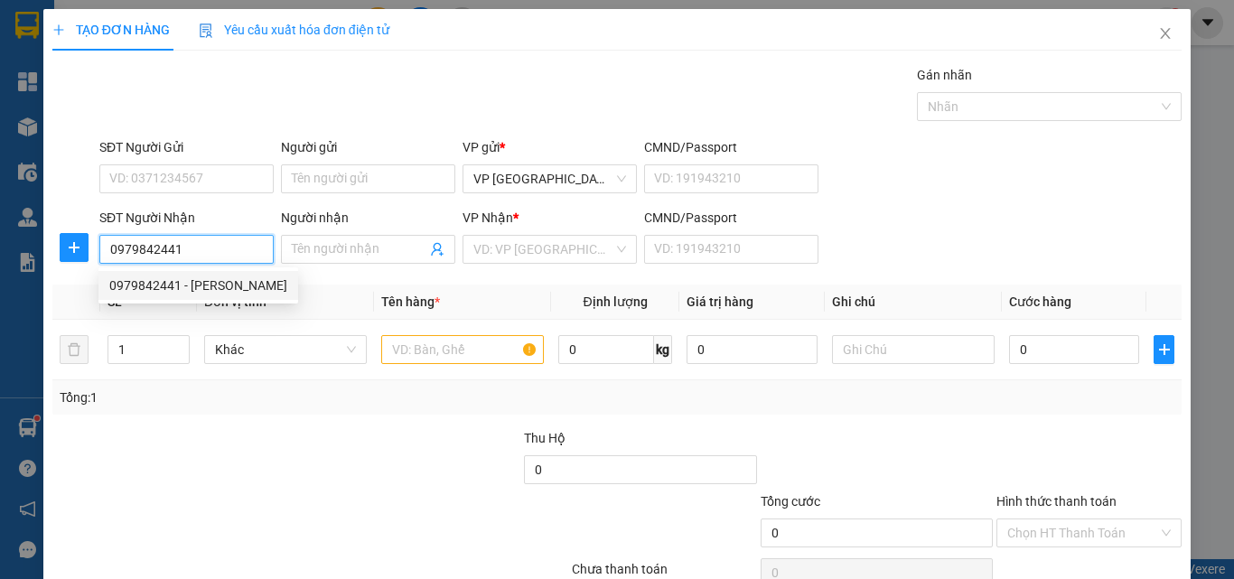
click at [207, 288] on div "0979842441 - [PERSON_NAME]" at bounding box center [198, 285] width 178 height 20
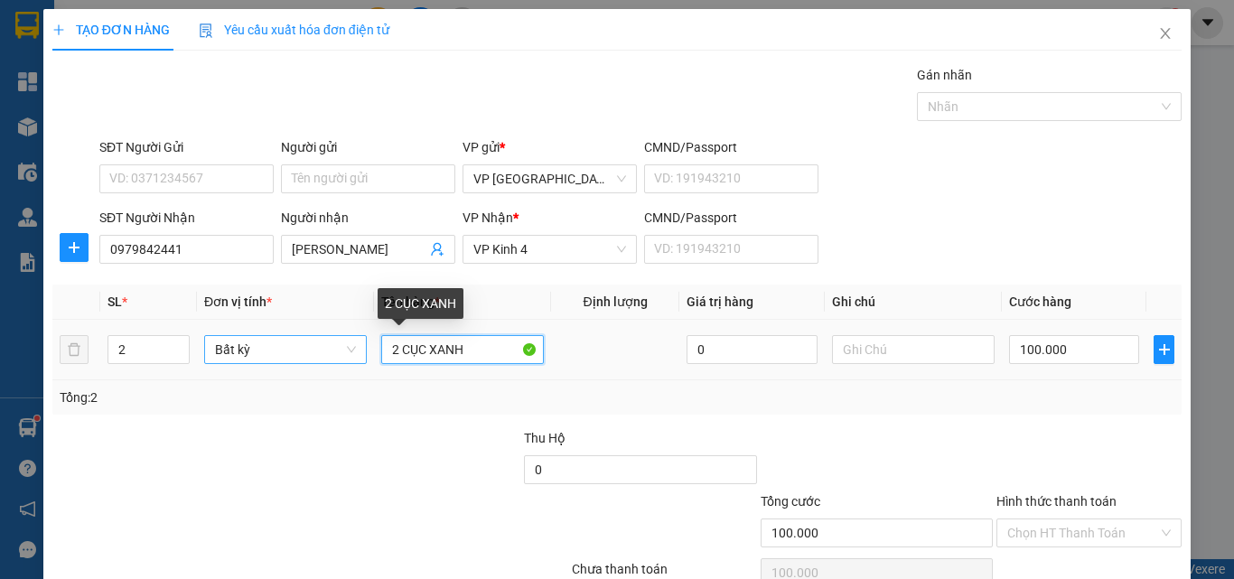
drag, startPoint x: 480, startPoint y: 344, endPoint x: 337, endPoint y: 344, distance: 142.7
click at [337, 344] on tr "2 Bất kỳ 2 CỤC XANH 0 100.000" at bounding box center [616, 350] width 1129 height 61
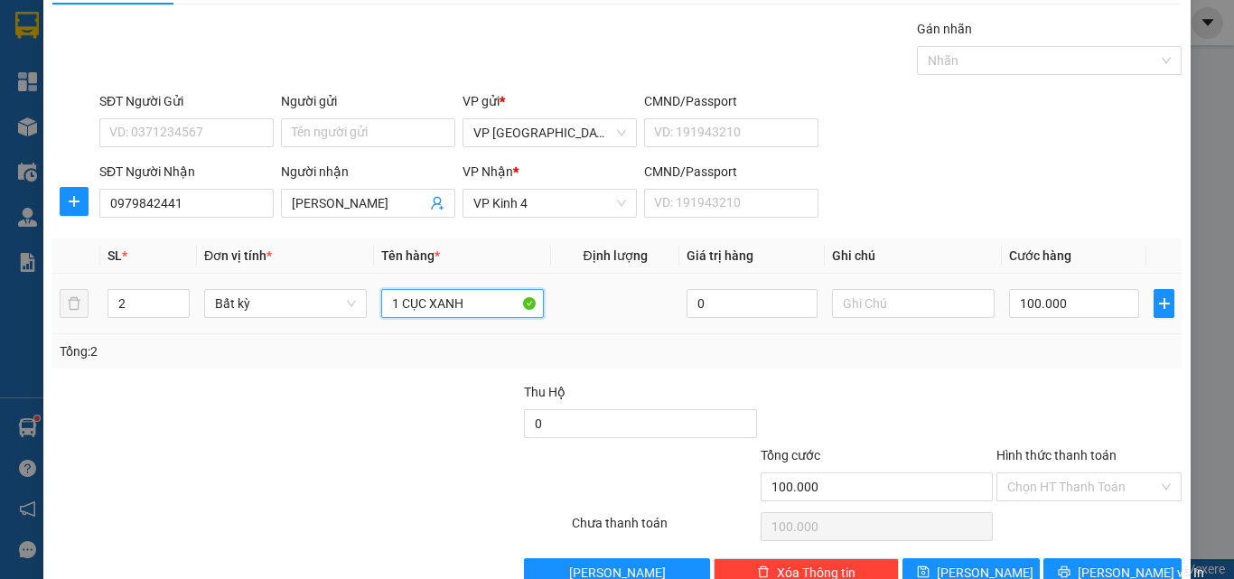
scroll to position [89, 0]
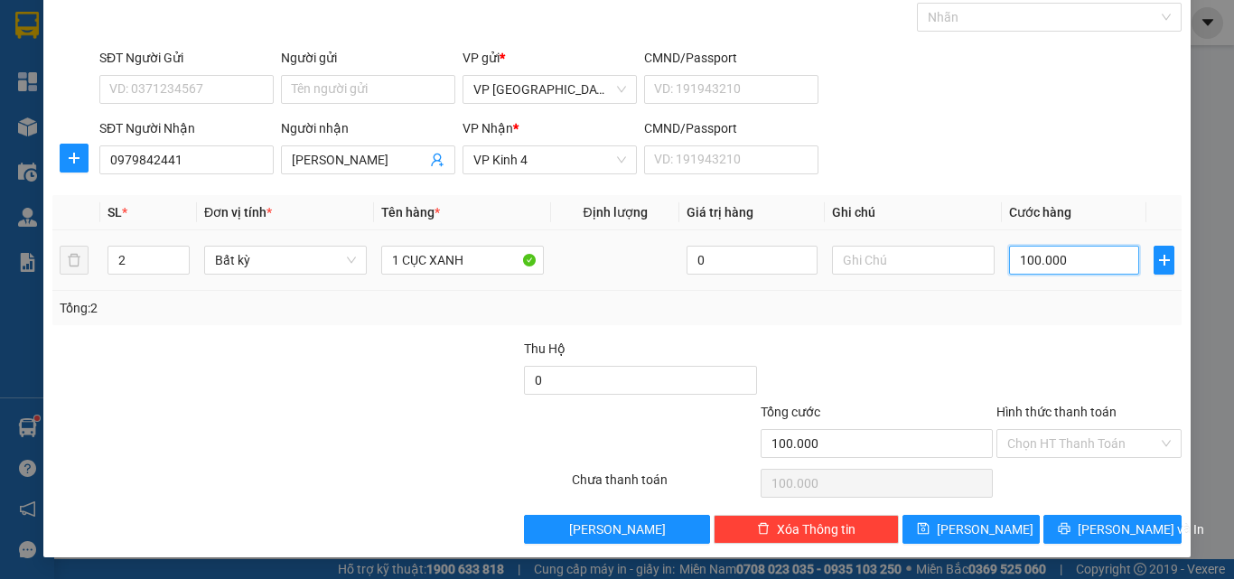
click at [1032, 251] on input "100.000" at bounding box center [1074, 260] width 130 height 29
click at [1092, 518] on button "[PERSON_NAME] và In" at bounding box center [1112, 529] width 138 height 29
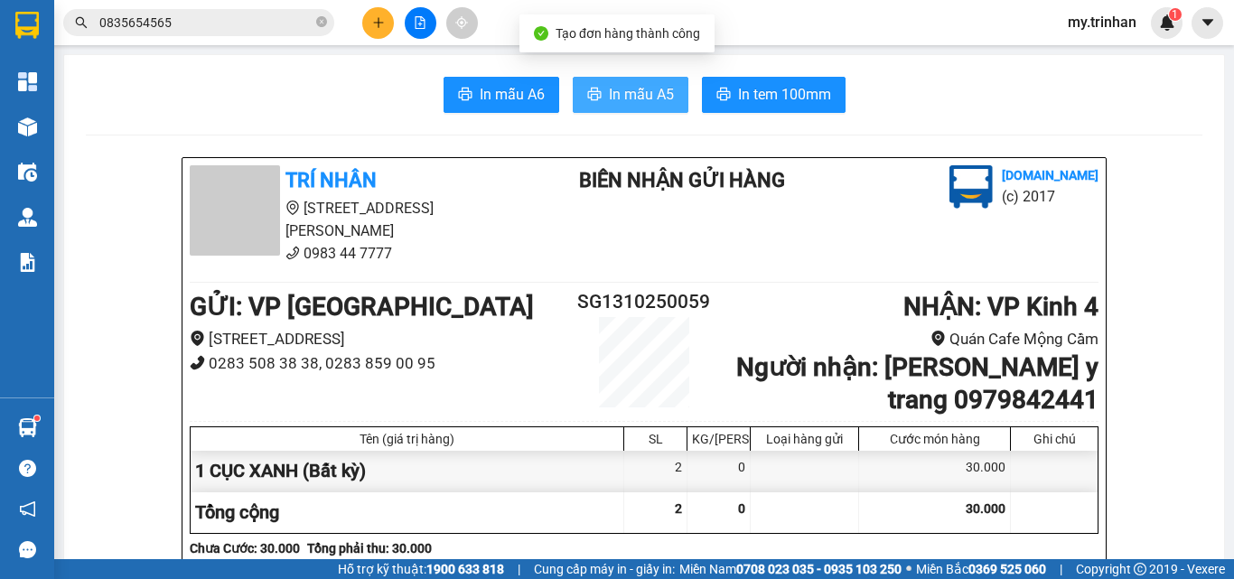
click at [635, 111] on button "In mẫu A5" at bounding box center [631, 95] width 116 height 36
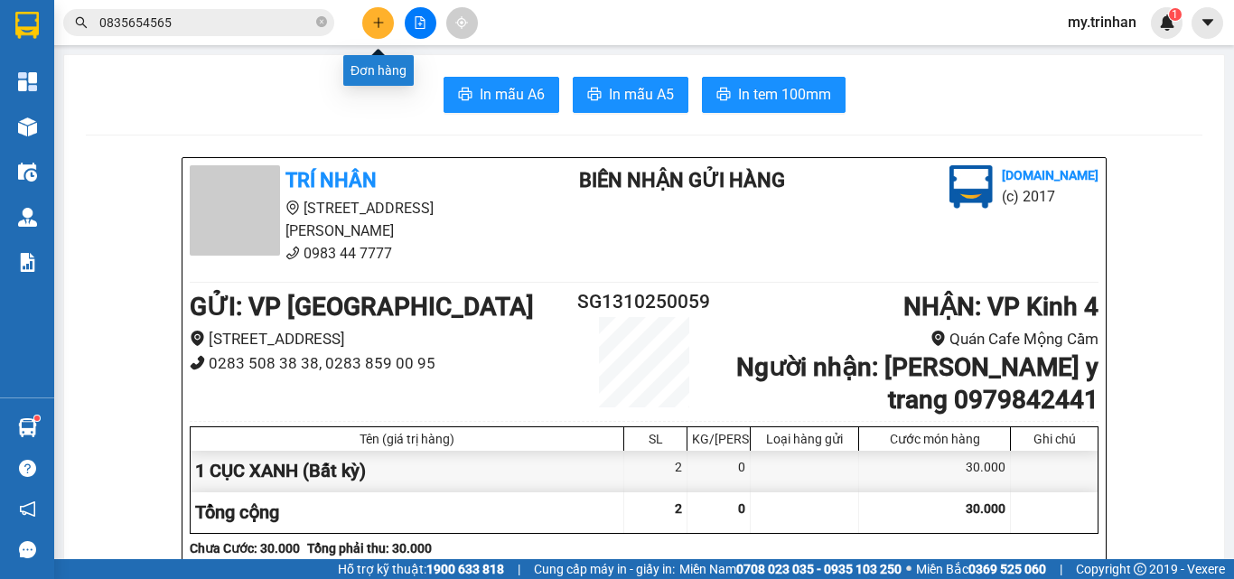
click at [369, 23] on button at bounding box center [378, 23] width 32 height 32
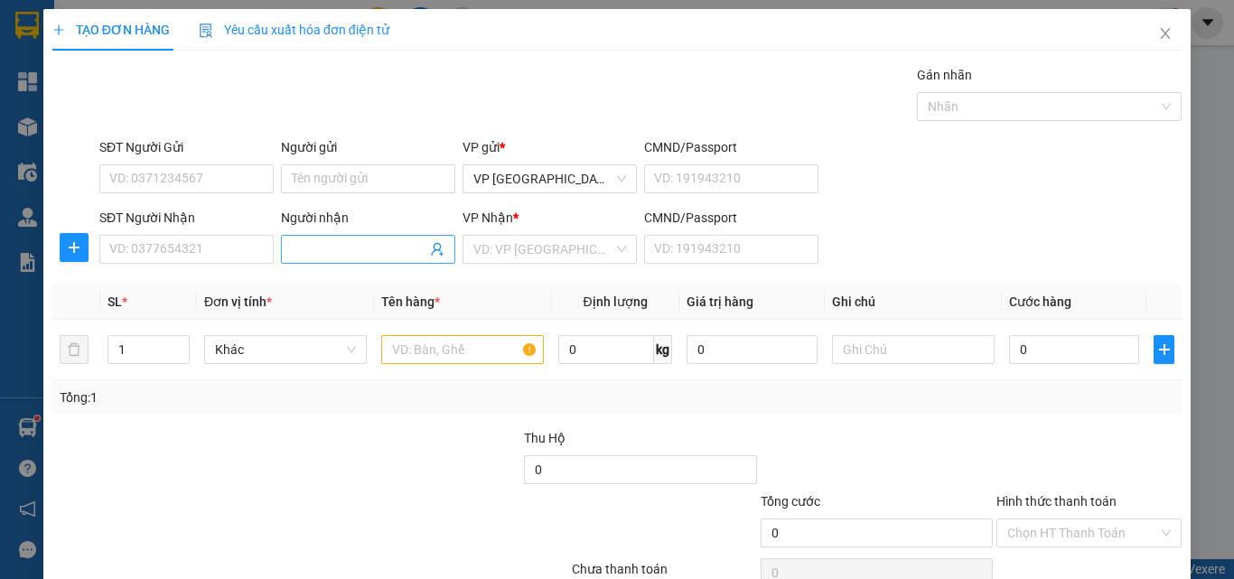
click at [305, 256] on input "Người nhận" at bounding box center [359, 249] width 135 height 20
click at [522, 252] on input "search" at bounding box center [543, 249] width 140 height 27
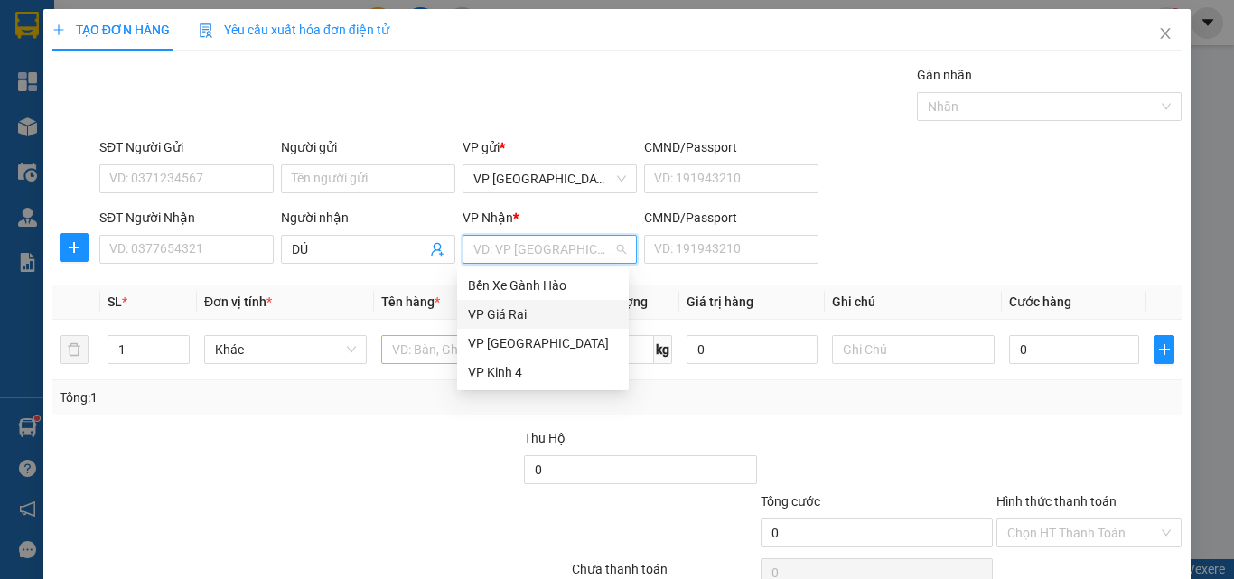
drag, startPoint x: 511, startPoint y: 346, endPoint x: 524, endPoint y: 315, distance: 33.2
click at [524, 315] on div "Bến Xe Gành Hào VP Giá Rai VP [GEOGRAPHIC_DATA] VP Kinh 4" at bounding box center [543, 329] width 172 height 116
click at [524, 315] on div "VP Giá Rai" at bounding box center [543, 314] width 150 height 20
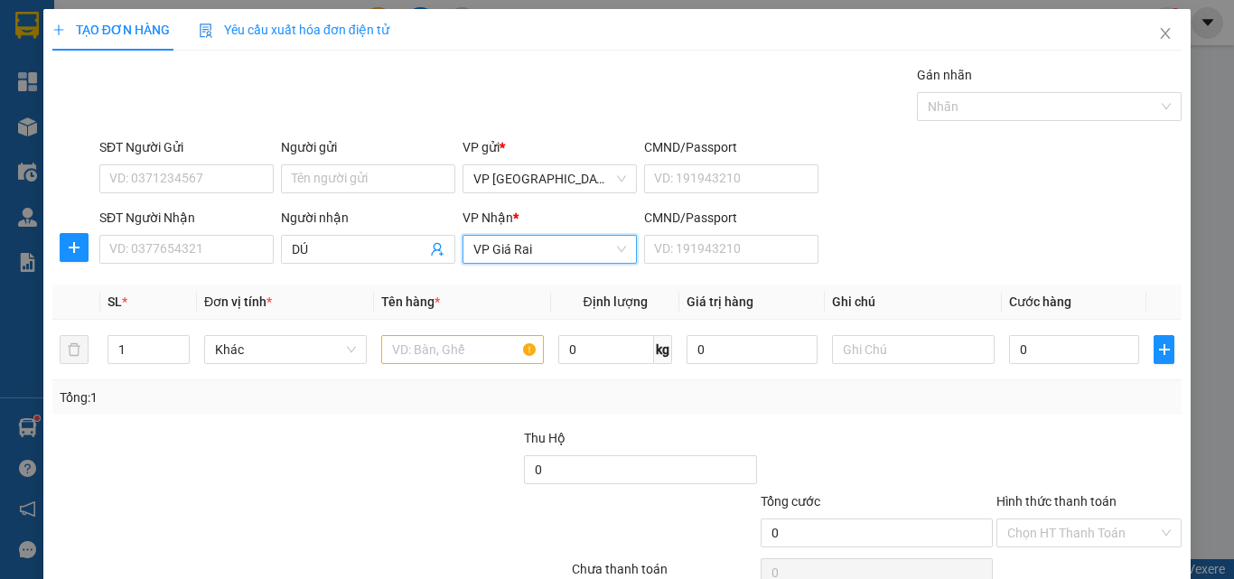
click at [524, 315] on th "Tên hàng *" at bounding box center [462, 302] width 177 height 35
click at [434, 341] on input "text" at bounding box center [462, 349] width 163 height 29
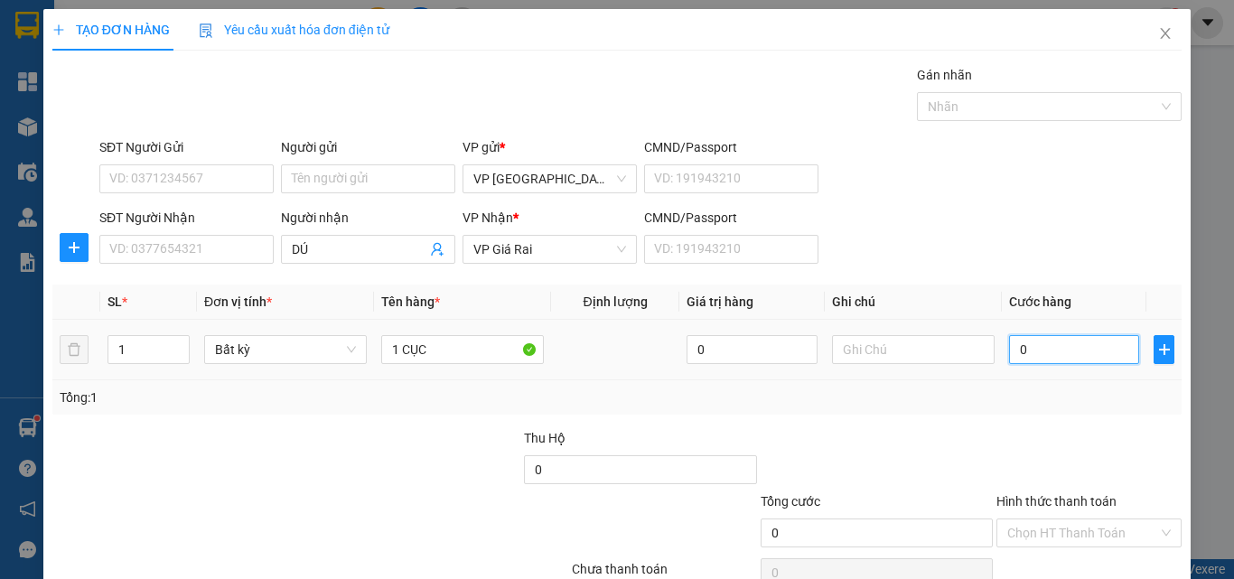
click at [1016, 350] on input "0" at bounding box center [1074, 349] width 130 height 29
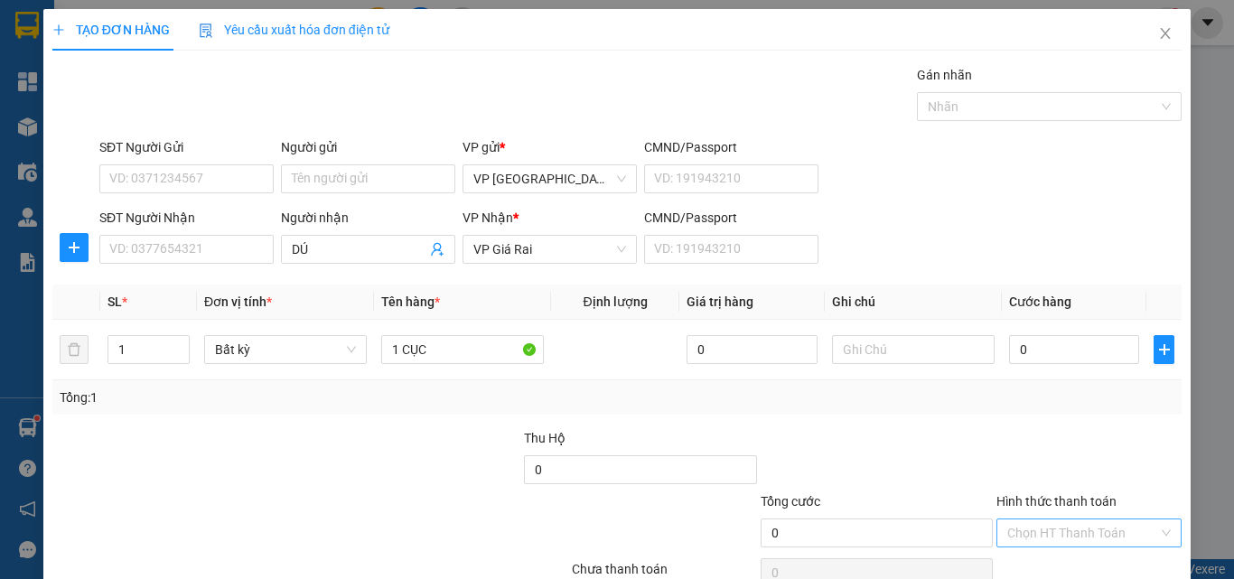
click at [1062, 519] on input "Hình thức thanh toán" at bounding box center [1082, 532] width 151 height 27
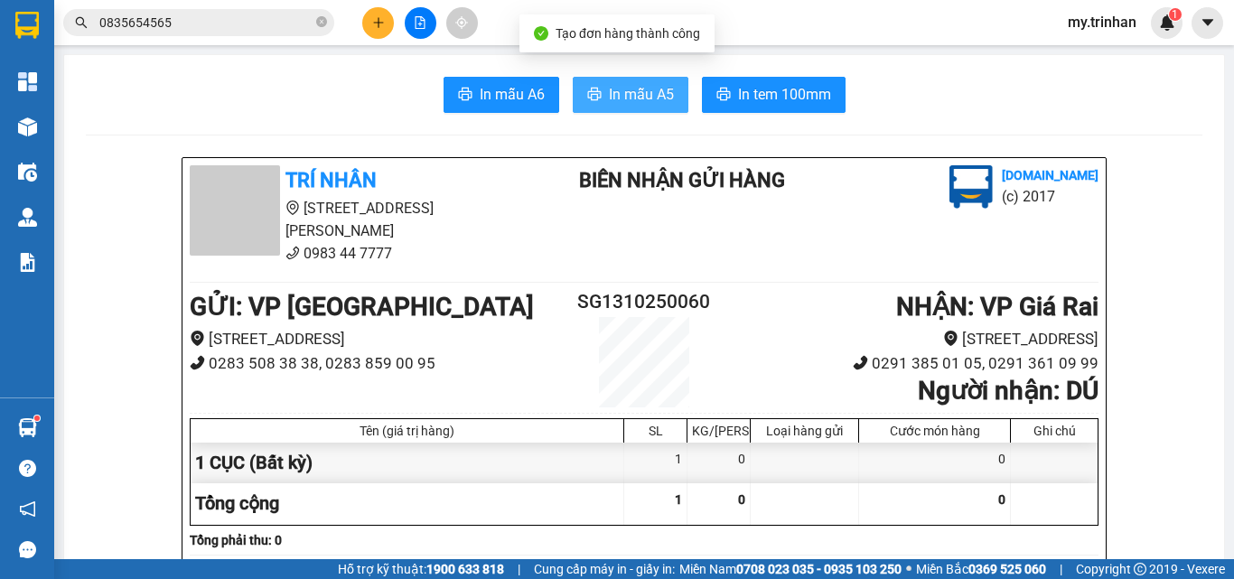
click at [635, 111] on button "In mẫu A5" at bounding box center [631, 95] width 116 height 36
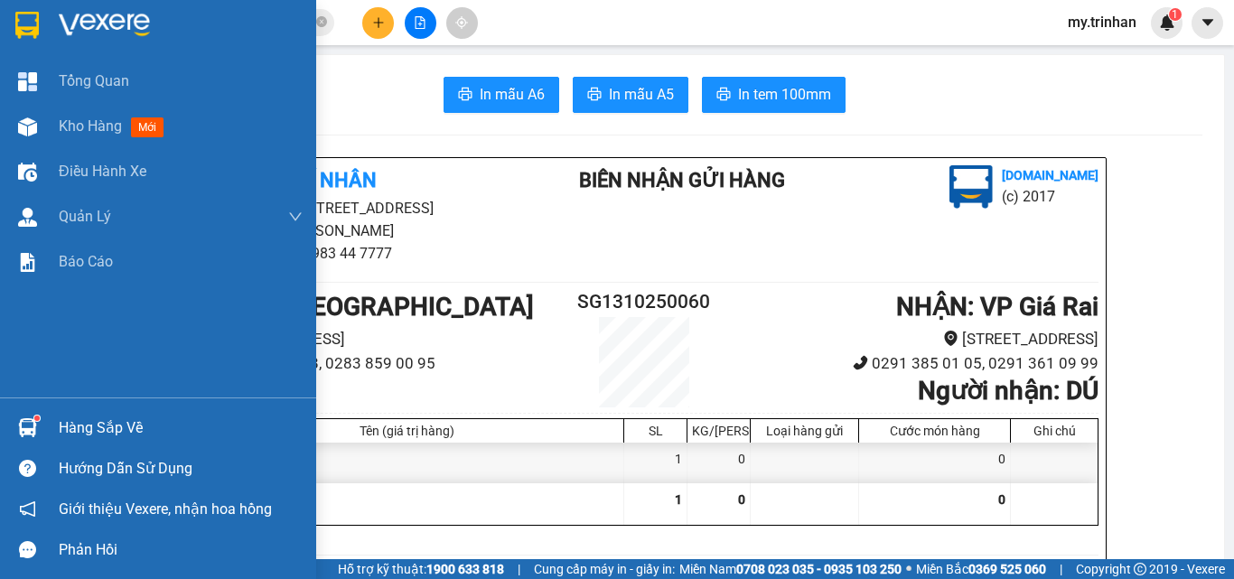
click at [17, 19] on img at bounding box center [26, 25] width 23 height 27
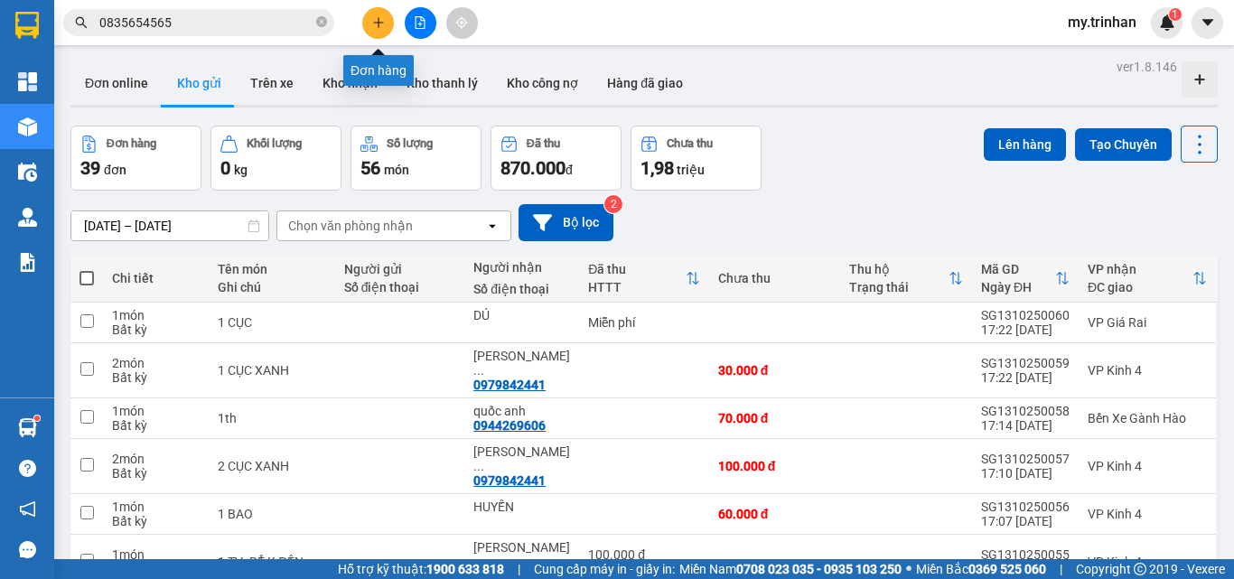
click at [373, 18] on icon "plus" at bounding box center [378, 22] width 13 height 13
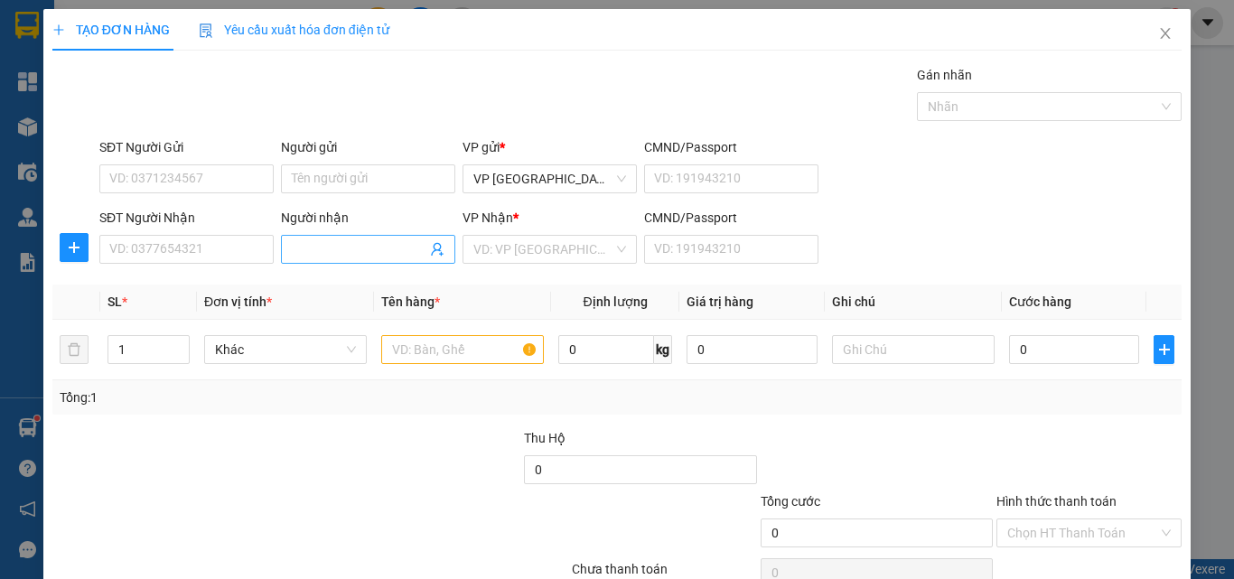
click at [284, 256] on span at bounding box center [368, 249] width 174 height 29
drag, startPoint x: 320, startPoint y: 150, endPoint x: 246, endPoint y: 148, distance: 74.1
click at [246, 208] on div "SĐT Người Nhận VD: 0377654321 Người nhận DDASUD BÉ DDASUD BÉ VP Nhận * VD: VP S…" at bounding box center [640, 239] width 1089 height 63
click at [568, 236] on input "search" at bounding box center [543, 249] width 140 height 27
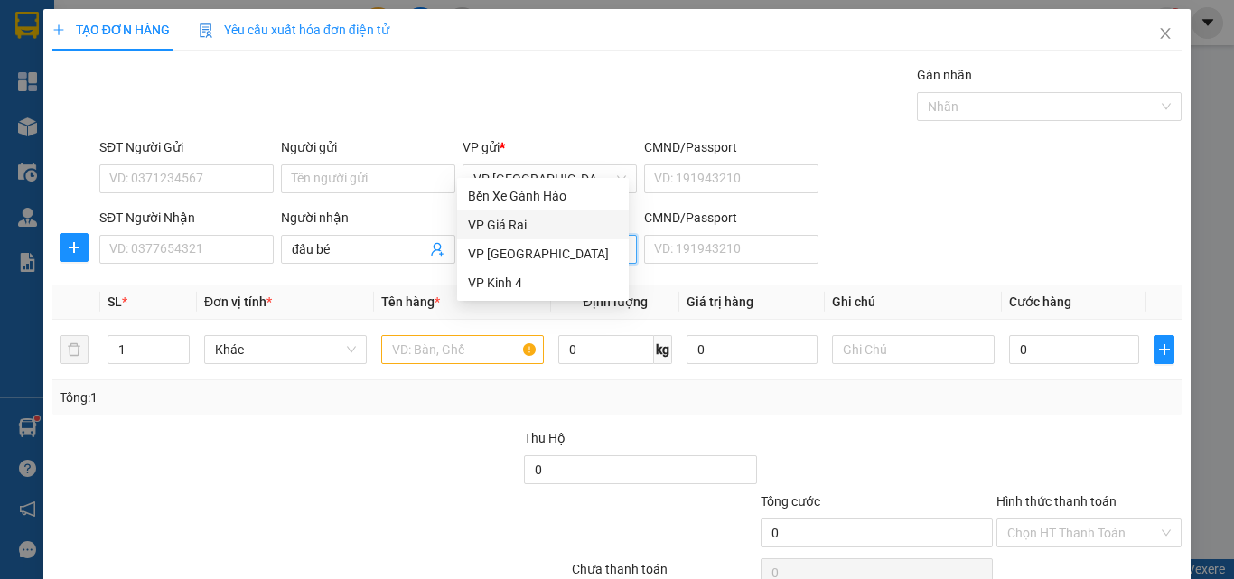
click at [509, 227] on div "VP Giá Rai" at bounding box center [543, 225] width 150 height 20
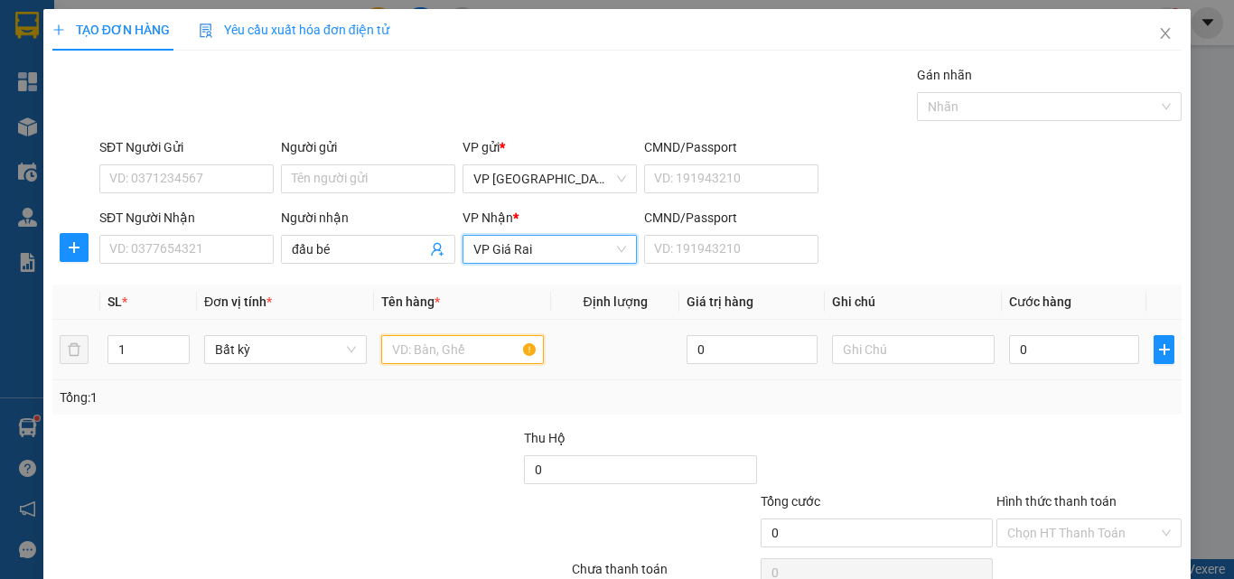
click at [439, 335] on input "text" at bounding box center [462, 349] width 163 height 29
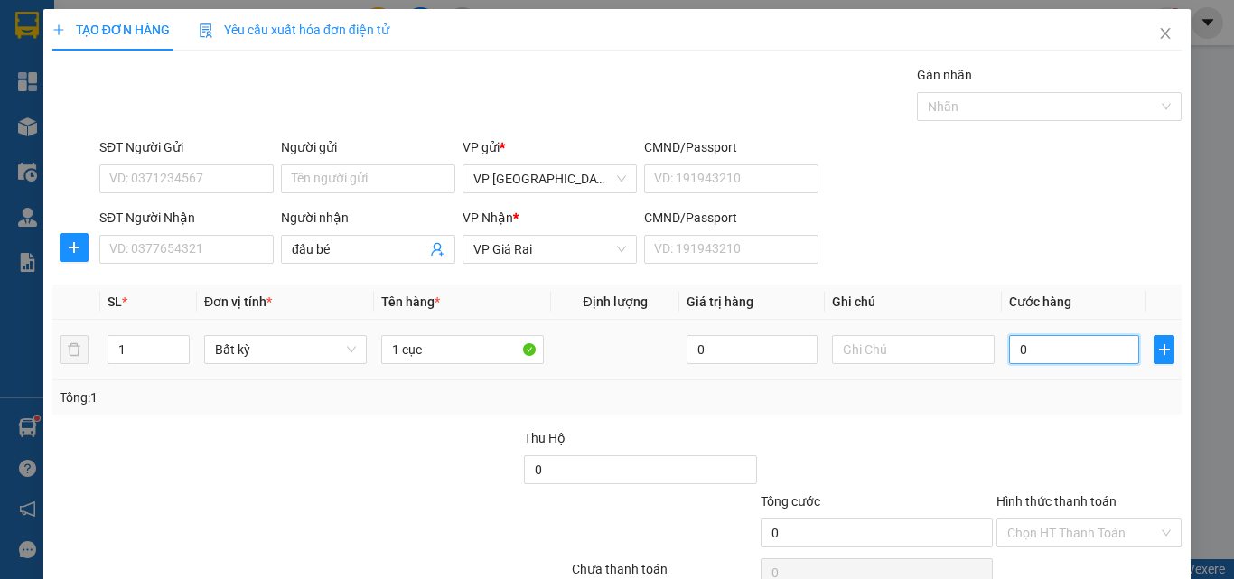
click at [1068, 335] on input "0" at bounding box center [1074, 349] width 130 height 29
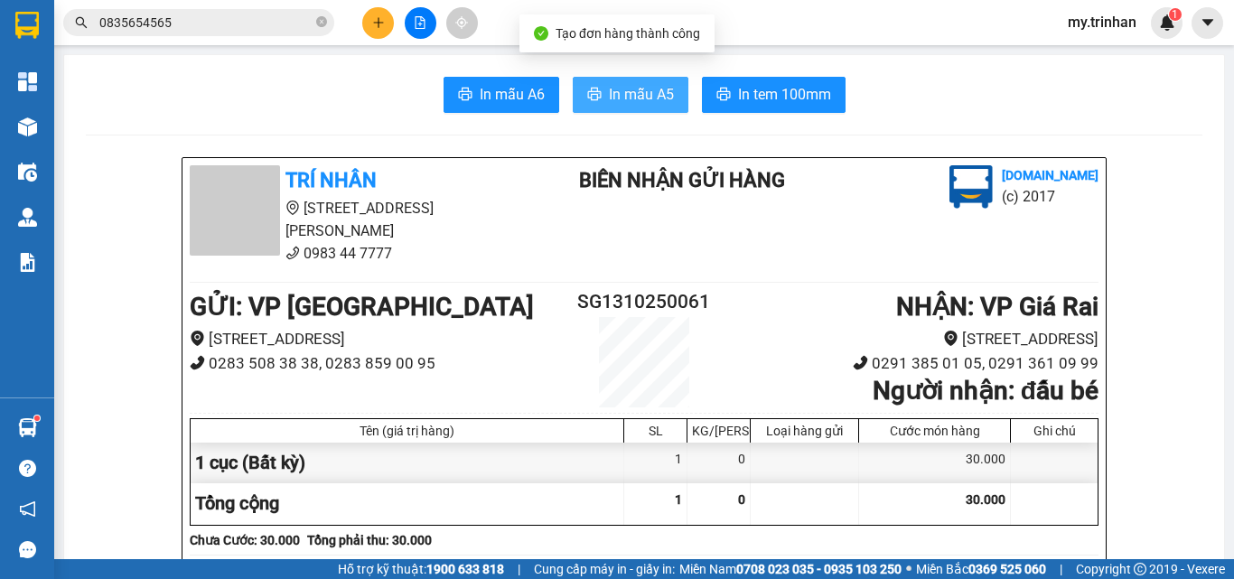
click at [608, 107] on button "In mẫu A5" at bounding box center [631, 95] width 116 height 36
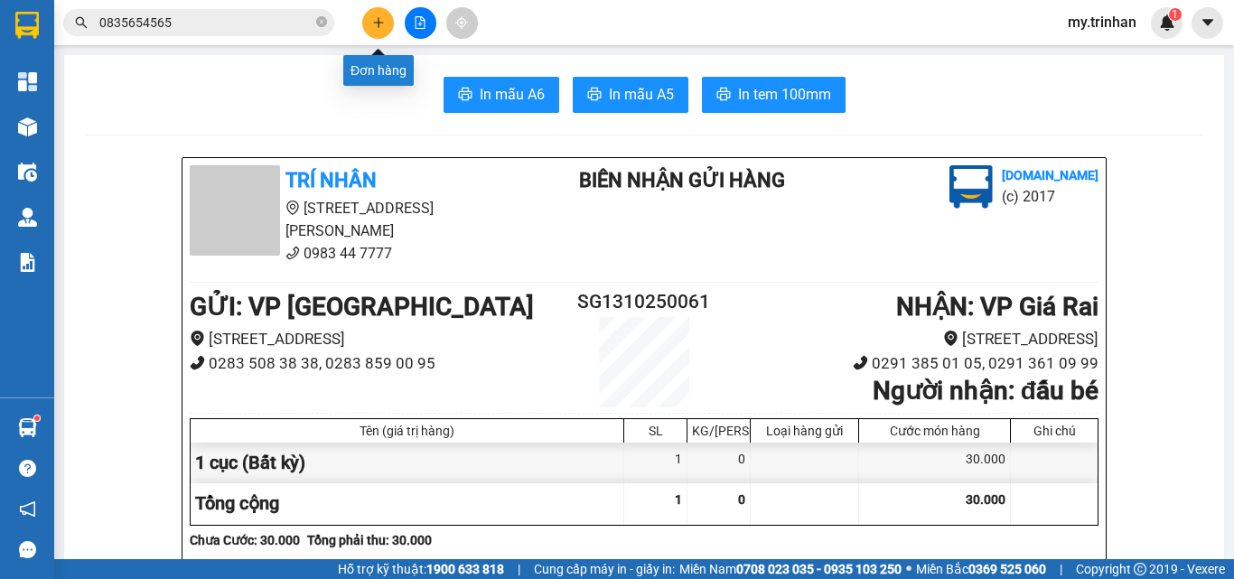
click at [377, 22] on icon "plus" at bounding box center [378, 22] width 13 height 13
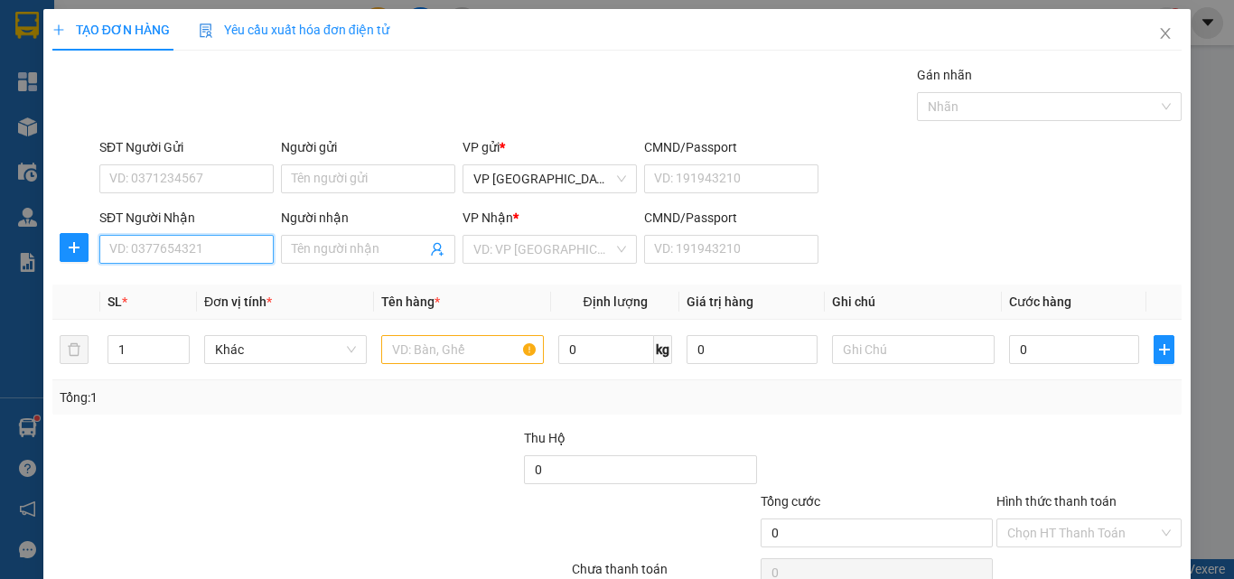
click at [182, 240] on input "SĐT Người Nhận" at bounding box center [186, 249] width 174 height 29
click at [322, 239] on input "Người nhận" at bounding box center [359, 249] width 135 height 20
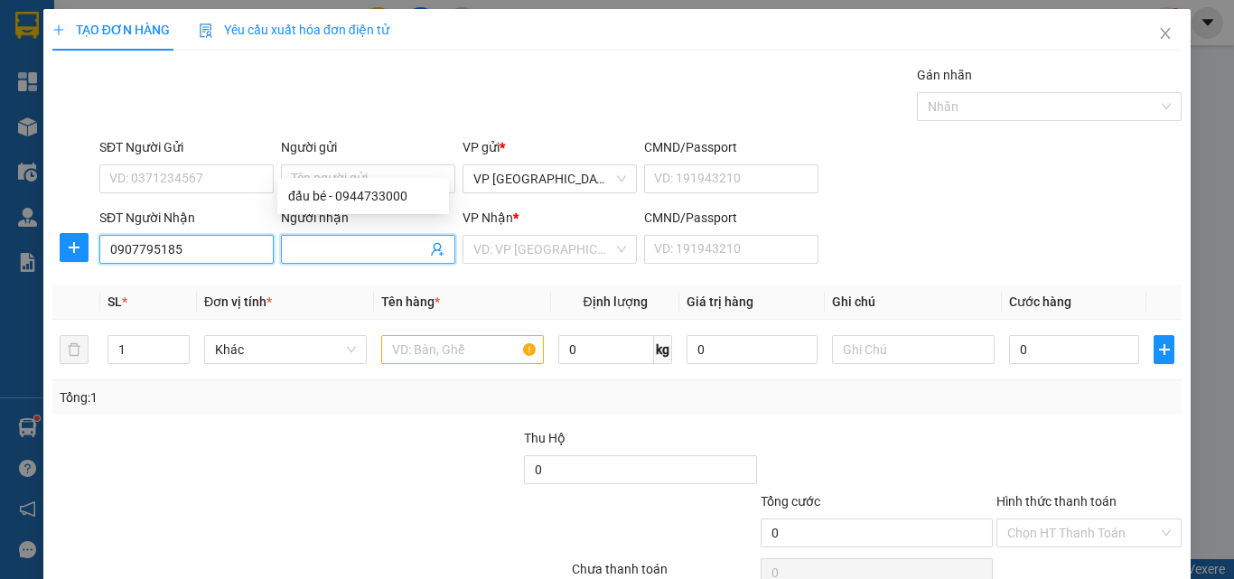
click at [228, 235] on input "0907795185" at bounding box center [186, 249] width 174 height 29
click at [304, 239] on input "Người nhận" at bounding box center [359, 249] width 135 height 20
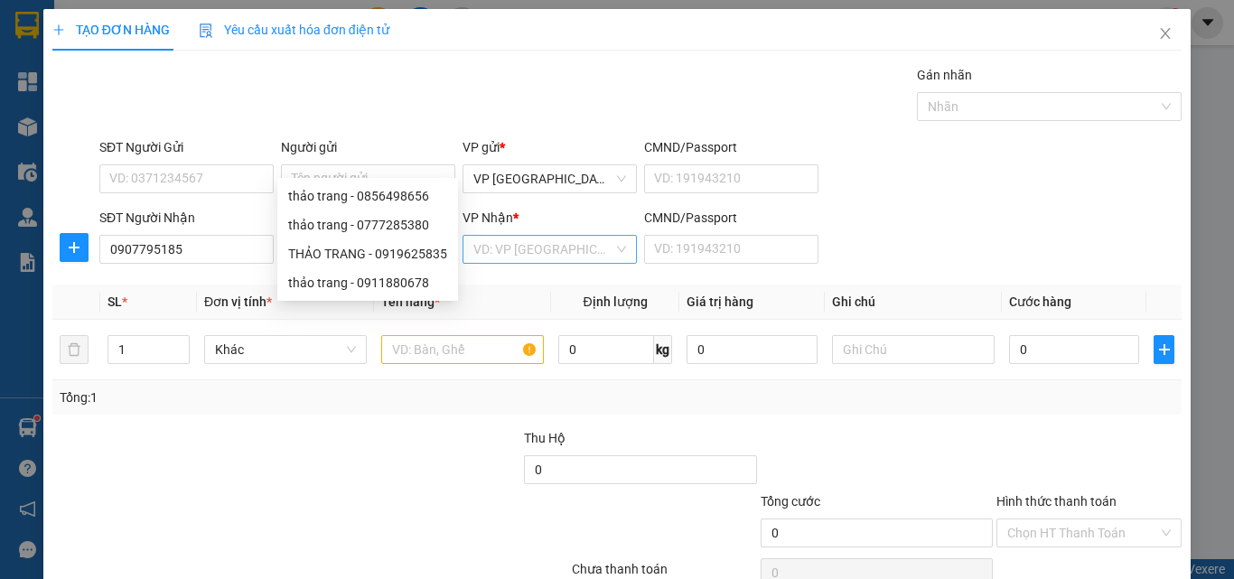
click at [585, 236] on input "search" at bounding box center [543, 249] width 140 height 27
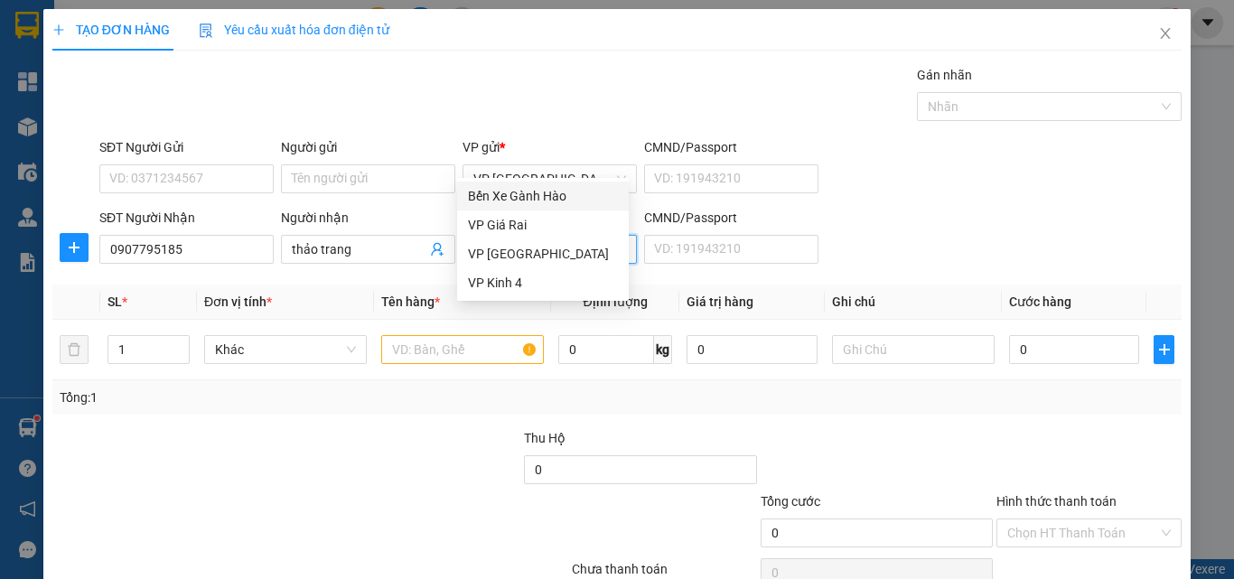
click at [507, 195] on div "Bến Xe Gành Hào" at bounding box center [543, 196] width 150 height 20
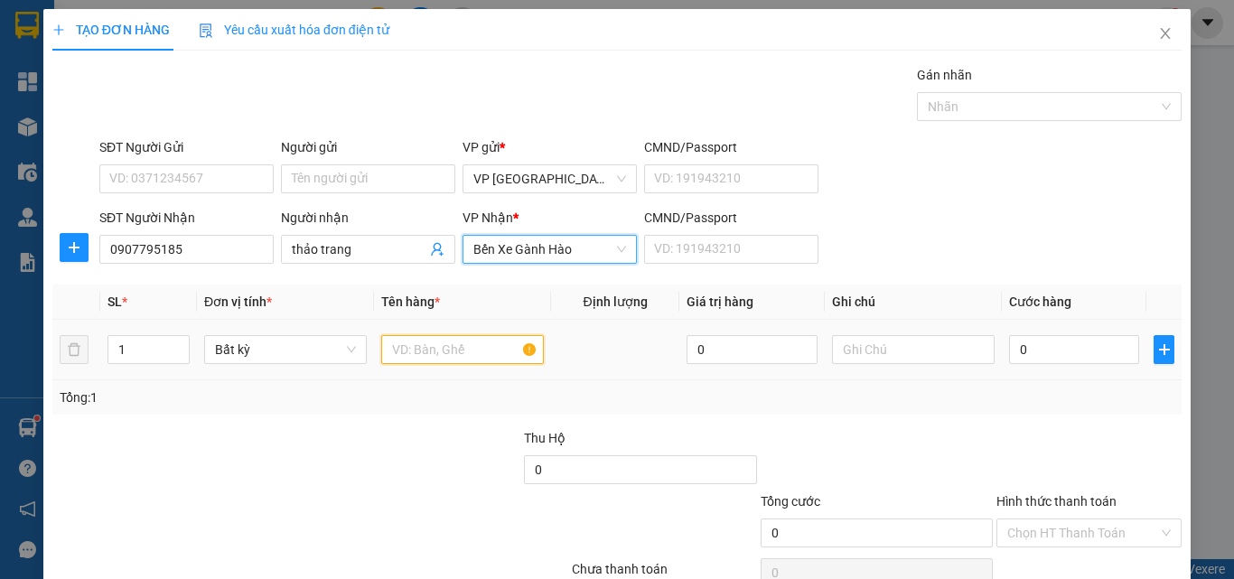
click at [416, 335] on input "text" at bounding box center [462, 349] width 163 height 29
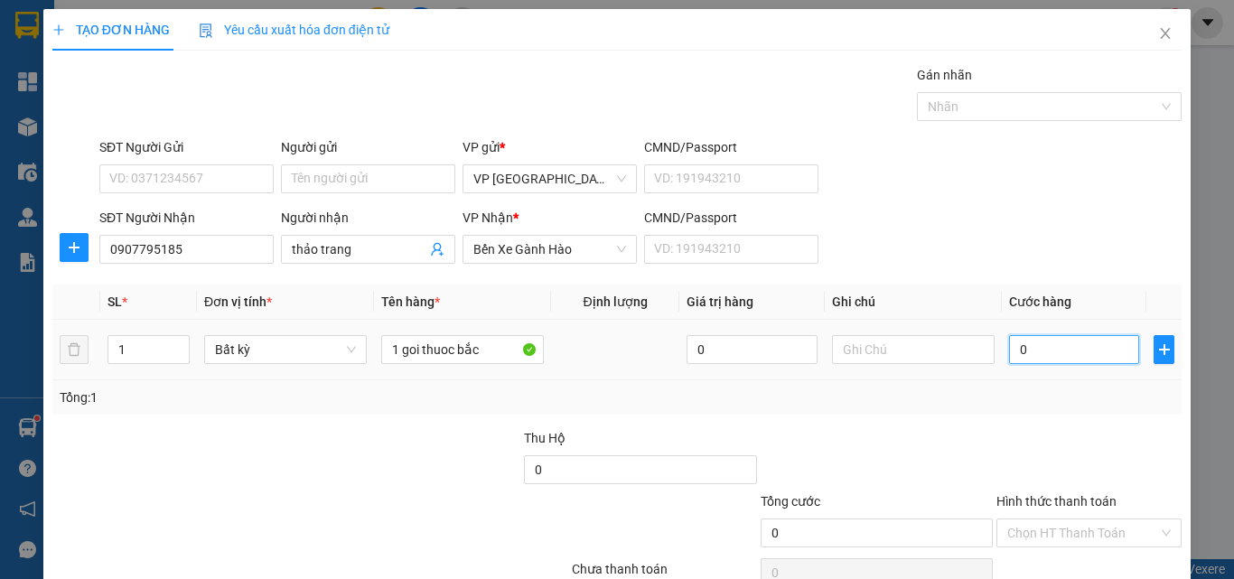
click at [1042, 335] on input "0" at bounding box center [1074, 349] width 130 height 29
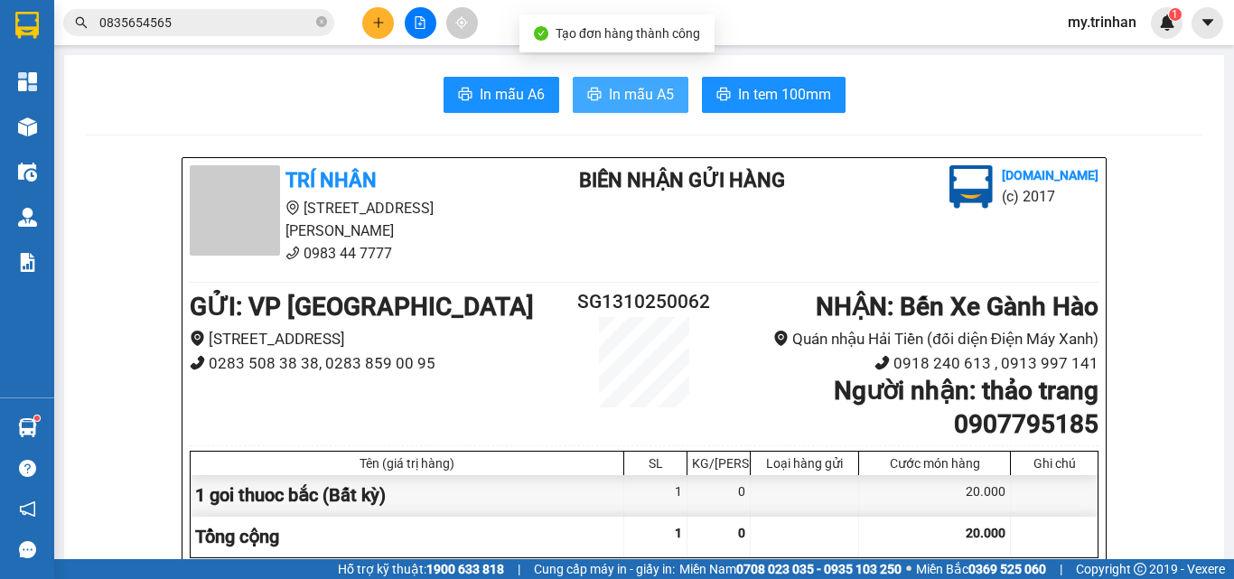
click at [625, 97] on span "In mẫu A5" at bounding box center [641, 94] width 65 height 23
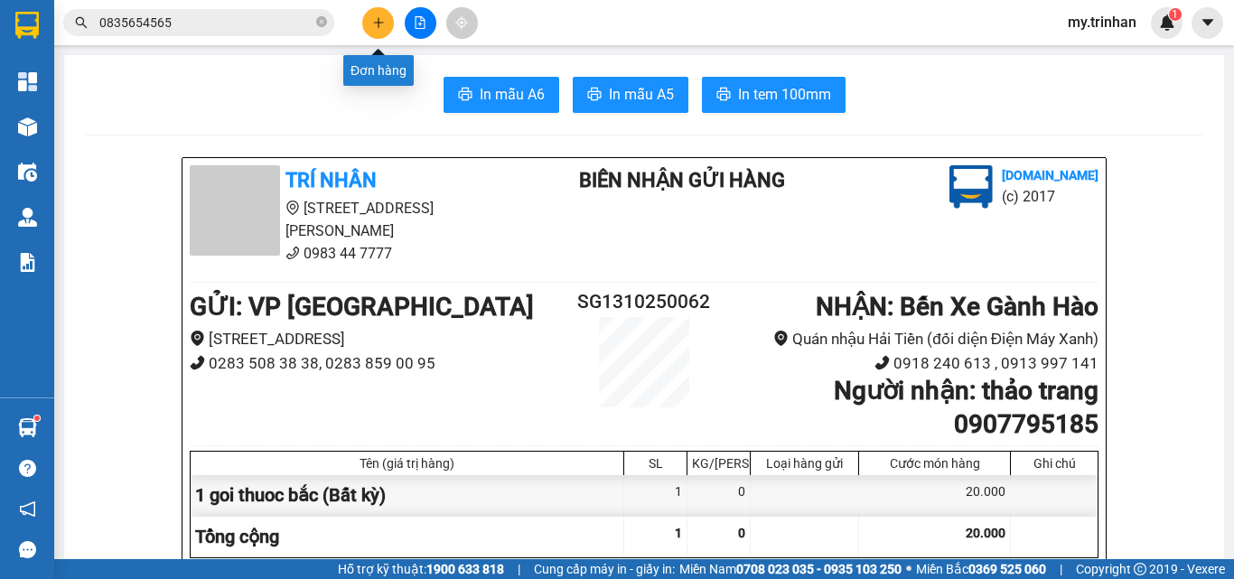
click at [378, 25] on icon "plus" at bounding box center [378, 22] width 1 height 10
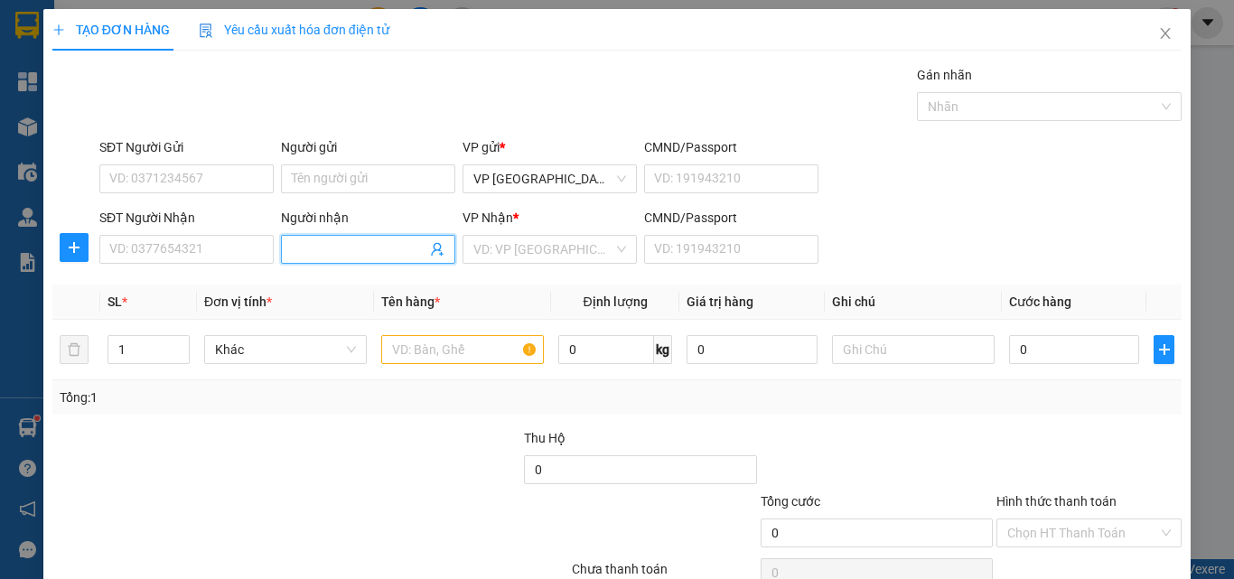
click at [305, 244] on input "Người nhận" at bounding box center [359, 249] width 135 height 20
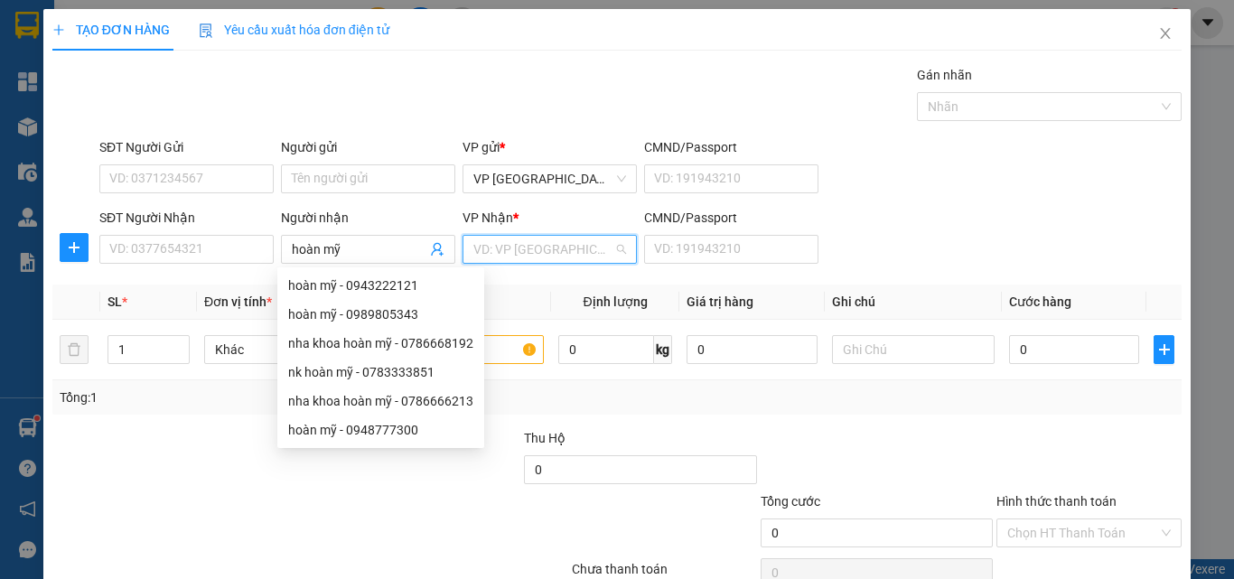
click at [546, 244] on input "search" at bounding box center [543, 249] width 140 height 27
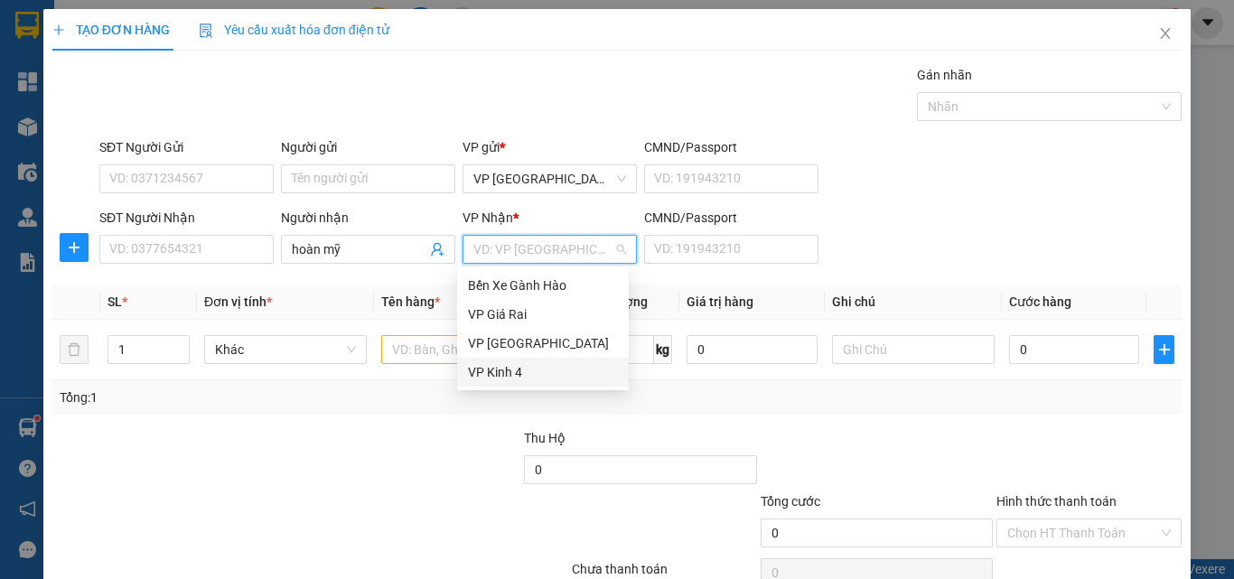
click at [492, 375] on div "VP Kinh 4" at bounding box center [543, 372] width 150 height 20
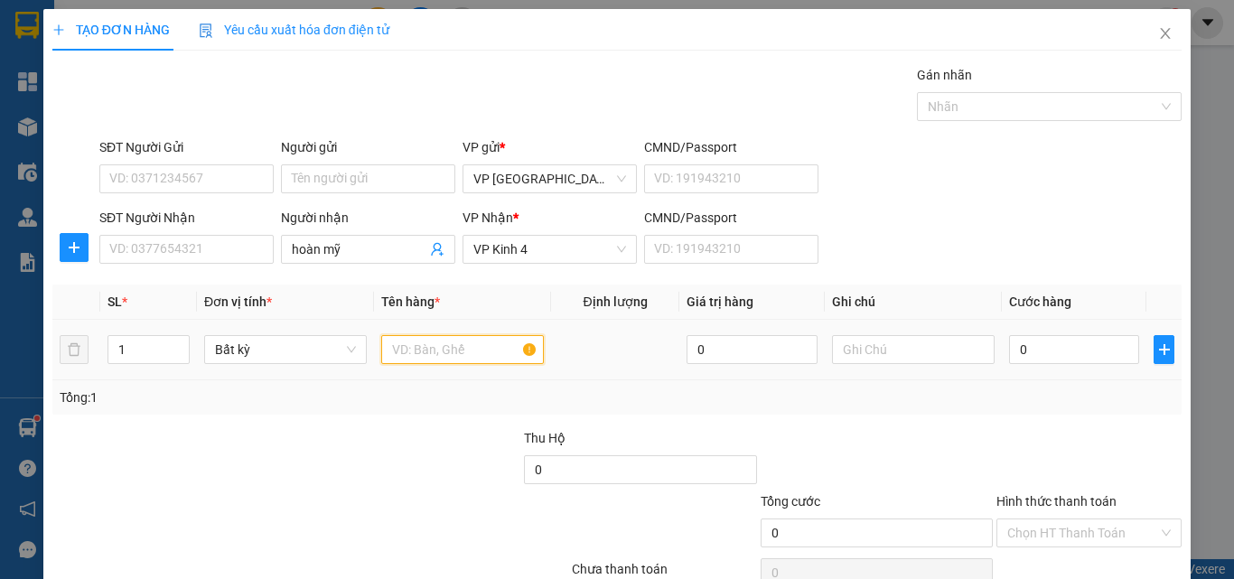
click at [424, 350] on input "text" at bounding box center [462, 349] width 163 height 29
click at [1047, 350] on input "0" at bounding box center [1074, 349] width 130 height 29
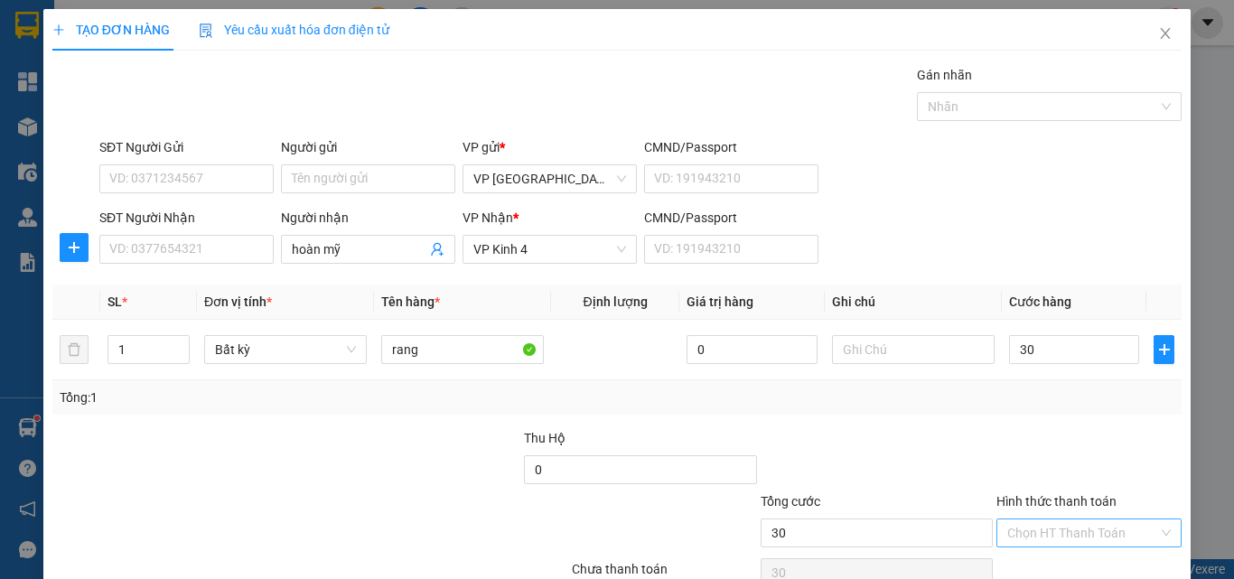
click at [1071, 519] on input "Hình thức thanh toán" at bounding box center [1082, 532] width 151 height 27
click at [1054, 559] on div "Tại văn phòng" at bounding box center [1075, 569] width 161 height 20
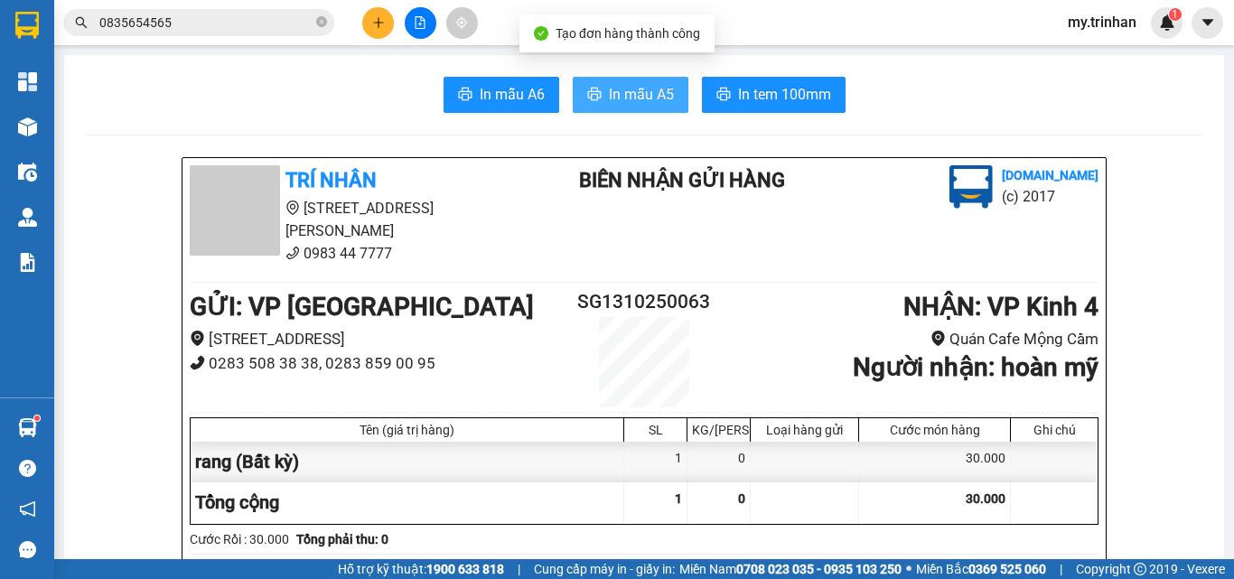
click at [616, 111] on button "In mẫu A5" at bounding box center [631, 95] width 116 height 36
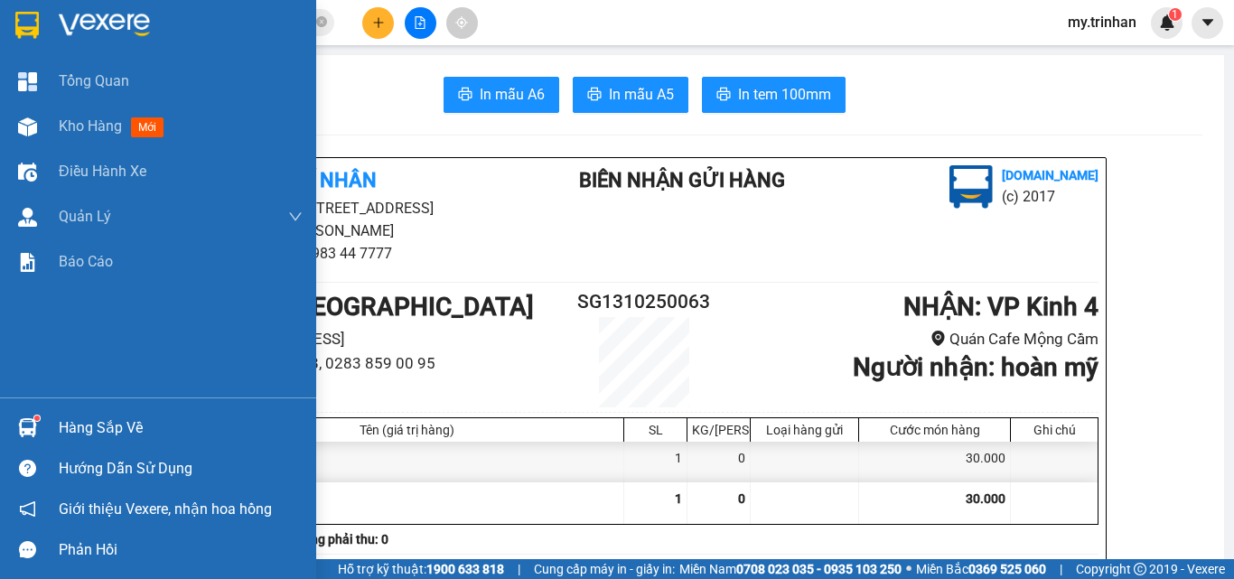
click at [31, 27] on img at bounding box center [26, 25] width 23 height 27
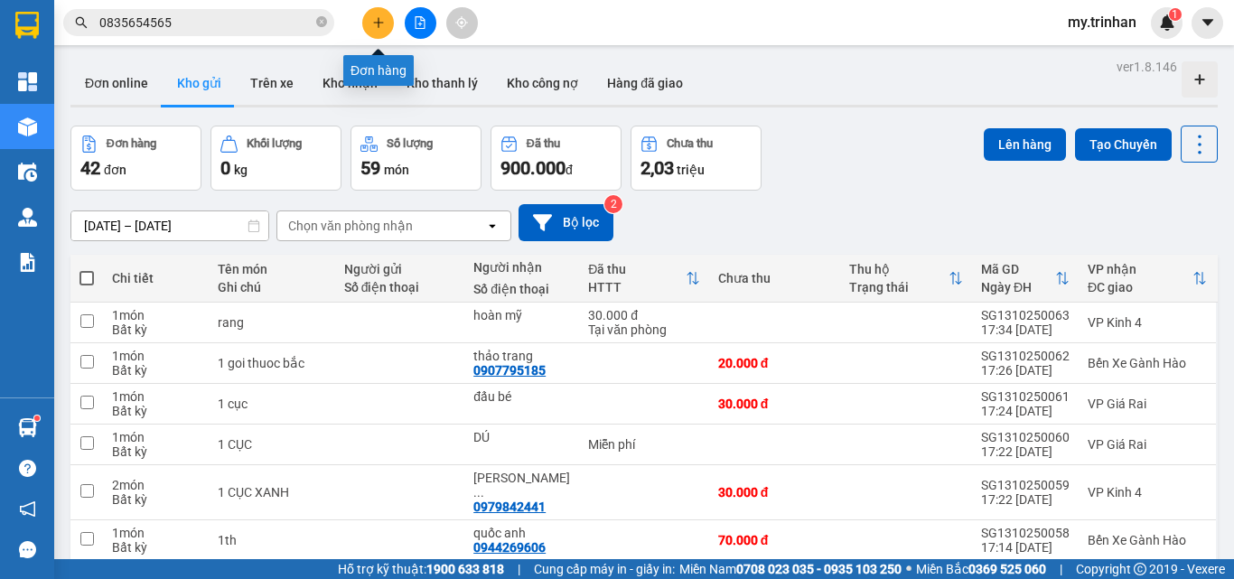
click at [378, 17] on icon "plus" at bounding box center [378, 22] width 13 height 13
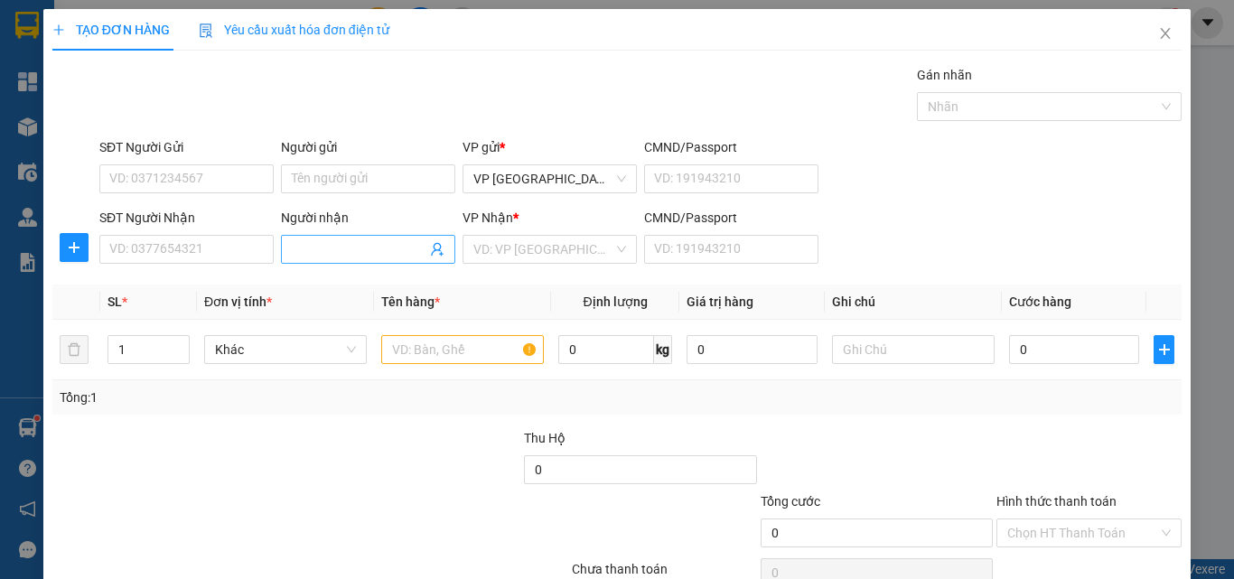
click at [306, 250] on input "Người nhận" at bounding box center [359, 249] width 135 height 20
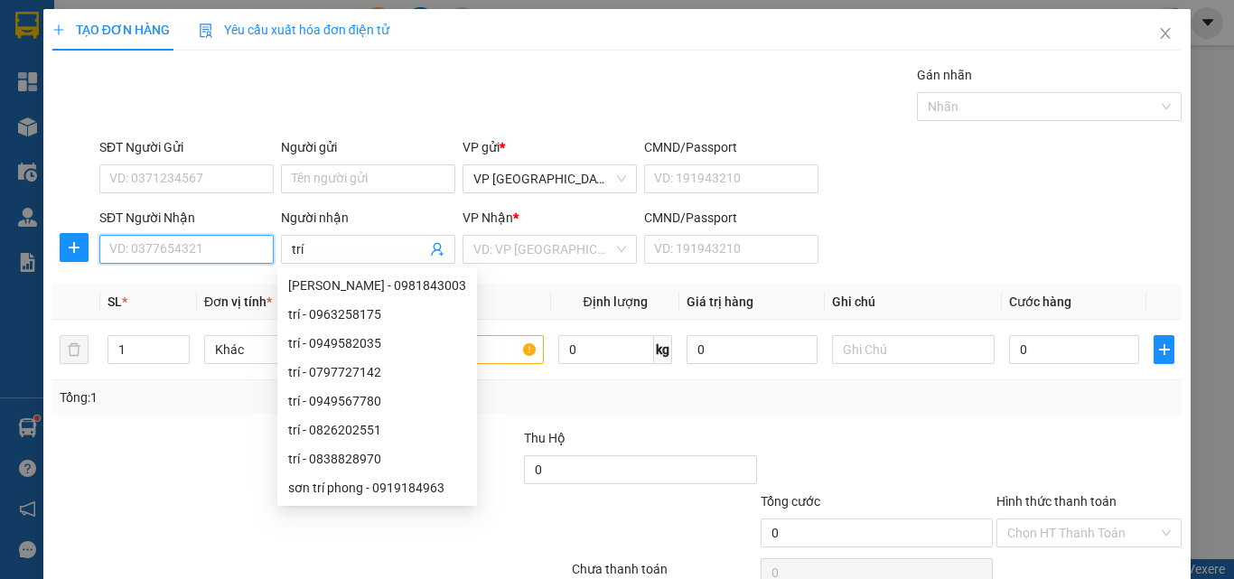
click at [177, 243] on input "SĐT Người Nhận" at bounding box center [186, 249] width 174 height 29
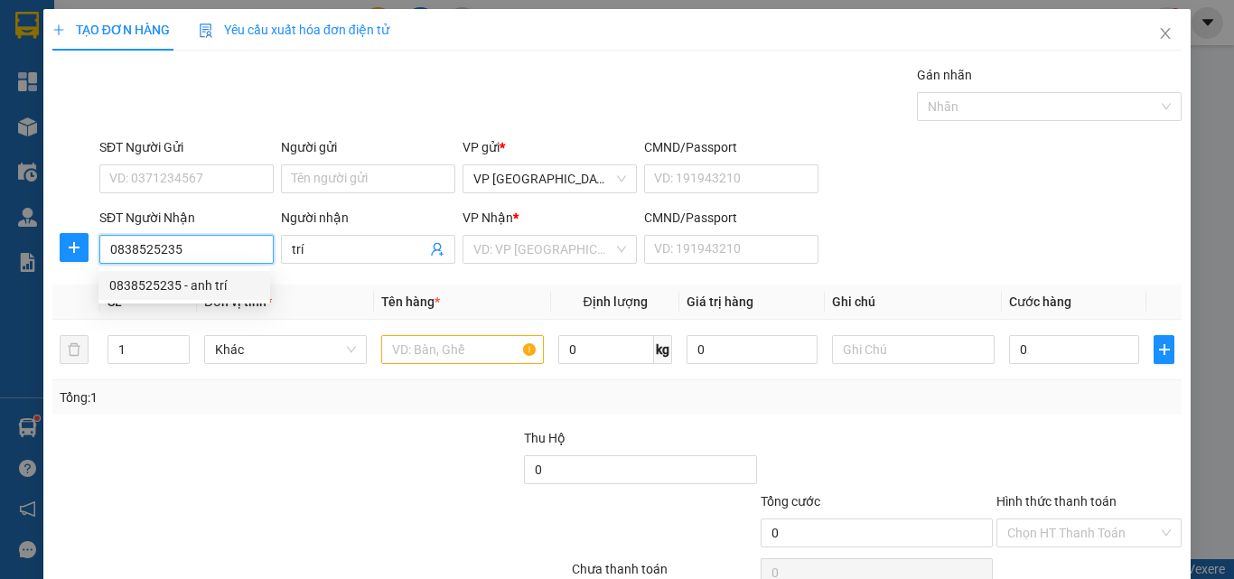
click at [179, 276] on div "0838525235 - anh trí" at bounding box center [184, 285] width 150 height 20
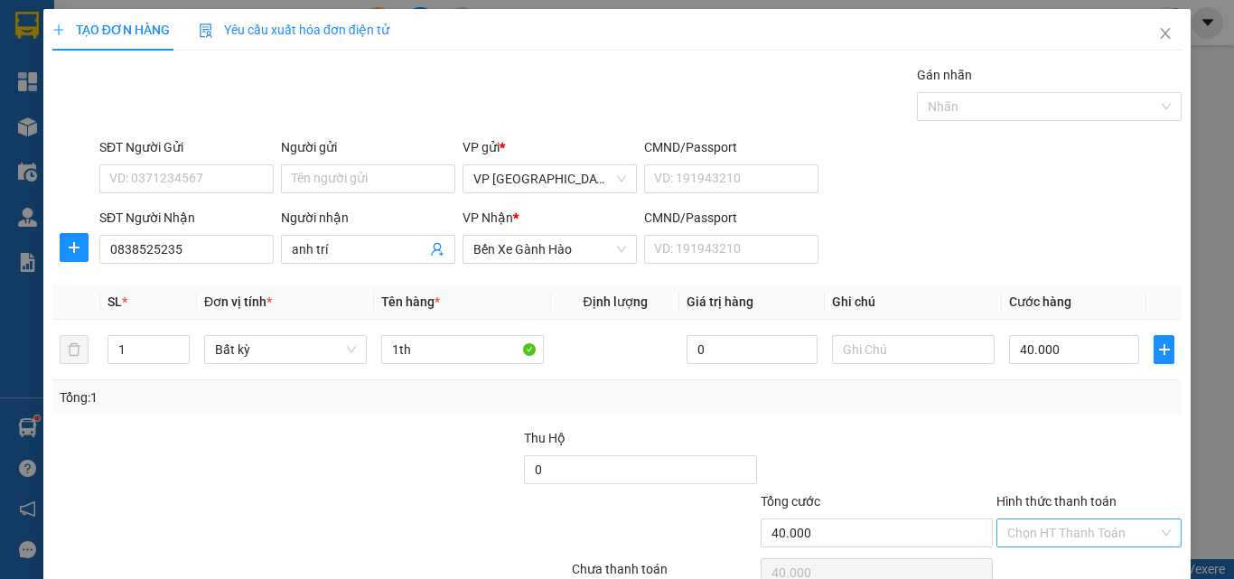
click at [1047, 519] on input "Hình thức thanh toán" at bounding box center [1082, 532] width 151 height 27
drag, startPoint x: 1099, startPoint y: 520, endPoint x: 1065, endPoint y: 482, distance: 51.2
click at [1065, 559] on div "Tại văn phòng" at bounding box center [1075, 569] width 161 height 20
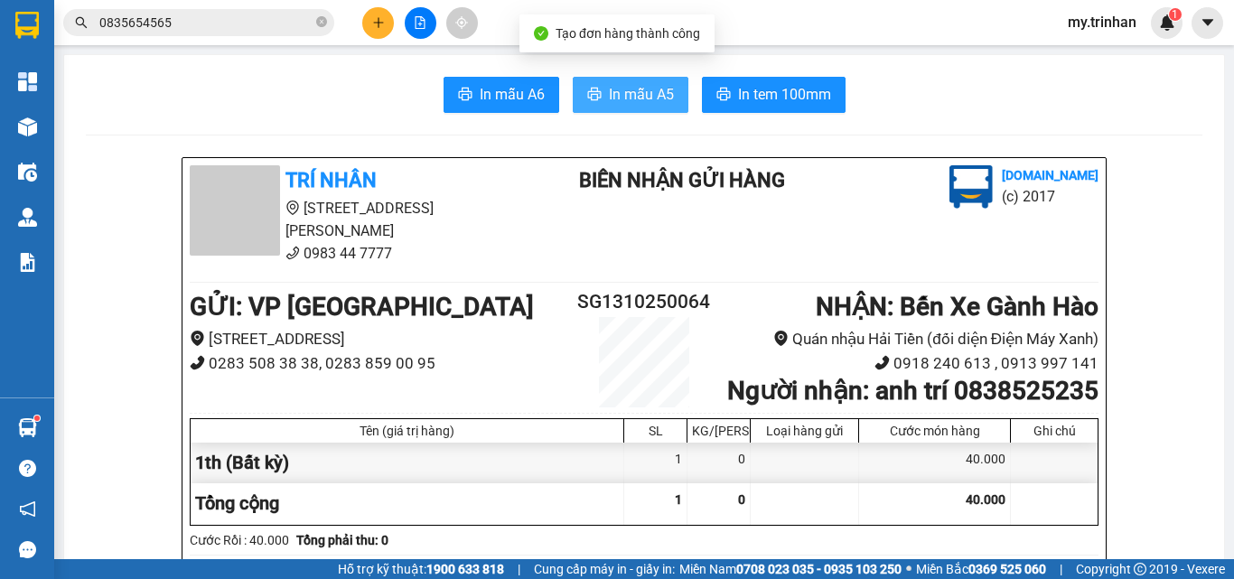
click at [613, 94] on span "In mẫu A5" at bounding box center [641, 94] width 65 height 23
click at [377, 28] on icon "plus" at bounding box center [378, 22] width 13 height 13
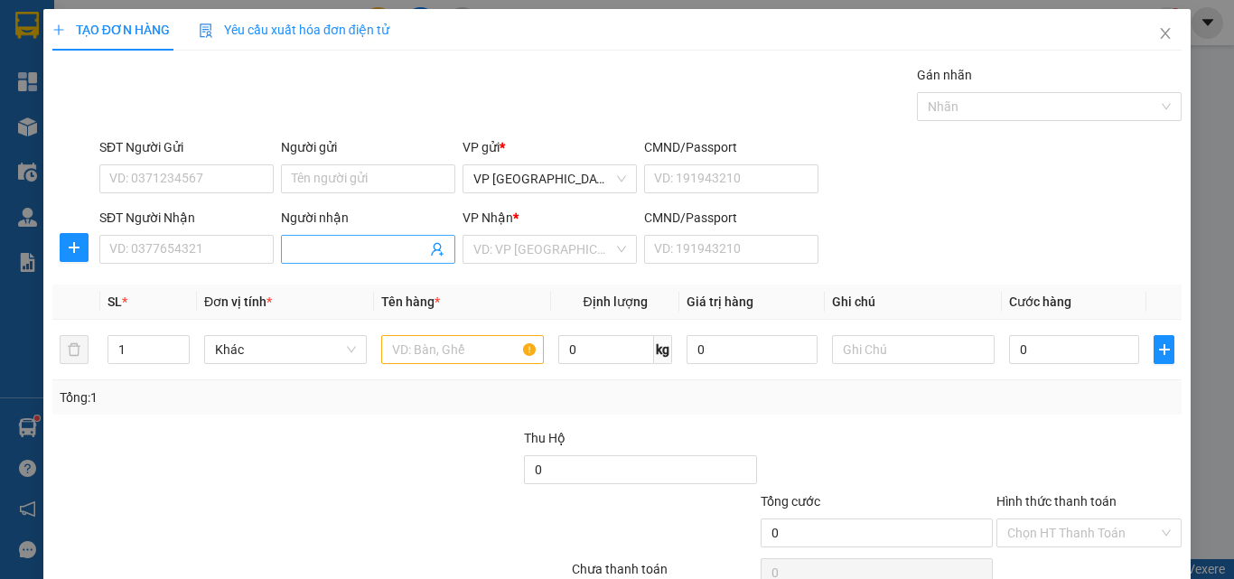
click at [333, 251] on input "Người nhận" at bounding box center [359, 249] width 135 height 20
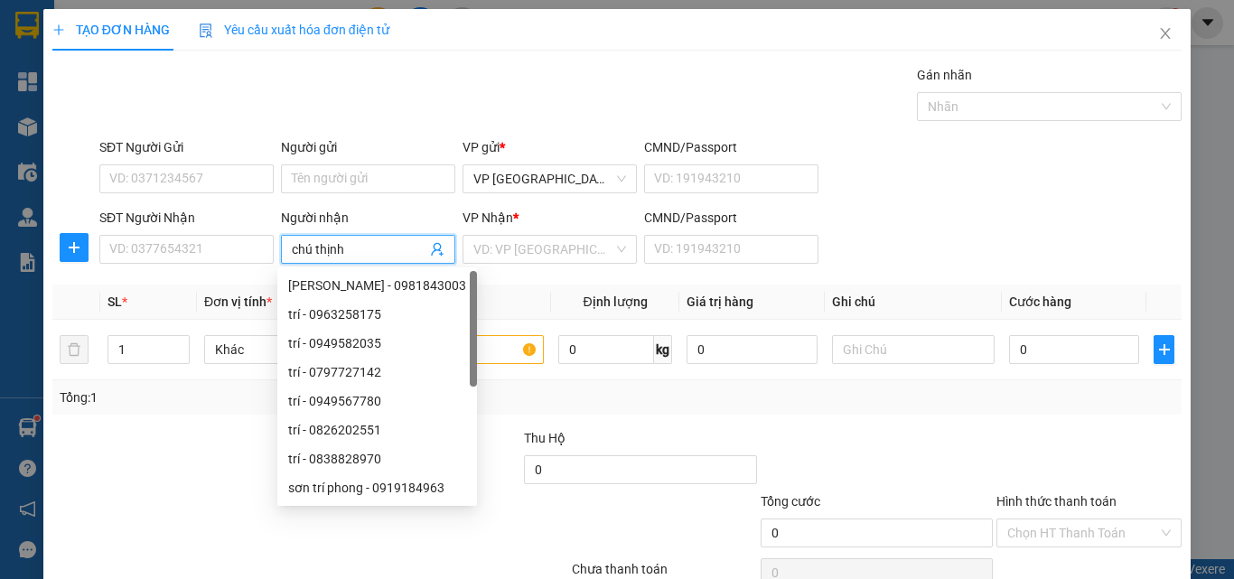
click at [538, 233] on div "VP Nhận *" at bounding box center [549, 221] width 174 height 27
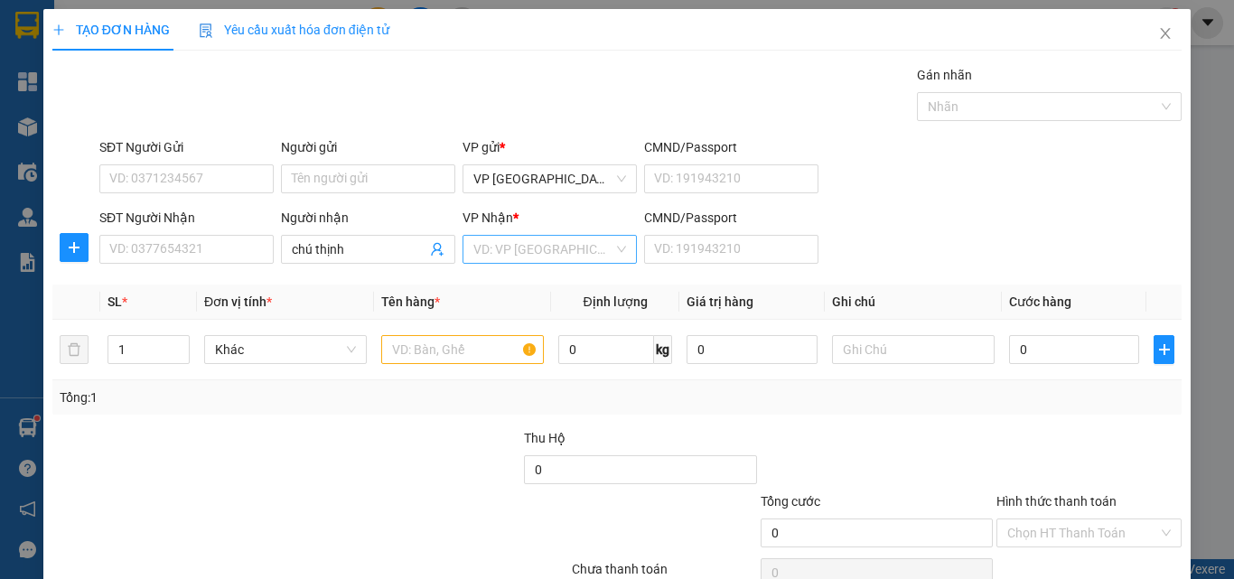
click at [505, 253] on input "search" at bounding box center [543, 249] width 140 height 27
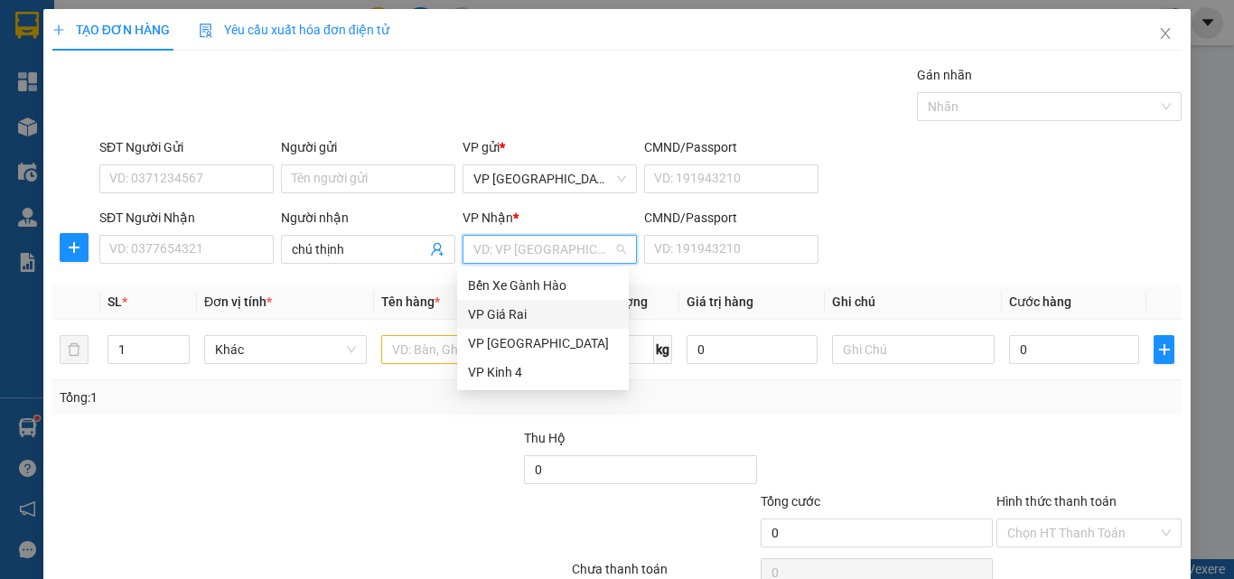
click at [513, 315] on div "VP Giá Rai" at bounding box center [543, 314] width 150 height 20
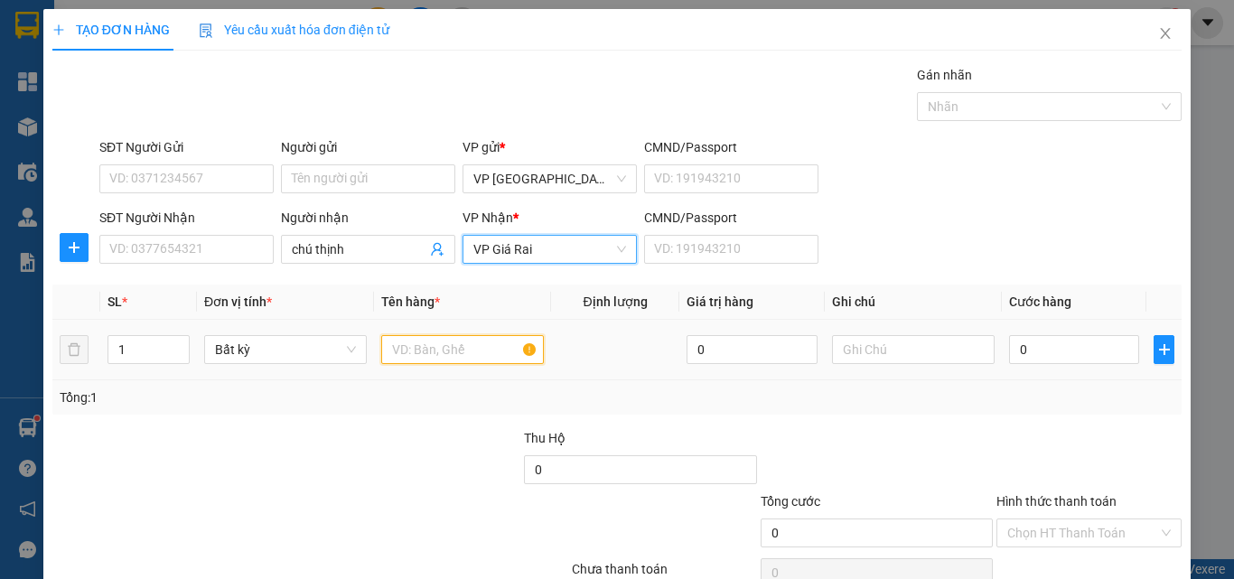
click at [406, 348] on input "text" at bounding box center [462, 349] width 163 height 29
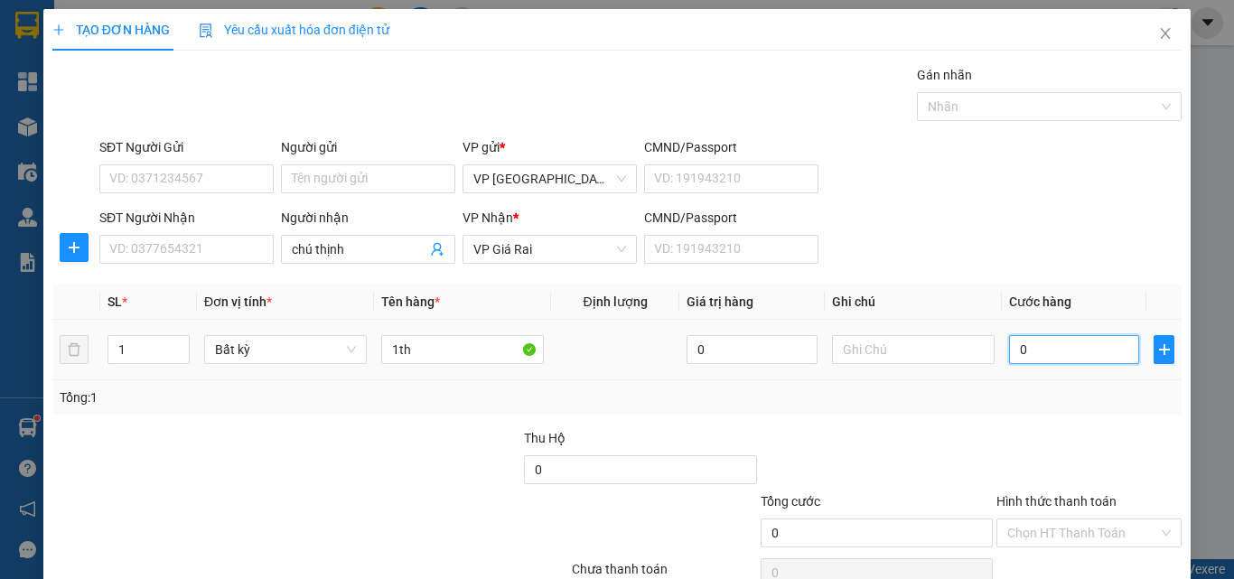
click at [1050, 353] on input "0" at bounding box center [1074, 349] width 130 height 29
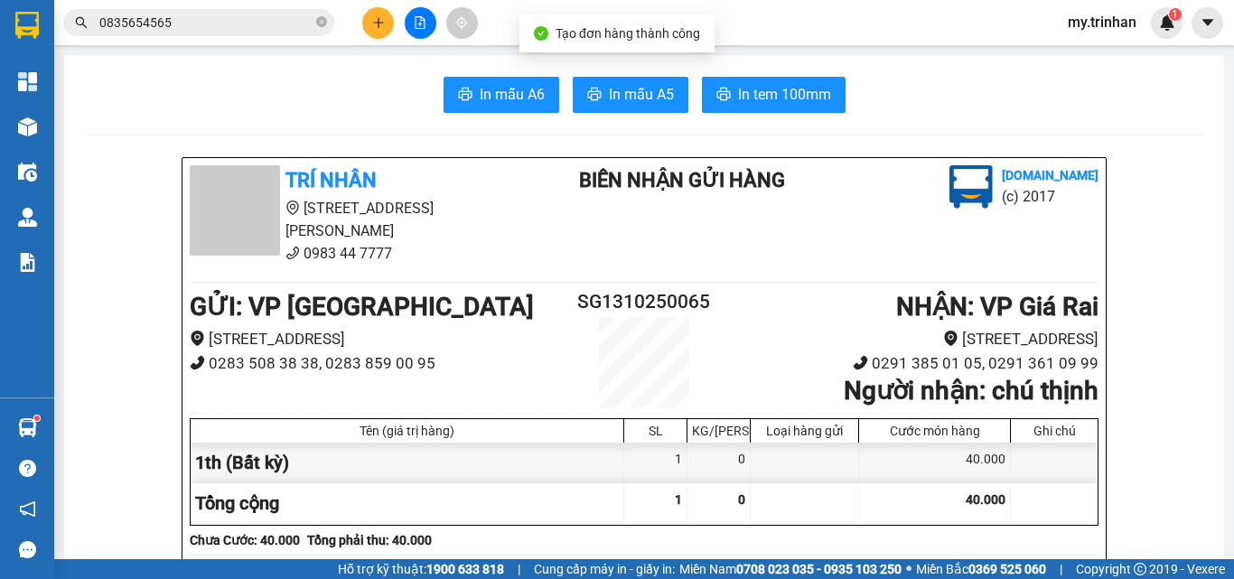
click at [661, 95] on span "In mẫu A5" at bounding box center [641, 94] width 65 height 23
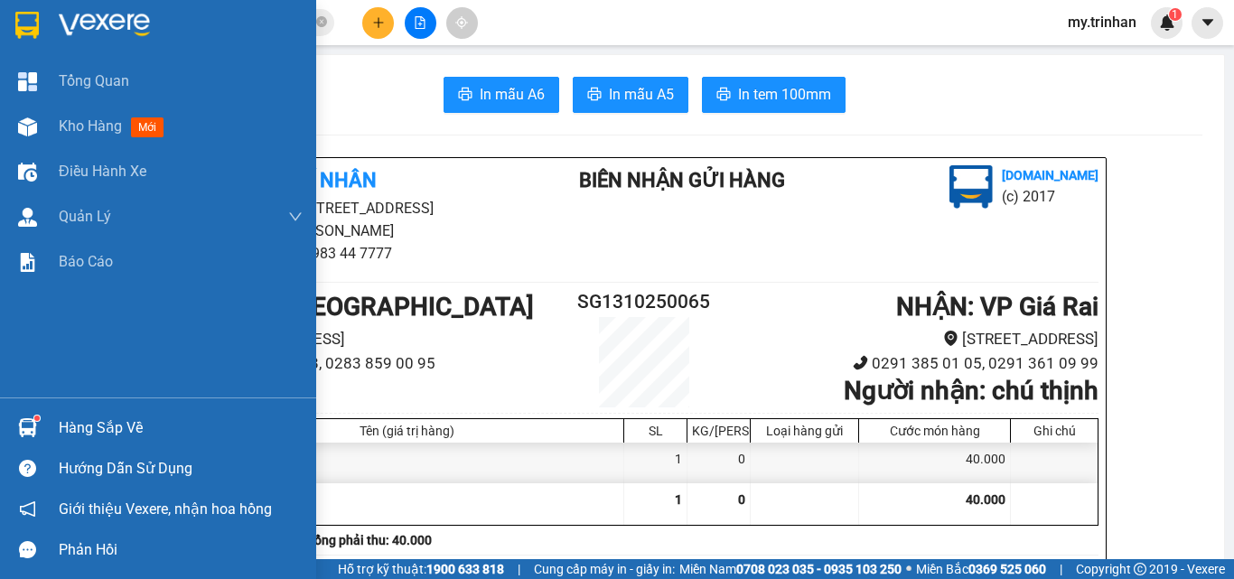
click at [28, 23] on img at bounding box center [26, 25] width 23 height 27
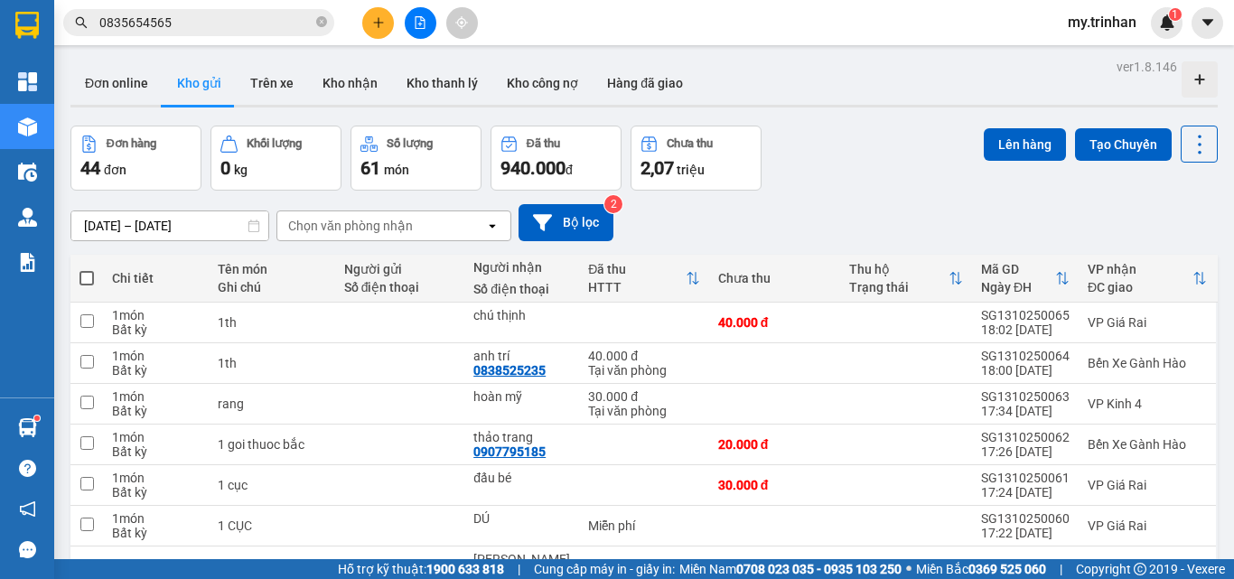
click at [90, 274] on span at bounding box center [86, 278] width 14 height 14
click at [87, 269] on input "checkbox" at bounding box center [87, 269] width 0 height 0
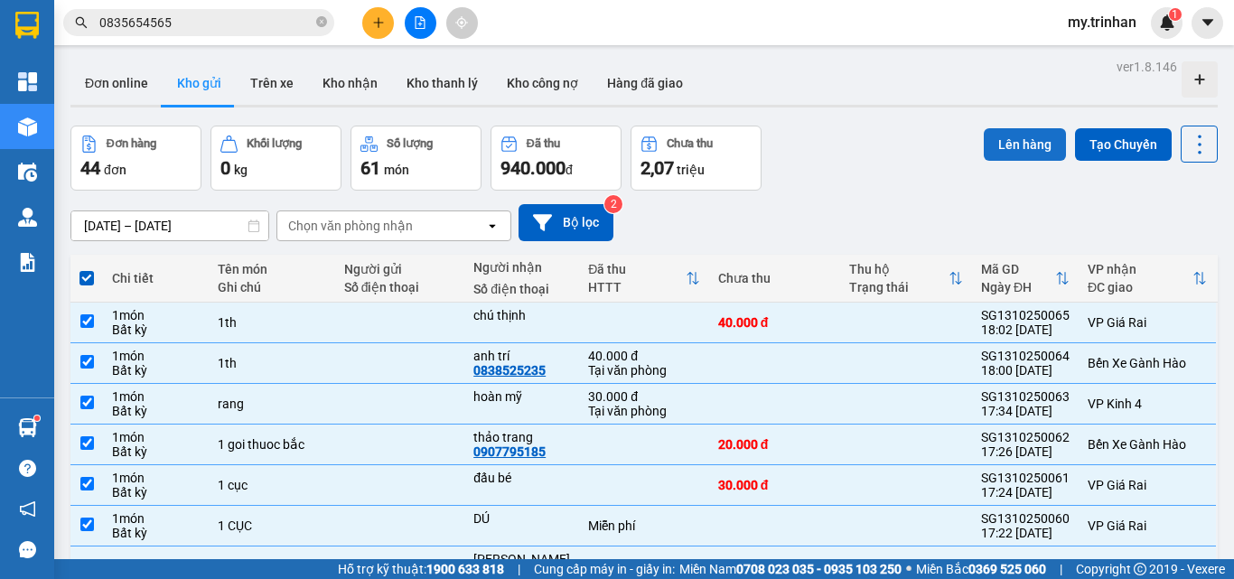
click at [1011, 143] on button "Lên hàng" at bounding box center [1025, 144] width 82 height 33
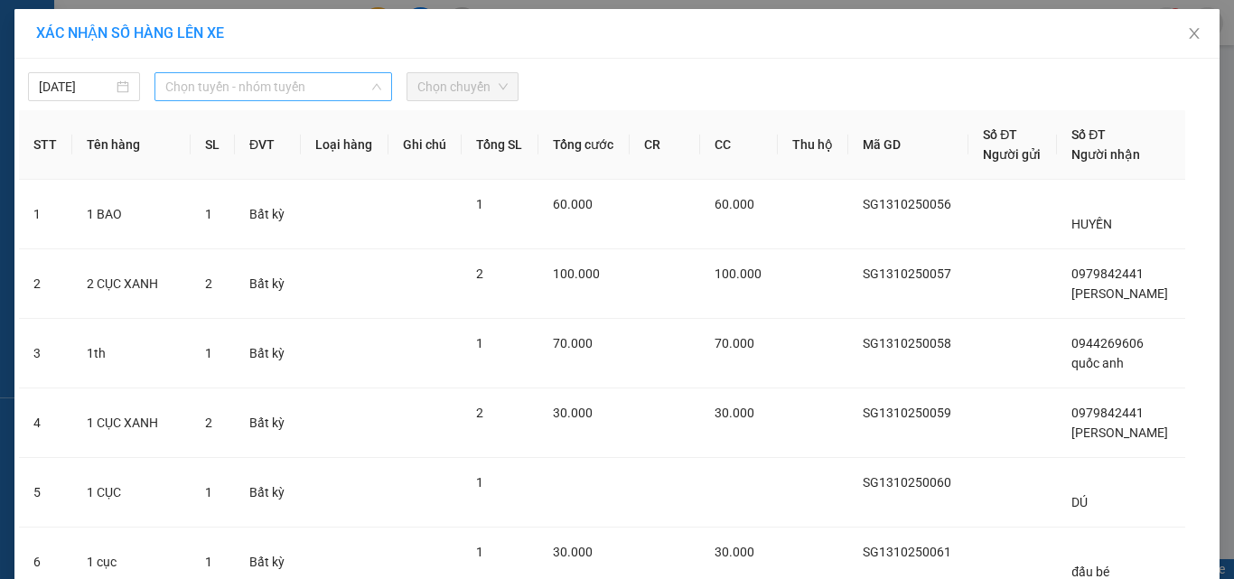
click at [238, 98] on span "Chọn tuyến - nhóm tuyến" at bounding box center [273, 86] width 216 height 27
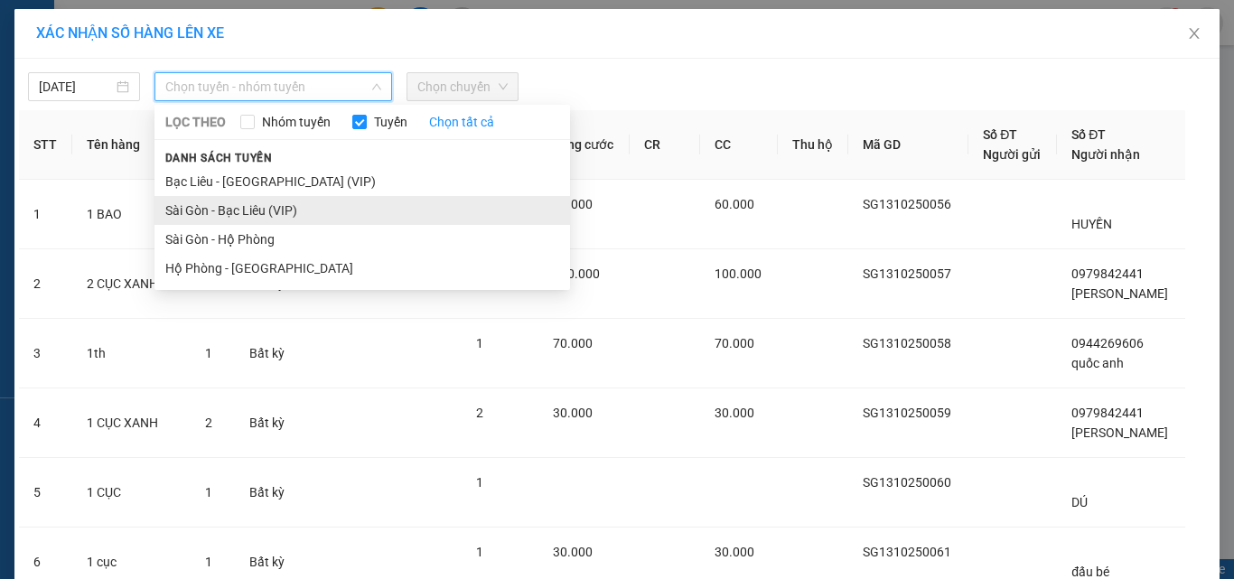
click at [207, 208] on li "Sài Gòn - Bạc Liêu (VIP)" at bounding box center [362, 210] width 416 height 29
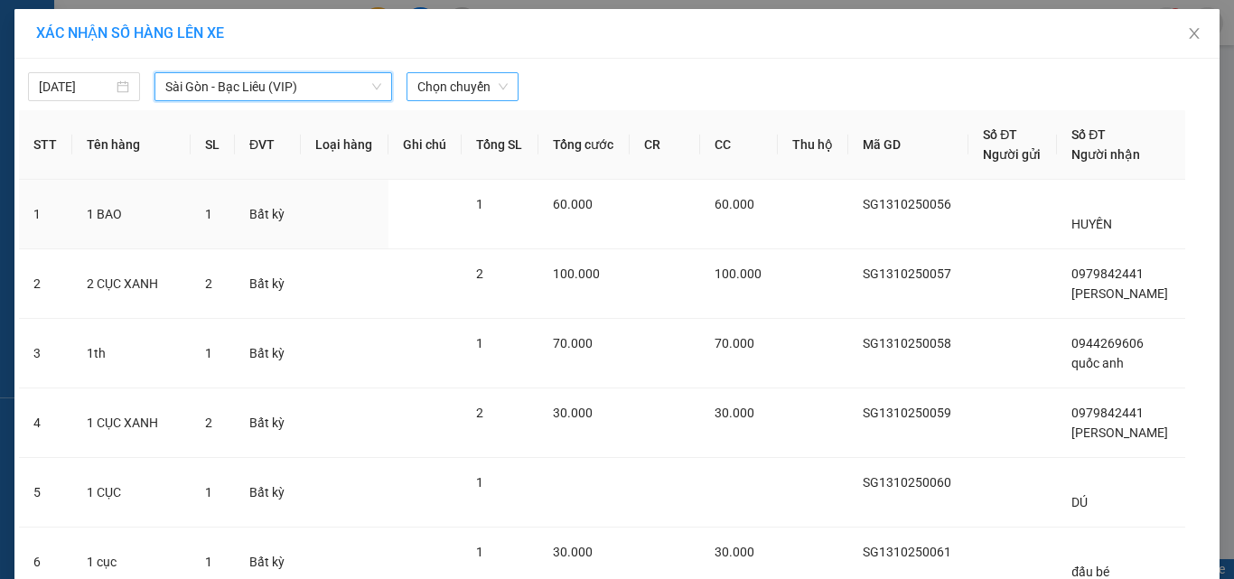
click at [458, 81] on span "Chọn chuyến" at bounding box center [462, 86] width 90 height 27
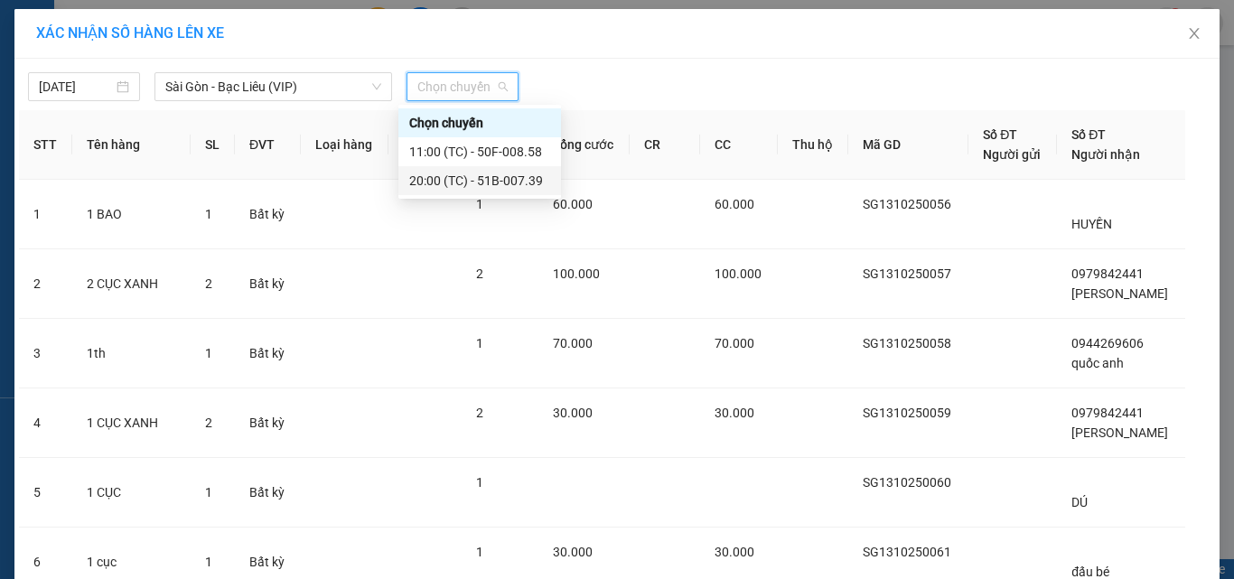
click at [471, 184] on div "20:00 (TC) - 51B-007.39" at bounding box center [479, 181] width 141 height 20
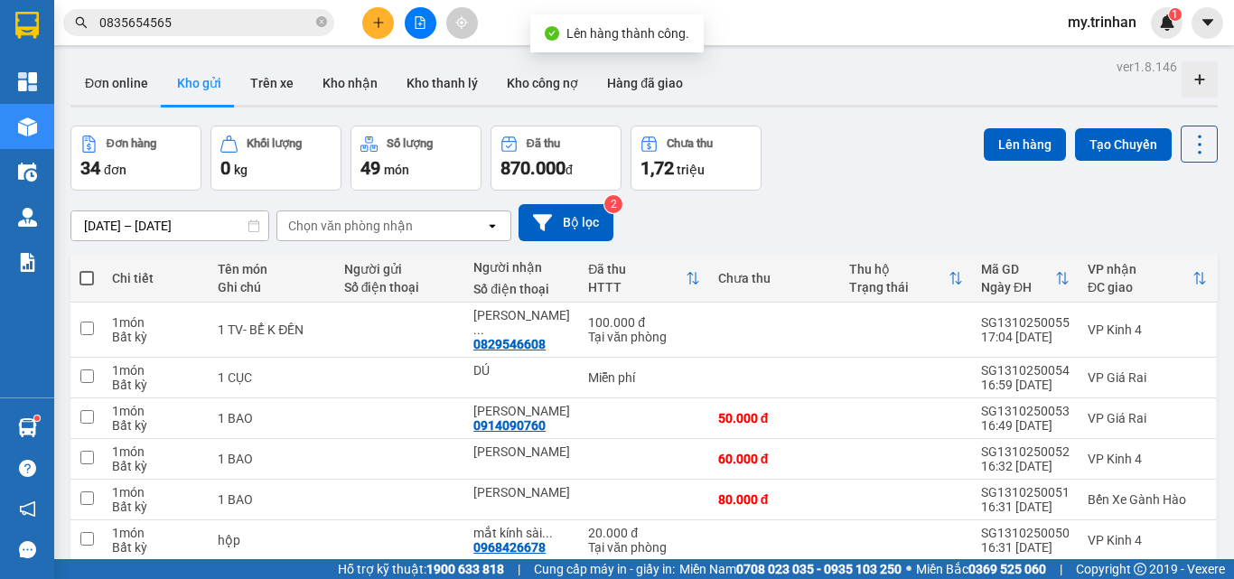
click at [87, 278] on span at bounding box center [86, 278] width 14 height 14
click at [87, 269] on input "checkbox" at bounding box center [87, 269] width 0 height 0
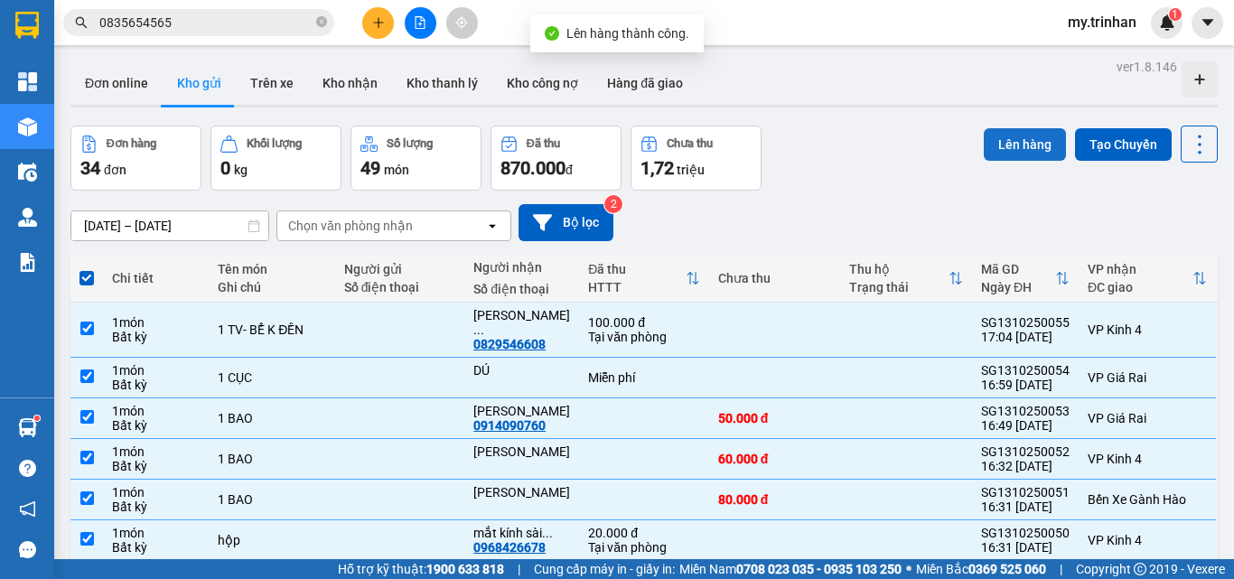
click at [1031, 143] on button "Lên hàng" at bounding box center [1025, 144] width 82 height 33
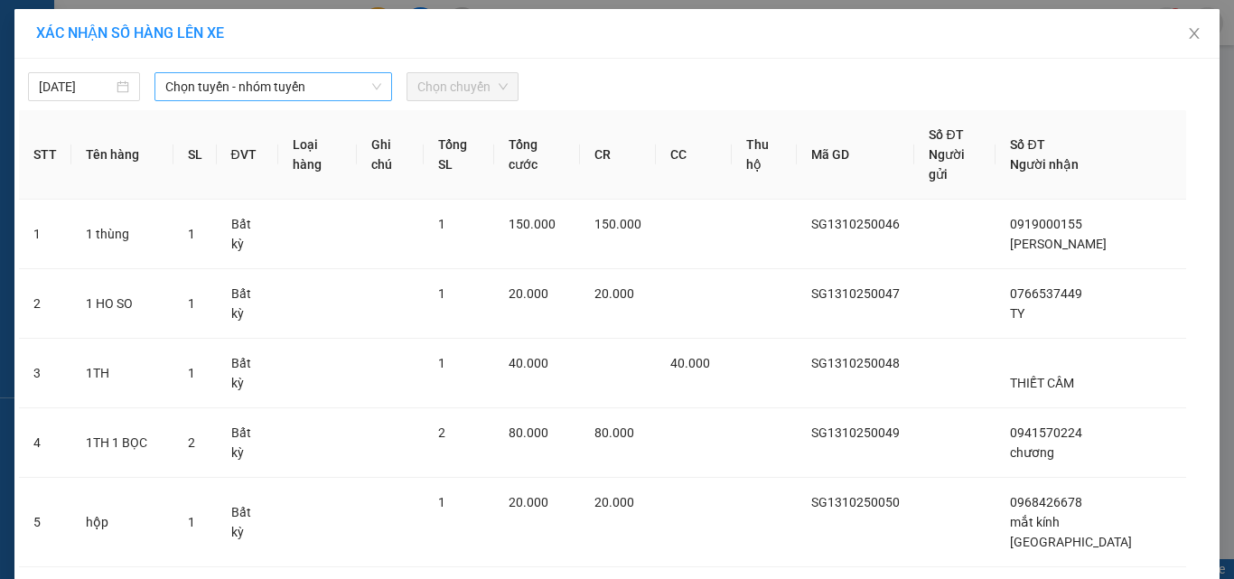
click at [247, 94] on span "Chọn tuyến - nhóm tuyến" at bounding box center [273, 86] width 216 height 27
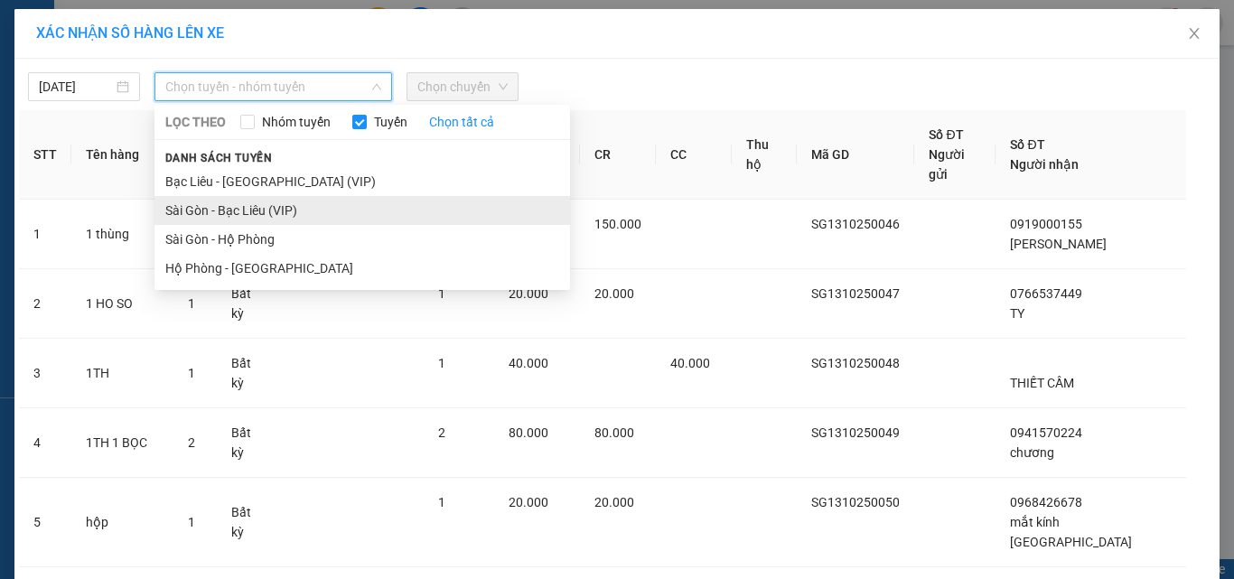
click at [193, 207] on li "Sài Gòn - Bạc Liêu (VIP)" at bounding box center [362, 210] width 416 height 29
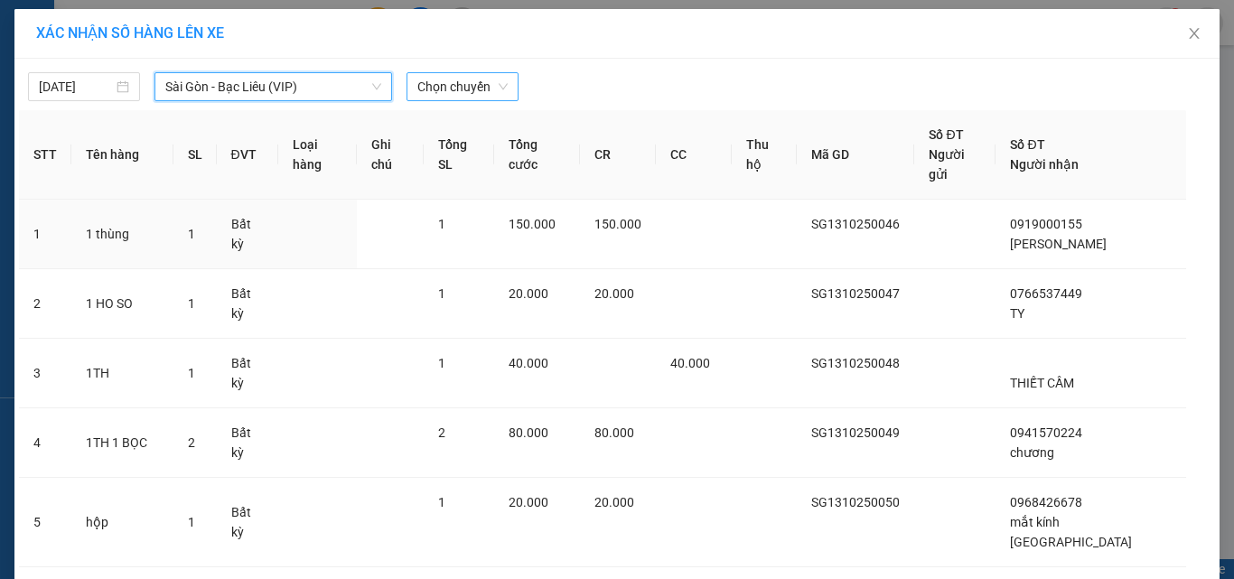
click at [472, 79] on span "Chọn chuyến" at bounding box center [462, 86] width 90 height 27
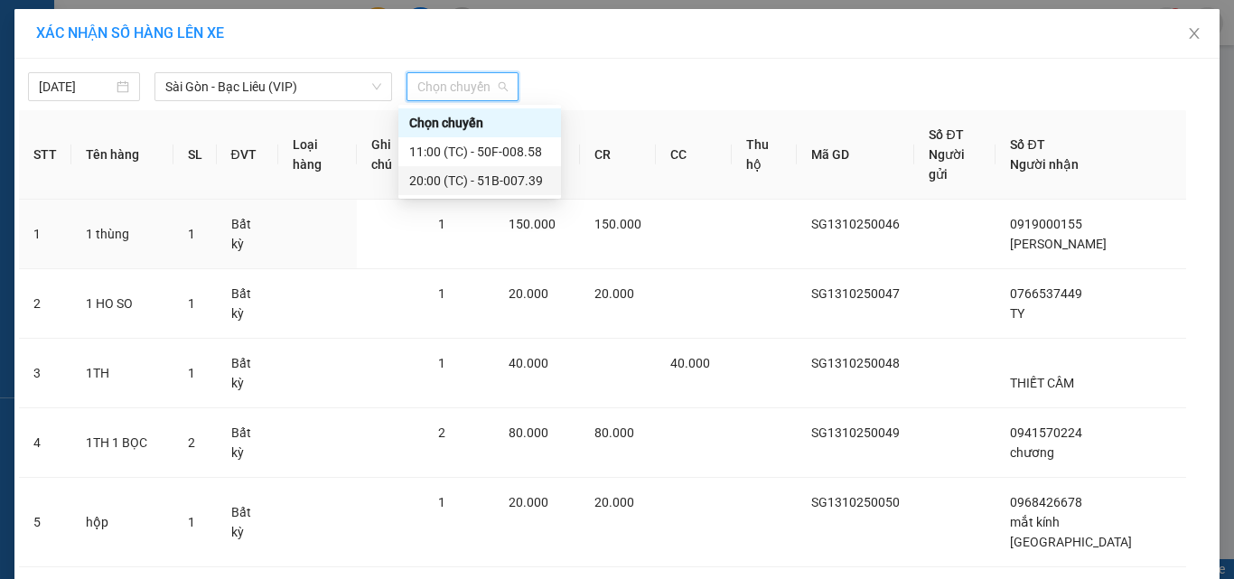
click at [453, 180] on div "20:00 (TC) - 51B-007.39" at bounding box center [479, 181] width 141 height 20
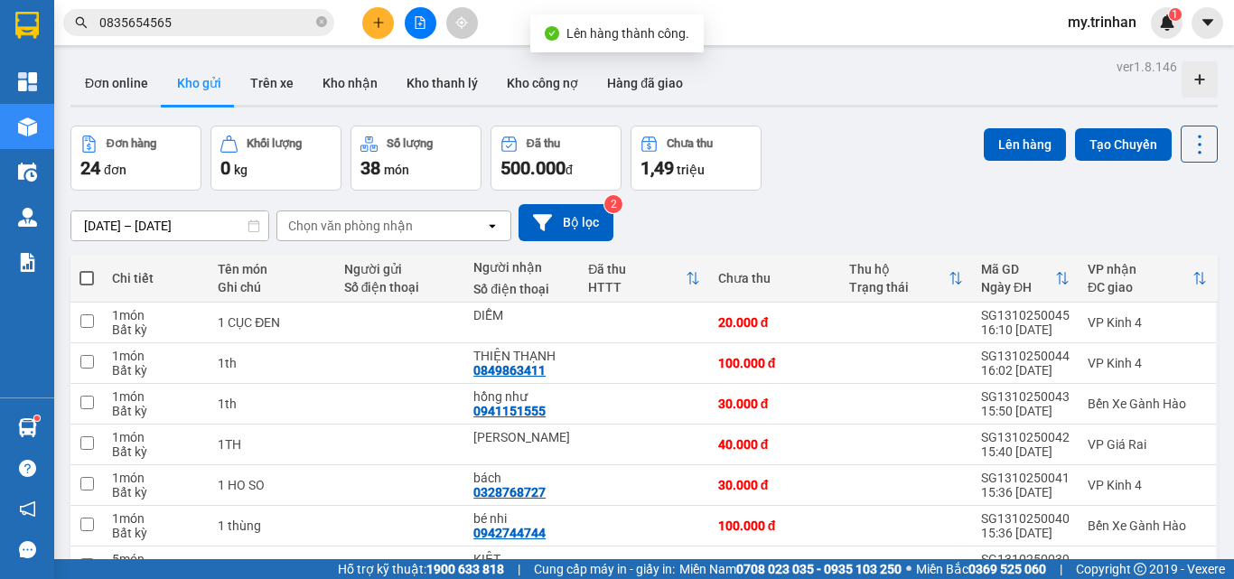
click at [87, 285] on span at bounding box center [86, 278] width 14 height 14
click at [87, 269] on input "checkbox" at bounding box center [87, 269] width 0 height 0
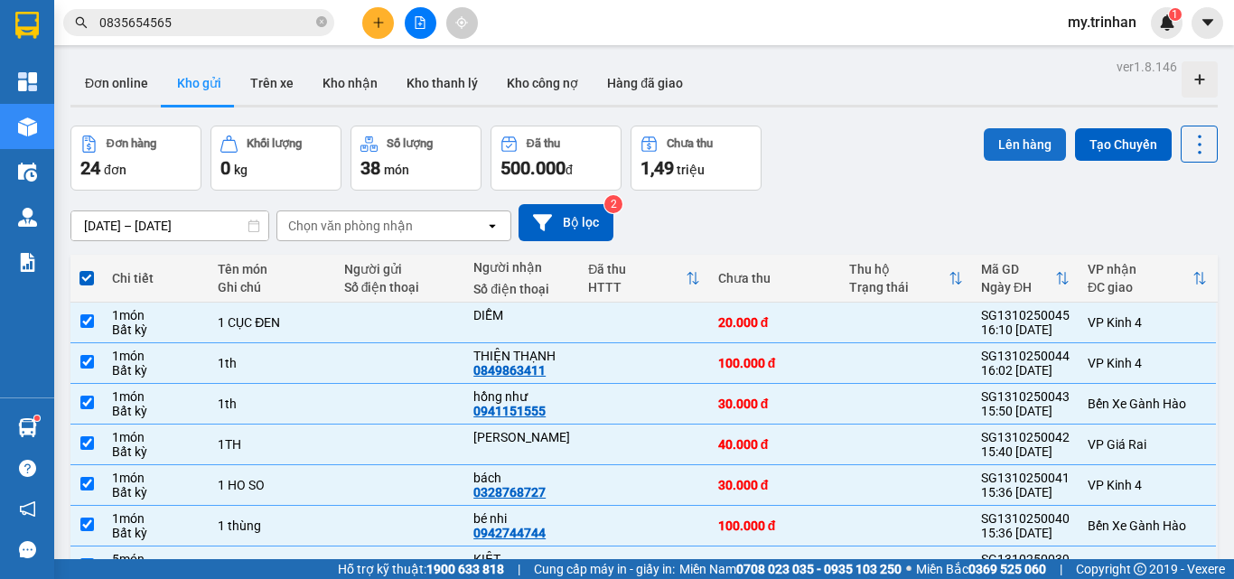
click at [1013, 142] on button "Lên hàng" at bounding box center [1025, 144] width 82 height 33
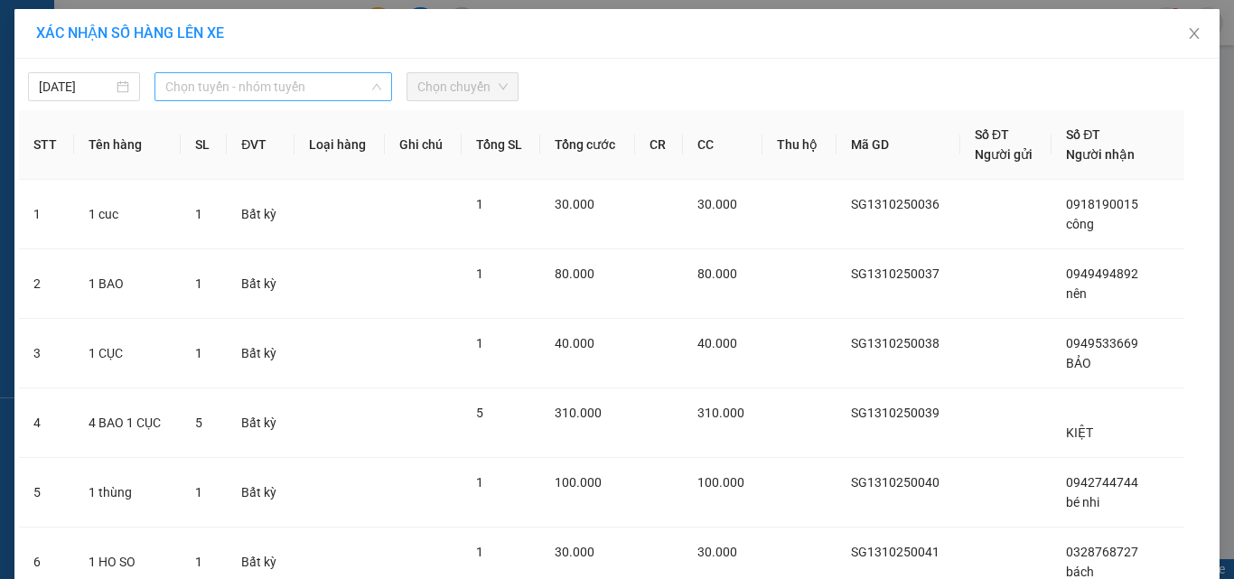
click at [272, 87] on span "Chọn tuyến - nhóm tuyến" at bounding box center [273, 86] width 216 height 27
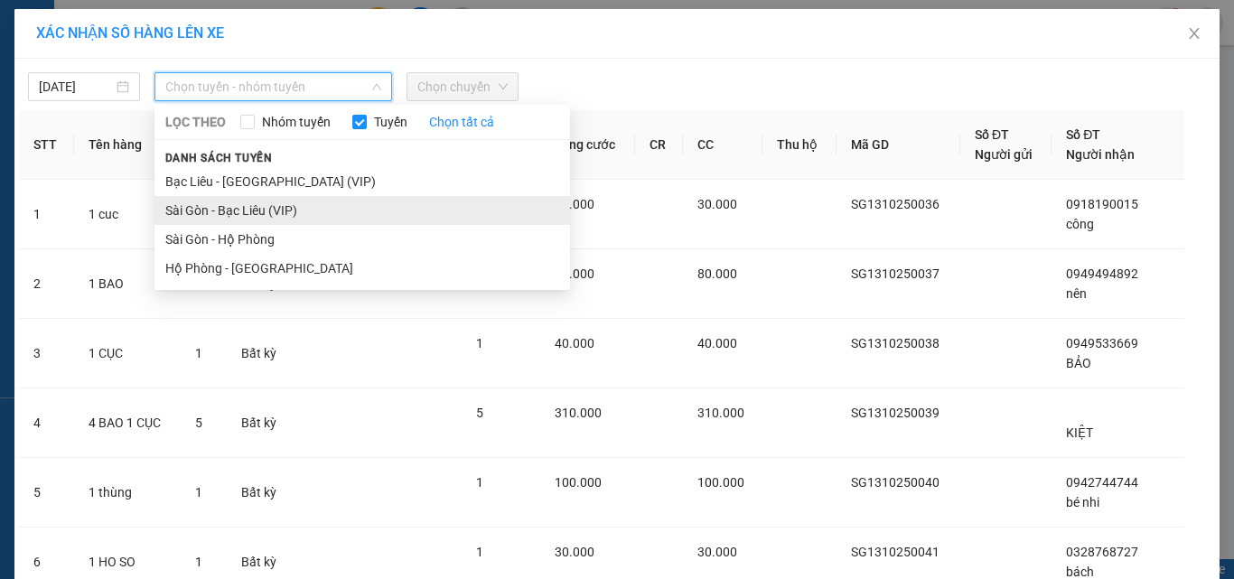
click at [202, 215] on li "Sài Gòn - Bạc Liêu (VIP)" at bounding box center [362, 210] width 416 height 29
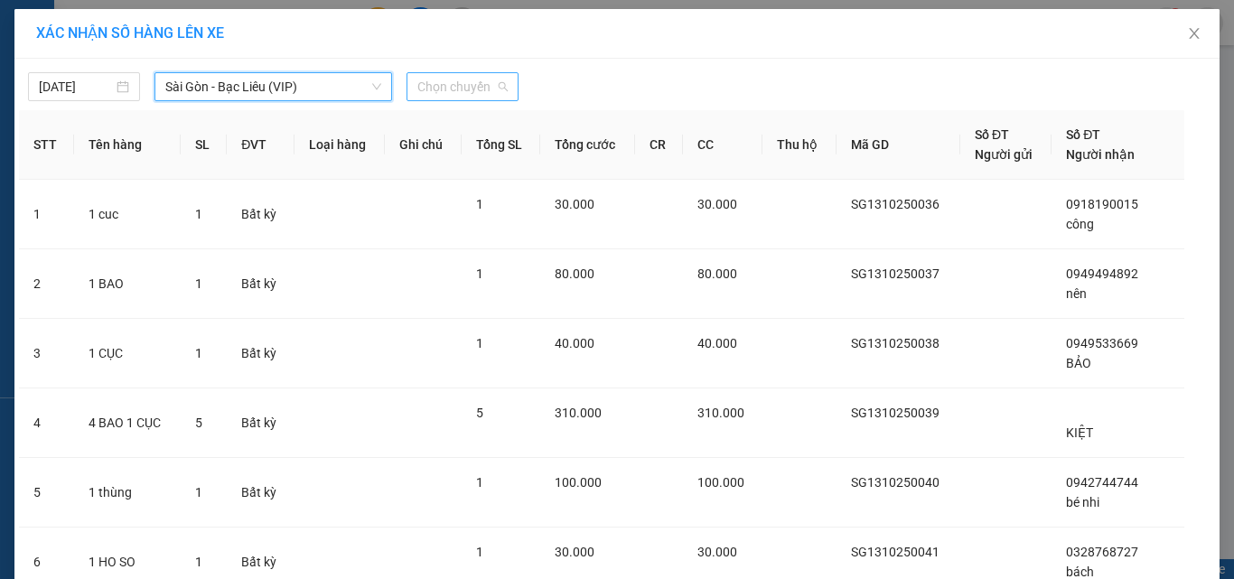
click at [465, 89] on span "Chọn chuyến" at bounding box center [462, 86] width 90 height 27
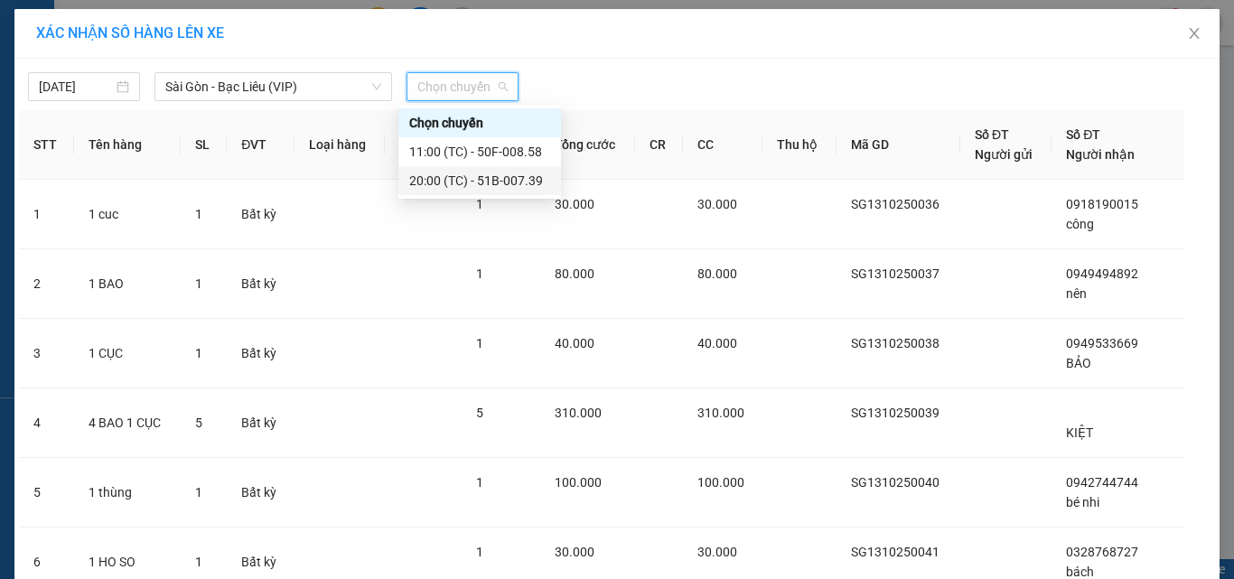
click at [447, 176] on div "20:00 (TC) - 51B-007.39" at bounding box center [479, 181] width 141 height 20
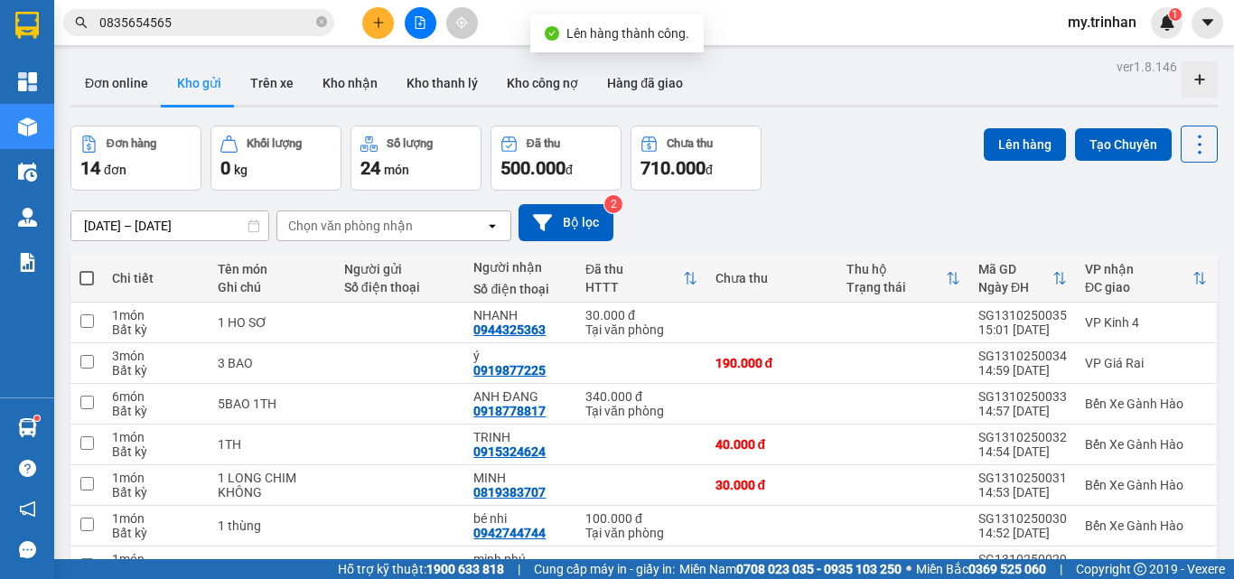
click at [89, 276] on span at bounding box center [86, 278] width 14 height 14
click at [87, 269] on input "checkbox" at bounding box center [87, 269] width 0 height 0
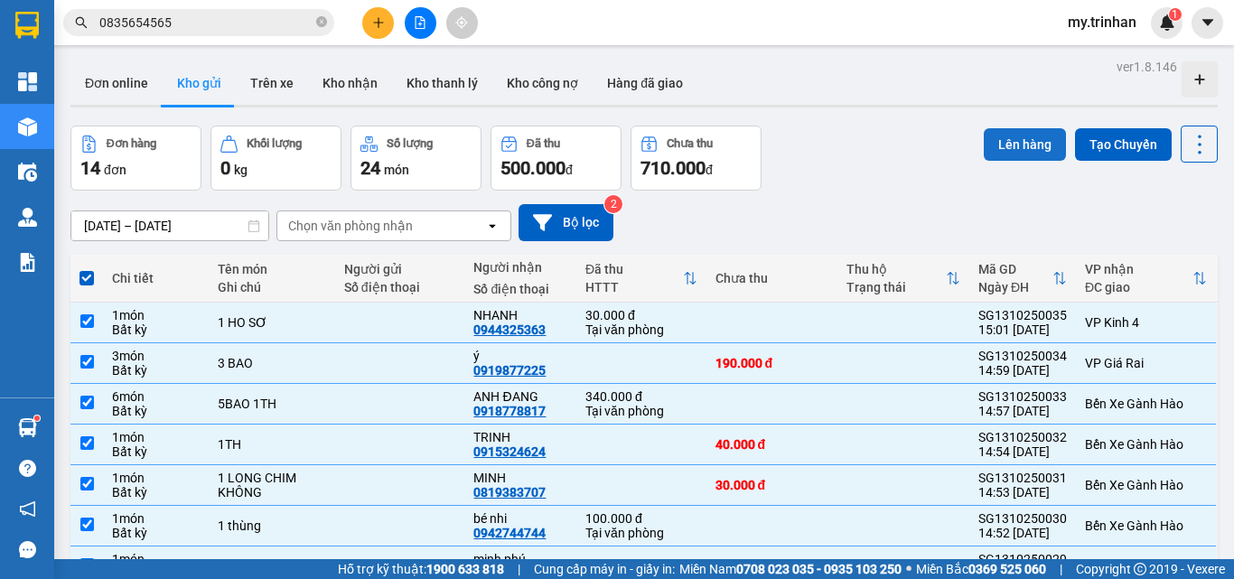
click at [984, 145] on button "Lên hàng" at bounding box center [1025, 144] width 82 height 33
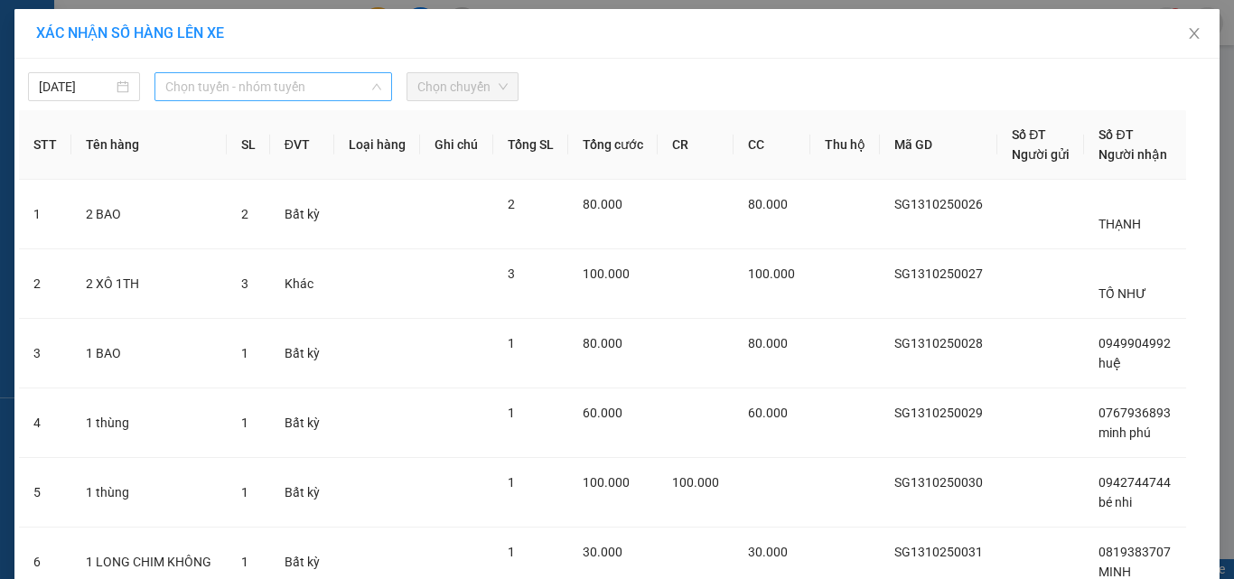
click at [245, 84] on span "Chọn tuyến - nhóm tuyến" at bounding box center [273, 86] width 216 height 27
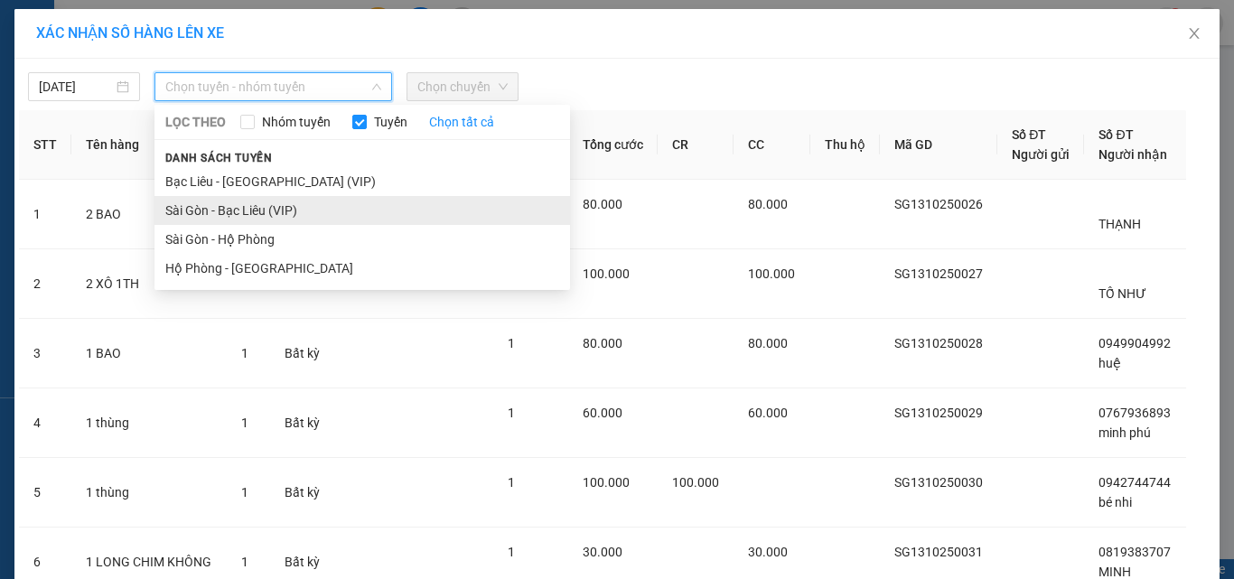
click at [181, 208] on li "Sài Gòn - Bạc Liêu (VIP)" at bounding box center [362, 210] width 416 height 29
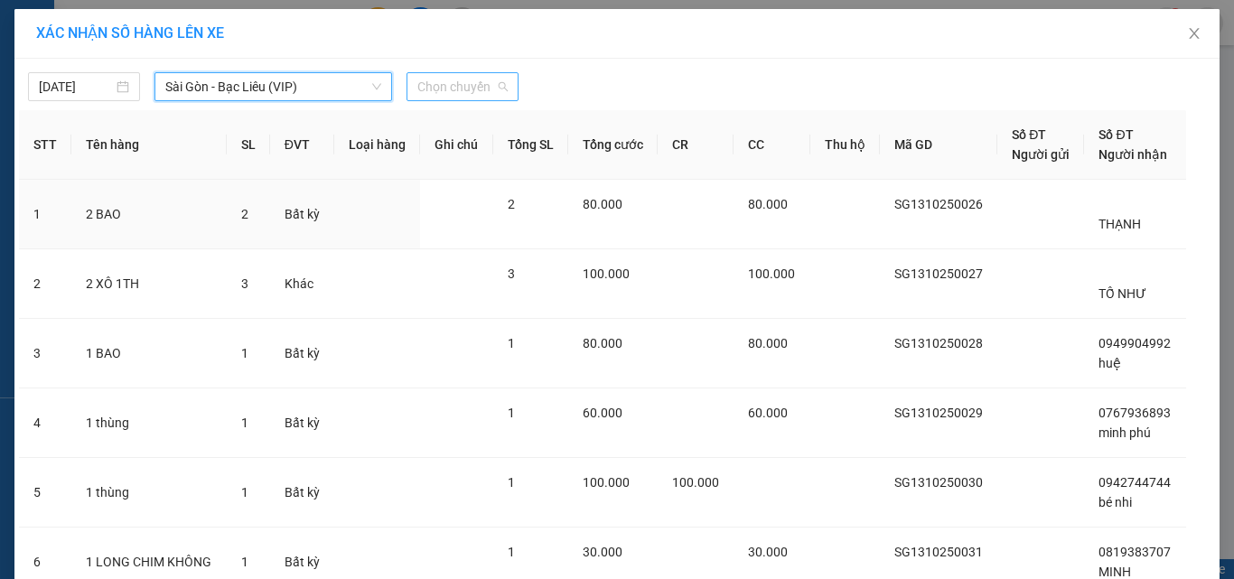
click at [462, 80] on span "Chọn chuyến" at bounding box center [462, 86] width 90 height 27
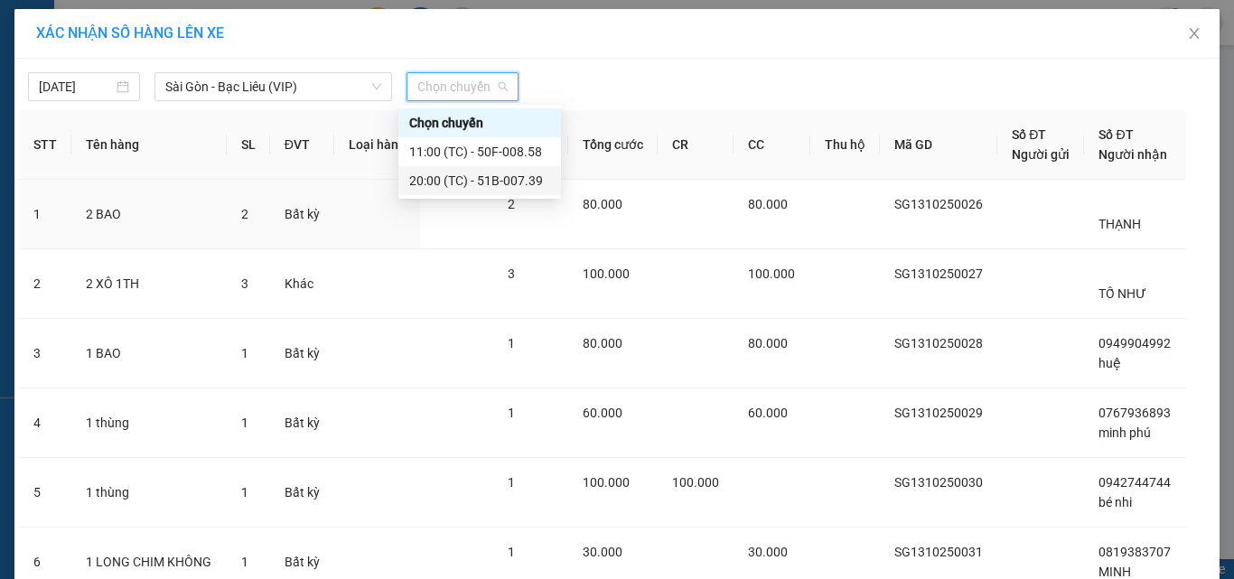
click at [443, 191] on div "20:00 (TC) - 51B-007.39" at bounding box center [479, 180] width 163 height 29
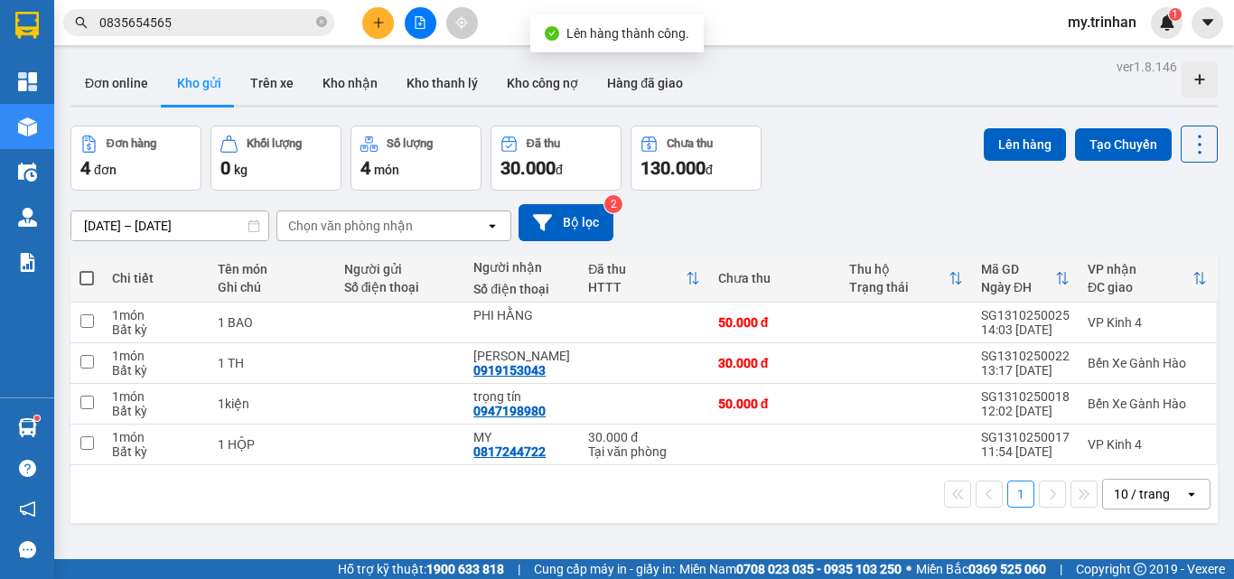
click at [85, 278] on span at bounding box center [86, 278] width 14 height 14
click at [87, 269] on input "checkbox" at bounding box center [87, 269] width 0 height 0
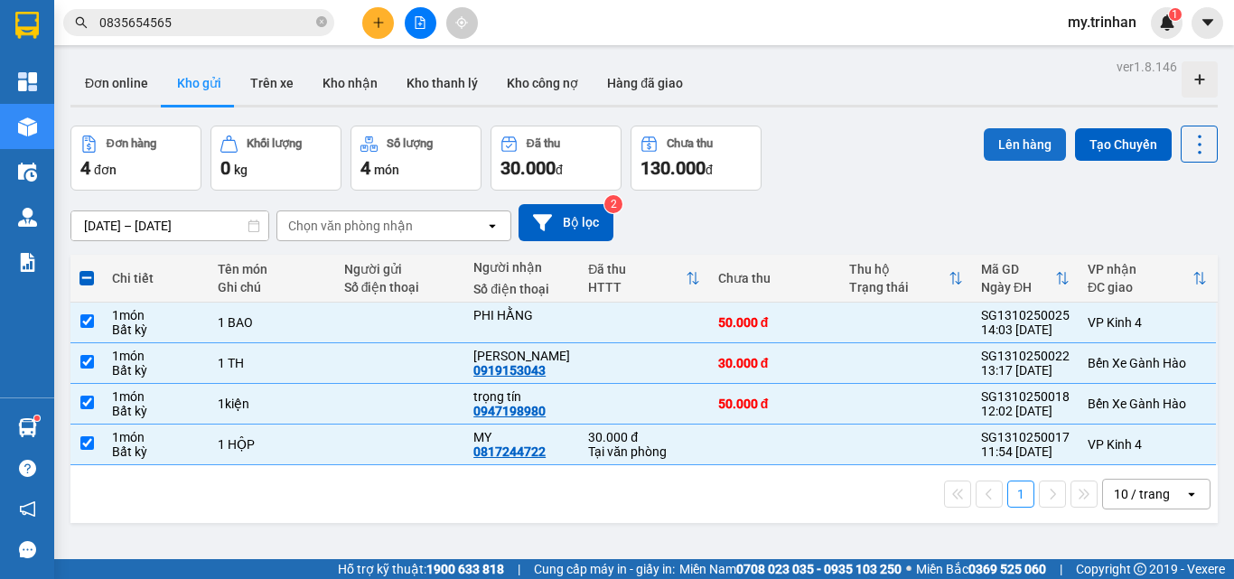
click at [1006, 139] on button "Lên hàng" at bounding box center [1025, 144] width 82 height 33
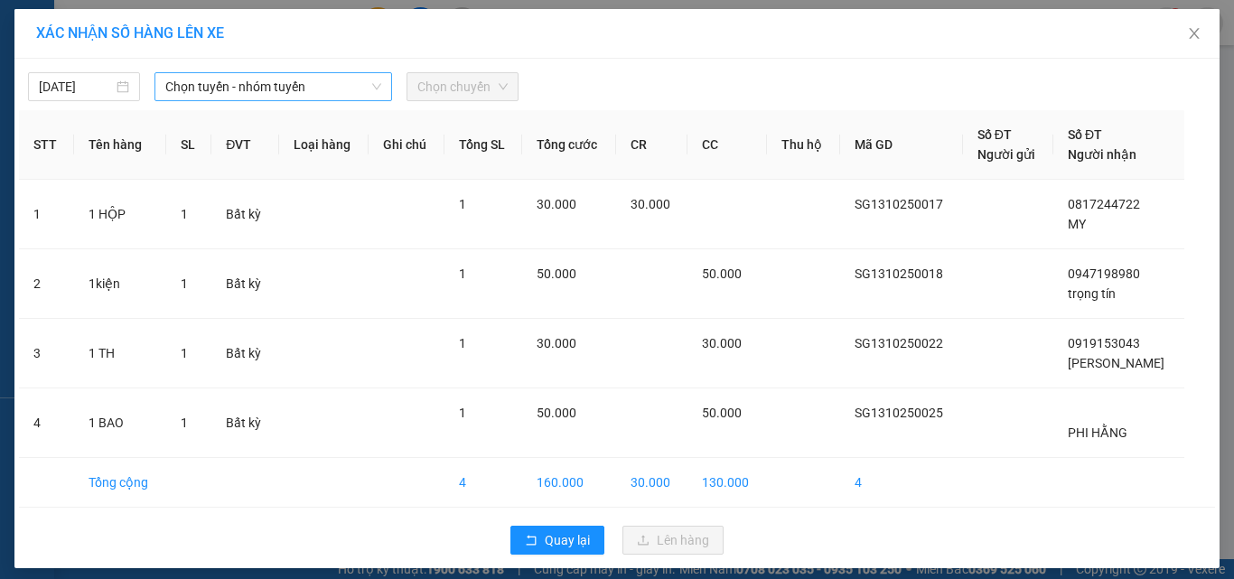
click at [279, 100] on div "Chọn tuyến - nhóm tuyến" at bounding box center [273, 86] width 238 height 29
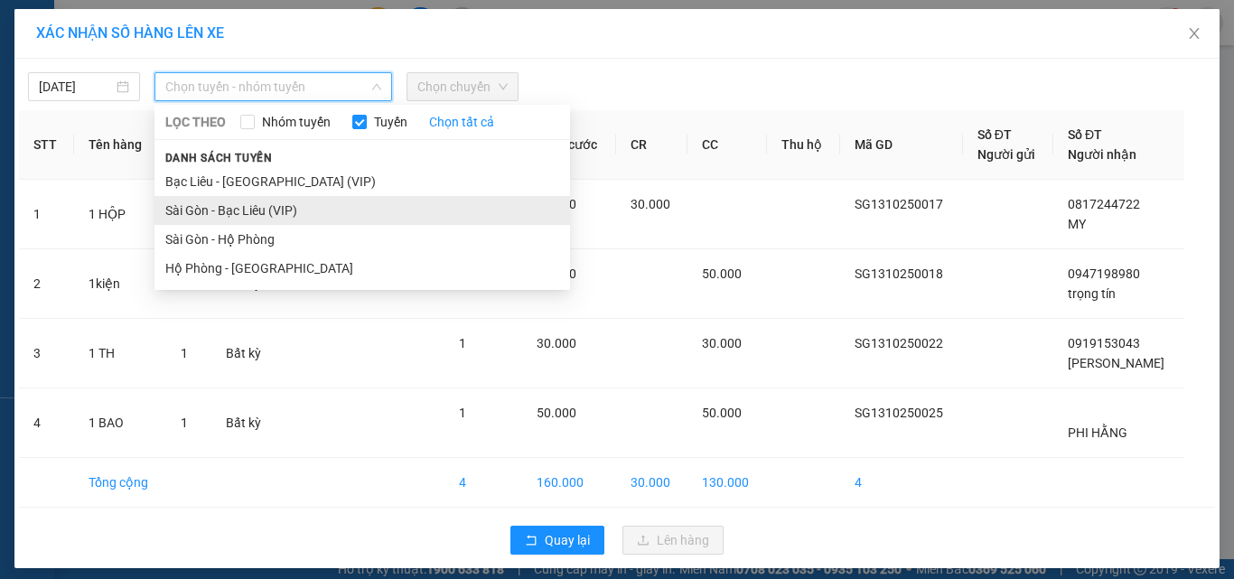
click at [258, 205] on li "Sài Gòn - Bạc Liêu (VIP)" at bounding box center [362, 210] width 416 height 29
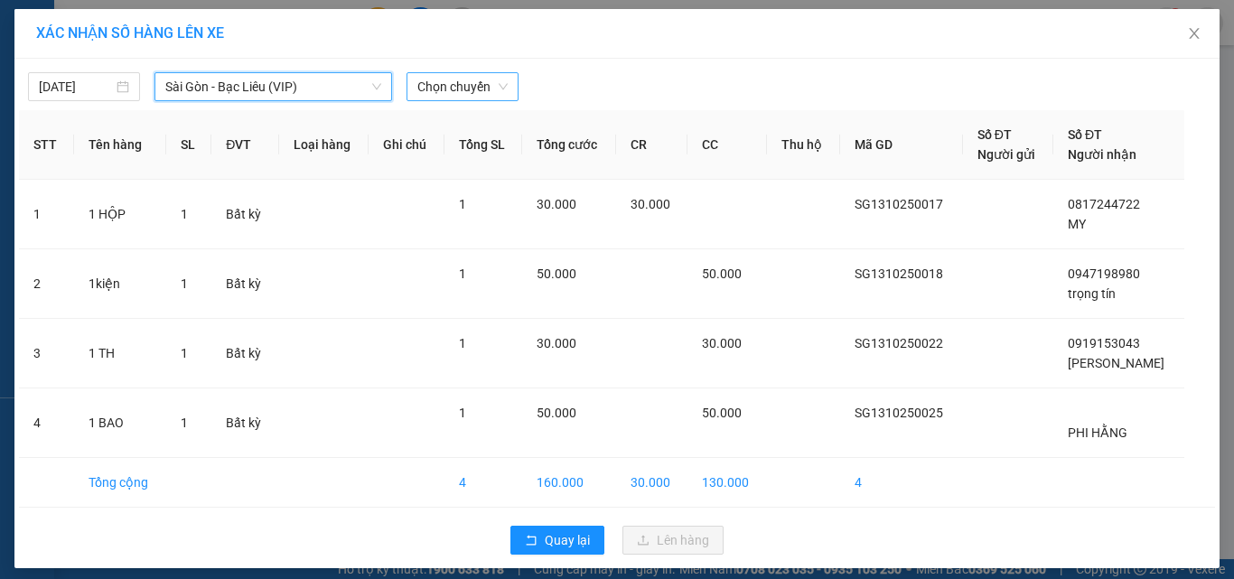
click at [494, 90] on span "Chọn chuyến" at bounding box center [462, 86] width 90 height 27
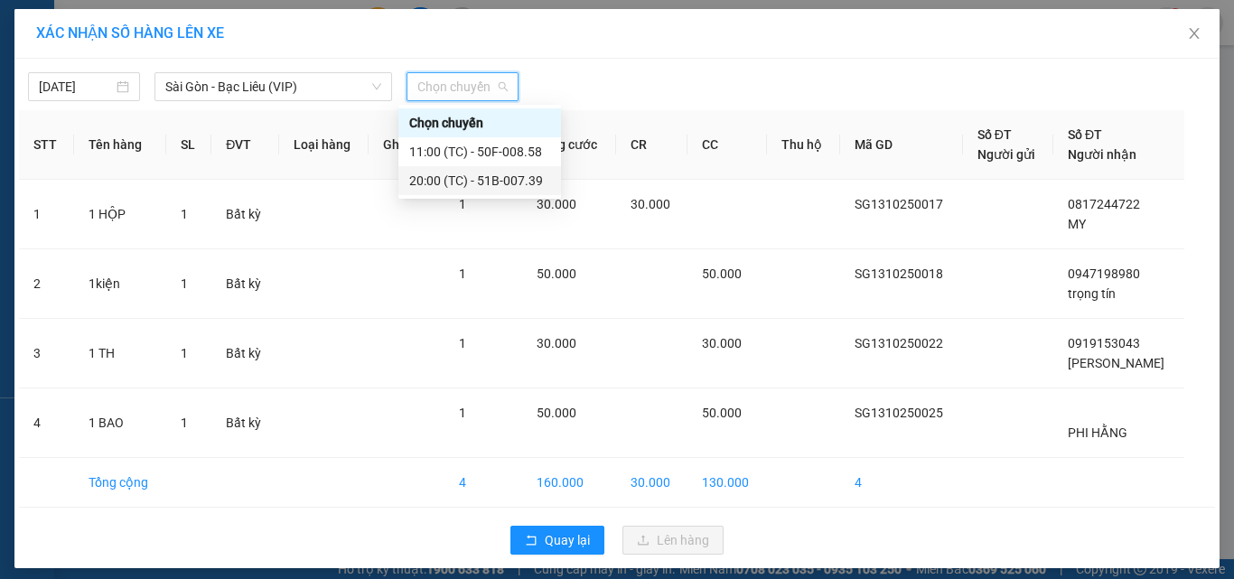
click at [444, 188] on div "20:00 (TC) - 51B-007.39" at bounding box center [479, 181] width 141 height 20
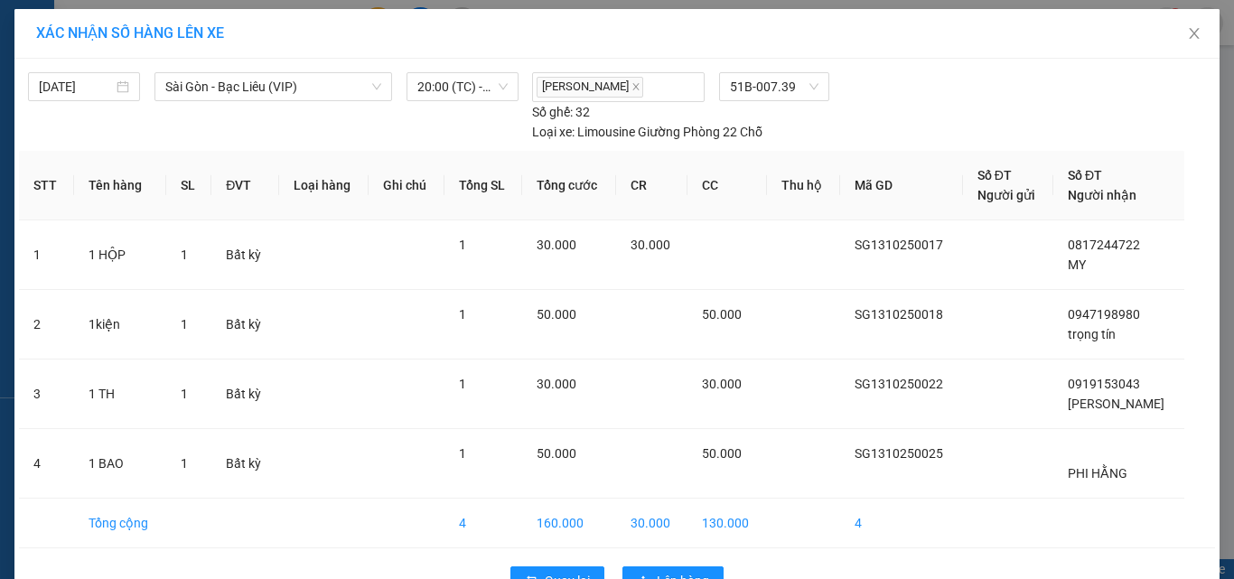
scroll to position [51, 0]
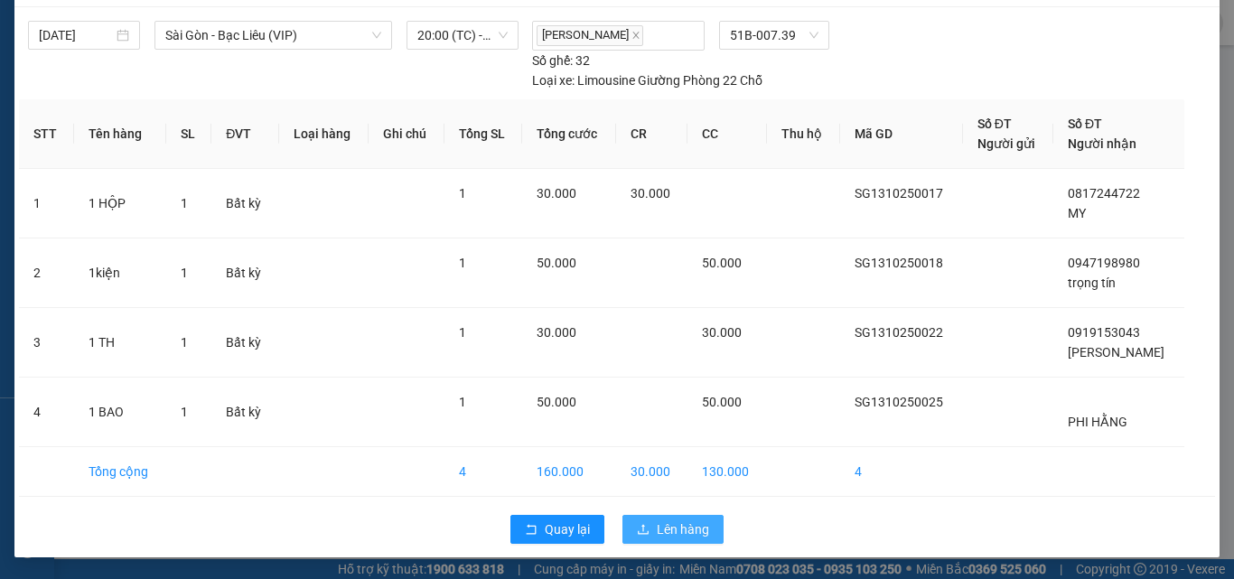
click at [648, 538] on button "Lên hàng" at bounding box center [672, 529] width 101 height 29
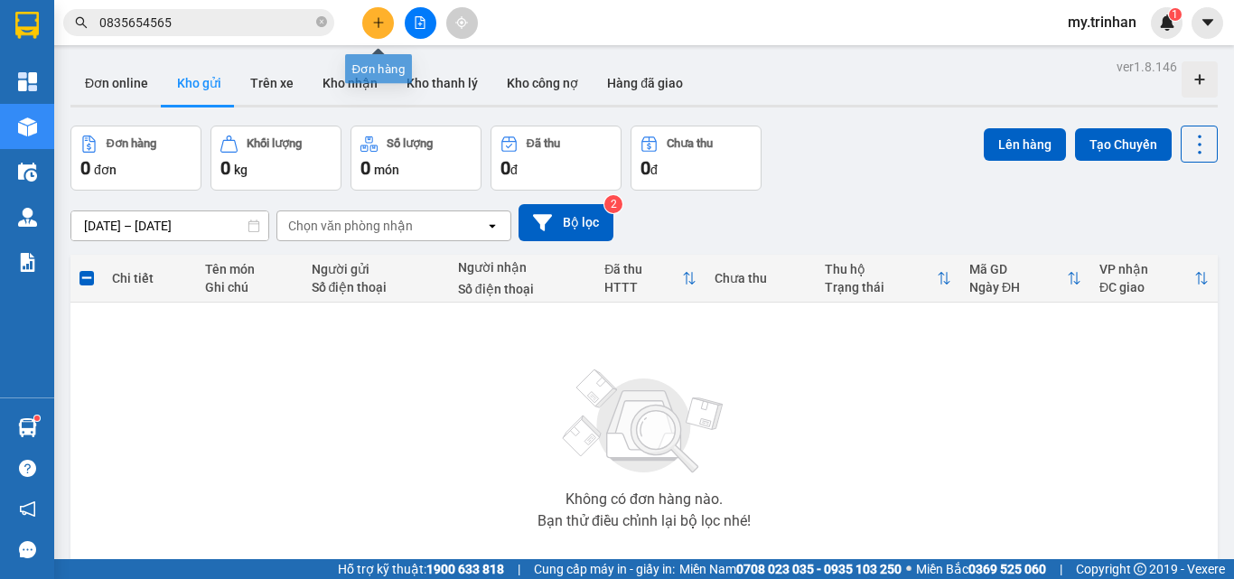
click at [378, 17] on icon "plus" at bounding box center [378, 22] width 13 height 13
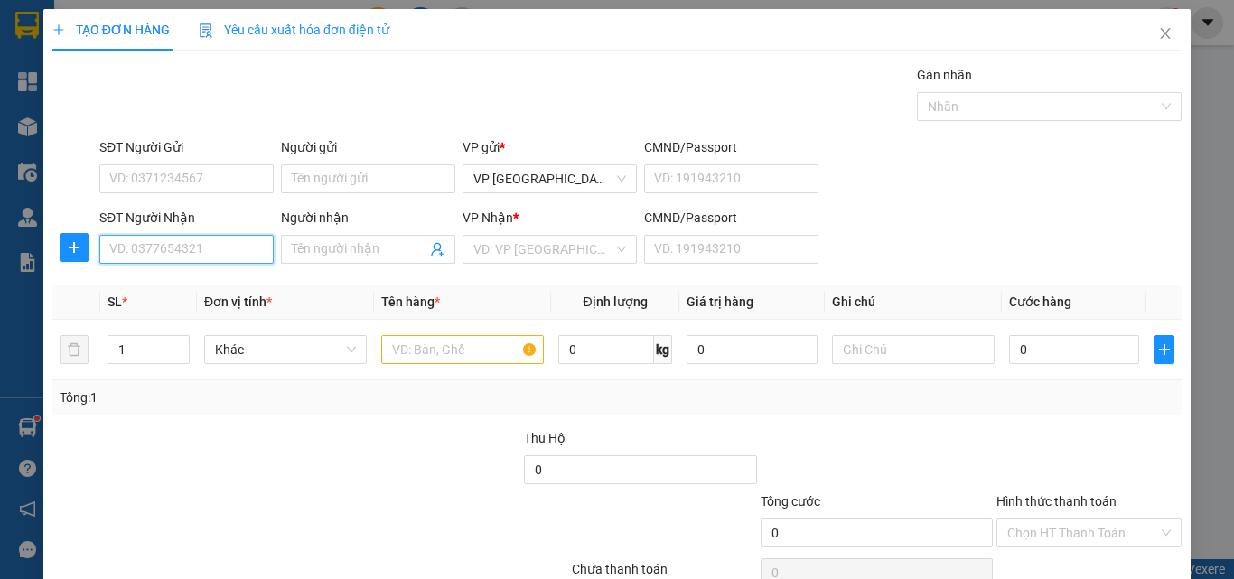
click at [198, 248] on input "SĐT Người Nhận" at bounding box center [186, 249] width 174 height 29
type input "0902504320"
click at [132, 292] on div "0902504320 - vàng" at bounding box center [184, 285] width 150 height 20
type input "vàng"
type input "40.000"
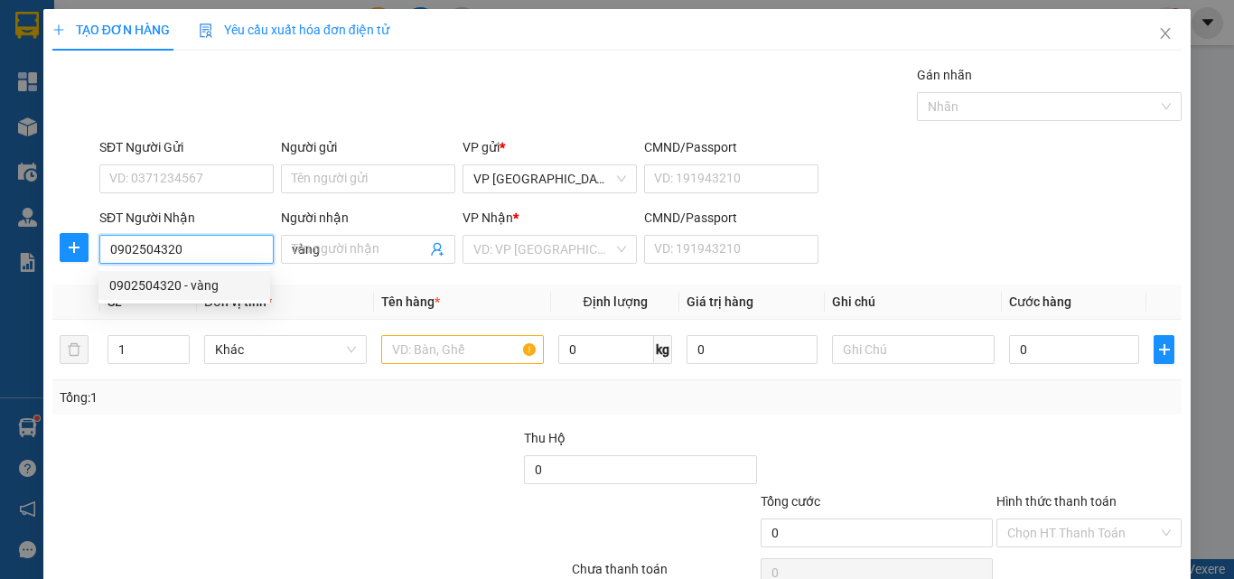
type input "40.000"
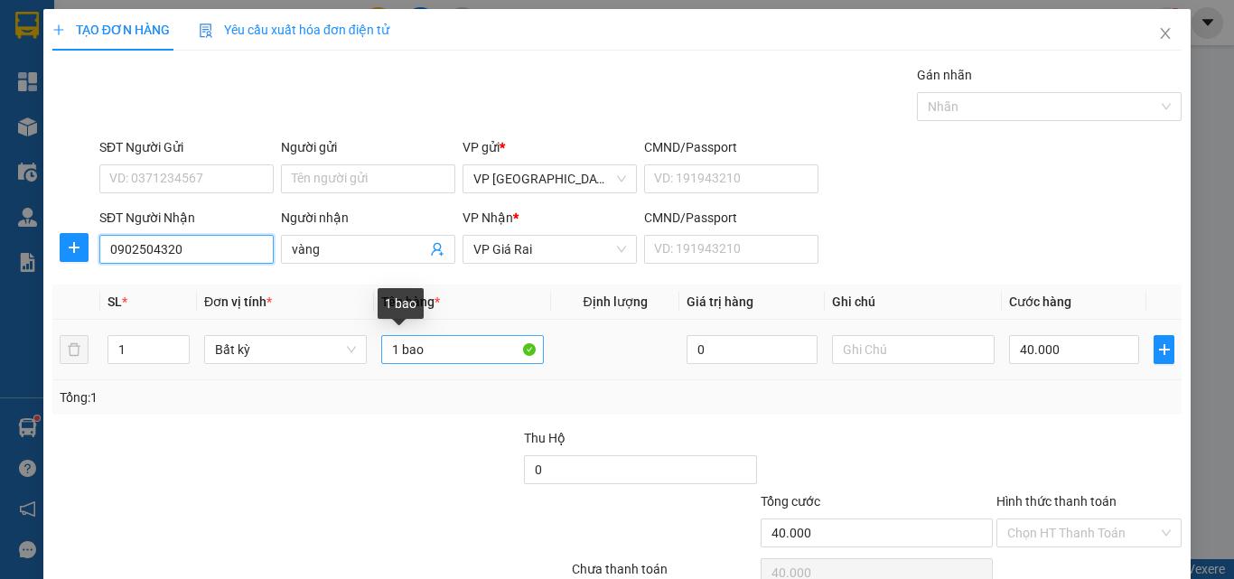
type input "0902504320"
drag, startPoint x: 443, startPoint y: 358, endPoint x: 376, endPoint y: 378, distance: 69.7
click at [376, 378] on td "1 bao" at bounding box center [462, 350] width 177 height 61
type input "1th"
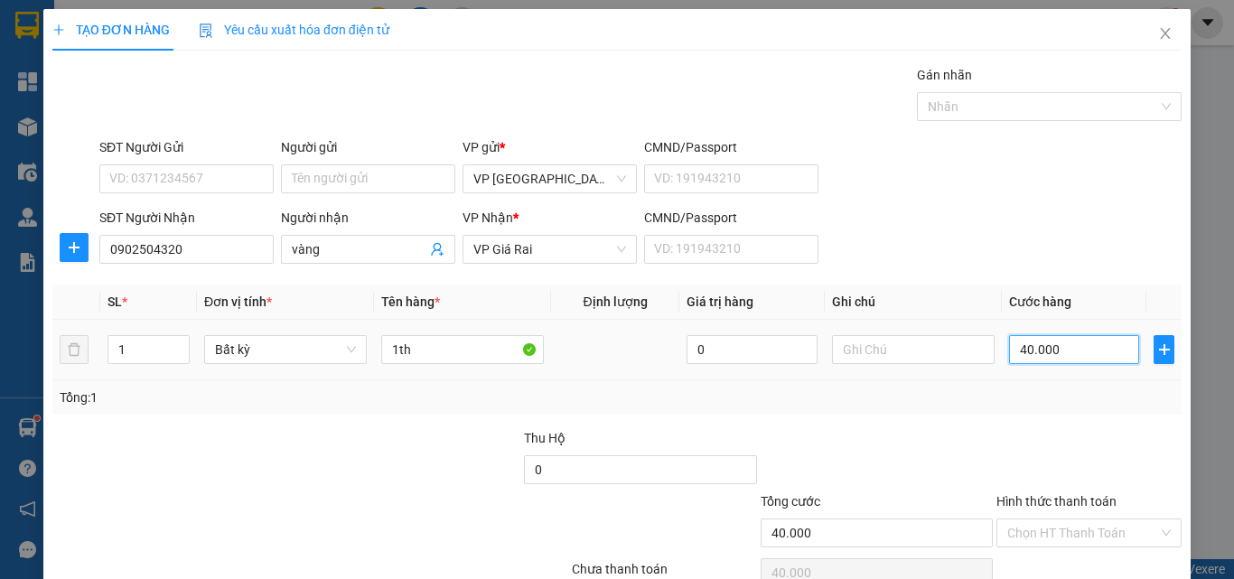
click at [1069, 345] on input "40.000" at bounding box center [1074, 349] width 130 height 29
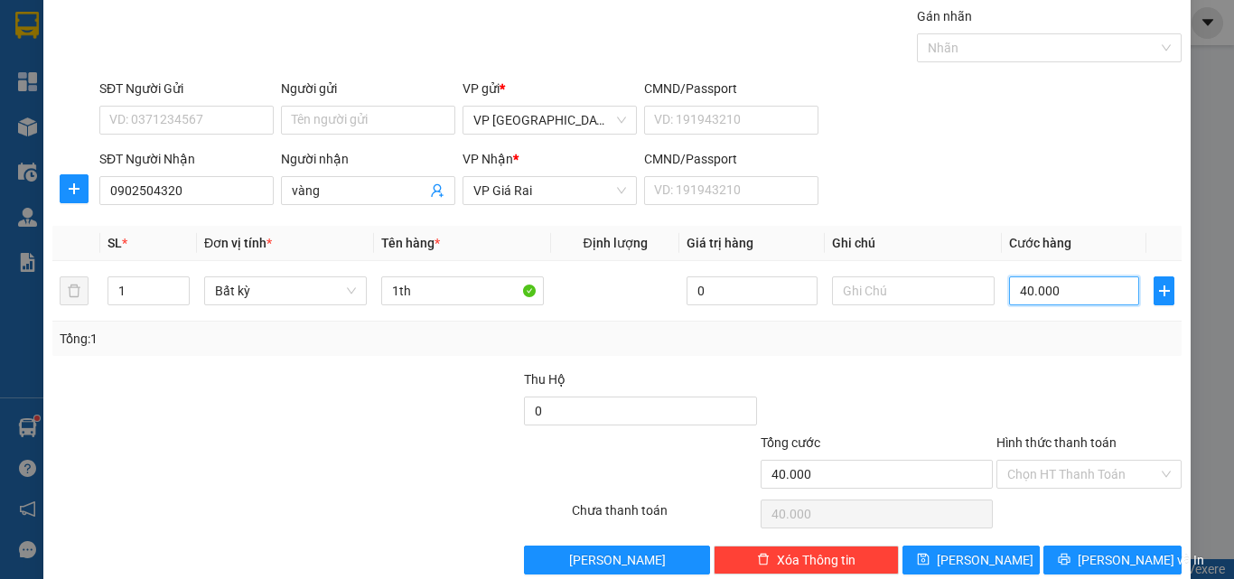
scroll to position [89, 0]
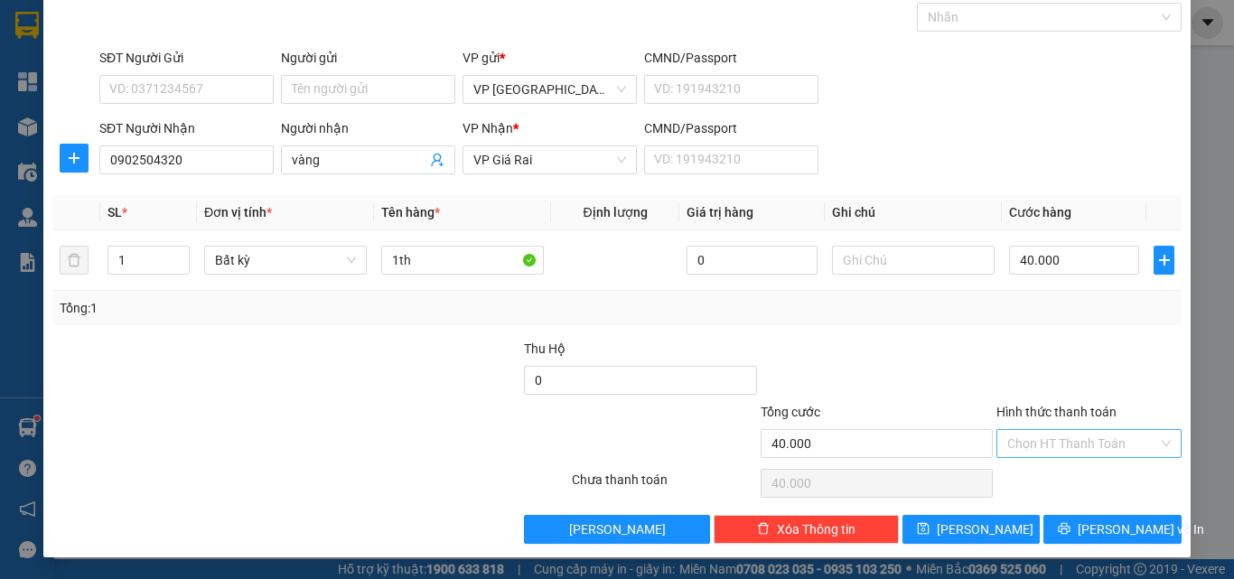
click at [1109, 451] on input "Hình thức thanh toán" at bounding box center [1082, 443] width 151 height 27
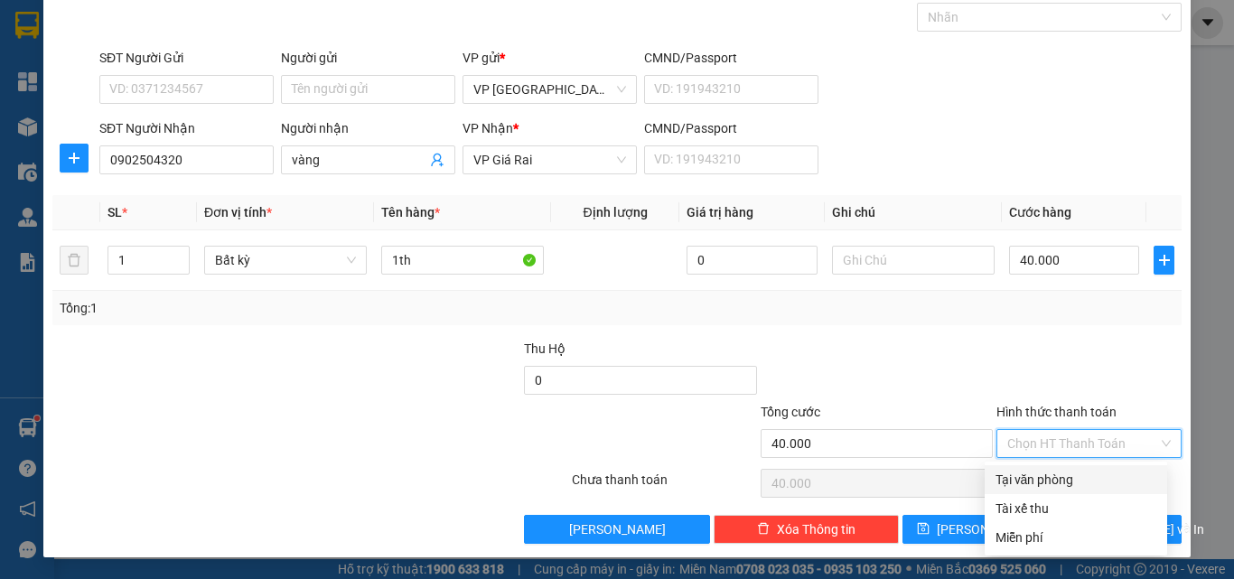
click at [1061, 475] on div "Tại văn phòng" at bounding box center [1075, 480] width 161 height 20
type input "0"
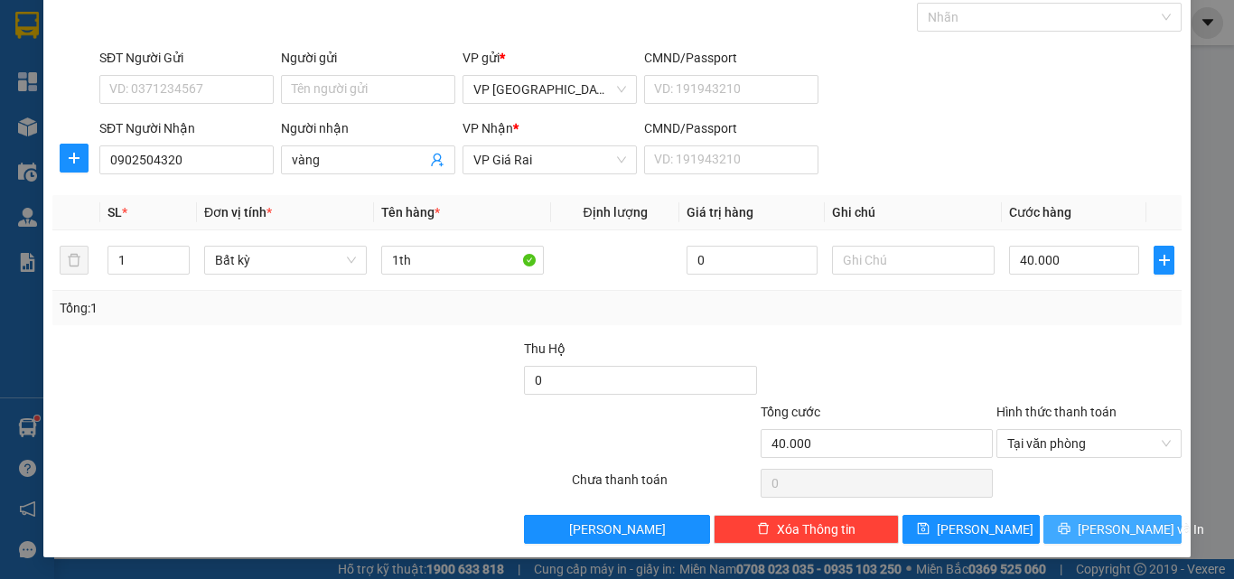
click at [1100, 528] on span "[PERSON_NAME] và In" at bounding box center [1141, 529] width 126 height 20
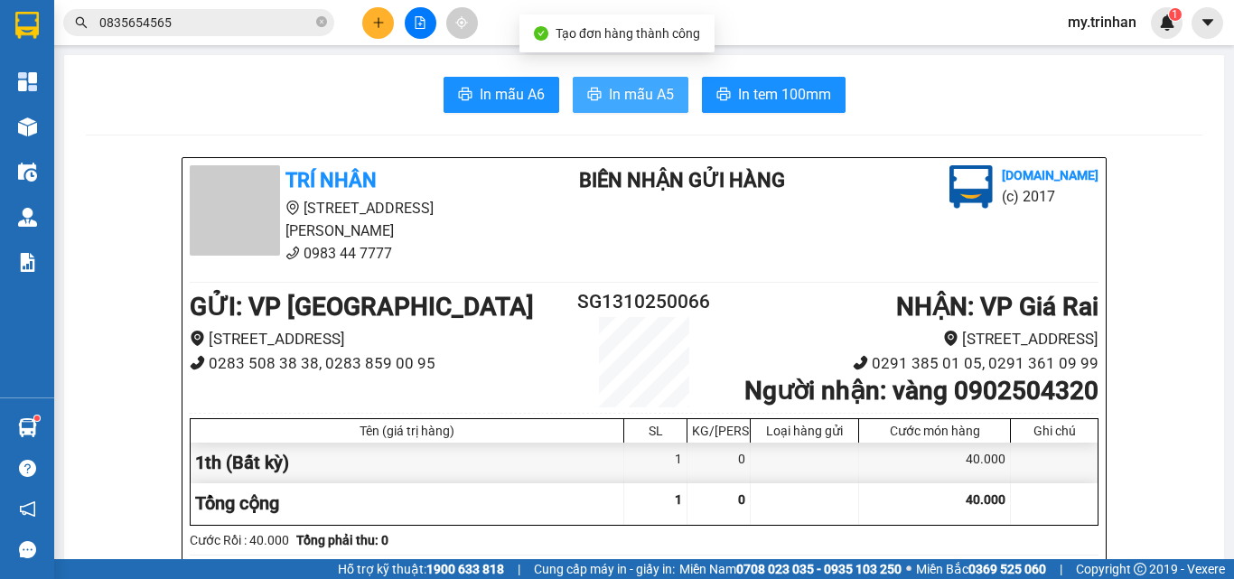
click at [618, 96] on span "In mẫu A5" at bounding box center [641, 94] width 65 height 23
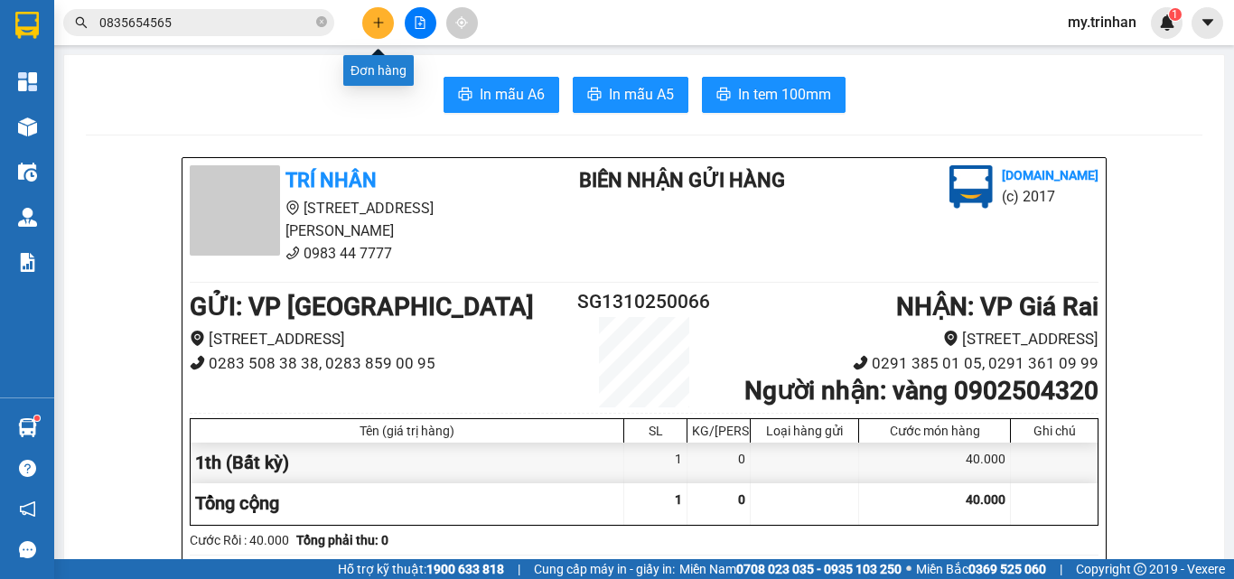
click at [377, 29] on button at bounding box center [378, 23] width 32 height 32
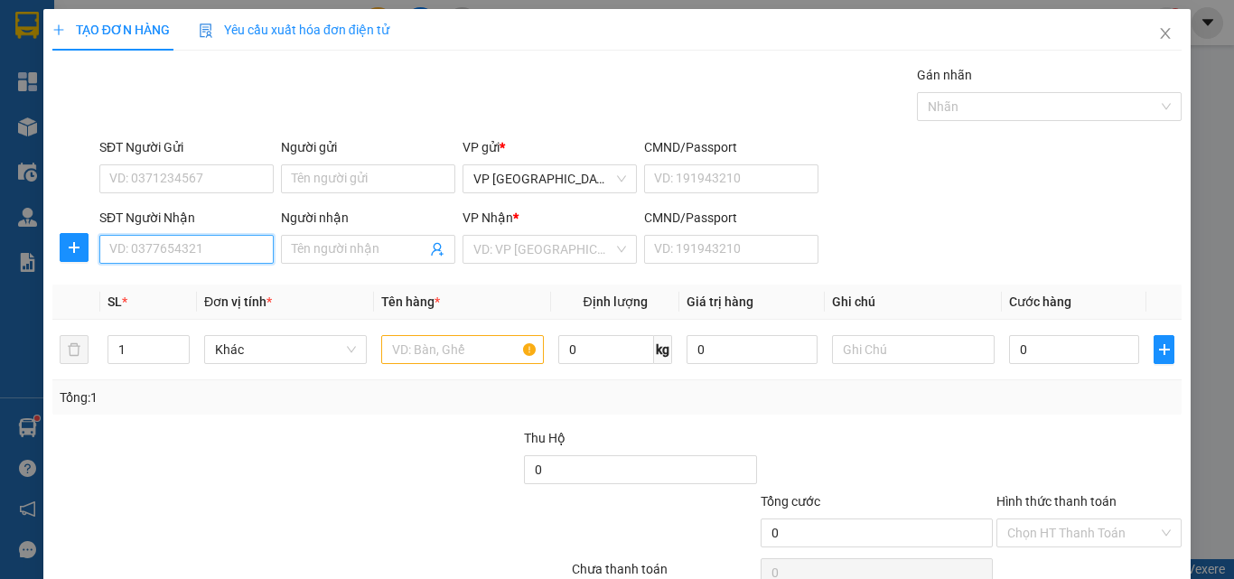
click at [150, 248] on input "SĐT Người Nhận" at bounding box center [186, 249] width 174 height 29
type input "0946557486"
click at [197, 281] on div "0946557486 - kiều my" at bounding box center [184, 285] width 150 height 20
type input "kiều my"
type input "30.000"
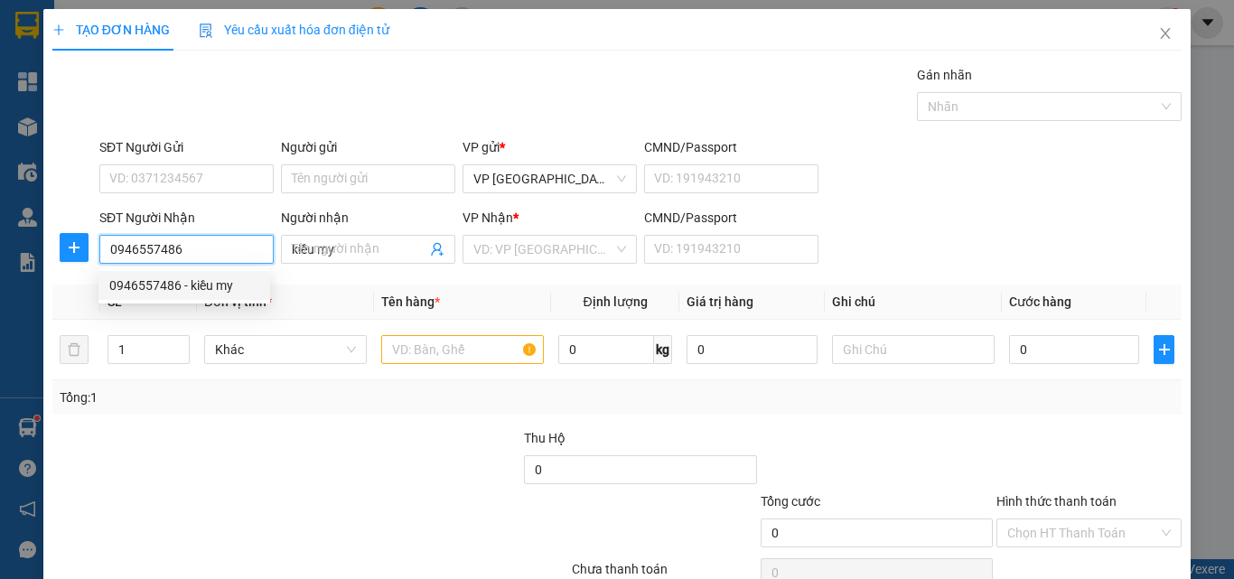
type input "30.000"
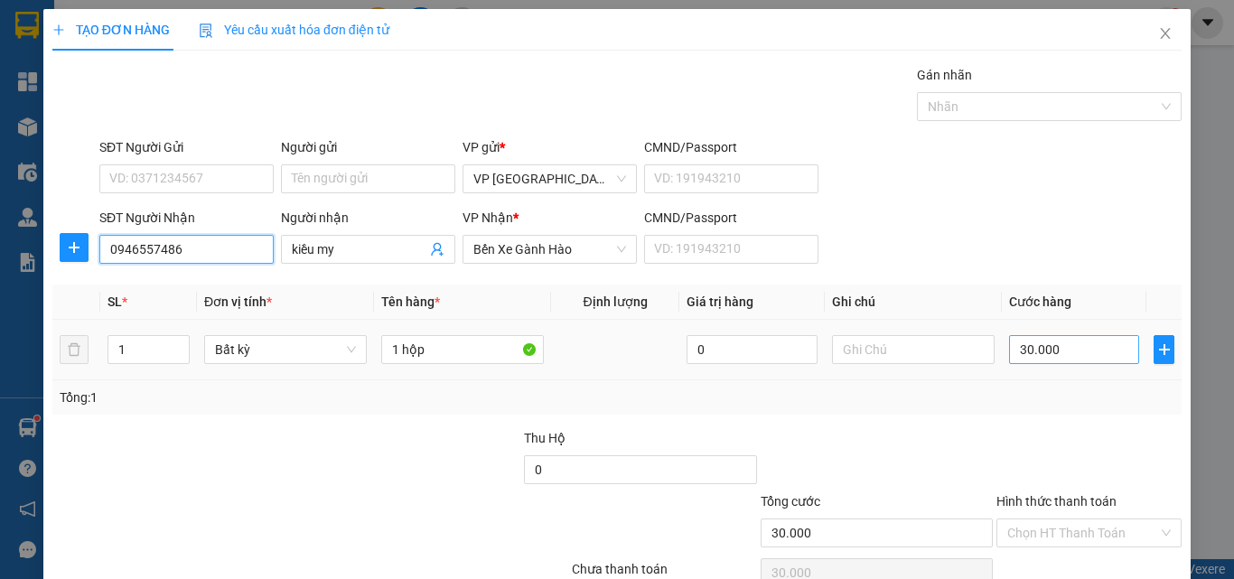
type input "0946557486"
click at [1041, 357] on input "30.000" at bounding box center [1074, 349] width 130 height 29
click at [1075, 402] on div "Tổng: 1" at bounding box center [617, 398] width 1115 height 20
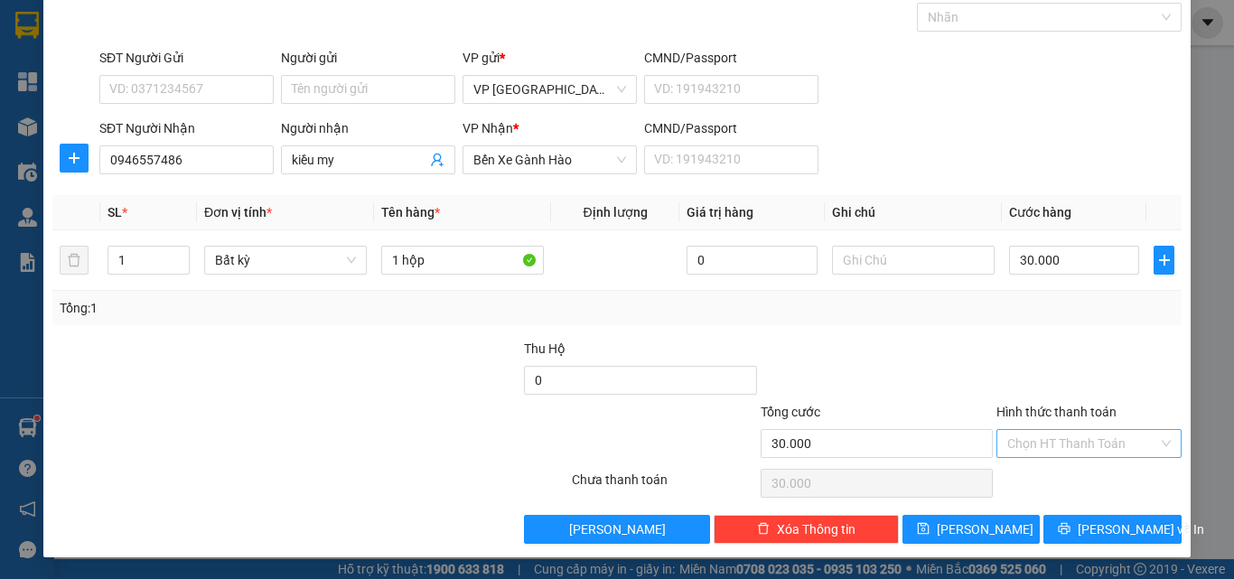
click at [1088, 447] on input "Hình thức thanh toán" at bounding box center [1082, 443] width 151 height 27
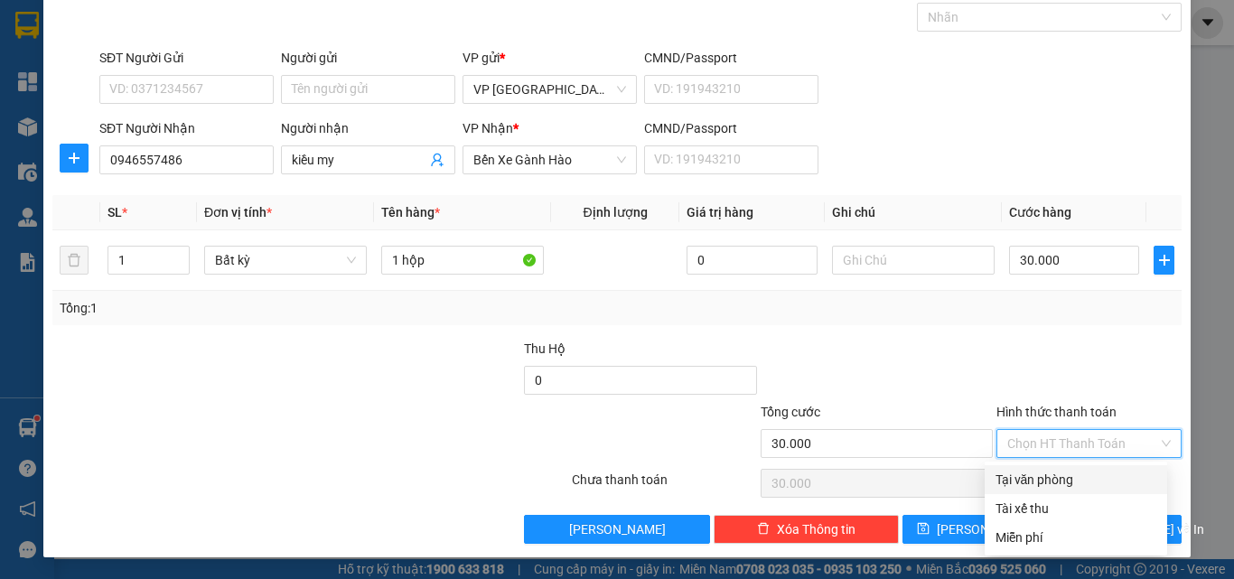
click at [1067, 472] on div "Tại văn phòng" at bounding box center [1075, 480] width 161 height 20
type input "0"
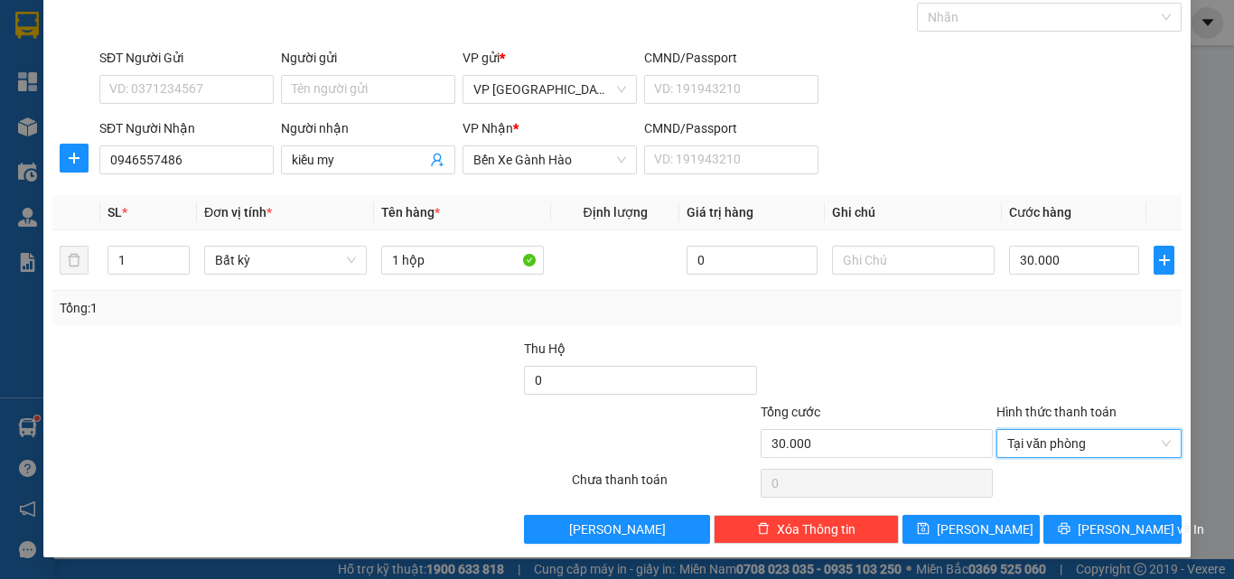
click at [1091, 512] on div "Transit Pickup Surcharge Ids Transit Deliver Surcharge Ids Transit Deliver Surc…" at bounding box center [616, 260] width 1129 height 568
click at [1088, 526] on span "[PERSON_NAME] và In" at bounding box center [1141, 529] width 126 height 20
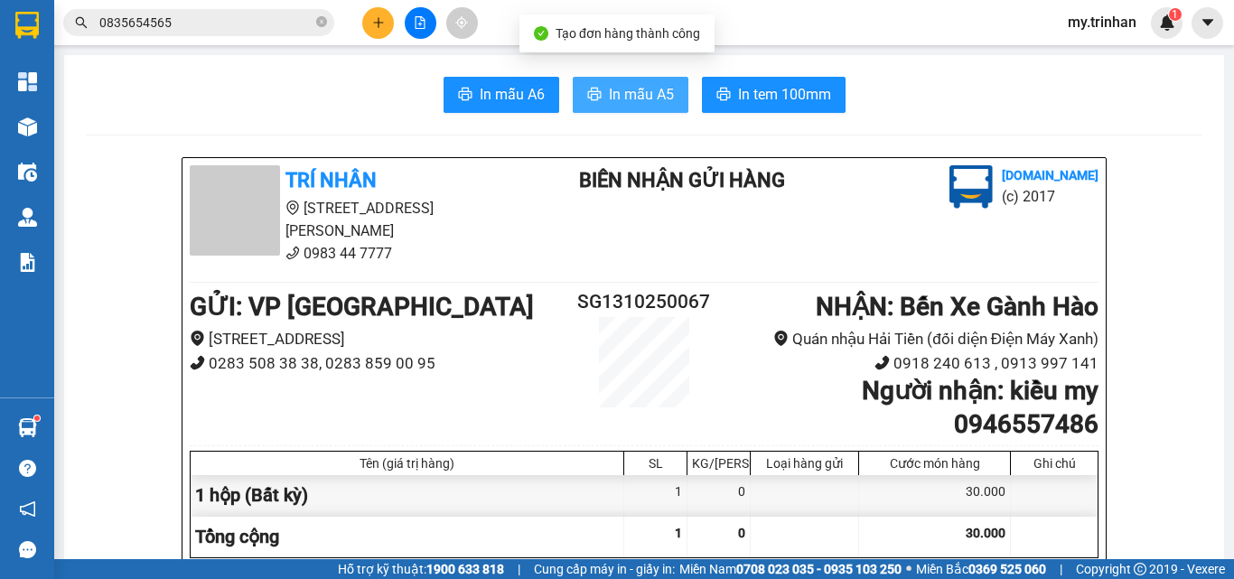
click at [628, 97] on span "In mẫu A5" at bounding box center [641, 94] width 65 height 23
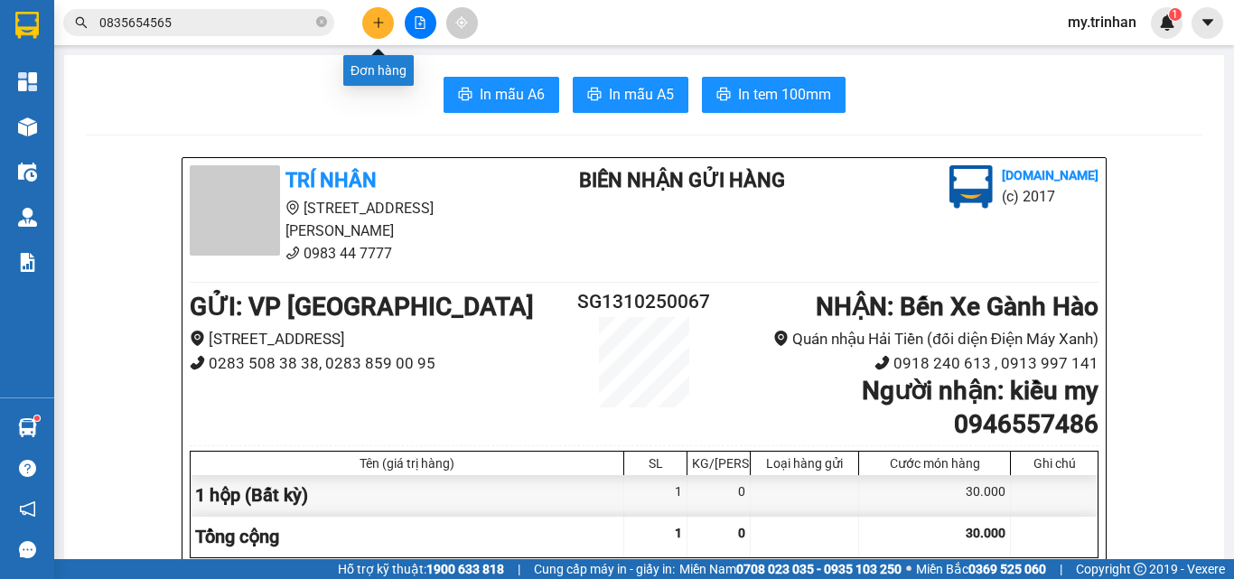
click at [382, 26] on icon "plus" at bounding box center [378, 22] width 13 height 13
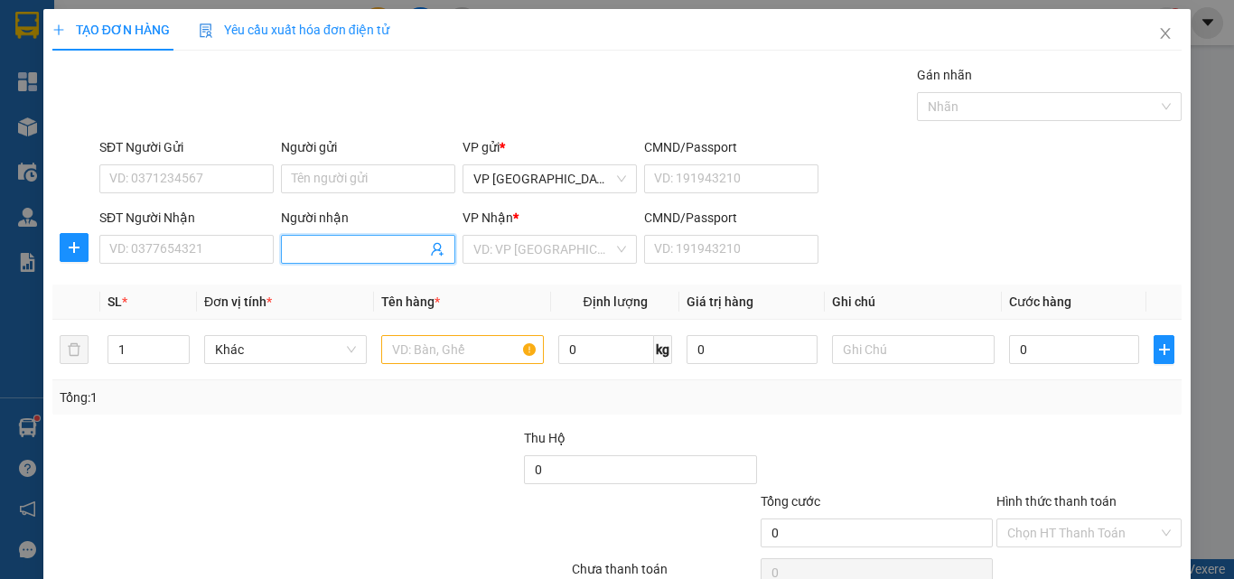
click at [333, 250] on input "Người nhận" at bounding box center [359, 249] width 135 height 20
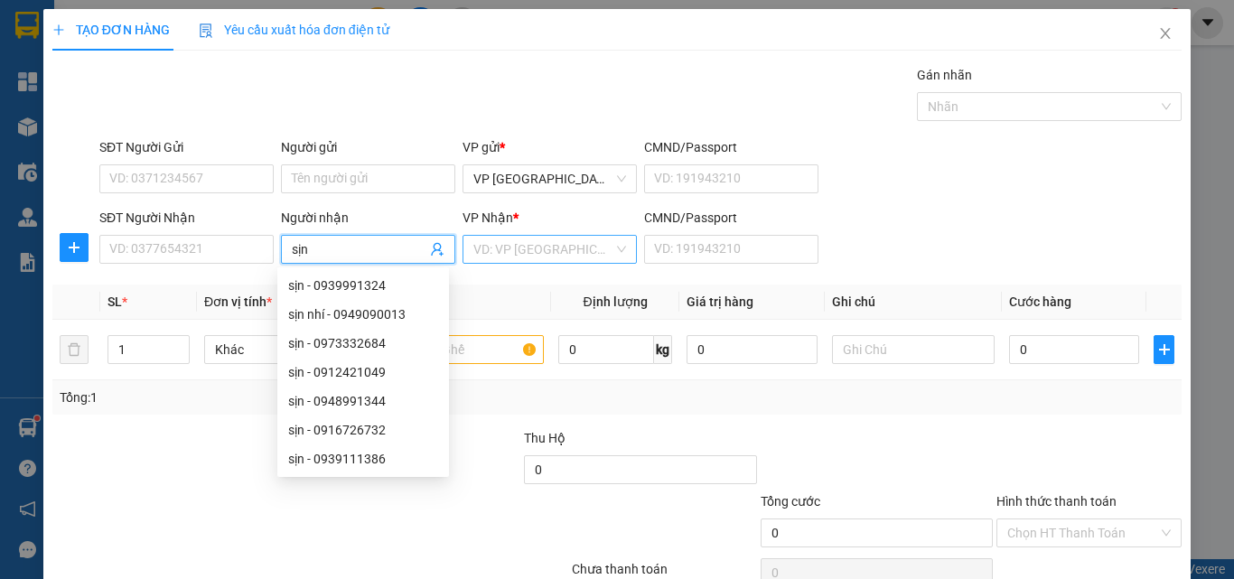
type input "sịn"
click at [530, 239] on input "search" at bounding box center [543, 249] width 140 height 27
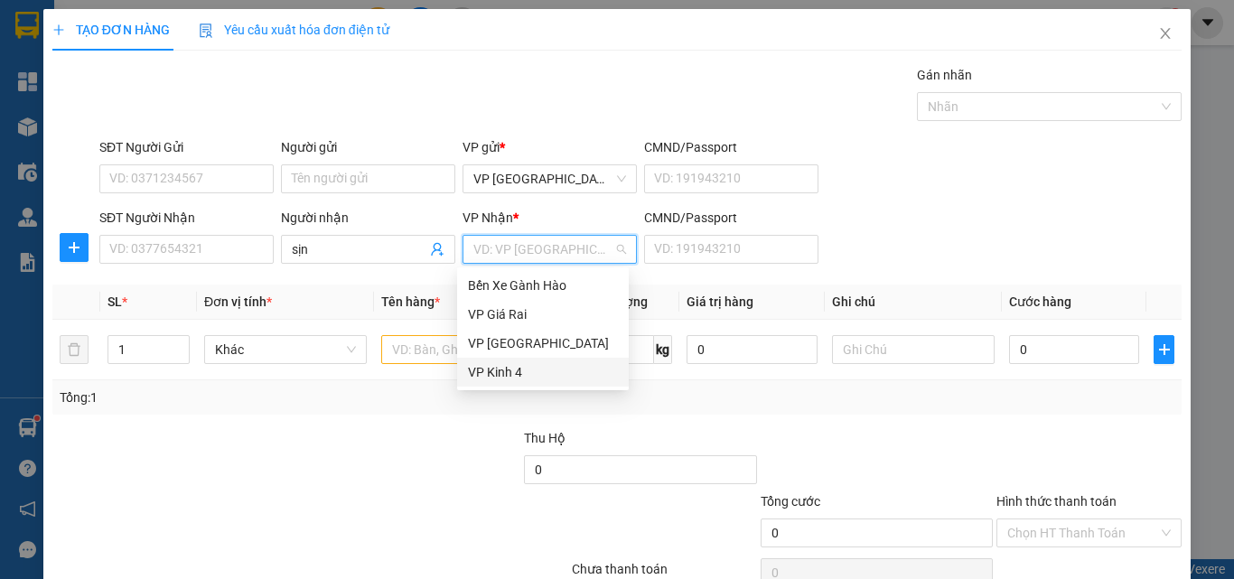
click at [484, 371] on div "VP Kinh 4" at bounding box center [543, 372] width 150 height 20
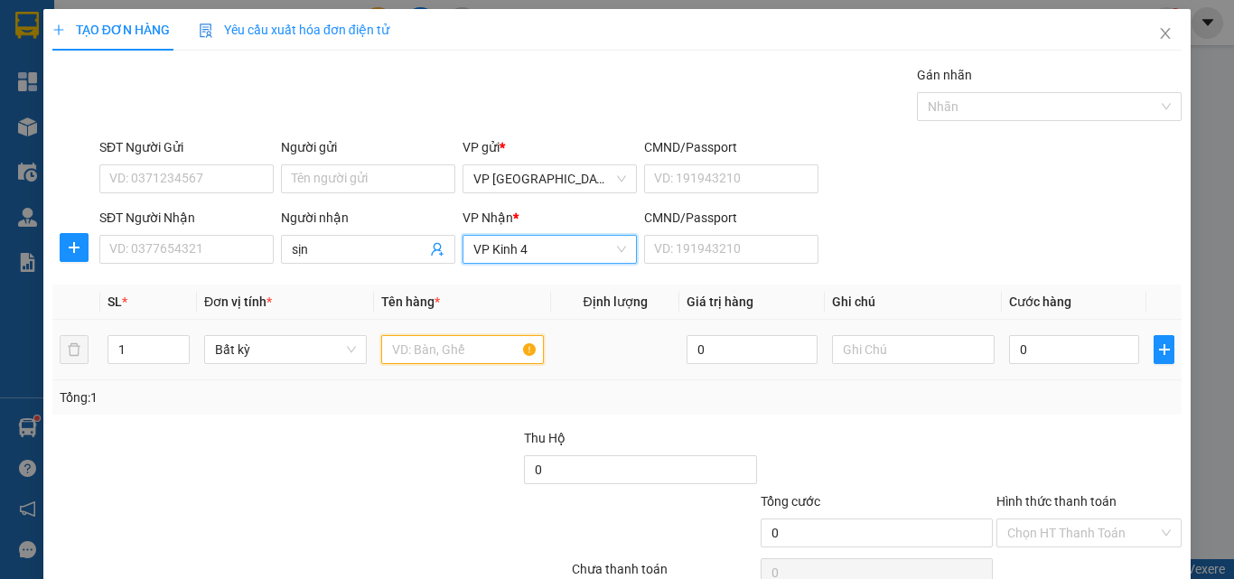
click at [406, 351] on input "text" at bounding box center [462, 349] width 163 height 29
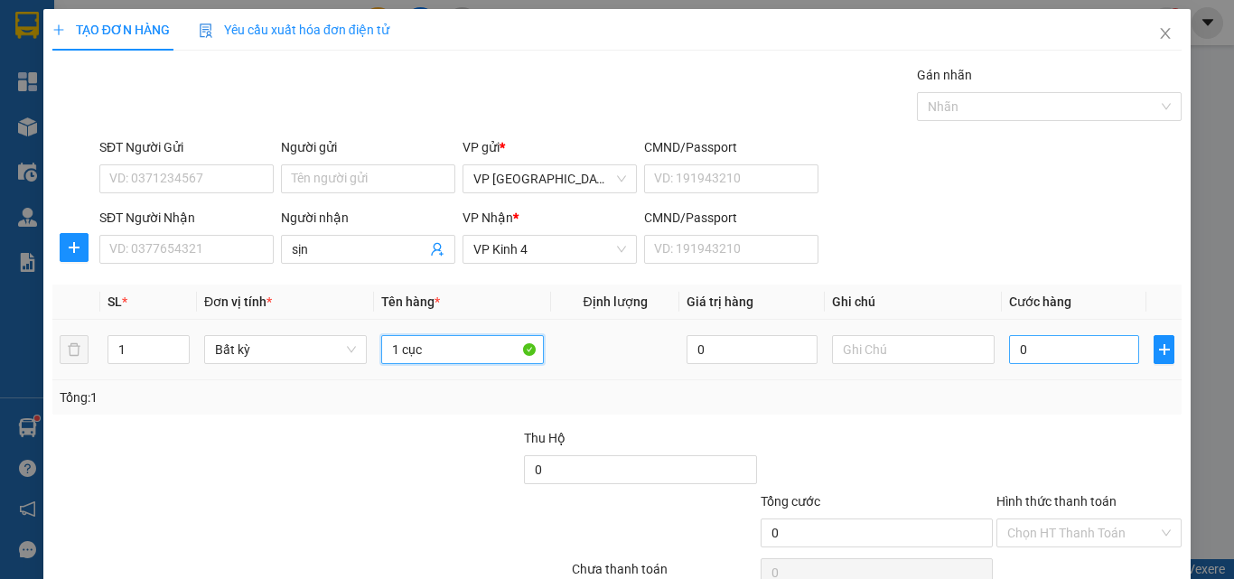
type input "1 cục"
click at [1037, 346] on input "0" at bounding box center [1074, 349] width 130 height 29
type input "5"
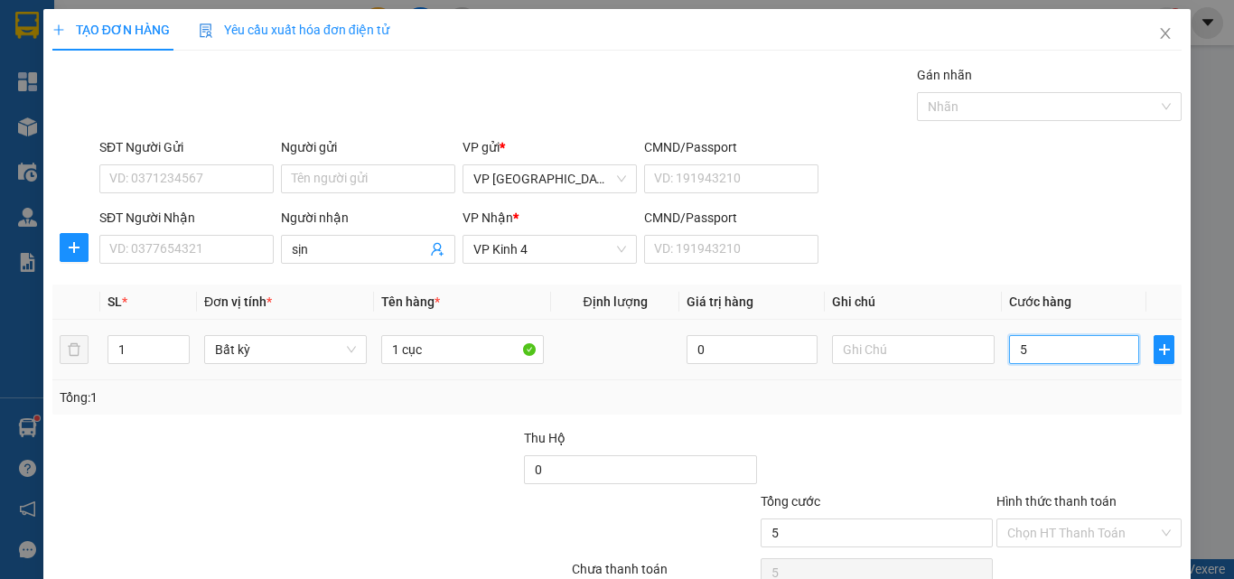
type input "50"
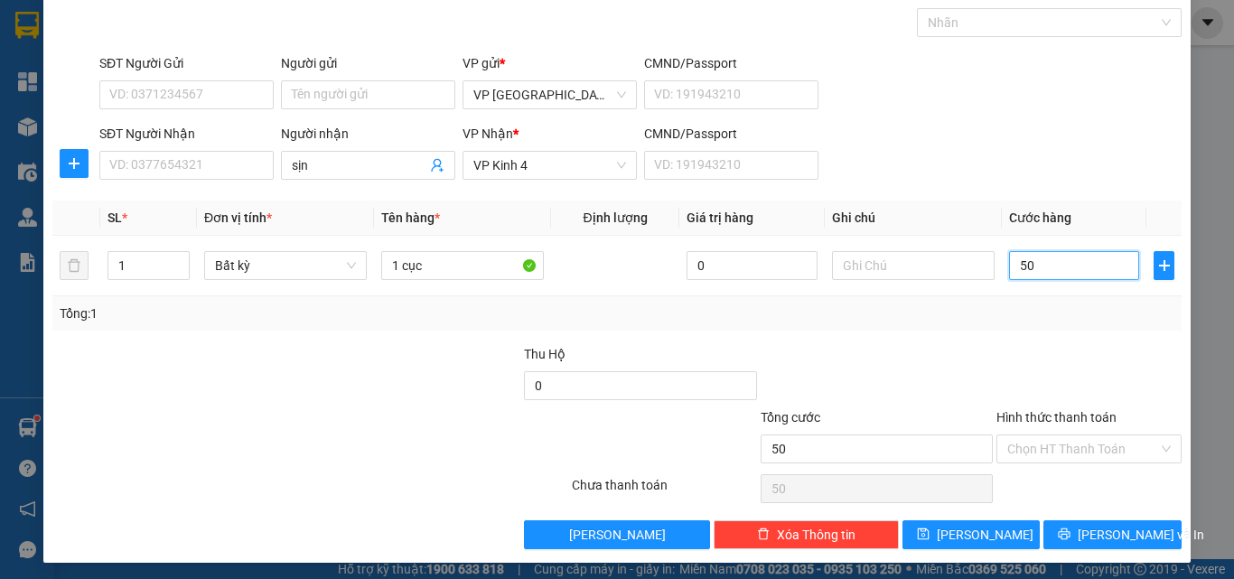
scroll to position [89, 0]
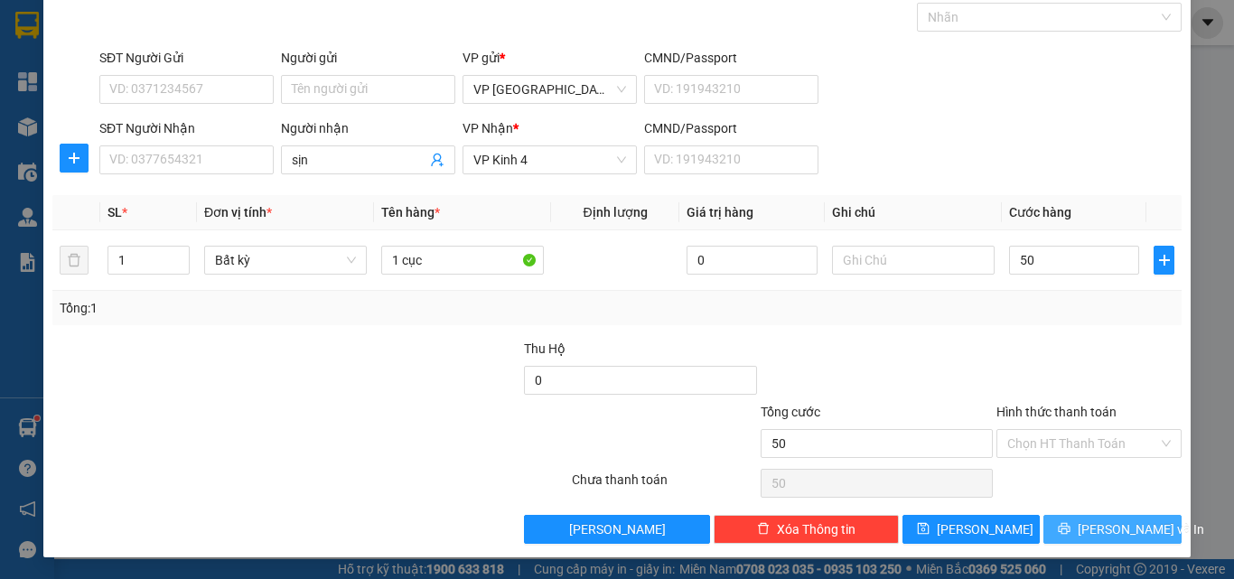
type input "50.000"
click at [1078, 537] on button "[PERSON_NAME] và In" at bounding box center [1112, 529] width 138 height 29
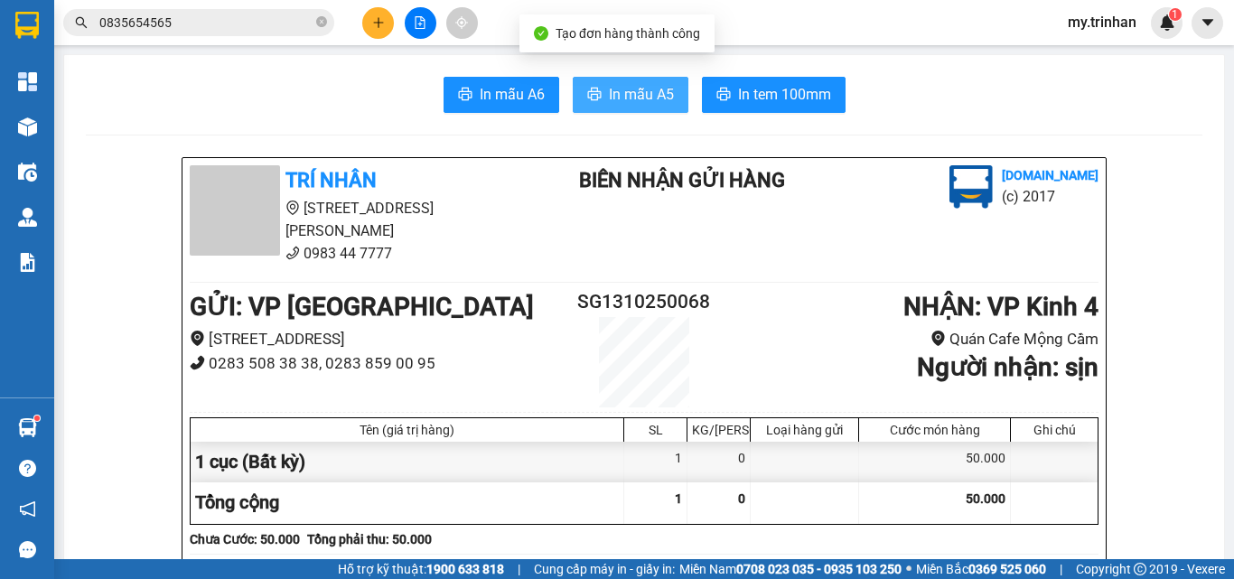
click at [621, 92] on span "In mẫu A5" at bounding box center [641, 94] width 65 height 23
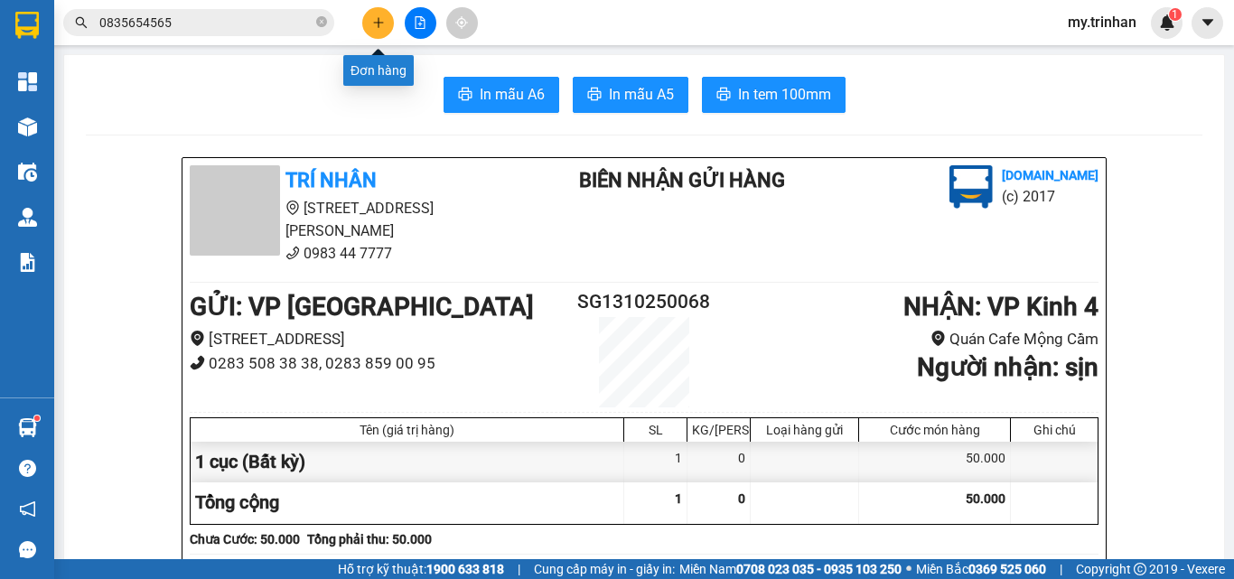
click at [368, 21] on button at bounding box center [378, 23] width 32 height 32
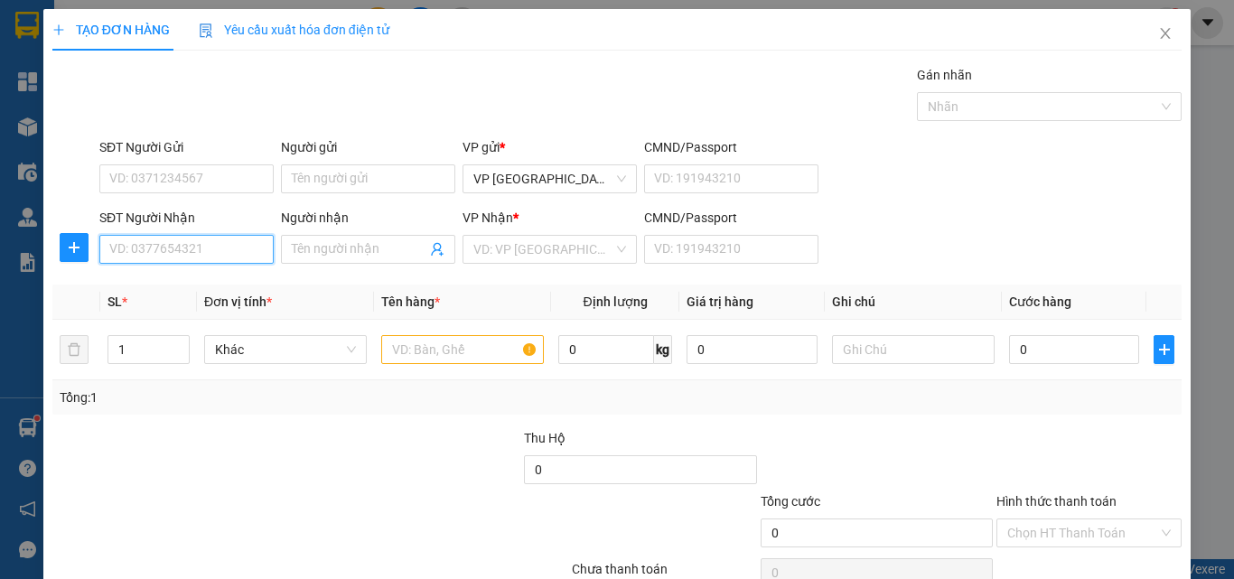
click at [172, 251] on input "SĐT Người Nhận" at bounding box center [186, 249] width 174 height 29
type input "0918777169"
click at [194, 280] on div "0918777169 - TRONG" at bounding box center [184, 285] width 150 height 20
type input "TRONG"
type input "200.000"
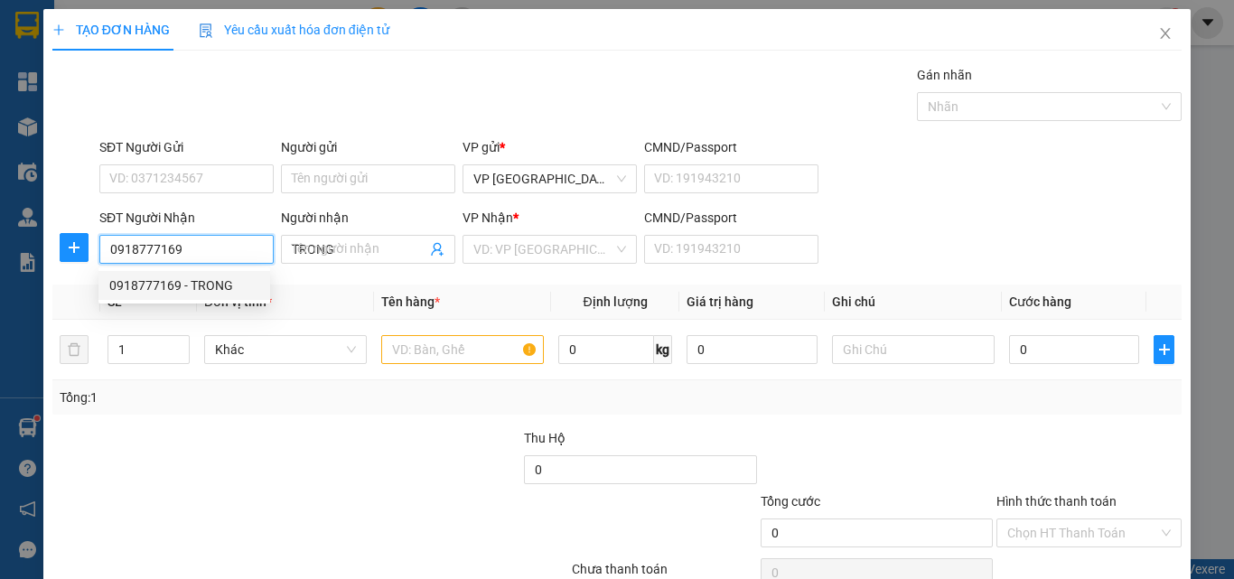
type input "200.000"
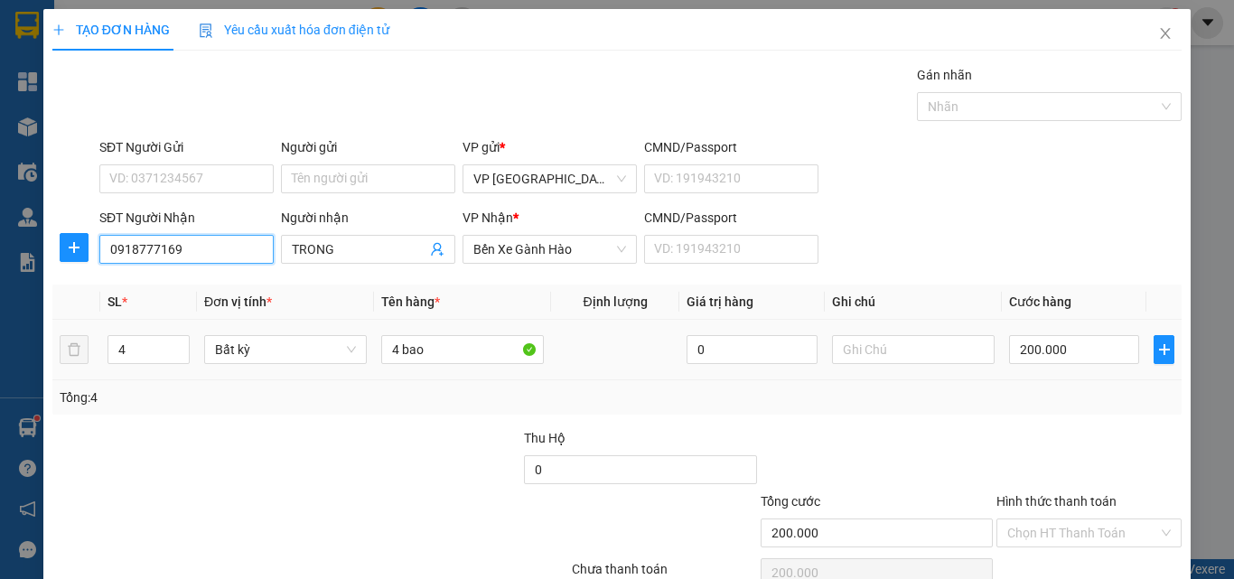
type input "0918777169"
drag, startPoint x: 76, startPoint y: 325, endPoint x: 0, endPoint y: 275, distance: 90.7
click at [0, 275] on div "TẠO ĐƠN HÀNG Yêu cầu xuất hóa đơn điện tử Transit Pickup Surcharge Ids Transit …" at bounding box center [617, 289] width 1234 height 579
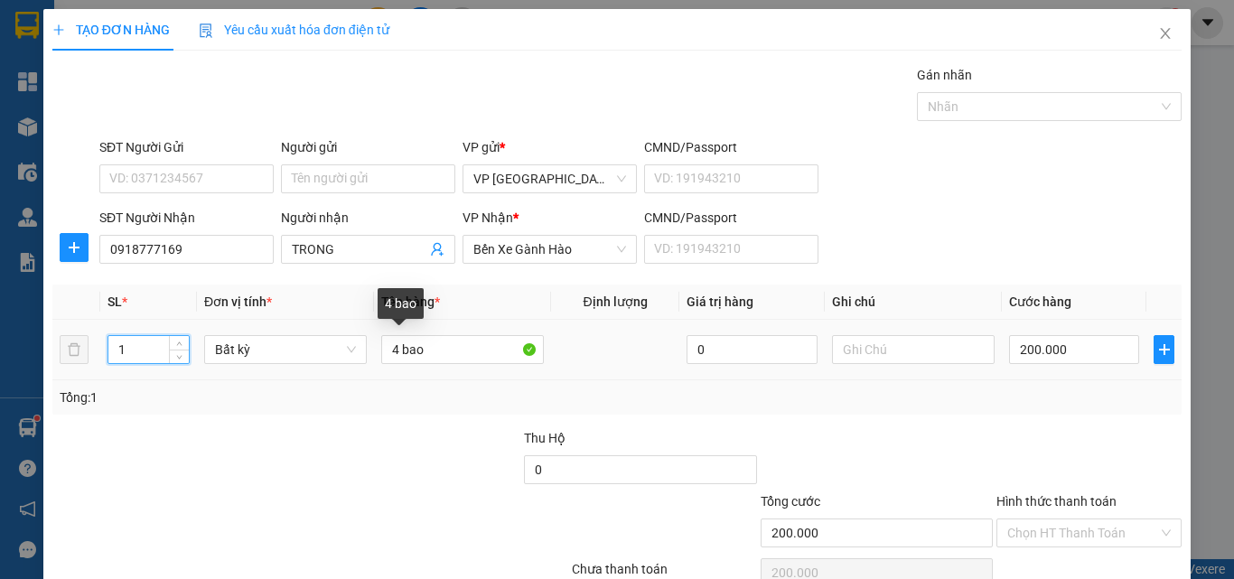
type input "1"
drag, startPoint x: 395, startPoint y: 327, endPoint x: 289, endPoint y: 306, distance: 107.7
click at [288, 303] on table "SL * Đơn vị tính * Tên hàng * Định lượng Giá trị hàng Ghi chú Cước hàng 1 Bất k…" at bounding box center [616, 333] width 1129 height 96
type input "0"
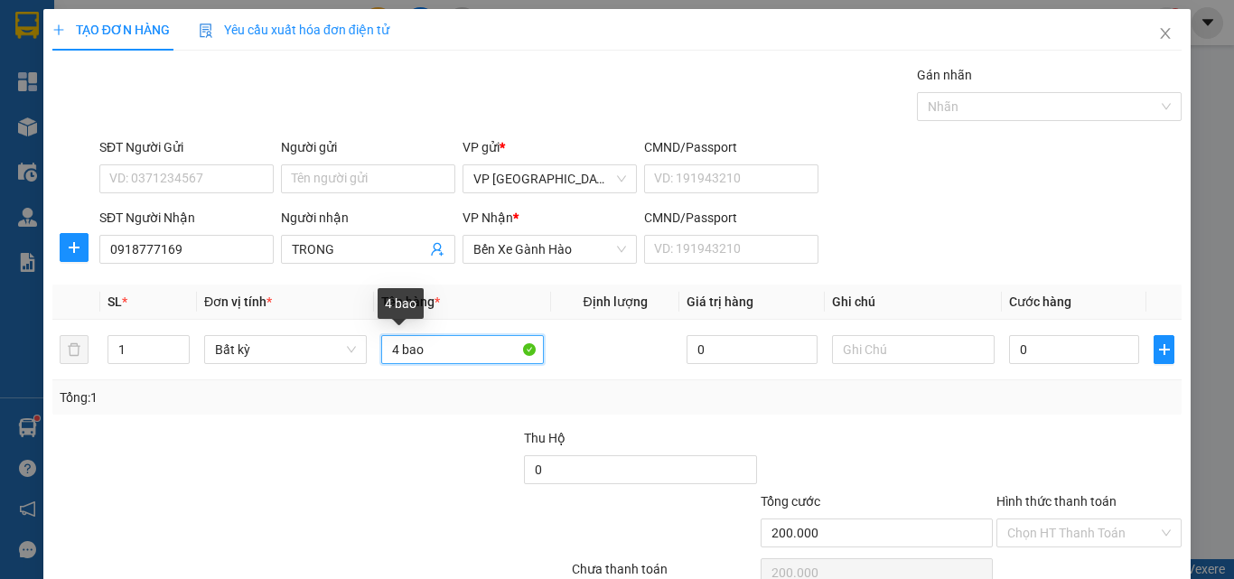
type input "0"
type input "1th"
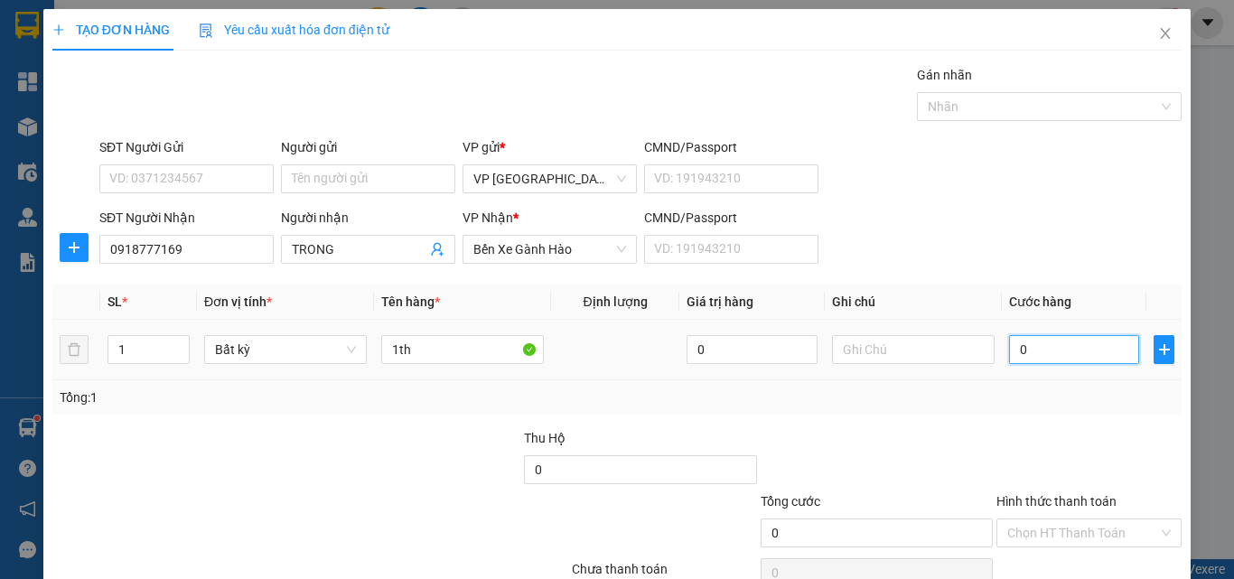
click at [1063, 348] on input "0" at bounding box center [1074, 349] width 130 height 29
type input "3"
type input "30"
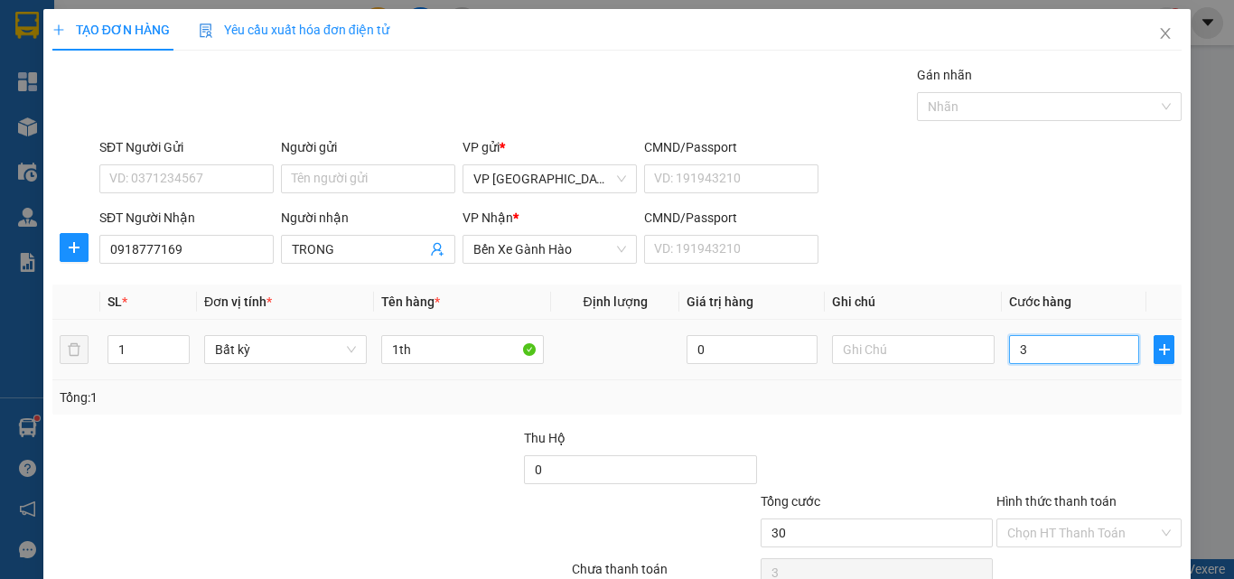
type input "30"
type input "30.000"
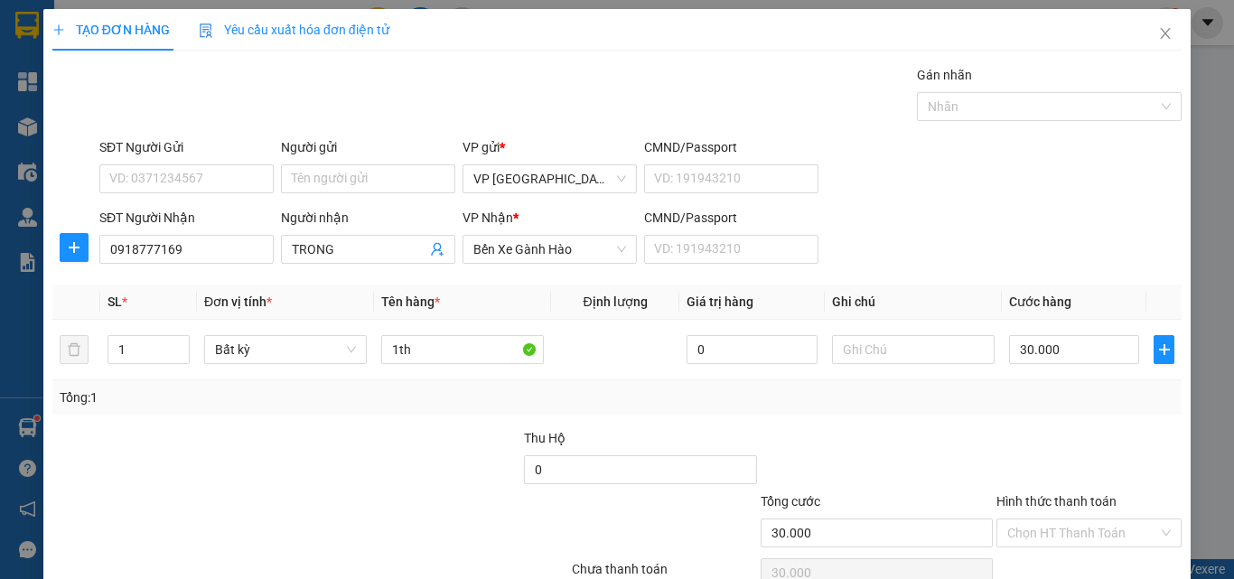
scroll to position [81, 0]
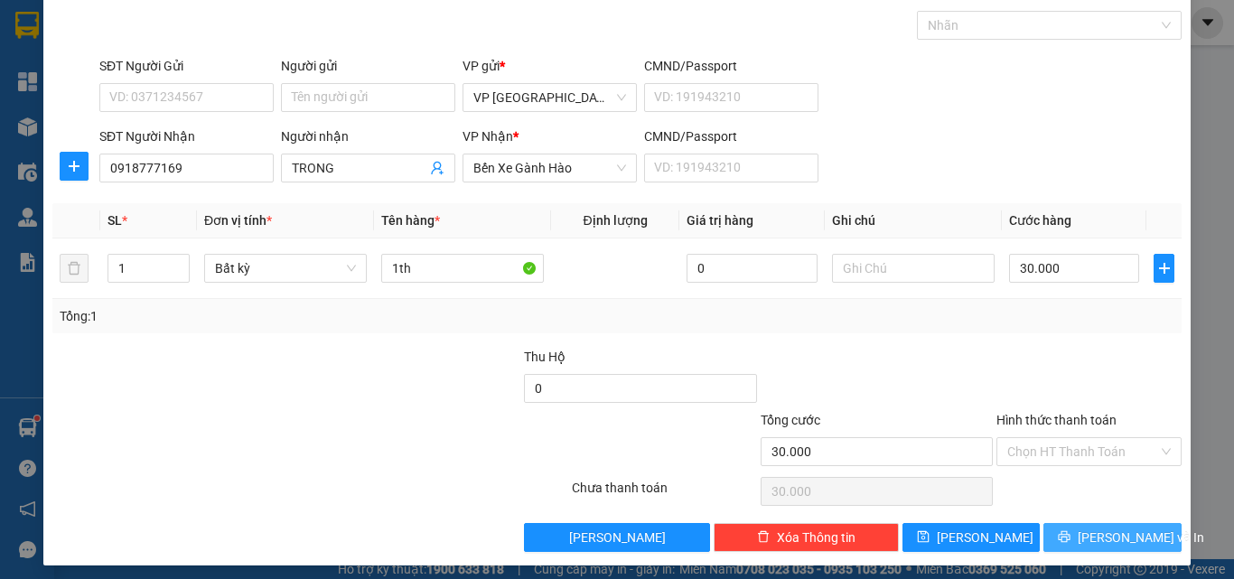
click at [1094, 537] on span "[PERSON_NAME] và In" at bounding box center [1141, 538] width 126 height 20
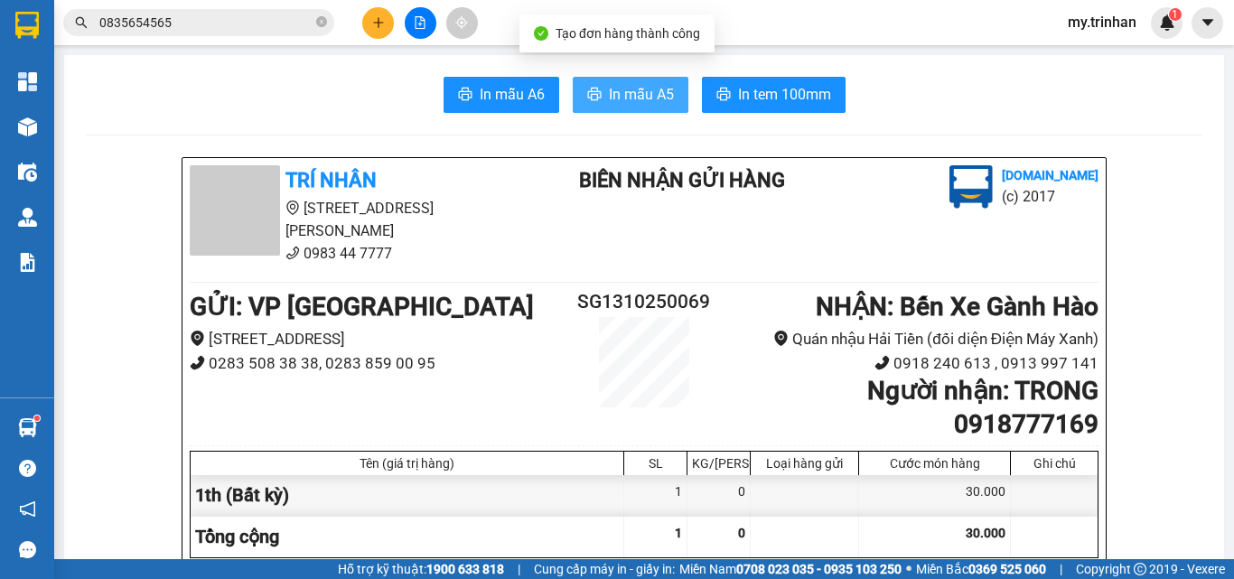
click at [618, 101] on span "In mẫu A5" at bounding box center [641, 94] width 65 height 23
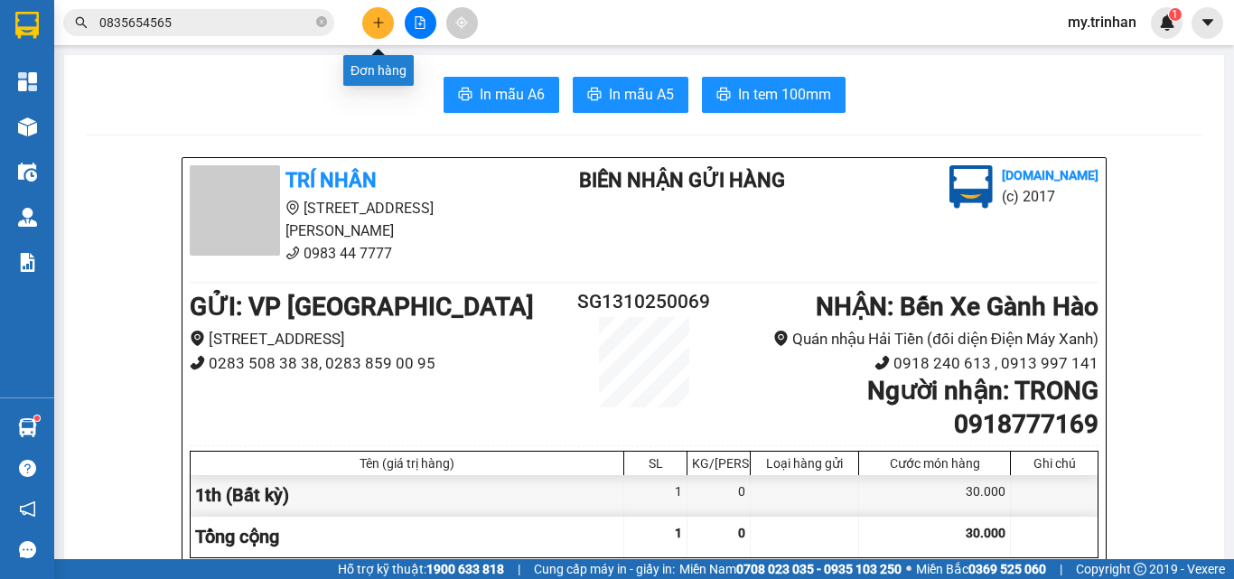
click at [372, 23] on icon "plus" at bounding box center [378, 22] width 13 height 13
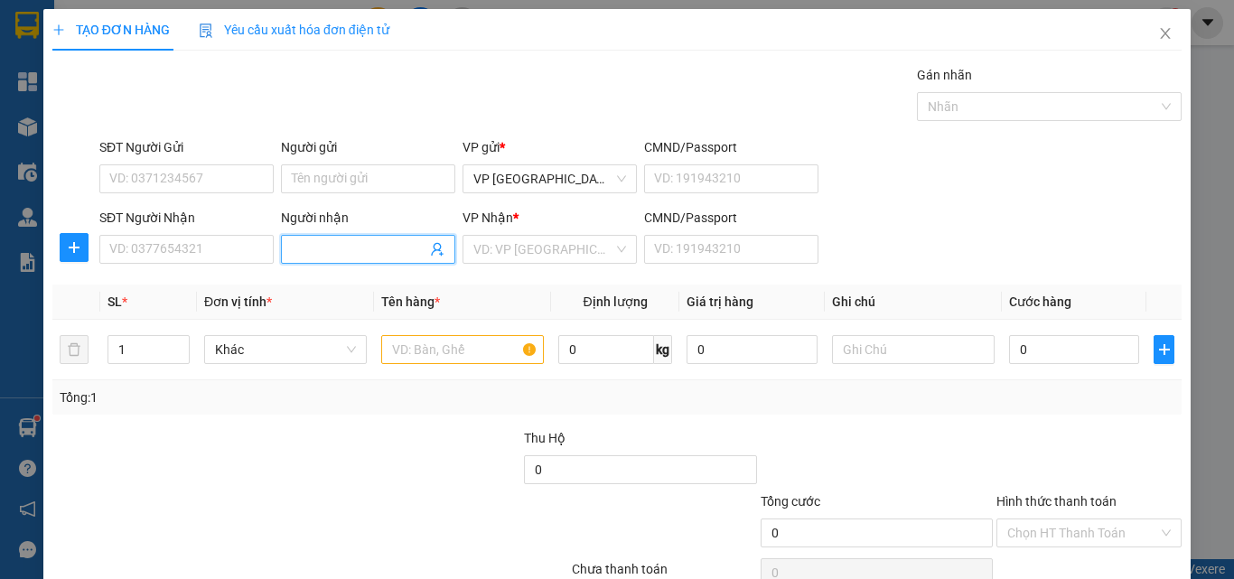
click at [349, 253] on input "Người nhận" at bounding box center [359, 249] width 135 height 20
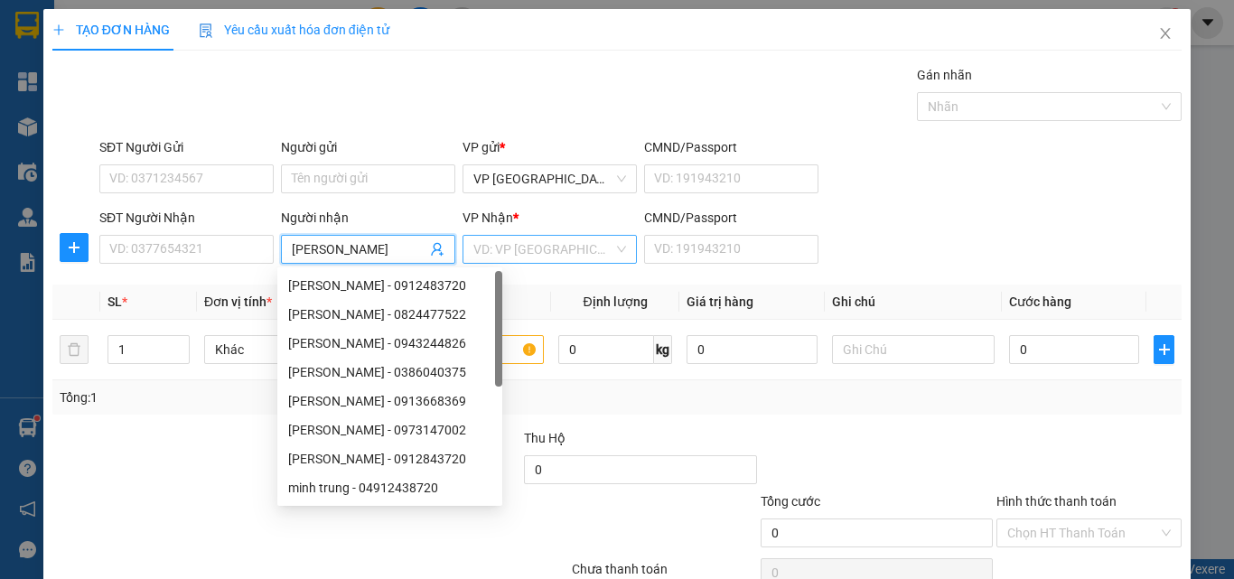
type input "minh trung"
click at [544, 247] on input "search" at bounding box center [543, 249] width 140 height 27
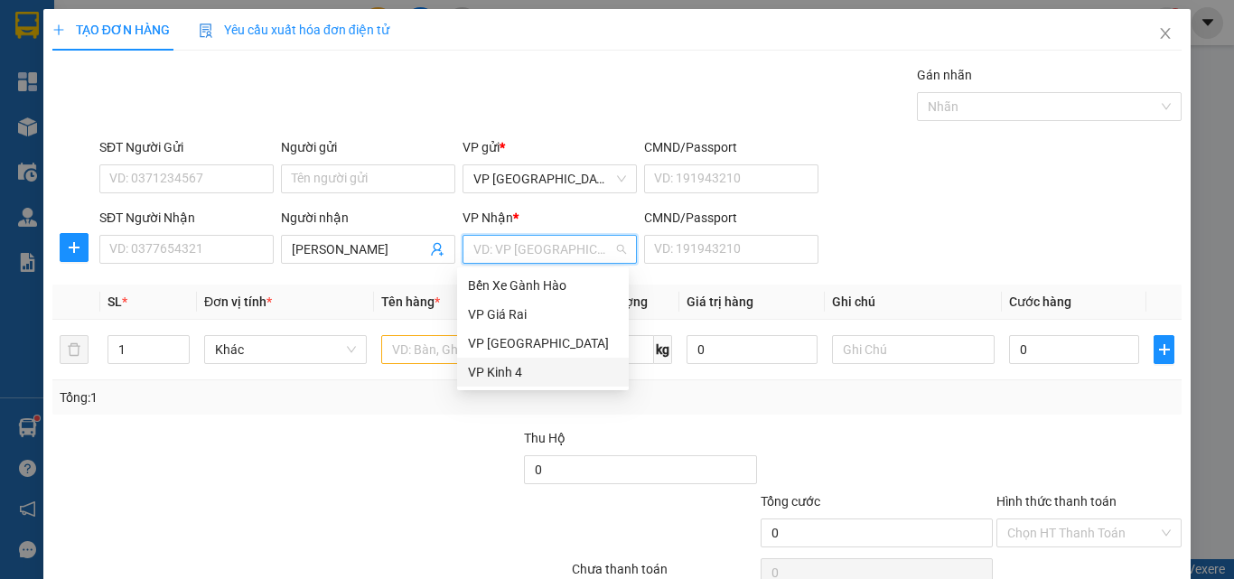
click at [491, 367] on div "VP Kinh 4" at bounding box center [543, 372] width 150 height 20
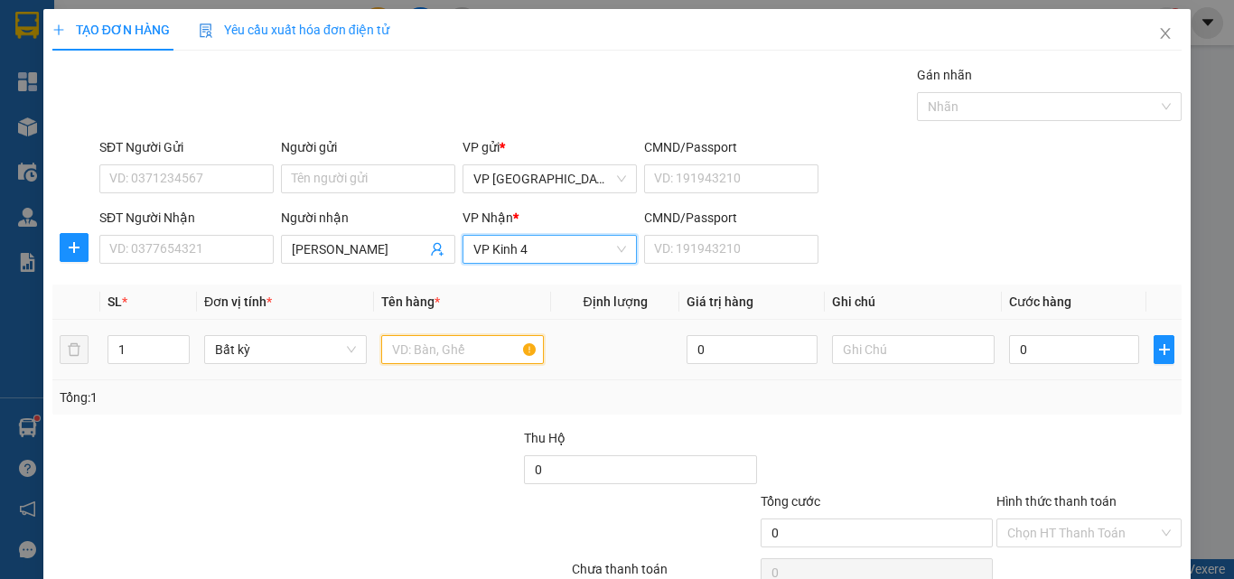
click at [400, 353] on input "text" at bounding box center [462, 349] width 163 height 29
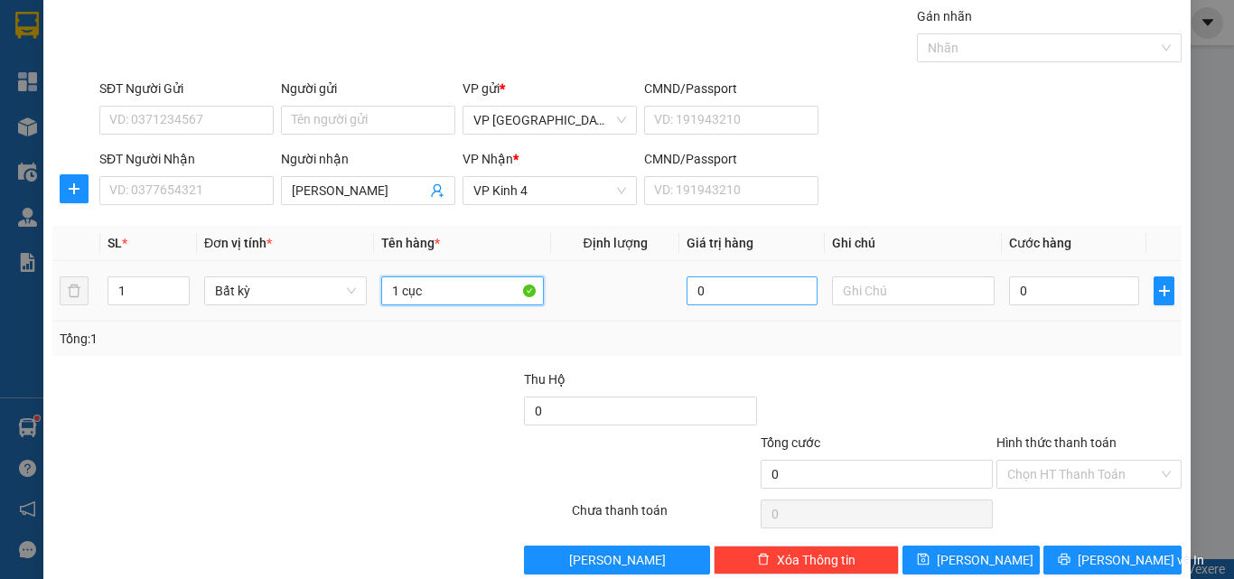
scroll to position [89, 0]
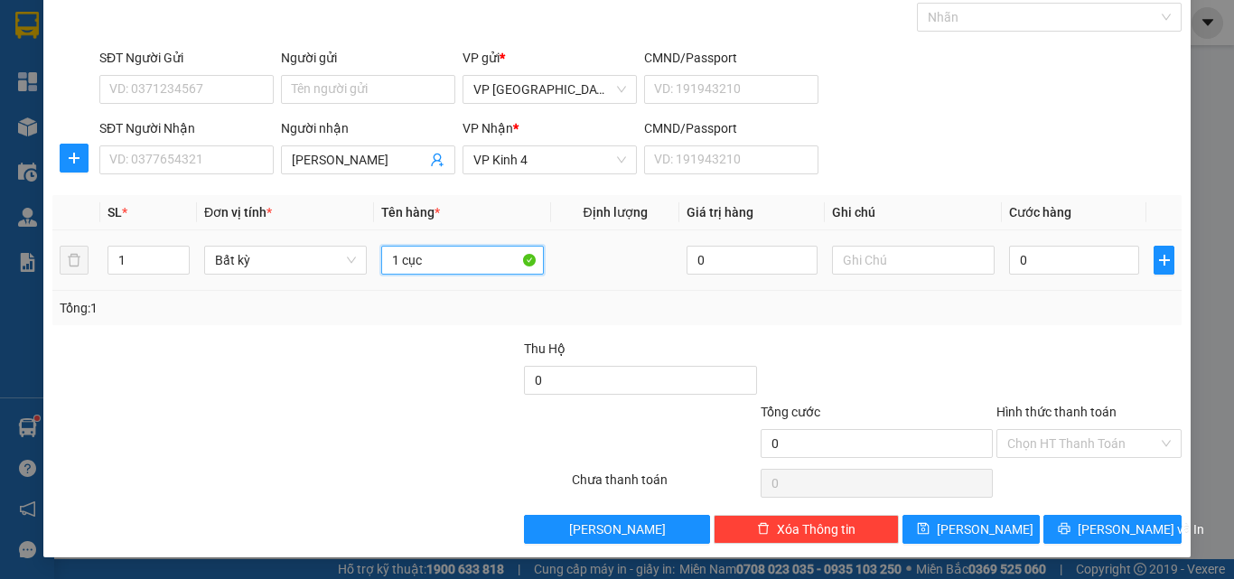
type input "1 cục"
click at [1064, 275] on div "0" at bounding box center [1074, 260] width 130 height 36
click at [1059, 269] on input "0" at bounding box center [1074, 260] width 130 height 29
type input "3"
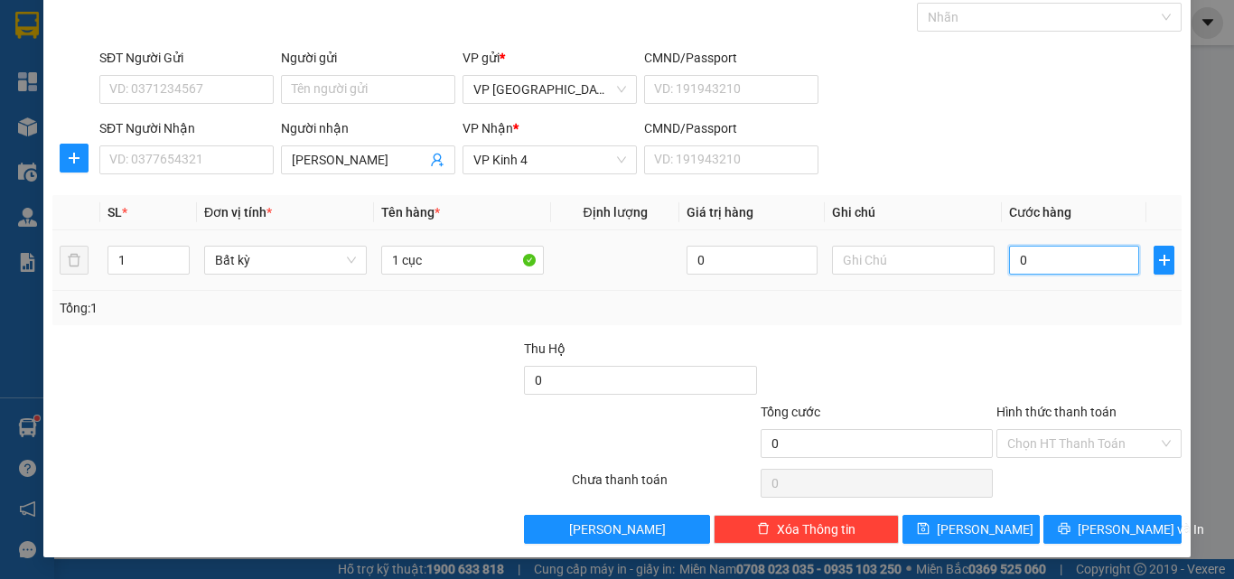
type input "3"
type input "30"
type input "30.000"
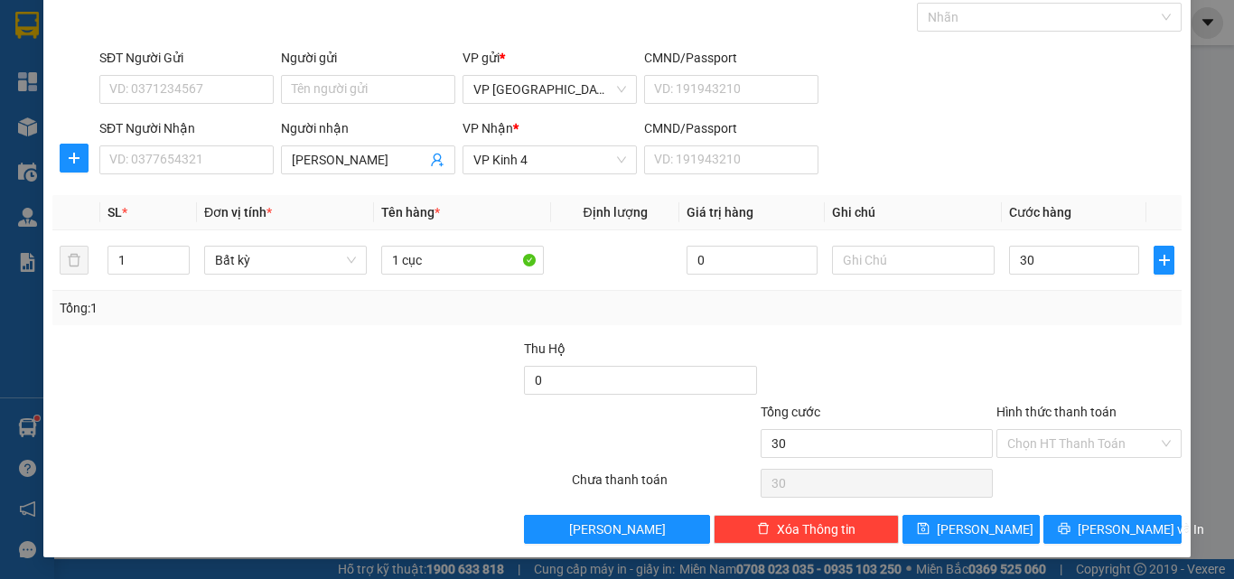
type input "30.000"
click at [1096, 527] on span "[PERSON_NAME] và In" at bounding box center [1141, 529] width 126 height 20
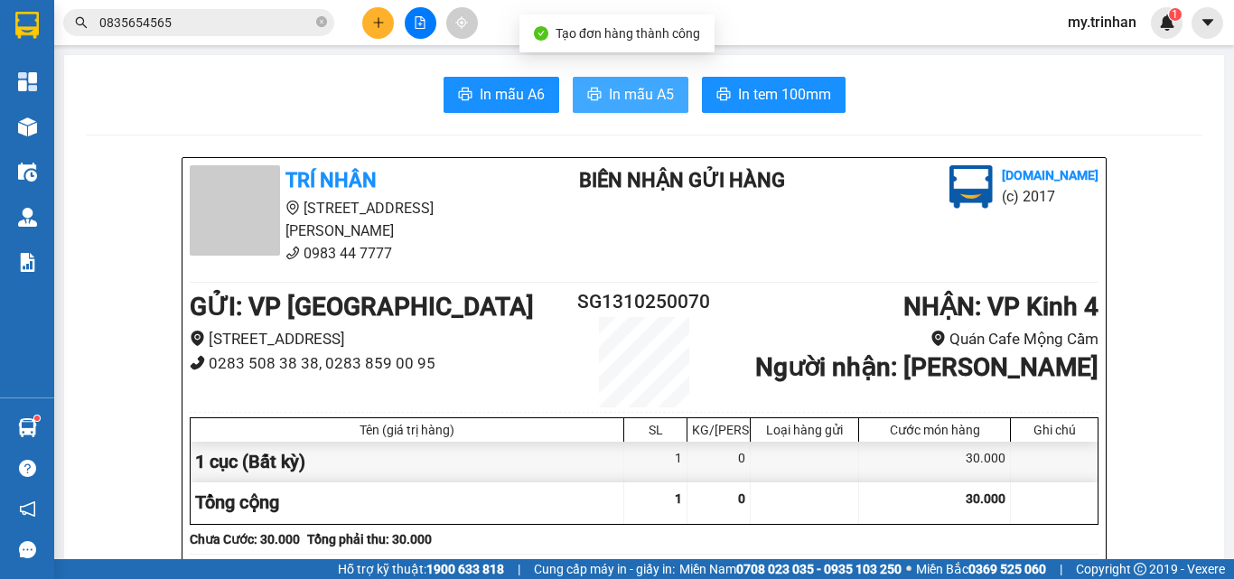
click at [612, 89] on span "In mẫu A5" at bounding box center [641, 94] width 65 height 23
drag, startPoint x: 1094, startPoint y: 400, endPoint x: 1065, endPoint y: 311, distance: 94.0
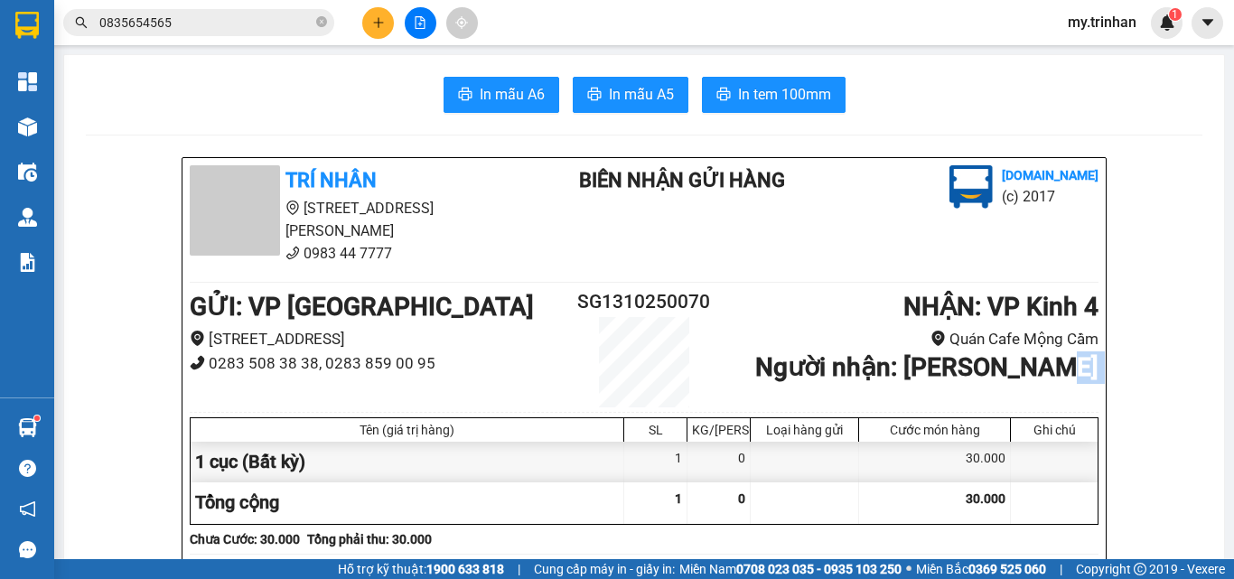
click at [387, 17] on button at bounding box center [378, 23] width 32 height 32
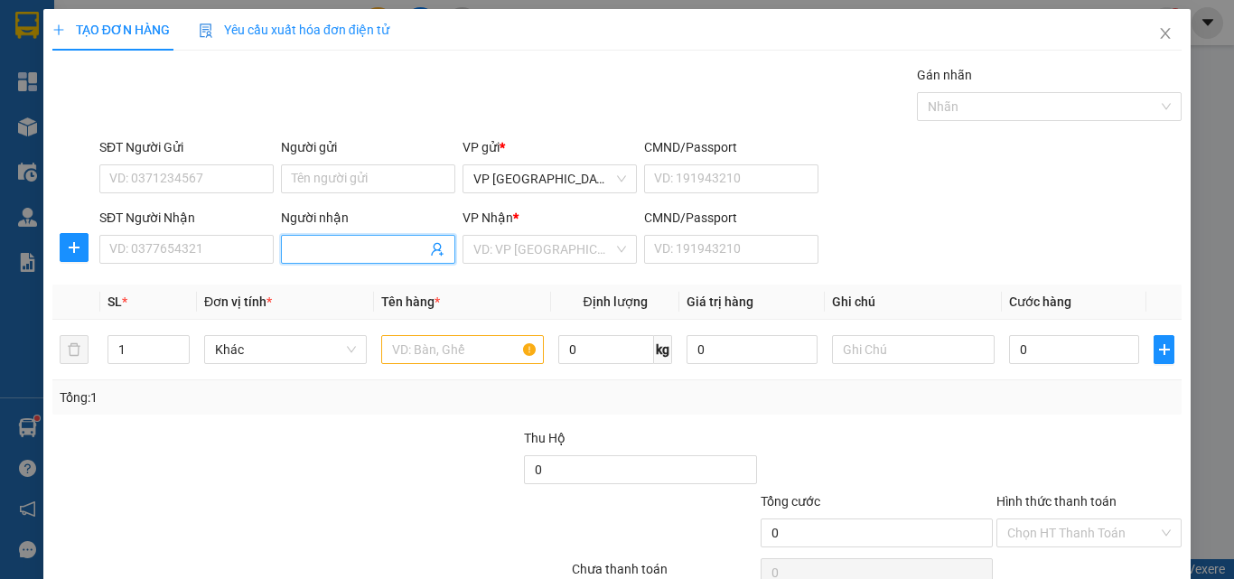
click at [336, 257] on input "Người nhận" at bounding box center [359, 249] width 135 height 20
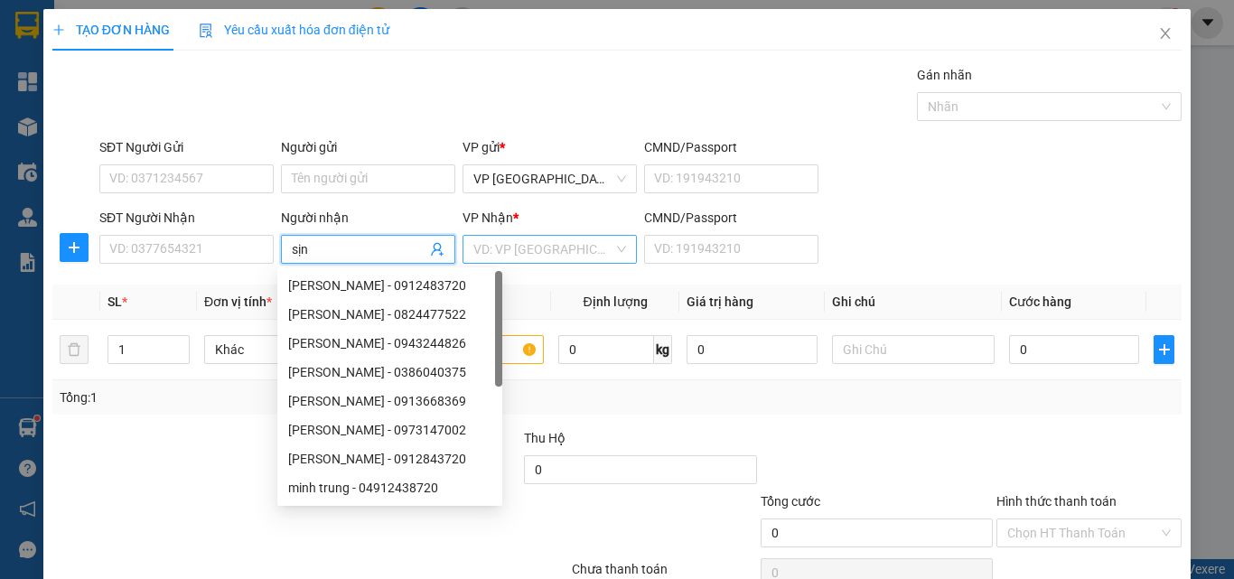
type input "sịn"
click at [568, 245] on input "search" at bounding box center [543, 249] width 140 height 27
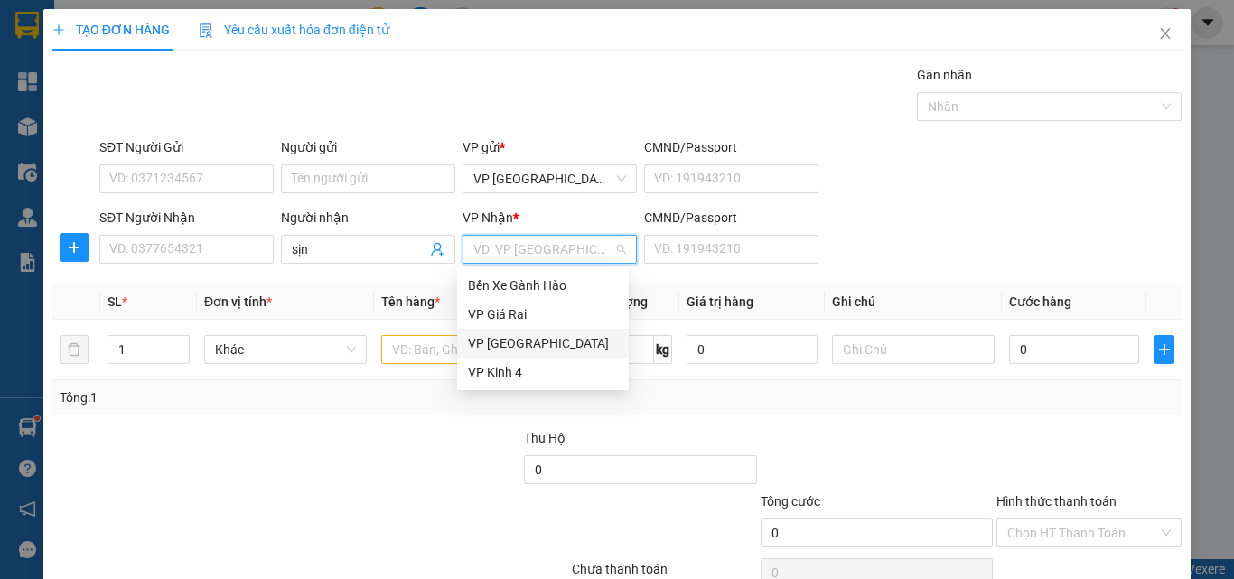
click at [503, 341] on div "VP [GEOGRAPHIC_DATA]" at bounding box center [543, 343] width 150 height 20
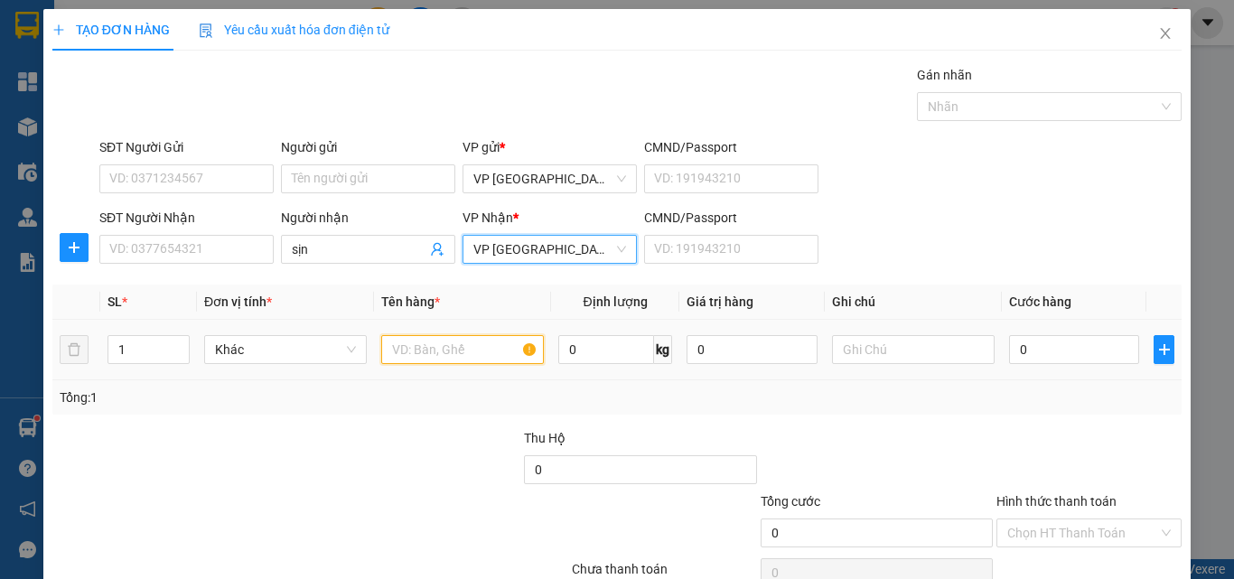
click at [409, 359] on input "text" at bounding box center [462, 349] width 163 height 29
click at [502, 254] on span "VP [GEOGRAPHIC_DATA]" at bounding box center [549, 249] width 153 height 27
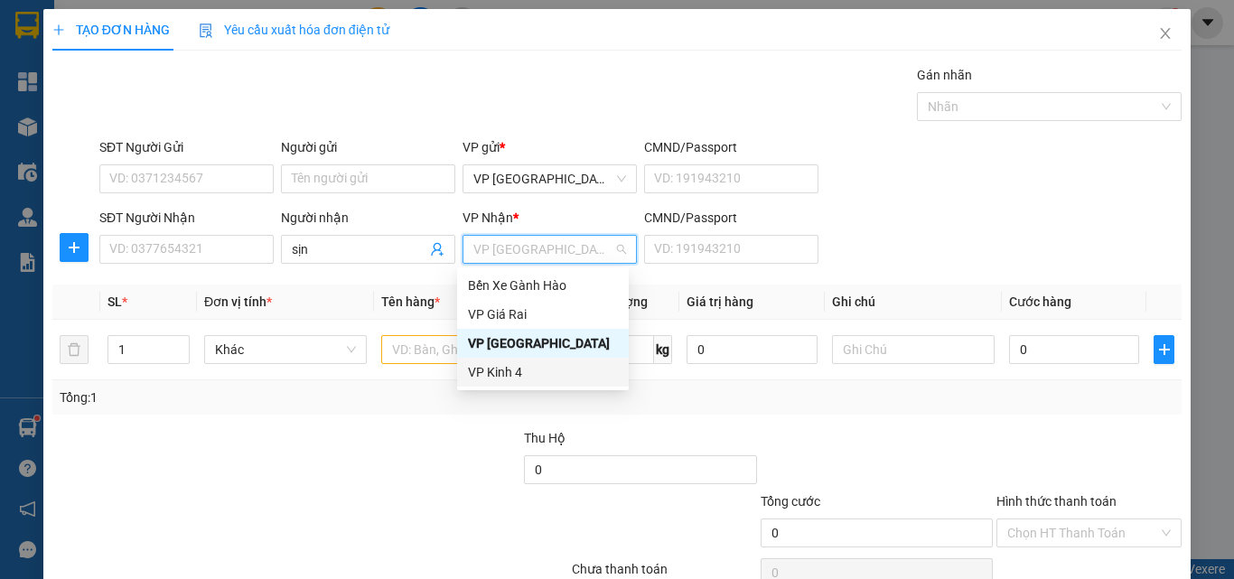
click at [490, 367] on div "VP Kinh 4" at bounding box center [543, 372] width 150 height 20
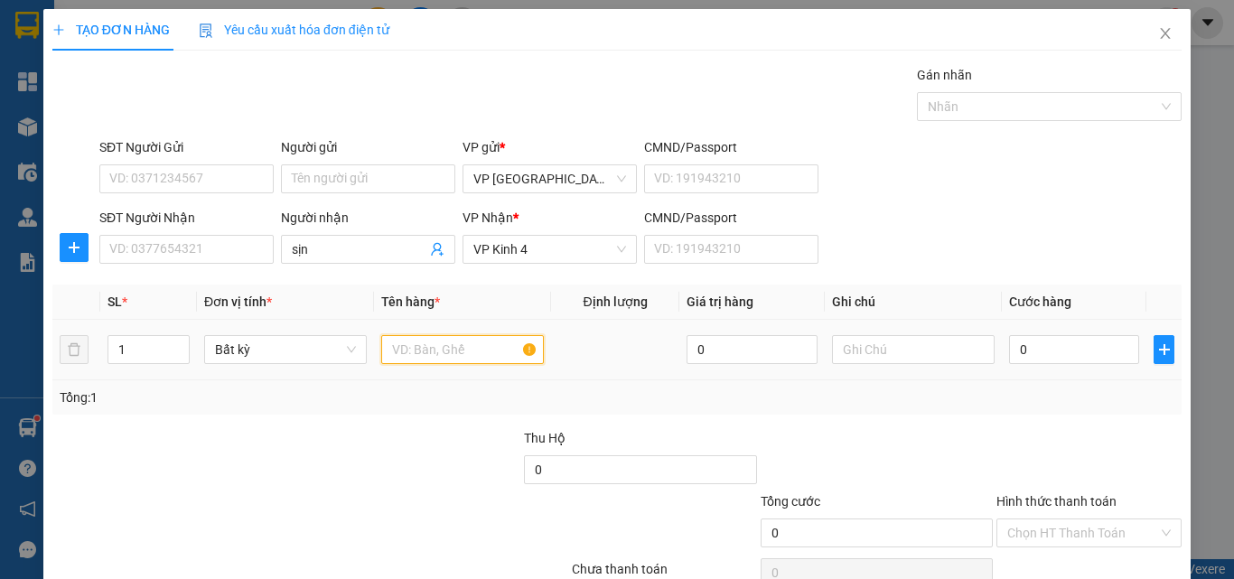
click at [434, 347] on input "text" at bounding box center [462, 349] width 163 height 29
type input "1 cục"
click at [1058, 353] on input "0" at bounding box center [1074, 349] width 130 height 29
type input "3"
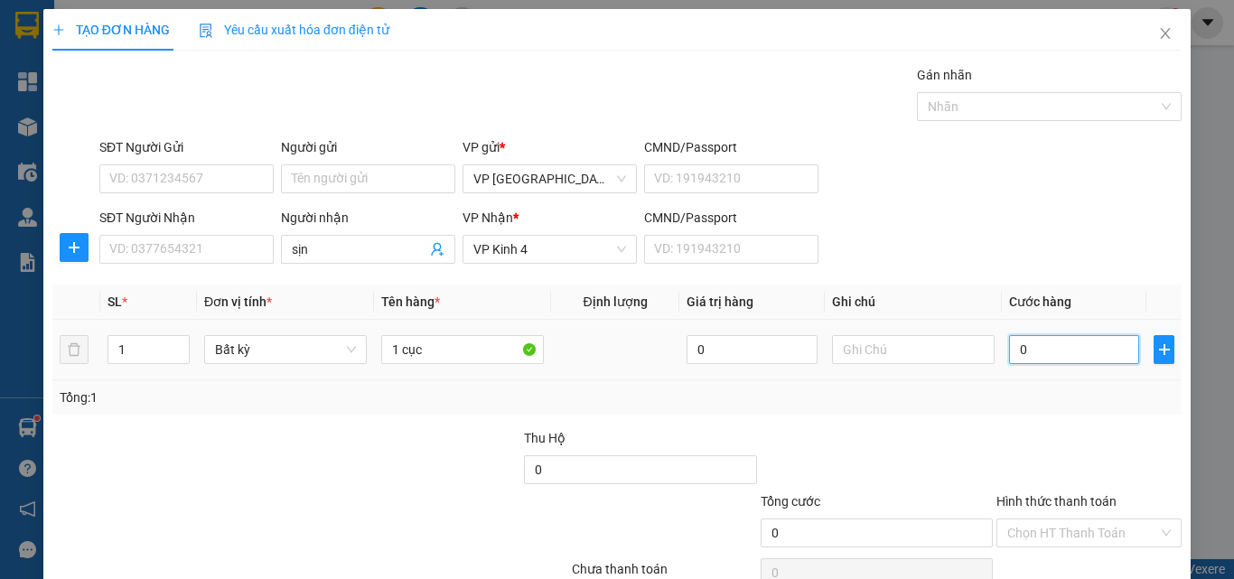
type input "3"
type input "30"
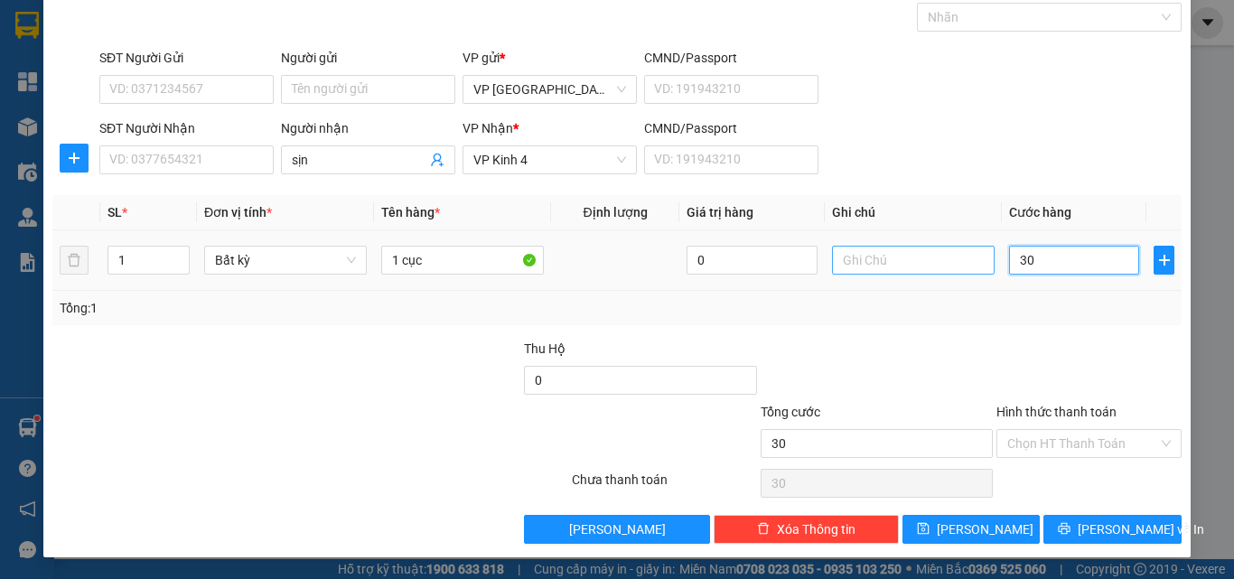
drag, startPoint x: 1031, startPoint y: 247, endPoint x: 948, endPoint y: 264, distance: 83.8
click at [948, 264] on tr "1 Bất kỳ 1 cục 0 30" at bounding box center [616, 260] width 1129 height 61
type input "4"
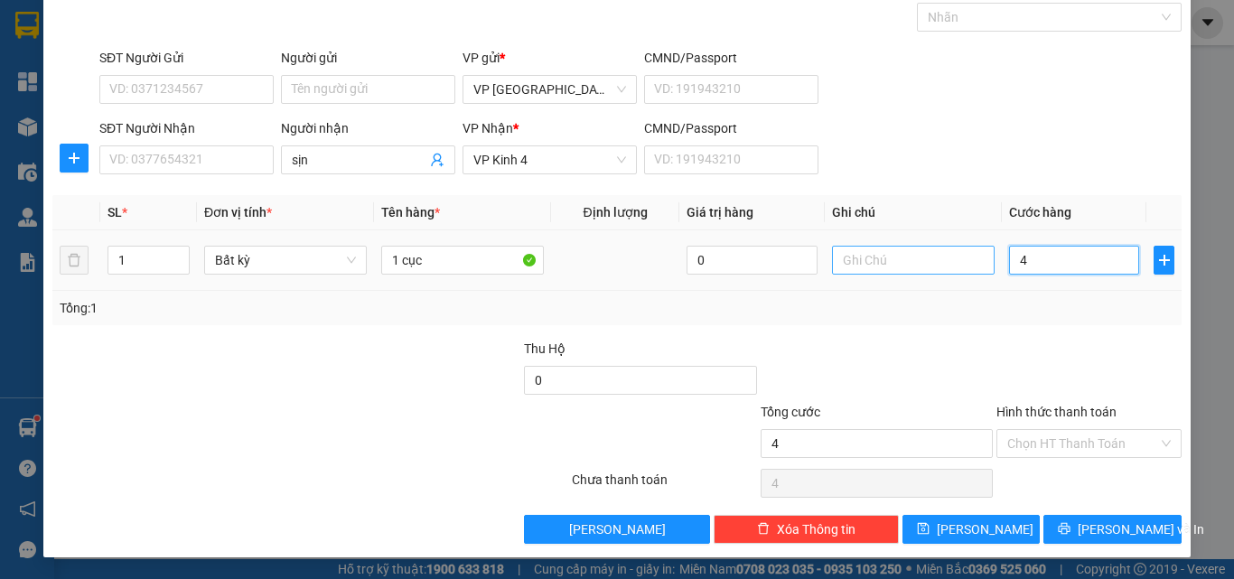
type input "40"
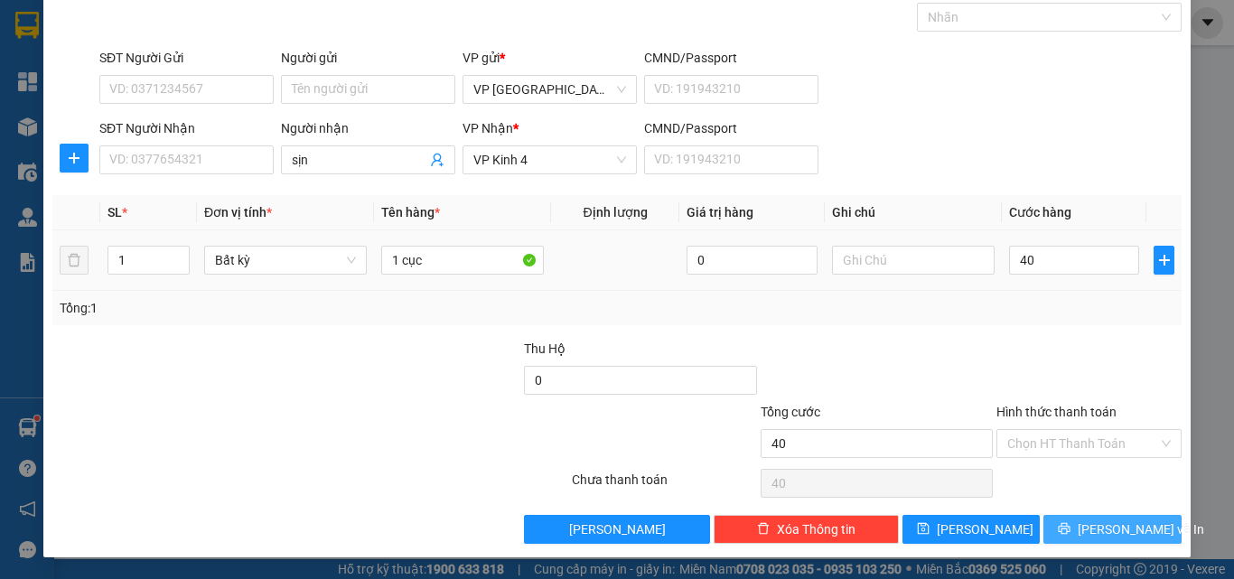
click at [1070, 521] on button "[PERSON_NAME] và In" at bounding box center [1112, 529] width 138 height 29
type input "40.000"
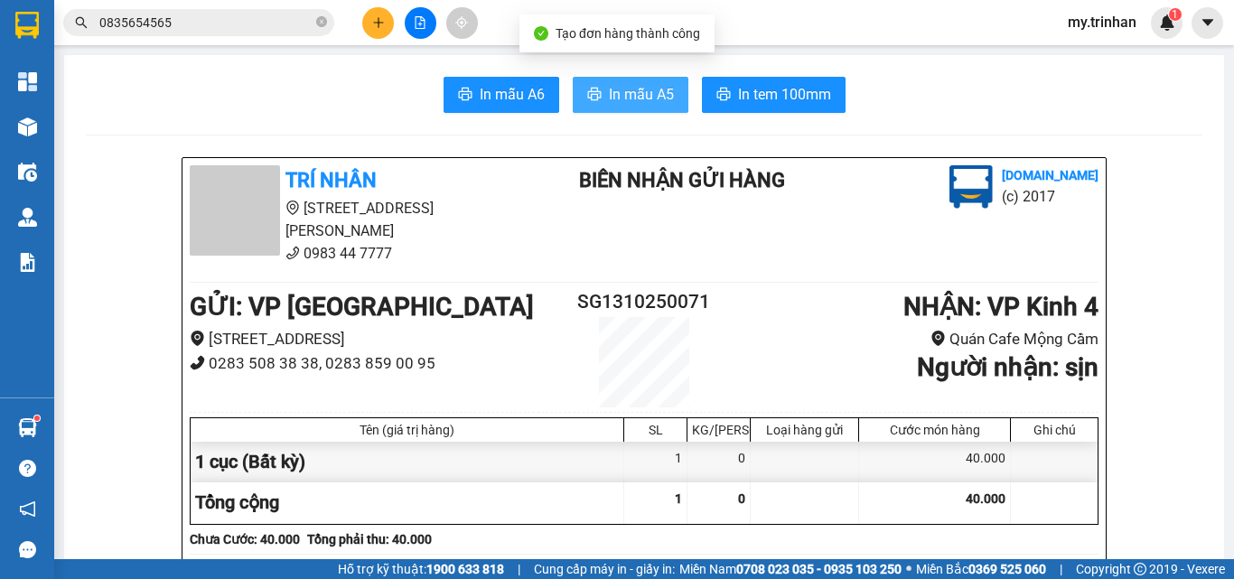
click at [612, 88] on span "In mẫu A5" at bounding box center [641, 94] width 65 height 23
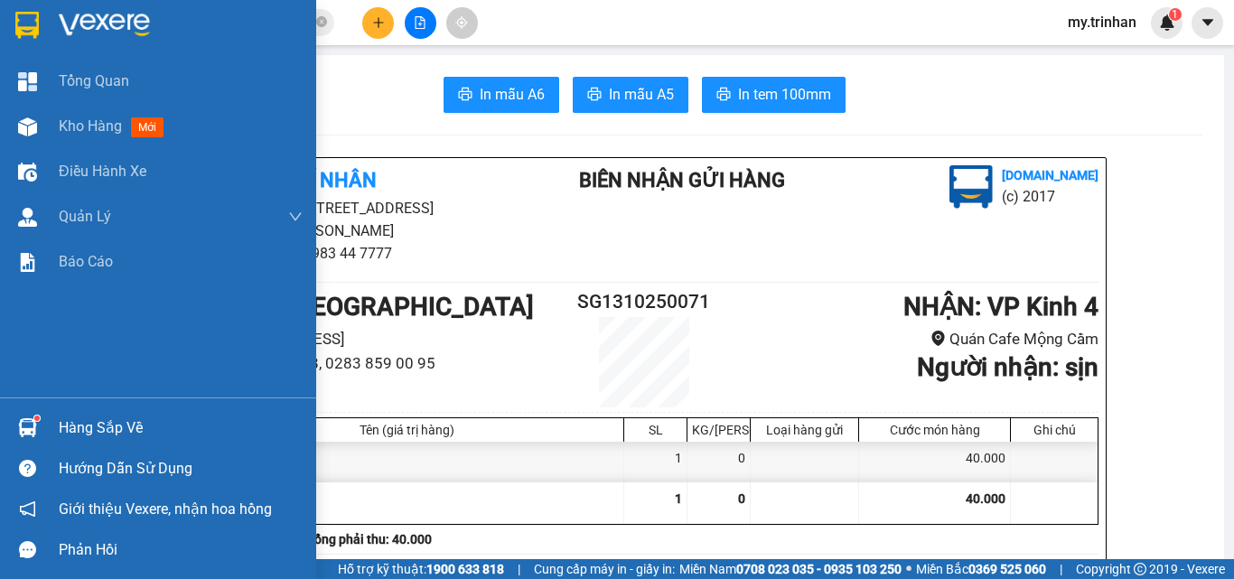
click at [23, 15] on img at bounding box center [26, 25] width 23 height 27
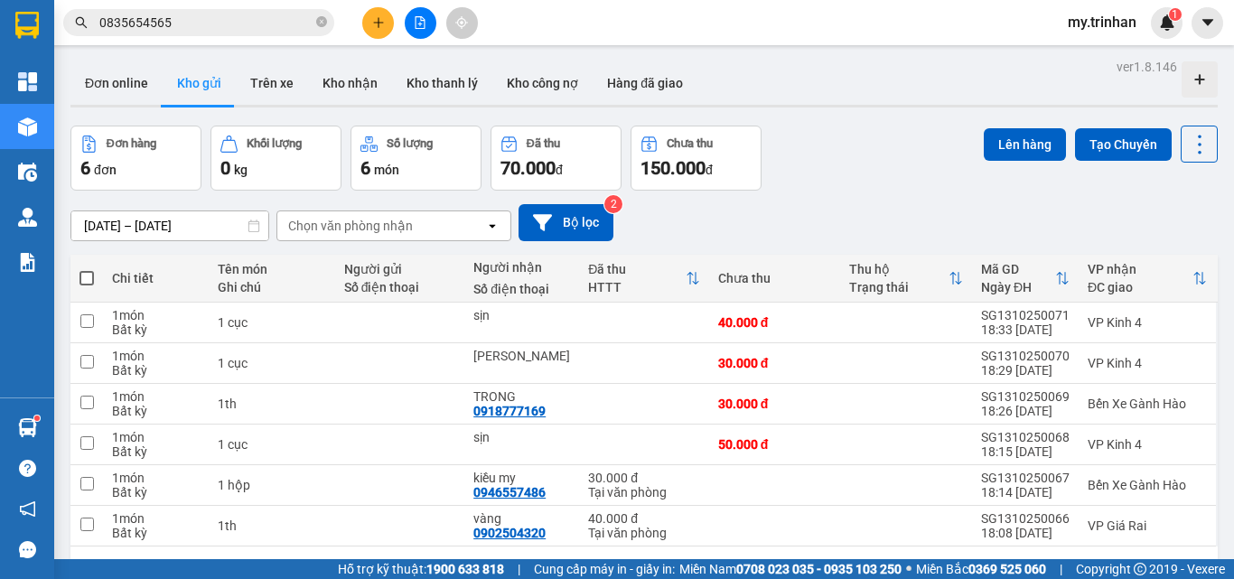
click at [89, 278] on span at bounding box center [86, 278] width 14 height 14
click at [87, 269] on input "checkbox" at bounding box center [87, 269] width 0 height 0
checkbox input "true"
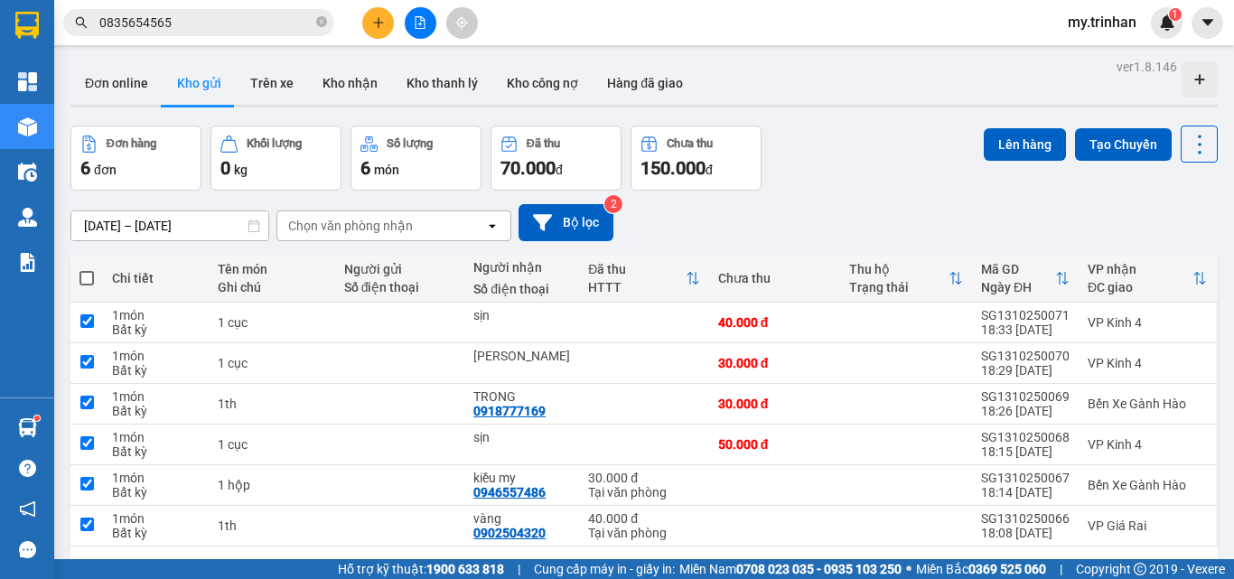
checkbox input "true"
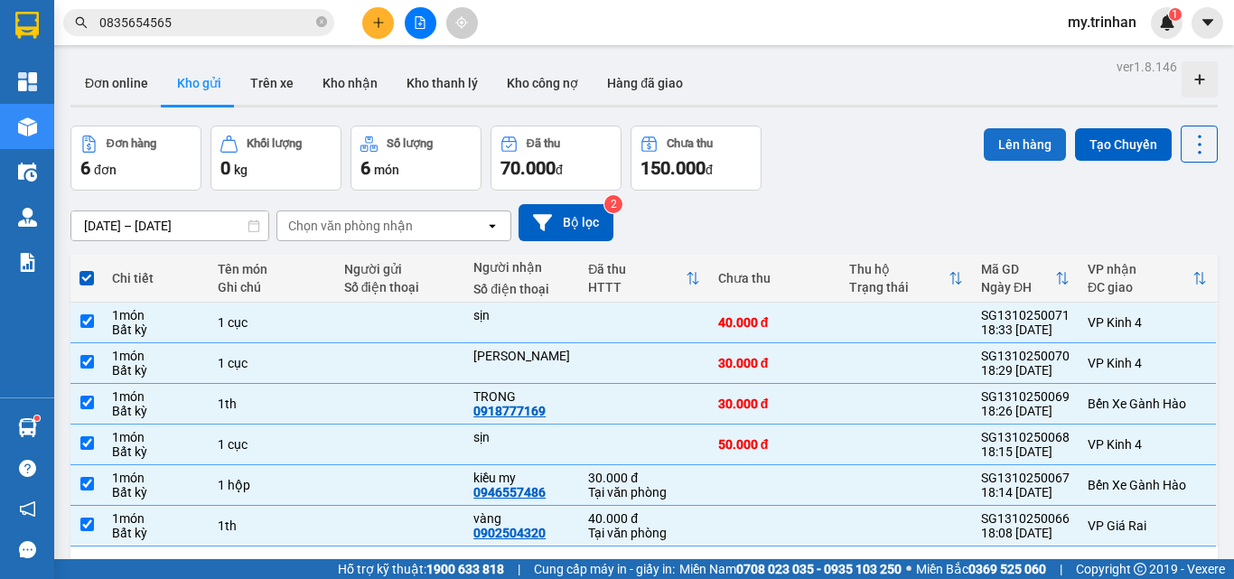
click at [1029, 136] on button "Lên hàng" at bounding box center [1025, 144] width 82 height 33
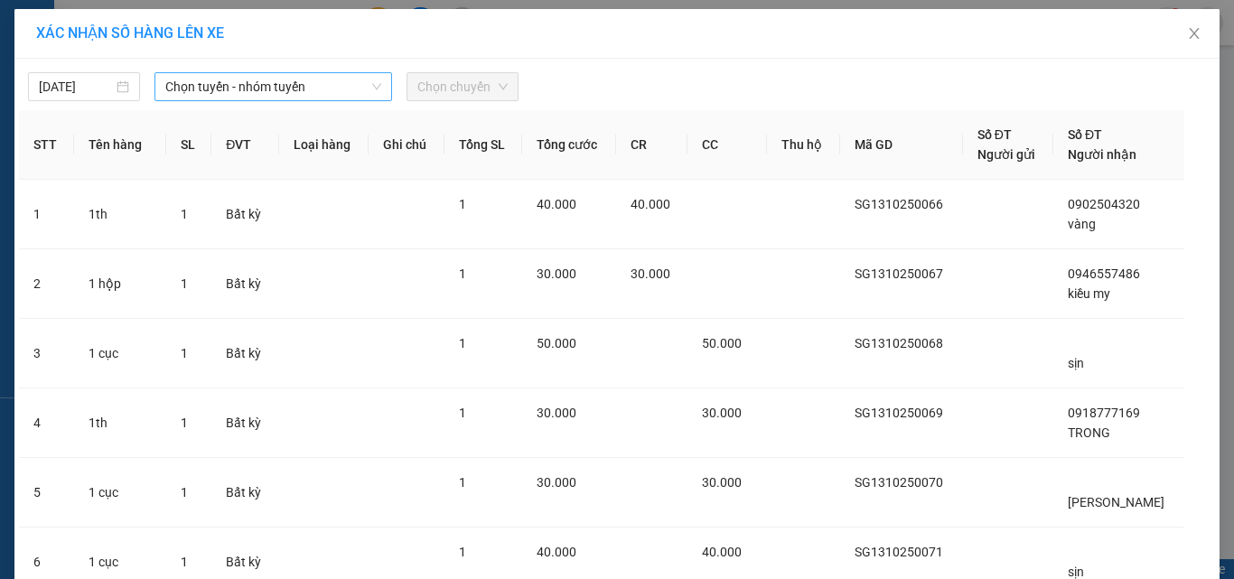
click at [270, 89] on span "Chọn tuyến - nhóm tuyến" at bounding box center [273, 86] width 216 height 27
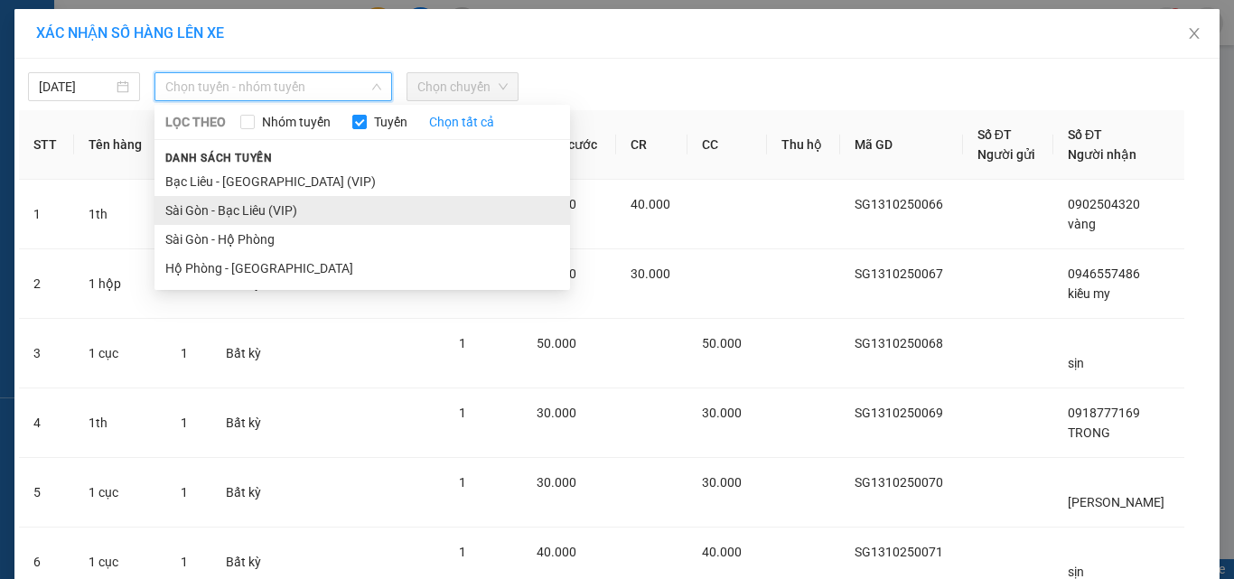
click at [188, 212] on li "Sài Gòn - Bạc Liêu (VIP)" at bounding box center [362, 210] width 416 height 29
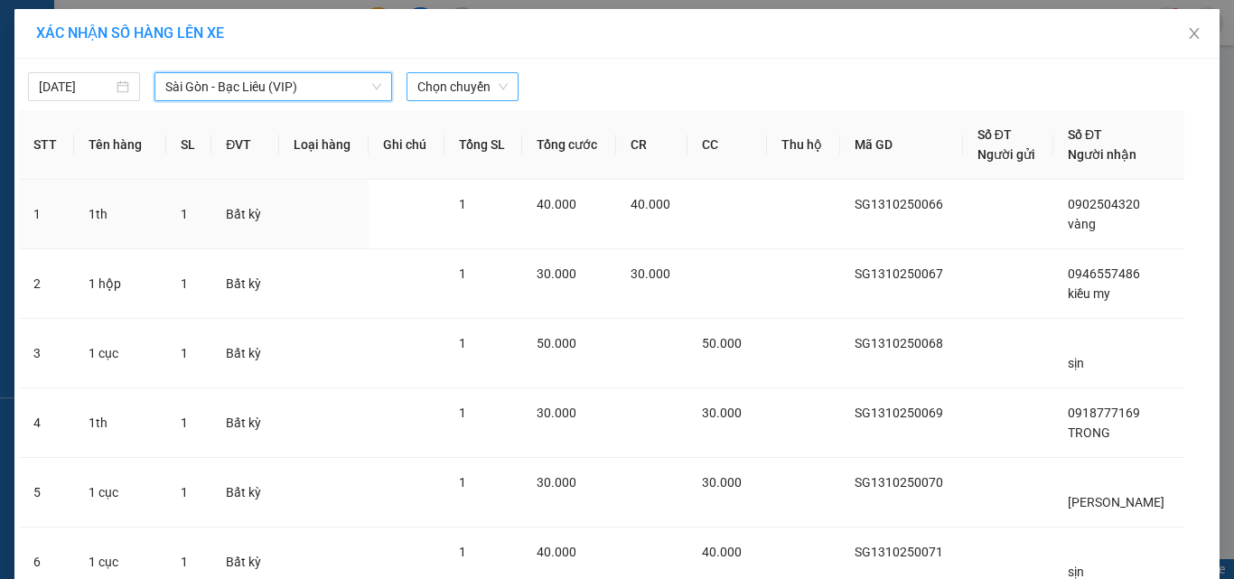
click at [472, 89] on span "Chọn chuyến" at bounding box center [462, 86] width 90 height 27
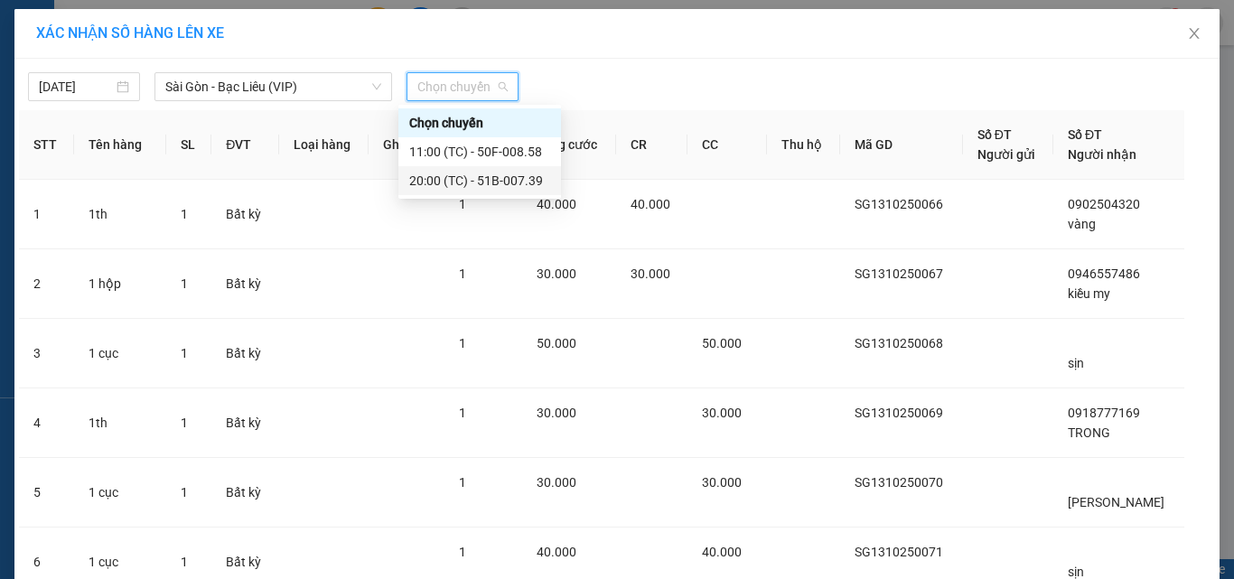
click at [456, 183] on div "20:00 (TC) - 51B-007.39" at bounding box center [479, 181] width 141 height 20
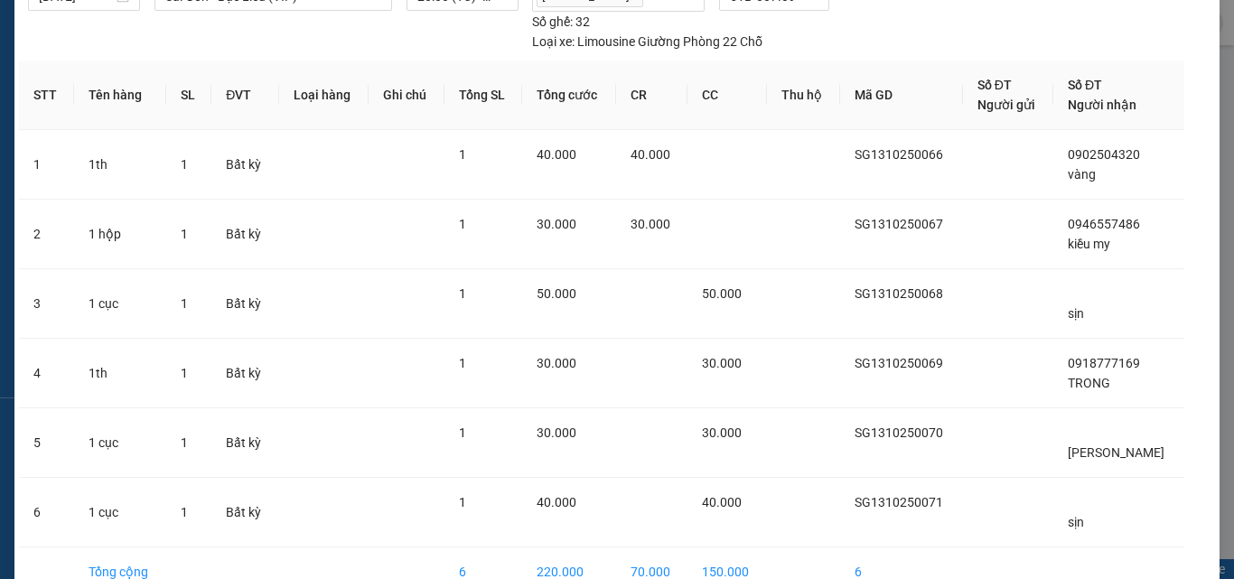
scroll to position [191, 0]
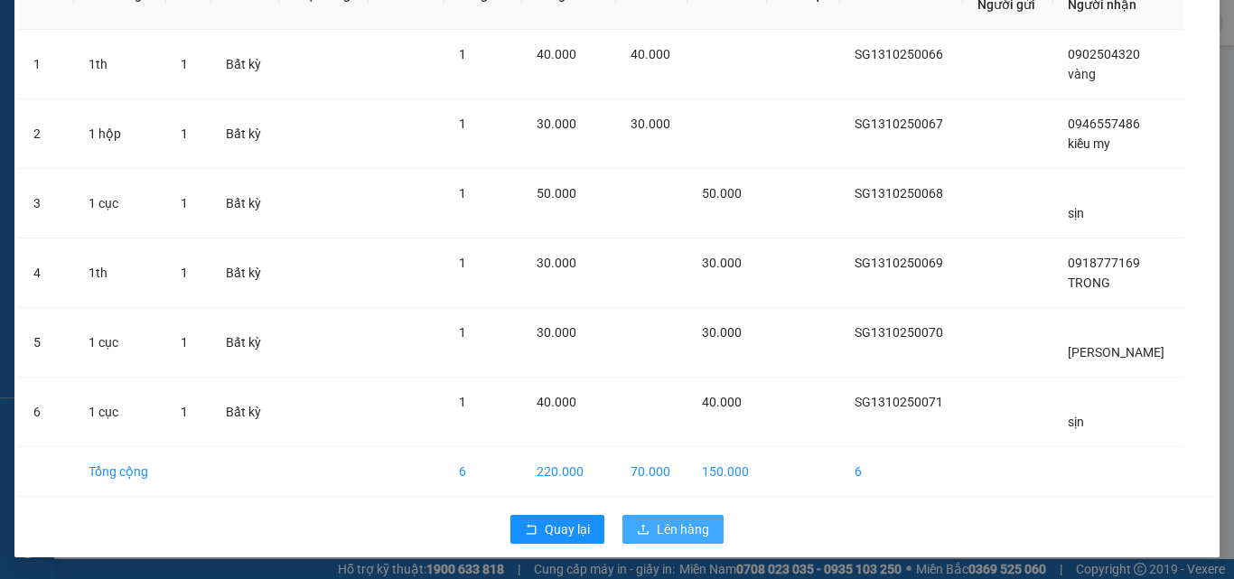
click at [649, 532] on button "Lên hàng" at bounding box center [672, 529] width 101 height 29
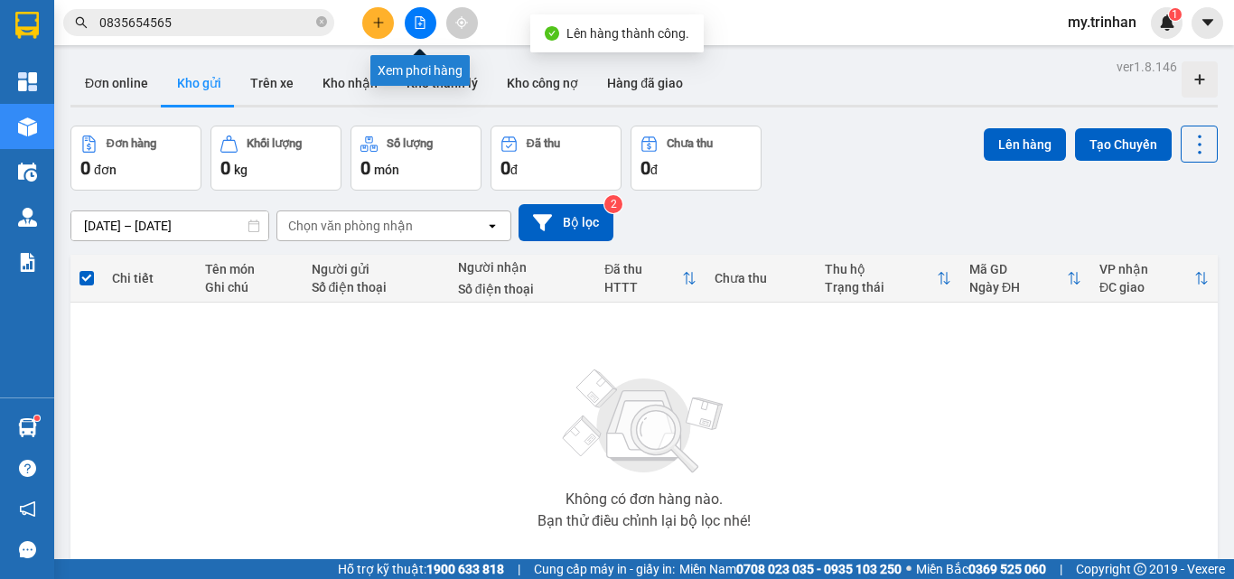
click at [415, 24] on icon "file-add" at bounding box center [420, 22] width 13 height 13
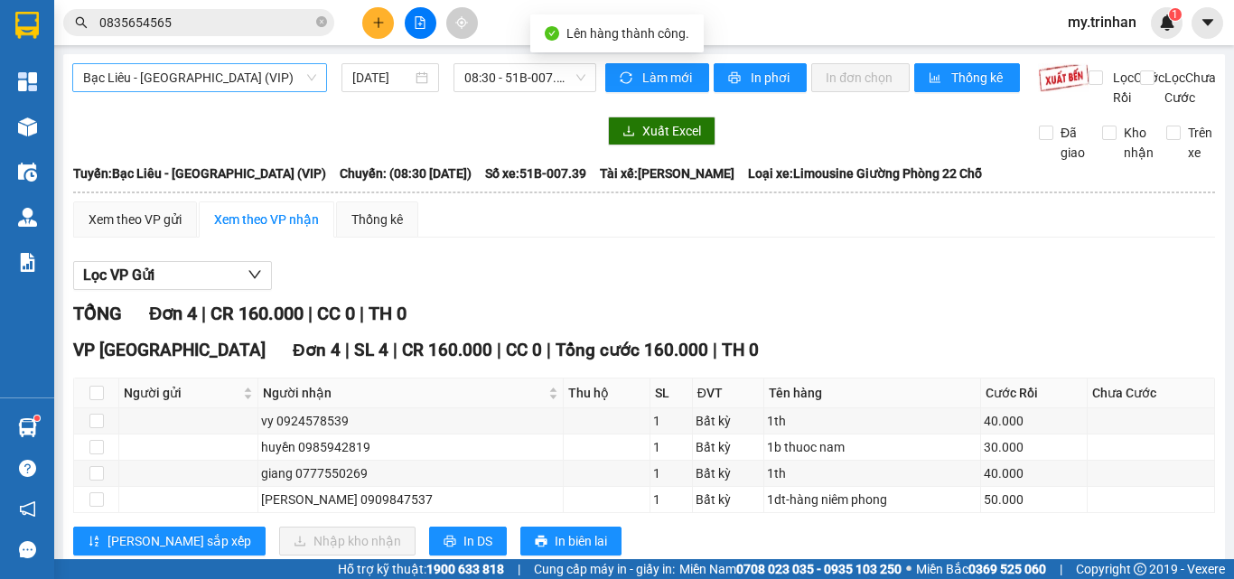
click at [182, 84] on span "Bạc Liêu - [GEOGRAPHIC_DATA] (VIP)" at bounding box center [199, 77] width 233 height 27
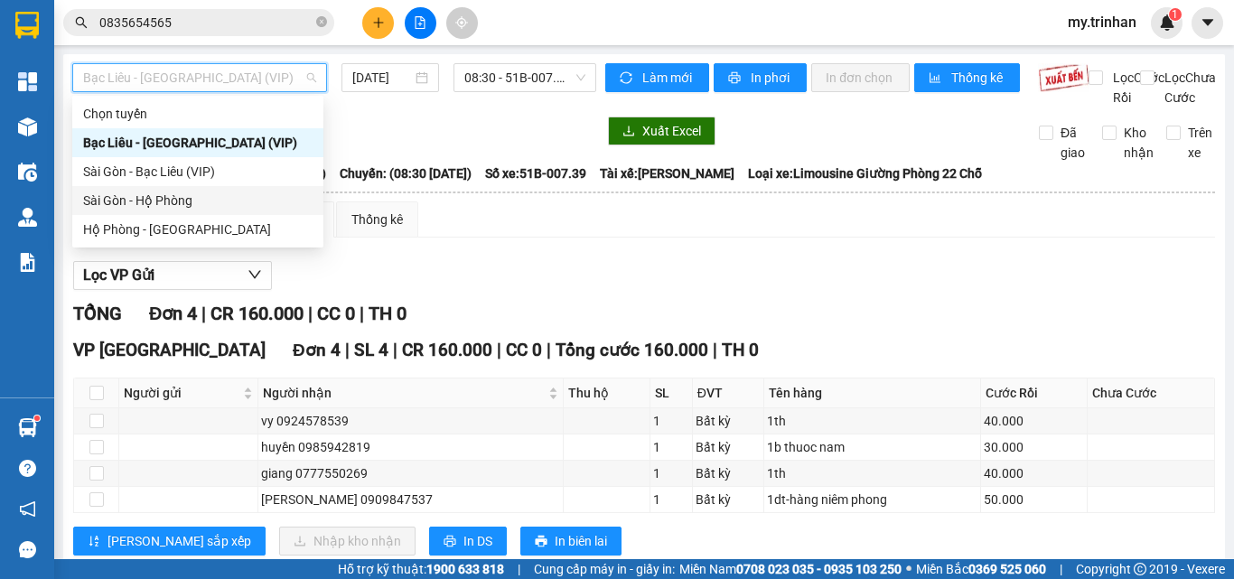
click at [120, 200] on div "Sài Gòn - Hộ Phòng" at bounding box center [197, 201] width 229 height 20
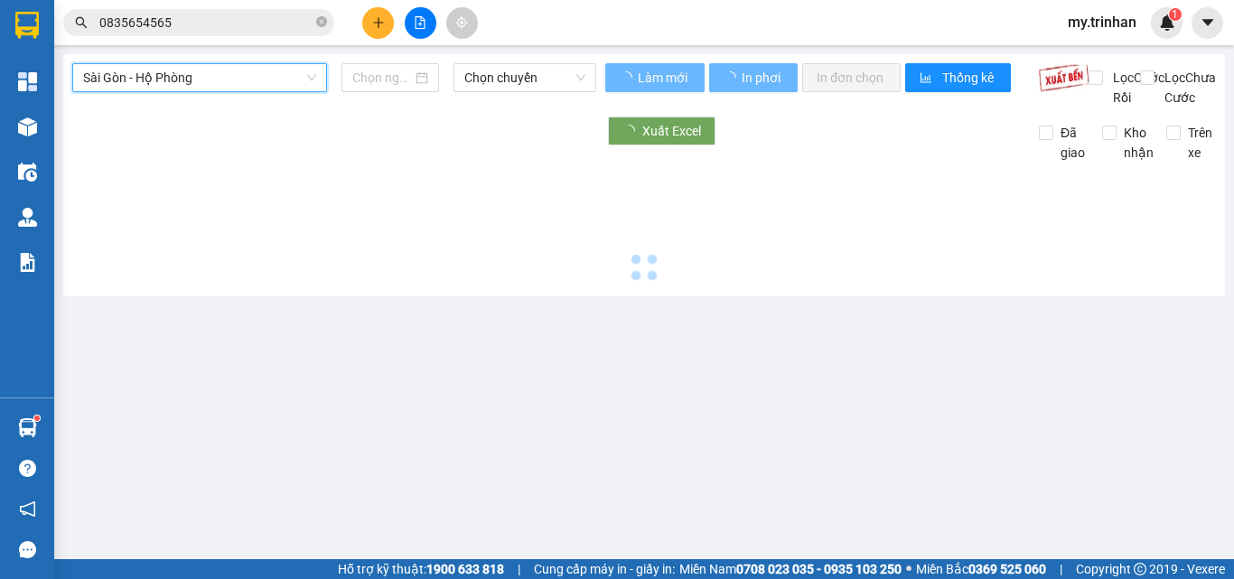
type input "[DATE]"
